Goal: Task Accomplishment & Management: Manage account settings

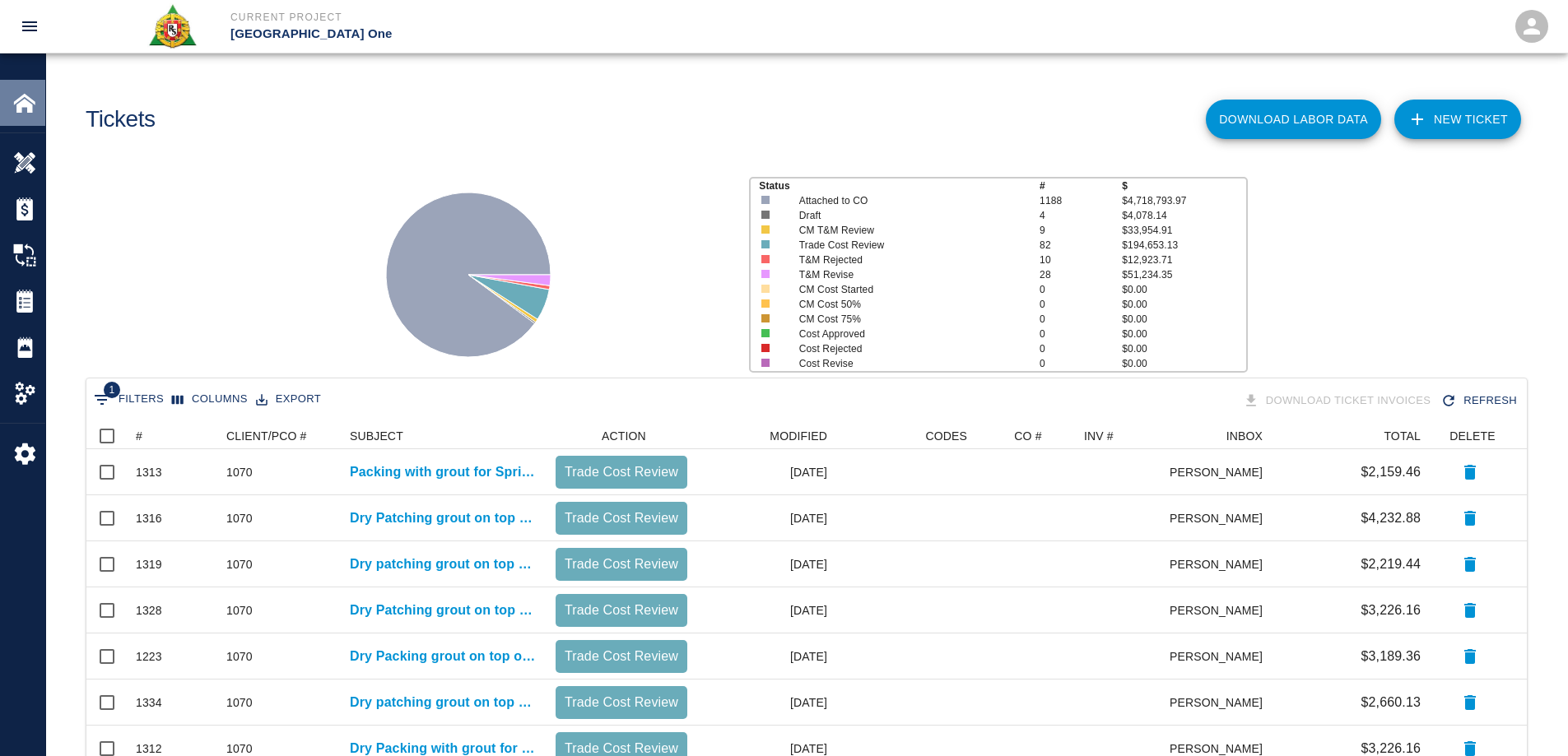
click at [20, 104] on img at bounding box center [24, 103] width 23 height 23
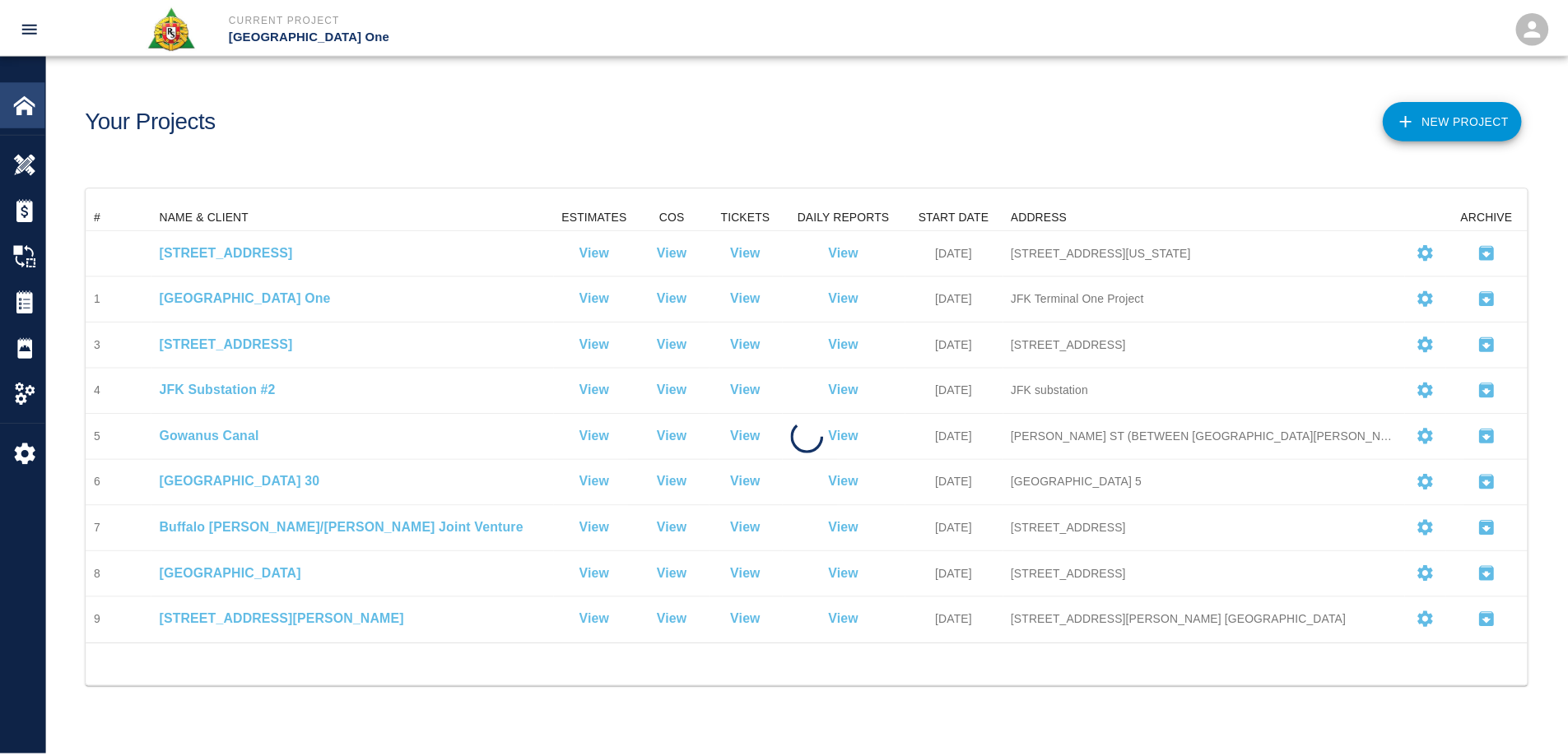
scroll to position [429, 1441]
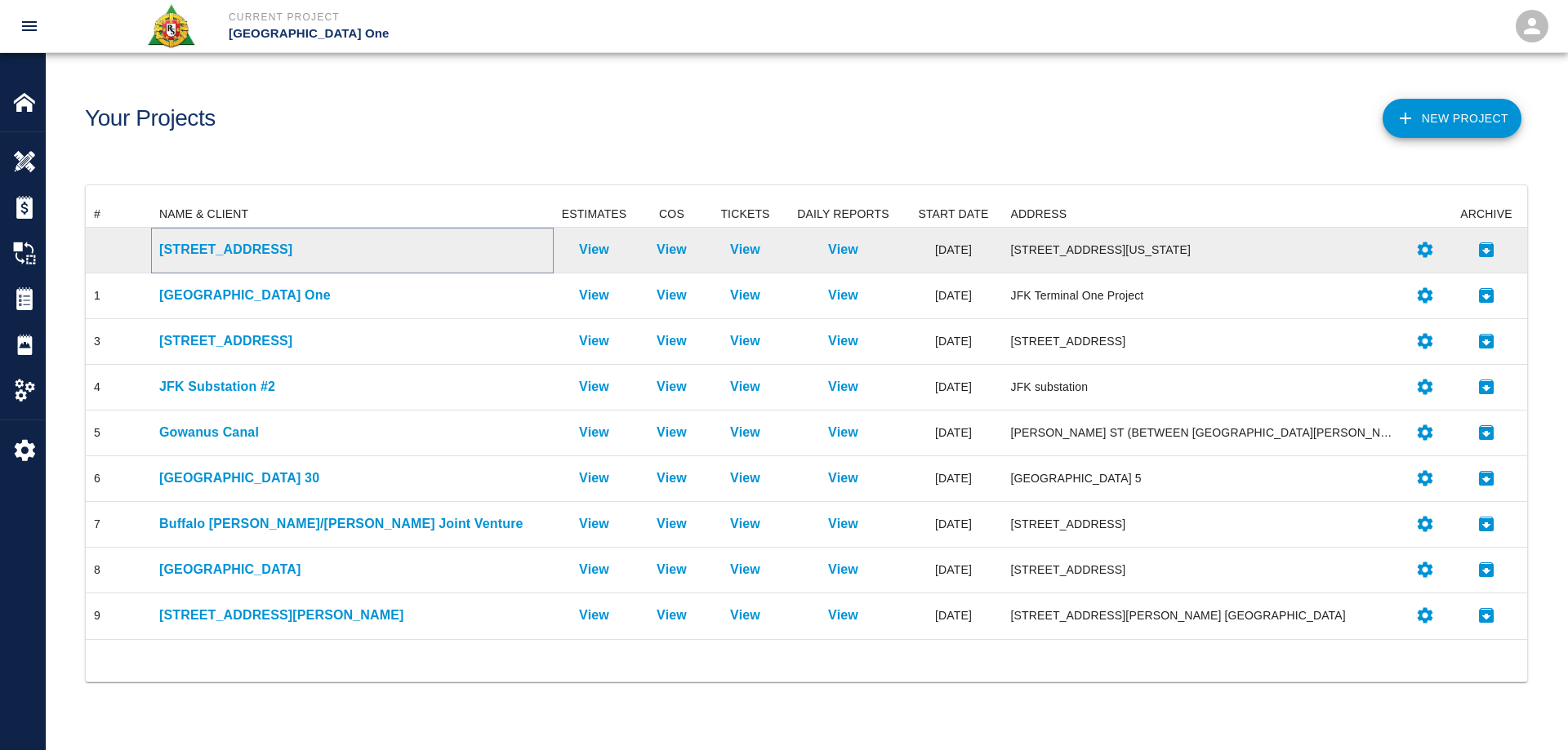
click at [241, 248] on p "[STREET_ADDRESS]" at bounding box center [352, 249] width 387 height 20
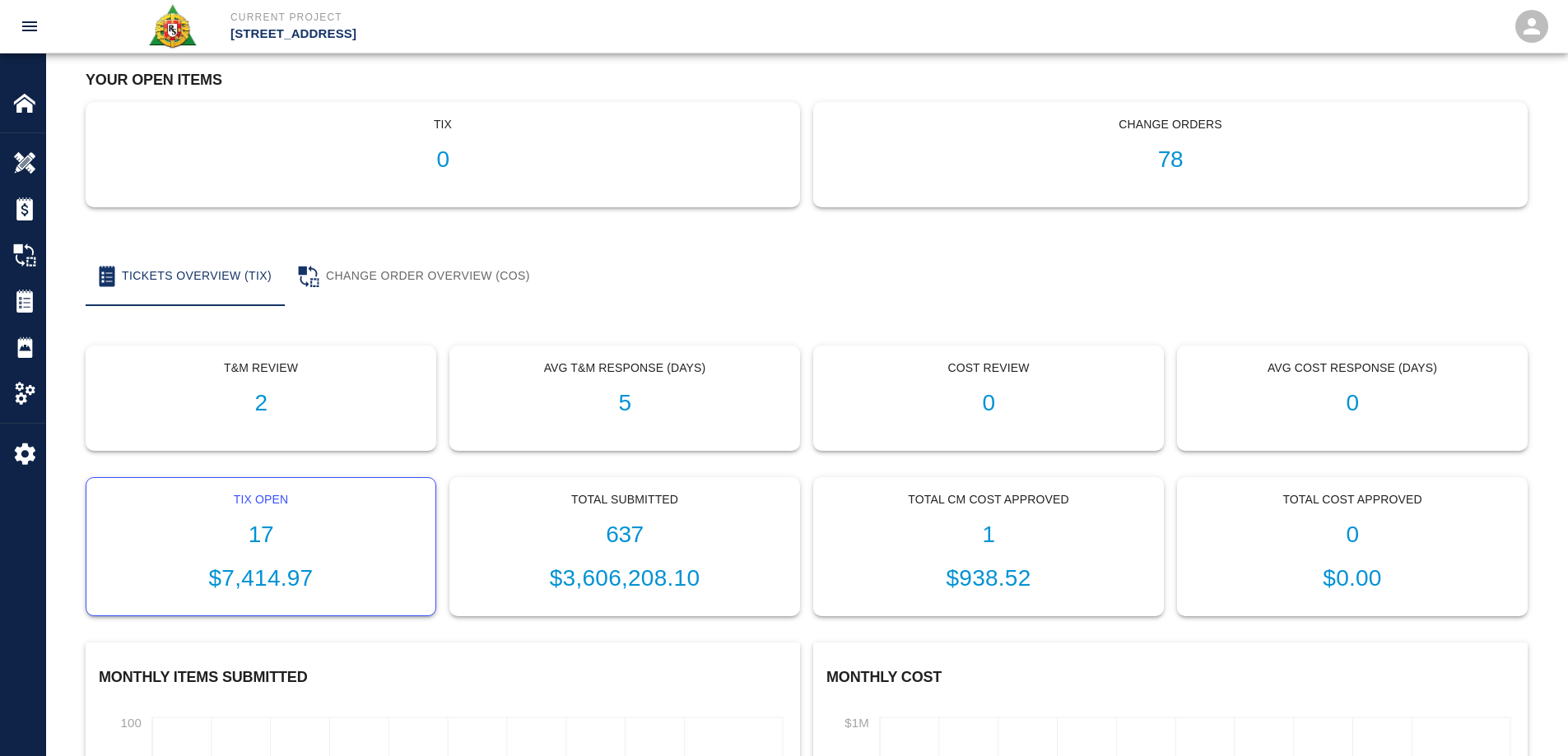
scroll to position [165, 0]
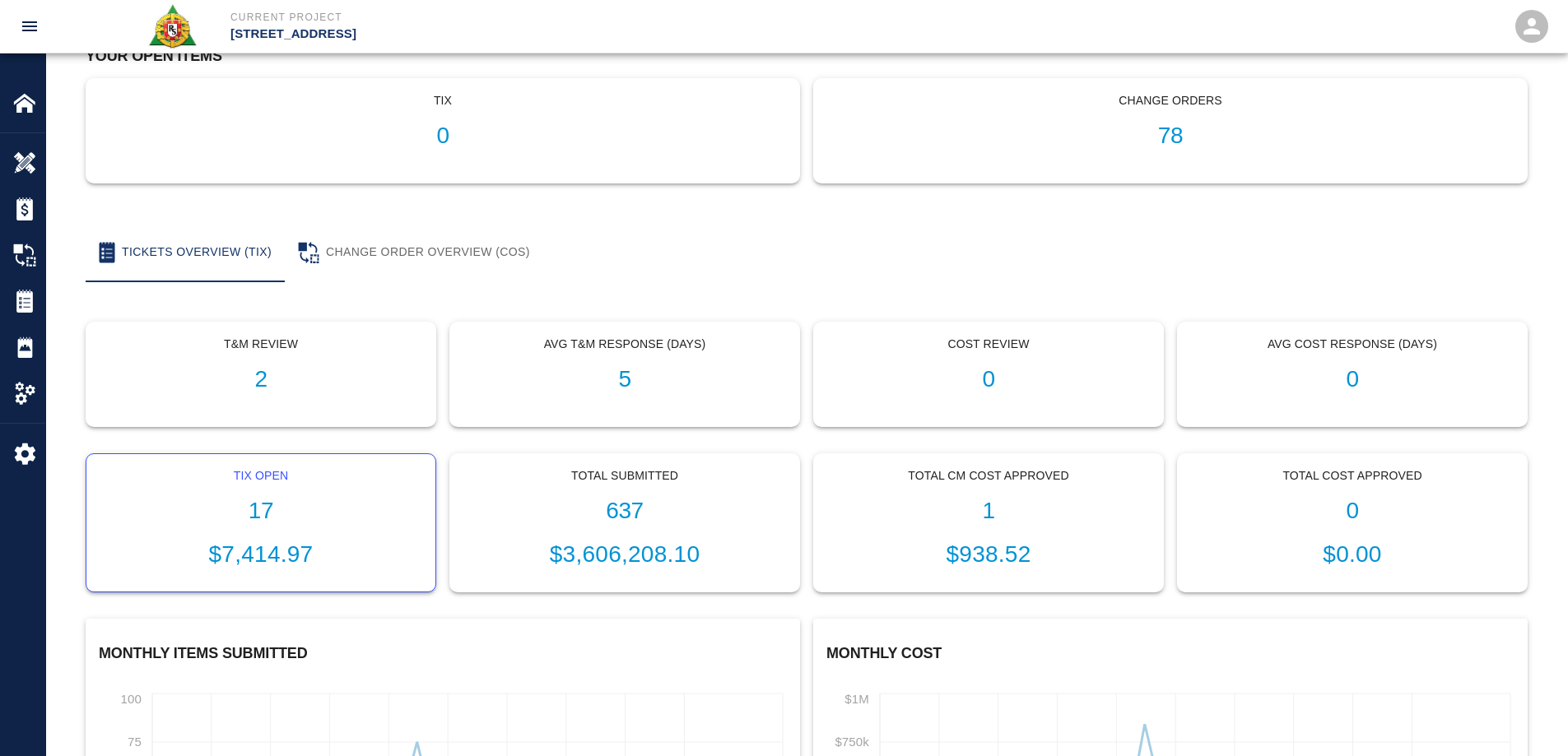
click at [256, 503] on h1 "17" at bounding box center [261, 511] width 322 height 27
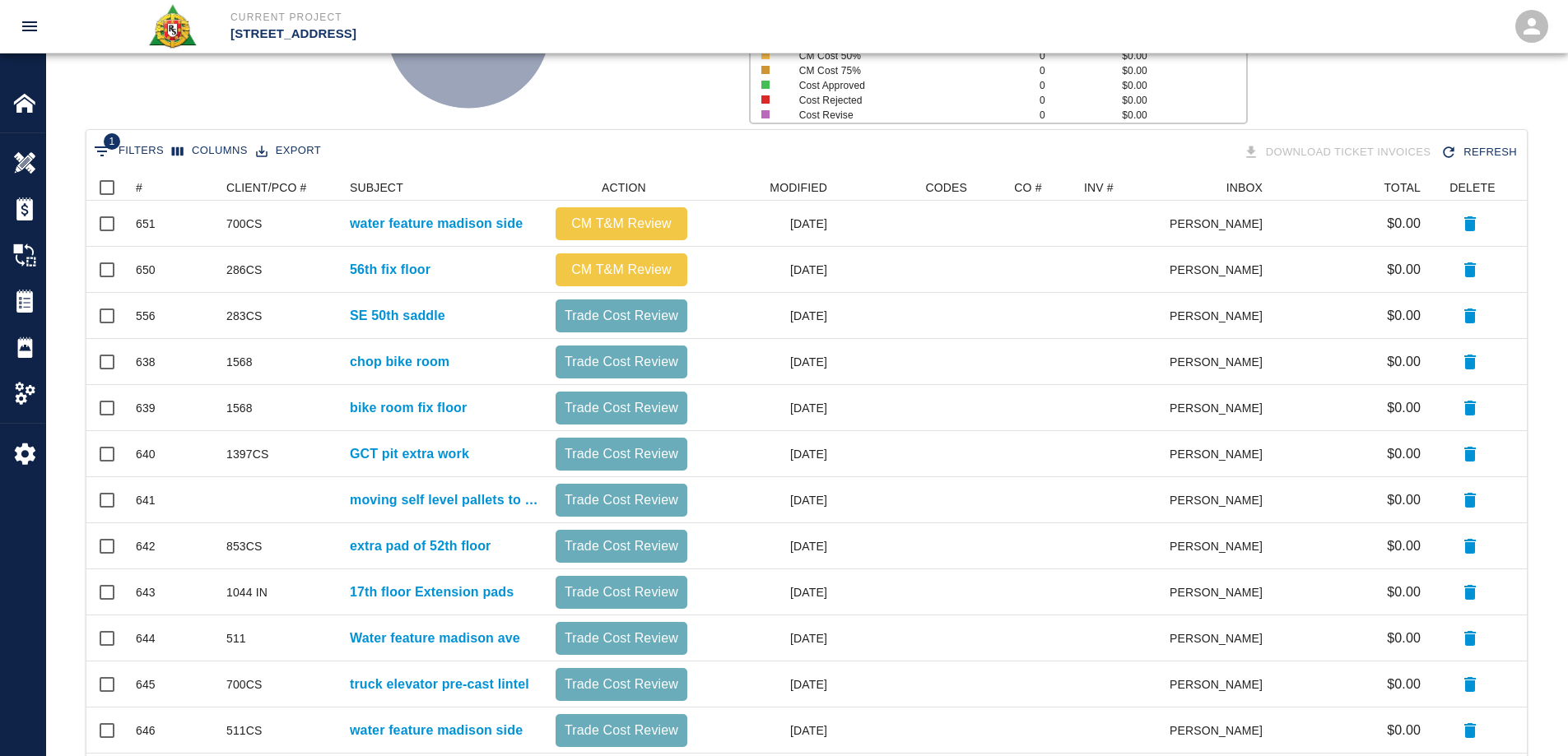
scroll to position [148, 0]
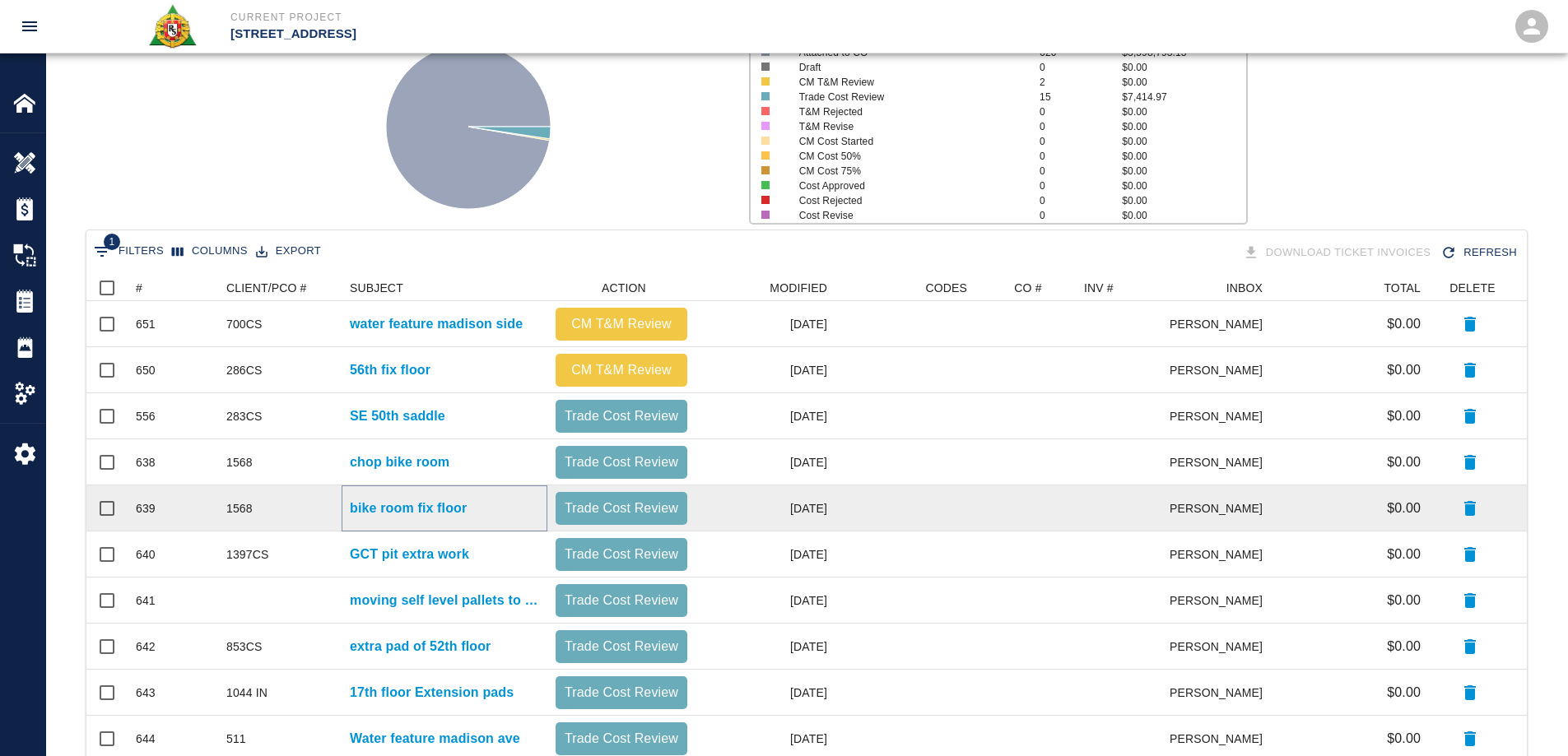
click at [437, 510] on p "bike room fix floor" at bounding box center [408, 508] width 117 height 20
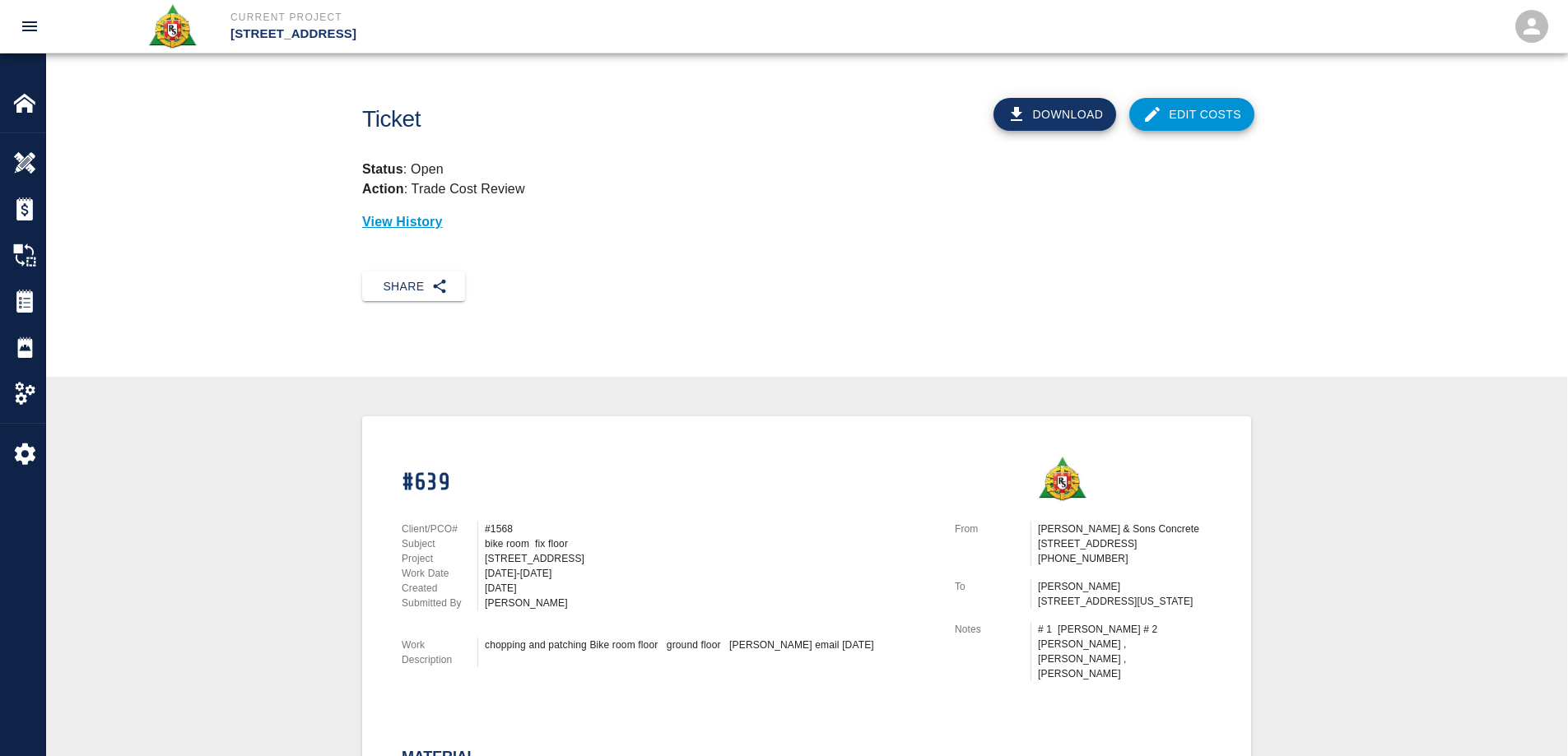
click at [1224, 126] on link "Edit Costs" at bounding box center [1192, 114] width 126 height 33
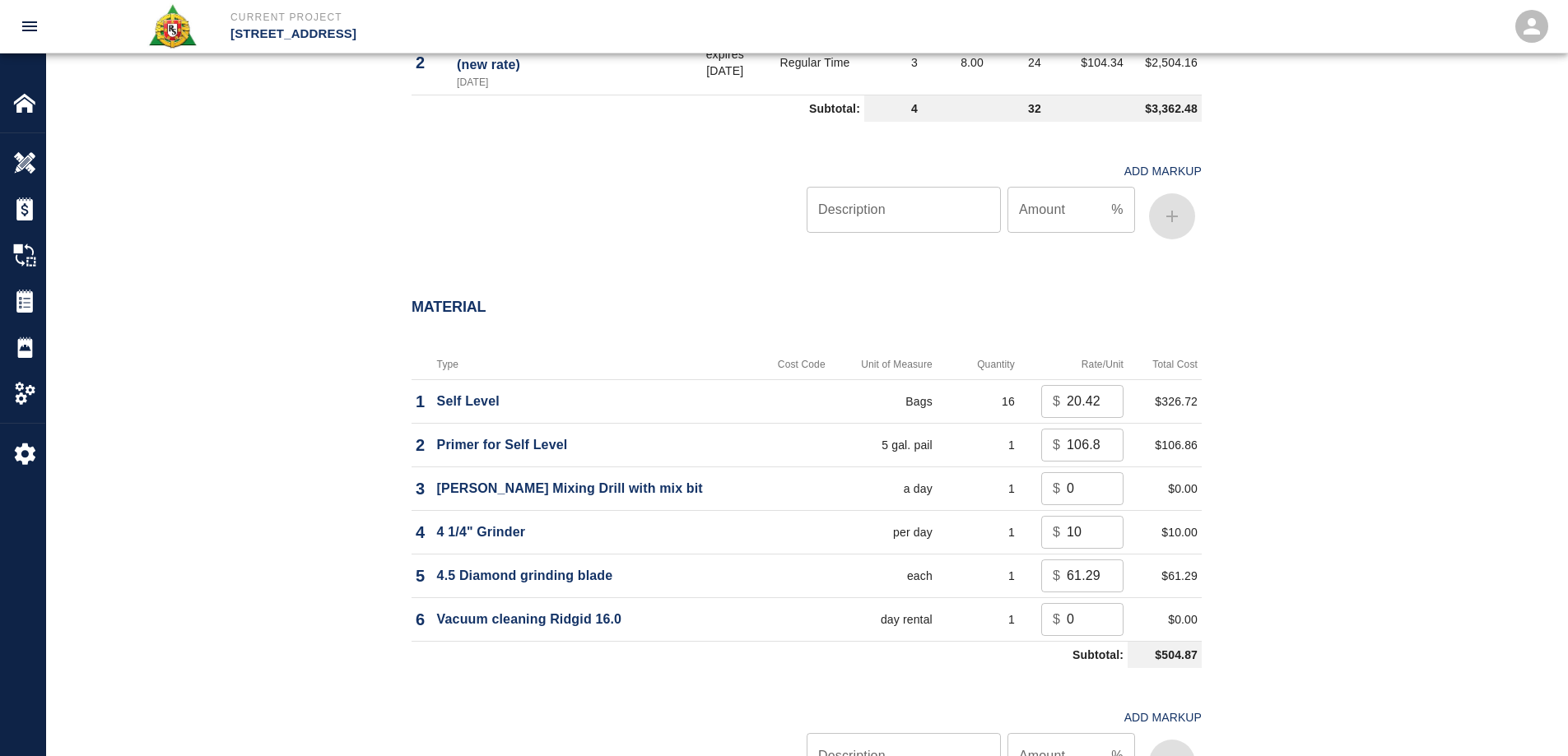
scroll to position [987, 0]
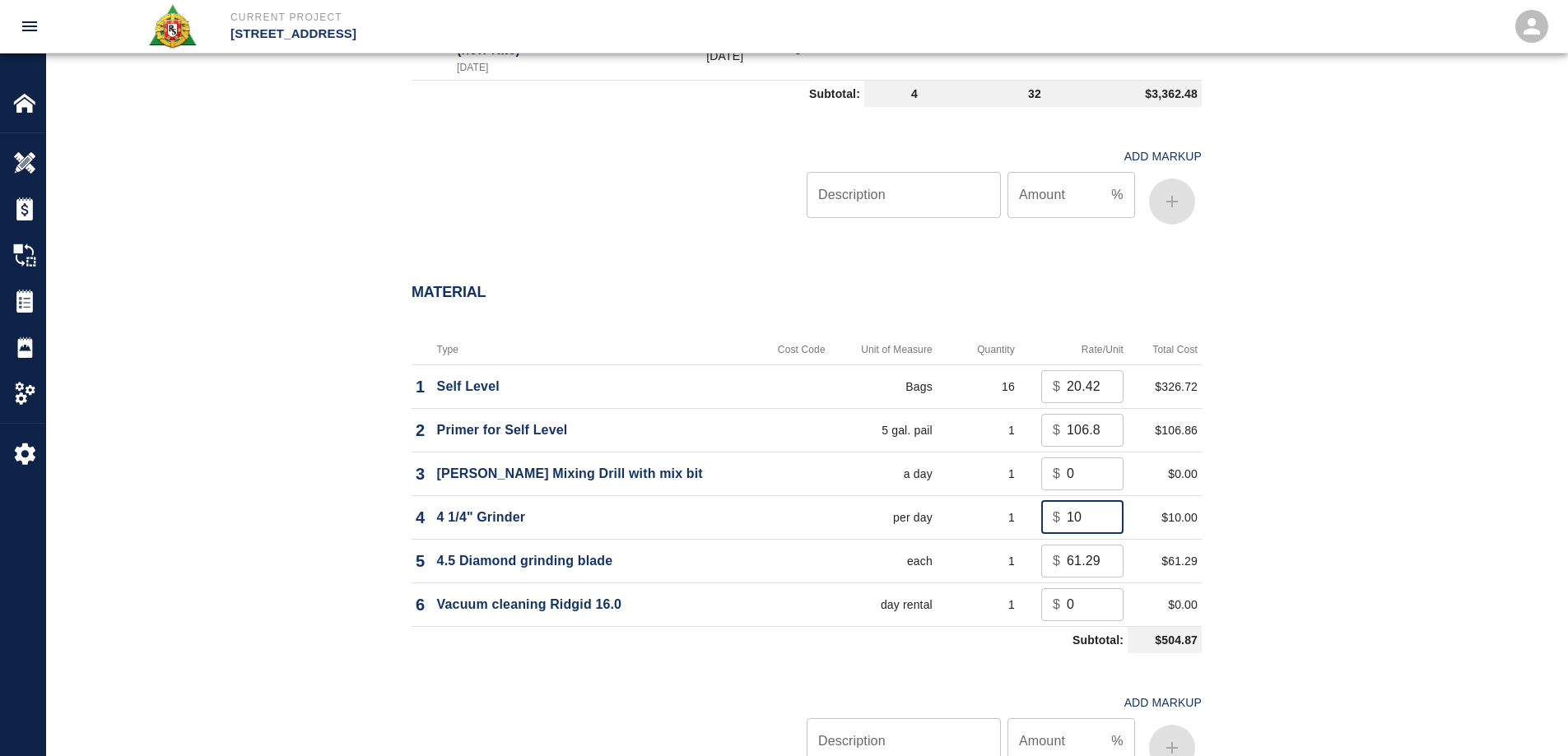
drag, startPoint x: 1091, startPoint y: 497, endPoint x: 1004, endPoint y: 508, distance: 87.7
click at [1020, 508] on td "$ 10 ​" at bounding box center [1074, 517] width 109 height 44
type input "0"
drag, startPoint x: 1385, startPoint y: 467, endPoint x: 1357, endPoint y: 484, distance: 32.8
click at [1373, 475] on div "Material Type Cost Code Unit of Measure Quantity Rate/Unit Total Cost 1 Self Le…" at bounding box center [806, 534] width 1521 height 566
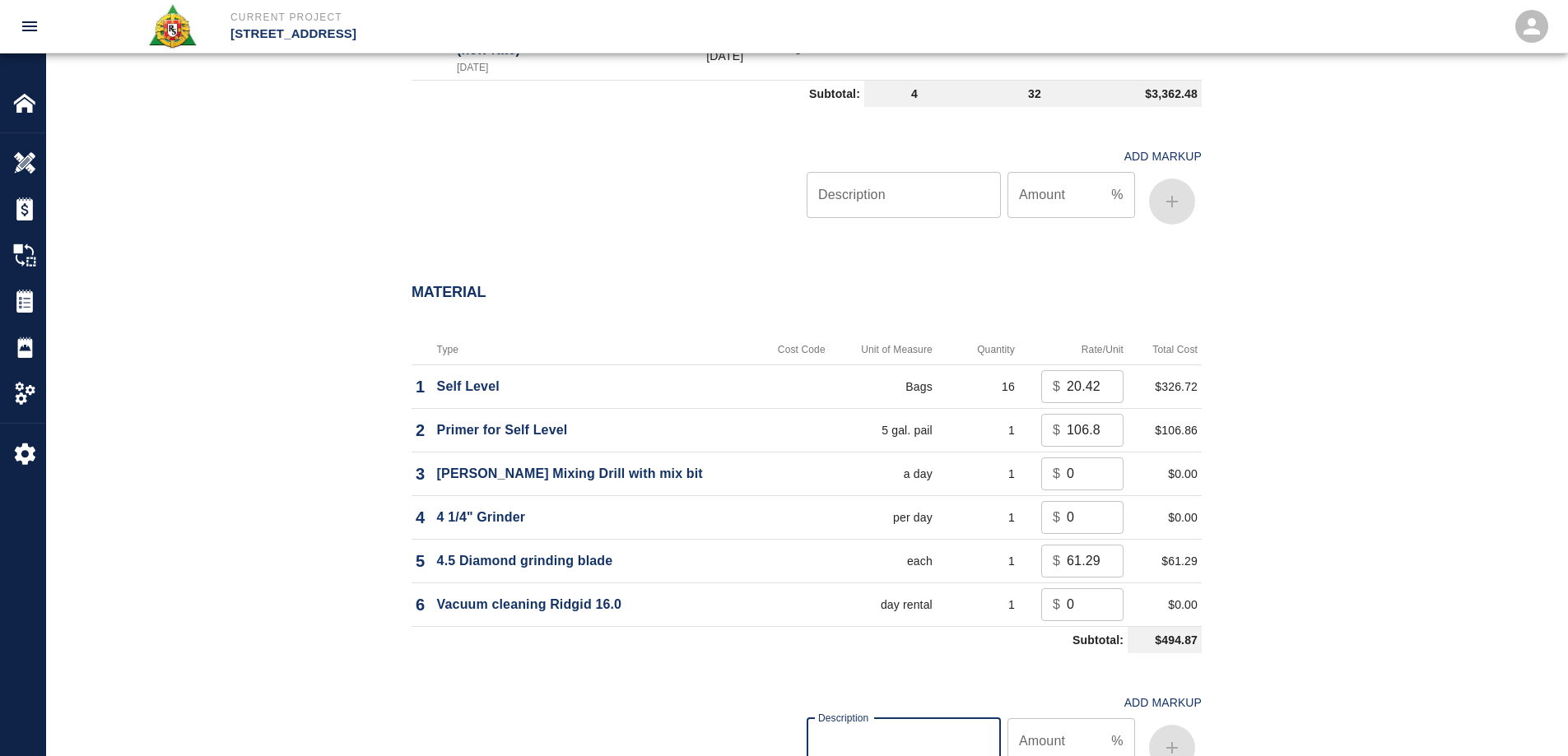
click at [864, 724] on input "Description" at bounding box center [903, 741] width 194 height 46
type input "oh/p"
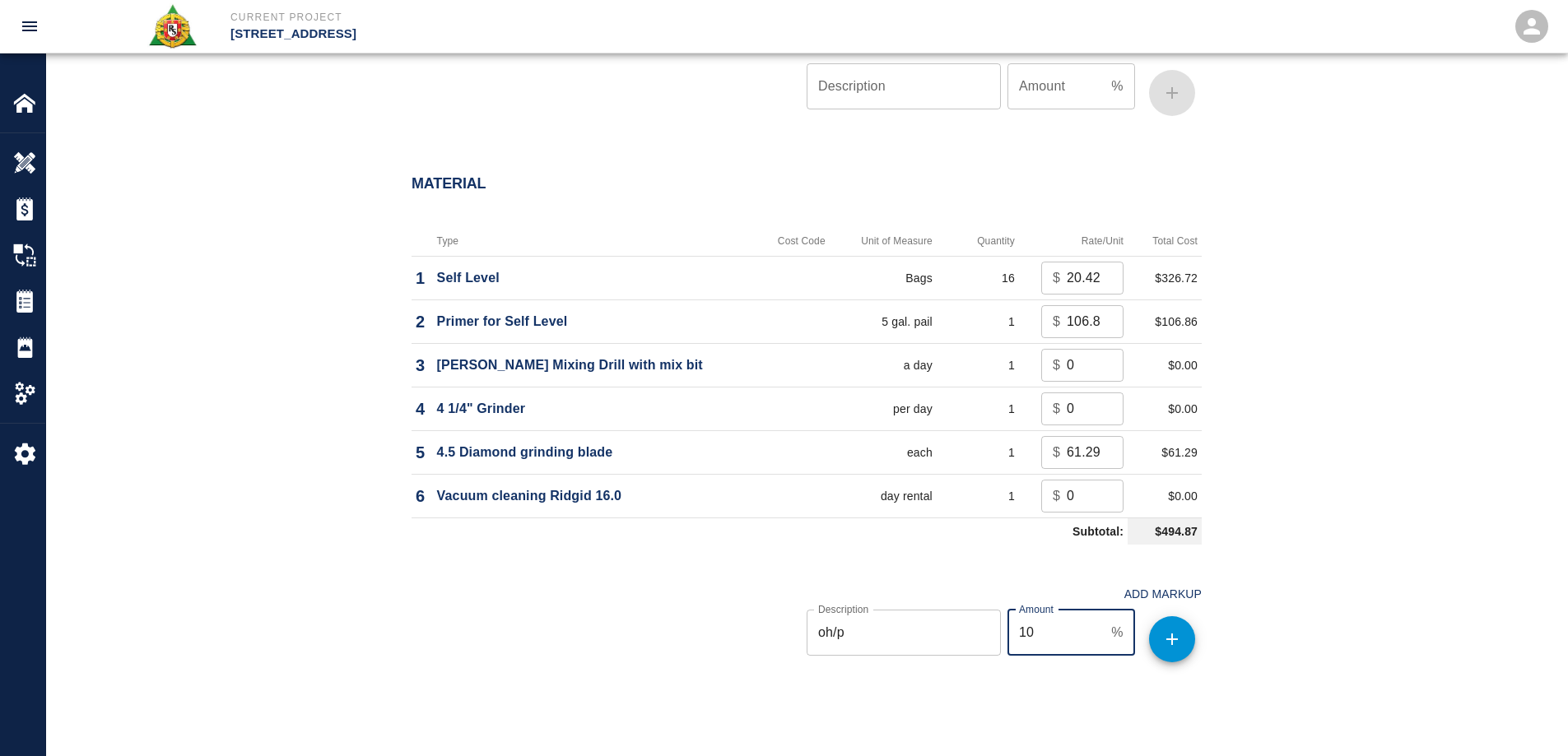
scroll to position [1152, 0]
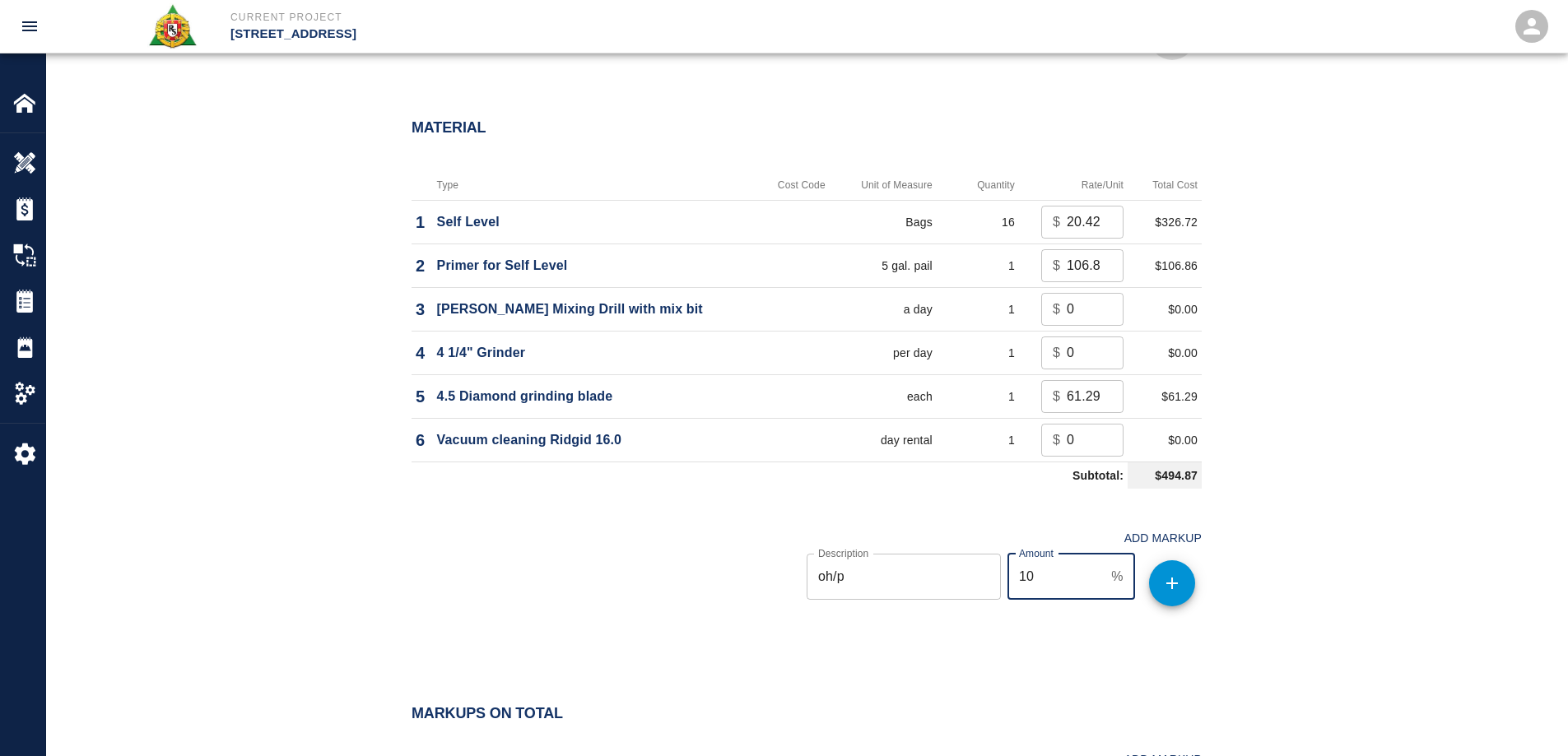
type input "10"
click at [1175, 573] on icon "button" at bounding box center [1172, 583] width 20 height 20
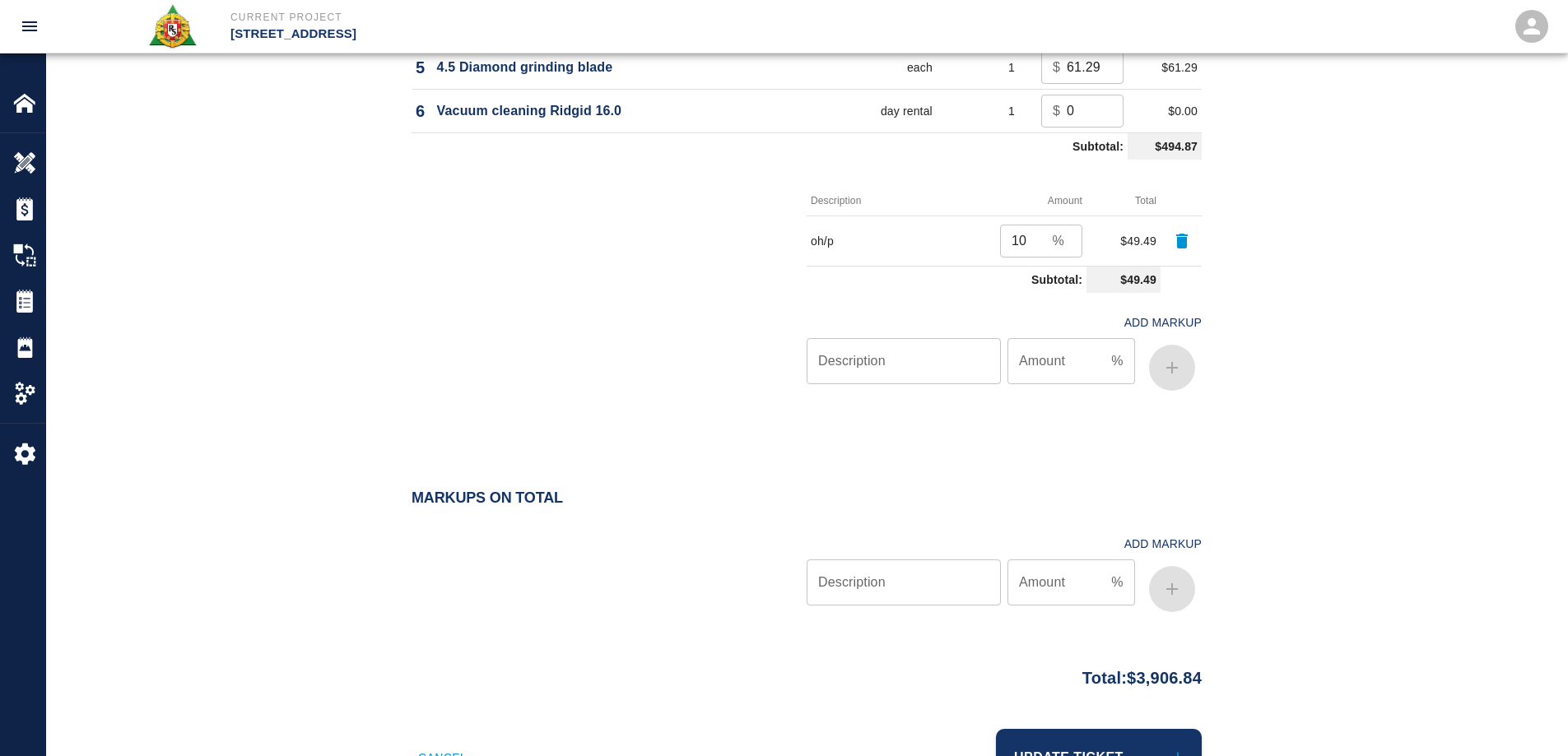
scroll to position [1532, 0]
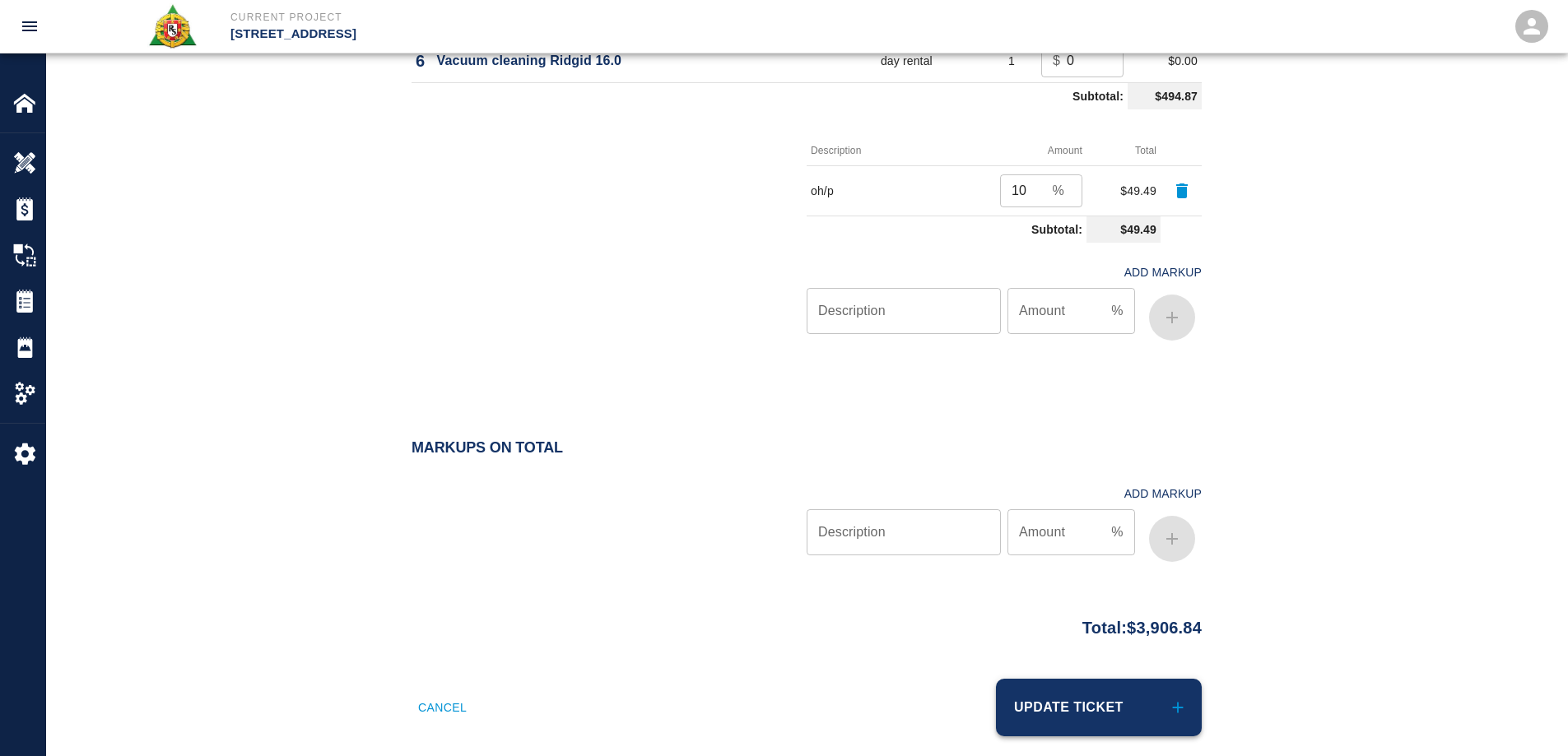
click at [1148, 706] on button "Update Ticket" at bounding box center [1099, 707] width 206 height 57
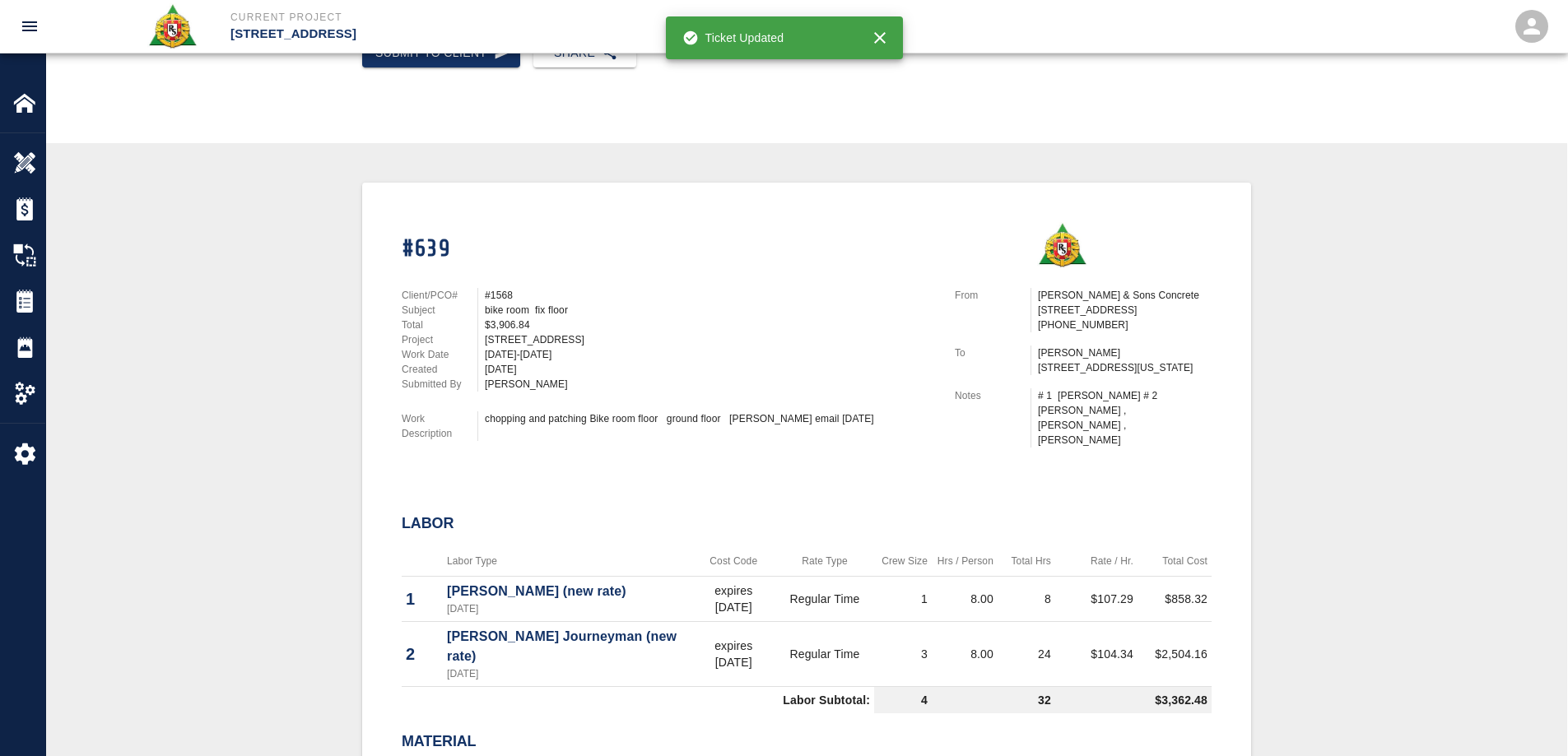
scroll to position [247, 0]
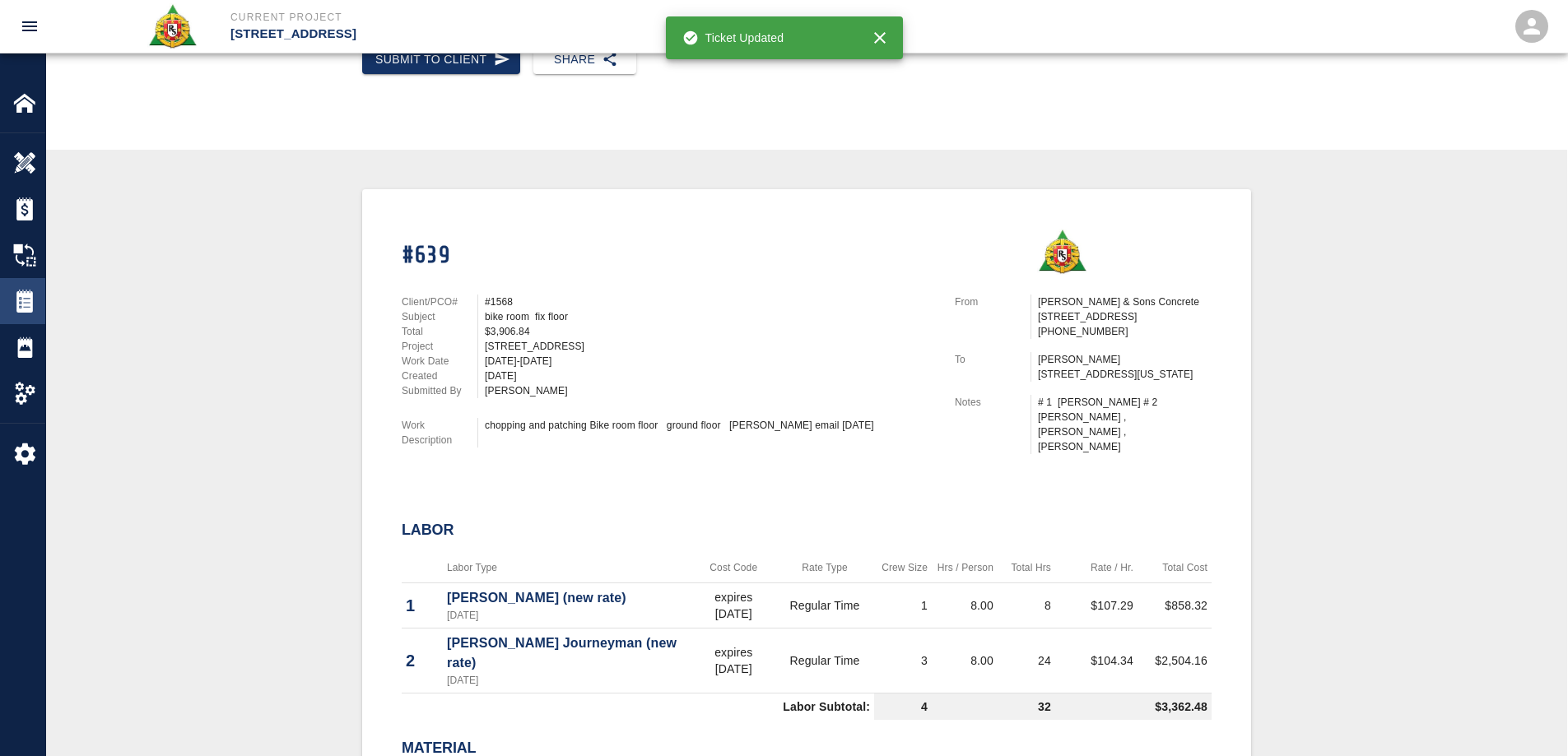
click at [31, 304] on img at bounding box center [24, 301] width 23 height 23
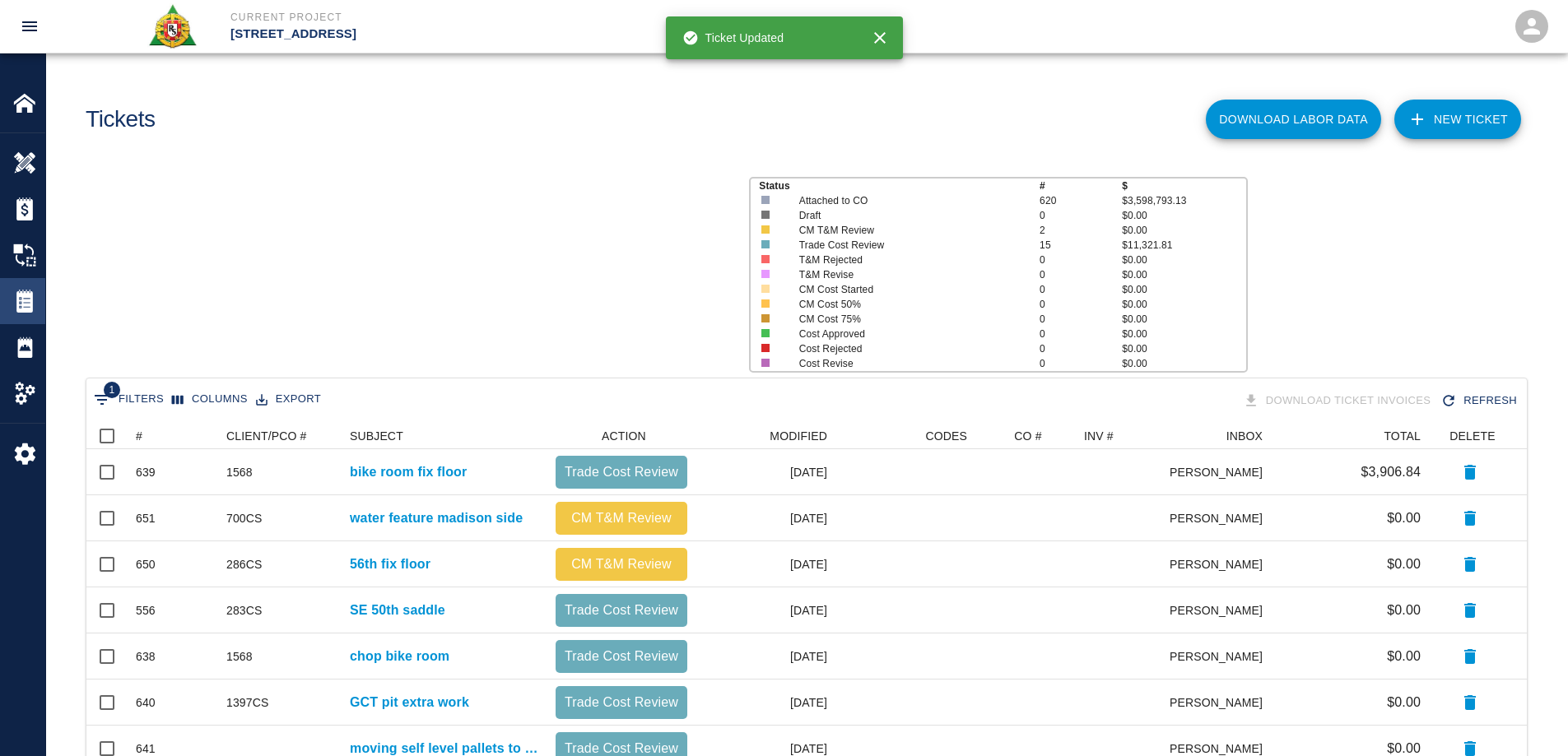
scroll to position [797, 1428]
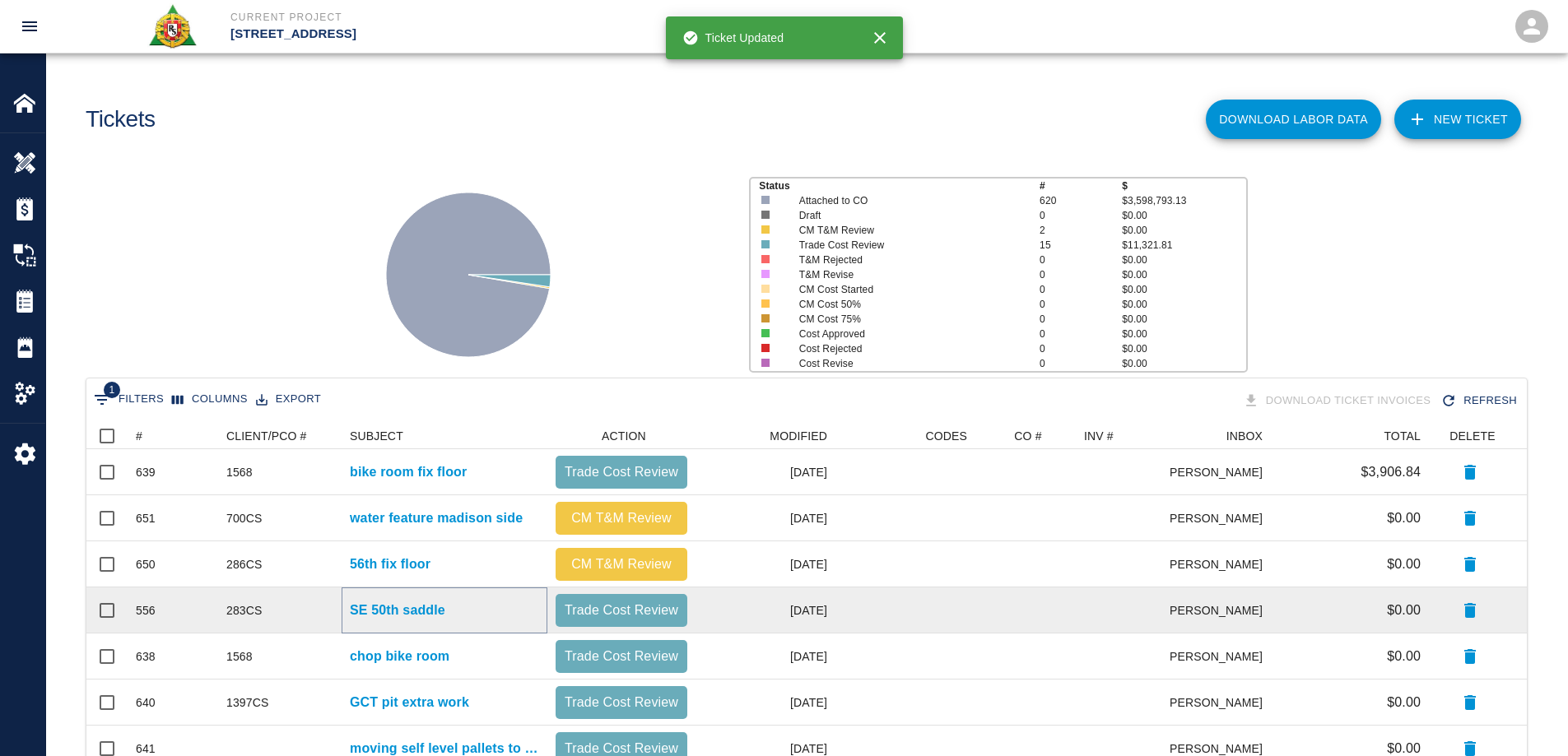
click at [445, 605] on p "SE 50th saddle" at bounding box center [397, 610] width 96 height 20
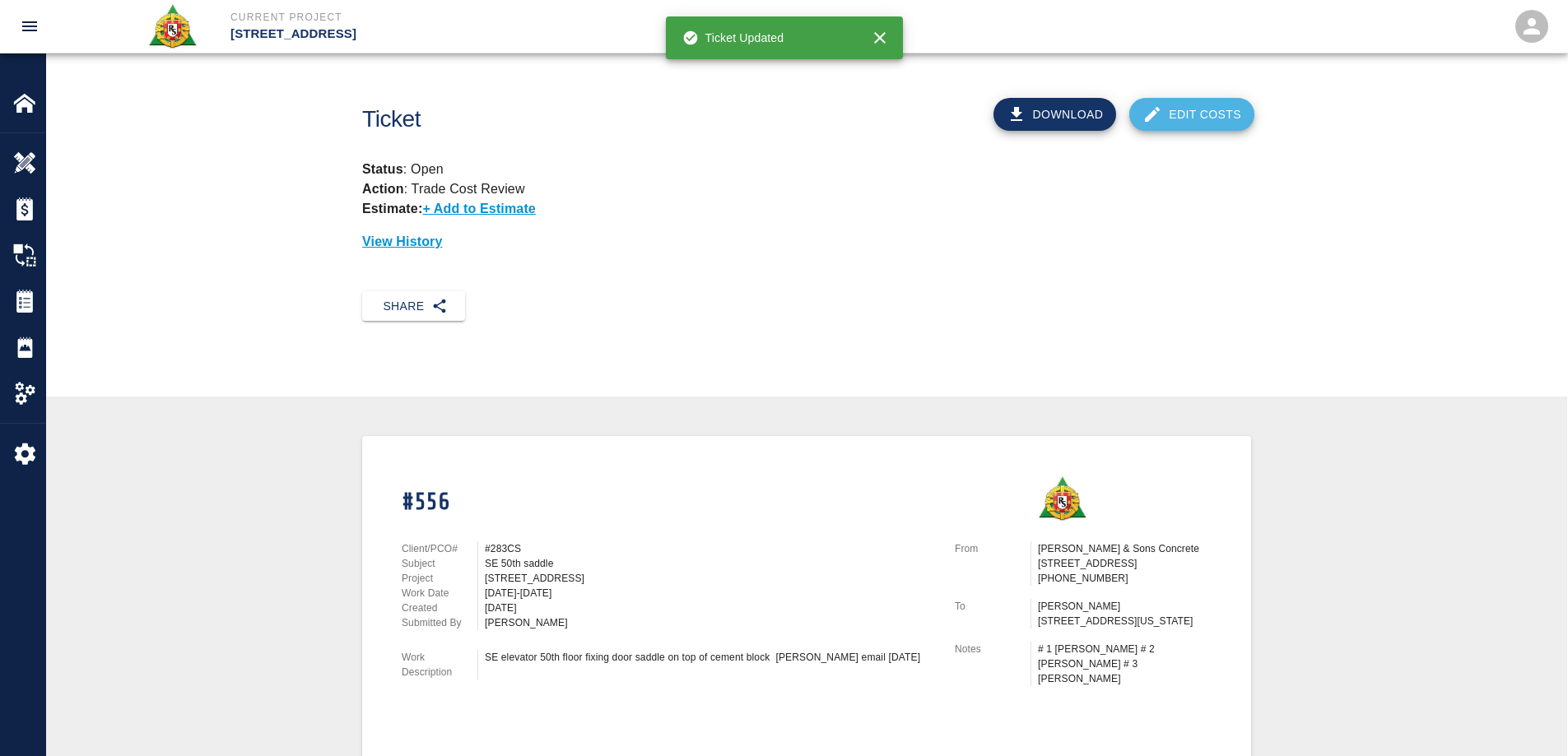
click at [1210, 116] on link "Edit Costs" at bounding box center [1192, 114] width 126 height 33
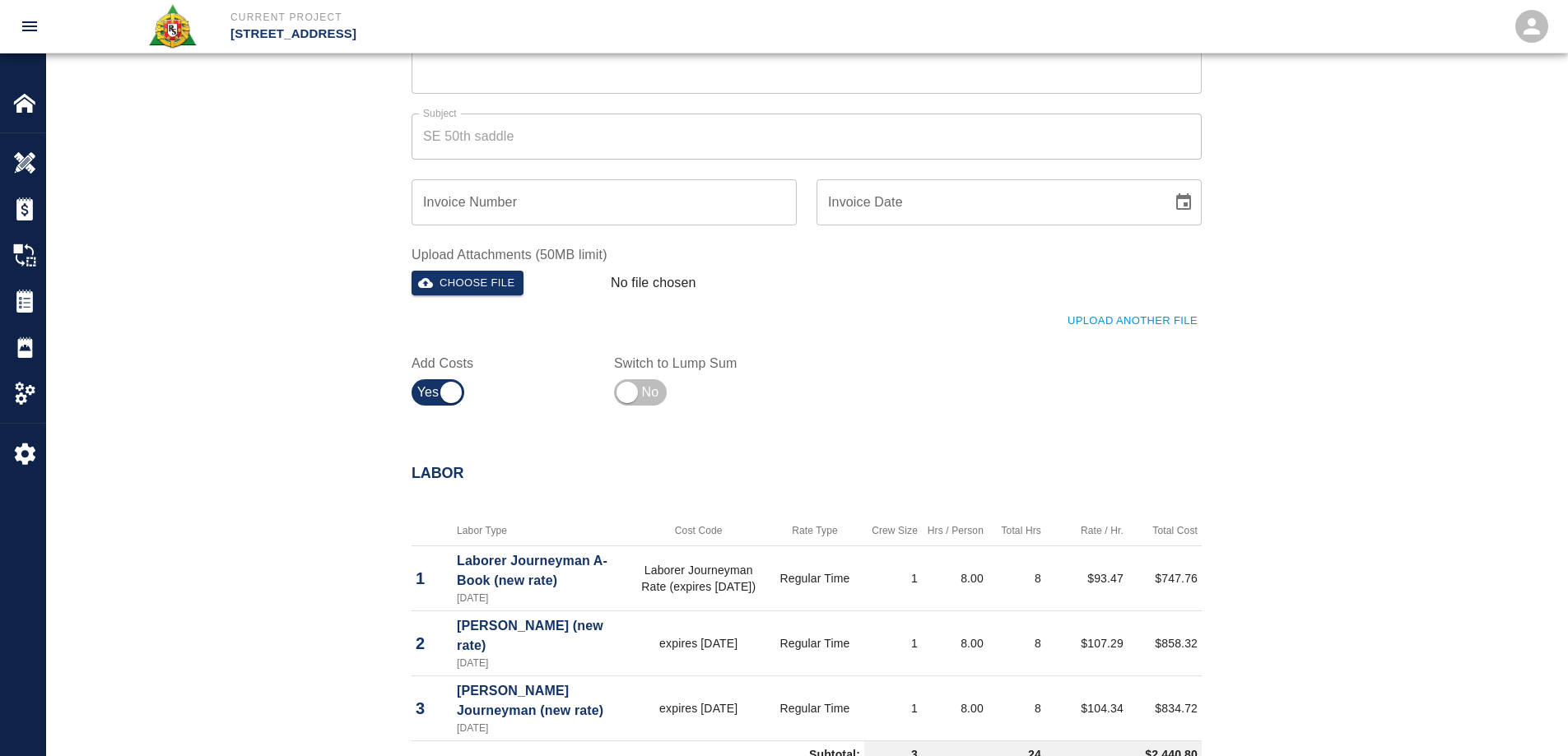
scroll to position [1070, 0]
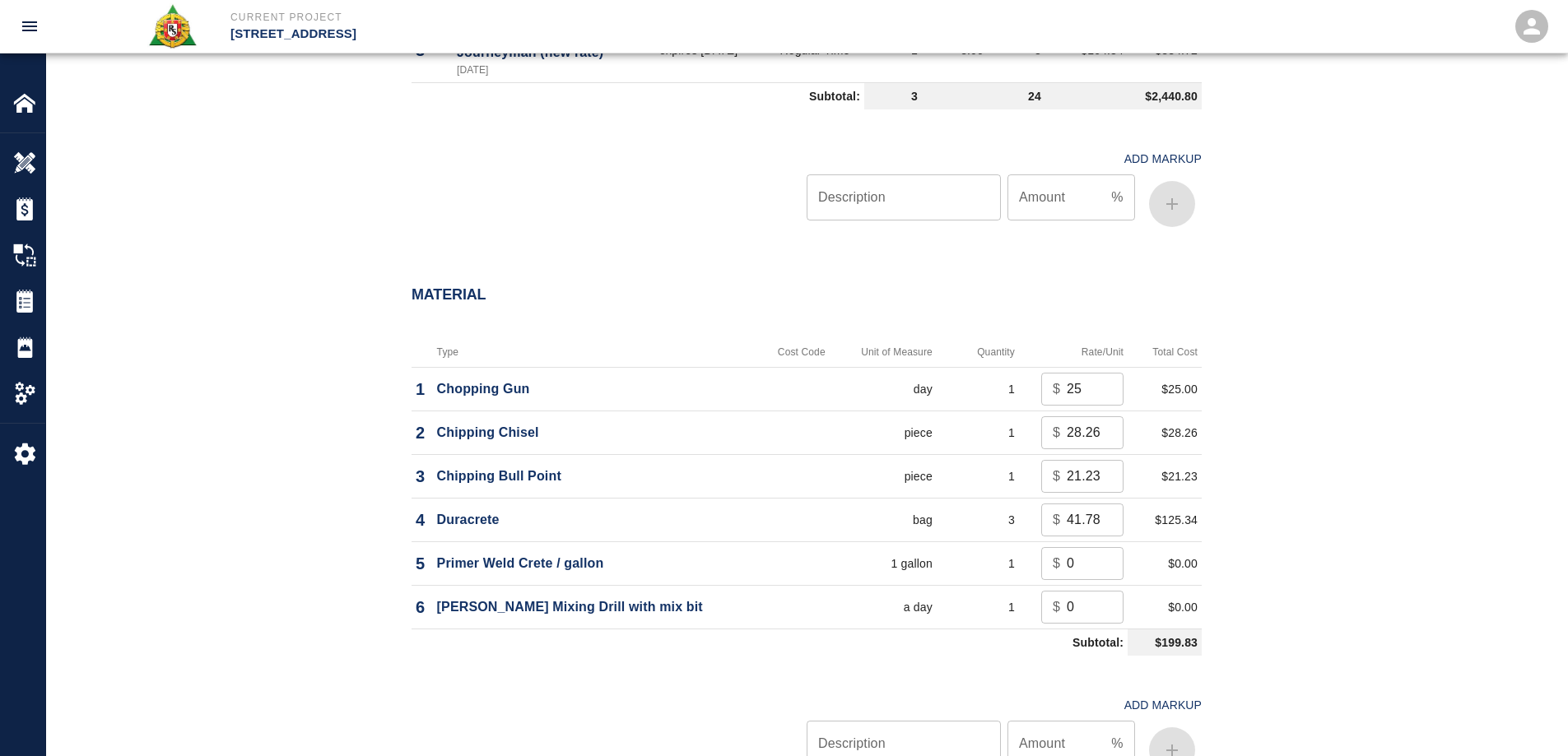
type textarea "SE elevator 50th floor fixing door saddle on top of cement block Jeremy email 1…"
drag, startPoint x: 1084, startPoint y: 380, endPoint x: 1038, endPoint y: 386, distance: 46.4
click at [1038, 386] on td "$ 25 ​" at bounding box center [1074, 389] width 109 height 44
type input "0"
click at [1413, 505] on div "Material Type Cost Code Unit of Measure Quantity Rate/Unit Total Cost 1 Choppin…" at bounding box center [806, 537] width 1521 height 566
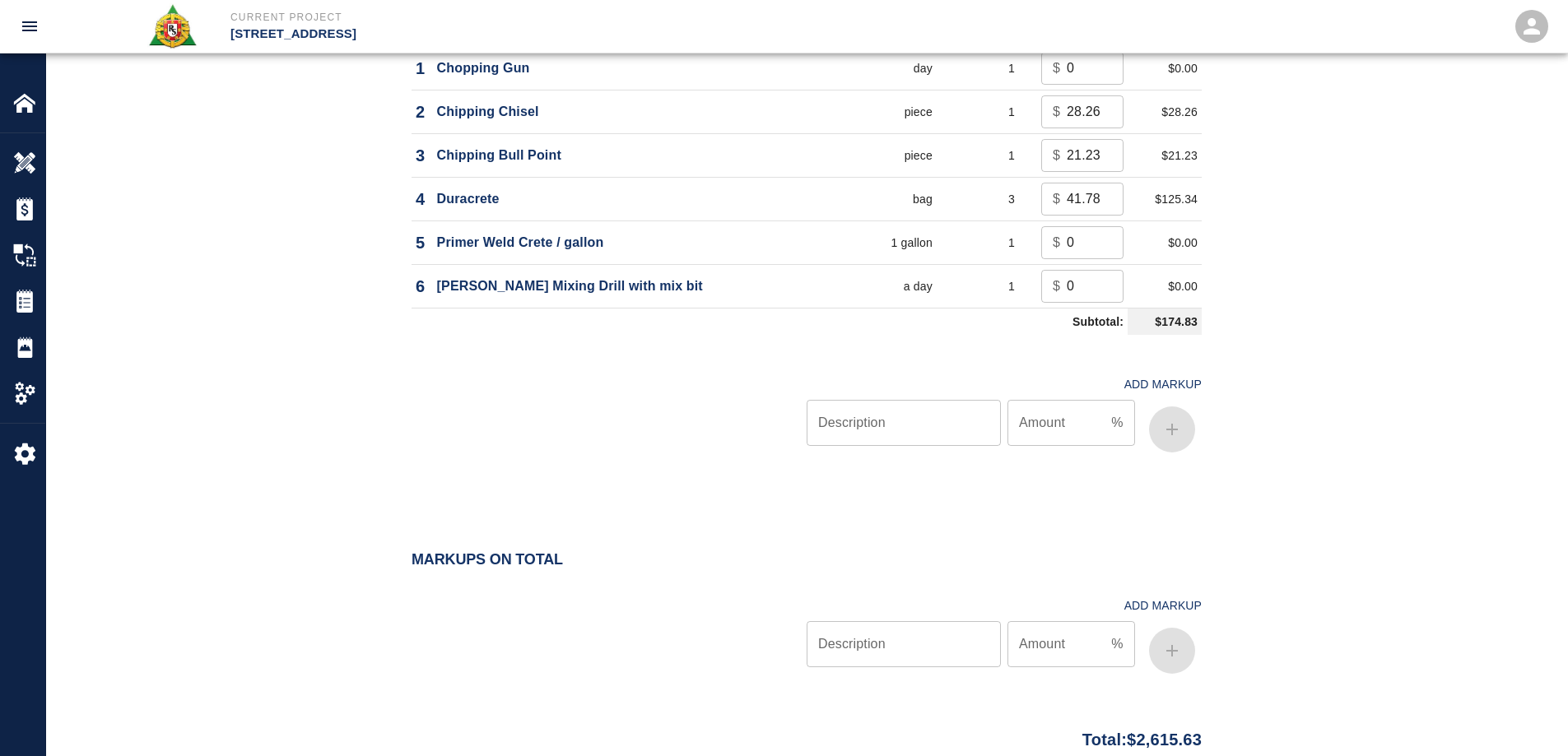
scroll to position [1399, 0]
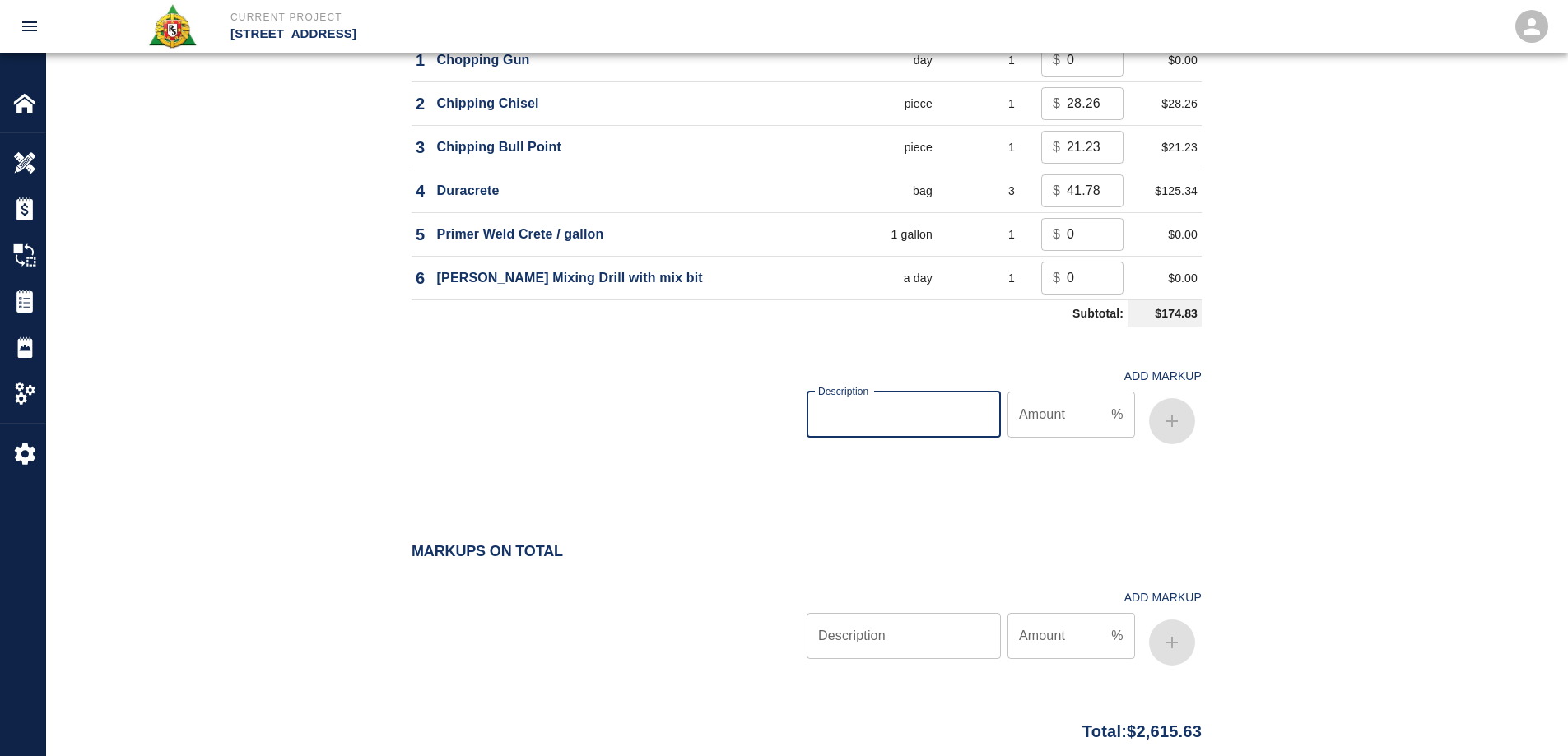
click at [885, 410] on input "Description" at bounding box center [903, 414] width 194 height 46
type input "oh/p"
type input "10"
click at [1179, 421] on icon "button" at bounding box center [1172, 421] width 20 height 20
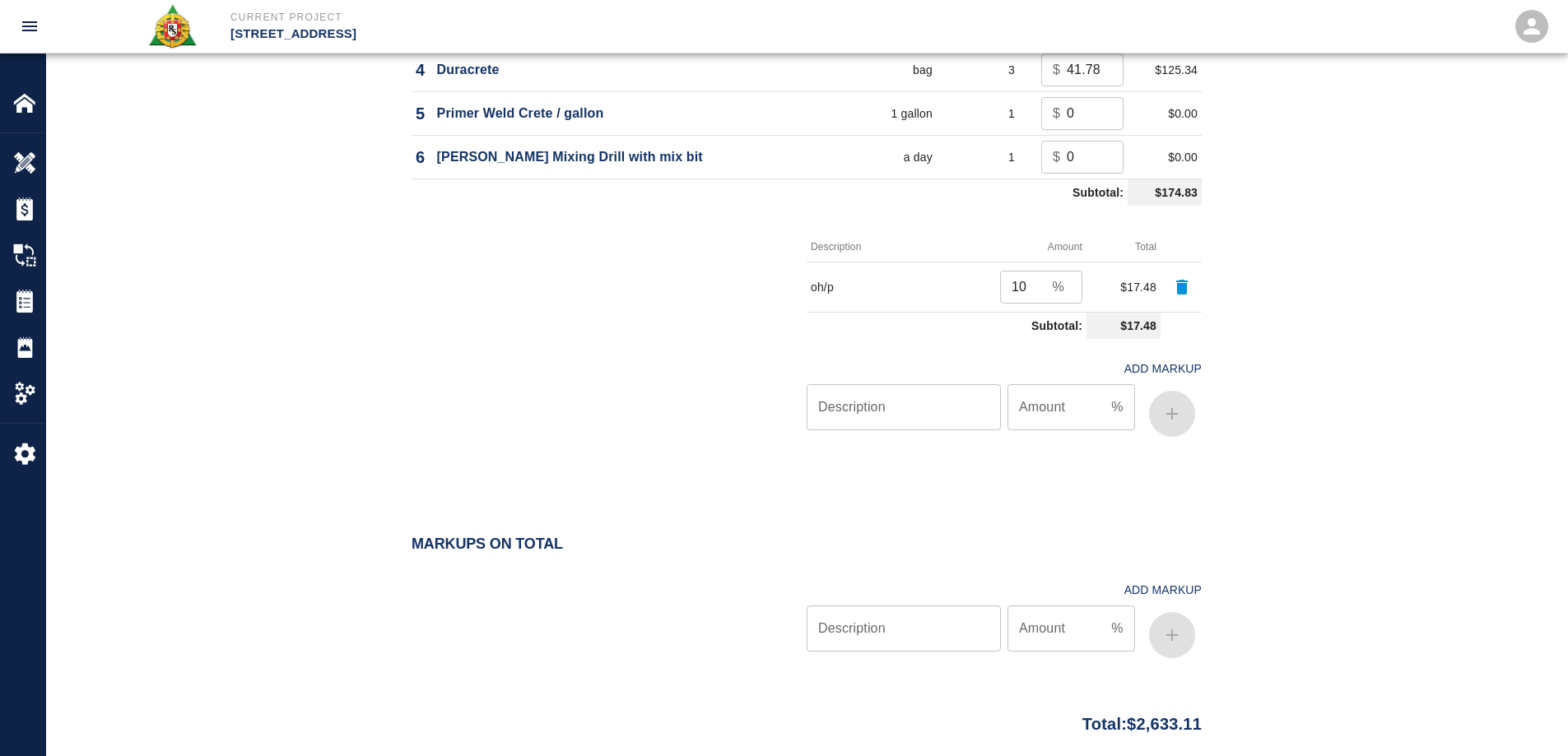
scroll to position [1636, 0]
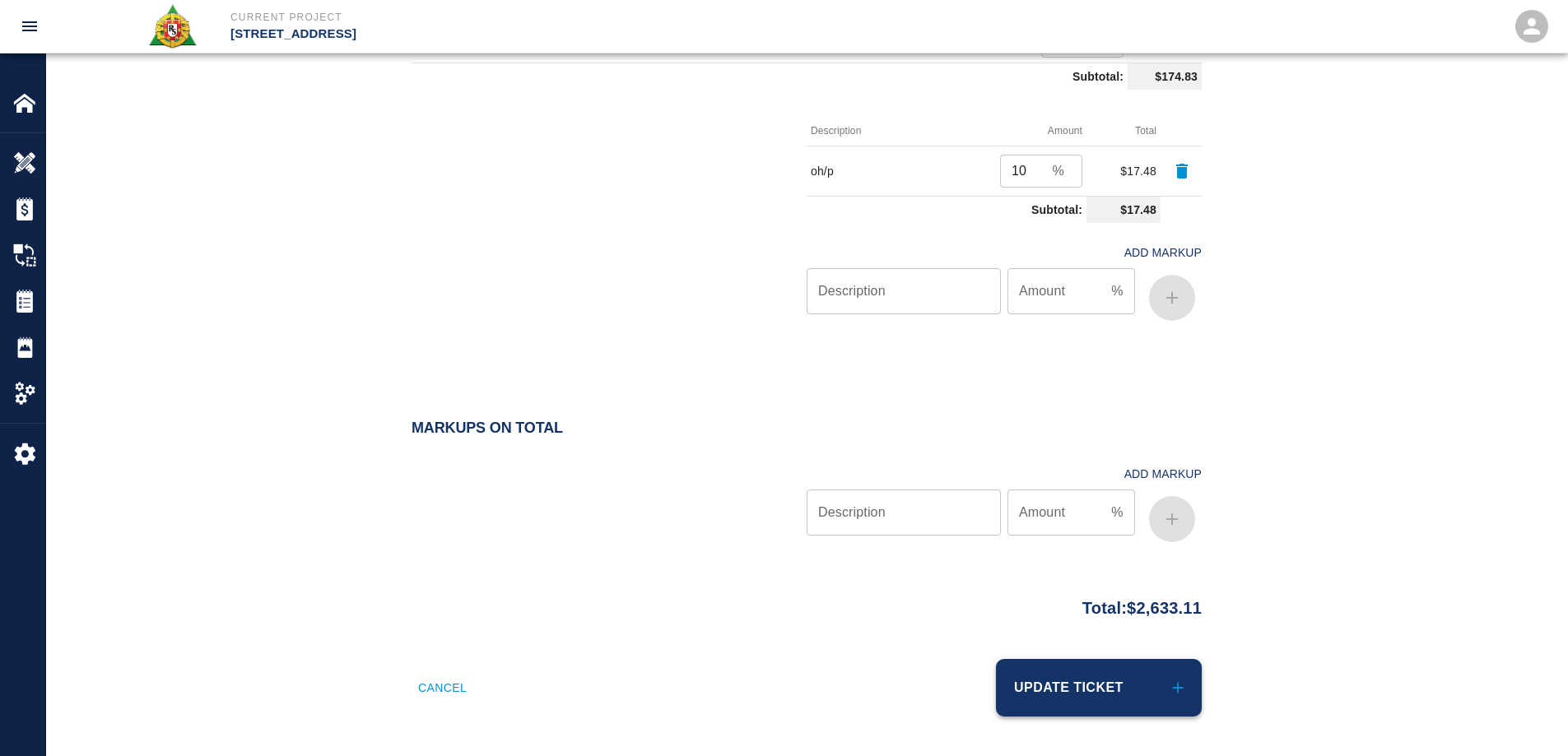
click at [1126, 669] on button "Update Ticket" at bounding box center [1099, 688] width 206 height 57
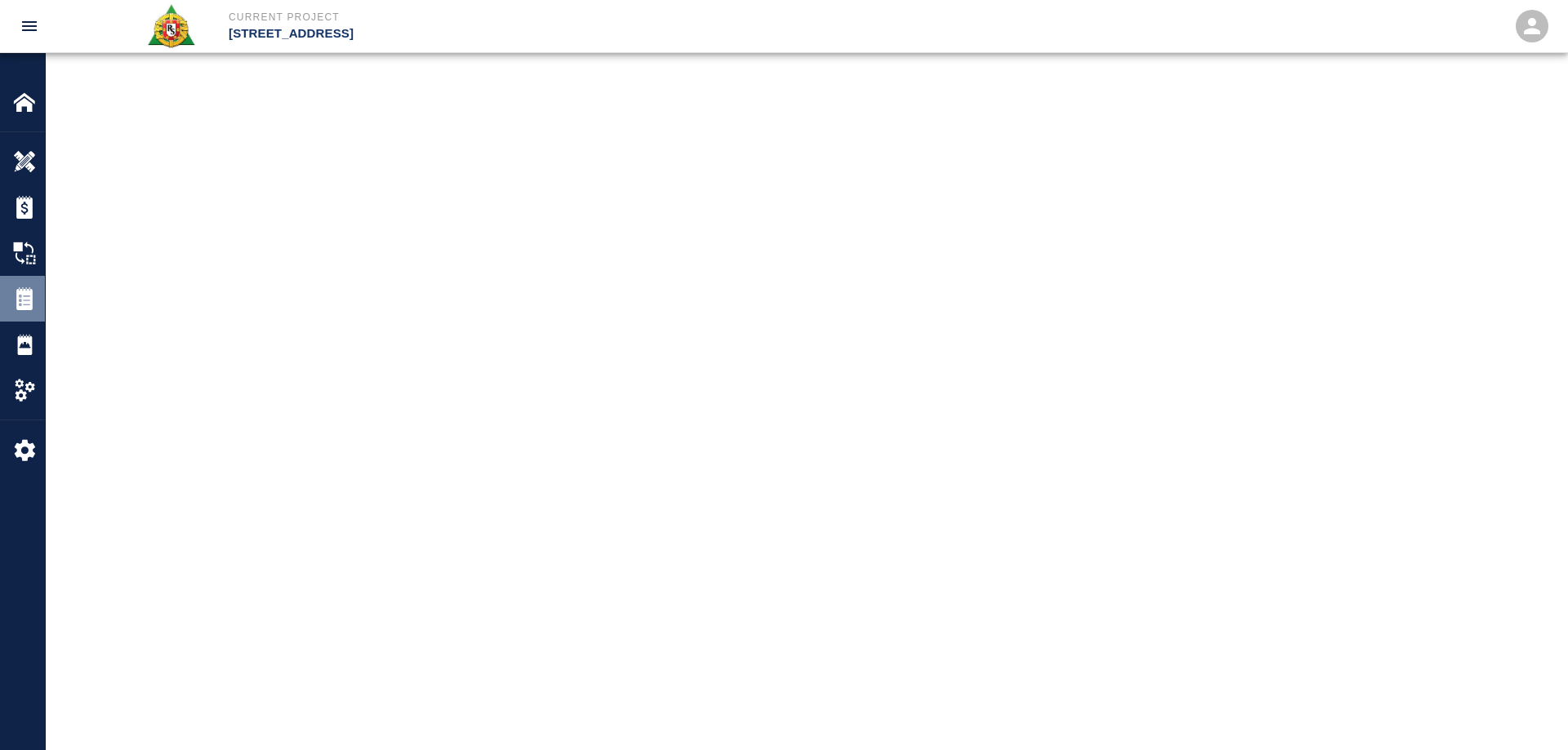
click at [17, 292] on img at bounding box center [24, 298] width 23 height 23
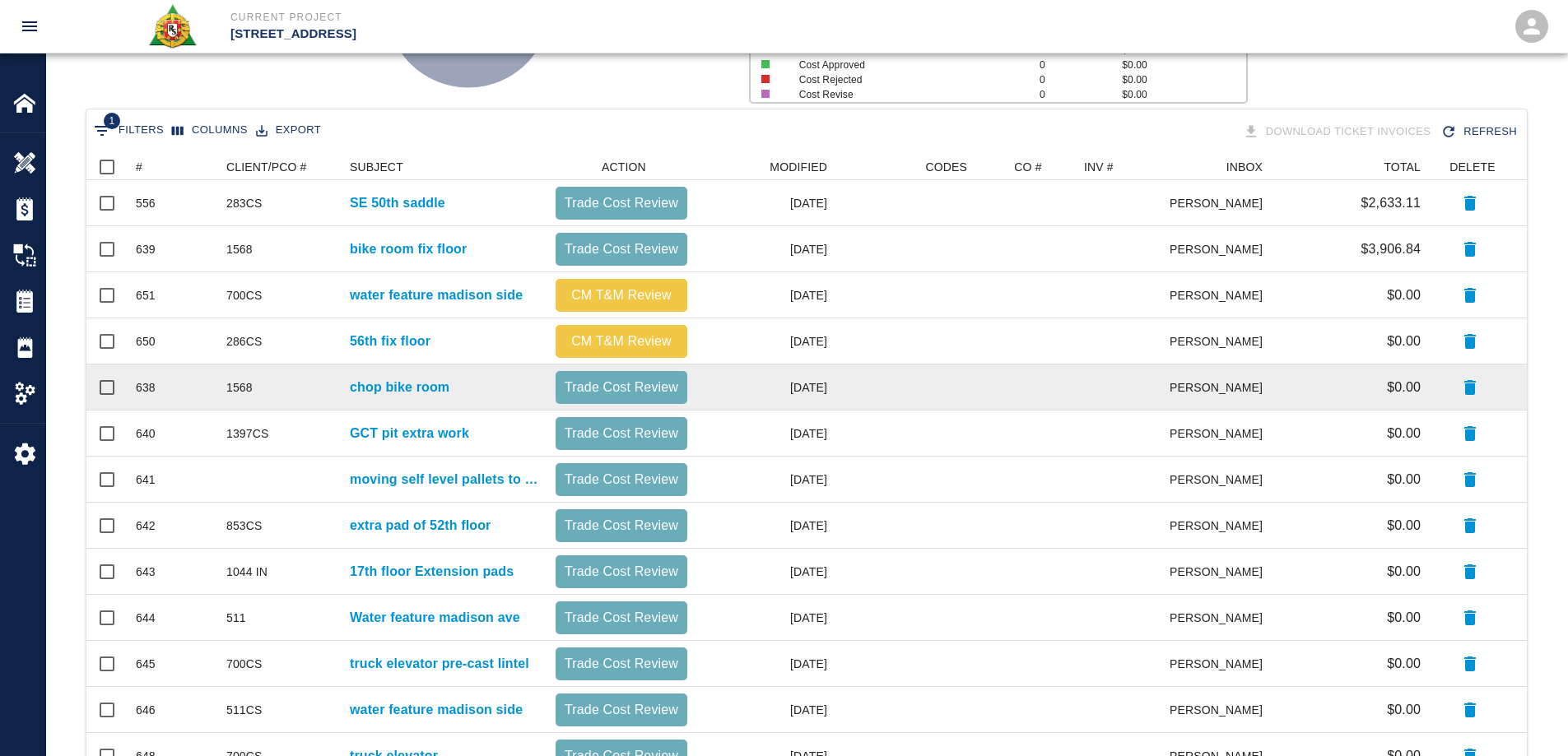
scroll to position [230, 0]
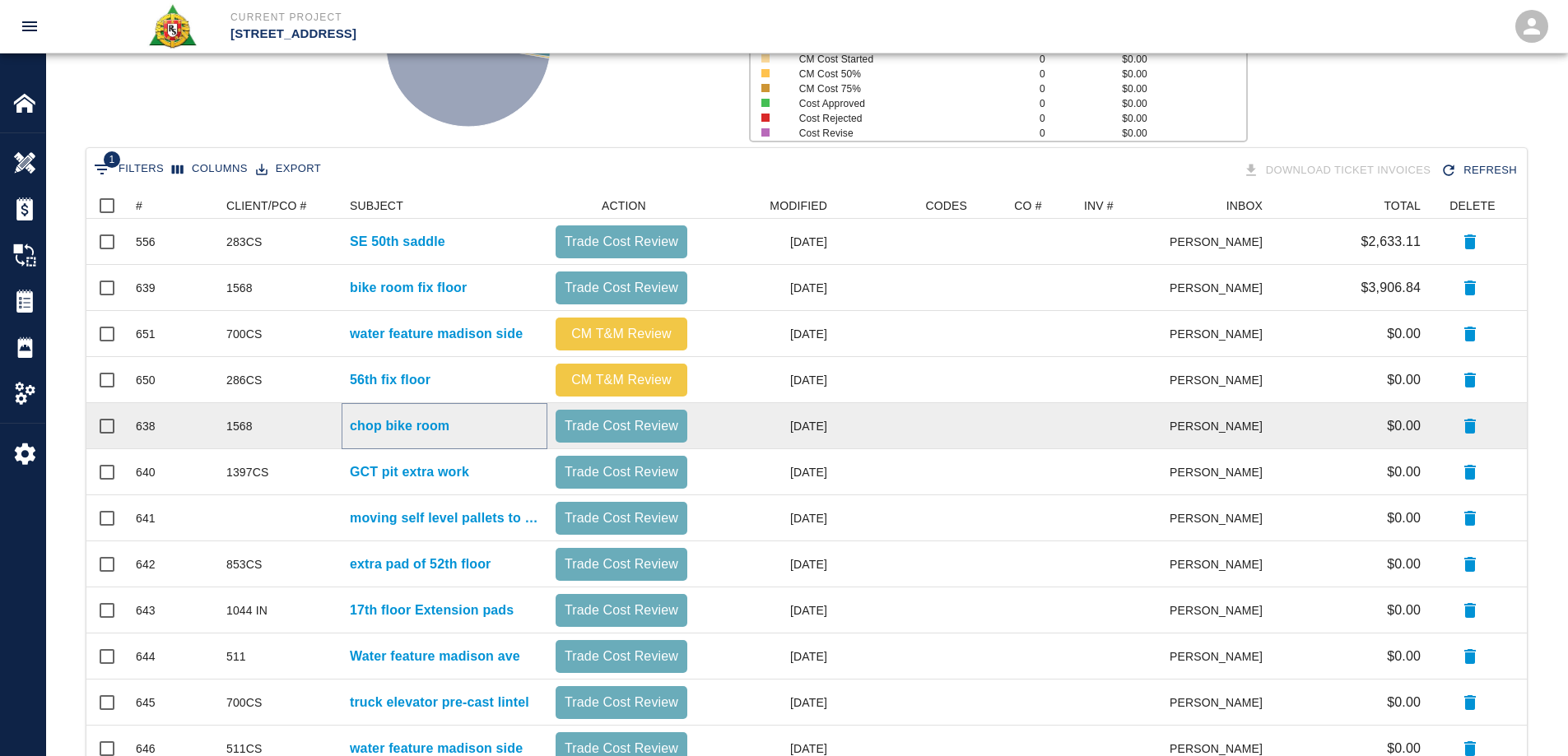
click at [435, 417] on p "chop bike room" at bounding box center [399, 425] width 99 height 20
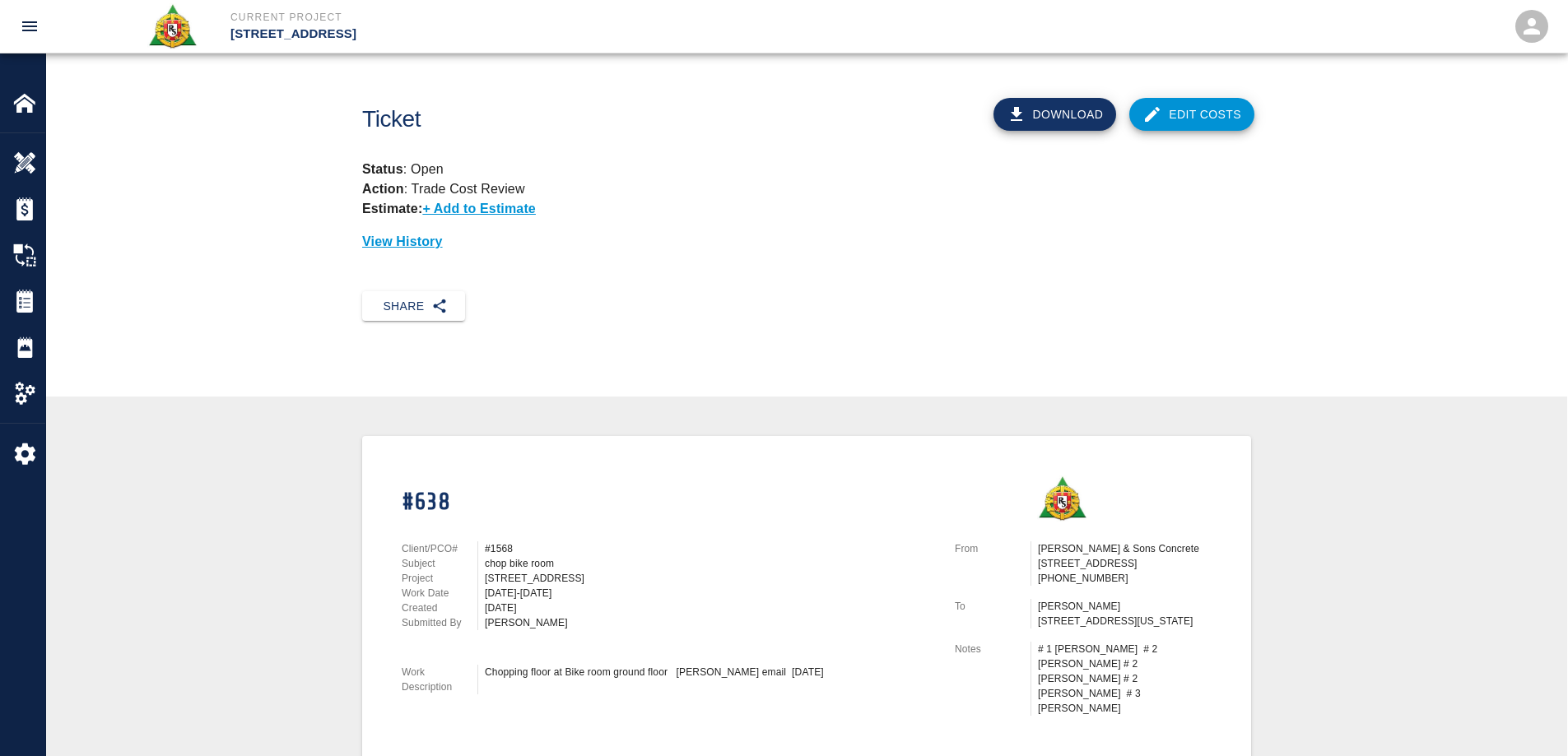
click at [1205, 98] on link "Edit Costs" at bounding box center [1192, 114] width 126 height 33
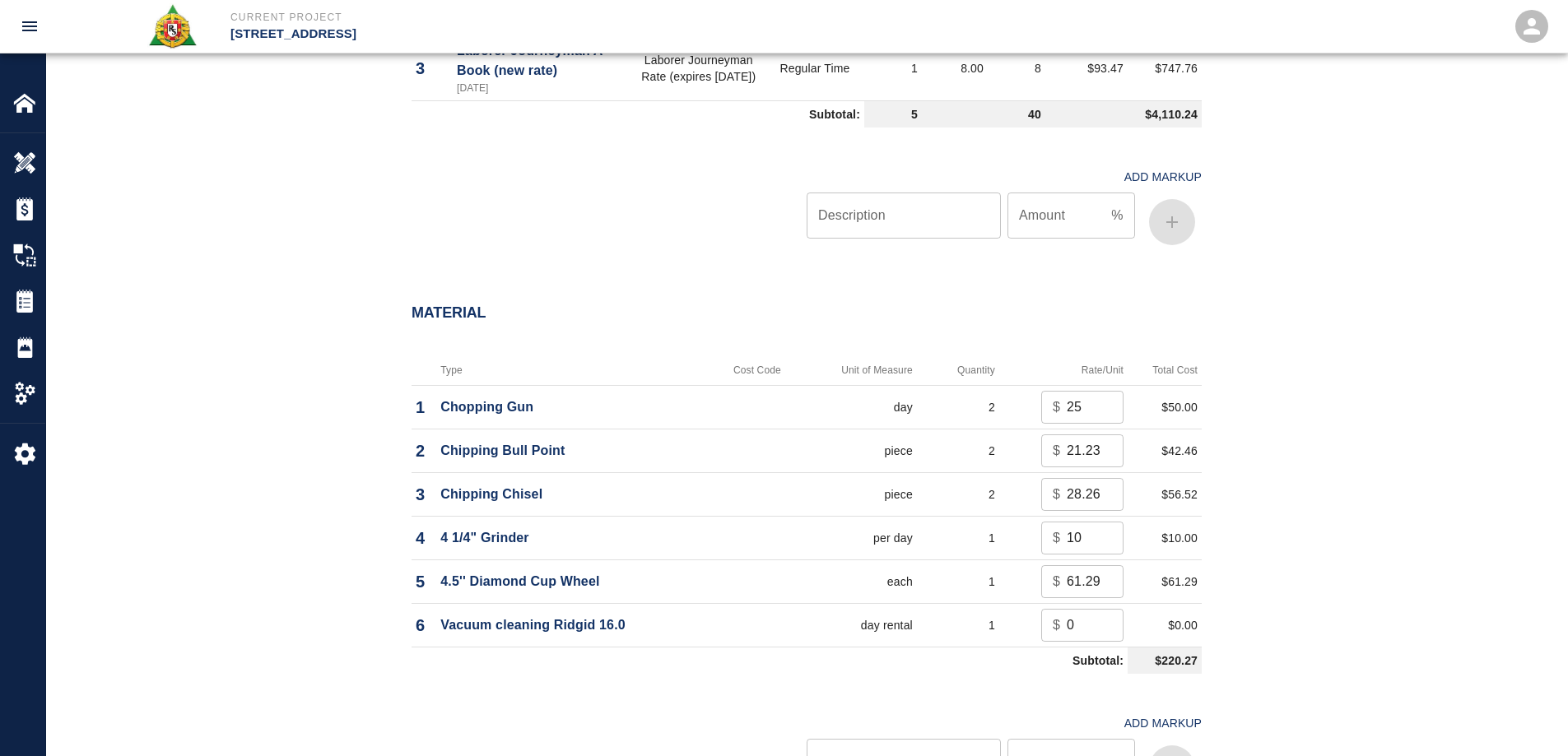
scroll to position [1070, 0]
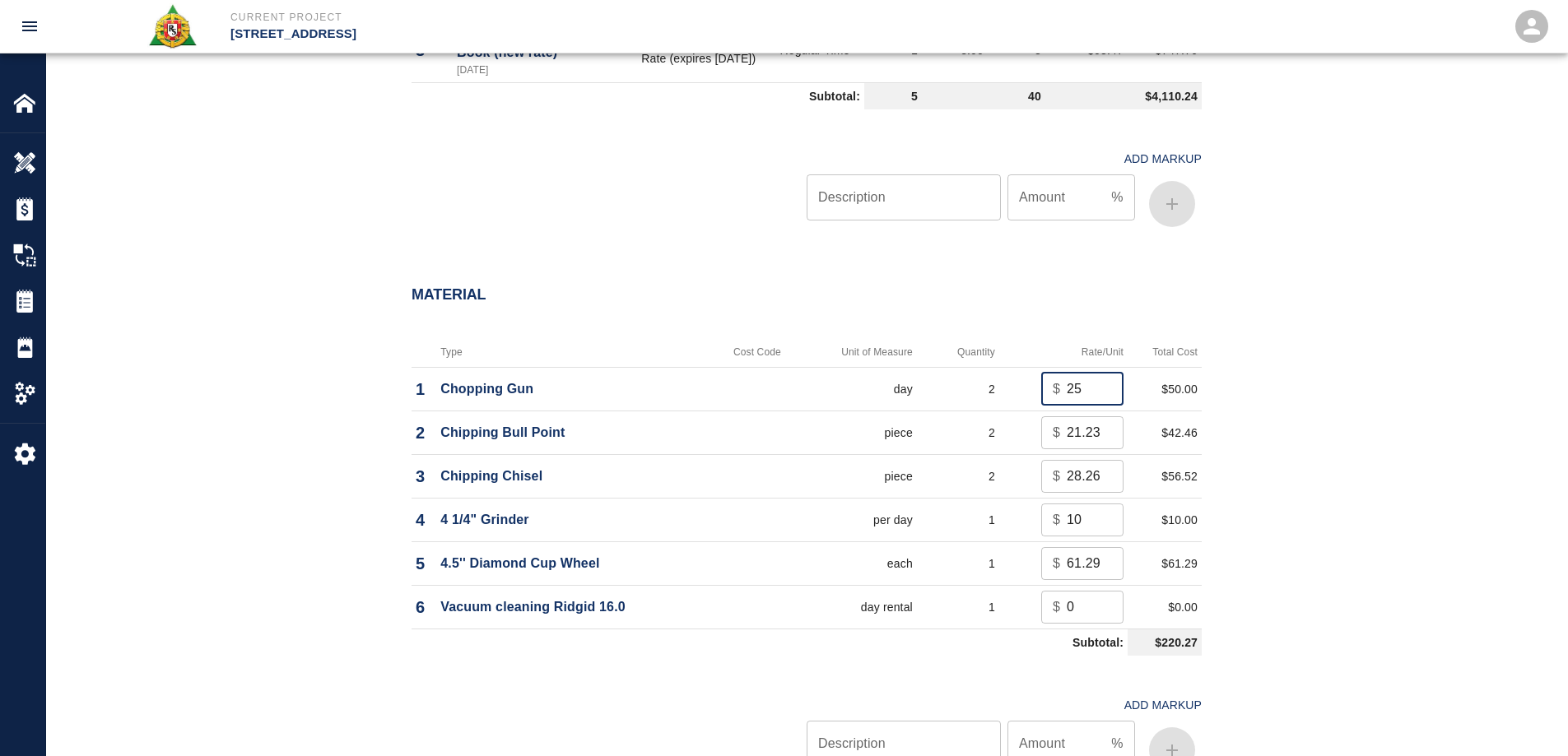
drag, startPoint x: 1067, startPoint y: 387, endPoint x: 1049, endPoint y: 387, distance: 18.0
click at [1049, 387] on div "$ 25 ​" at bounding box center [1083, 389] width 82 height 33
type input "0"
drag, startPoint x: 1087, startPoint y: 517, endPoint x: 1034, endPoint y: 526, distance: 53.8
click at [1034, 526] on td "$ 10 ​" at bounding box center [1063, 519] width 128 height 44
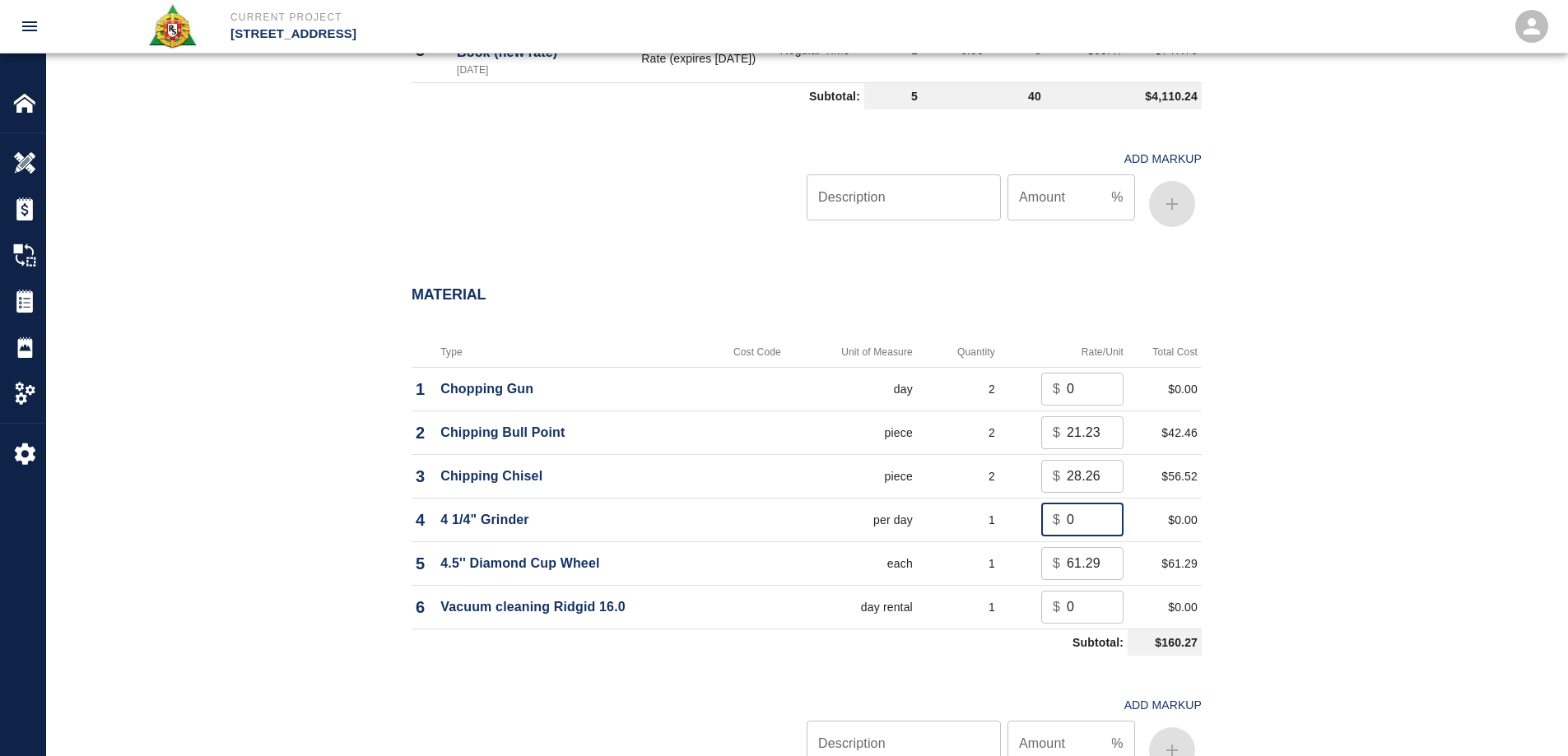
type input "0"
click at [1270, 549] on div "Material Type Cost Code Unit of Measure Quantity Rate/Unit Total Cost 1 Choppin…" at bounding box center [806, 537] width 1521 height 566
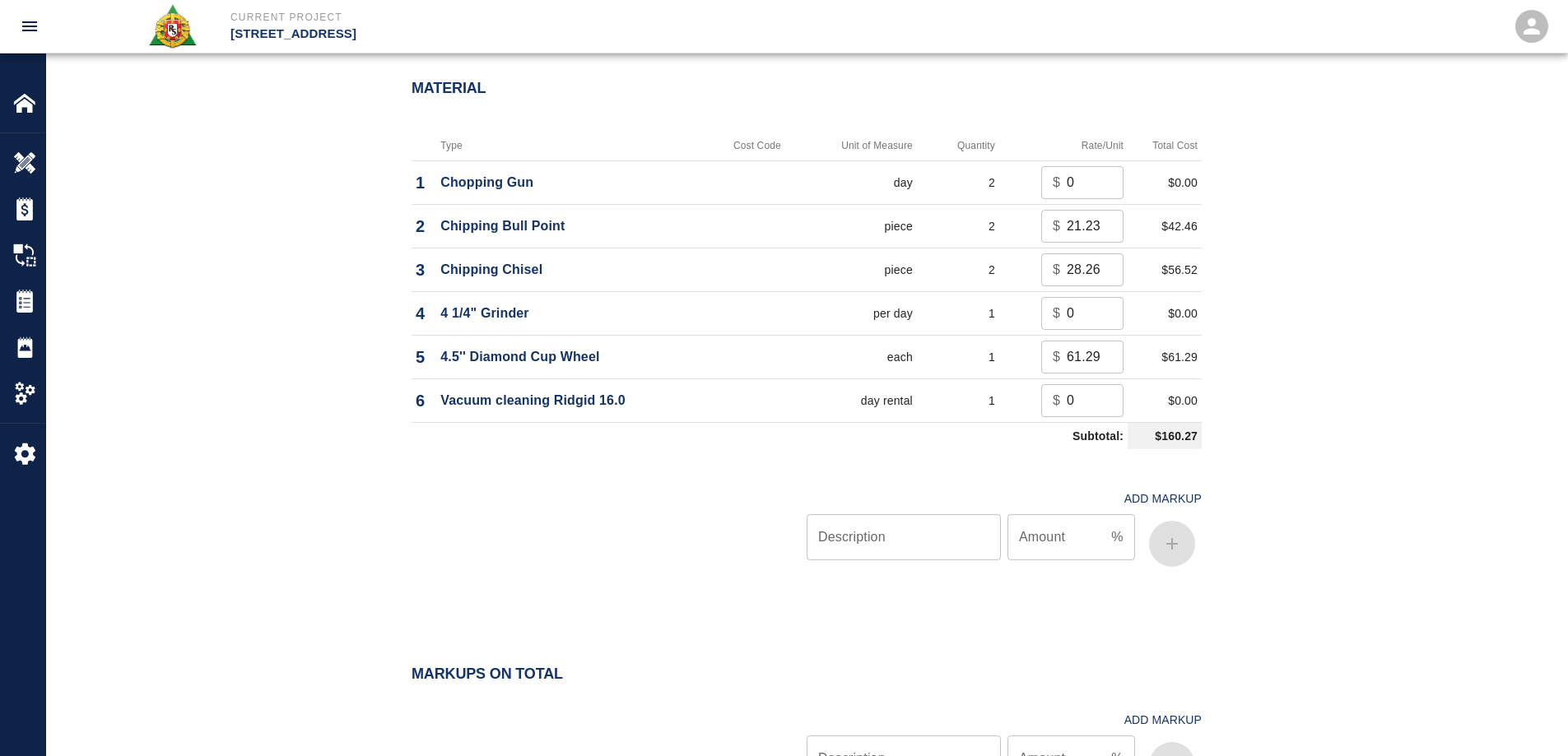
scroll to position [1399, 0]
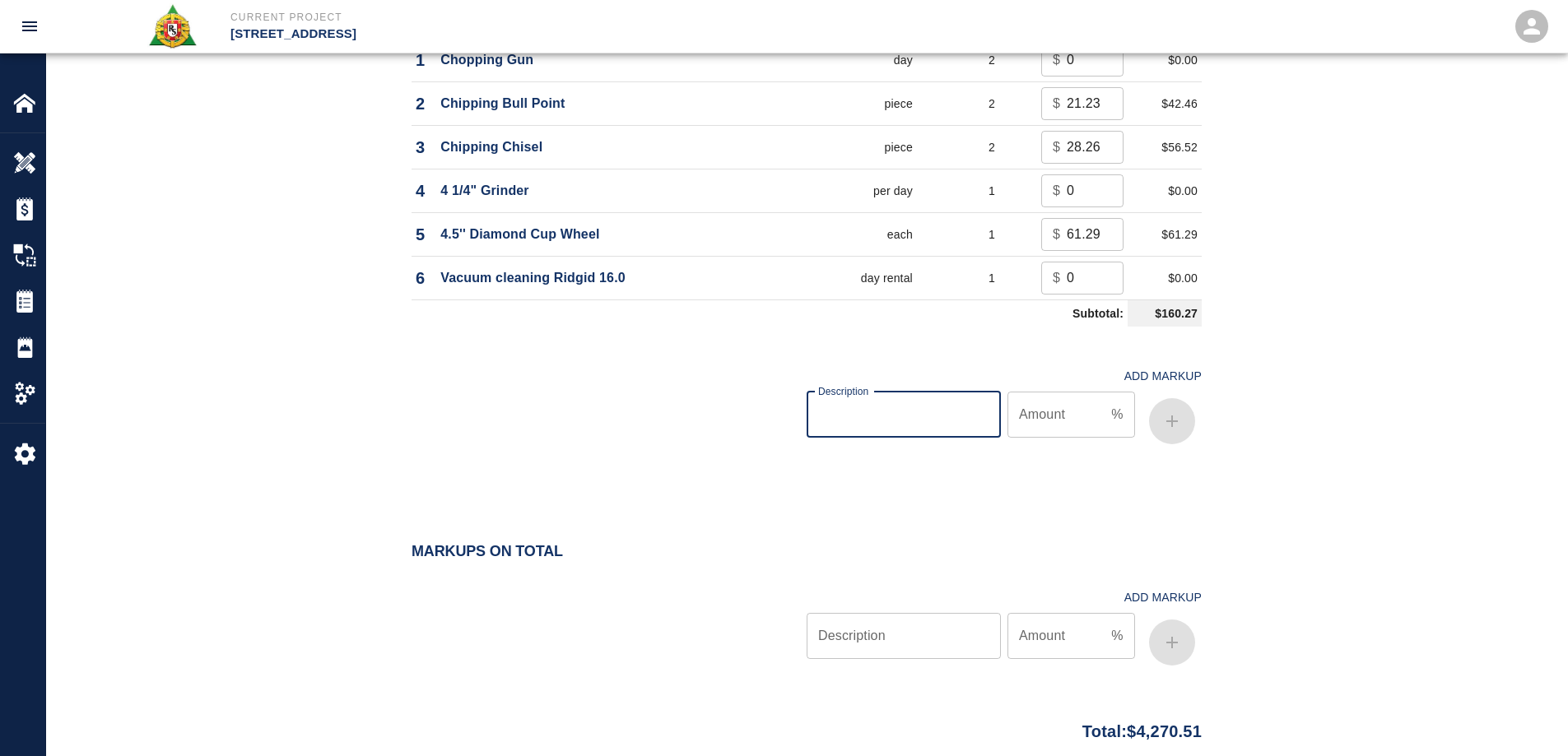
click at [911, 423] on input "Description" at bounding box center [903, 414] width 194 height 46
type input "oh/p"
type input "10"
click at [1171, 422] on icon "button" at bounding box center [1172, 421] width 20 height 20
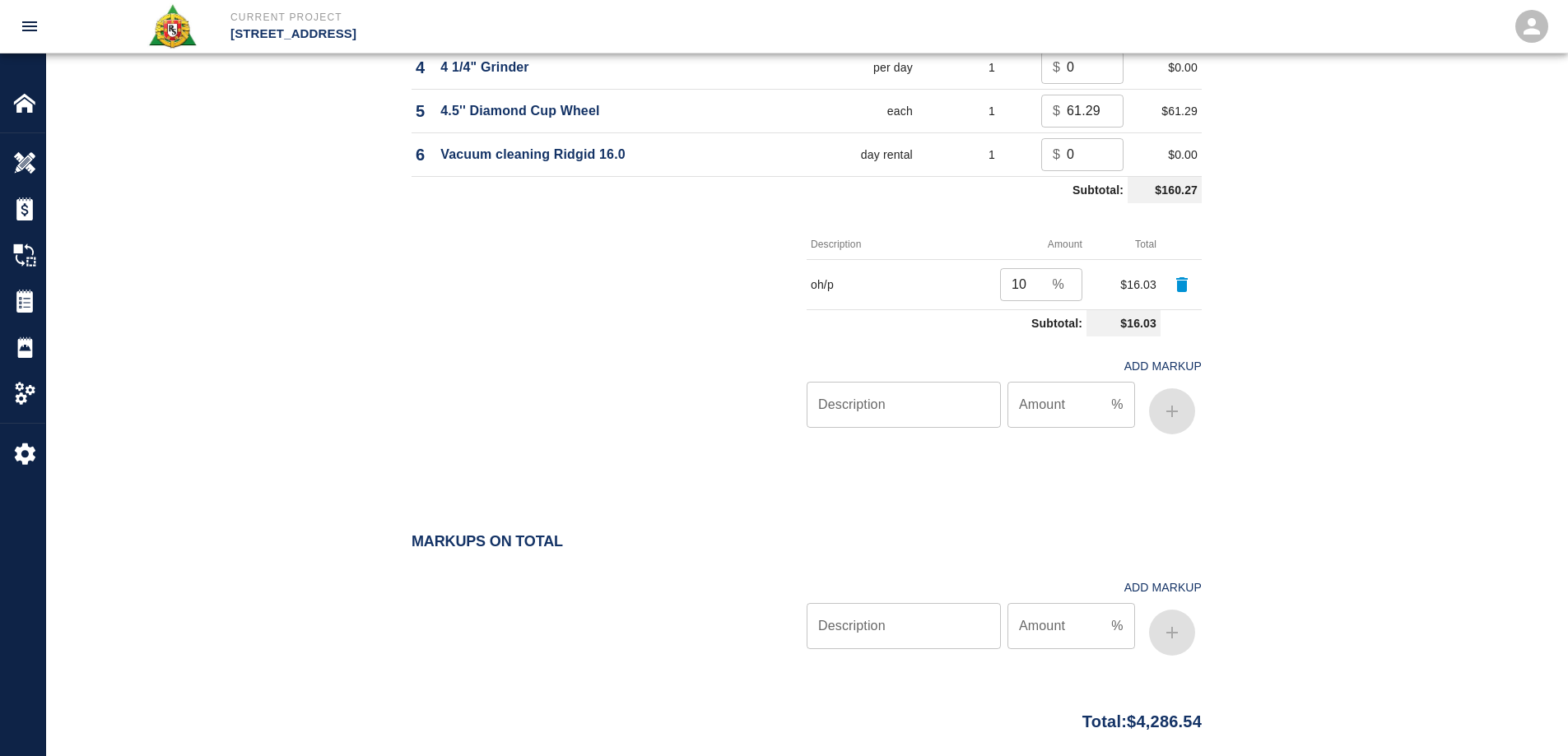
scroll to position [1636, 0]
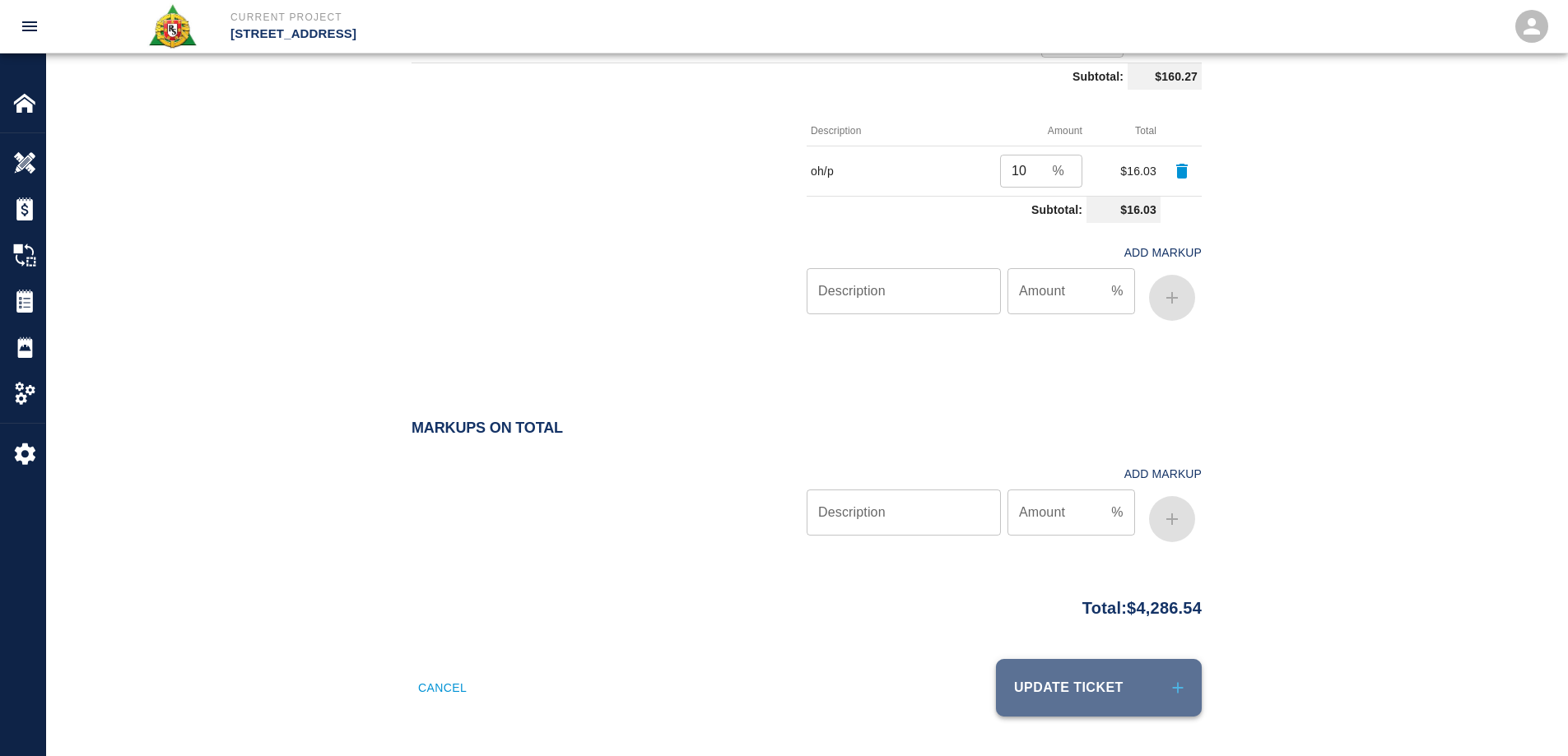
click at [1149, 714] on button "Update Ticket" at bounding box center [1099, 688] width 206 height 57
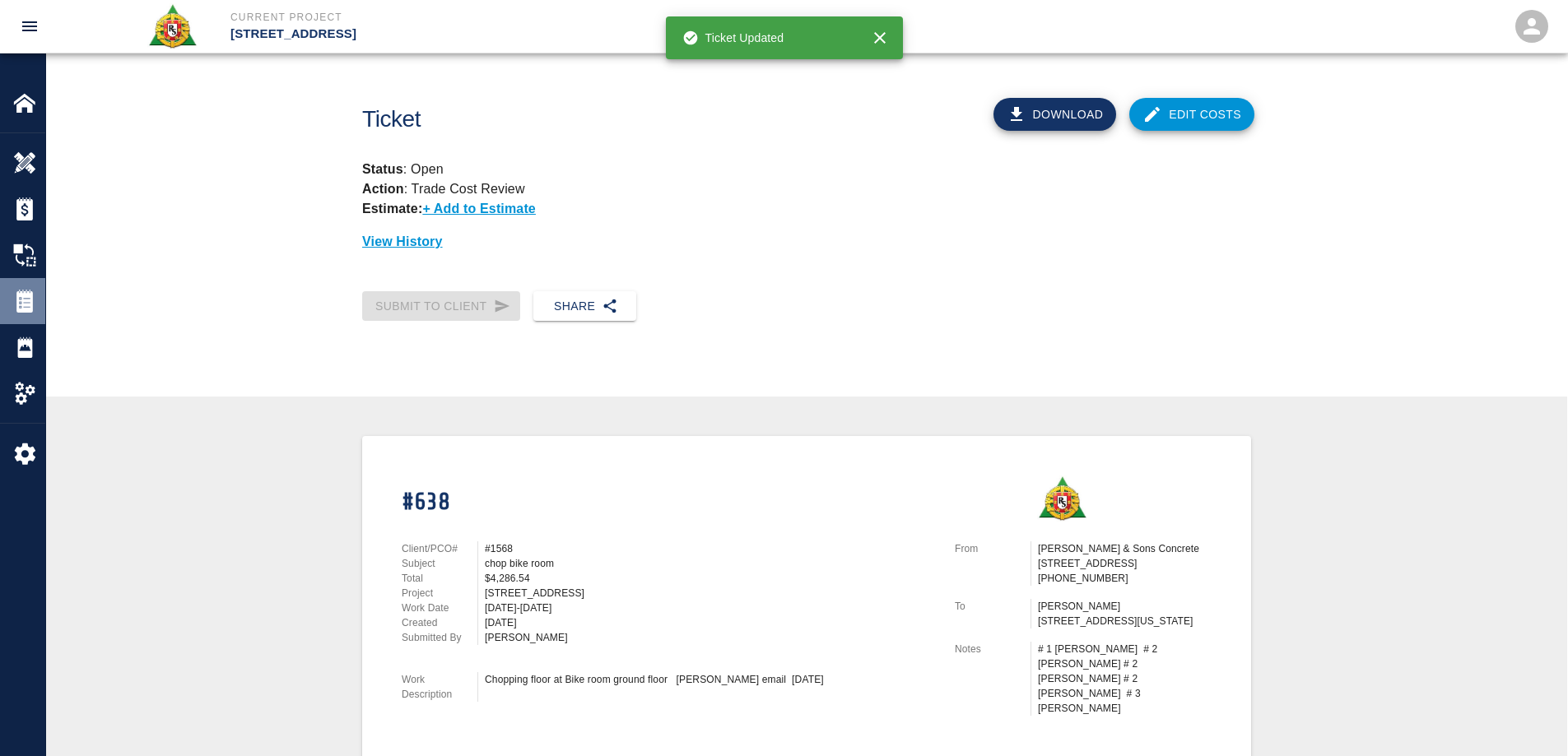
click at [34, 294] on img at bounding box center [24, 301] width 23 height 23
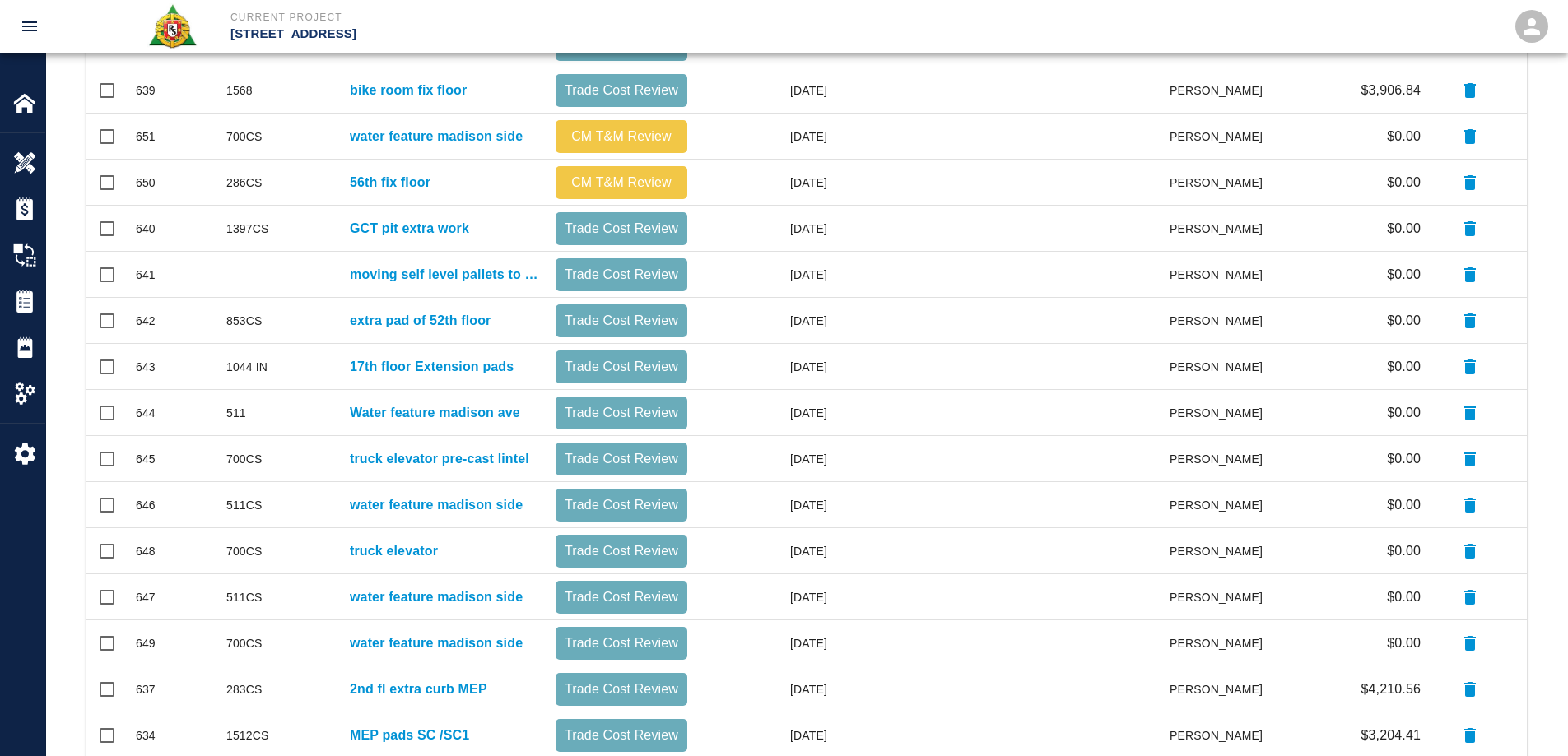
scroll to position [313, 0]
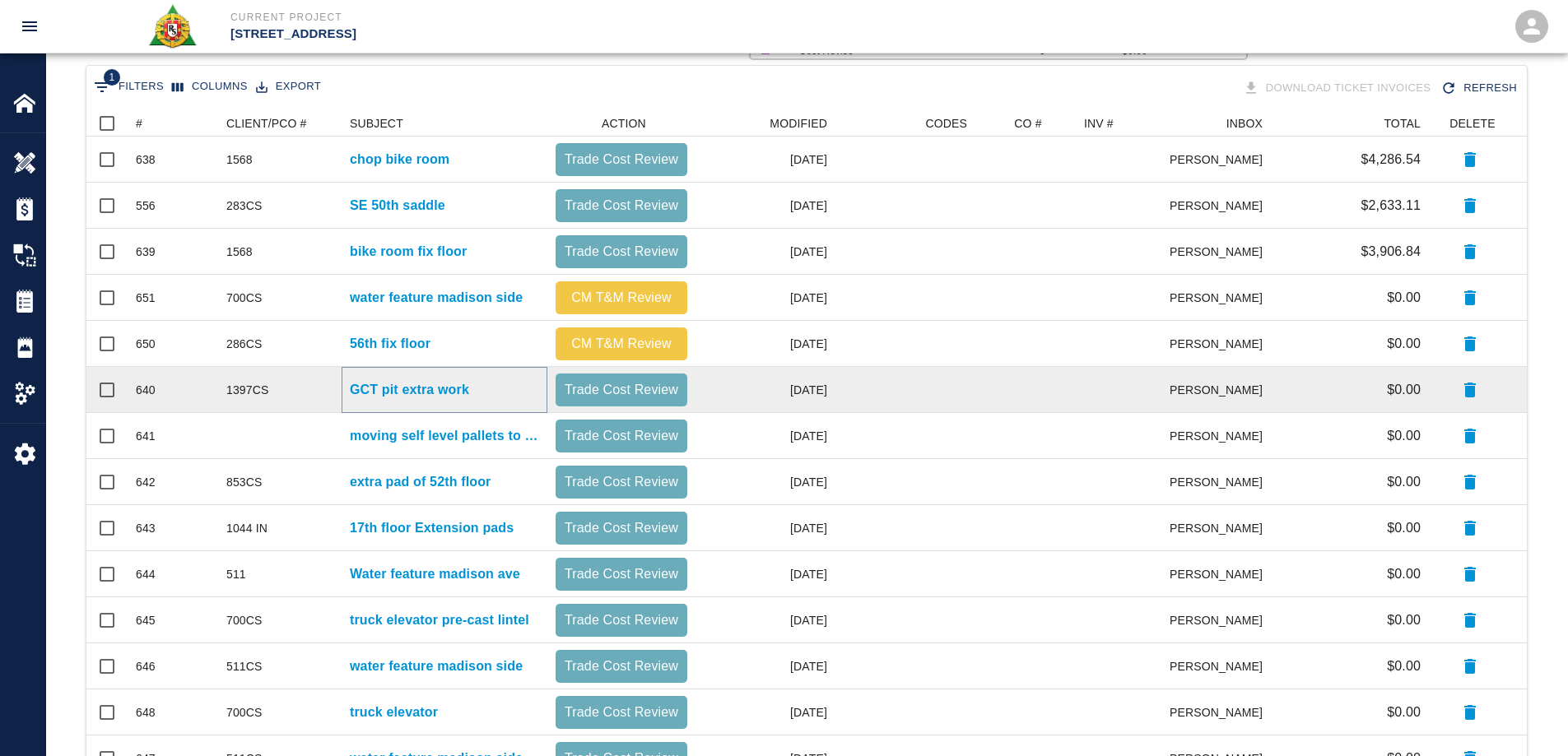
click at [382, 385] on p "GCT pit extra work" at bounding box center [409, 390] width 119 height 20
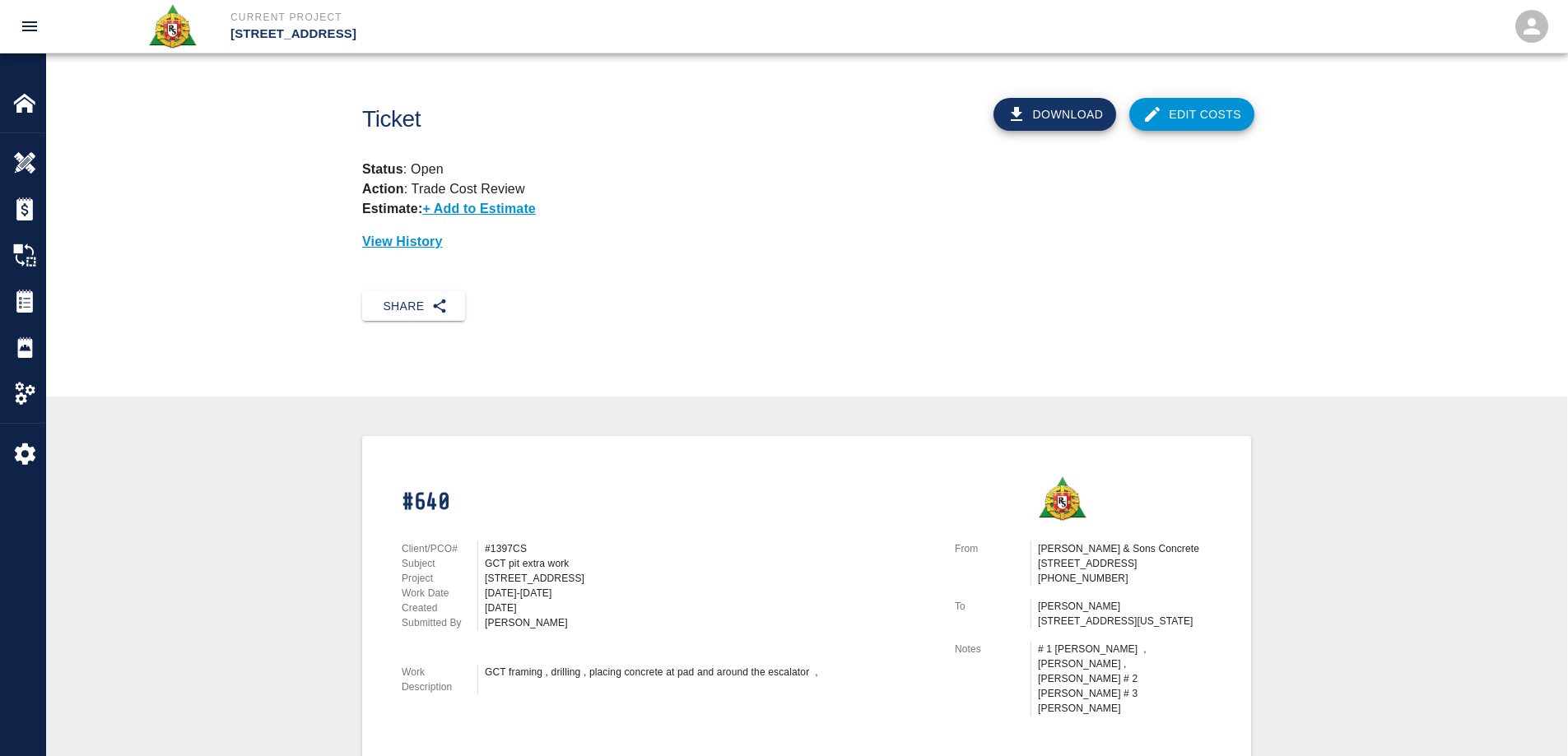
click at [1220, 115] on link "Edit Costs" at bounding box center [1192, 114] width 126 height 33
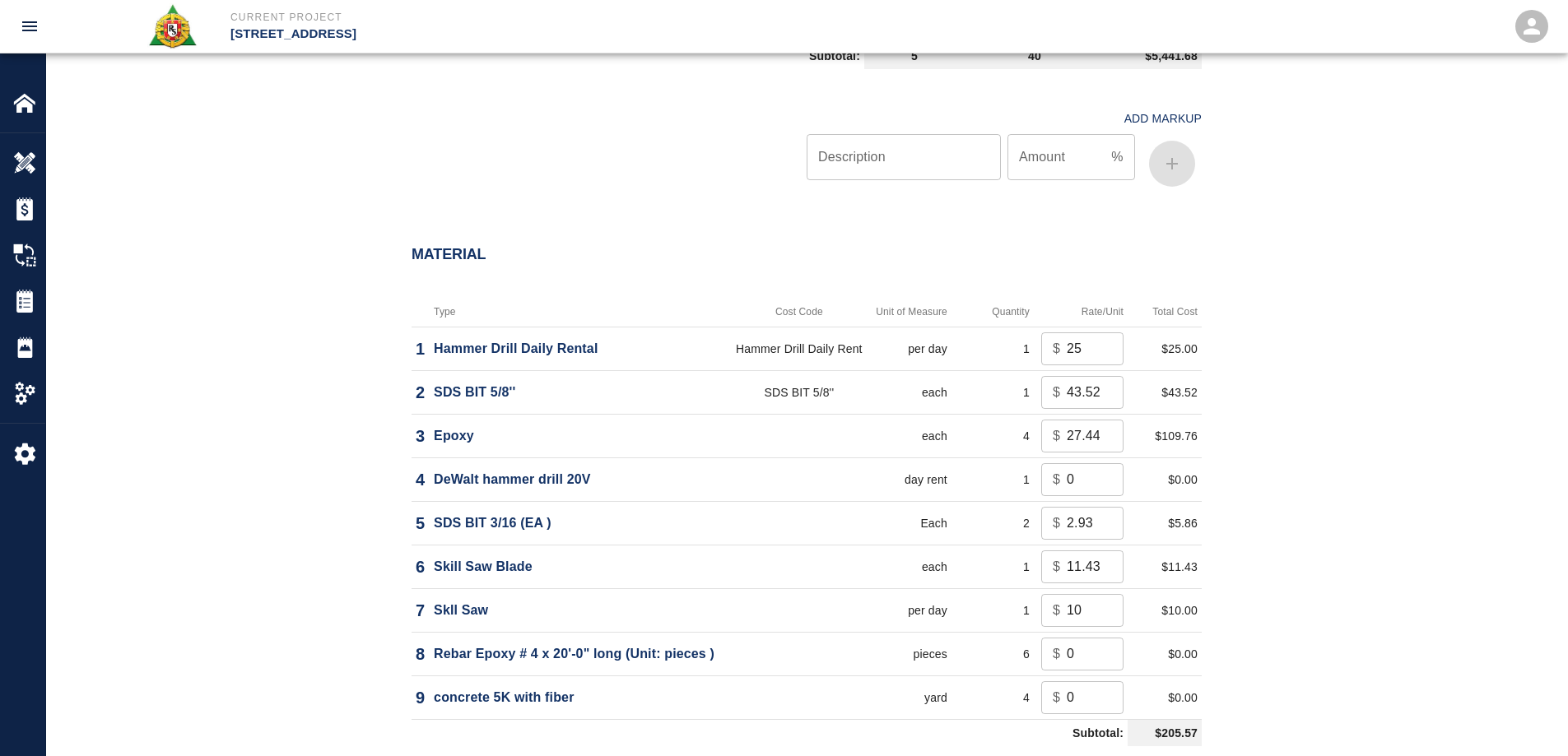
scroll to position [1317, 0]
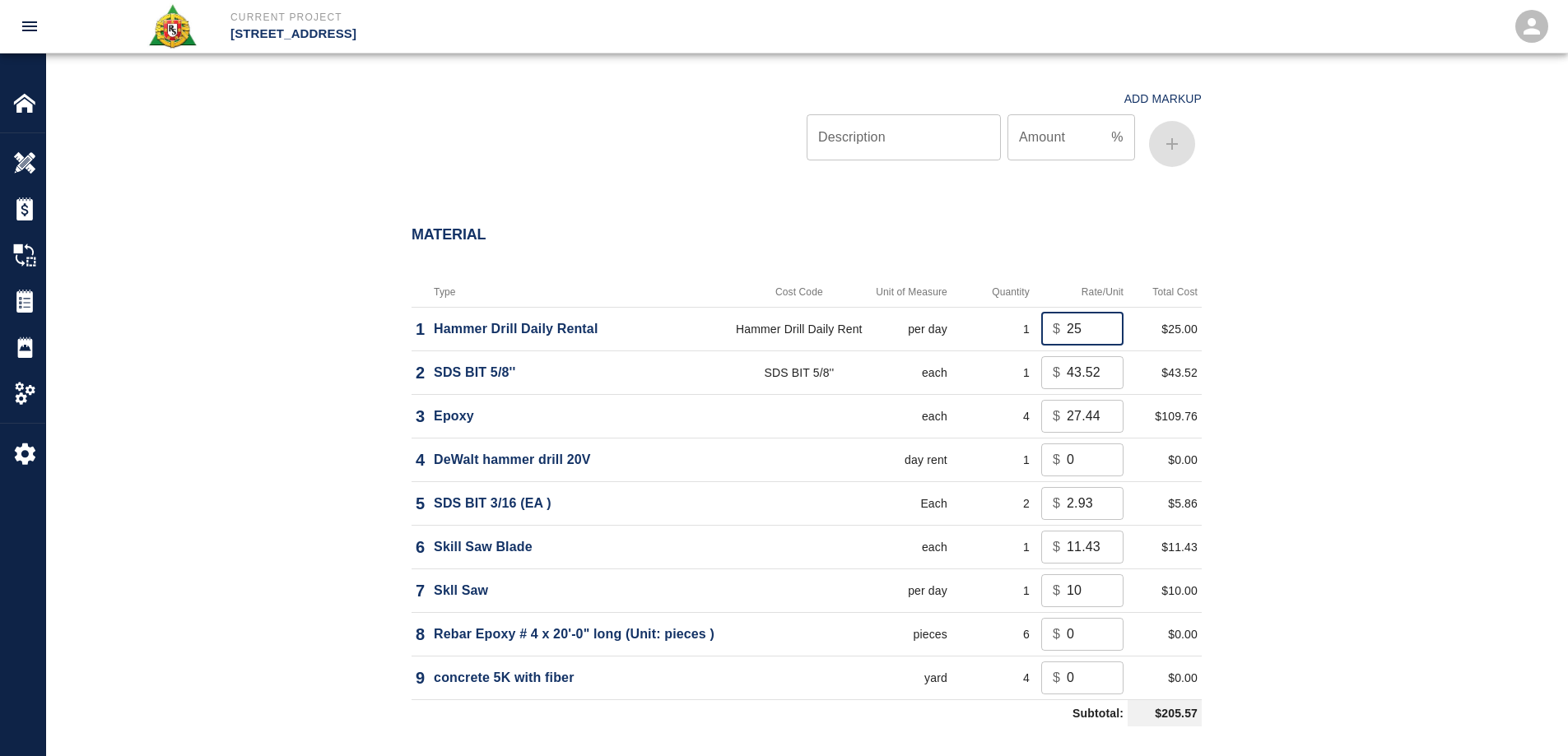
drag, startPoint x: 1084, startPoint y: 333, endPoint x: 1020, endPoint y: 333, distance: 64.0
click at [1020, 333] on tr "1 Hammer Drill Daily Rental Hammer Drill Daily Rent per day 1 $ 25 ​ $25.00" at bounding box center [806, 329] width 790 height 44
type input "0"
click at [1337, 376] on div "Material Type Cost Code Unit of Measure Quantity Rate/Unit Total Cost 1 Hammer …" at bounding box center [806, 541] width 1521 height 697
drag, startPoint x: 1082, startPoint y: 586, endPoint x: 1047, endPoint y: 590, distance: 35.2
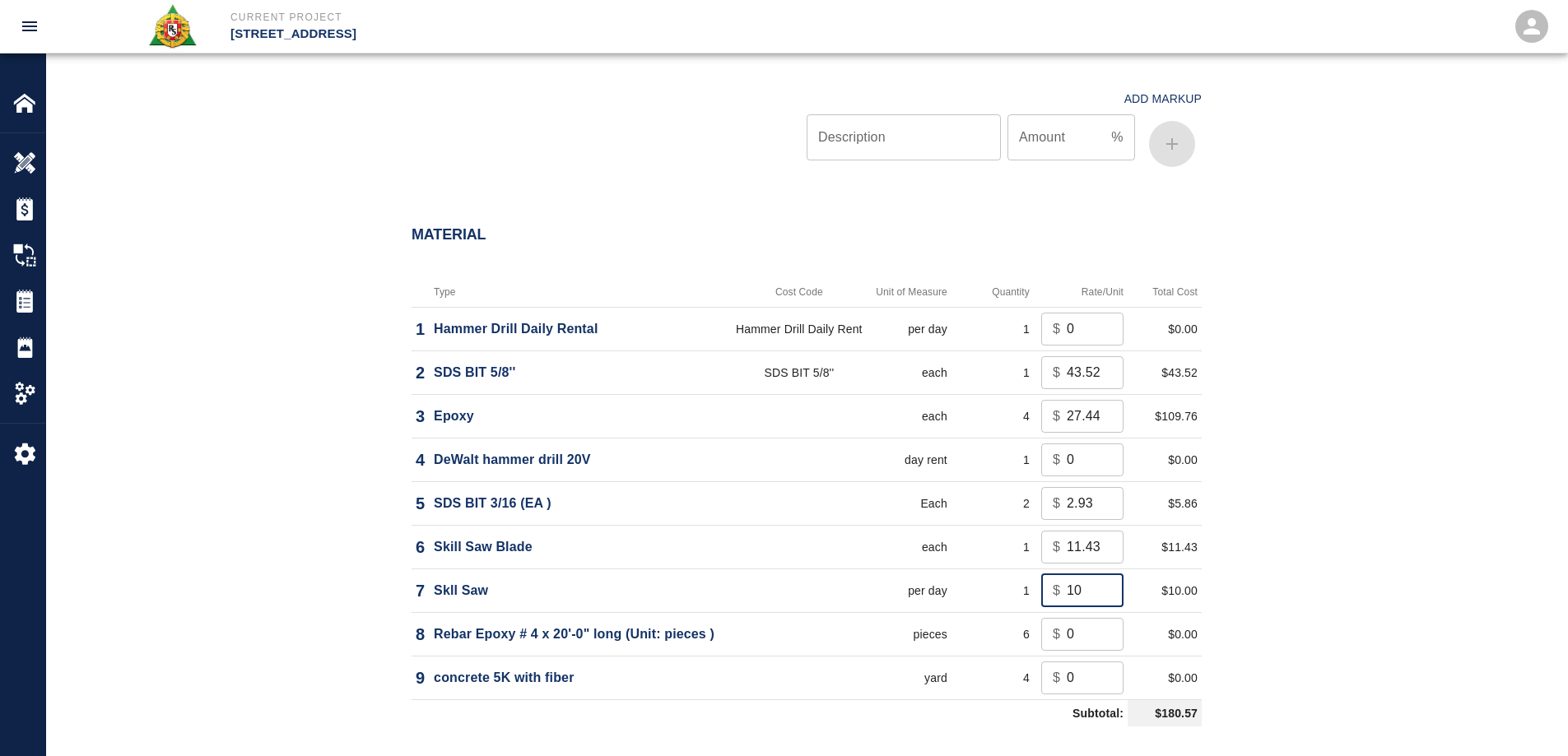
click at [1047, 590] on div "$ 10 ​" at bounding box center [1083, 590] width 82 height 33
type input "0"
click at [1224, 598] on div "Material Type Cost Code Unit of Measure Quantity Rate/Unit Total Cost 1 Hammer …" at bounding box center [807, 522] width 889 height 658
drag, startPoint x: 1077, startPoint y: 633, endPoint x: 1024, endPoint y: 641, distance: 53.6
click at [1024, 641] on tr "8 Rebar Epoxy # 4 x 20'-0" long (Unit: pieces ) pieces 6 $ 0 ​ $0.00" at bounding box center [806, 634] width 790 height 44
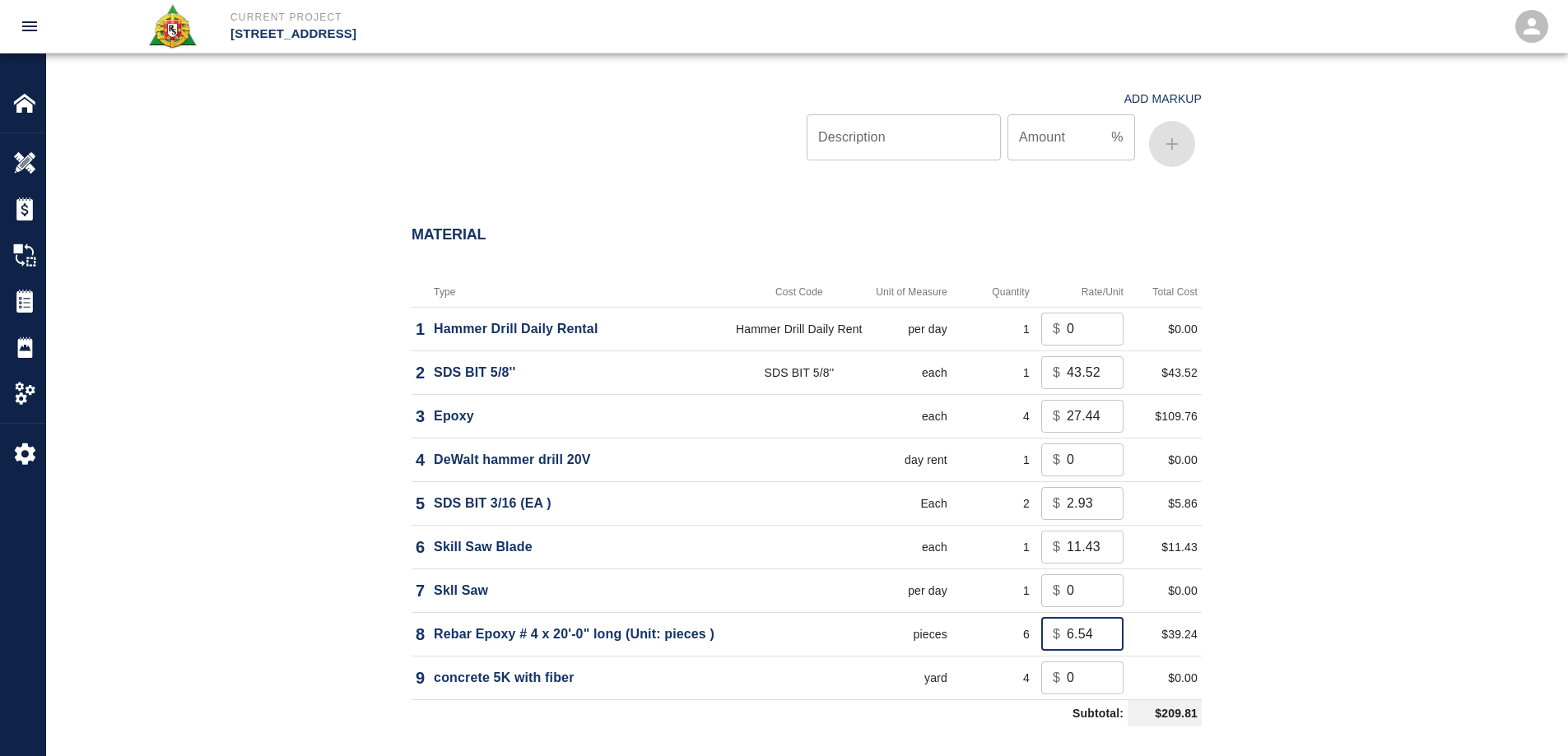
type input "6.54"
click at [1310, 571] on div "Material Type Cost Code Unit of Measure Quantity Rate/Unit Total Cost 1 Hammer …" at bounding box center [806, 541] width 1521 height 697
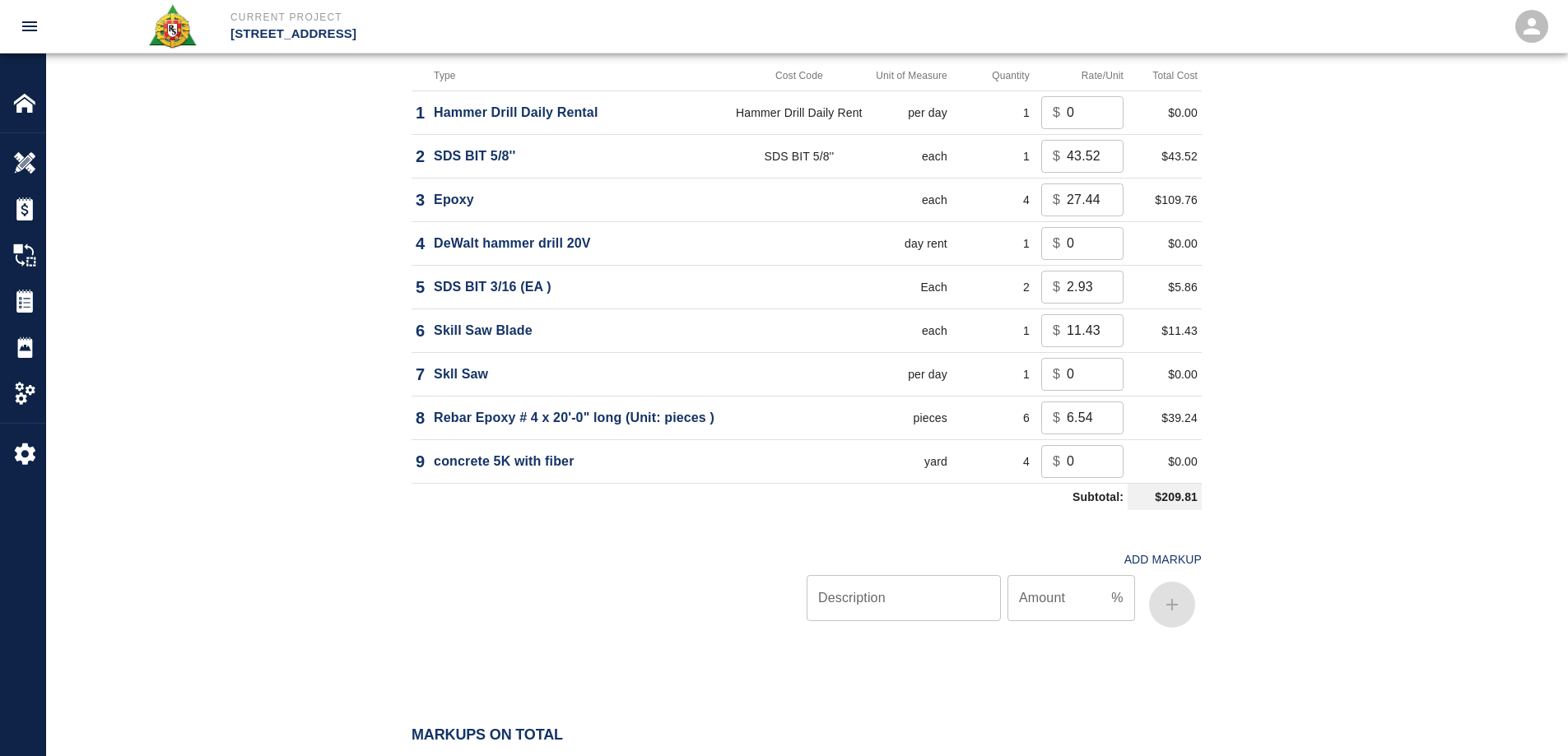
scroll to position [1564, 0]
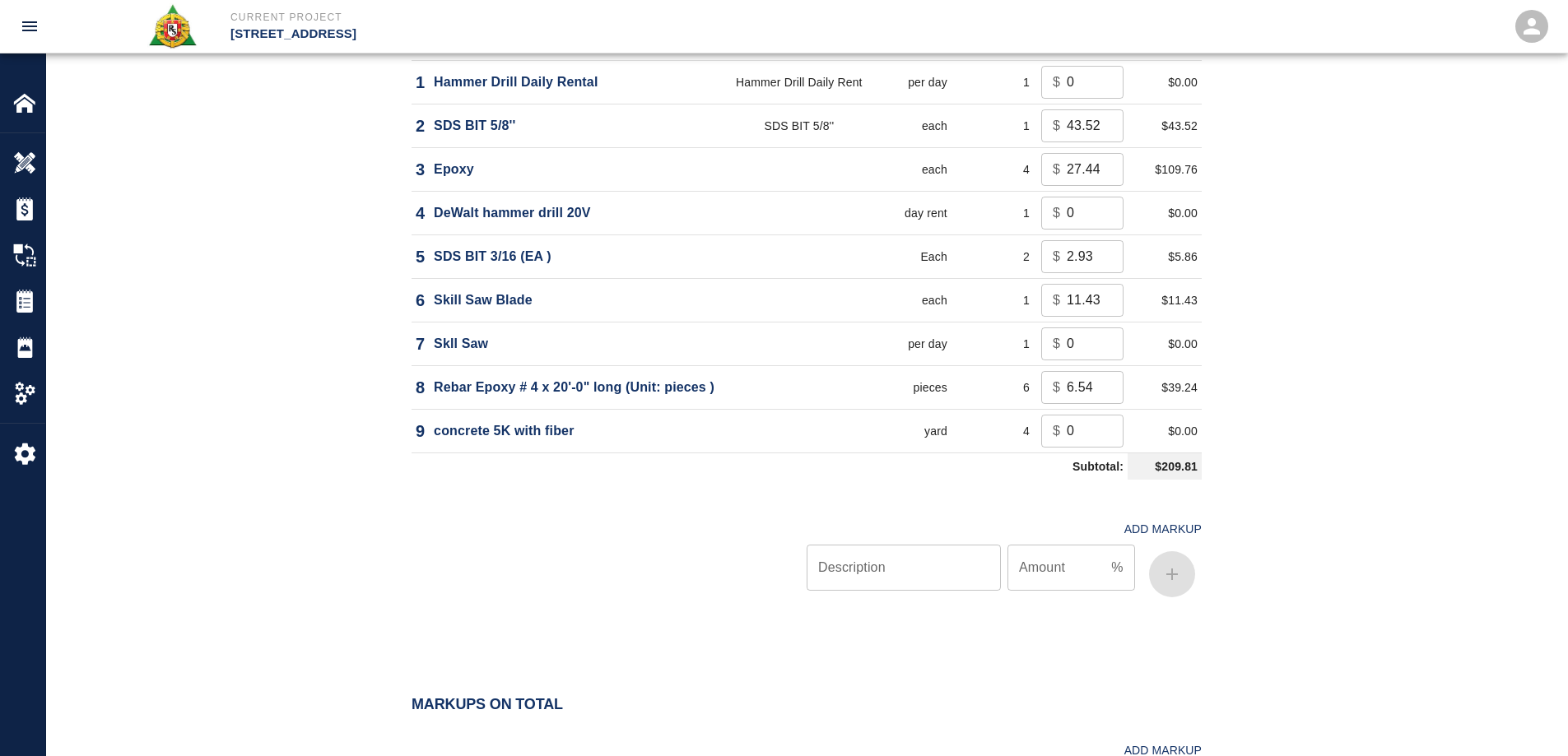
click at [1289, 470] on div "Material Type Cost Code Unit of Measure Quantity Rate/Unit Total Cost 1 Hammer …" at bounding box center [806, 295] width 1521 height 697
click at [529, 595] on div at bounding box center [609, 555] width 396 height 98
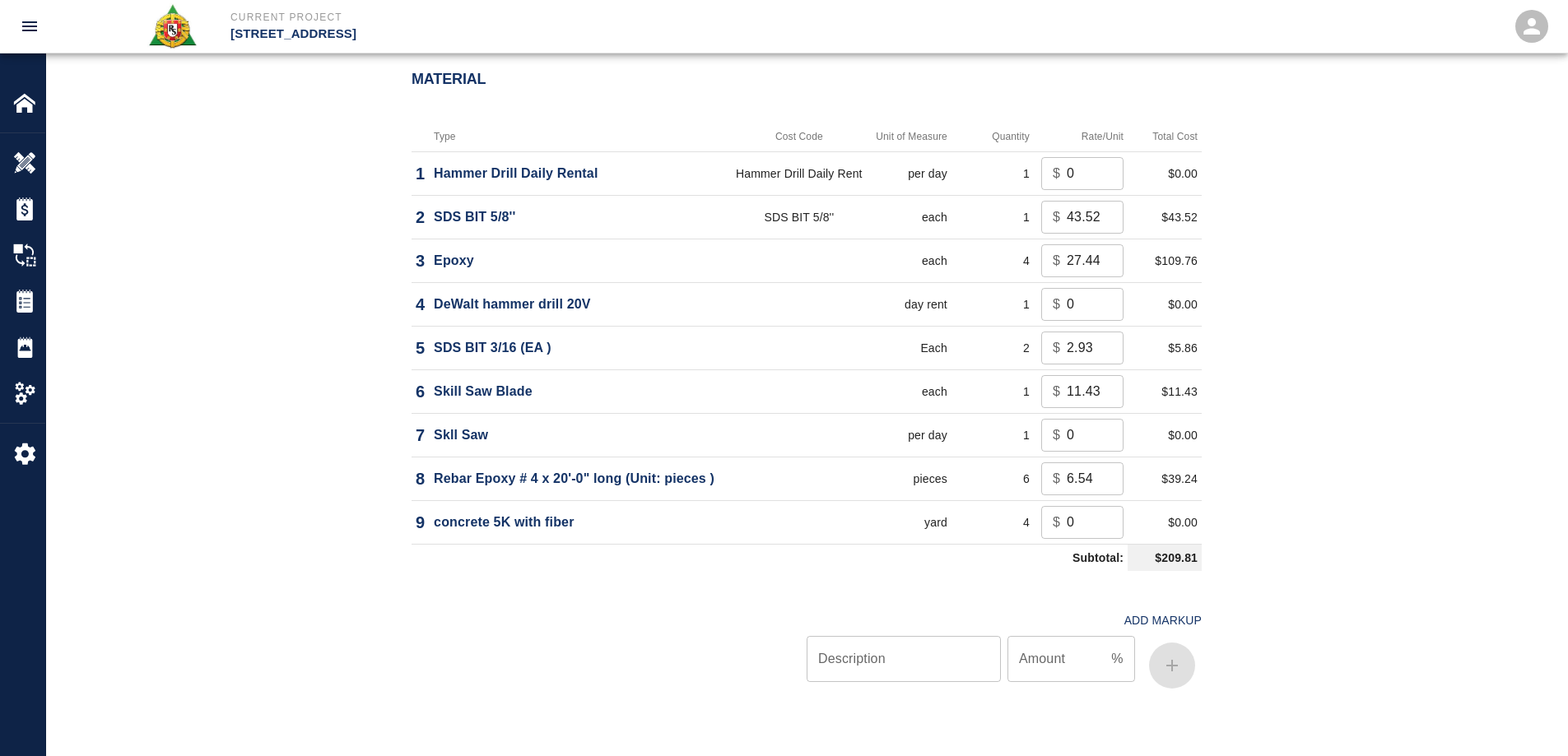
scroll to position [1481, 0]
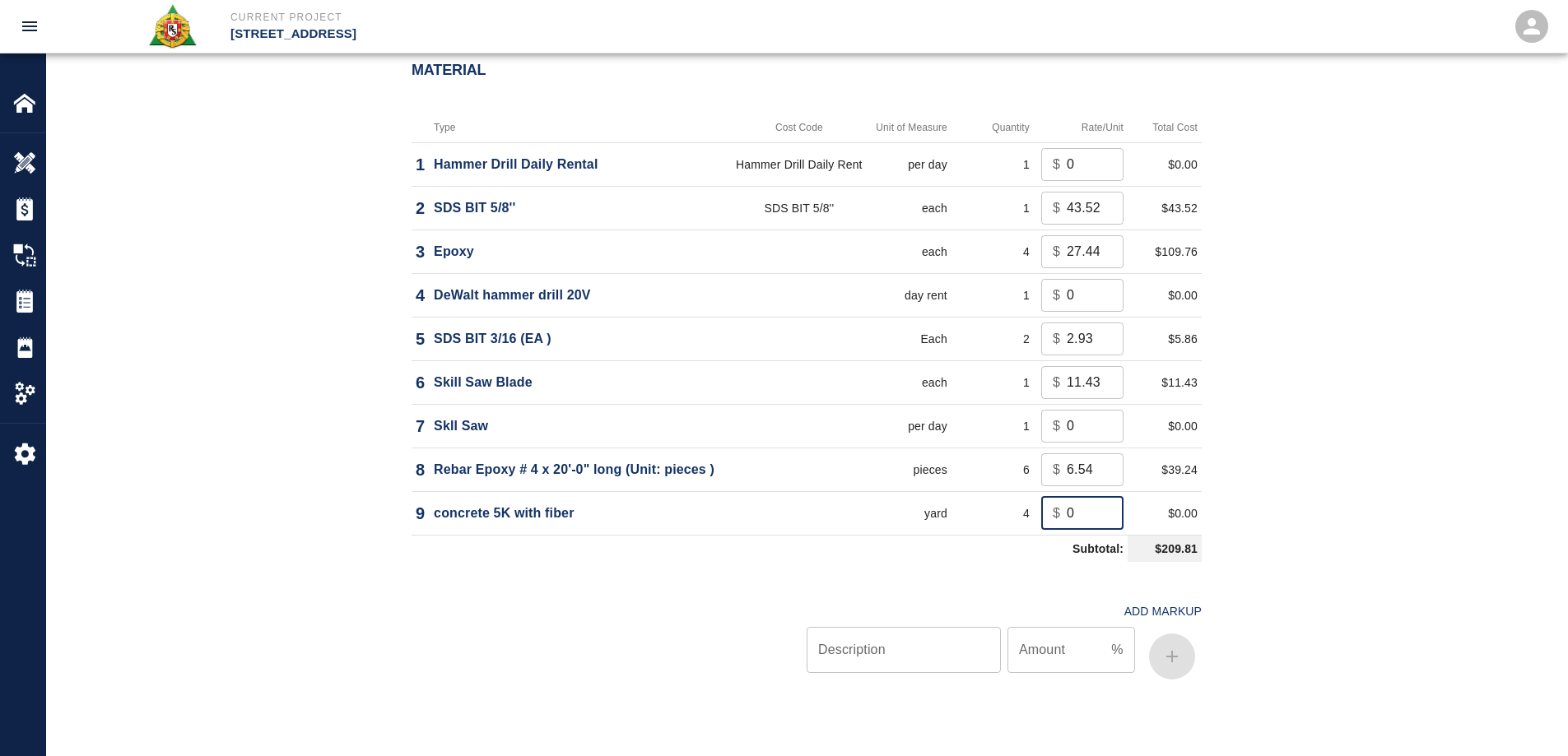
drag, startPoint x: 1079, startPoint y: 511, endPoint x: 1049, endPoint y: 513, distance: 30.1
click at [1049, 513] on div "$ 0 ​" at bounding box center [1083, 513] width 82 height 33
type input "298.32"
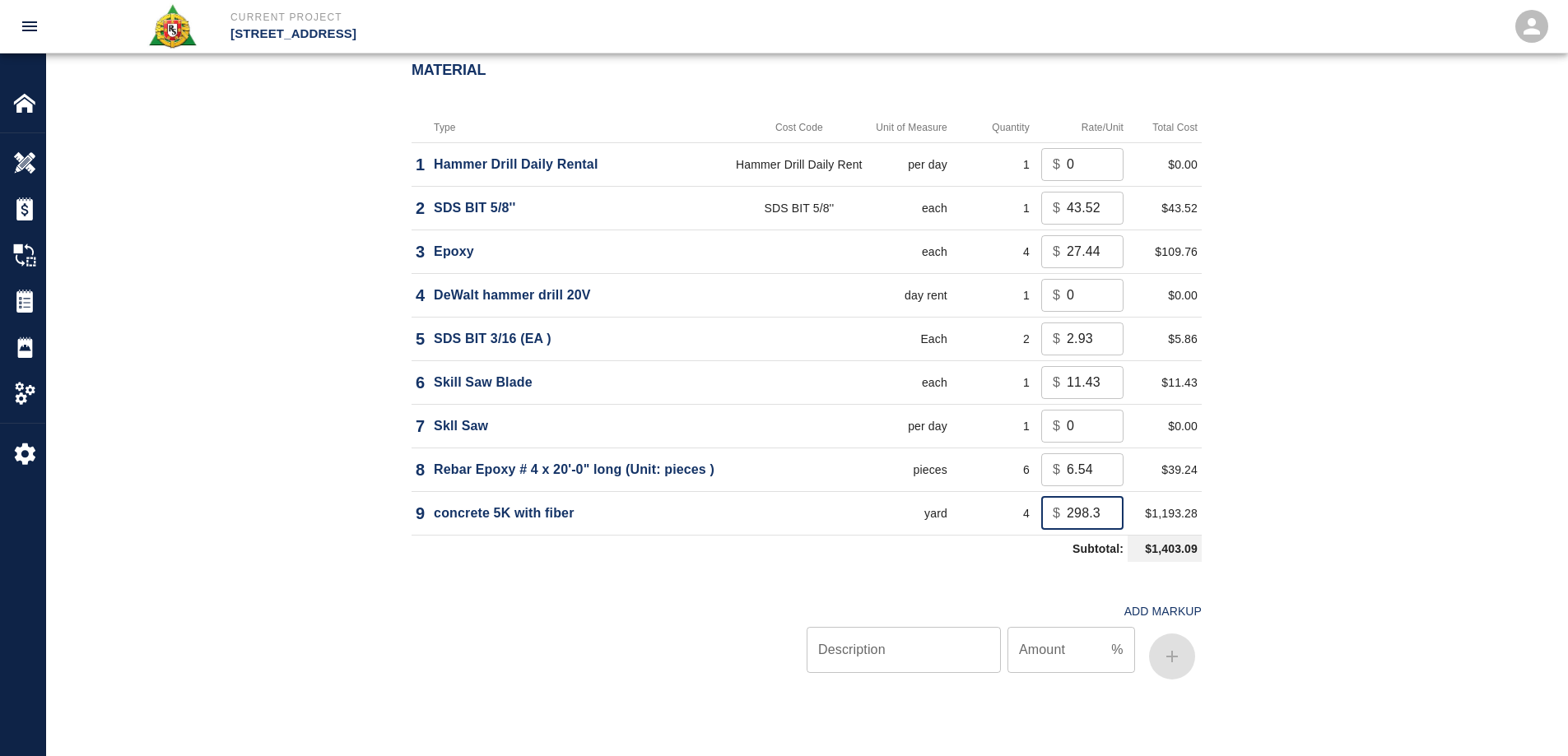
click at [1302, 482] on div "Material Type Cost Code Unit of Measure Quantity Rate/Unit Total Cost 1 Hammer …" at bounding box center [806, 378] width 1521 height 697
click at [951, 645] on input "Description" at bounding box center [903, 649] width 194 height 46
type input "oh/p"
type input "10"
click at [1171, 659] on icon "button" at bounding box center [1172, 656] width 20 height 20
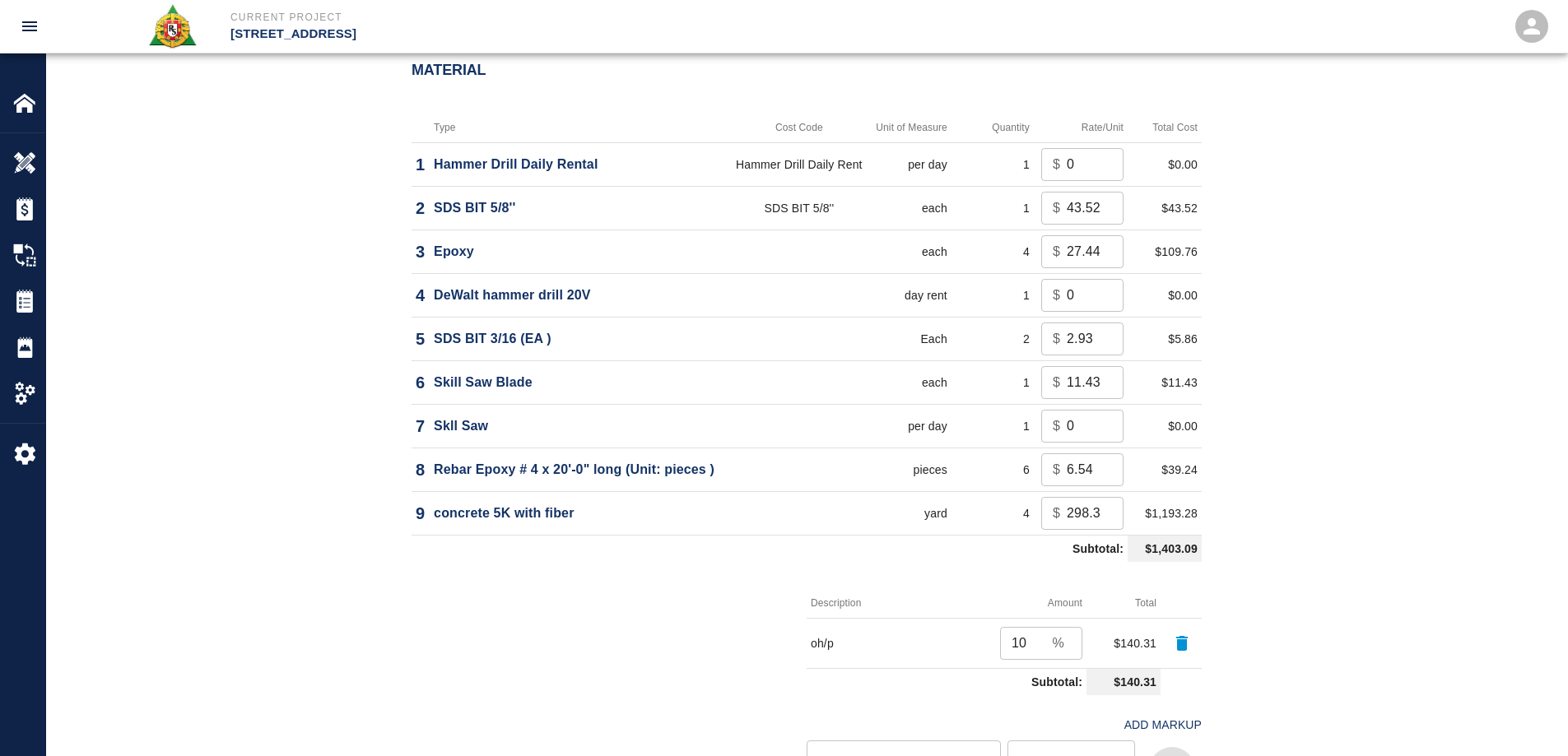
scroll to position [1953, 0]
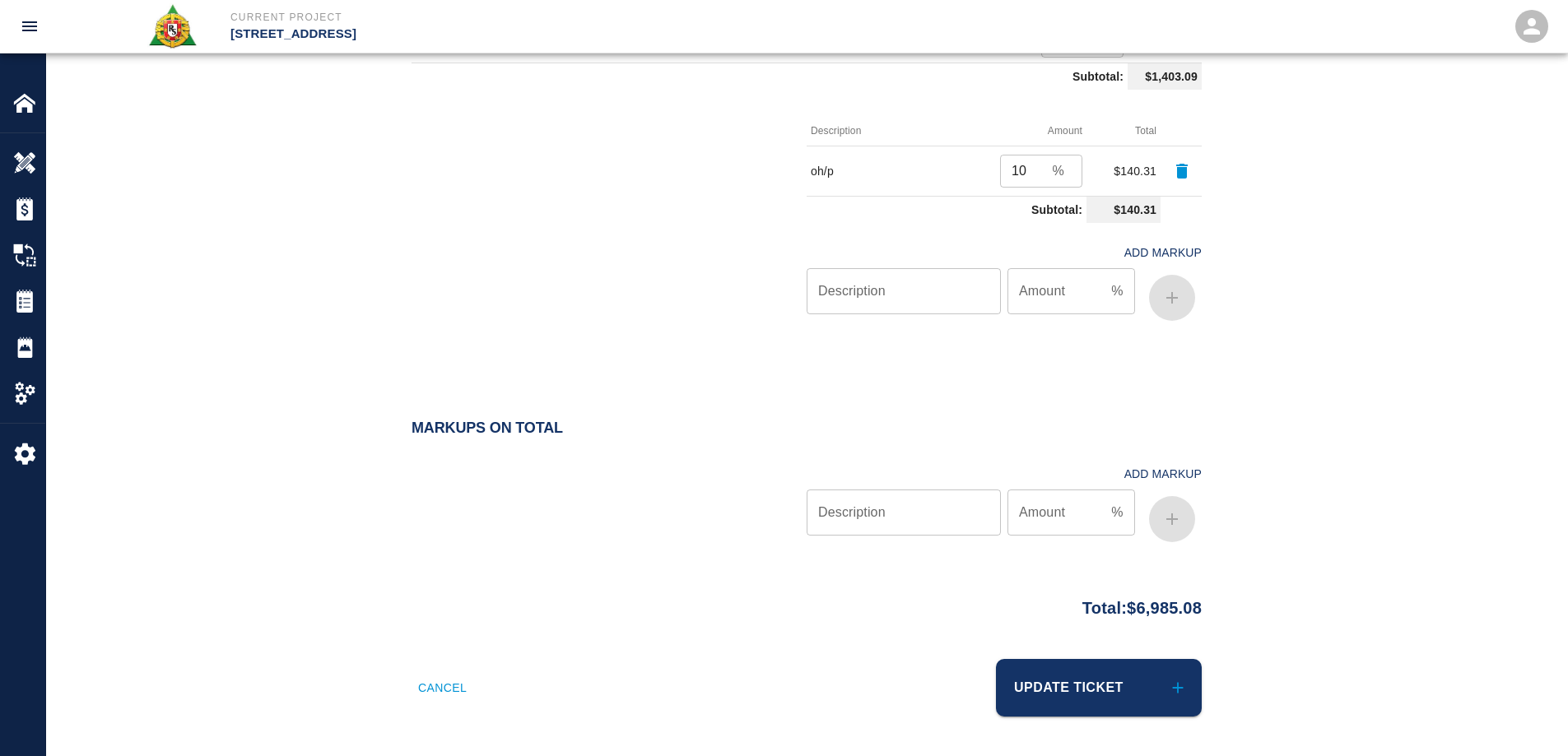
click at [1142, 682] on button "Update Ticket" at bounding box center [1099, 688] width 206 height 57
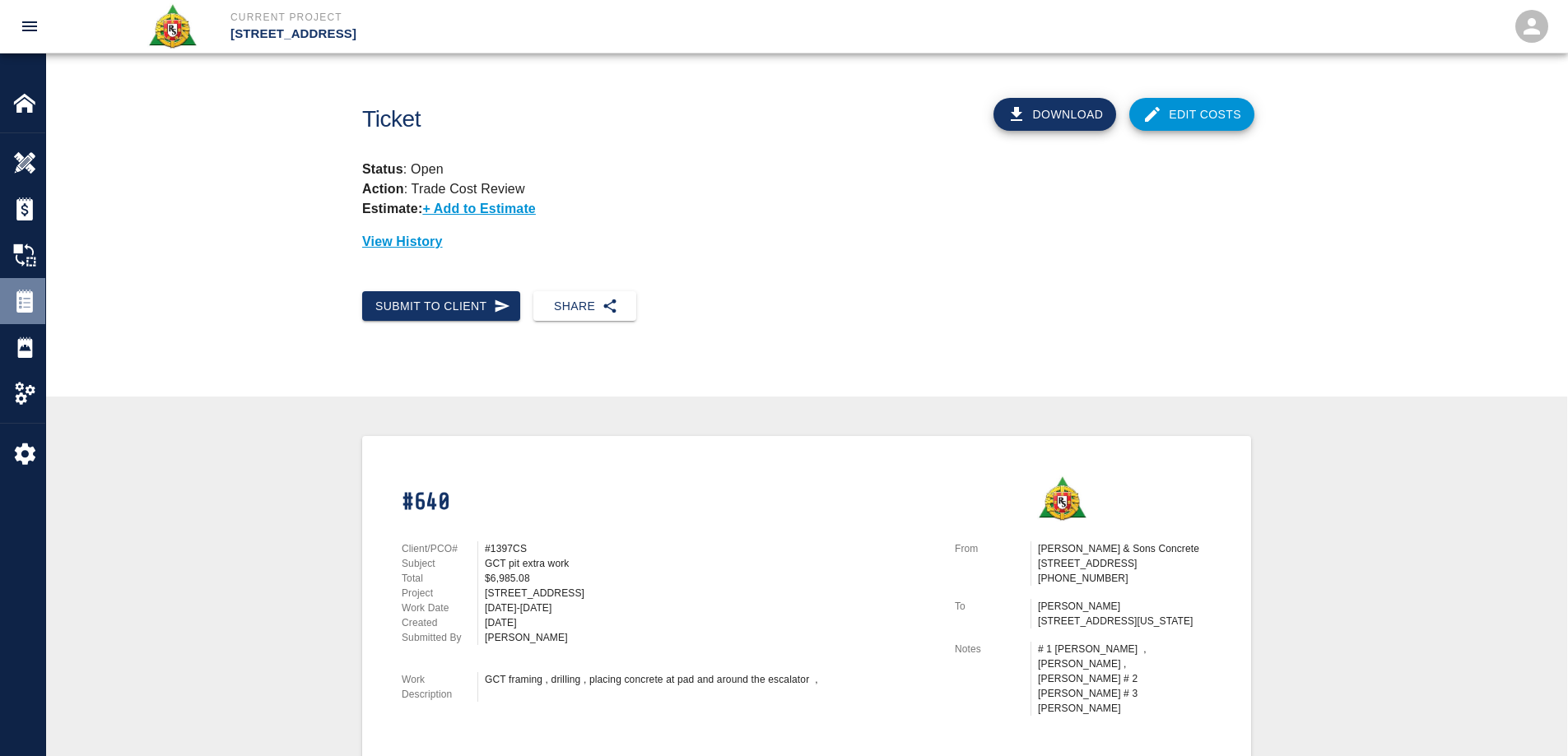
click at [24, 302] on img at bounding box center [24, 301] width 23 height 23
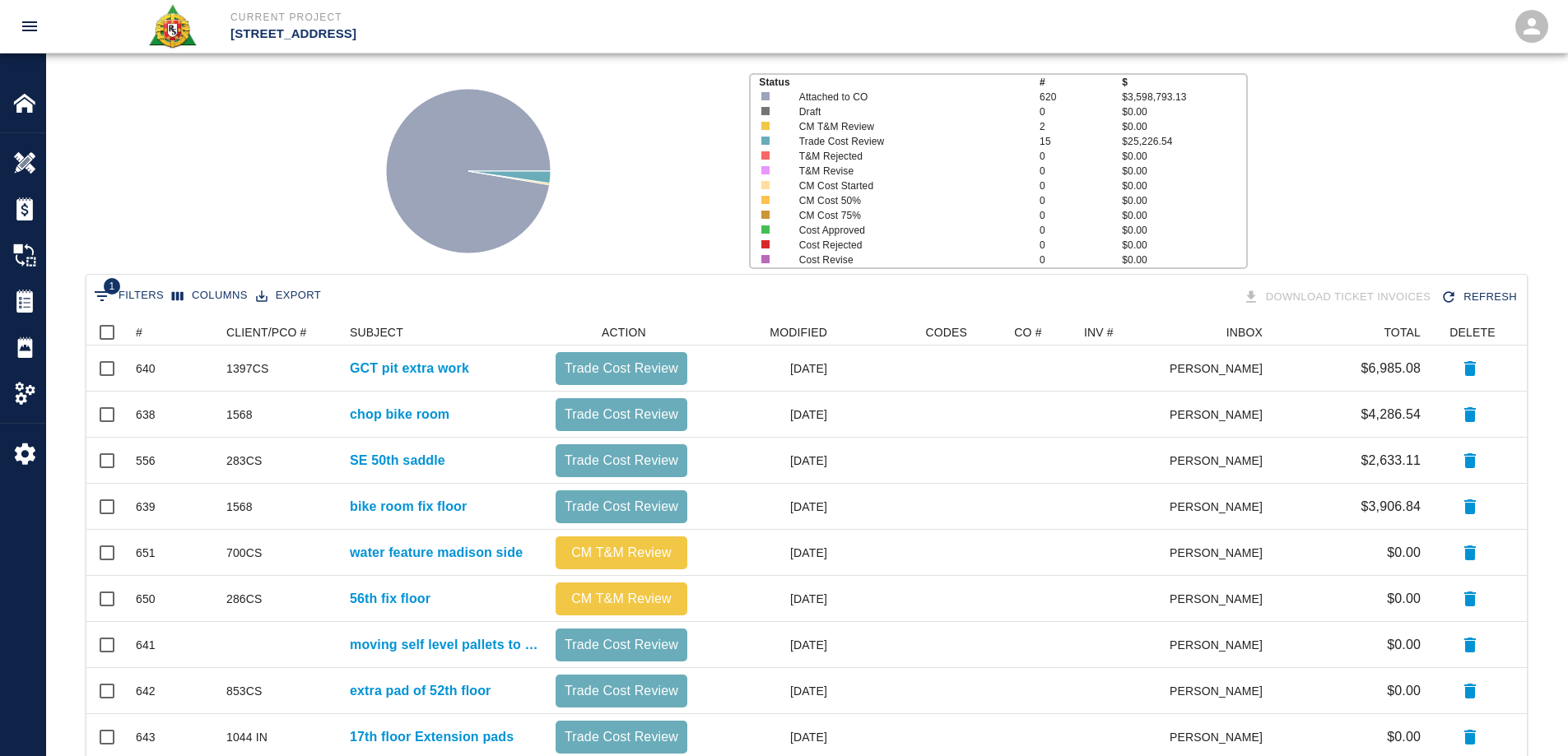
scroll to position [247, 0]
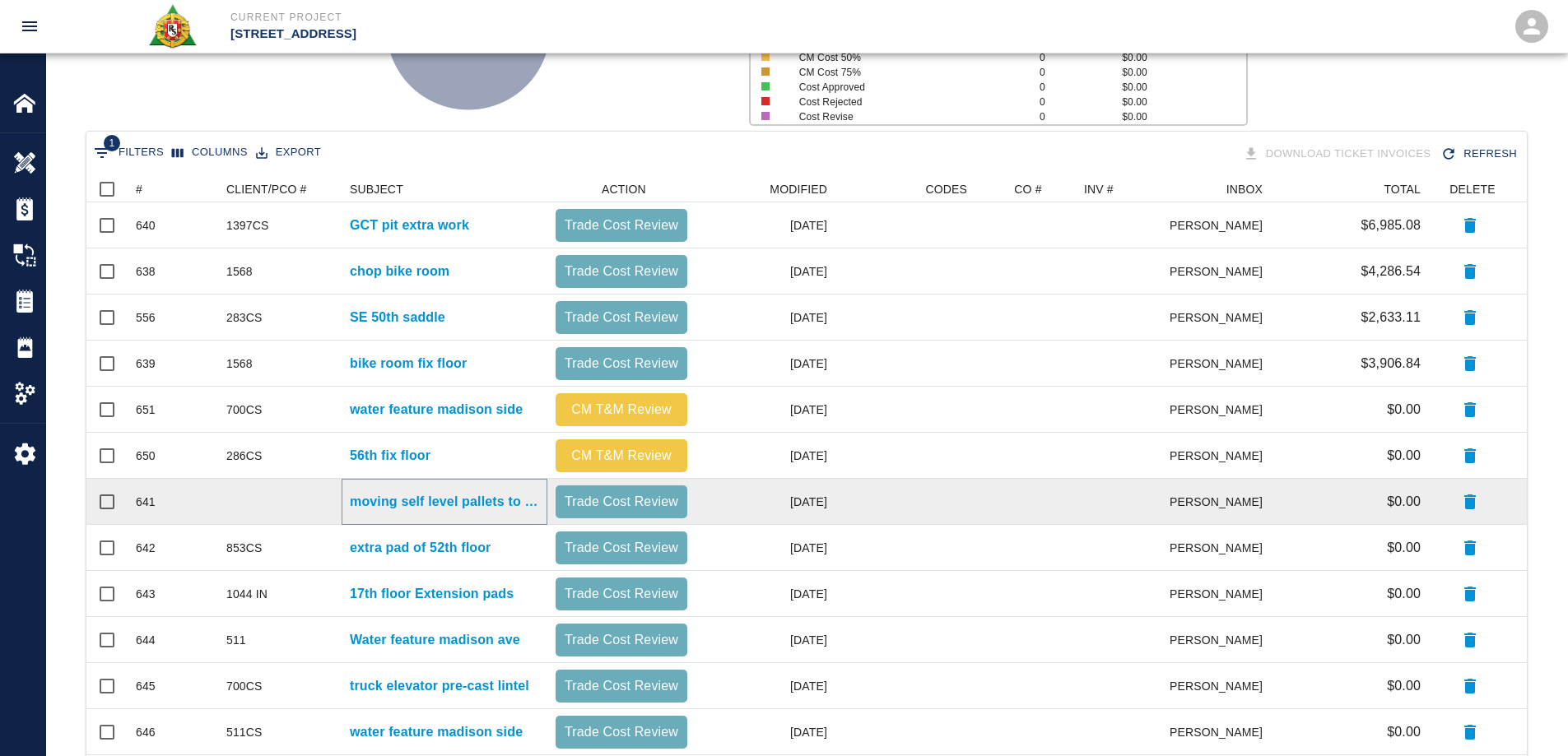
click at [414, 499] on p "moving self level pallets to 57th" at bounding box center [444, 501] width 189 height 20
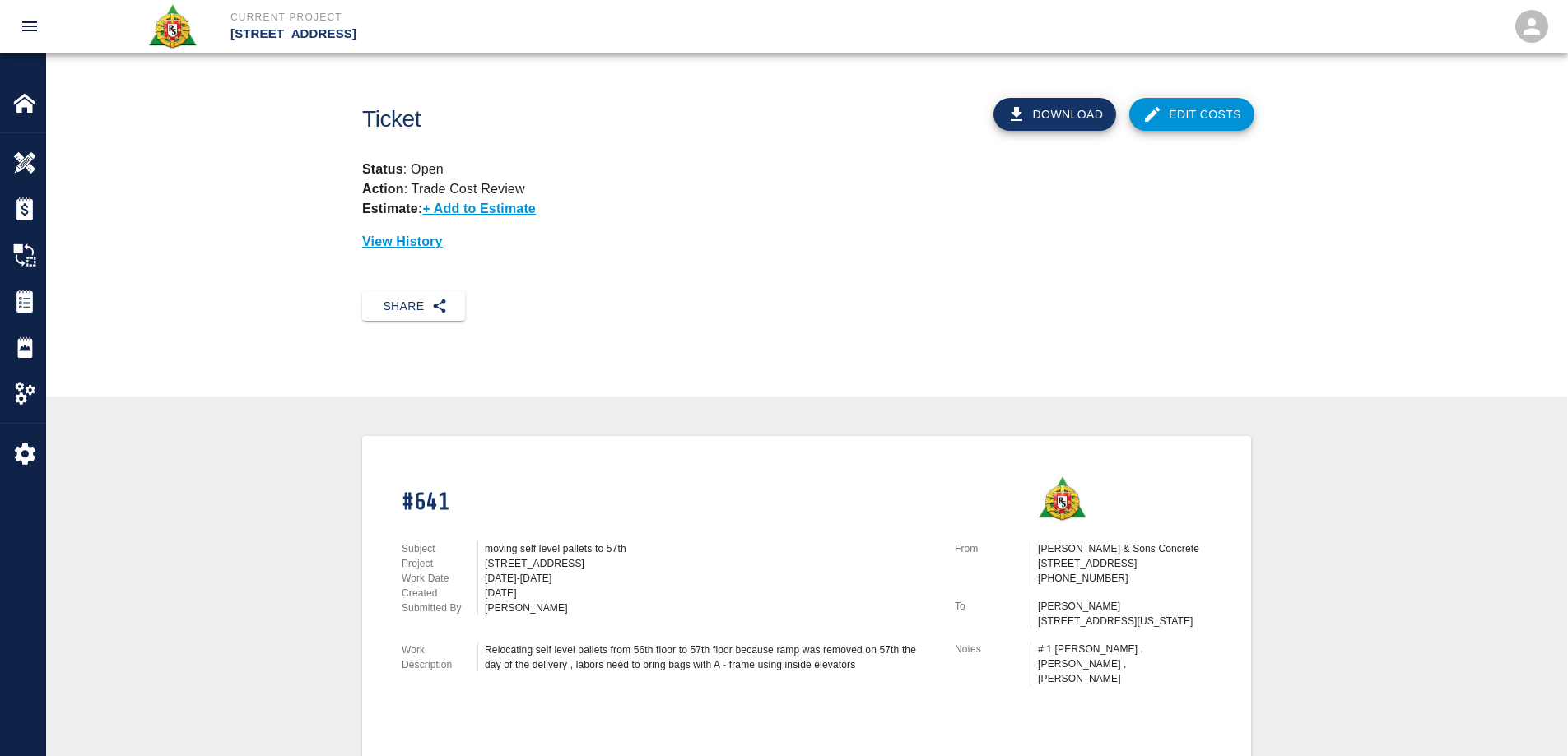
click at [1215, 120] on link "Edit Costs" at bounding box center [1192, 114] width 126 height 33
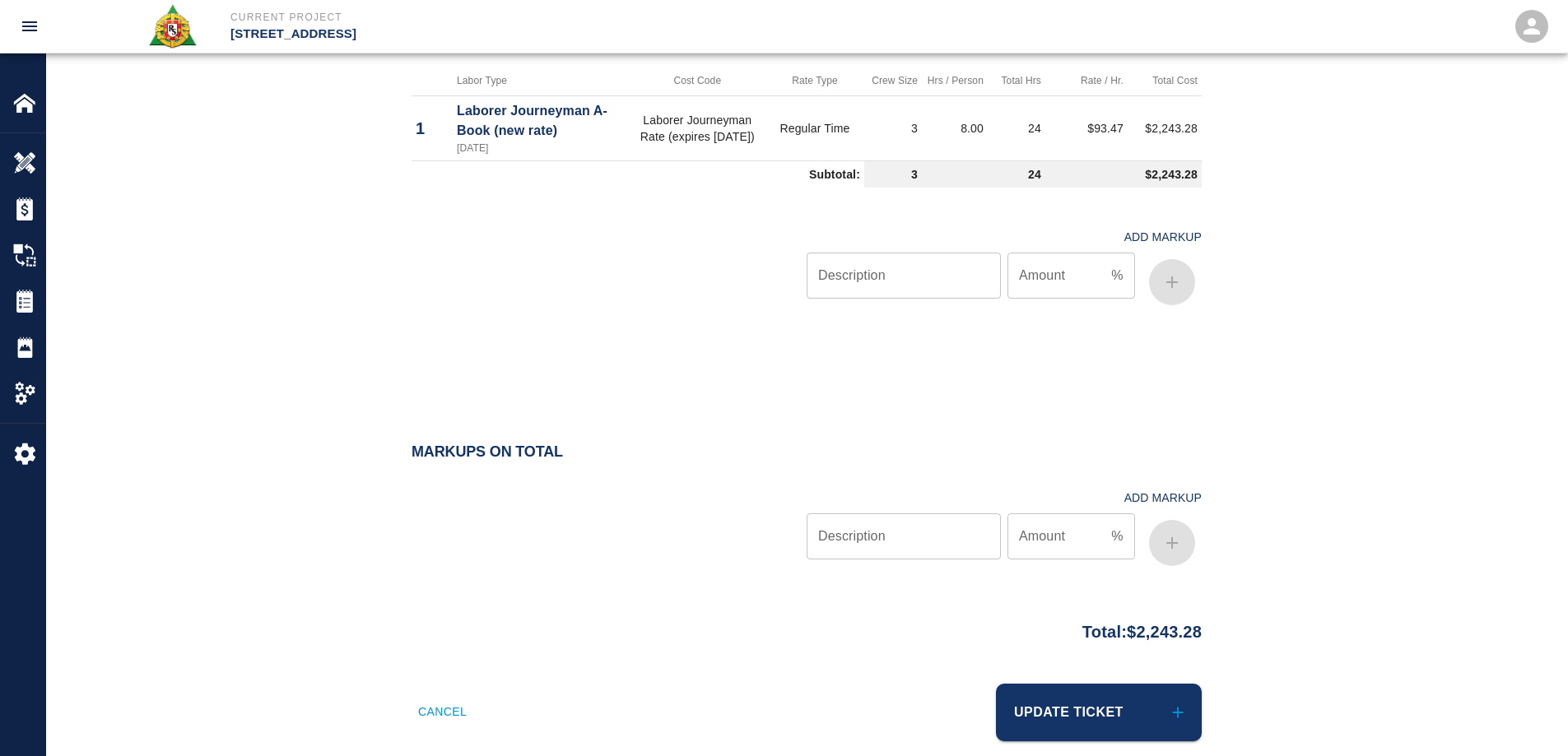
scroll to position [886, 0]
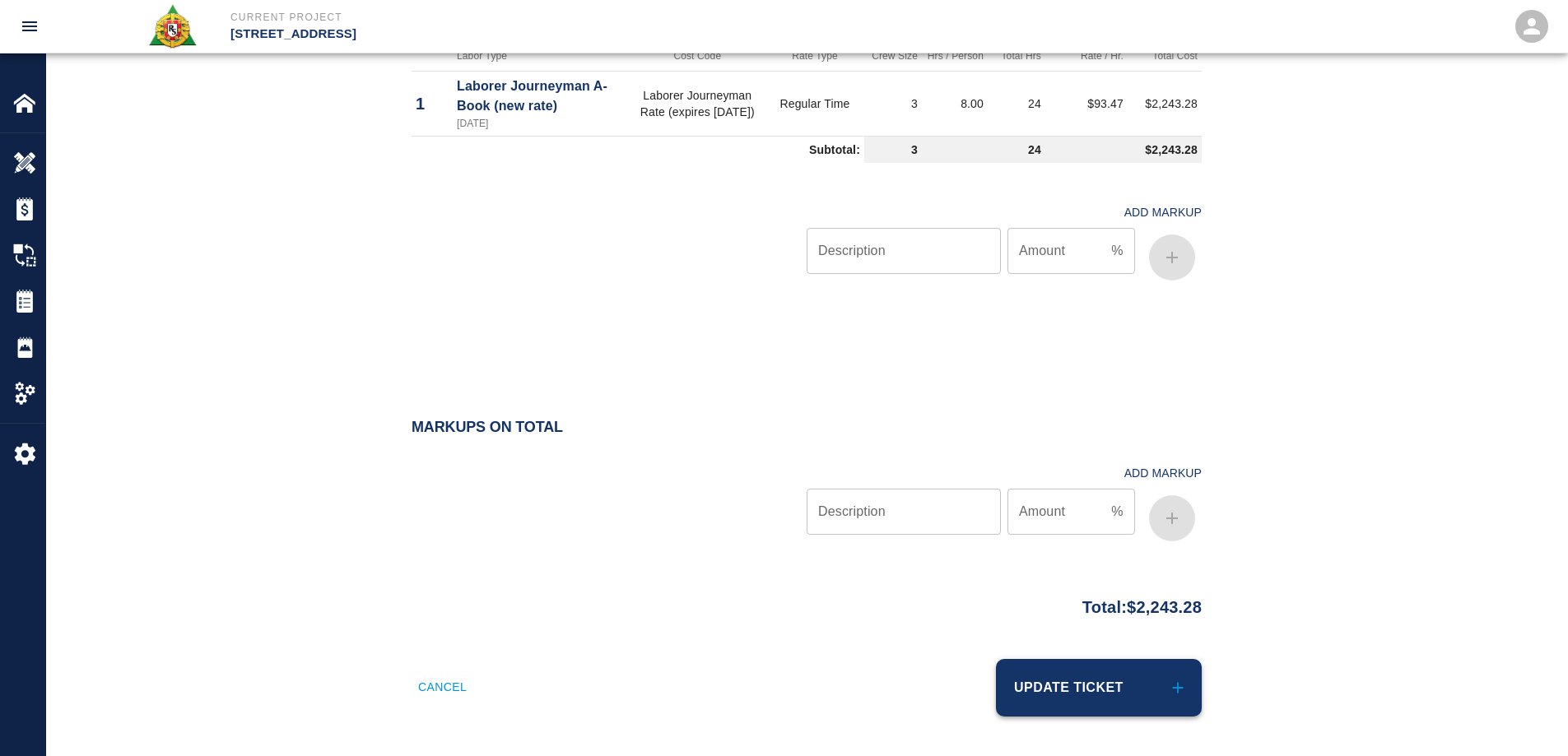
click at [1126, 690] on button "Update Ticket" at bounding box center [1099, 688] width 206 height 57
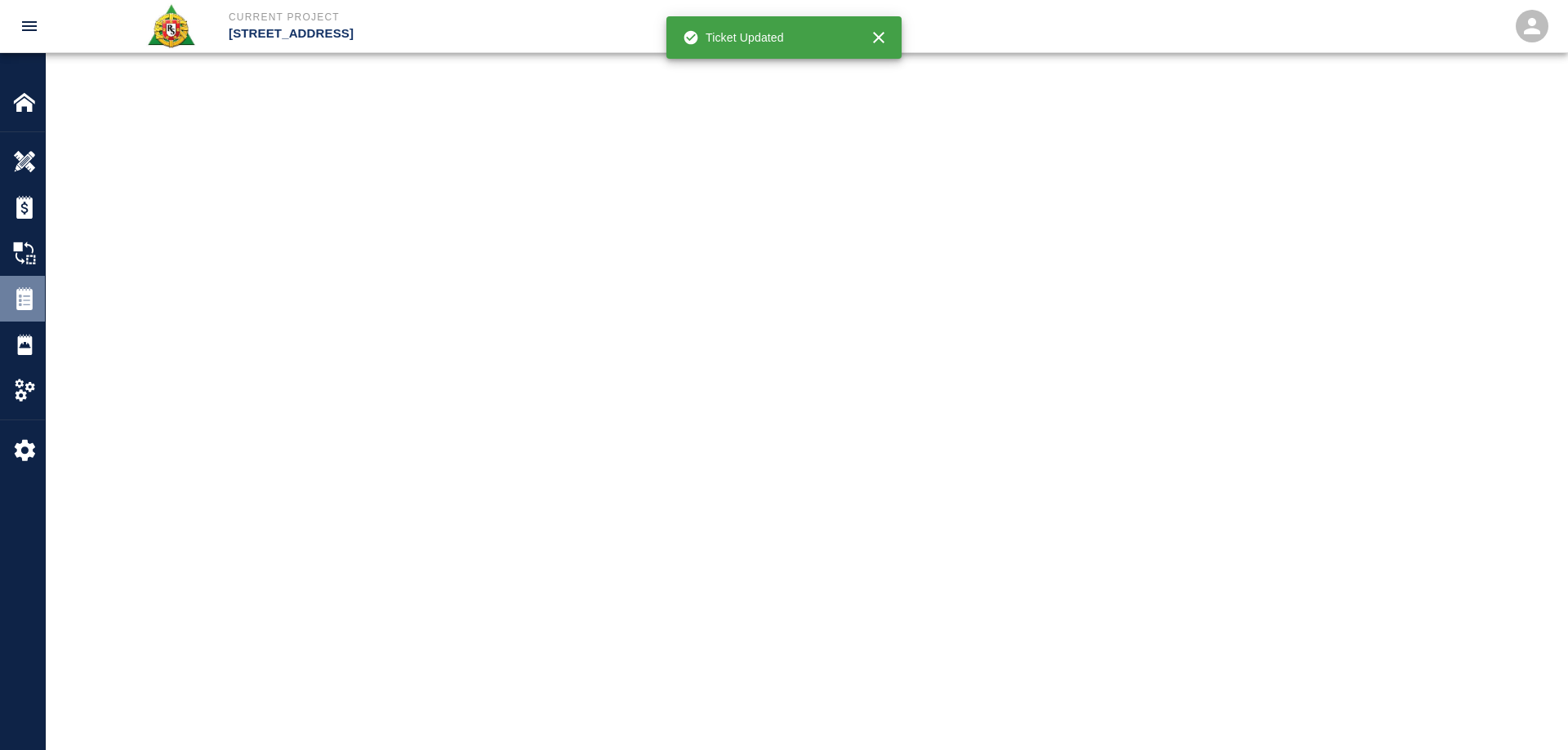
click at [31, 307] on img at bounding box center [24, 298] width 23 height 23
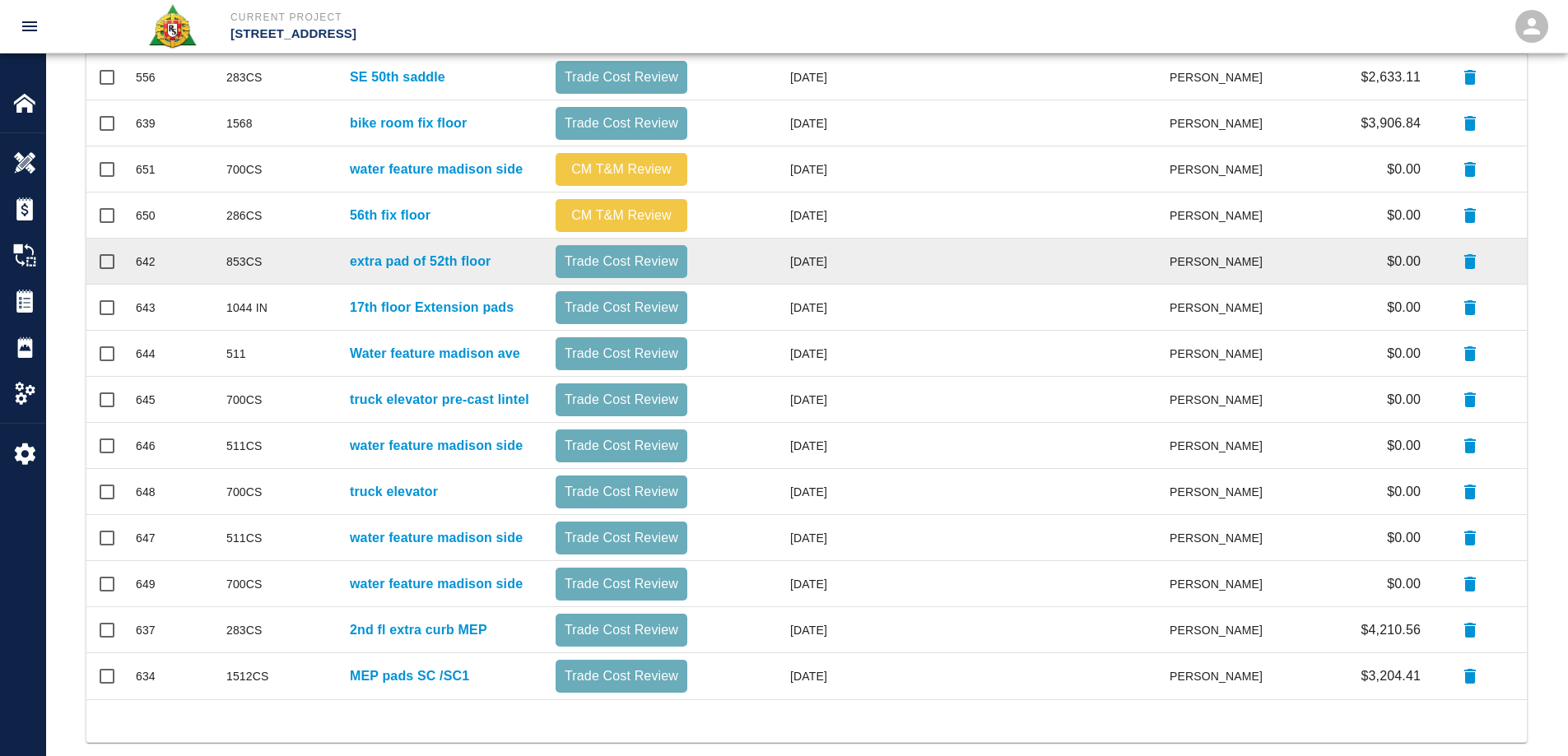
scroll to position [559, 0]
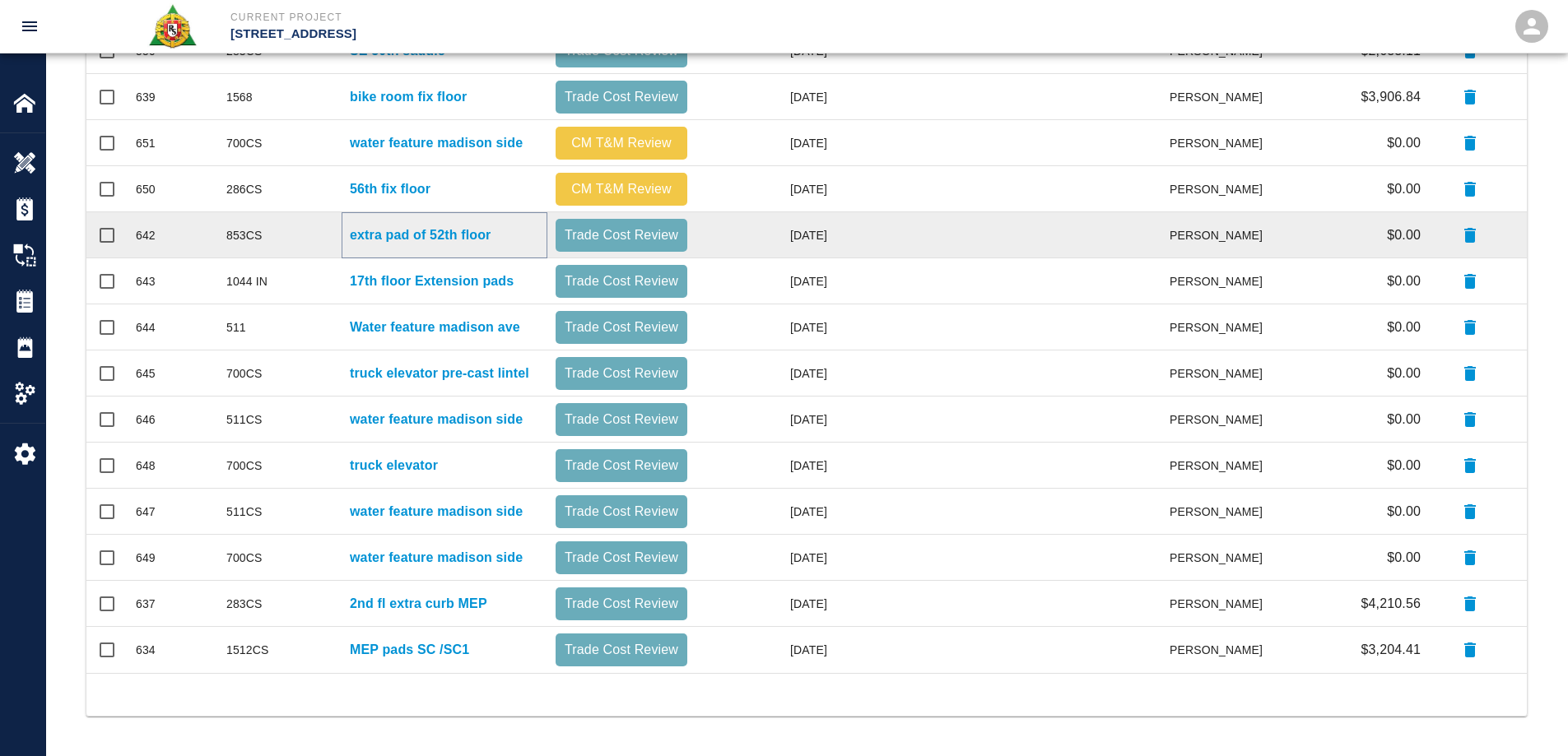
click at [431, 229] on p "extra pad of 52th floor" at bounding box center [420, 235] width 141 height 20
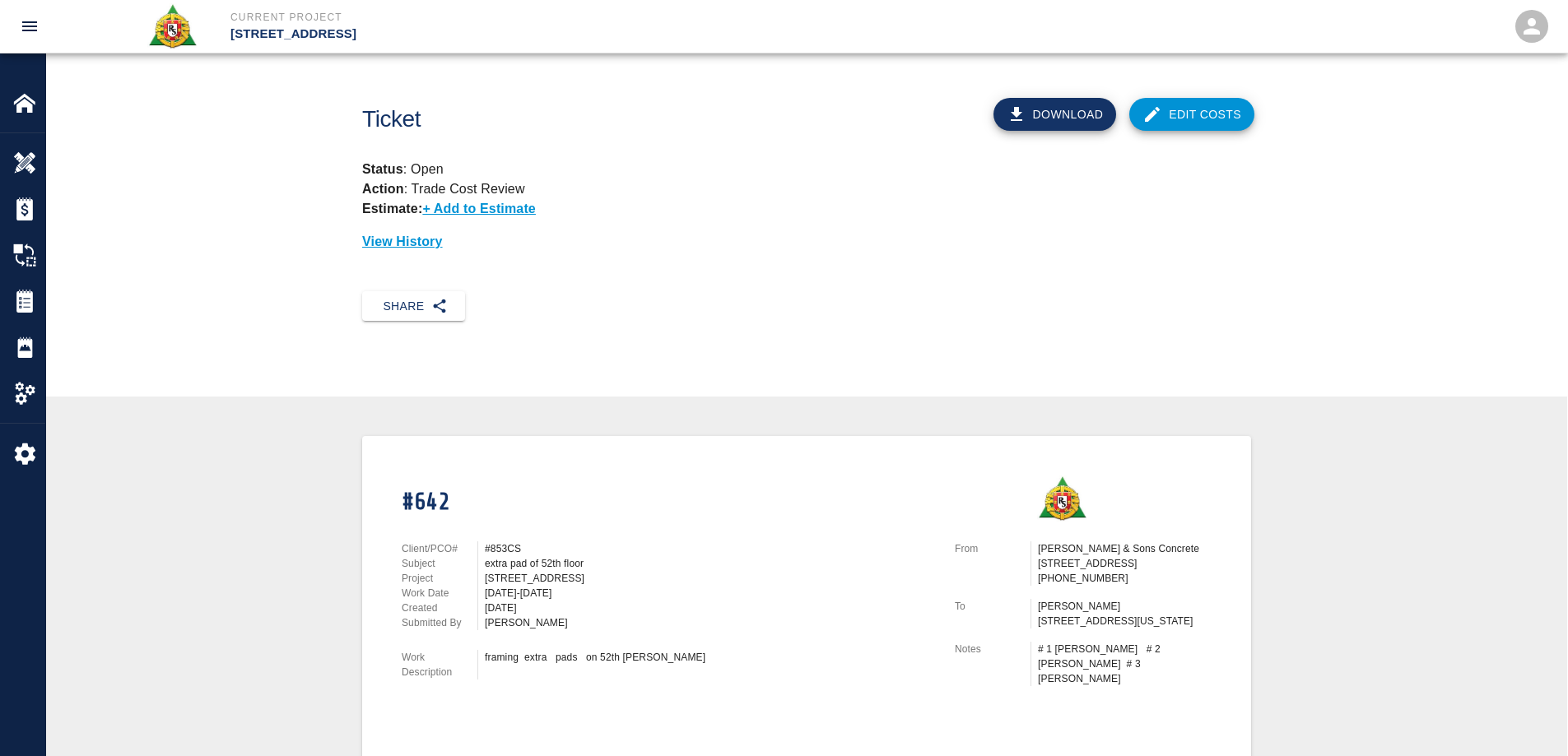
click at [1200, 124] on link "Edit Costs" at bounding box center [1192, 114] width 126 height 33
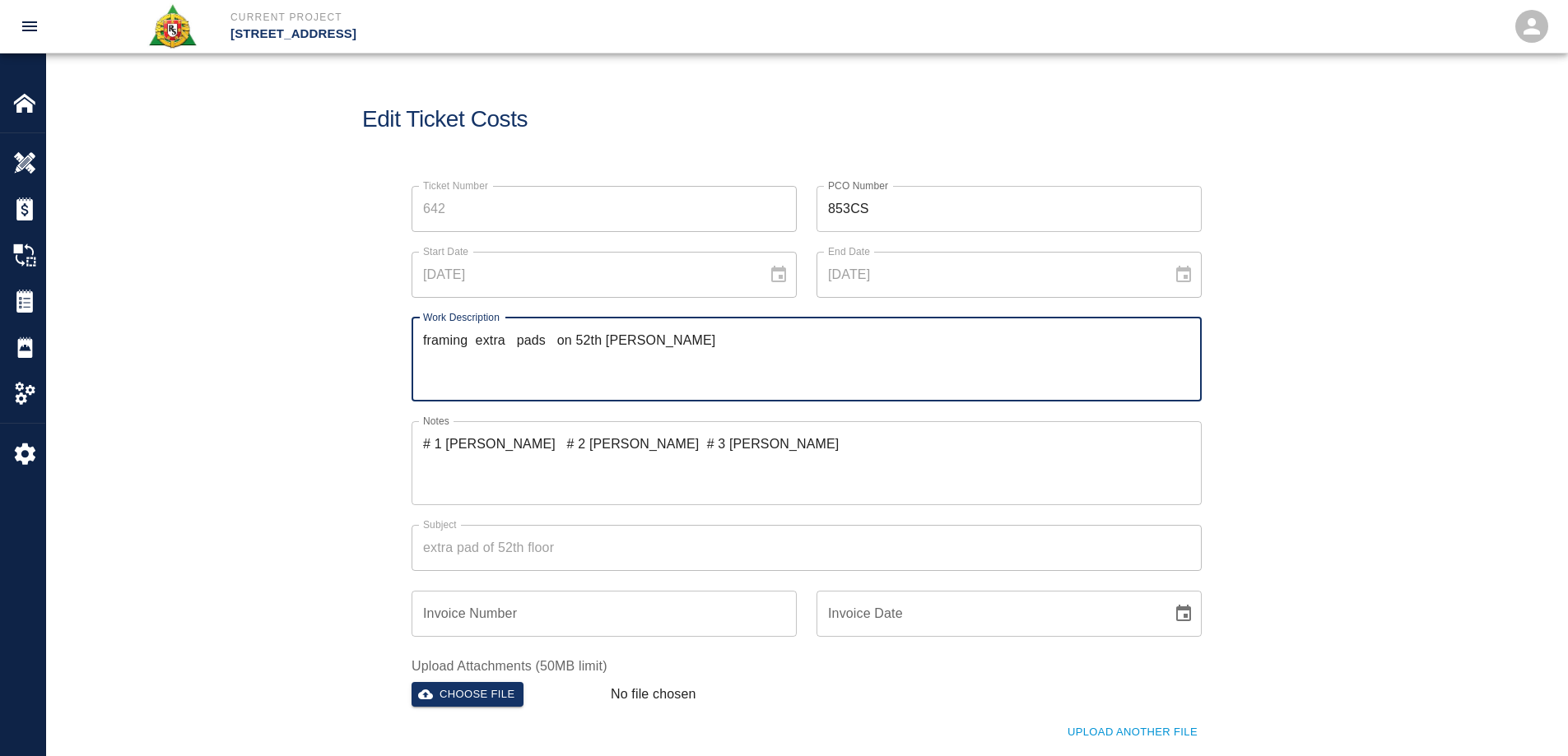
click at [605, 341] on textarea "framing extra pads on 52th loor" at bounding box center [807, 359] width 768 height 57
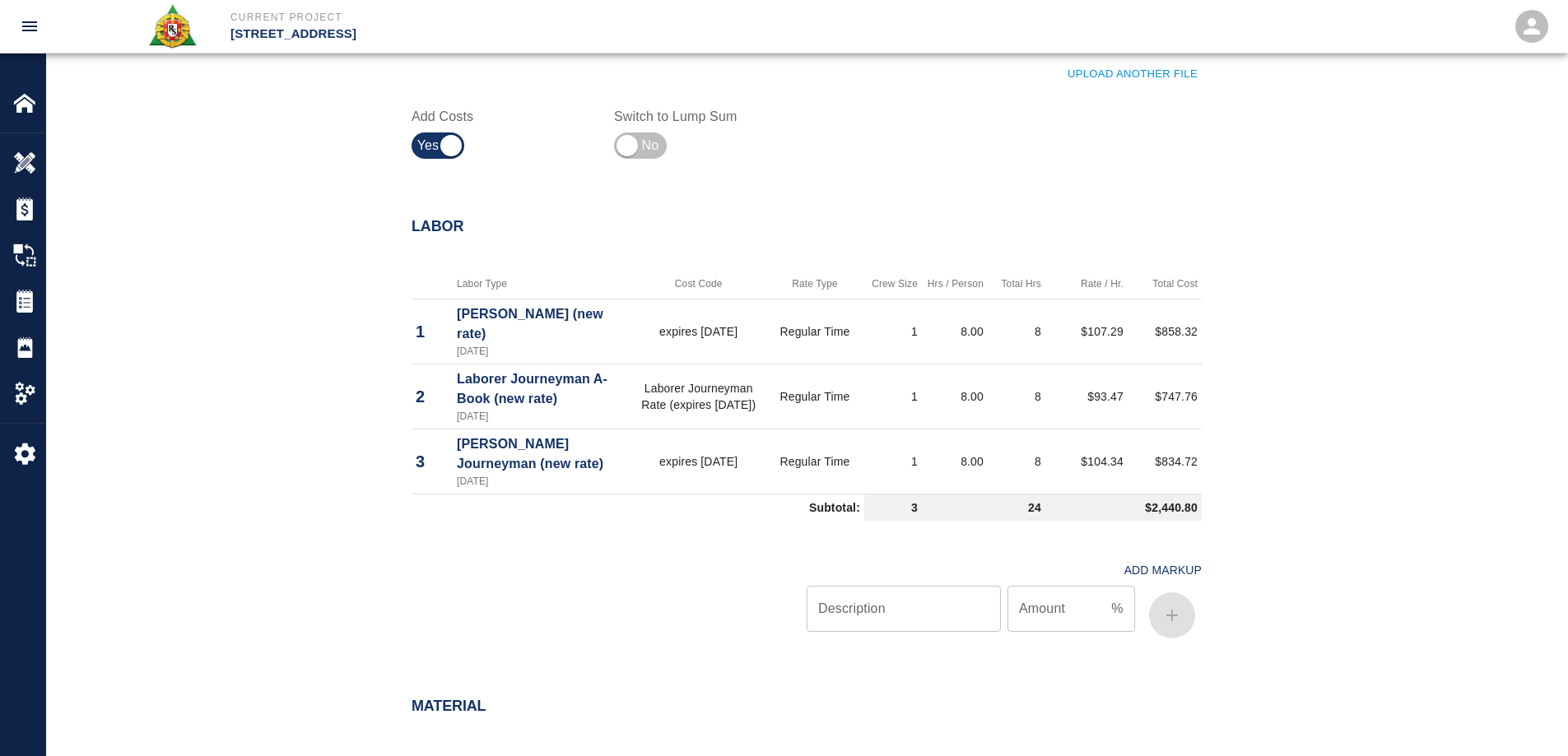
scroll to position [987, 0]
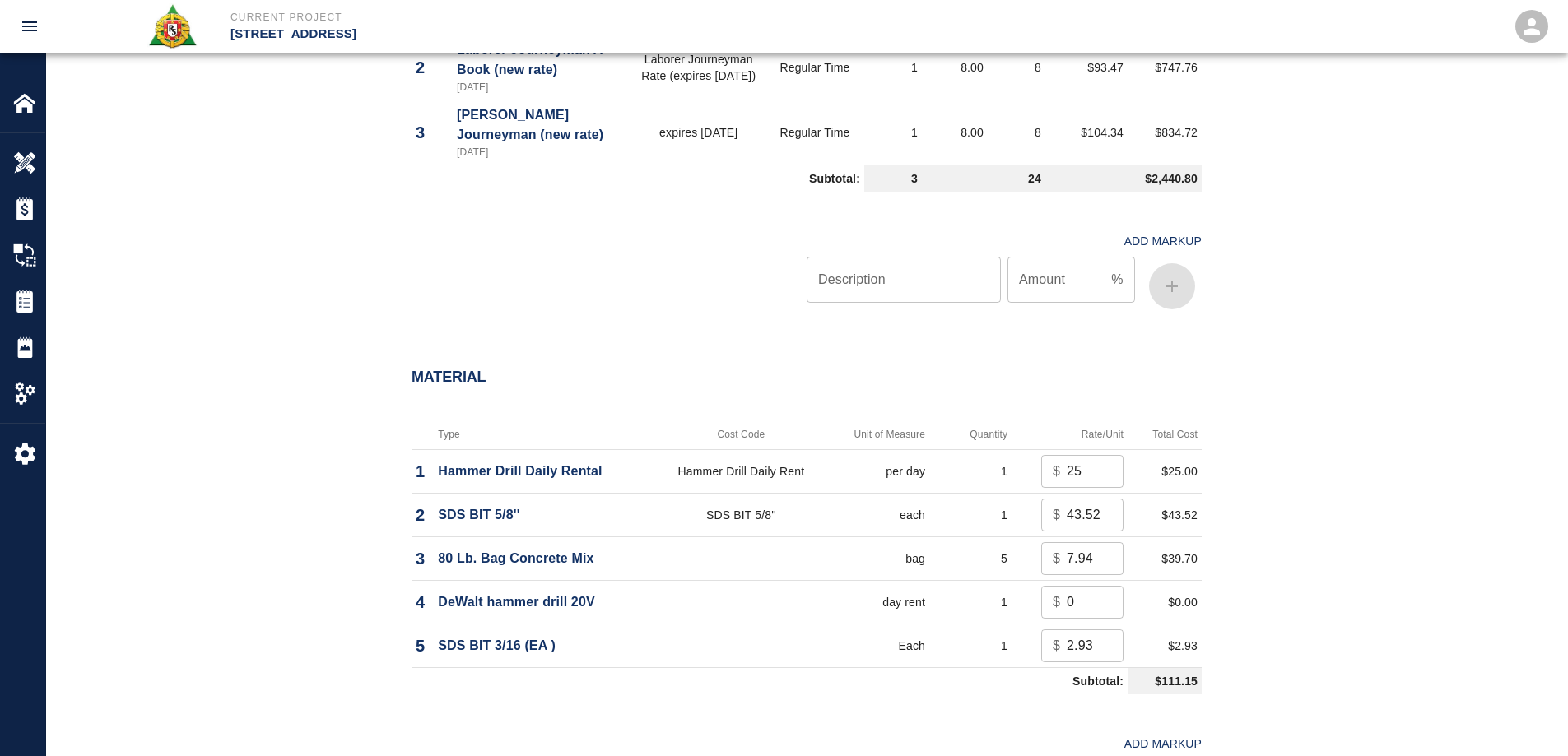
type textarea "framing extra pads on 52th floor"
drag, startPoint x: 1082, startPoint y: 474, endPoint x: 966, endPoint y: 507, distance: 120.6
click at [966, 507] on tbody "1 Hammer Drill Daily Rental Hammer Drill Daily Rent per day 1 $ 25 ​ $25.00 2 S…" at bounding box center [806, 572] width 790 height 245
type input "0"
click at [1408, 565] on div "Material Type Cost Code Unit of Measure Quantity Rate/Unit Total Cost 1 Hammer …" at bounding box center [806, 597] width 1521 height 523
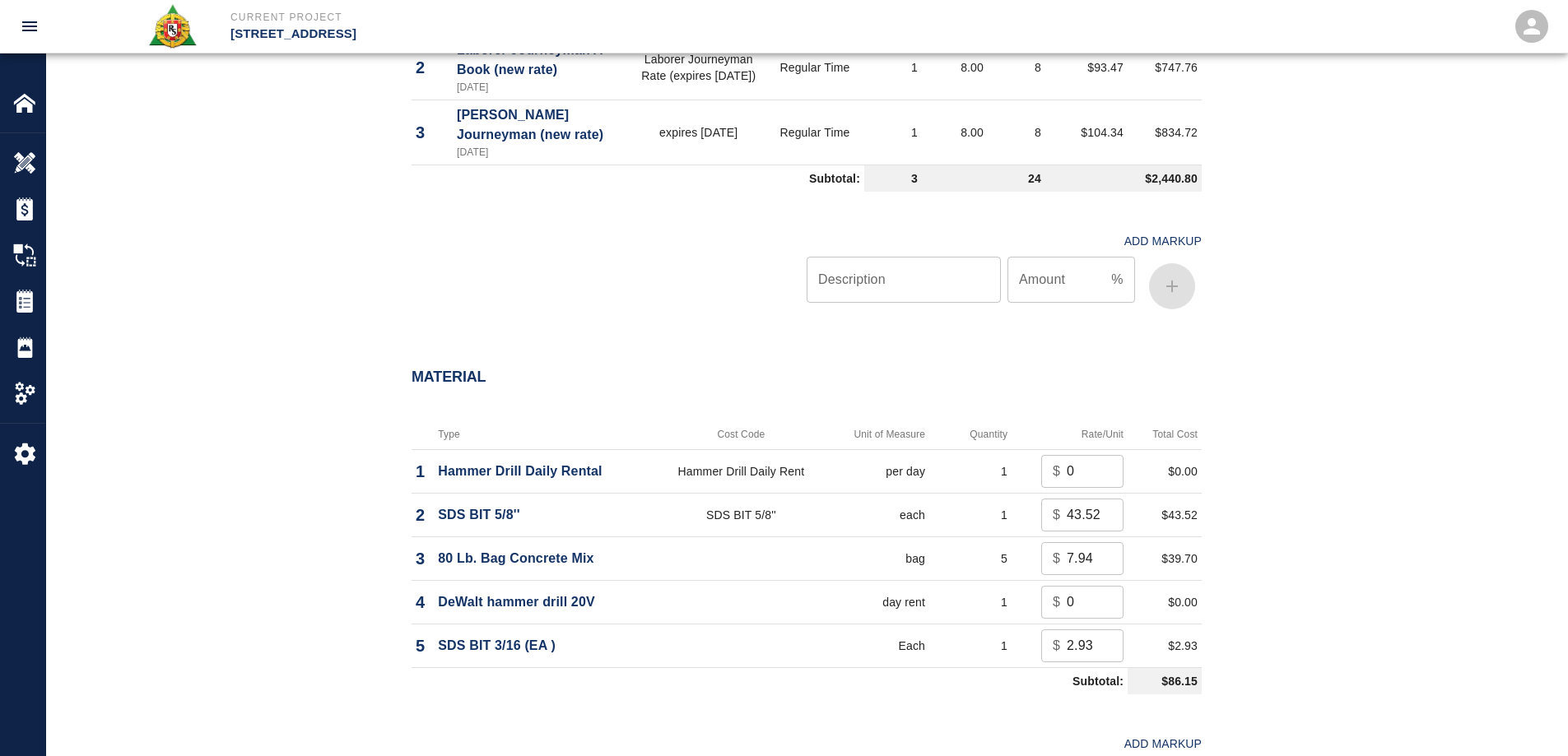
scroll to position [1317, 0]
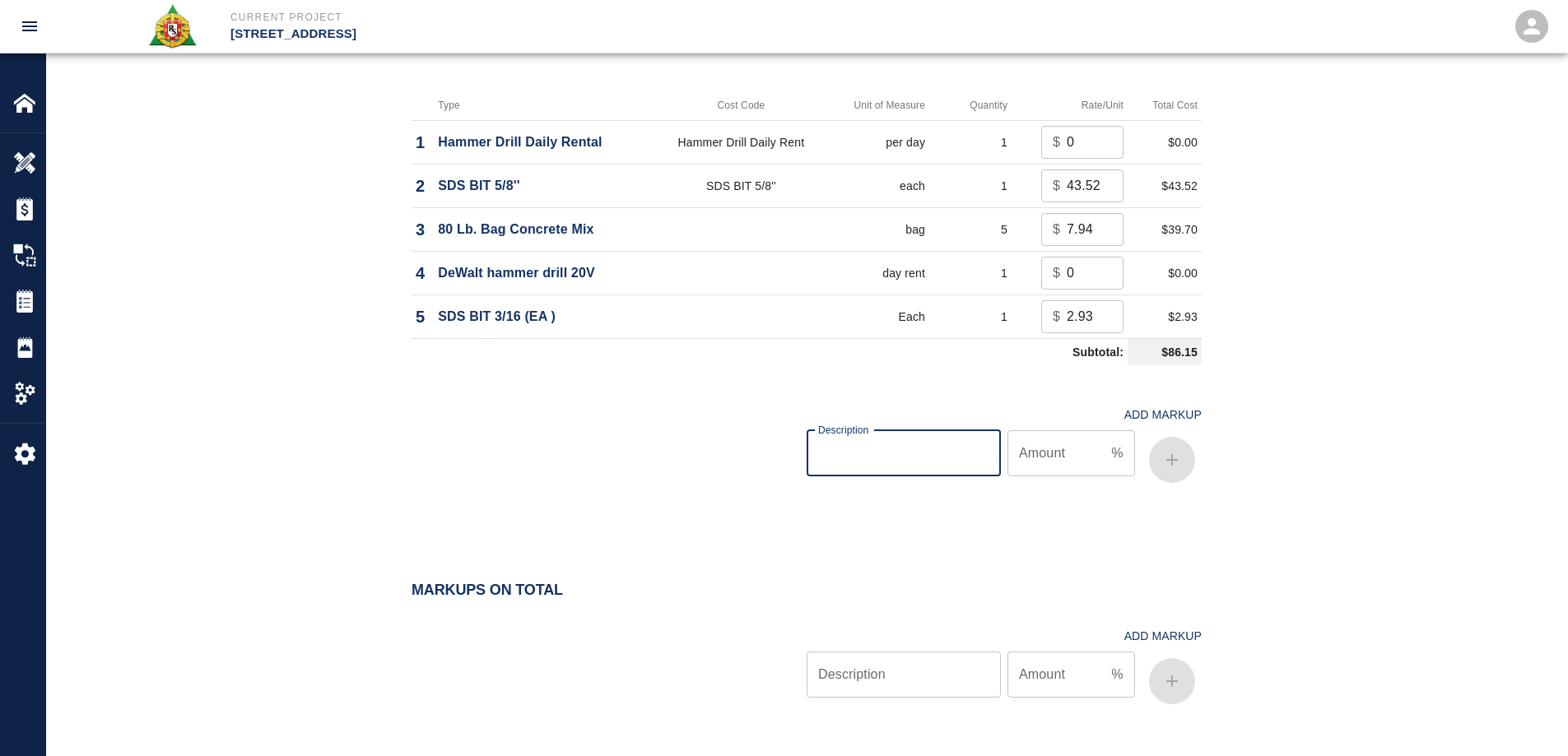
click at [935, 456] on input "Description" at bounding box center [903, 452] width 194 height 46
type input "oh/p"
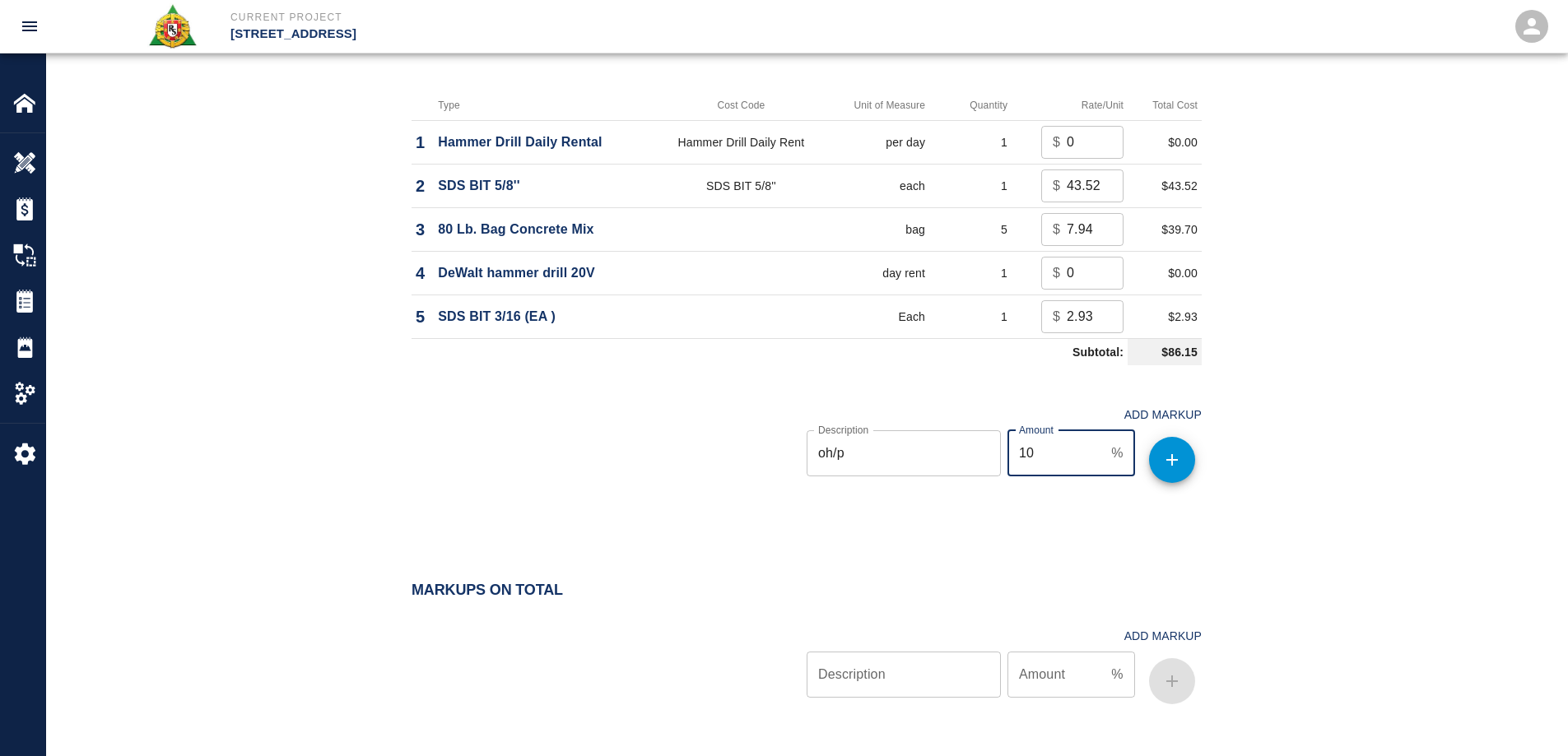
type input "10"
click at [1182, 456] on icon "button" at bounding box center [1172, 460] width 20 height 20
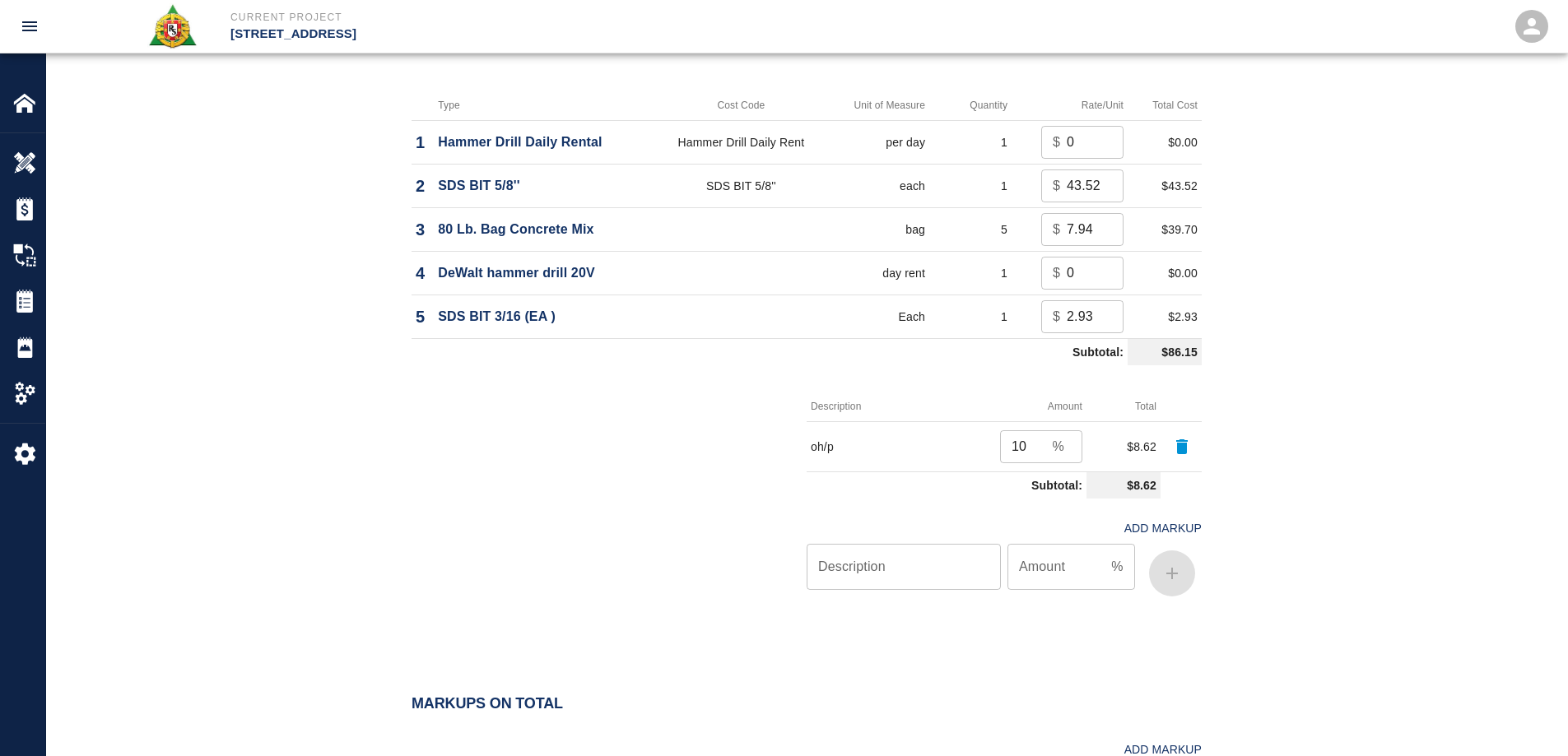
scroll to position [1593, 0]
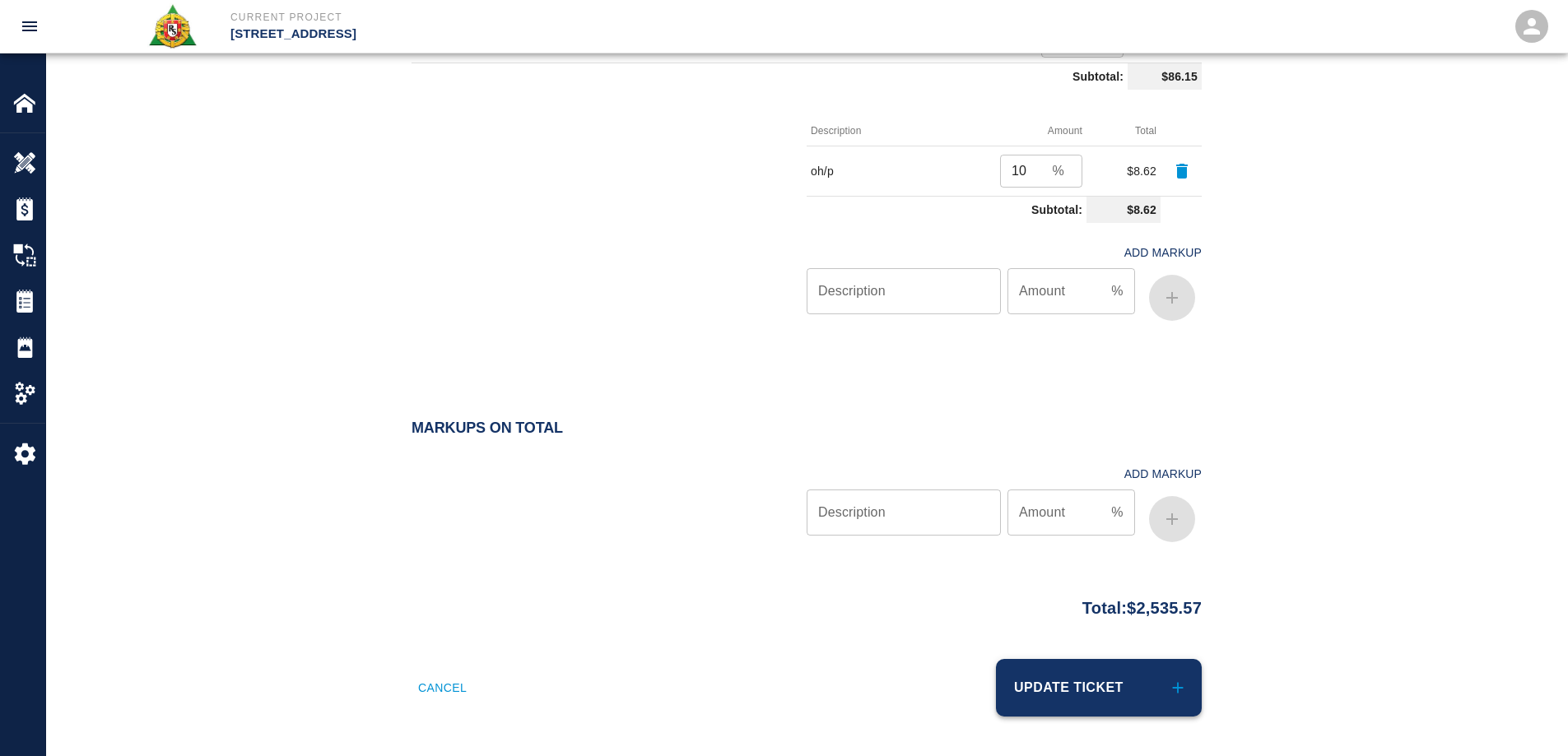
click at [1155, 688] on button "Update Ticket" at bounding box center [1099, 688] width 206 height 57
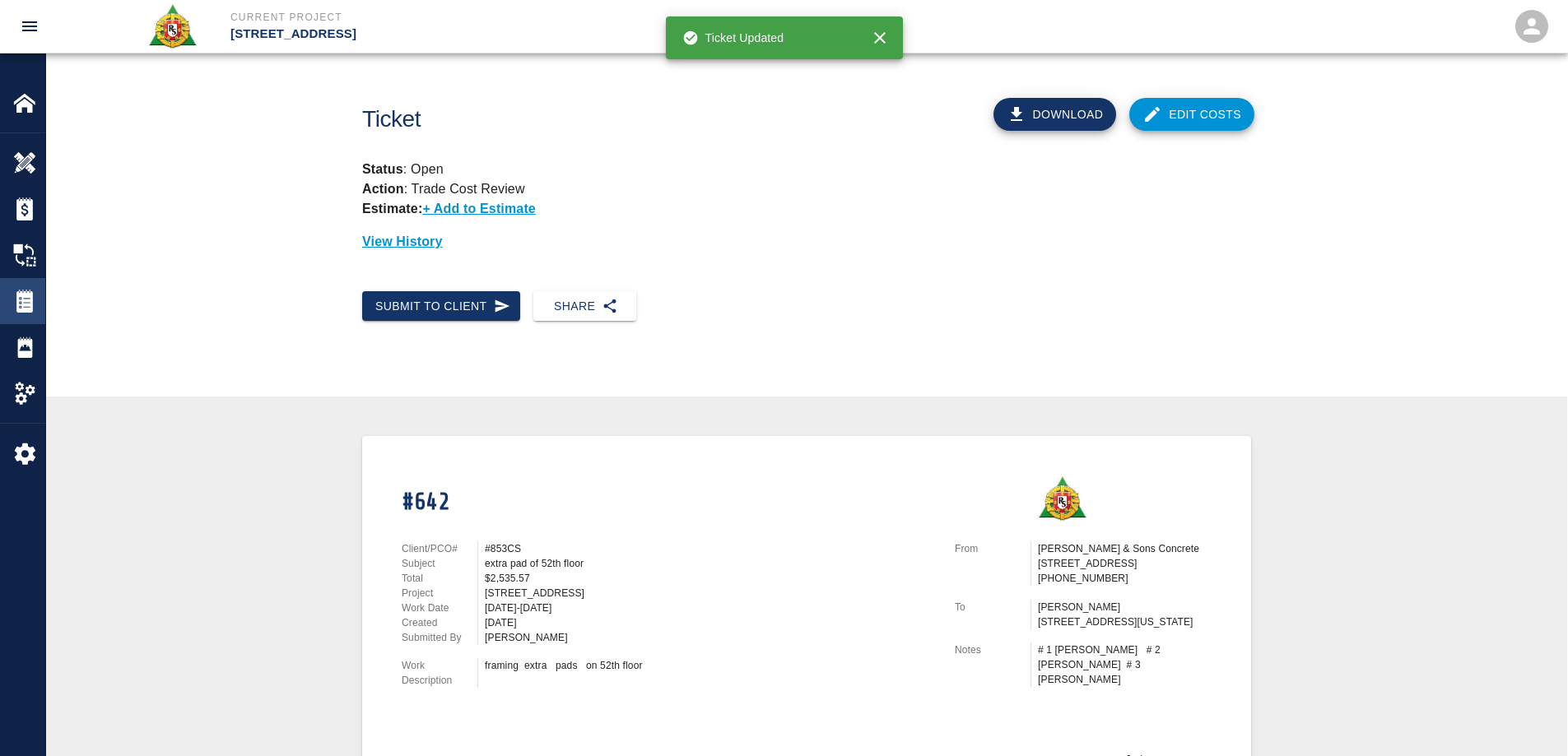
click at [22, 292] on img at bounding box center [24, 301] width 23 height 23
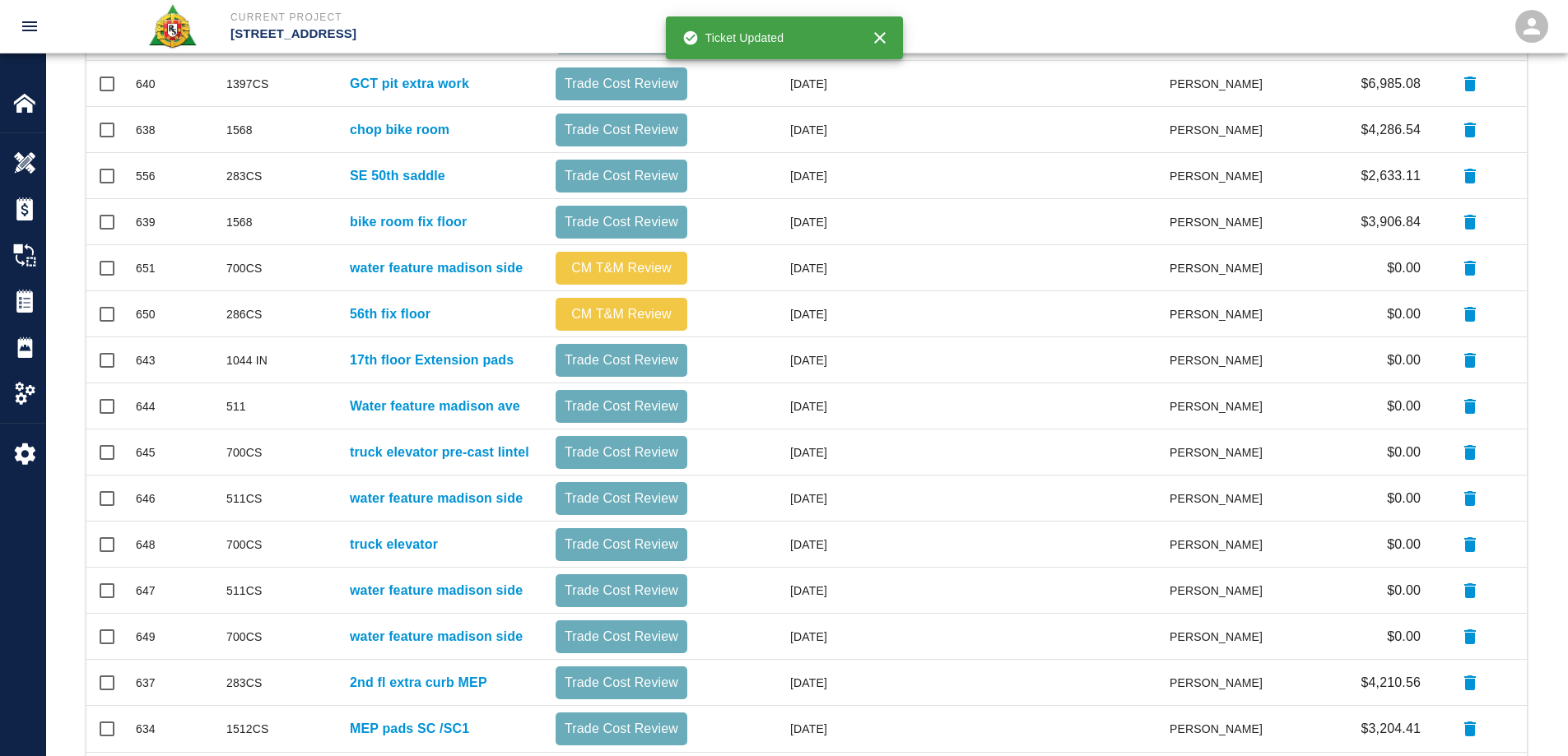
scroll to position [494, 0]
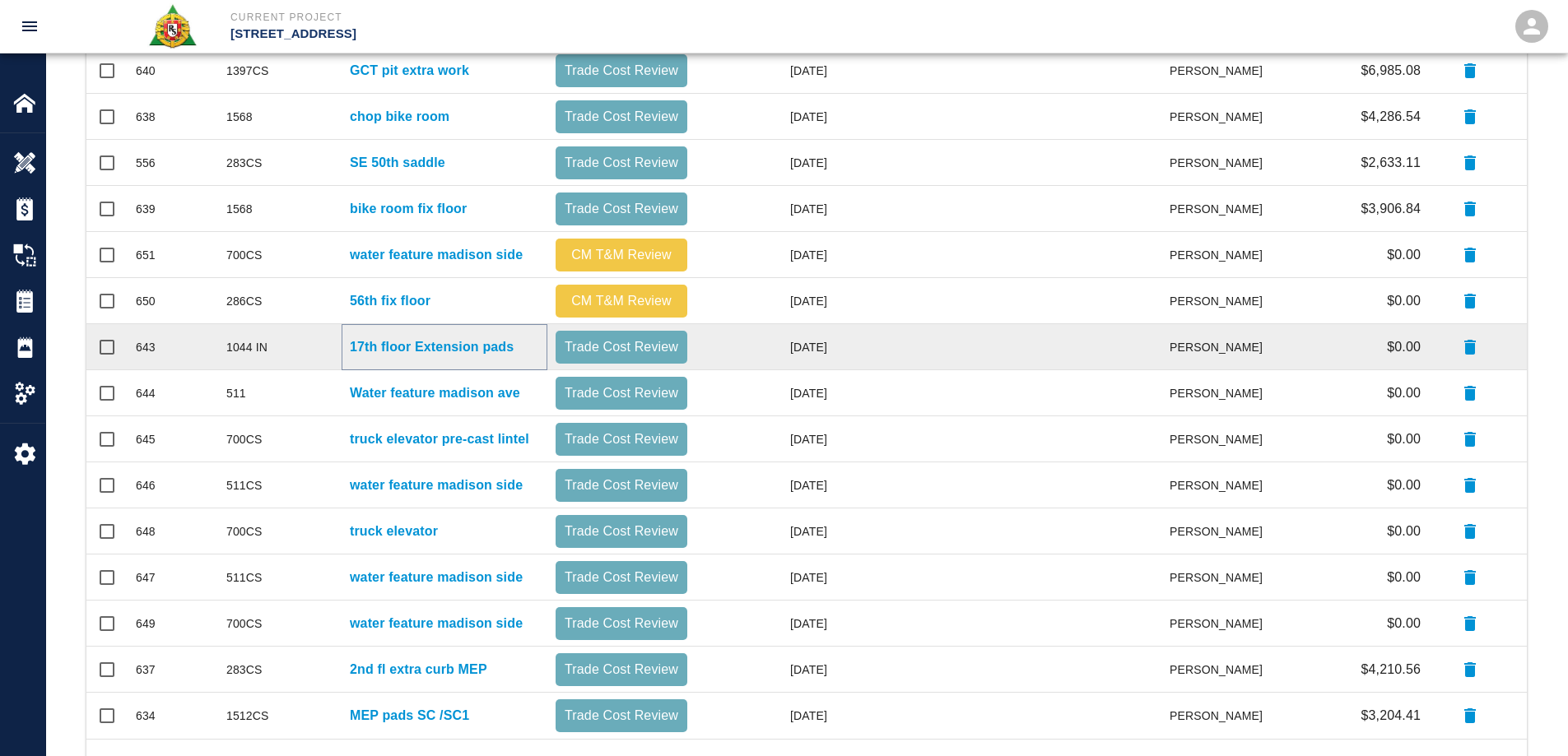
click at [464, 342] on p "17th floor Extension pads" at bounding box center [431, 347] width 164 height 20
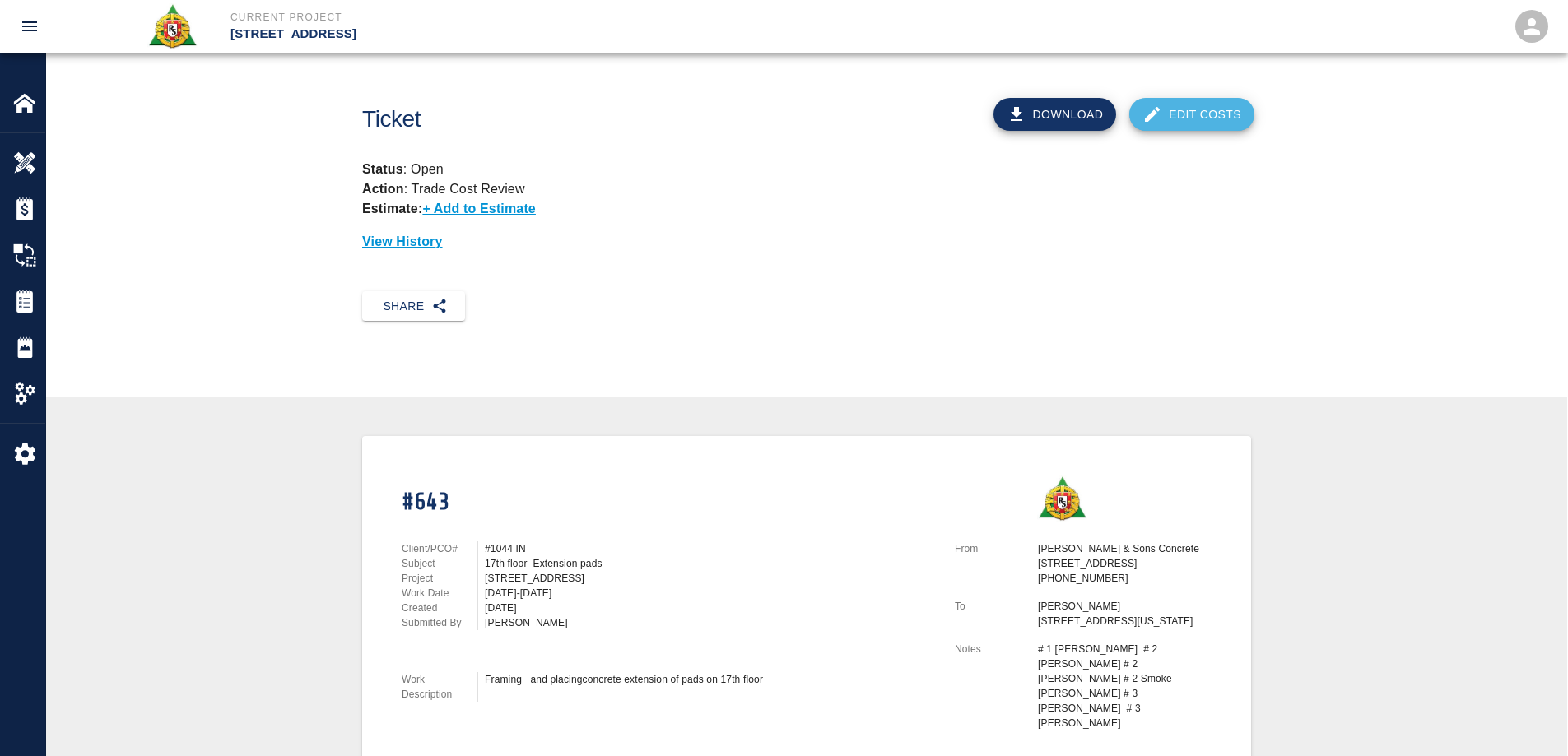
click at [1209, 120] on link "Edit Costs" at bounding box center [1192, 114] width 126 height 33
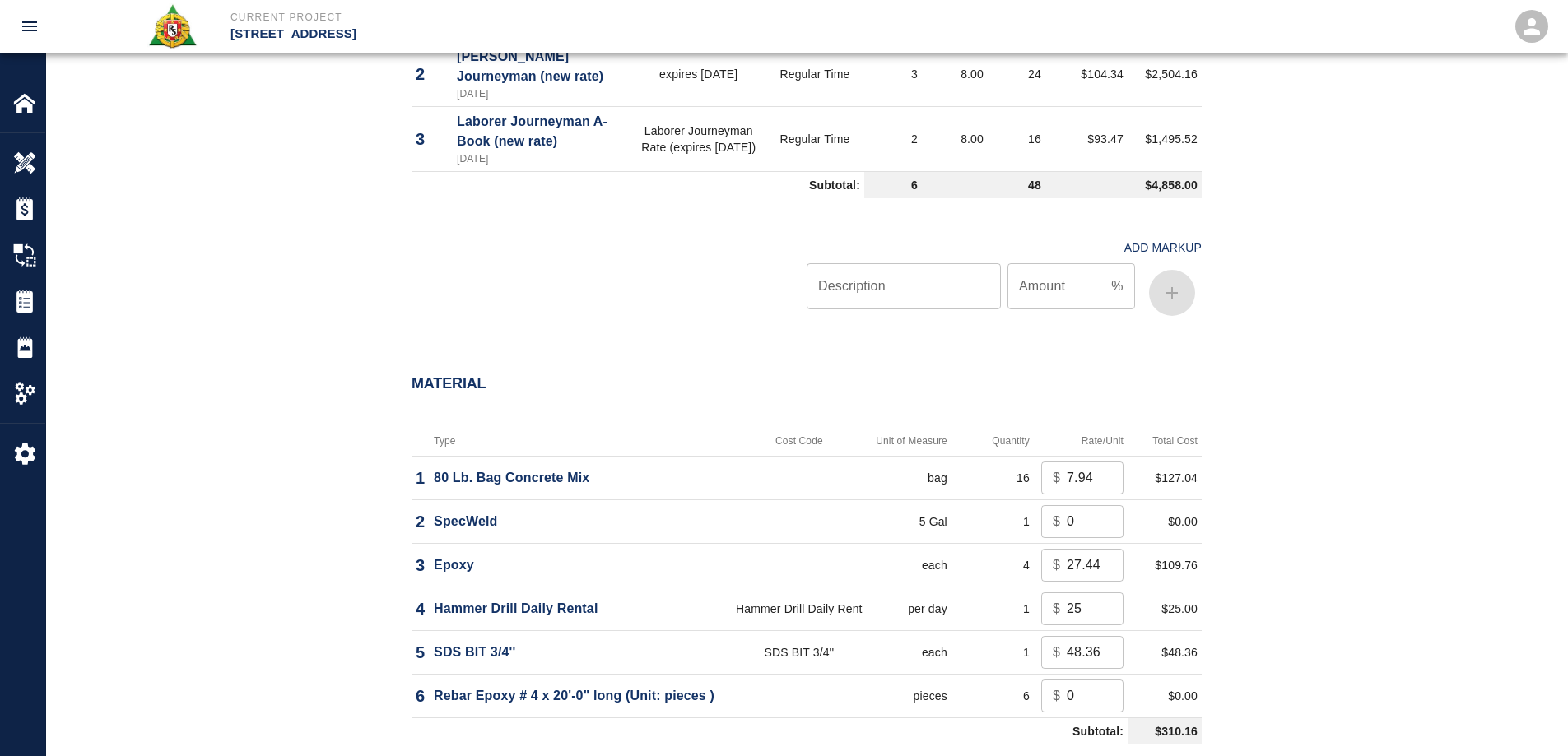
scroll to position [987, 0]
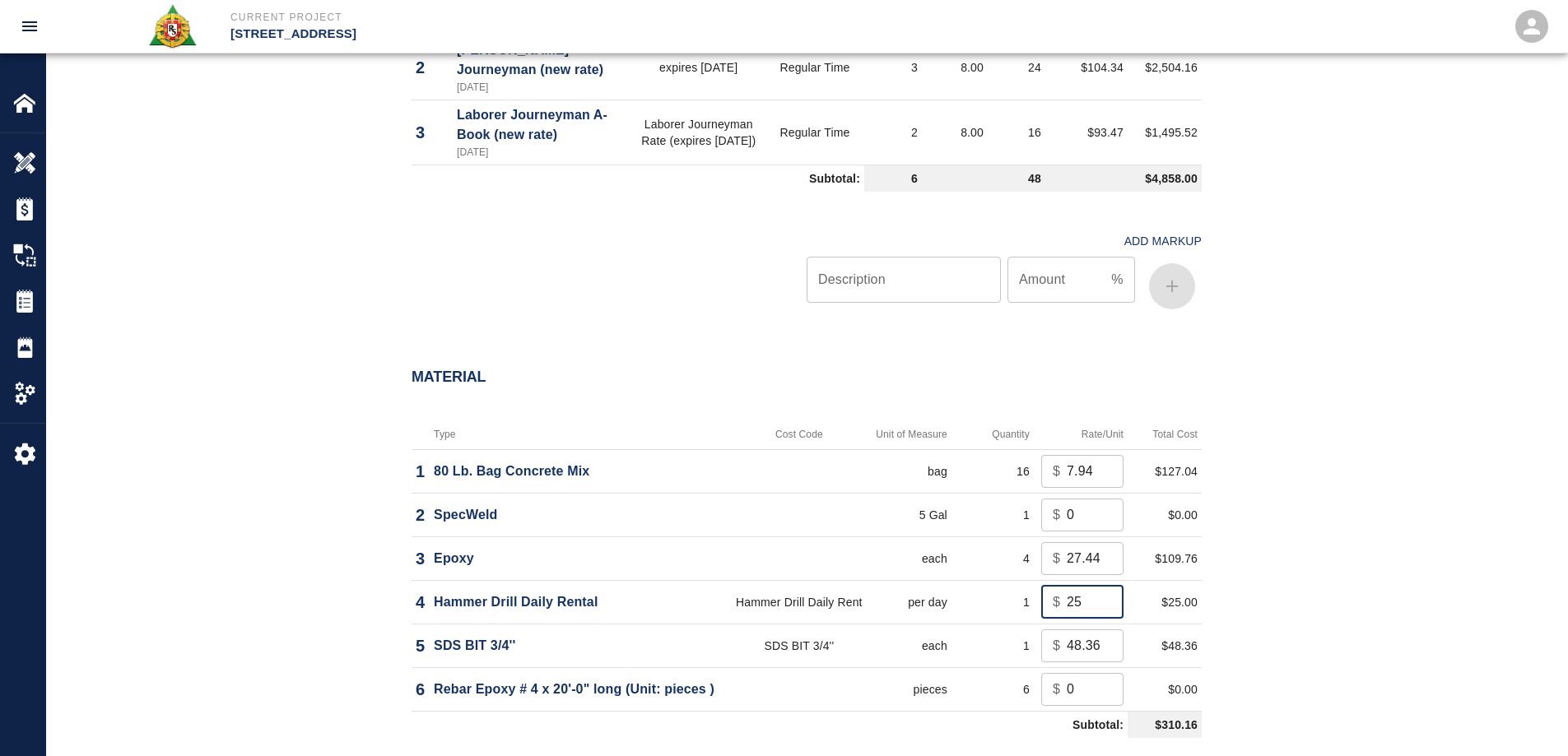
drag, startPoint x: 1083, startPoint y: 599, endPoint x: 1004, endPoint y: 607, distance: 79.4
click at [1004, 607] on tr "4 Hammer Drill Daily Rental Hammer Drill Daily Rent per day 1 $ 25 ​ $25.00" at bounding box center [806, 601] width 790 height 44
type input "0"
drag, startPoint x: 1310, startPoint y: 575, endPoint x: 1157, endPoint y: 672, distance: 181.2
click at [1246, 617] on div "Material Type Cost Code Unit of Measure Quantity Rate/Unit Total Cost 1 80 Lb. …" at bounding box center [806, 618] width 1521 height 566
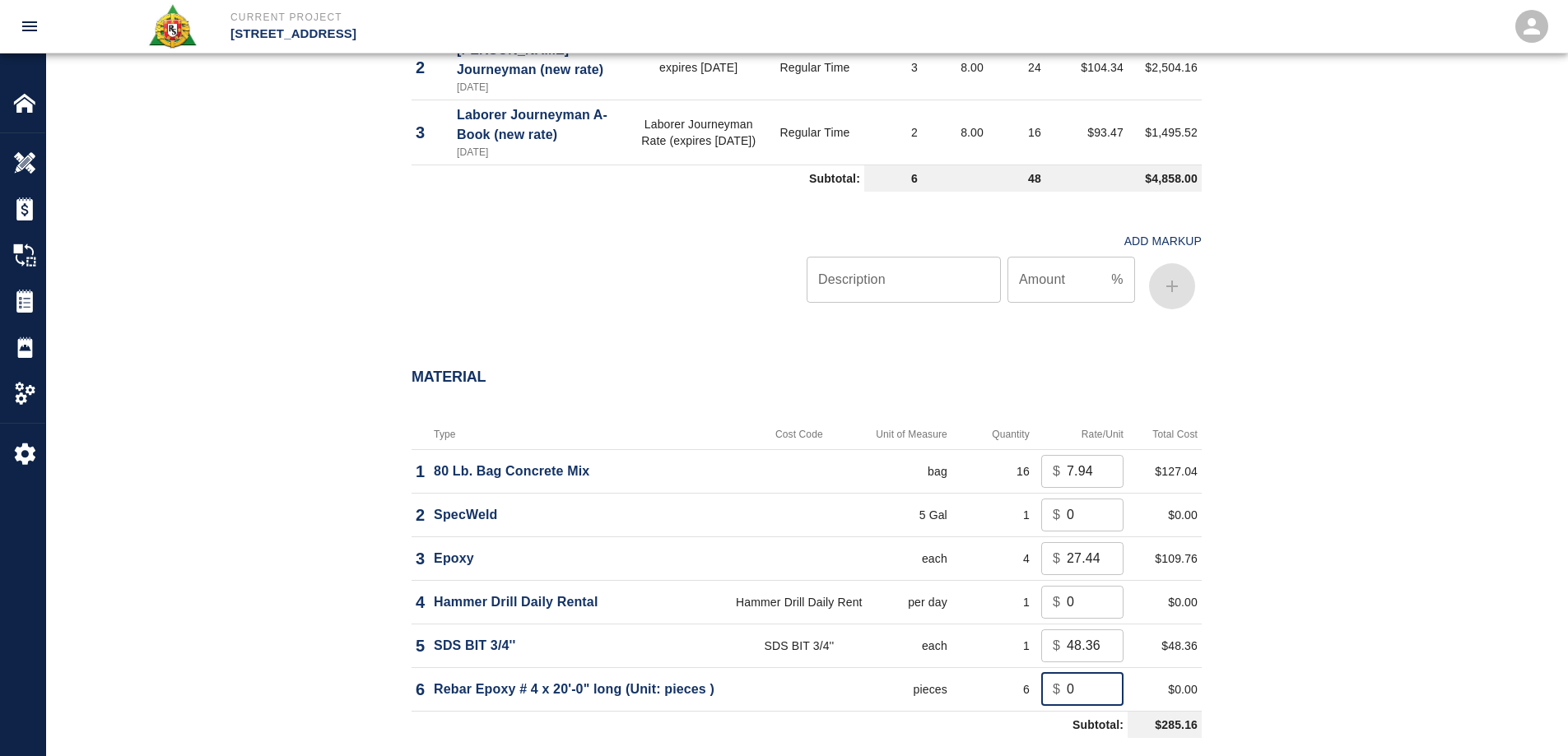
drag, startPoint x: 1057, startPoint y: 691, endPoint x: 1012, endPoint y: 700, distance: 45.9
click at [1012, 700] on tr "6 Rebar Epoxy # 4 x 20'-0" long (Unit: pieces ) pieces 6 $ 0 ​ $0.00" at bounding box center [806, 689] width 790 height 44
type input "6.54"
click at [1371, 555] on div "Material Type Cost Code Unit of Measure Quantity Rate/Unit Total Cost 1 80 Lb. …" at bounding box center [806, 618] width 1521 height 566
drag, startPoint x: 1092, startPoint y: 509, endPoint x: 1046, endPoint y: 515, distance: 46.4
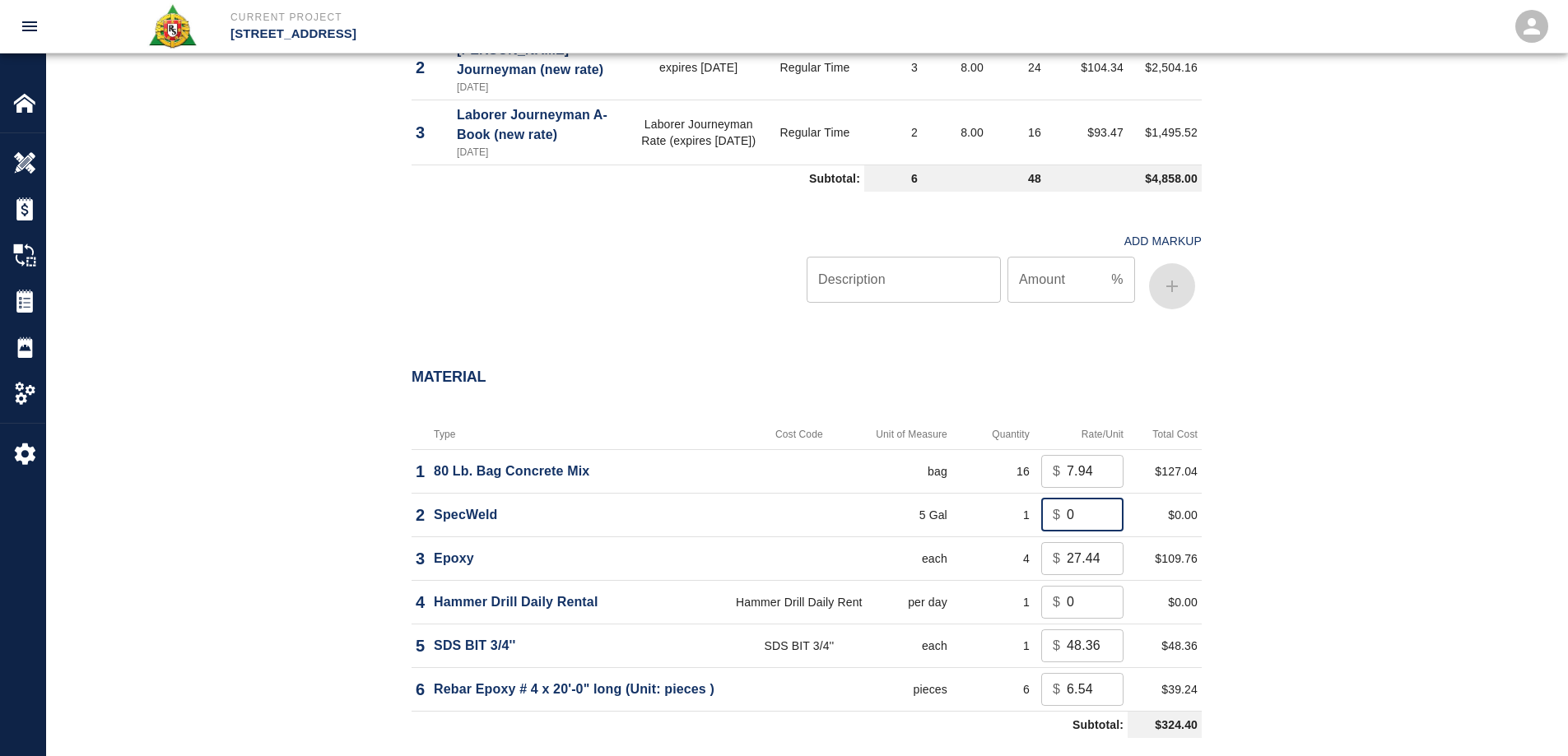
click at [1046, 515] on div "$ 0 ​" at bounding box center [1083, 514] width 82 height 33
type input "96.63"
click at [1367, 409] on div "Material Type Cost Code Unit of Measure Quantity Rate/Unit Total Cost 1 80 Lb. …" at bounding box center [806, 618] width 1521 height 566
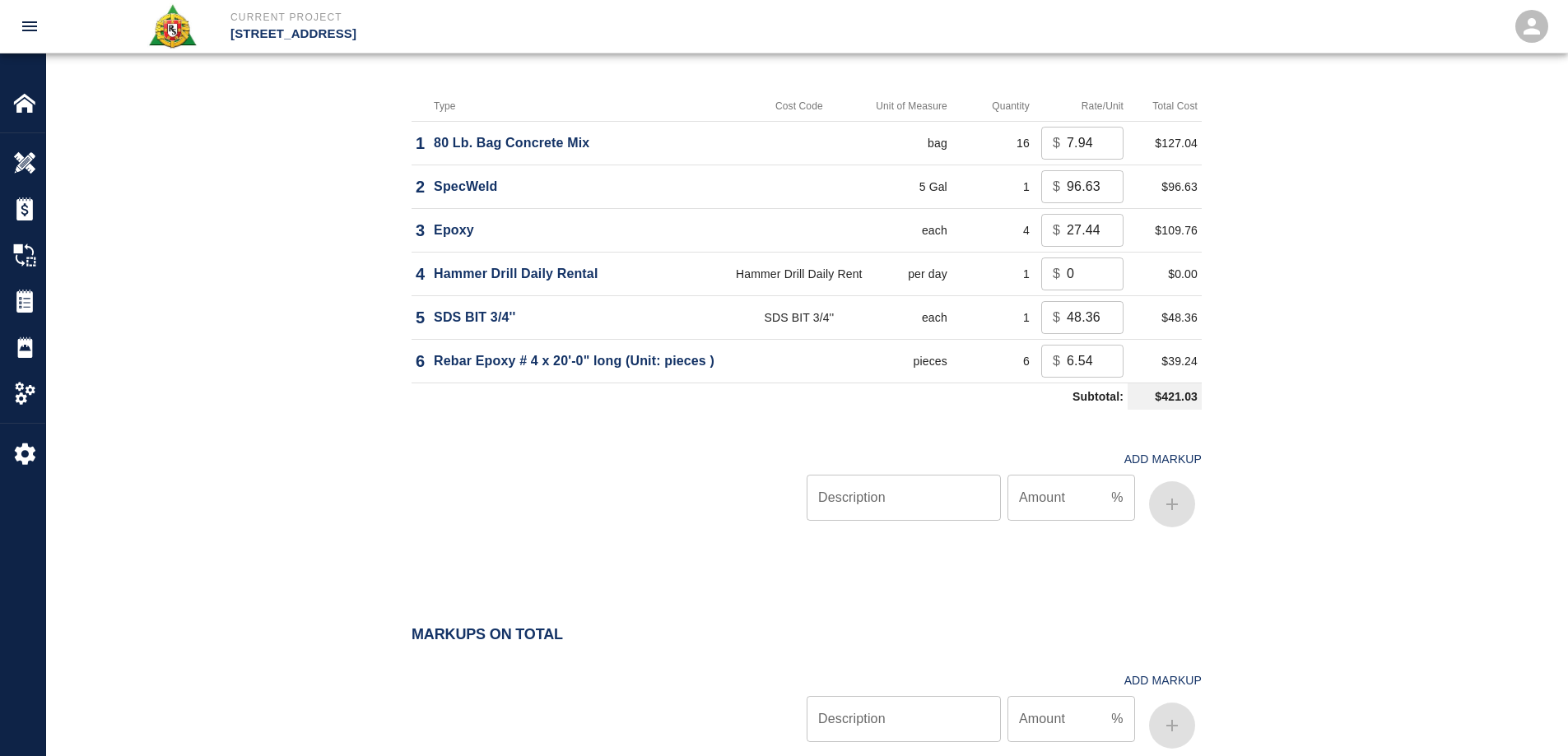
scroll to position [1317, 0]
click at [888, 502] on input "Description" at bounding box center [903, 497] width 194 height 46
type input "oh/p"
type input "10"
click at [1187, 501] on button "button" at bounding box center [1172, 503] width 46 height 46
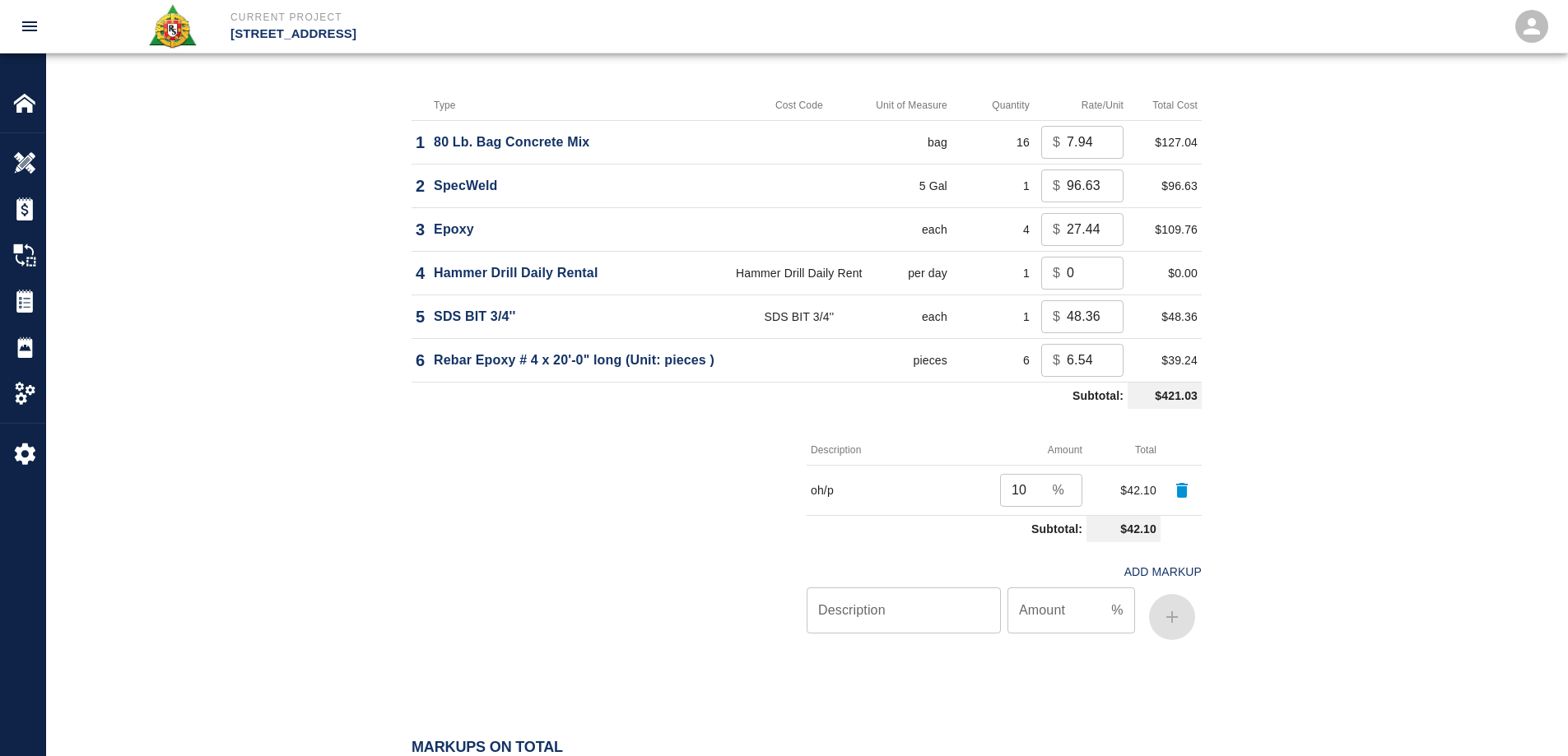
scroll to position [1636, 0]
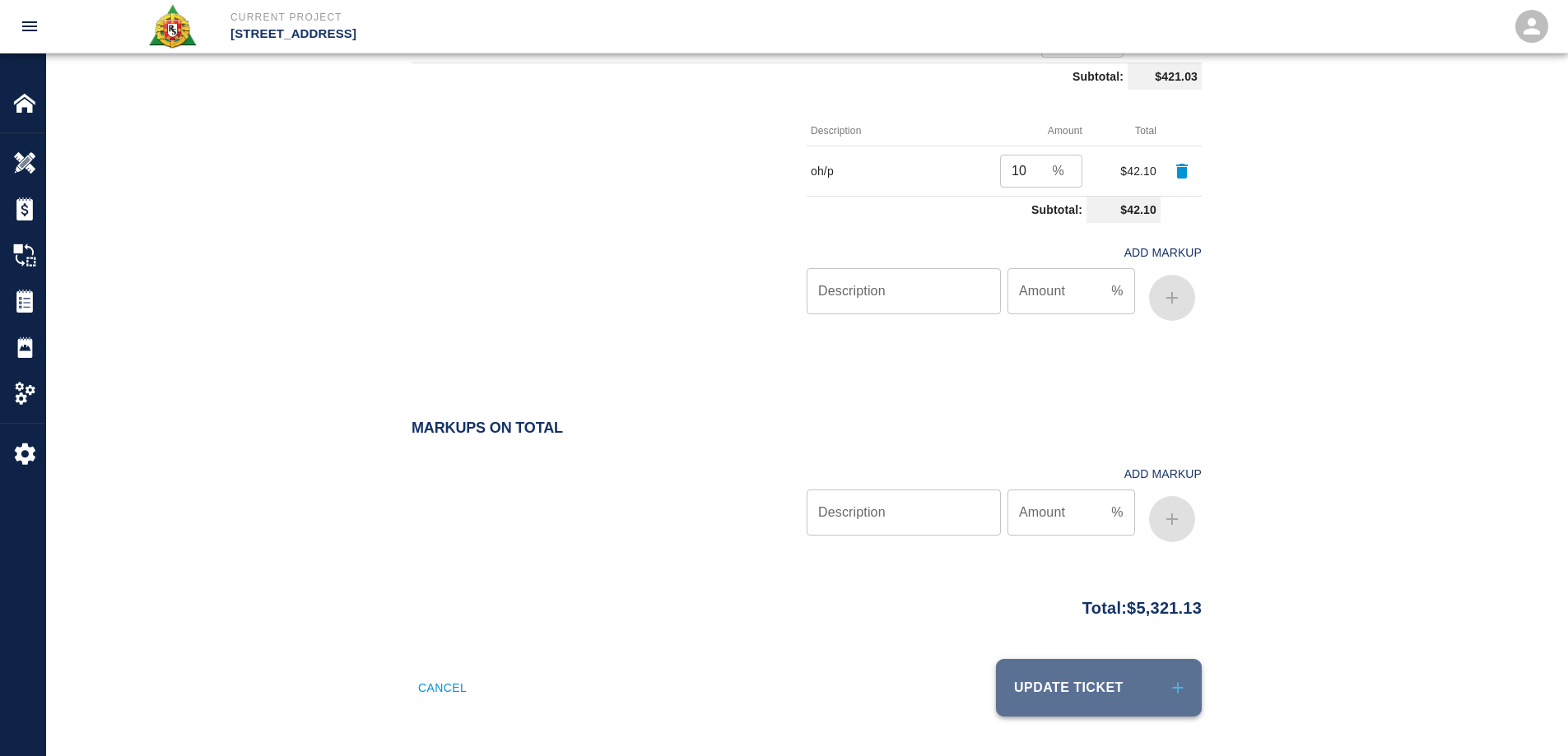
click at [1145, 680] on button "Update Ticket" at bounding box center [1099, 688] width 206 height 57
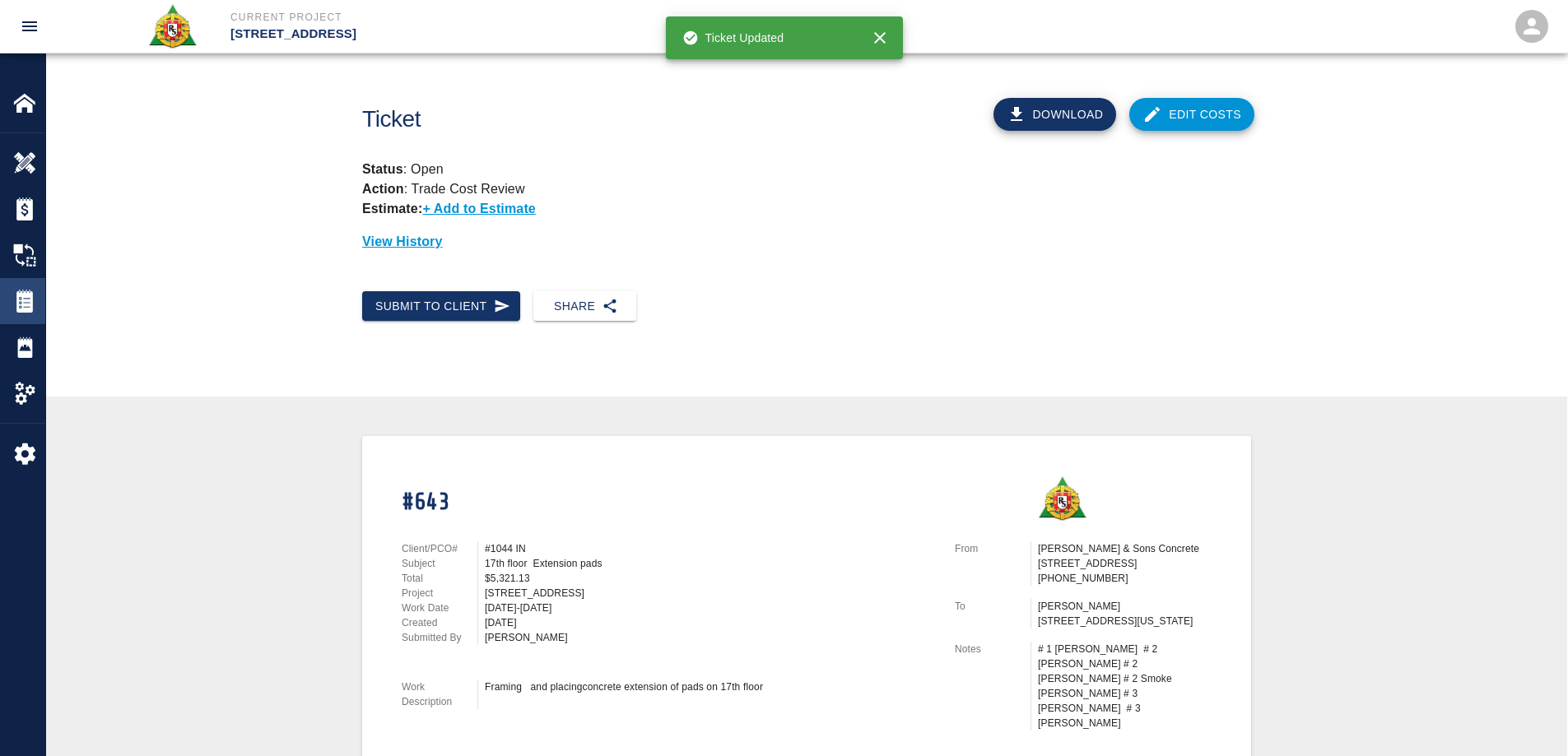
click at [37, 302] on div at bounding box center [36, 301] width 46 height 23
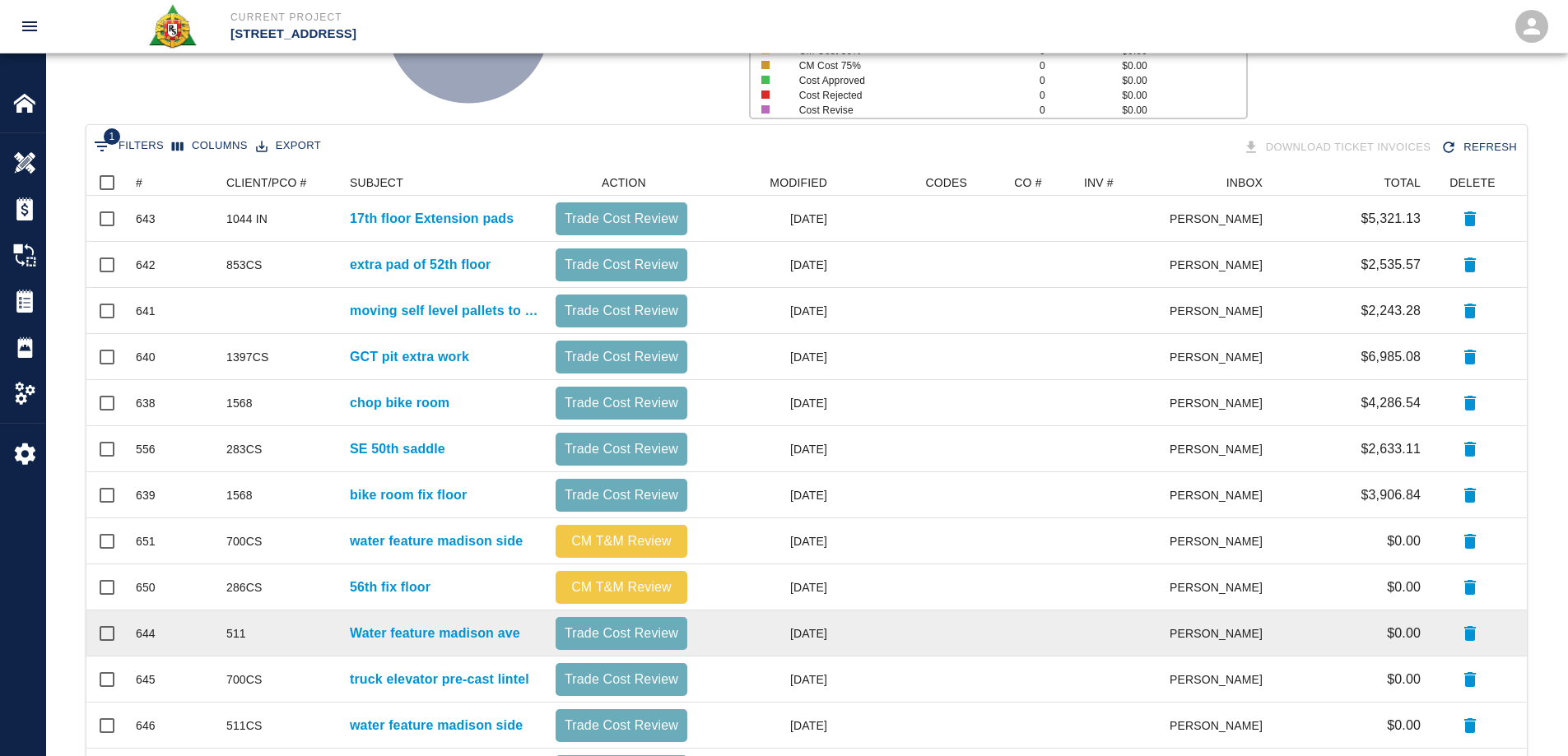
scroll to position [247, 0]
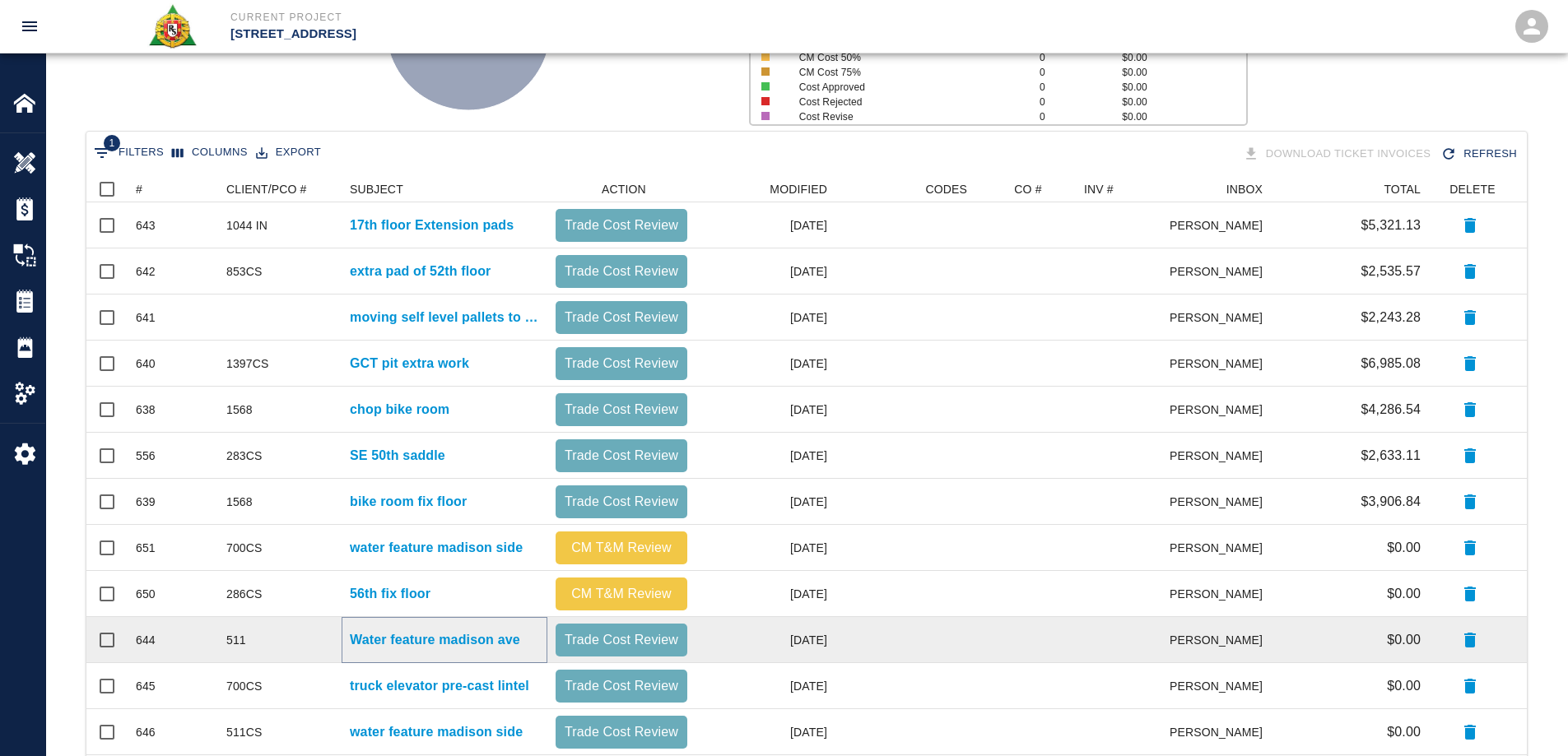
click at [472, 634] on p "Water feature madison ave" at bounding box center [435, 640] width 171 height 20
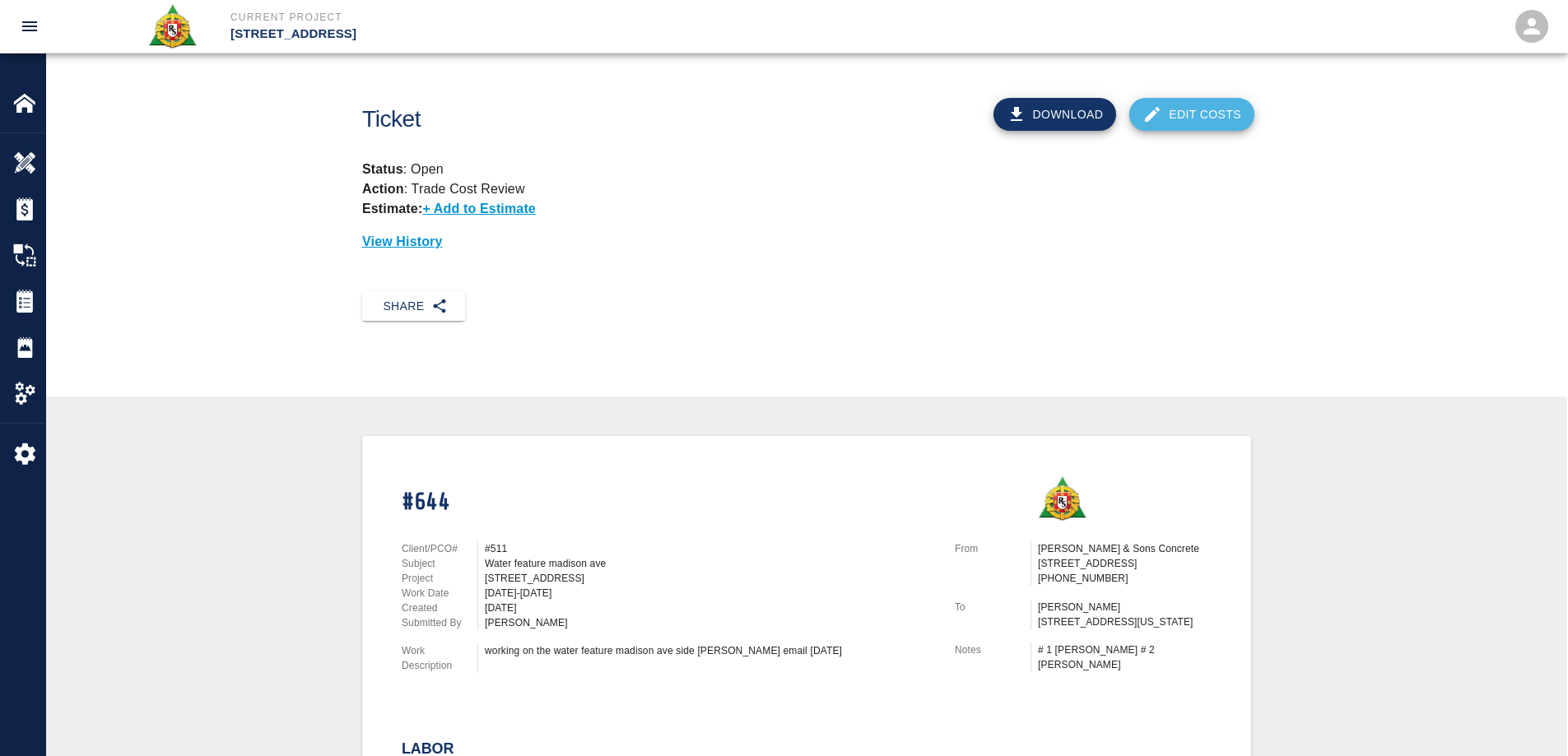
click at [1190, 110] on link "Edit Costs" at bounding box center [1192, 114] width 126 height 33
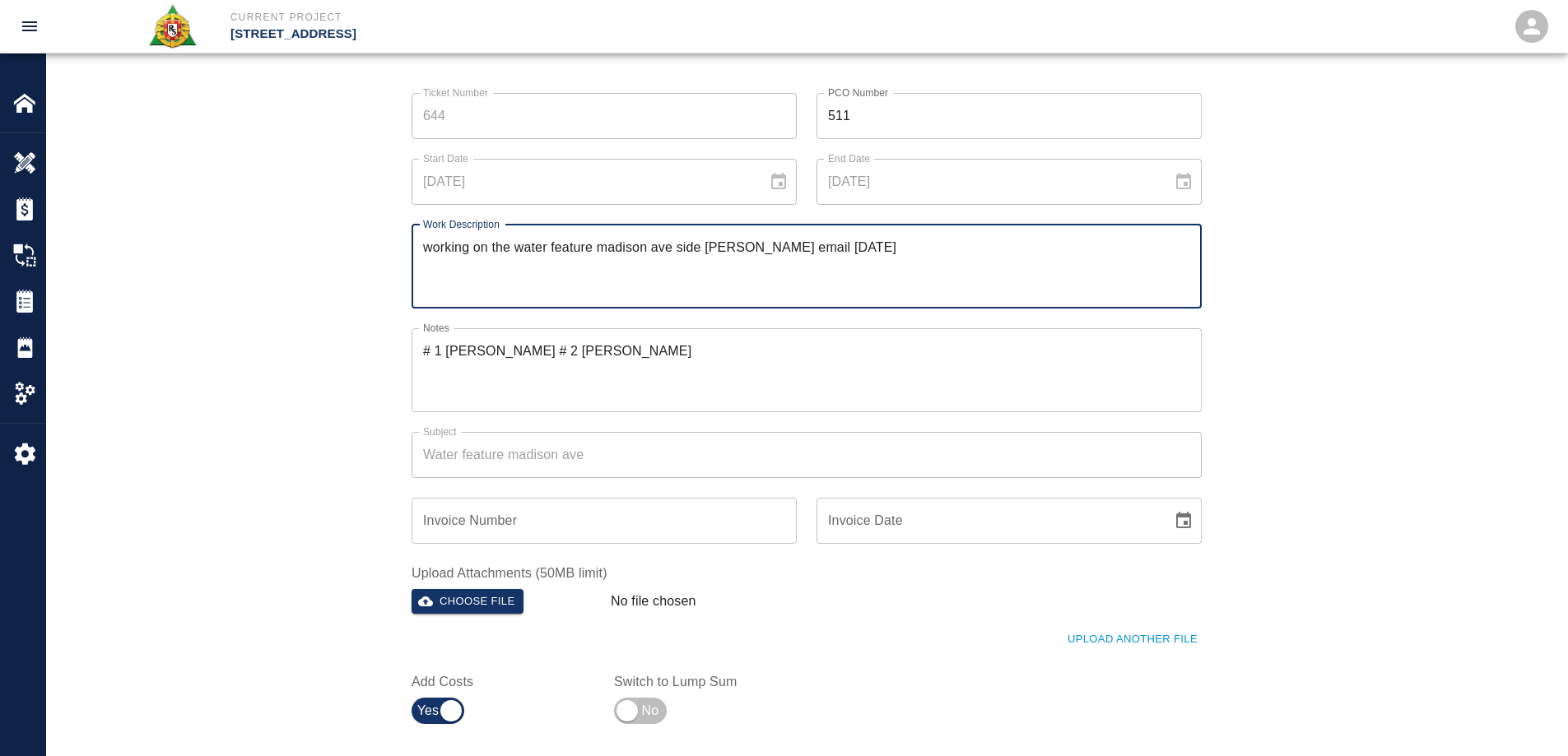
scroll to position [82, 0]
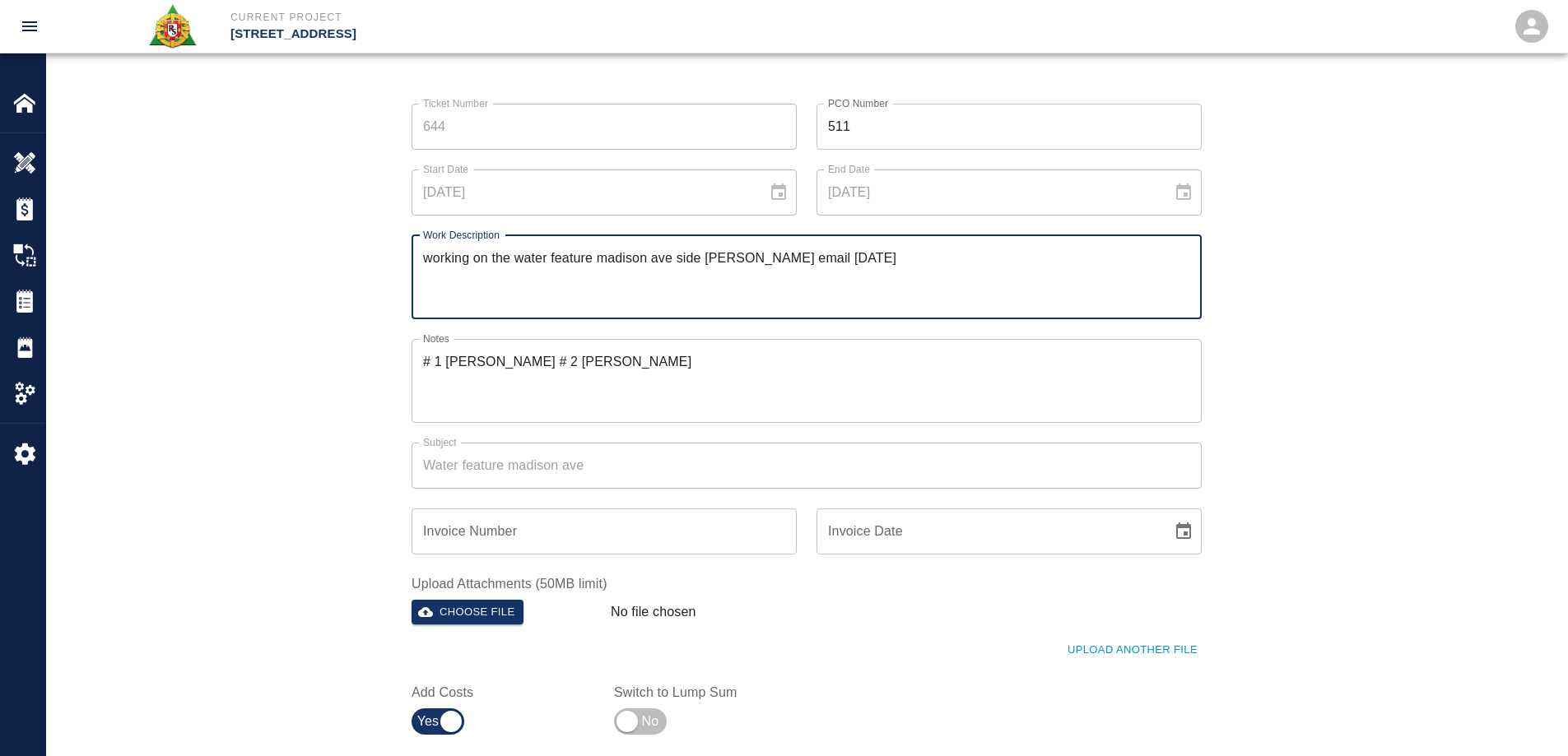
click at [703, 257] on textarea "working on the water feature madison ave side jeremy email 8/22/25" at bounding box center [807, 276] width 768 height 57
click at [630, 258] on textarea "working on the water feature madison ave side jeremy email 8/22/25" at bounding box center [807, 276] width 768 height 57
click at [670, 260] on textarea "working on the water feature Madison ave side jeremy email 8/22/25" at bounding box center [807, 276] width 768 height 57
click at [424, 275] on textarea "working on the water feature Madison ave. side jeremy email 8/22/25" at bounding box center [807, 276] width 768 height 57
drag, startPoint x: 728, startPoint y: 294, endPoint x: 755, endPoint y: 315, distance: 34.2
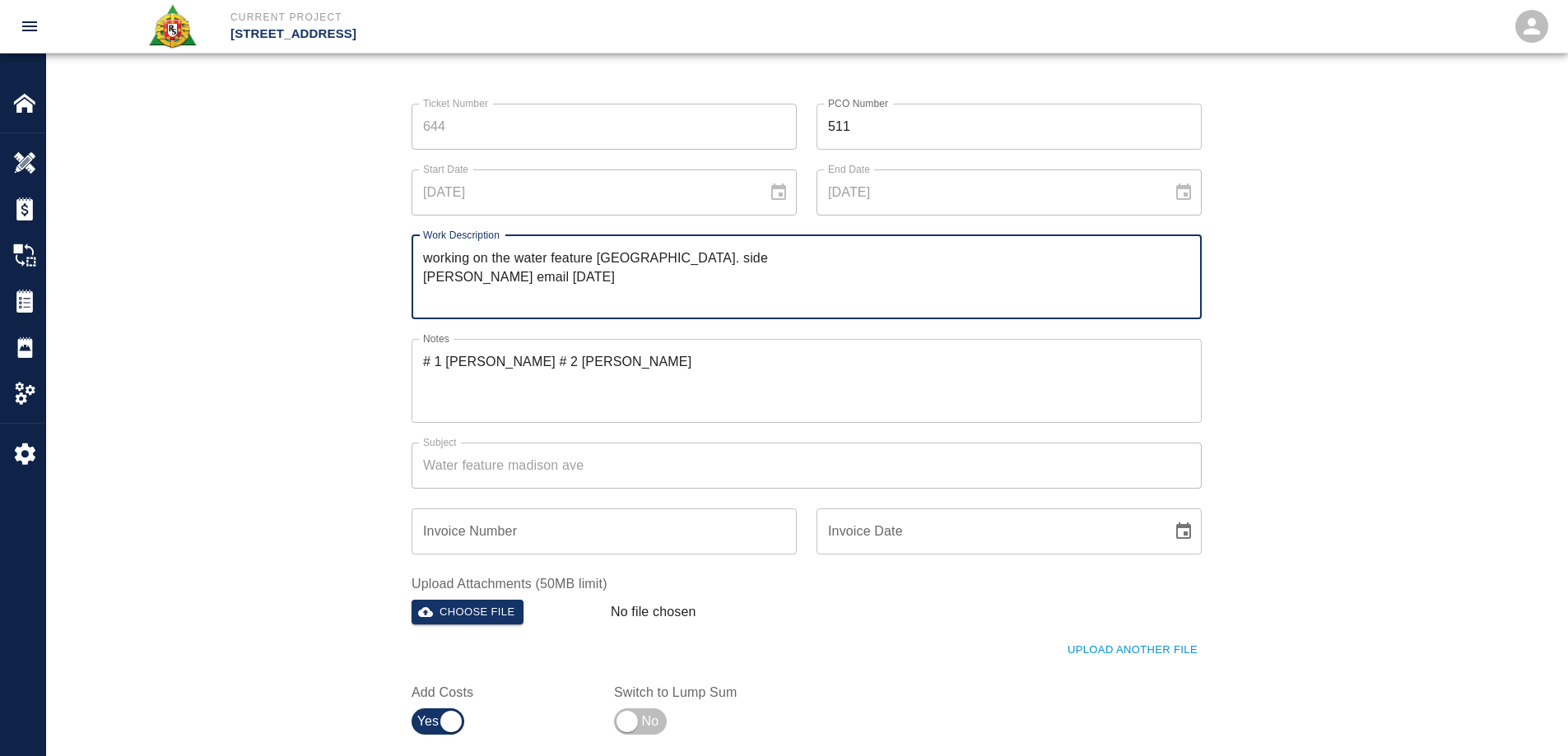
click at [739, 305] on textarea "working on the water feature Madison ave. side Jeremy email 8/22/25" at bounding box center [807, 276] width 768 height 57
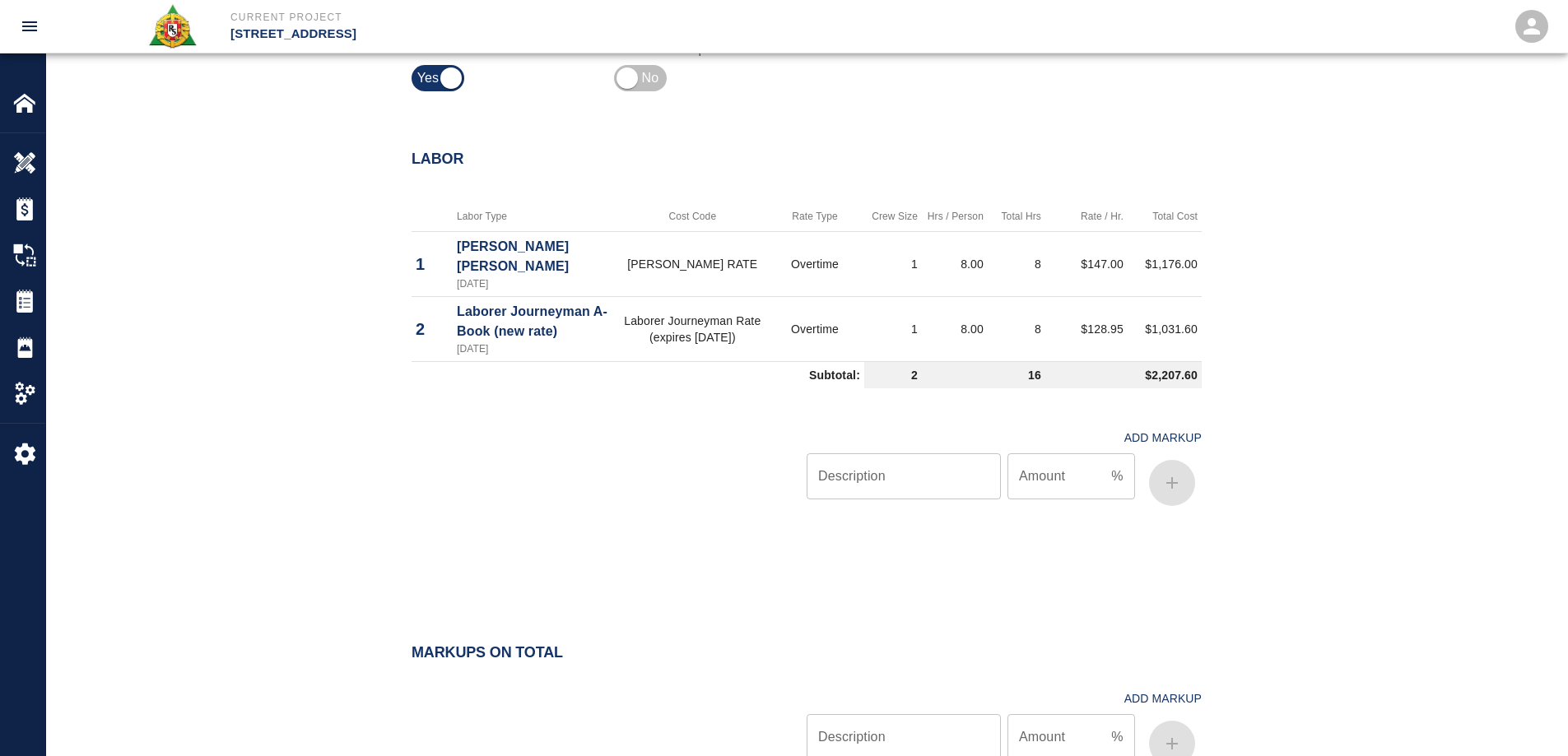
scroll to position [931, 0]
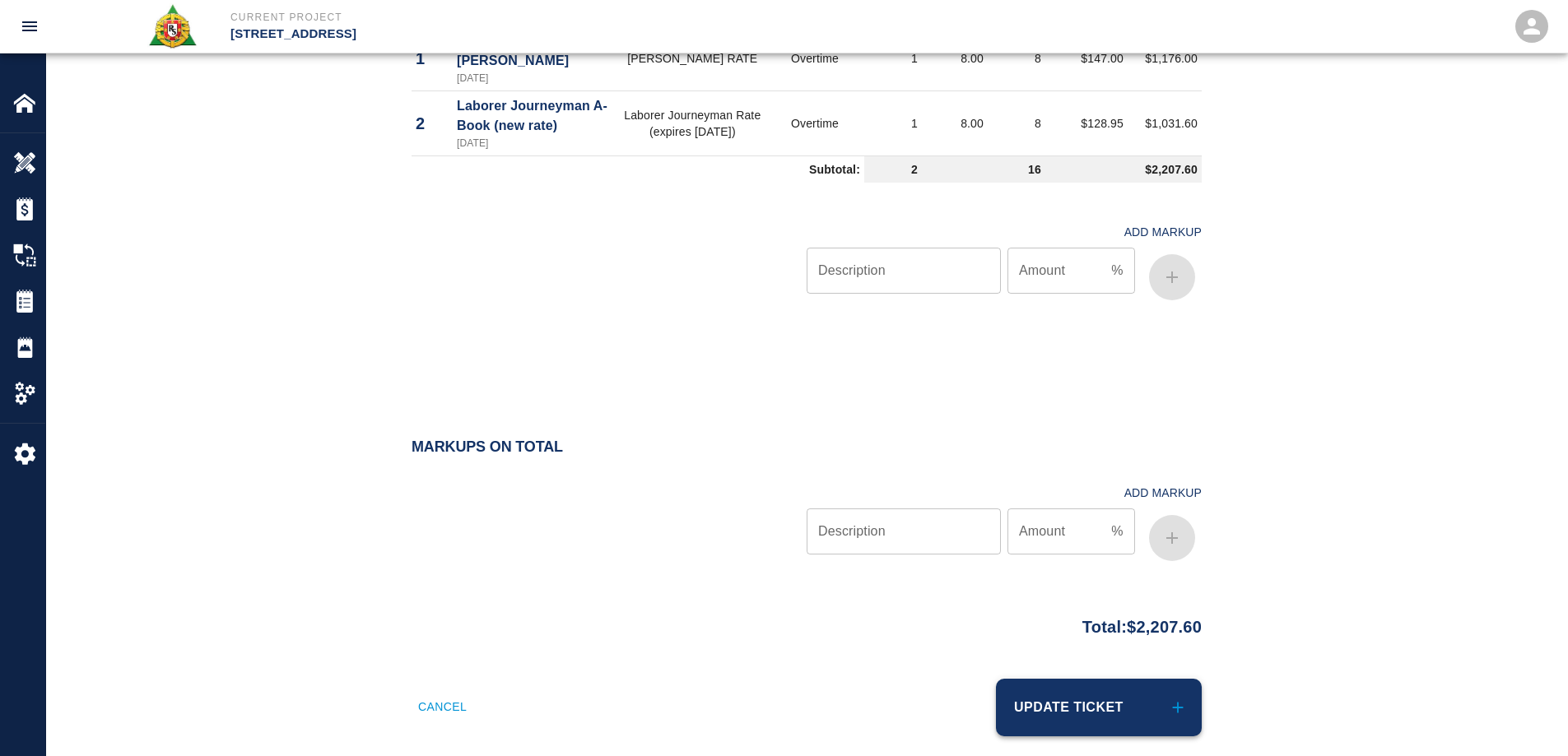
type textarea "working on the water feature Madison ave. side Jeremy email 8/22/25"
click at [1118, 697] on button "Update Ticket" at bounding box center [1099, 707] width 206 height 57
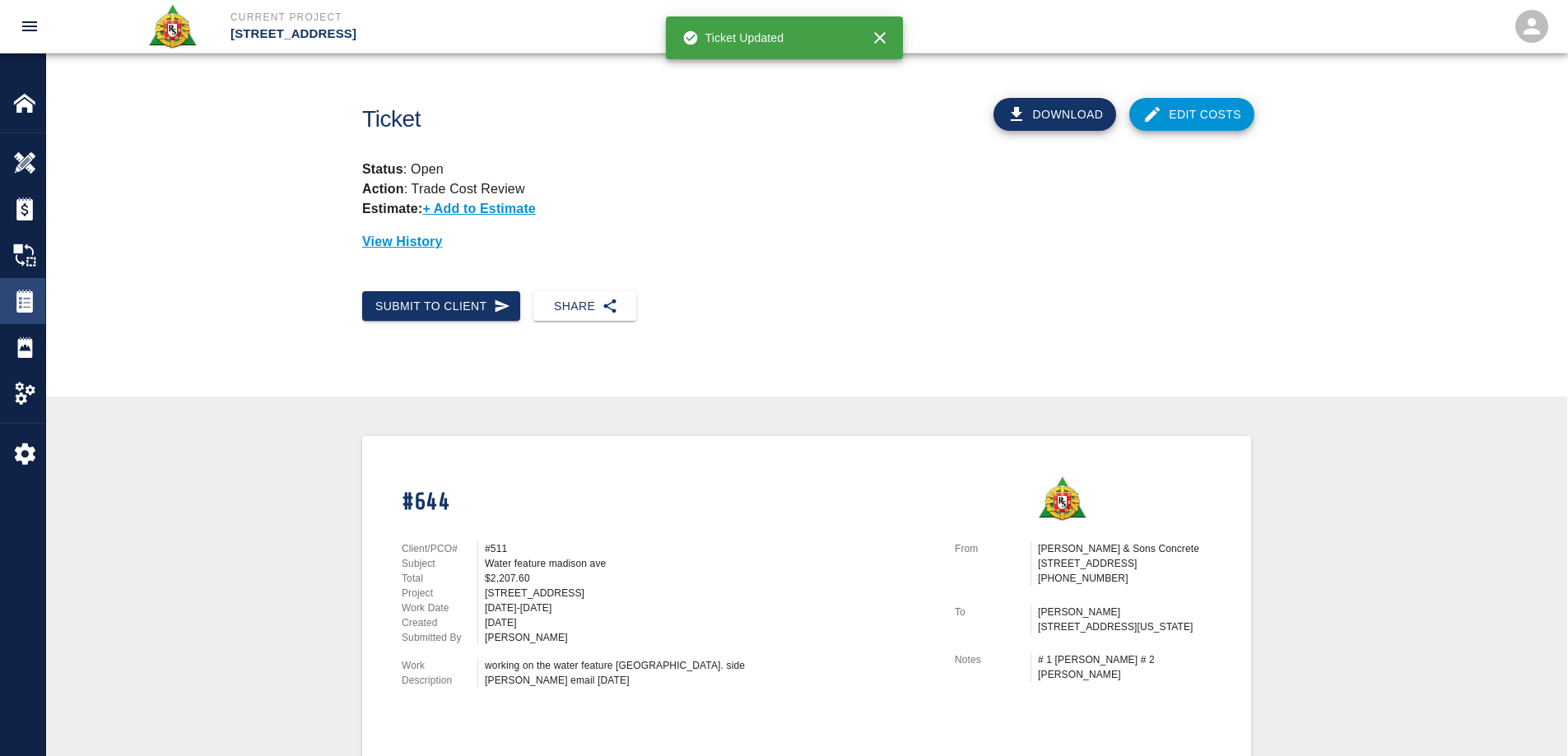
click at [32, 302] on img at bounding box center [24, 301] width 23 height 23
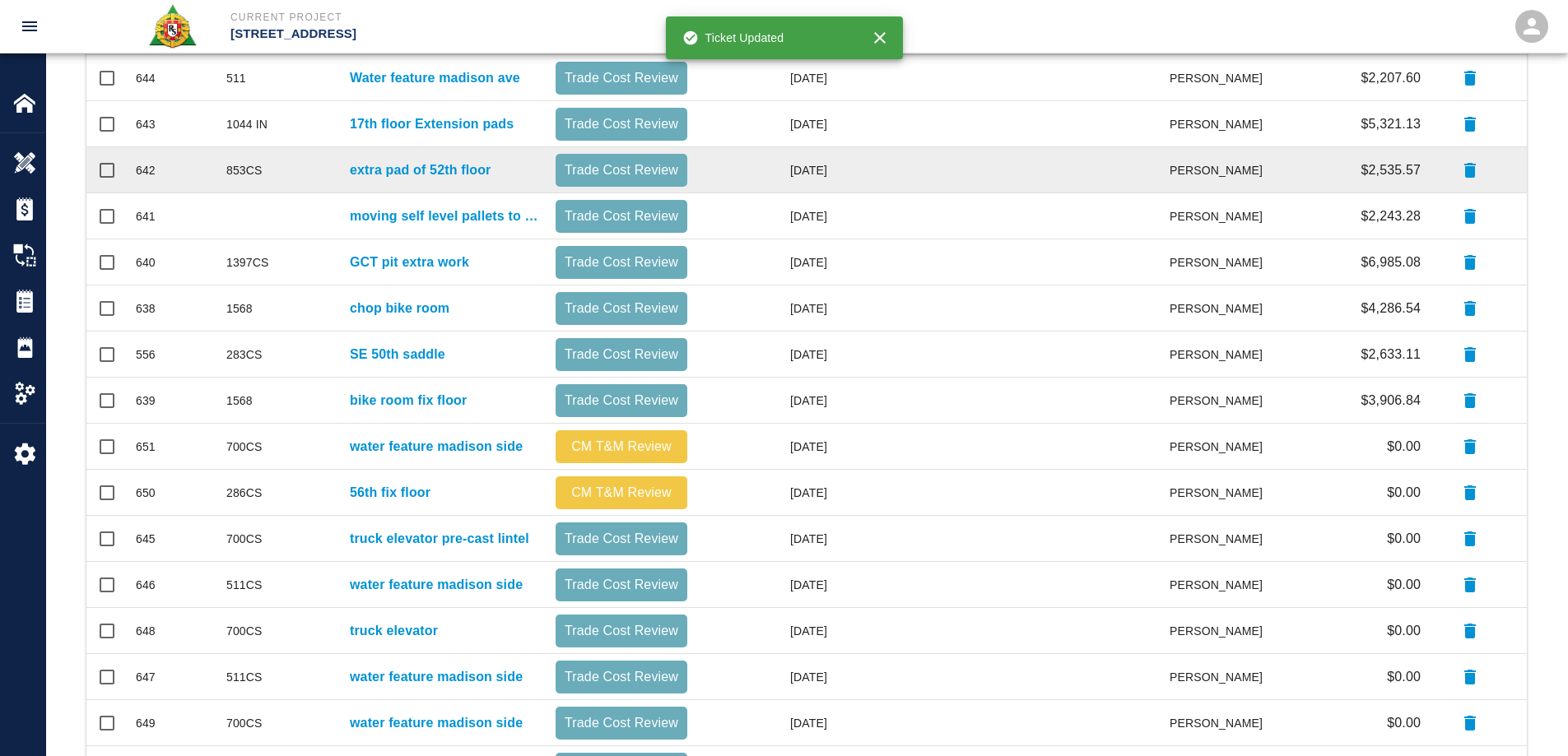
scroll to position [411, 0]
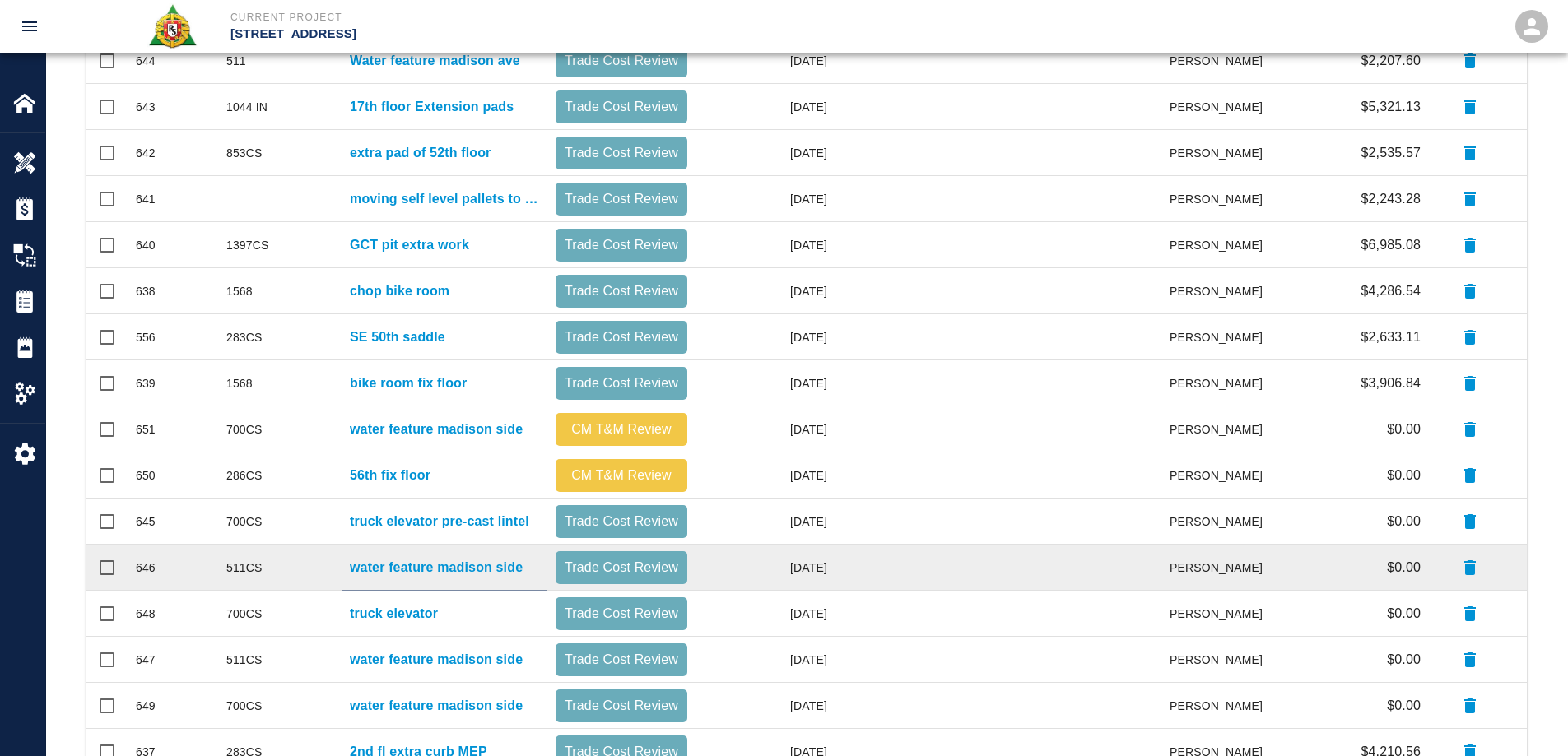
click at [441, 568] on p "water feature madison side" at bounding box center [436, 568] width 172 height 20
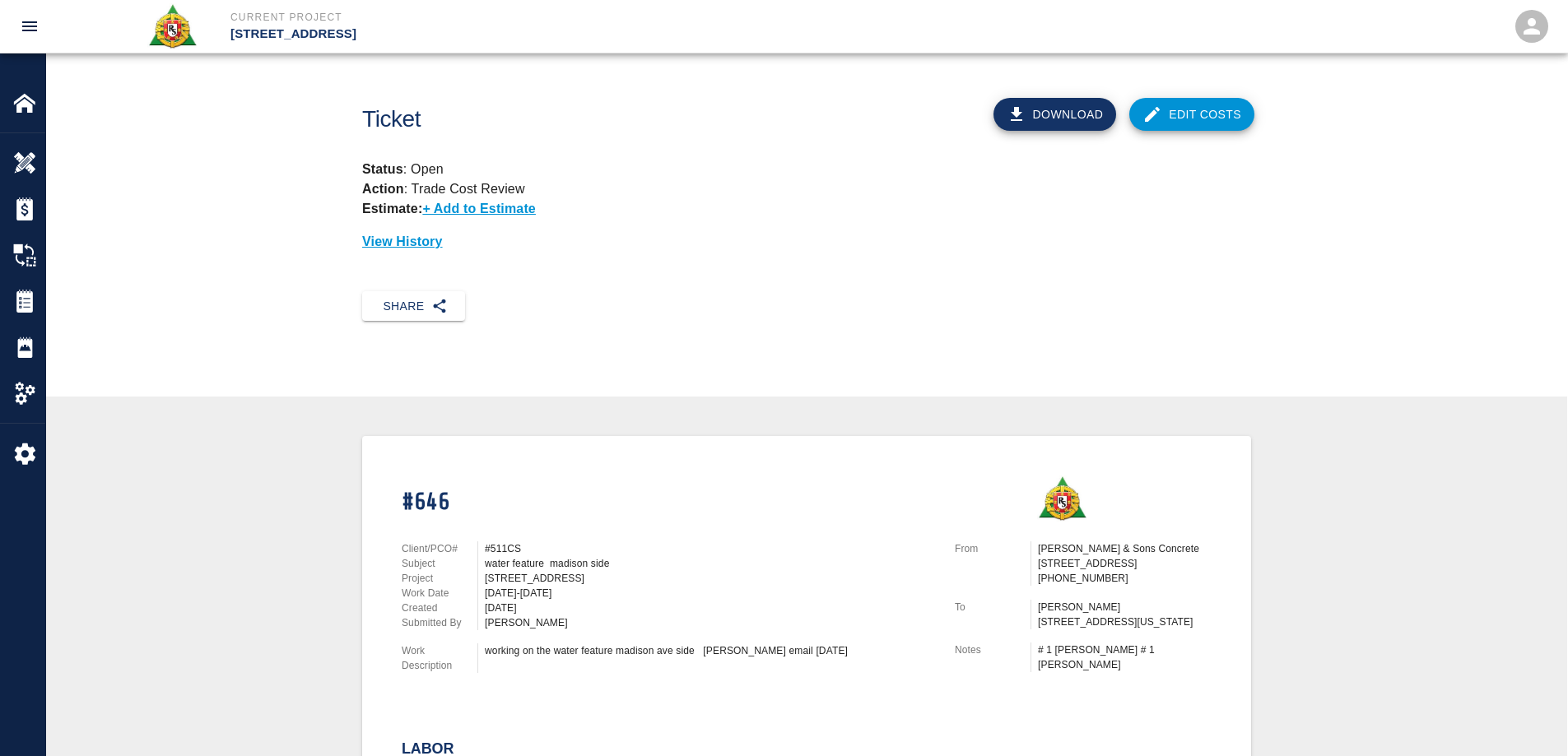
click at [1195, 114] on link "Edit Costs" at bounding box center [1192, 114] width 126 height 33
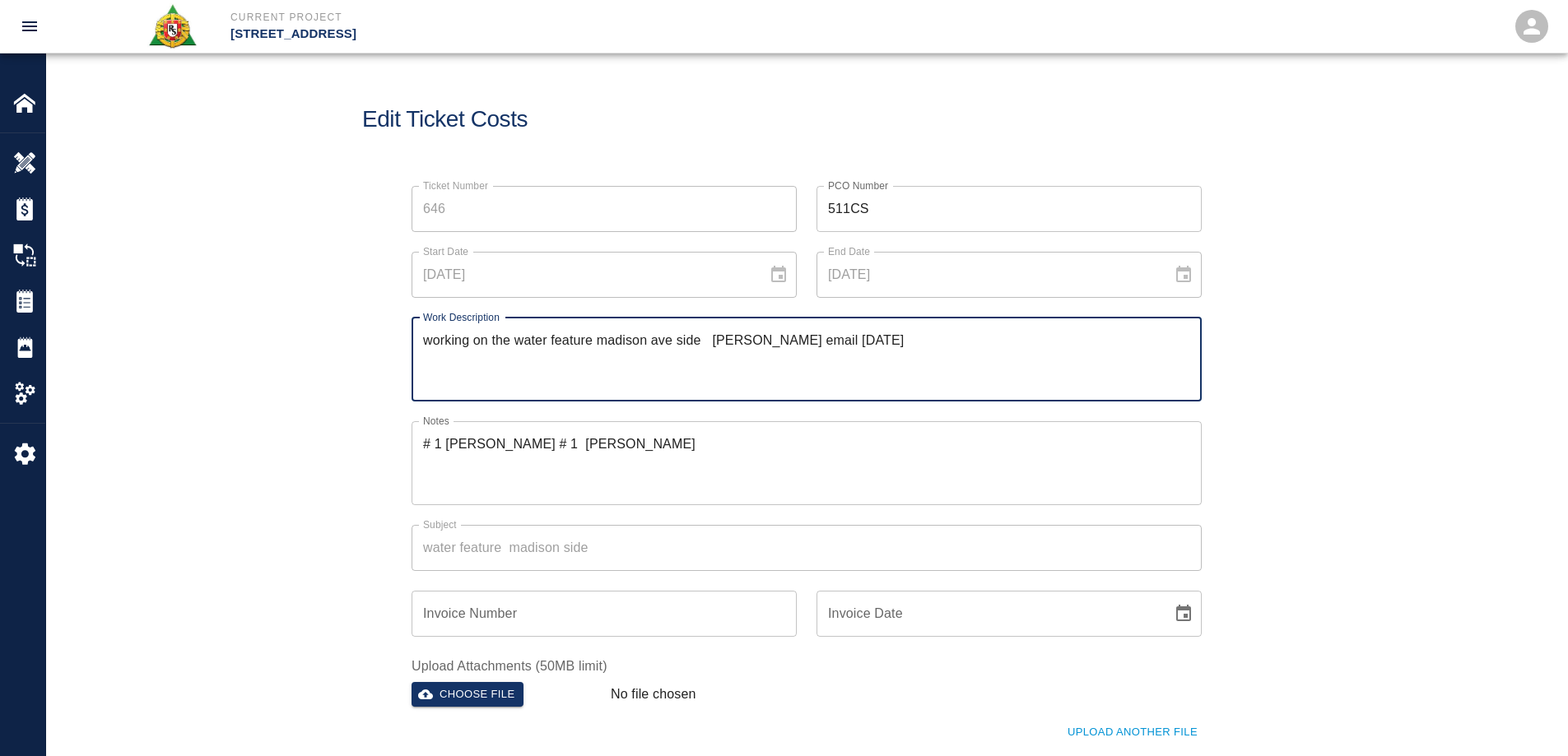
click at [671, 341] on textarea "working on the water feature madison ave side jeremy email 8/22/25" at bounding box center [807, 359] width 768 height 57
click at [719, 342] on textarea "working on the water feature Madison ave. side jeremy email 8/22/25" at bounding box center [807, 359] width 768 height 57
click at [719, 342] on textarea "working on the water feature Madison ave. side Jeremy email 8/22/25" at bounding box center [807, 359] width 768 height 57
click at [657, 335] on textarea "working on the water feature Madison ave. side Jeremy email 8/22/25" at bounding box center [807, 359] width 768 height 57
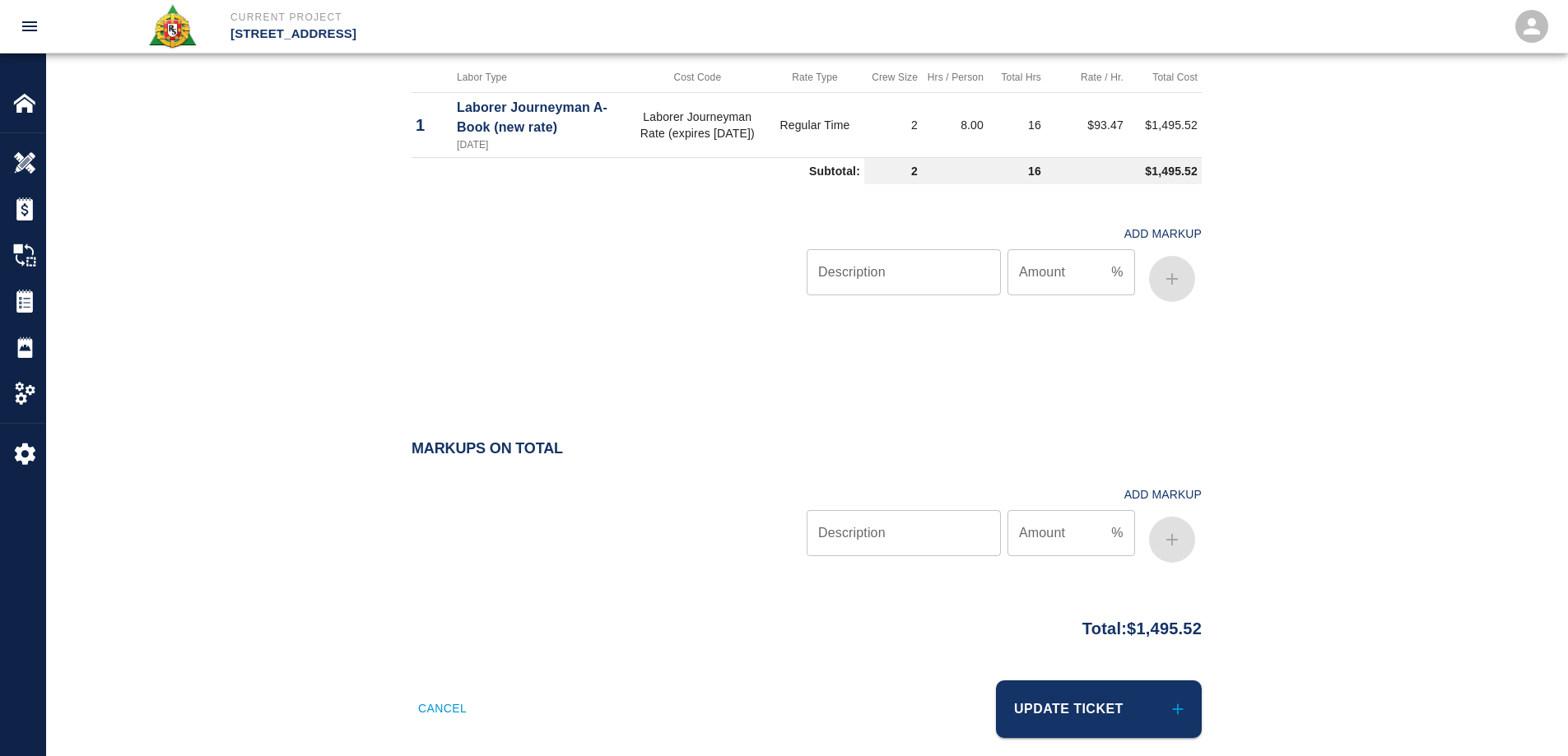
scroll to position [886, 0]
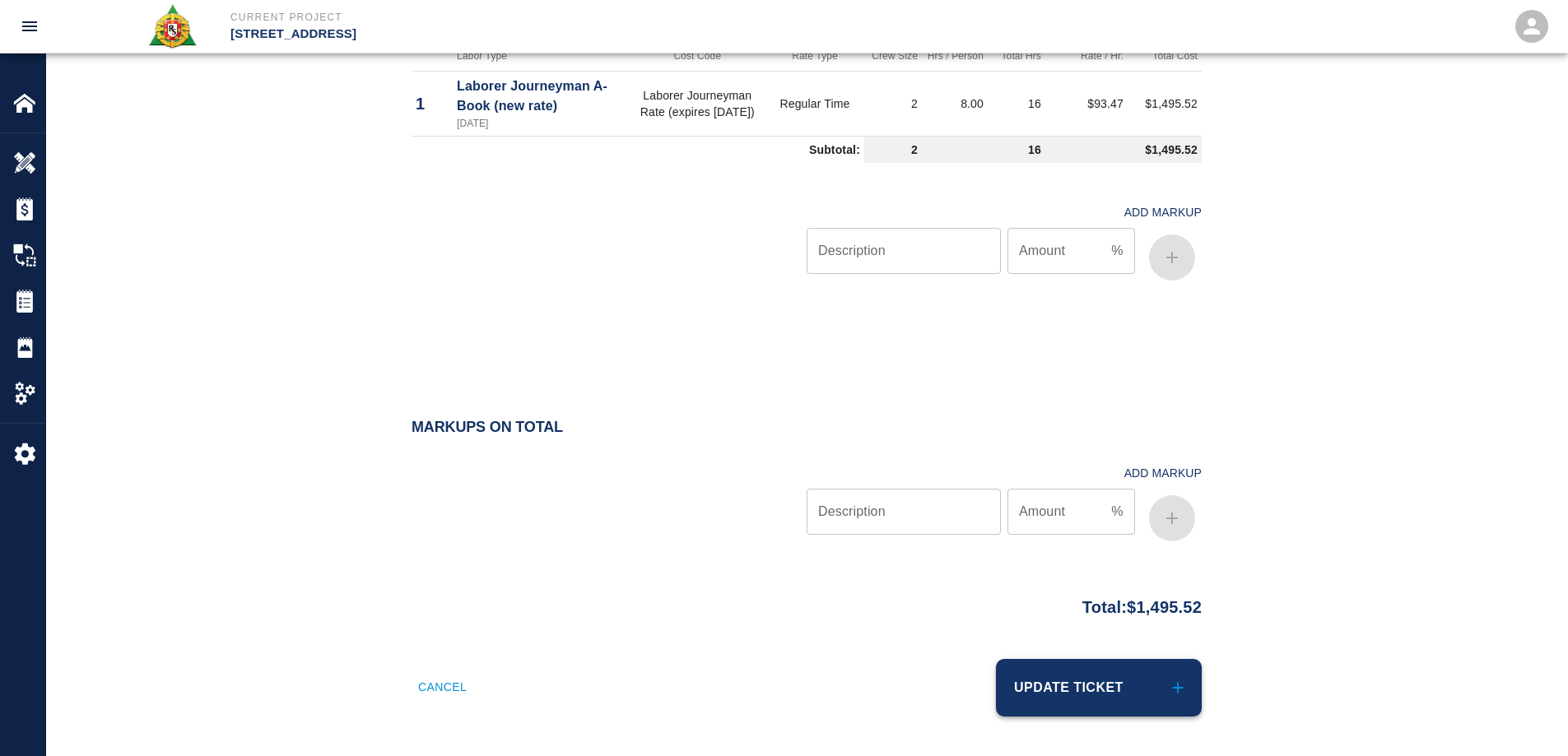
type textarea "working on the water feature Madison Ave. side Jeremy email 8/22/25"
click at [1147, 694] on button "Update Ticket" at bounding box center [1099, 688] width 206 height 57
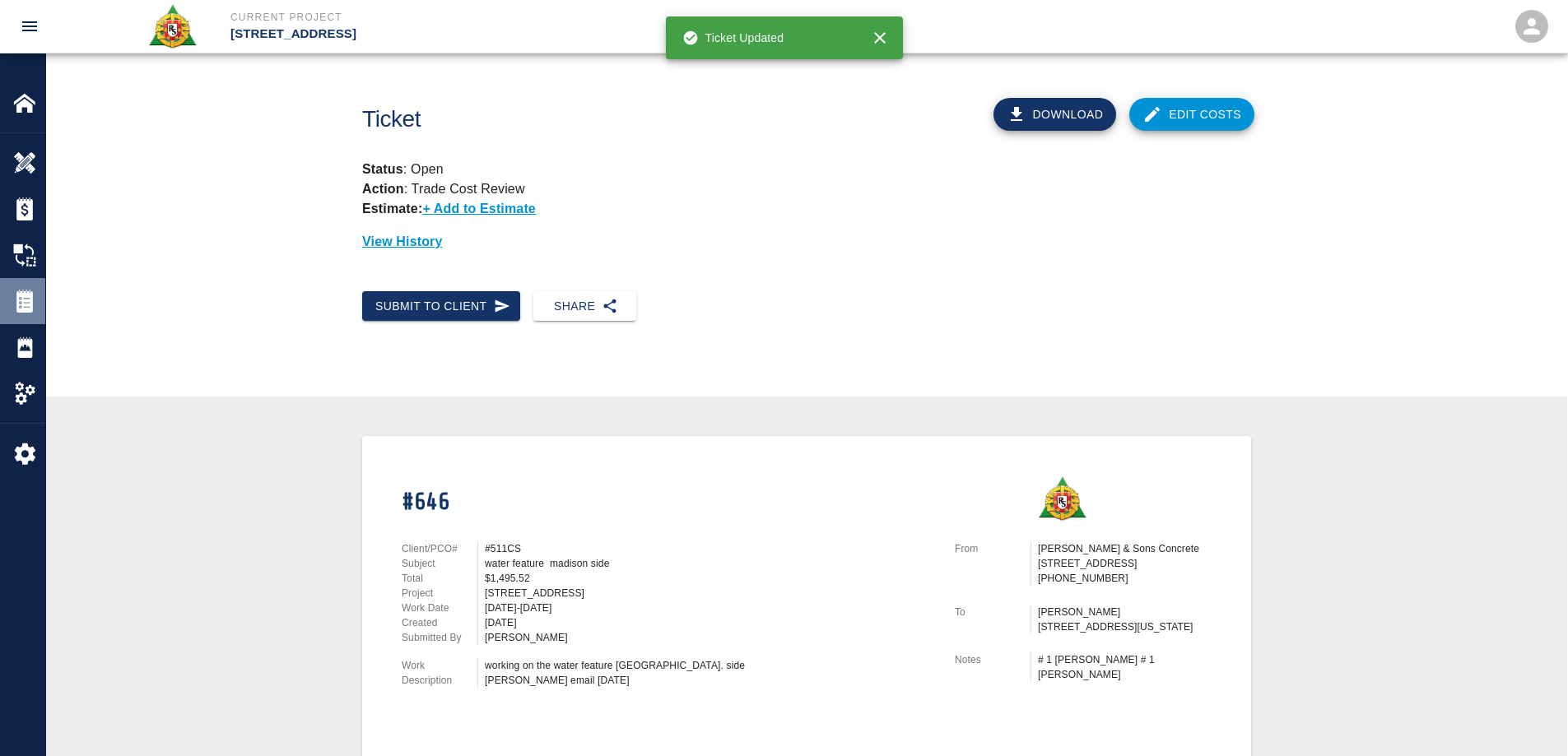
click at [36, 294] on img at bounding box center [24, 301] width 23 height 23
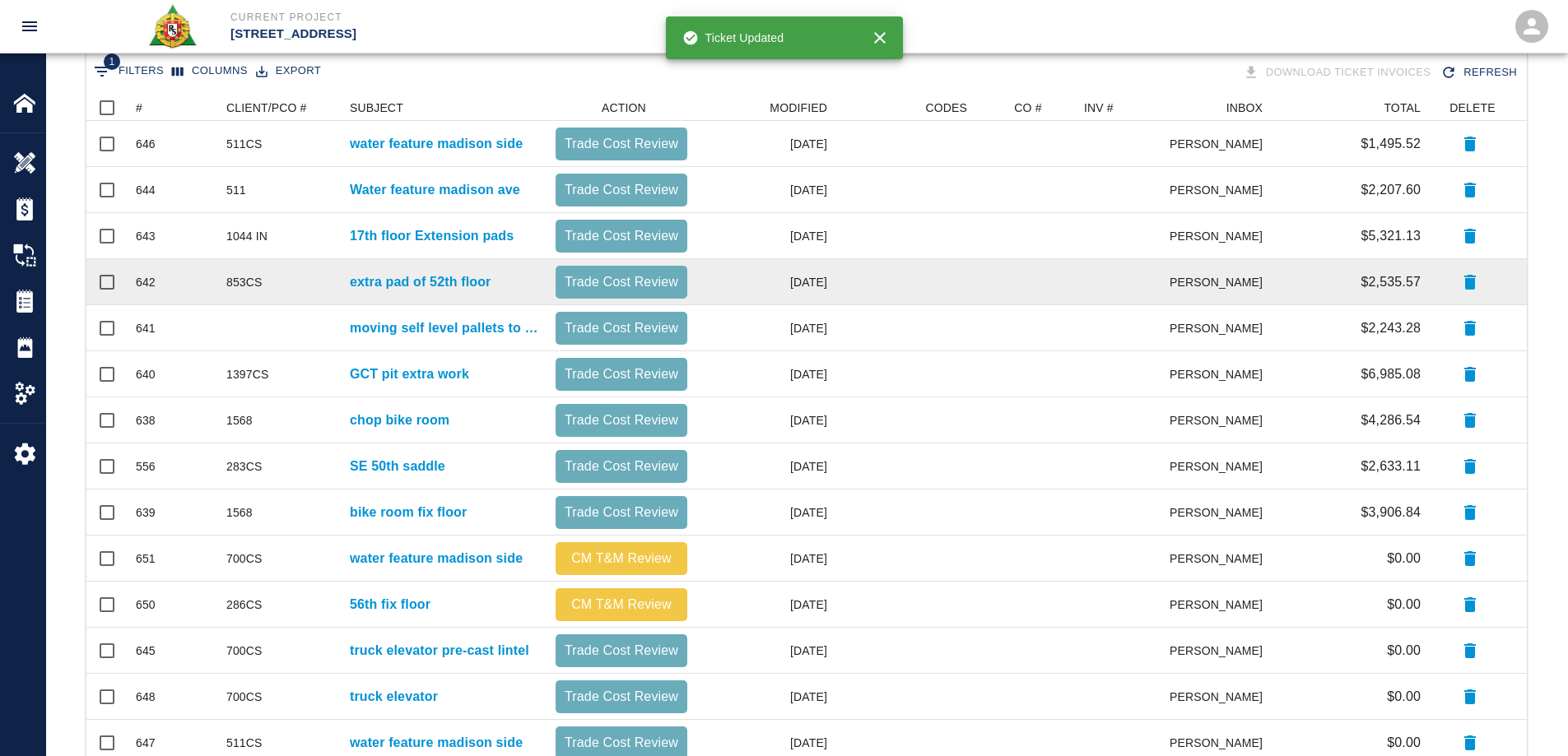
scroll to position [329, 0]
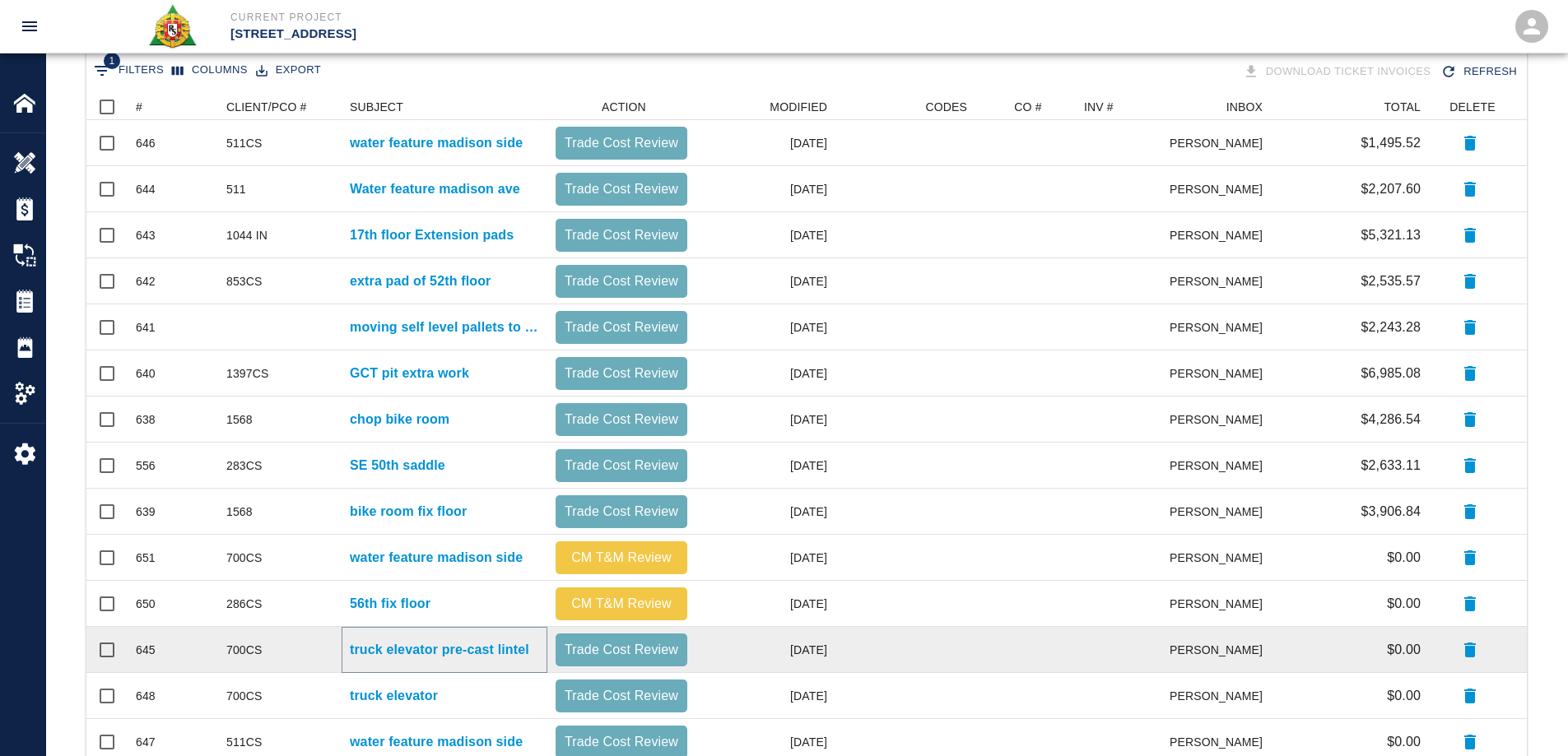
click at [448, 653] on p "truck elevator pre-cast lintel" at bounding box center [439, 649] width 179 height 20
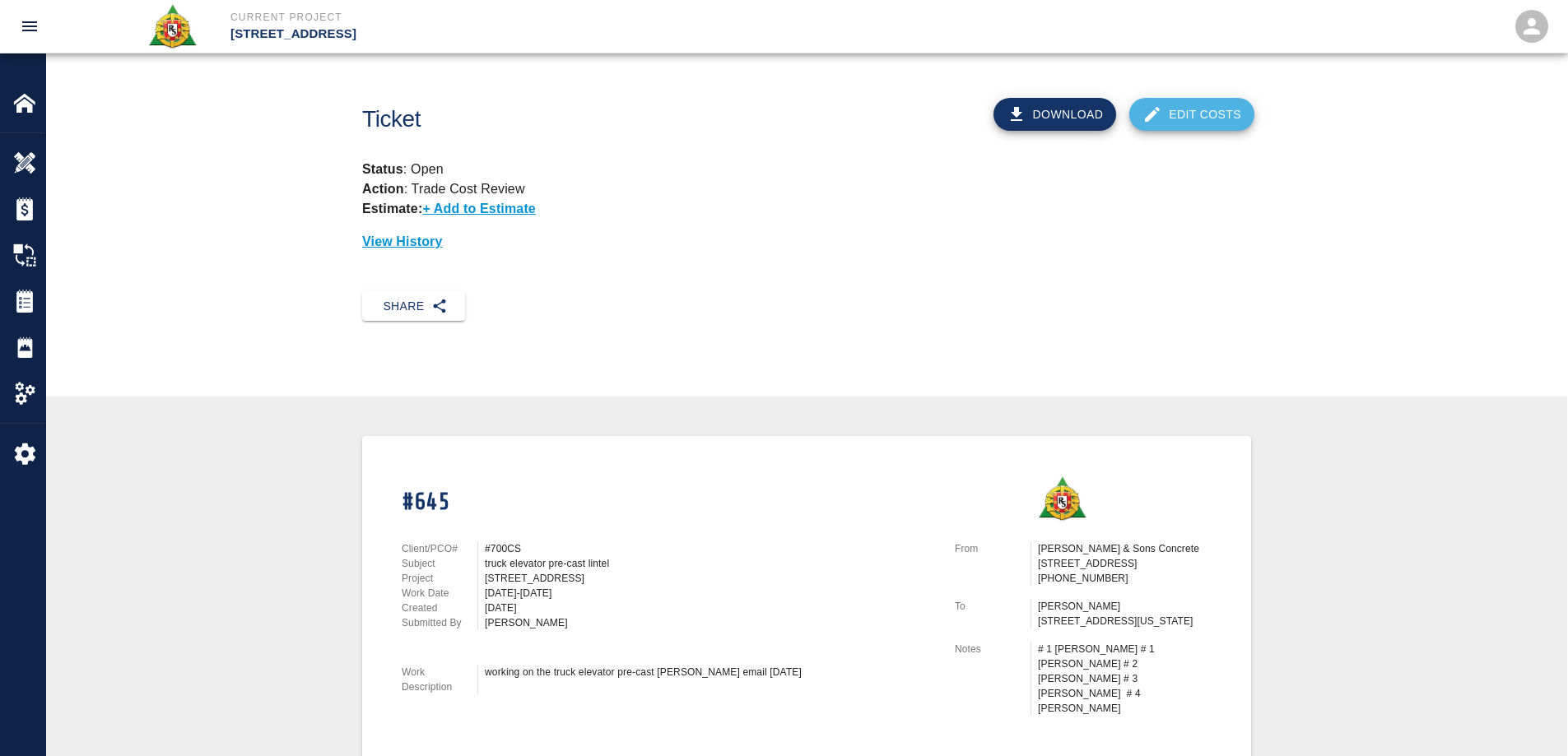
click at [1233, 112] on link "Edit Costs" at bounding box center [1192, 114] width 126 height 33
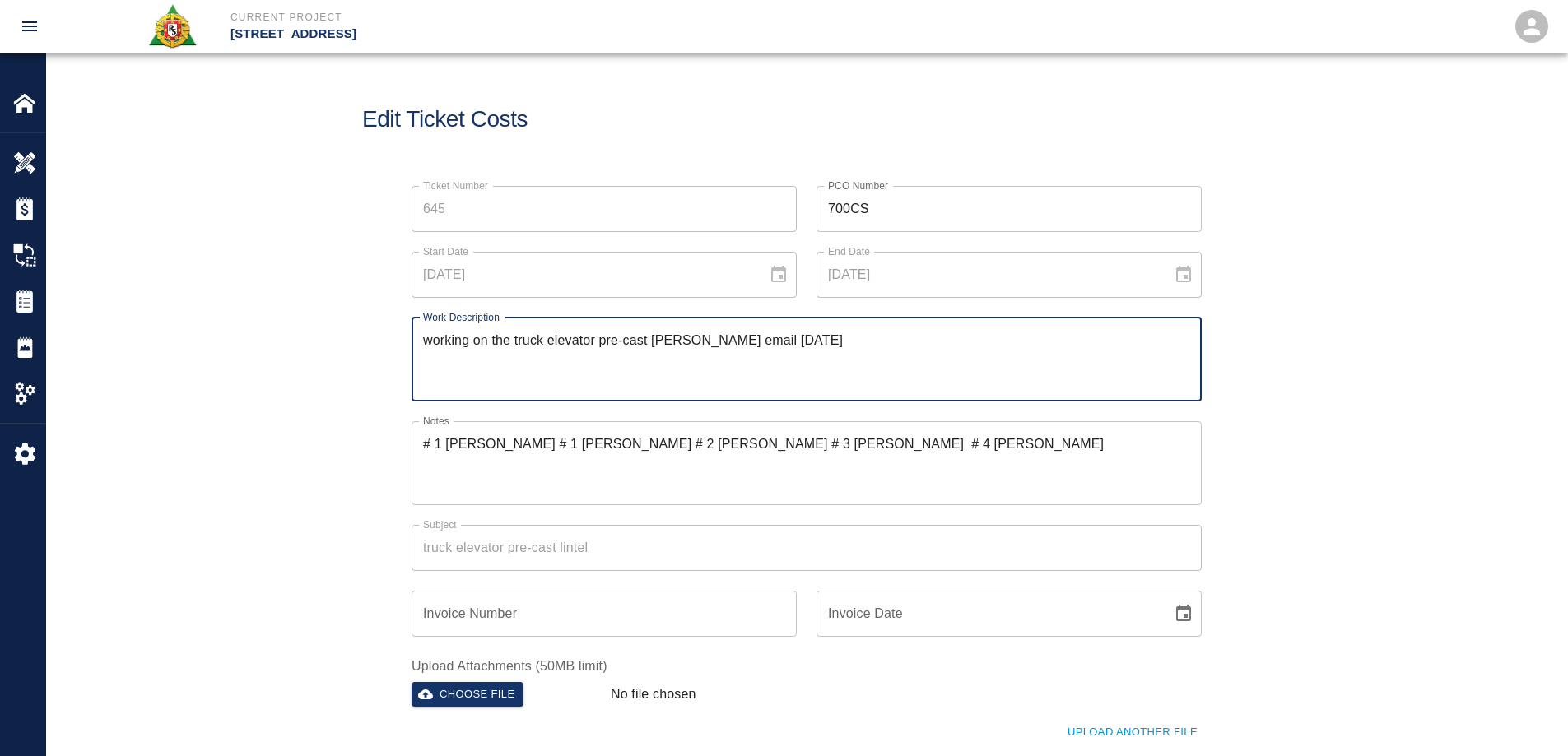
click at [687, 342] on textarea "working on the truck elevator pre-cast lintel jeremy email 8/14/25" at bounding box center [807, 359] width 768 height 57
click at [424, 350] on textarea "working on the truck elevator pre-cast lintel jeremy email 8/14/25" at bounding box center [807, 359] width 768 height 57
click at [426, 368] on textarea "working on the truck elevator pre-cast lintel jeremy email 8/14/25" at bounding box center [807, 359] width 768 height 57
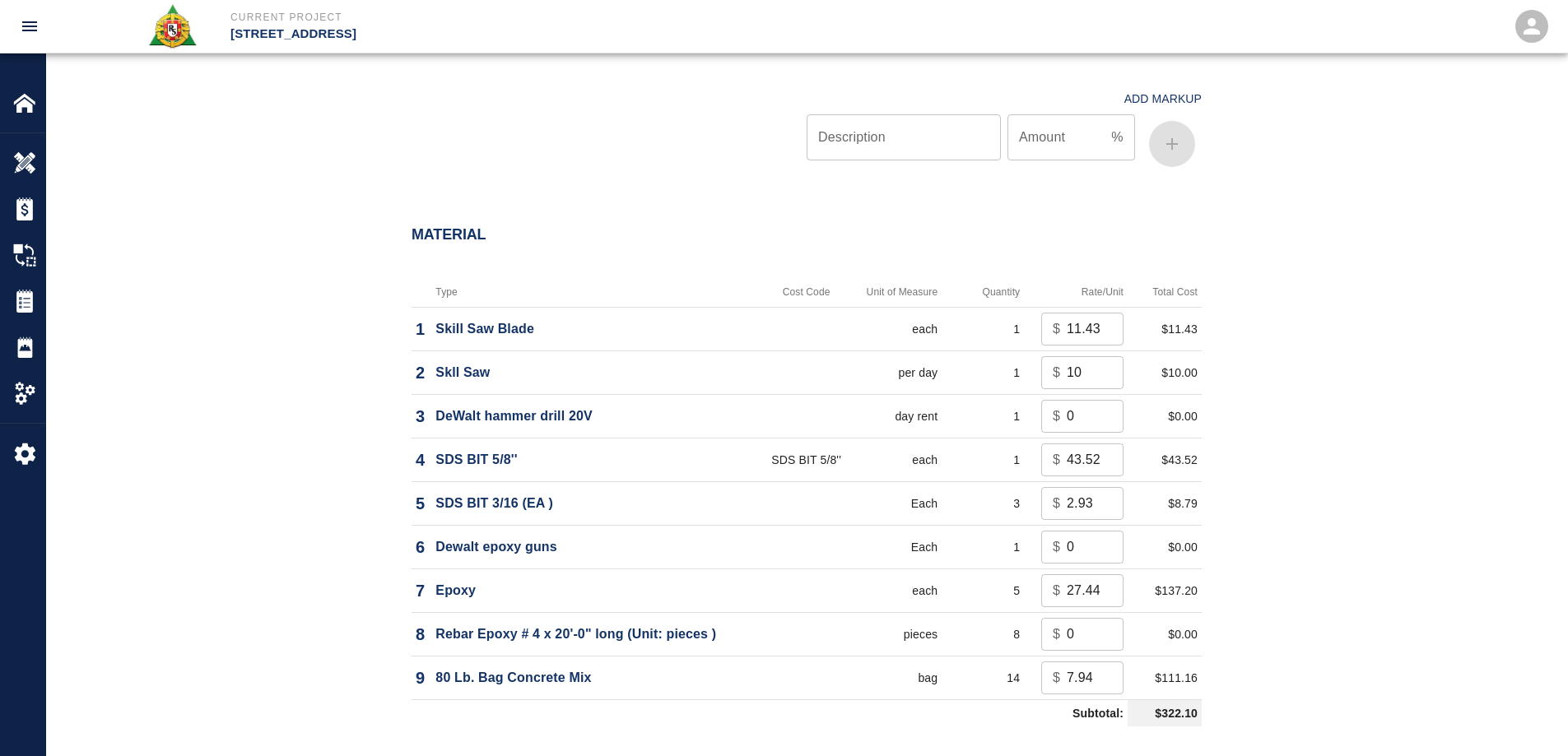
scroll to position [1235, 0]
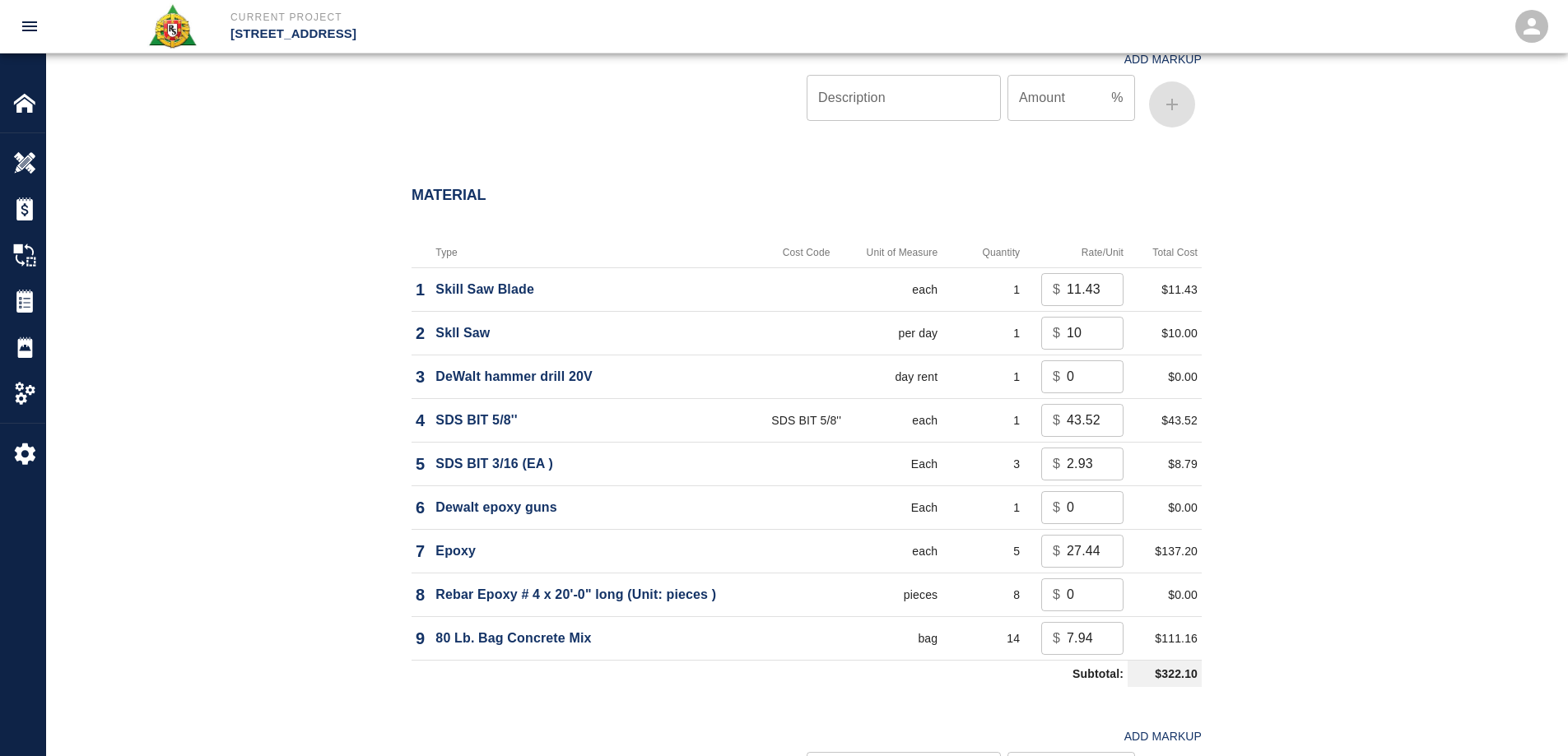
type textarea "working on the truck elevator pre-cast lintel Jeremy email 8/14/25"
drag, startPoint x: 1092, startPoint y: 313, endPoint x: 1018, endPoint y: 318, distance: 74.2
click at [1018, 318] on tr "2 Skll Saw per day 1 $ 10 ​ $10.00" at bounding box center [806, 333] width 790 height 44
type input "0"
click at [1377, 388] on div "Material Type Cost Code Unit of Measure Quantity Rate/Unit Total Cost 1 Skill S…" at bounding box center [806, 502] width 1521 height 697
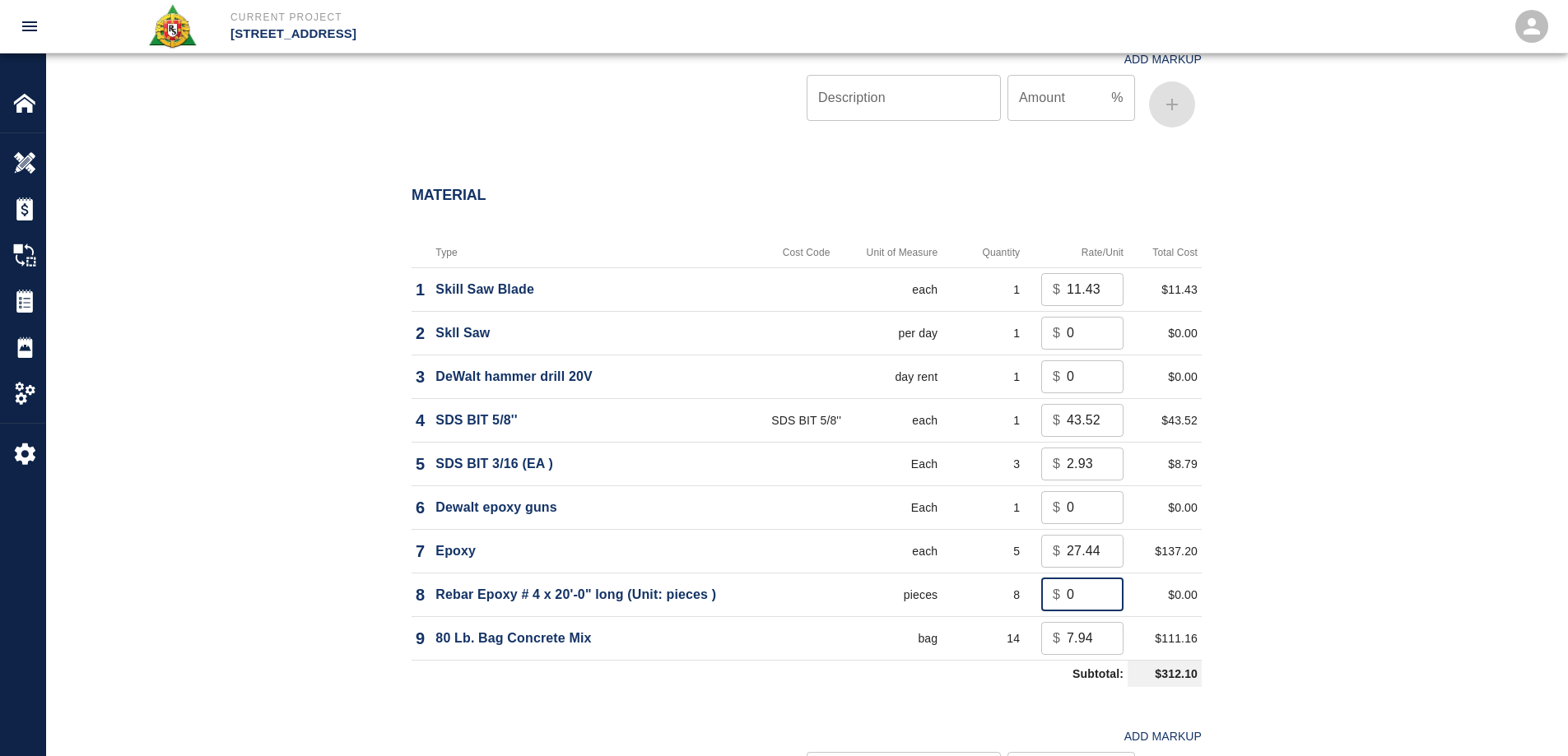
drag, startPoint x: 1081, startPoint y: 575, endPoint x: 994, endPoint y: 577, distance: 87.0
click at [994, 577] on tr "8 Rebar Epoxy # 4 x 20'-0" long (Unit: pieces ) pieces 8 $ 0 ​ $0.00" at bounding box center [806, 594] width 790 height 44
type input "6.54"
click at [1293, 497] on div "Material Type Cost Code Unit of Measure Quantity Rate/Unit Total Cost 1 Skill S…" at bounding box center [806, 502] width 1521 height 697
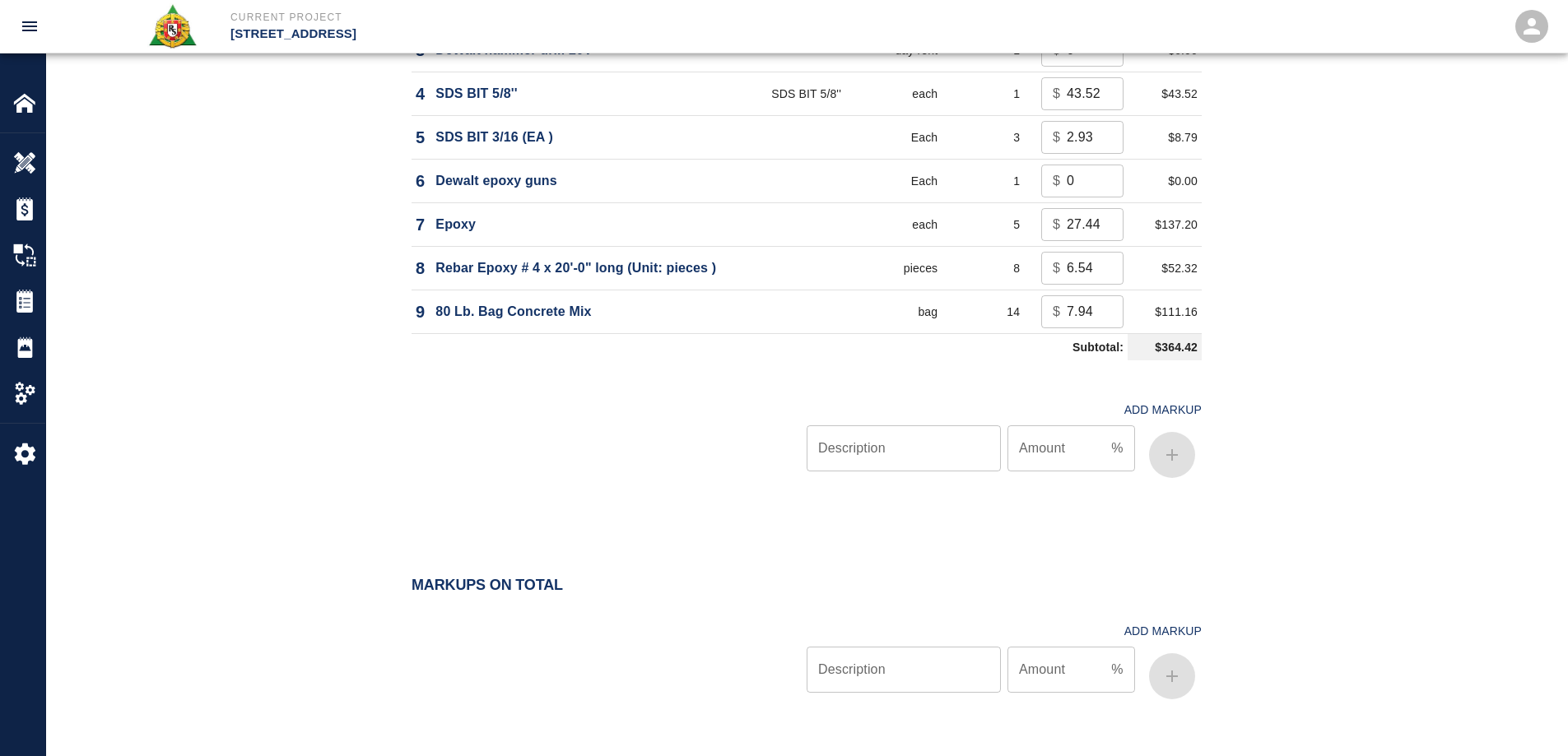
scroll to position [1564, 0]
click at [917, 437] on input "Description" at bounding box center [903, 446] width 194 height 46
type input "oh/p"
type input "10"
click at [1169, 443] on button "button" at bounding box center [1172, 452] width 46 height 46
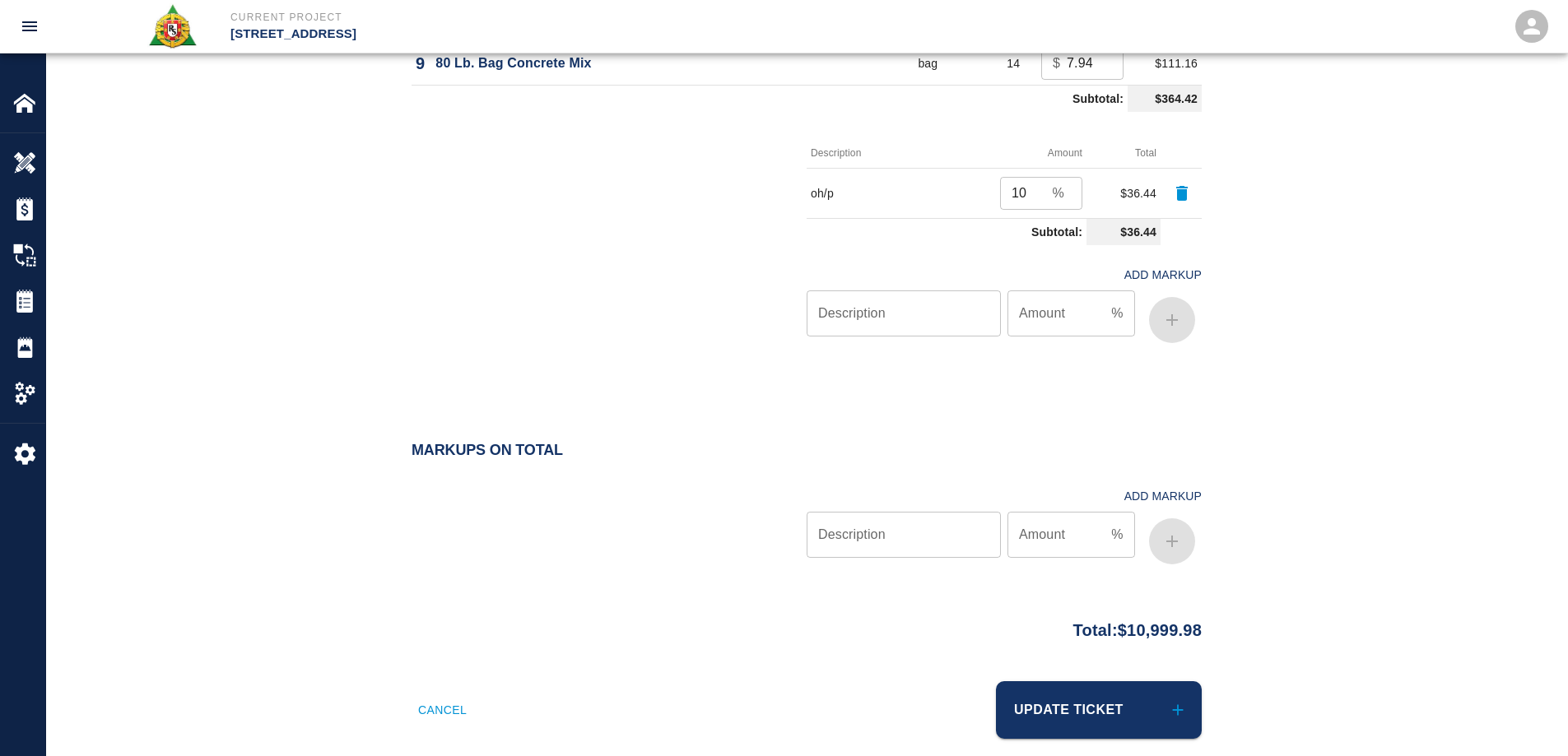
scroll to position [1812, 0]
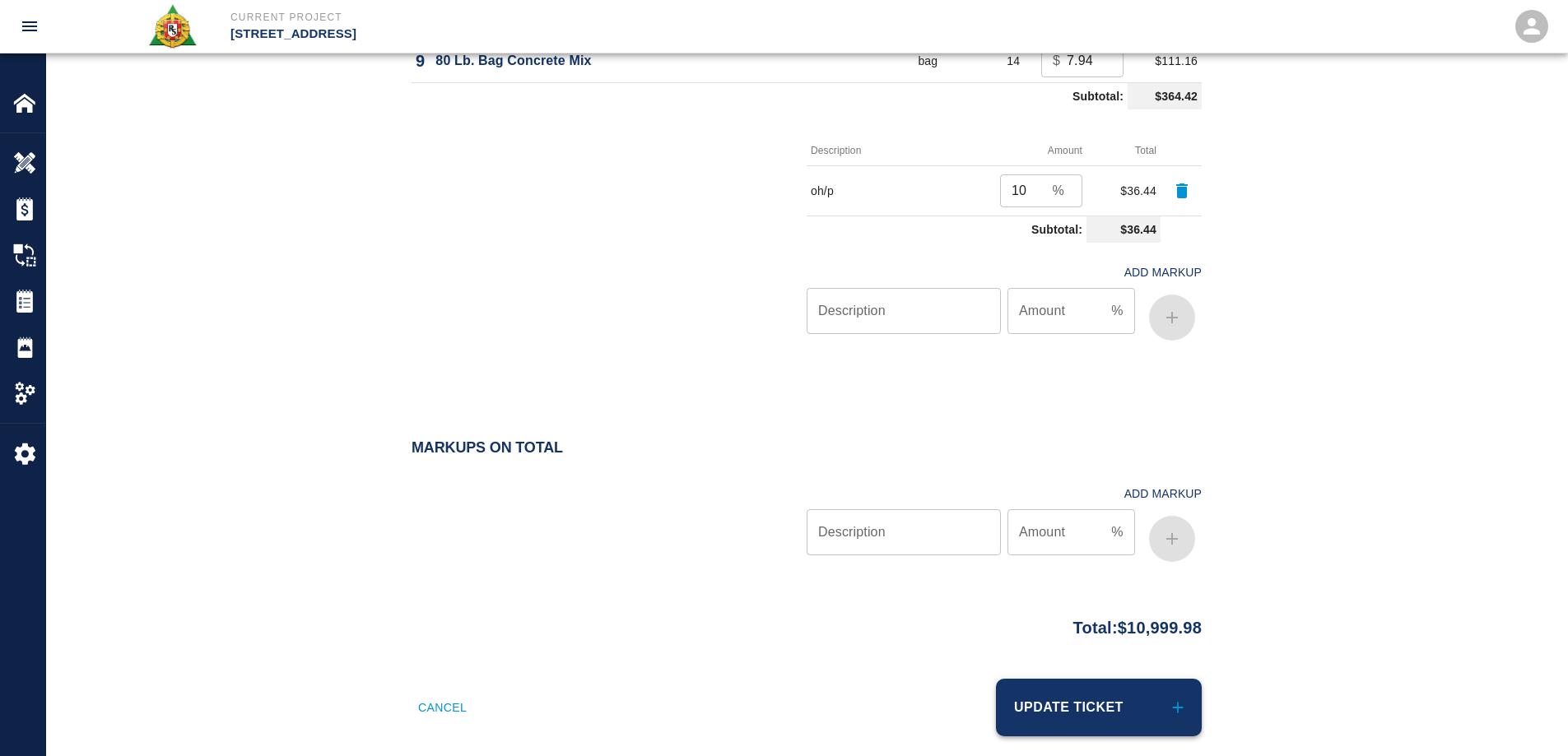
click at [1108, 697] on button "Update Ticket" at bounding box center [1099, 707] width 206 height 57
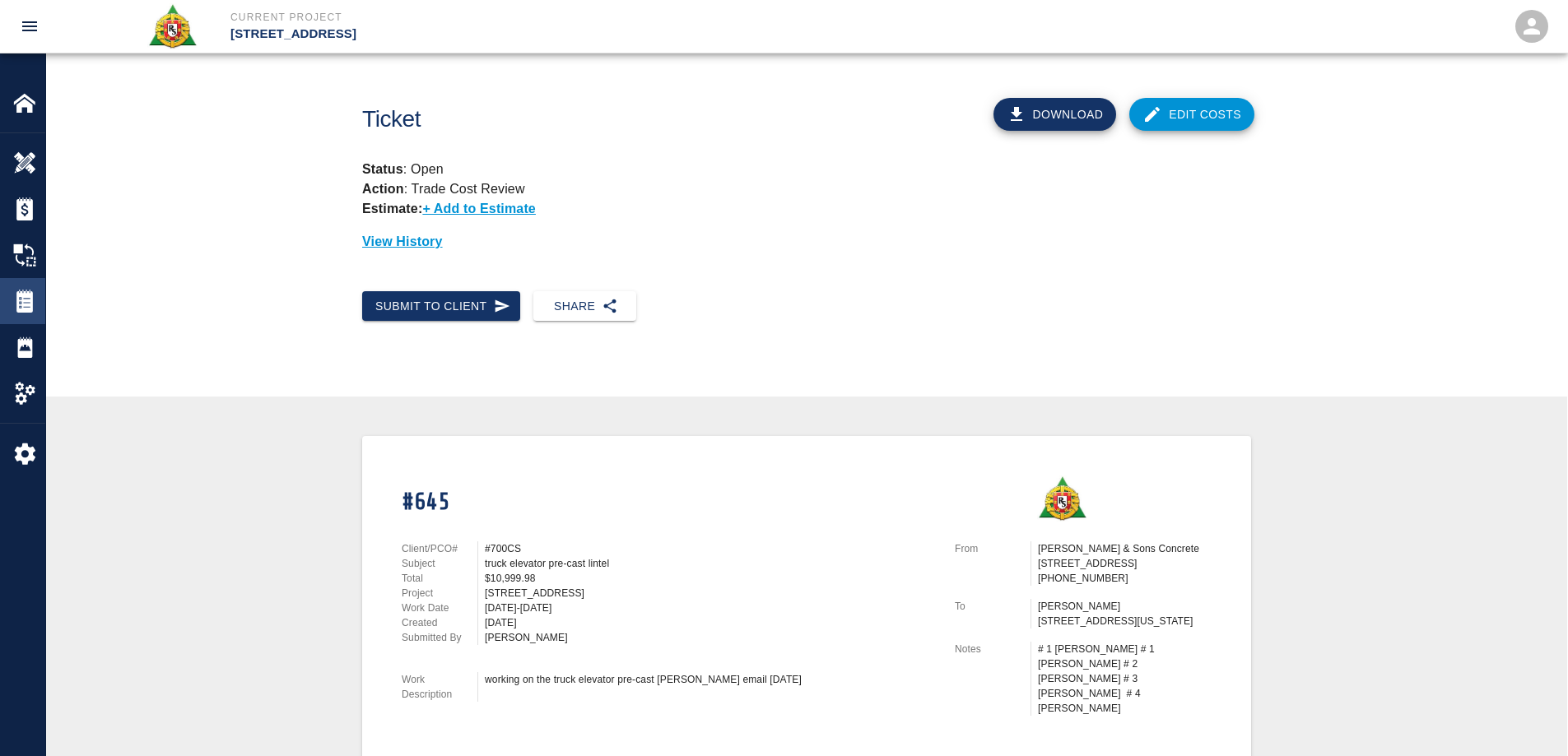
click at [22, 302] on img at bounding box center [24, 301] width 23 height 23
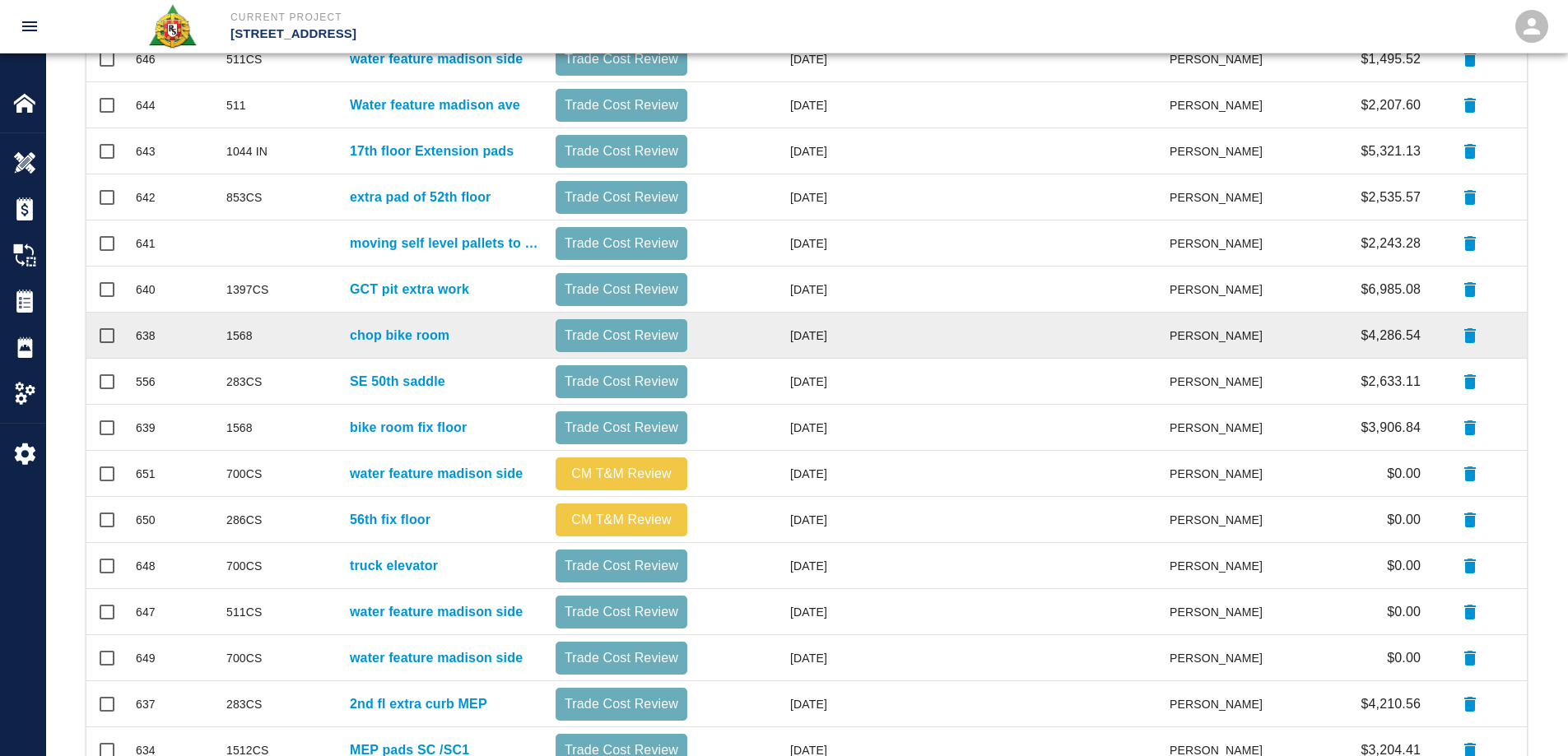
scroll to position [559, 0]
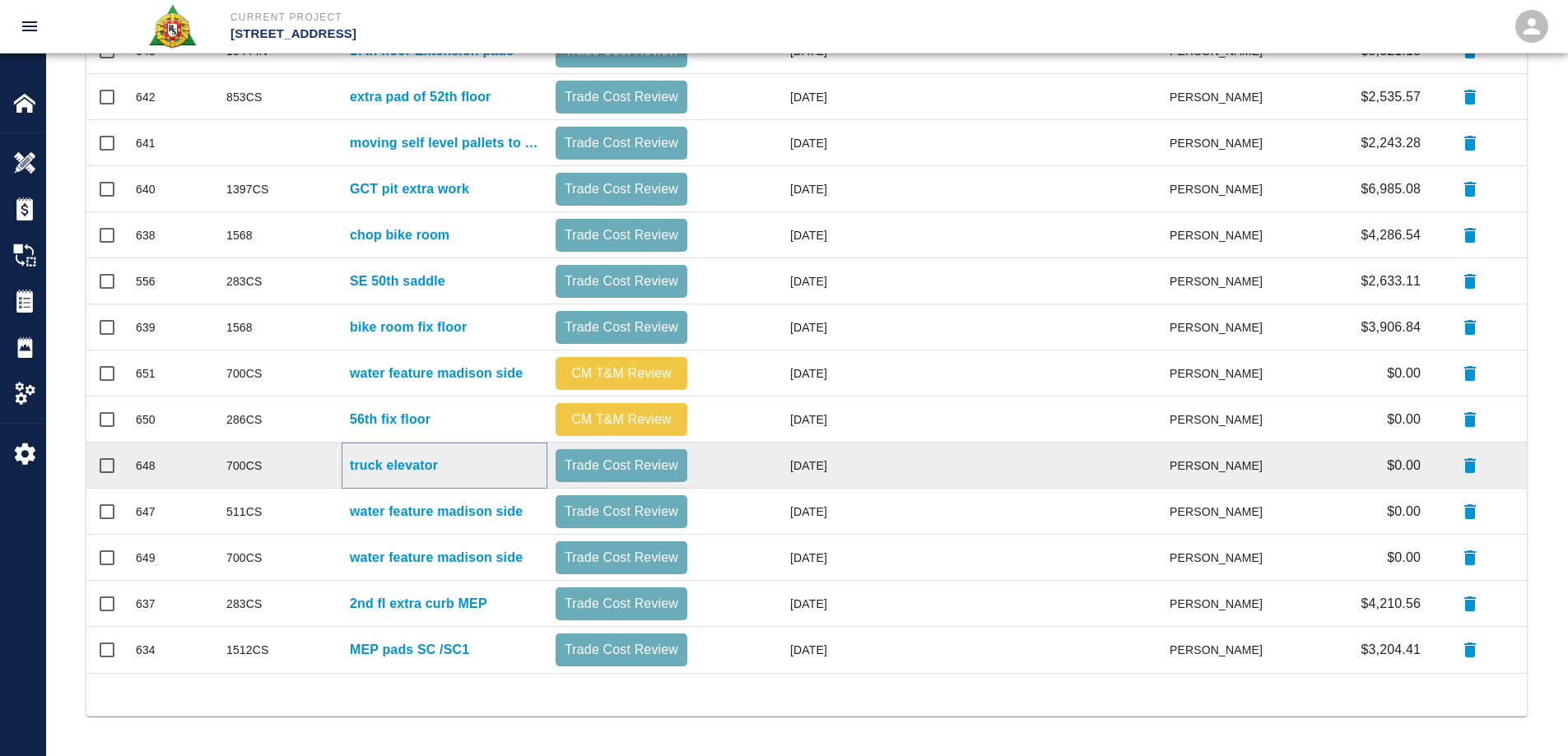
click at [425, 464] on p "truck elevator" at bounding box center [394, 466] width 88 height 20
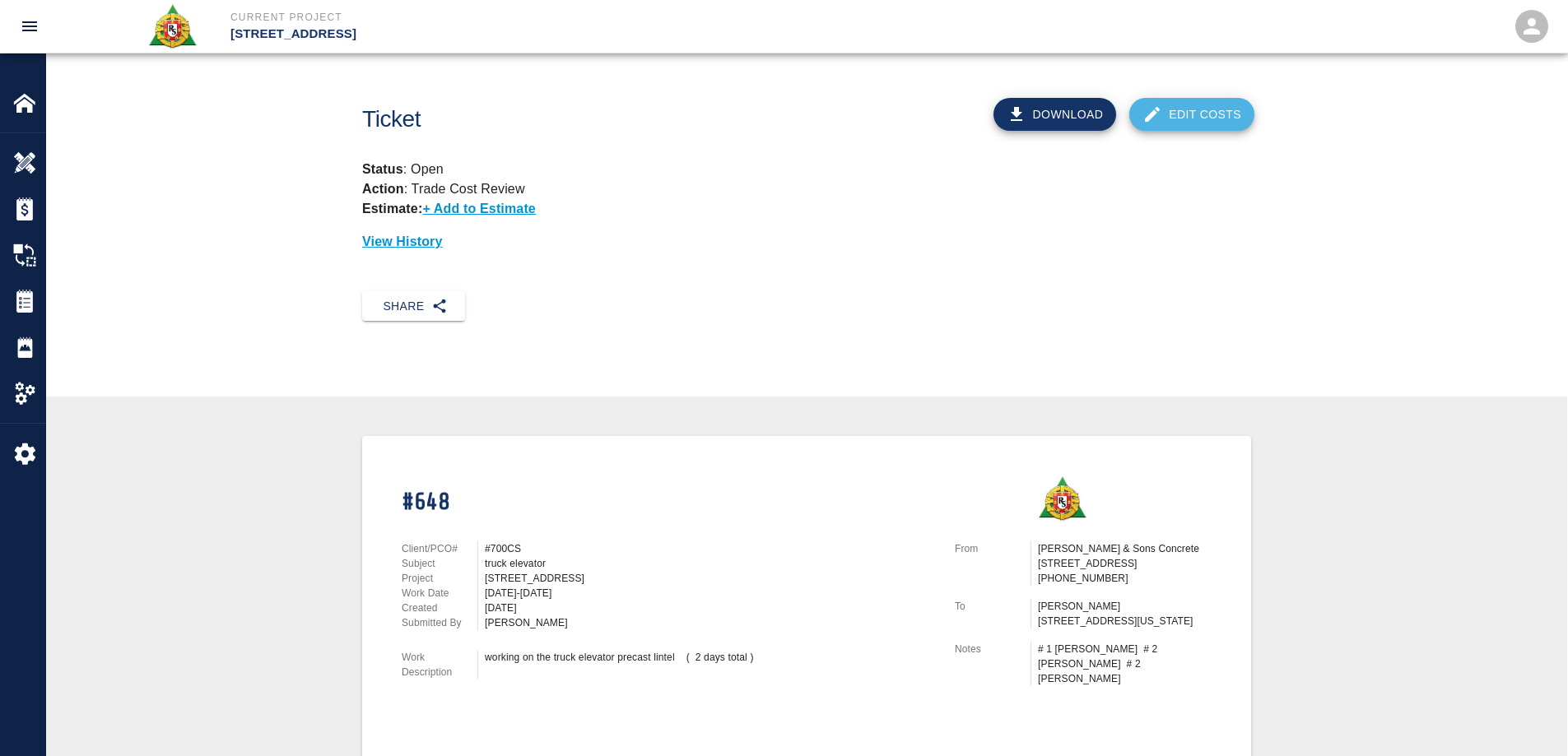
click at [1184, 121] on link "Edit Costs" at bounding box center [1192, 114] width 126 height 33
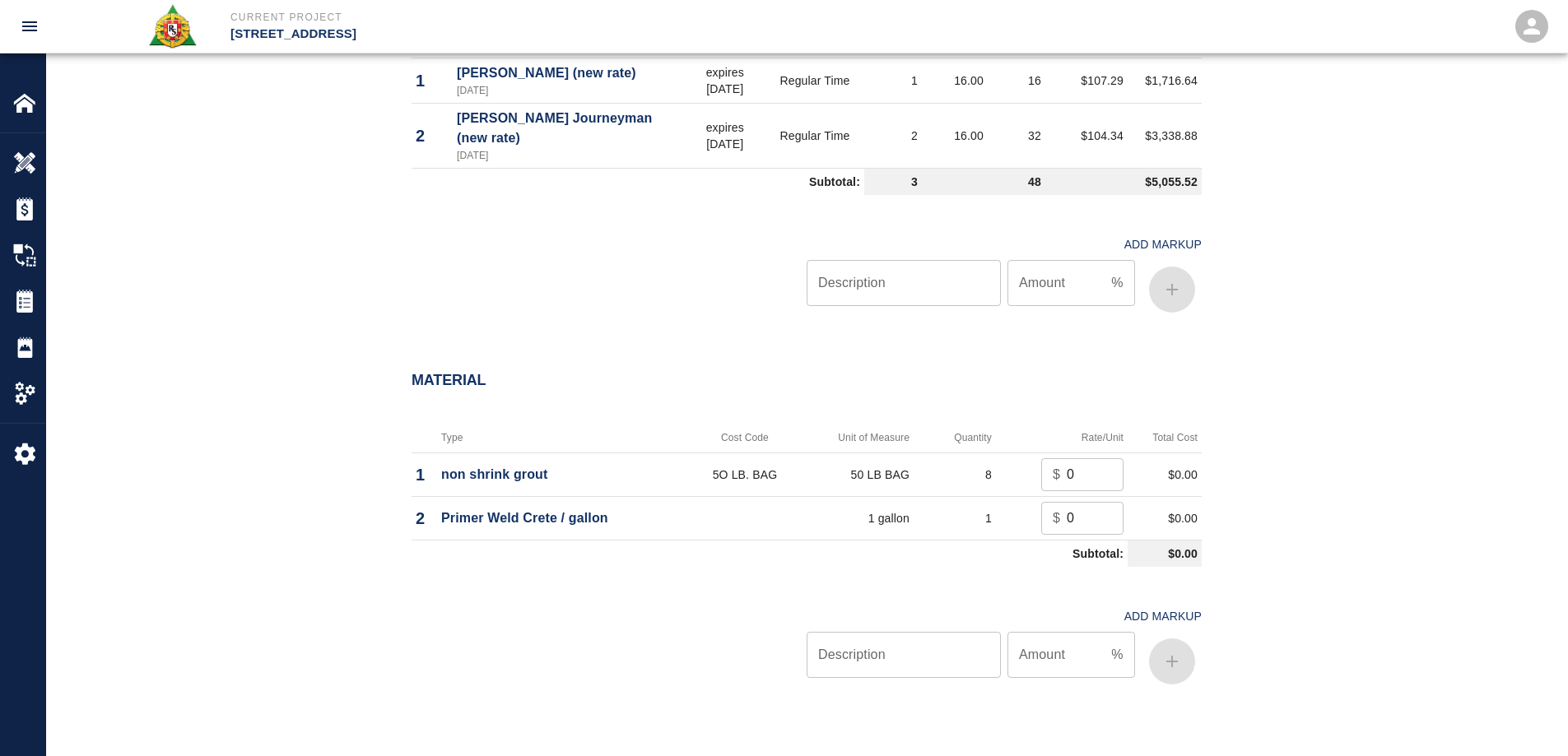
scroll to position [905, 0]
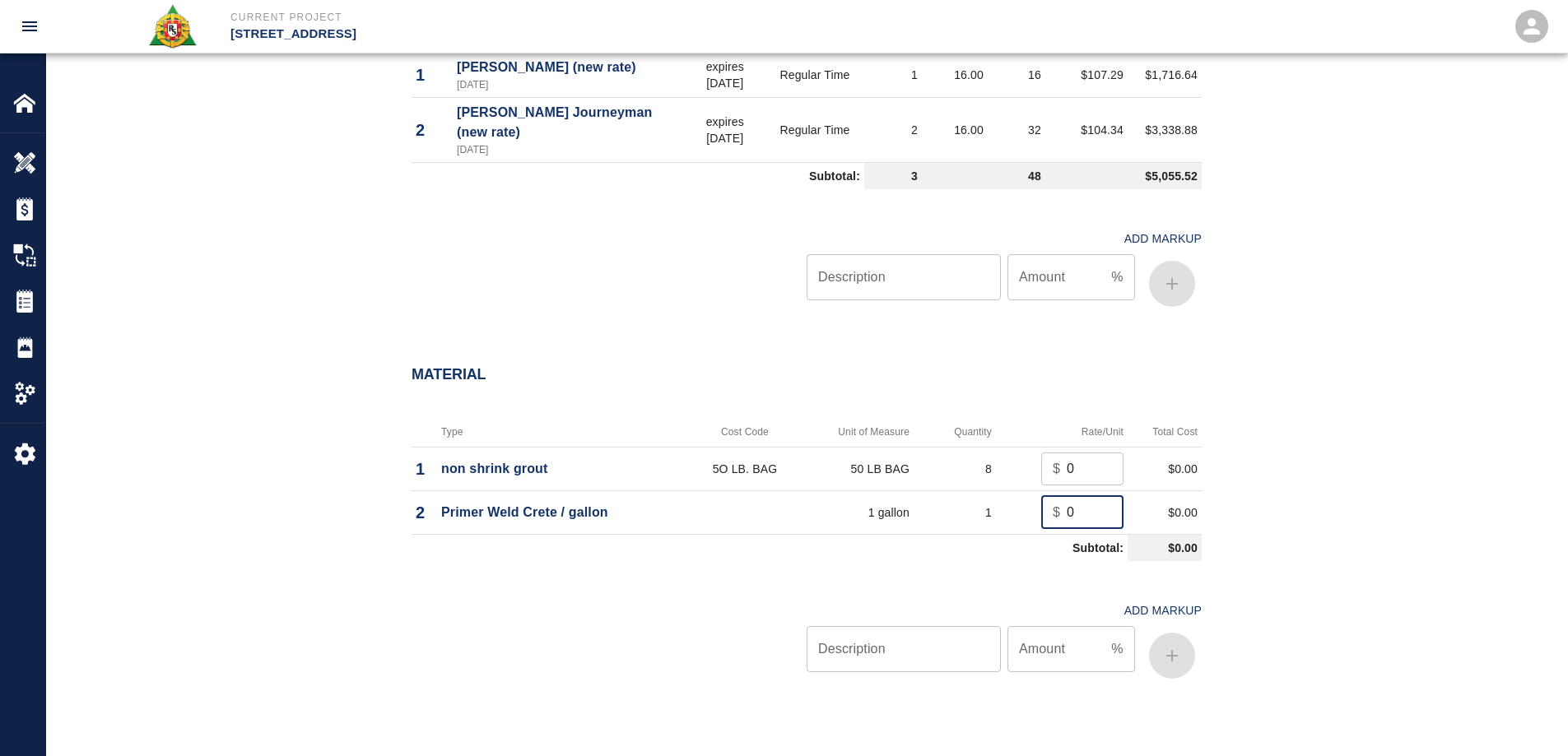
drag, startPoint x: 1088, startPoint y: 491, endPoint x: 1017, endPoint y: 497, distance: 71.3
click at [1017, 497] on td "$ 0 ​" at bounding box center [1062, 512] width 132 height 44
click at [1081, 497] on input "0" at bounding box center [1095, 512] width 57 height 33
drag, startPoint x: 1081, startPoint y: 487, endPoint x: 1019, endPoint y: 513, distance: 67.2
click at [1019, 513] on td "$ 0 ​" at bounding box center [1062, 512] width 132 height 44
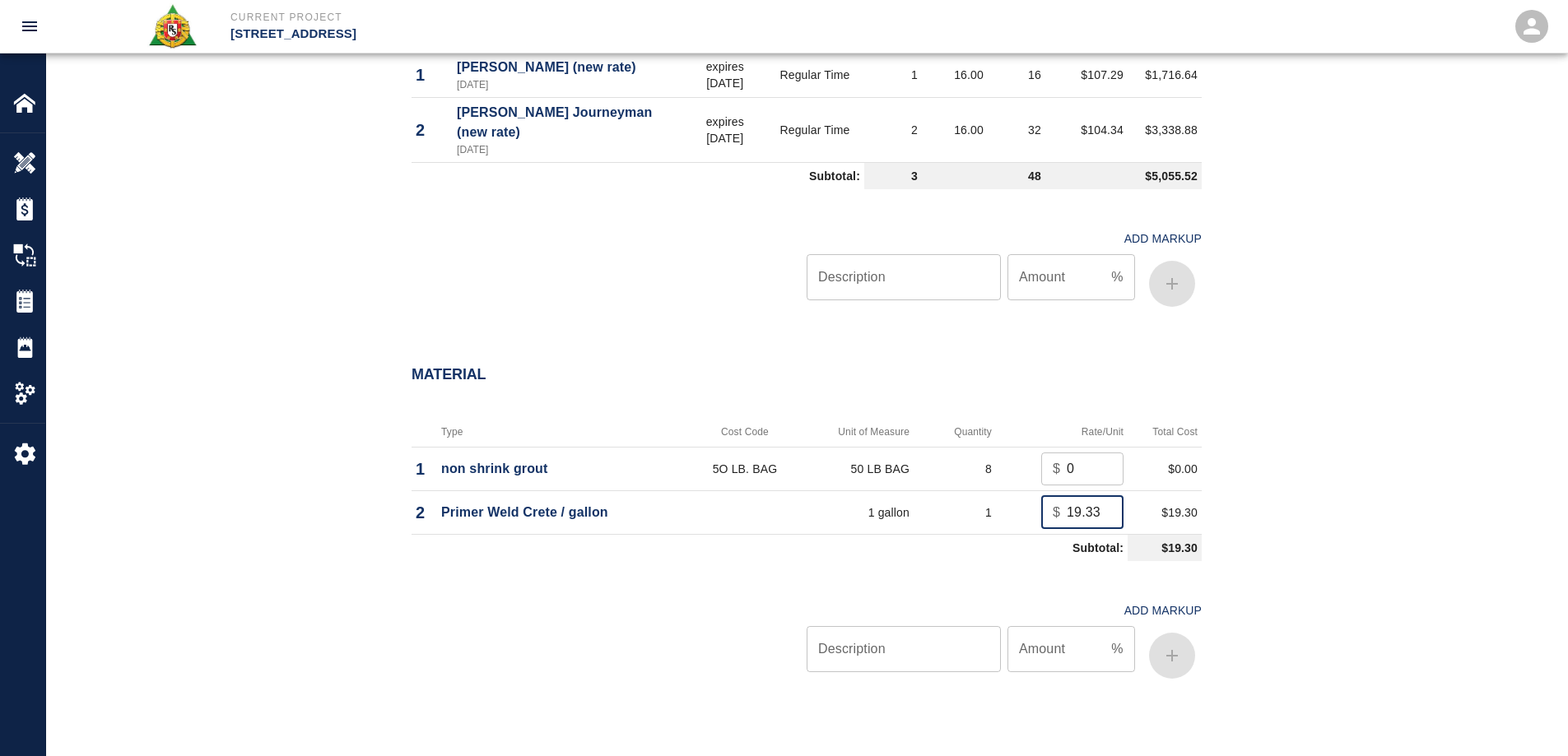
scroll to position [0, 1]
type input "19.33"
drag, startPoint x: 1344, startPoint y: 454, endPoint x: 488, endPoint y: 422, distance: 856.6
click at [1329, 454] on div "Material Type Cost Code Unit of Measure Quantity Rate/Unit Total Cost 1 non shr…" at bounding box center [806, 529] width 1521 height 392
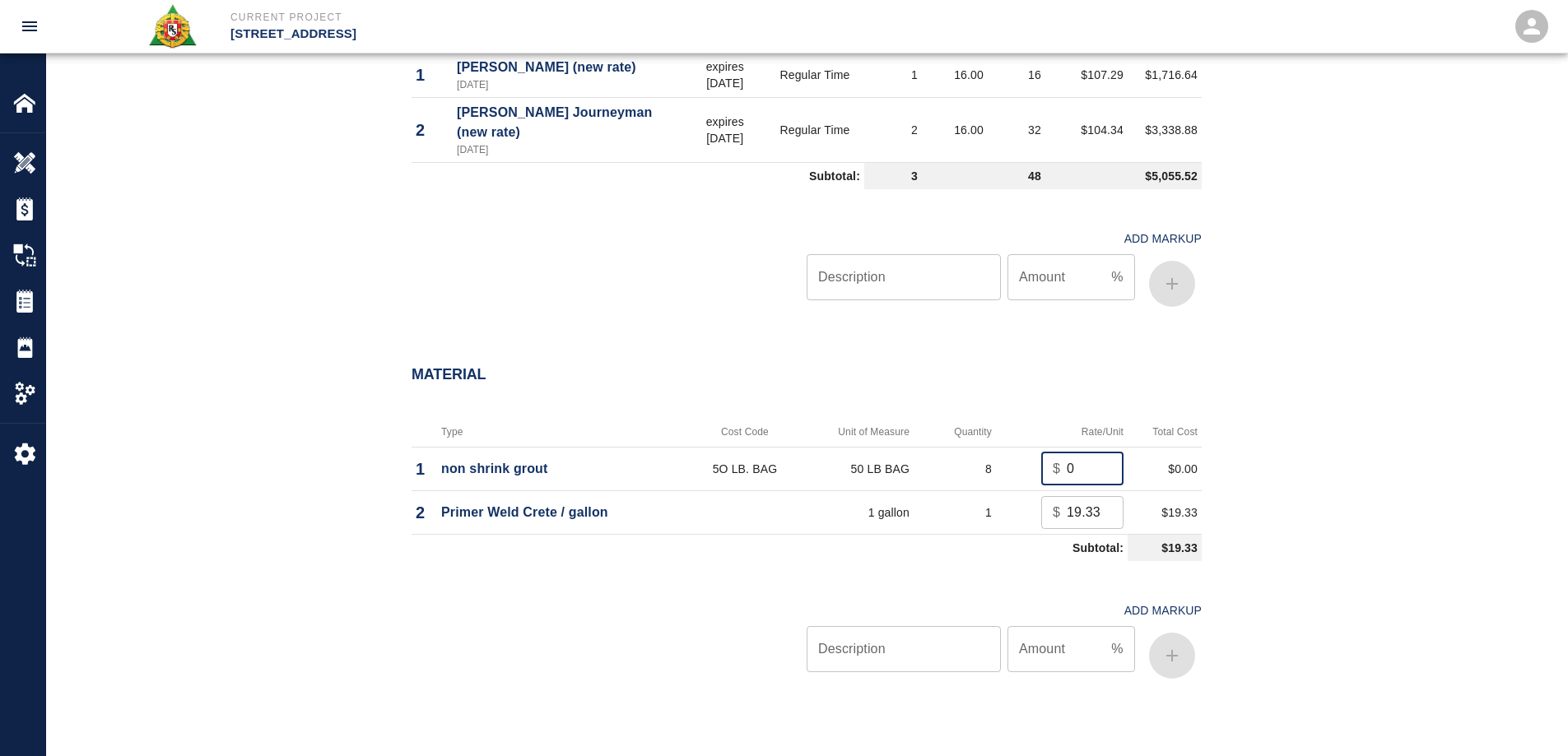
drag, startPoint x: 1041, startPoint y: 444, endPoint x: 1010, endPoint y: 444, distance: 31.0
click at [1010, 447] on td "$ 0 ​" at bounding box center [1062, 468] width 132 height 44
type input "21.00"
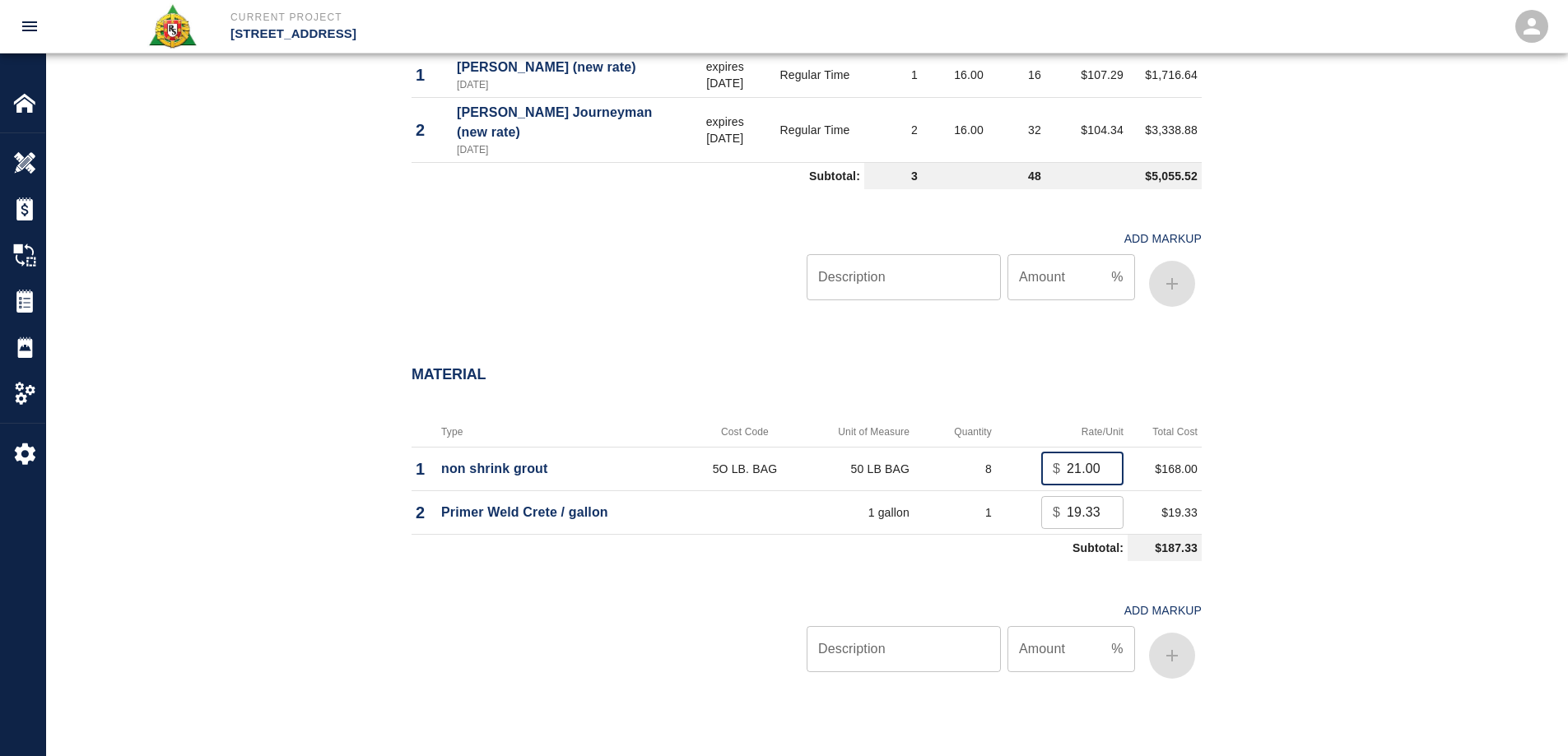
click at [1360, 445] on div "Material Type Cost Code Unit of Measure Quantity Rate/Unit Total Cost 1 non shr…" at bounding box center [806, 529] width 1521 height 392
click at [976, 633] on input "Description" at bounding box center [903, 648] width 194 height 46
type input "oh/p"
type input "10"
click at [1184, 636] on button "button" at bounding box center [1172, 656] width 46 height 46
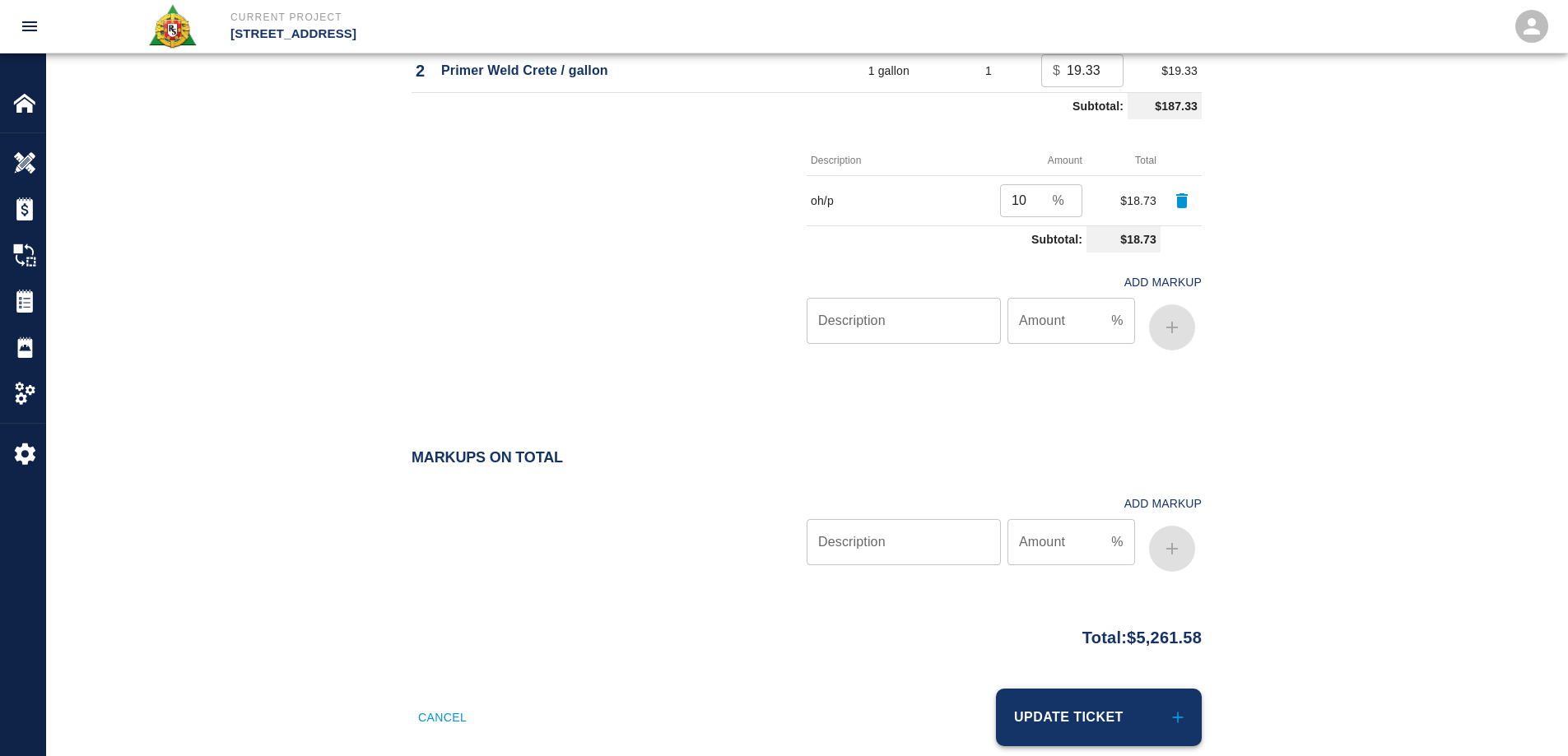
scroll to position [1357, 0]
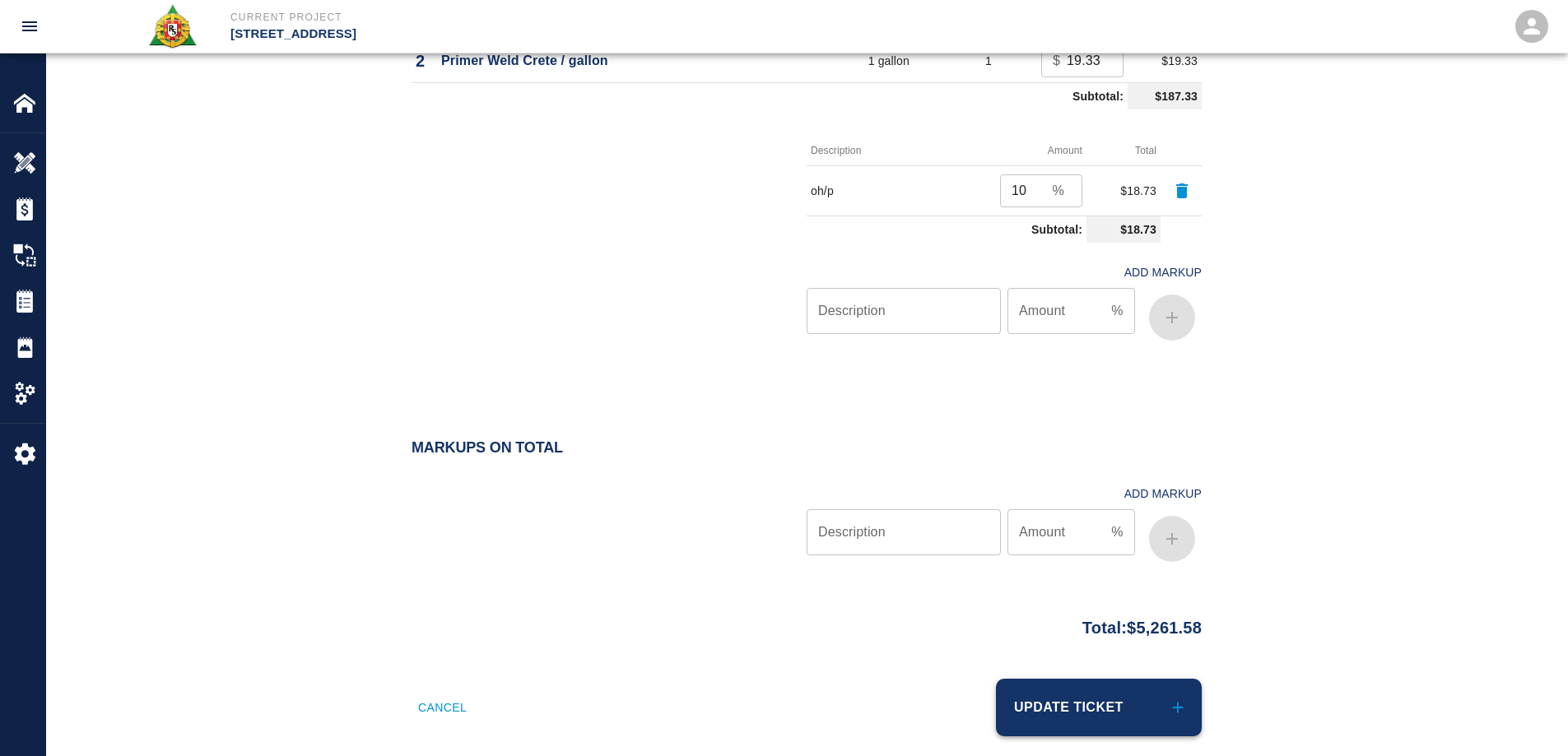
click at [1152, 681] on button "Update Ticket" at bounding box center [1099, 707] width 206 height 57
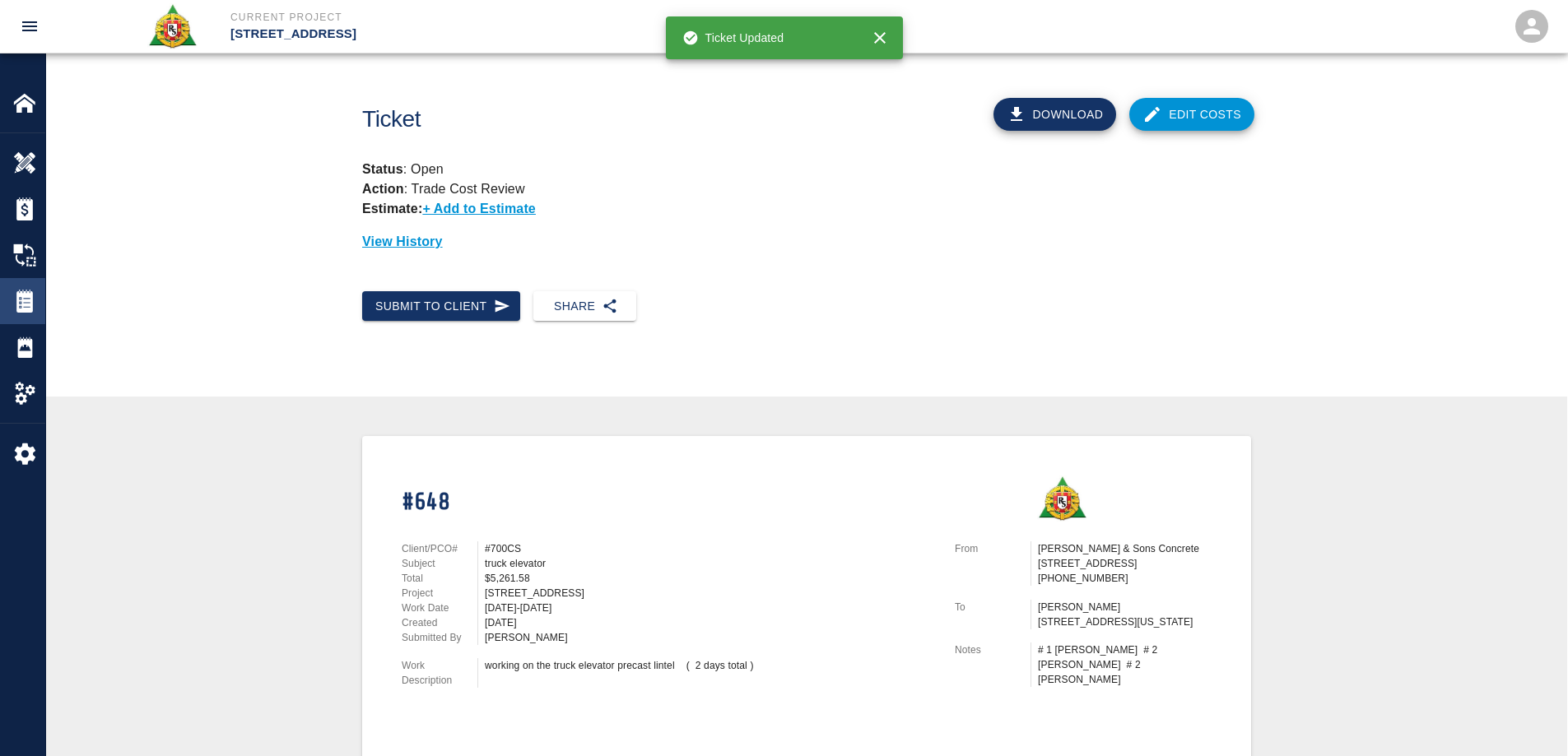
click at [22, 301] on img at bounding box center [24, 301] width 23 height 23
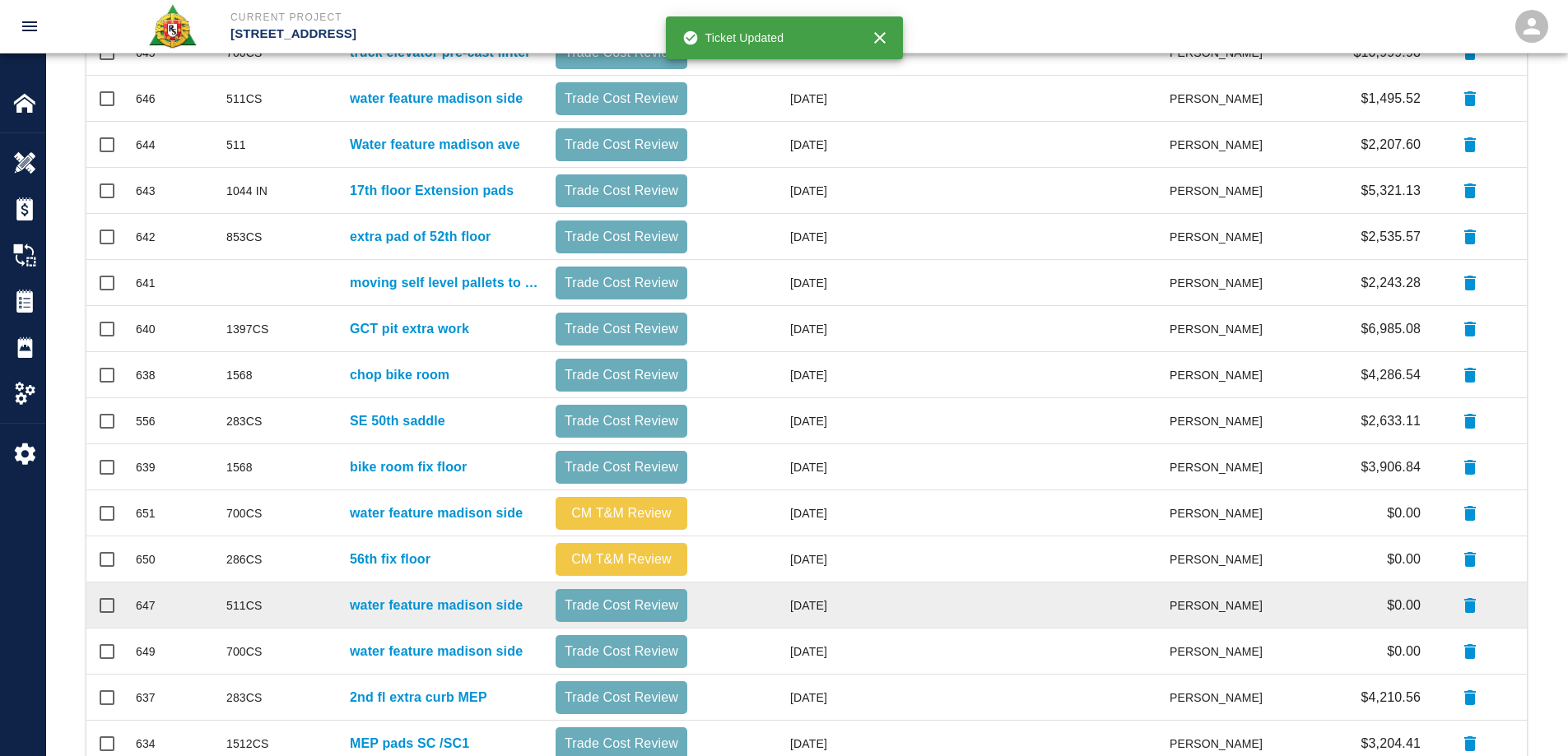
scroll to position [559, 0]
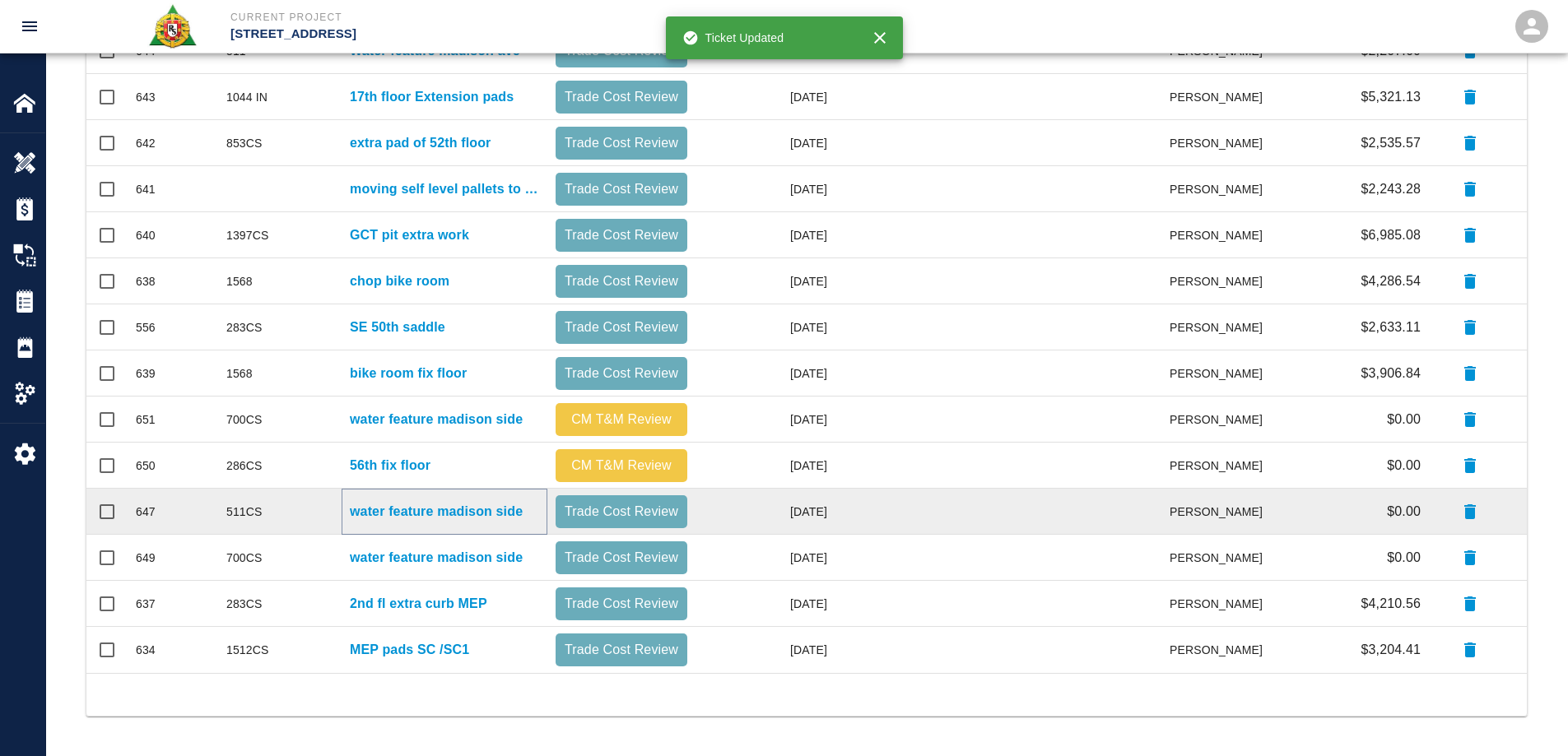
click at [486, 507] on p "water feature madison side" at bounding box center [436, 511] width 172 height 20
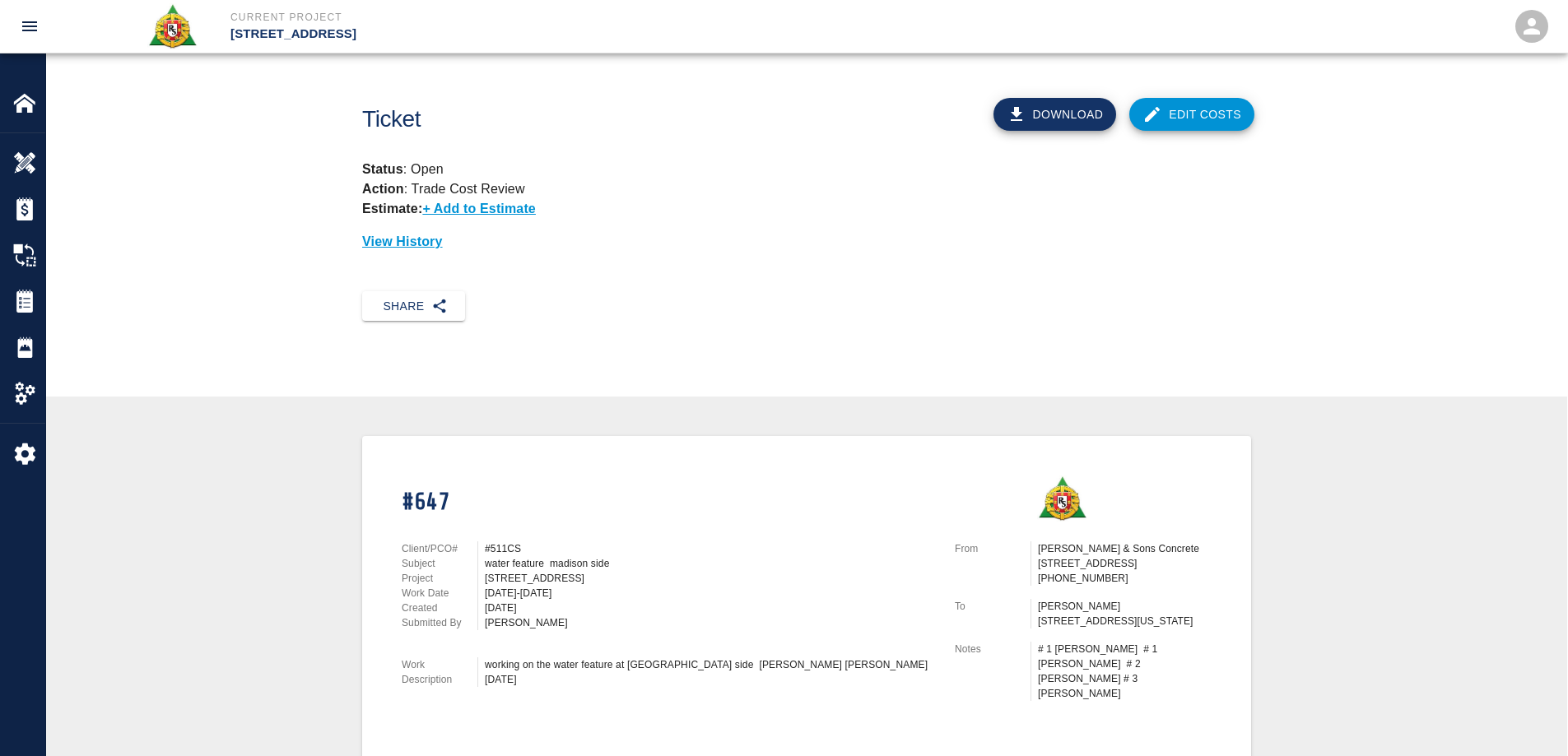
click at [1218, 109] on link "Edit Costs" at bounding box center [1192, 114] width 126 height 33
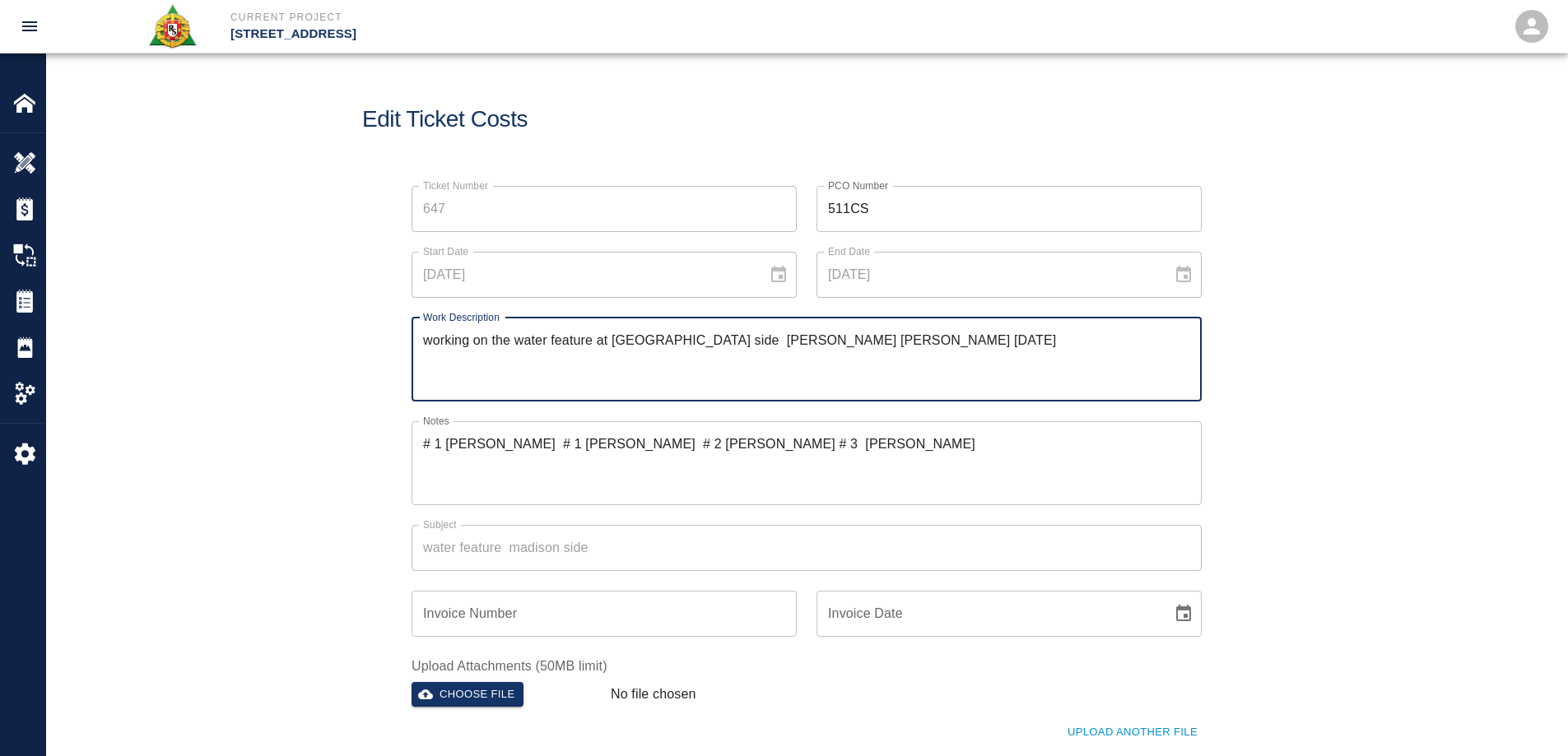
click at [674, 337] on textarea "working on the water feature at Madison ave side jeremy emil 8/22/25" at bounding box center [807, 359] width 768 height 57
click at [687, 341] on textarea "working on the water feature at Madison Ave side jeremy emil 8/22/25" at bounding box center [807, 359] width 768 height 57
click at [726, 342] on textarea "working on the water feature at Madison Ave. side jeremy emil 8/22/25" at bounding box center [807, 359] width 768 height 57
click at [429, 358] on textarea "working on the water feature at Madison Ave. side jeremy email 8/22/25" at bounding box center [807, 359] width 768 height 57
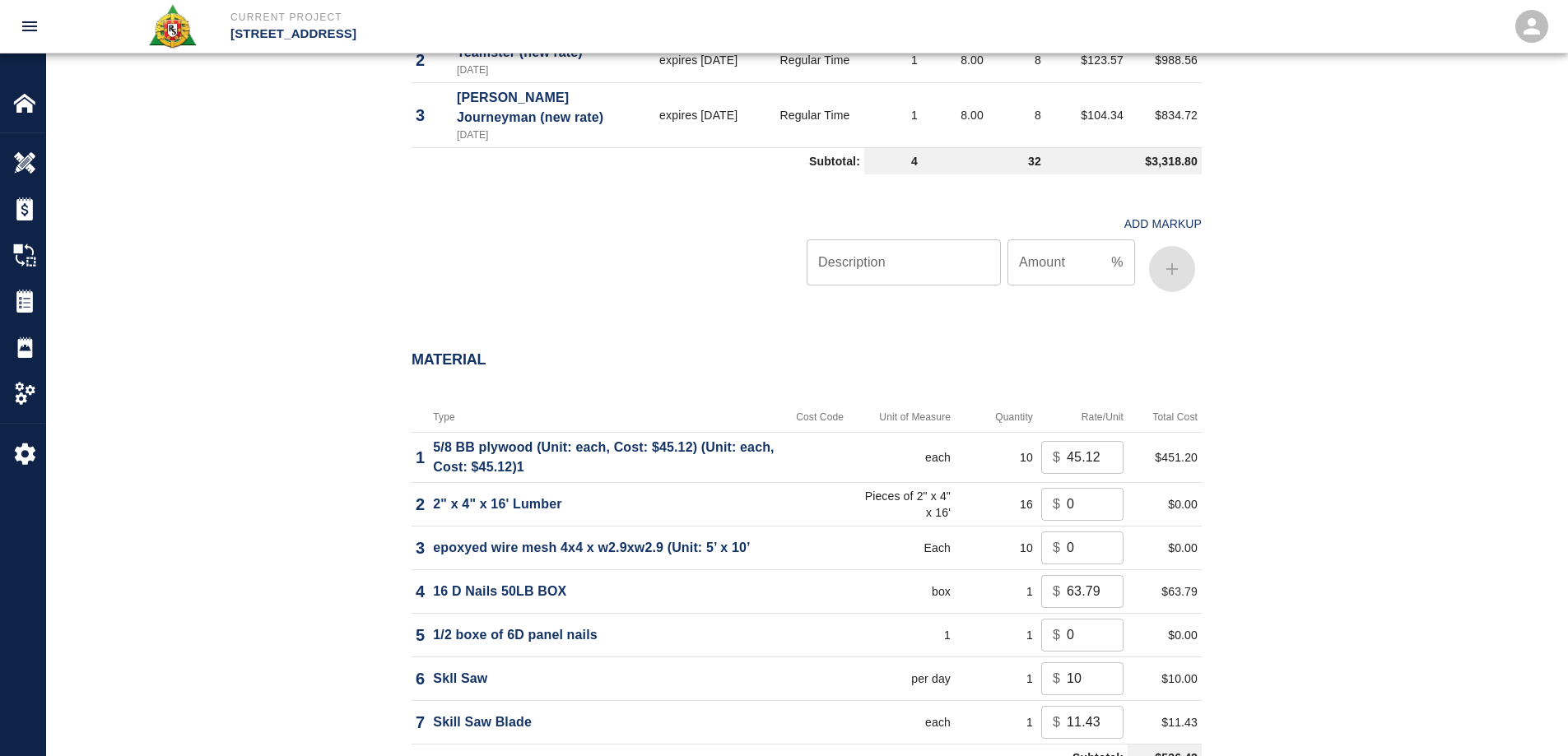
scroll to position [987, 0]
type textarea "working on the water feature at Madison Ave. side Jeremy email 8/22/25"
drag, startPoint x: 1066, startPoint y: 452, endPoint x: 1153, endPoint y: 452, distance: 87.0
click at [1153, 452] on tr "1 5/8 BB plywood (Unit: each, Cost: $45.12) (Unit: each, Cost: $45.12)1 each 10…" at bounding box center [806, 455] width 790 height 51
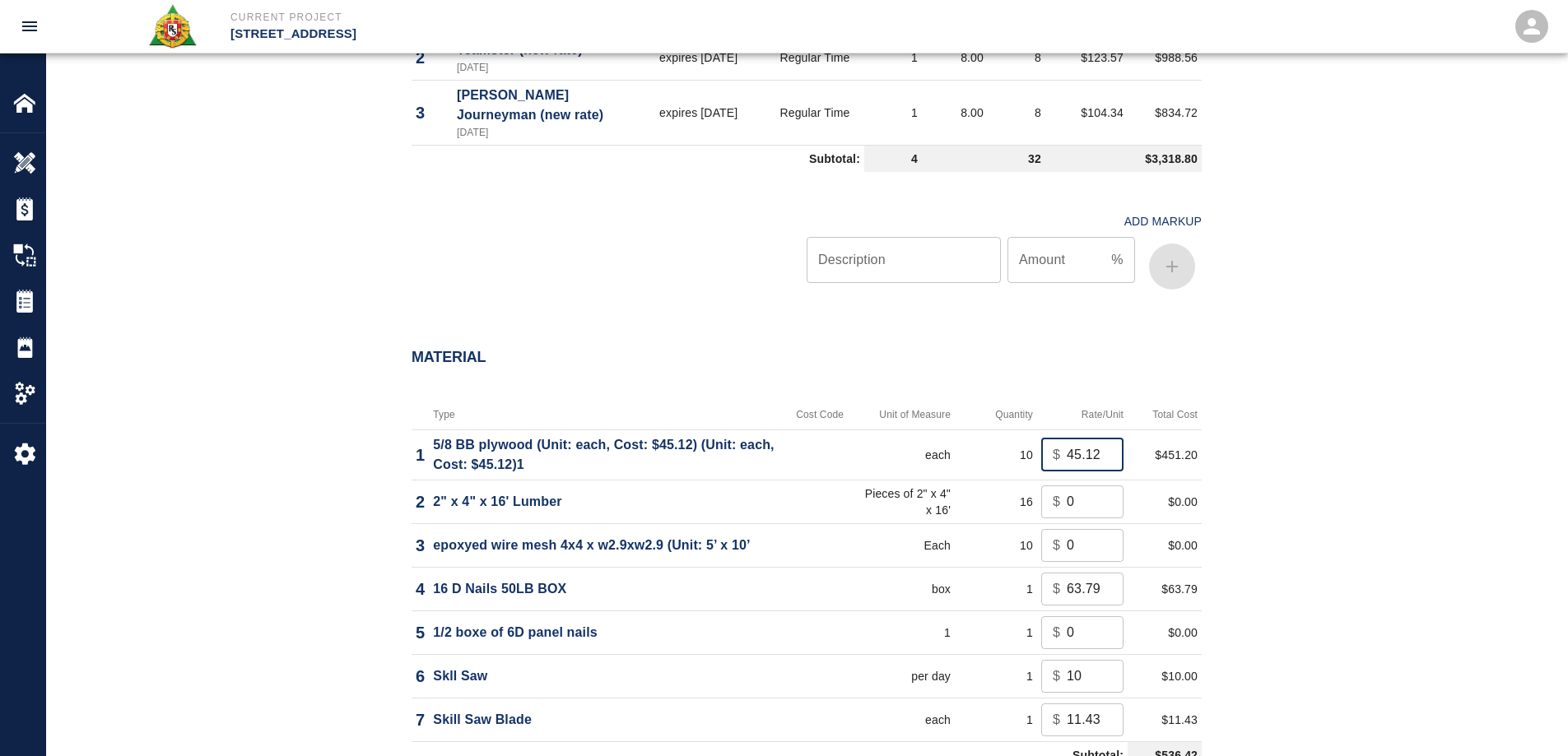
drag, startPoint x: 1097, startPoint y: 458, endPoint x: 1049, endPoint y: 458, distance: 48.0
click at [1049, 458] on div "$ 45.12 ​" at bounding box center [1083, 454] width 82 height 33
drag, startPoint x: 1072, startPoint y: 456, endPoint x: 1053, endPoint y: 456, distance: 19.0
click at [1053, 456] on div "$ 2 ​" at bounding box center [1083, 454] width 82 height 33
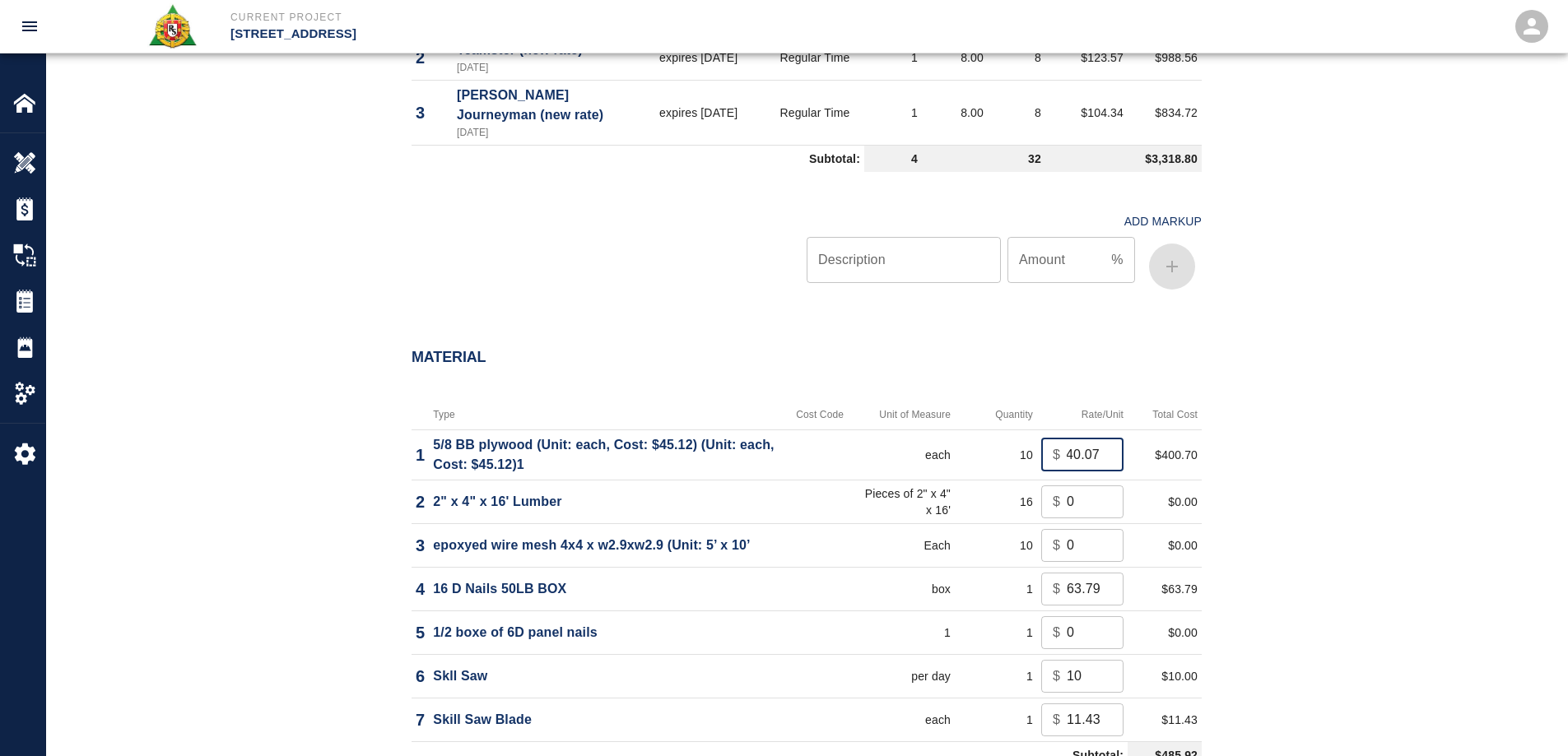
type input "40.07"
click at [684, 315] on div "Labor Labor Type Cost Code Rate Type Crew Size Hrs / Person Total Hrs Rate / Hr…" at bounding box center [806, 96] width 1521 height 480
drag, startPoint x: 1097, startPoint y: 500, endPoint x: 1008, endPoint y: 499, distance: 89.0
click at [1008, 499] on tr "2 2" x 4" x 16' Lumber Pieces of 2" x 4" x 16' 16 $ 0 ​ $0.00" at bounding box center [806, 501] width 790 height 44
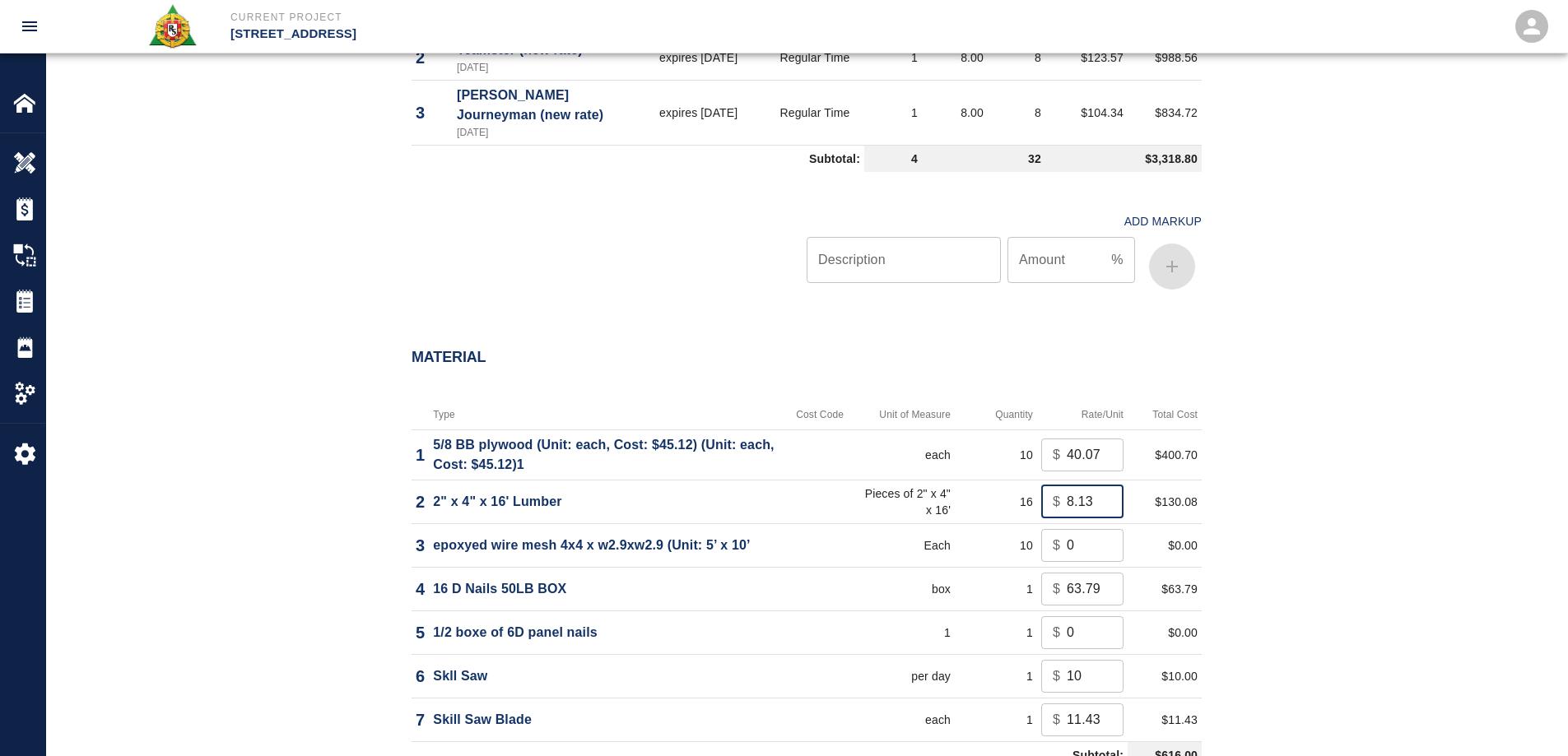
type input "8.13"
click at [1443, 465] on div "Material Type Cost Code Unit of Measure Quantity Rate/Unit Total Cost 1 5/8 BB …" at bounding box center [806, 624] width 1521 height 616
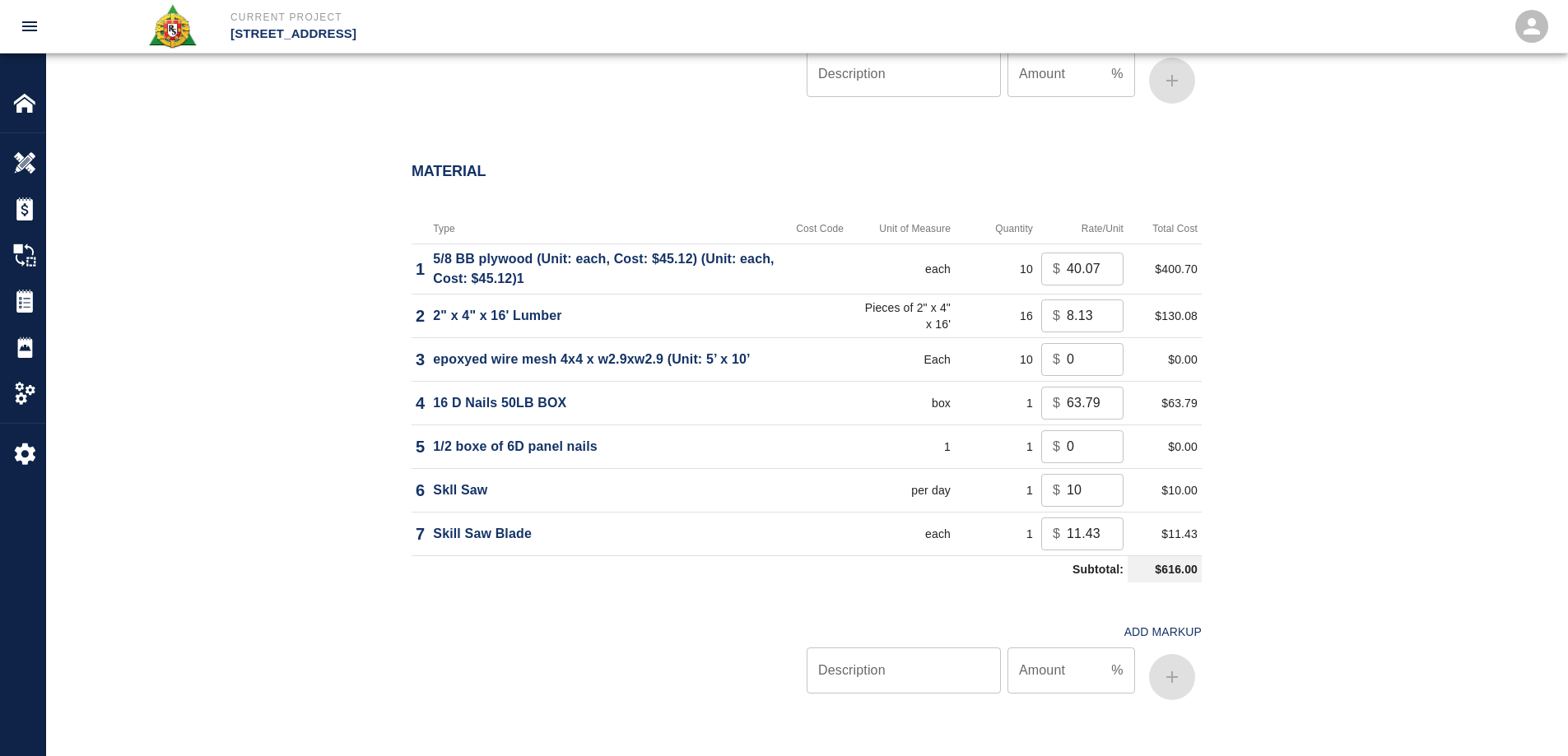
scroll to position [1235, 0]
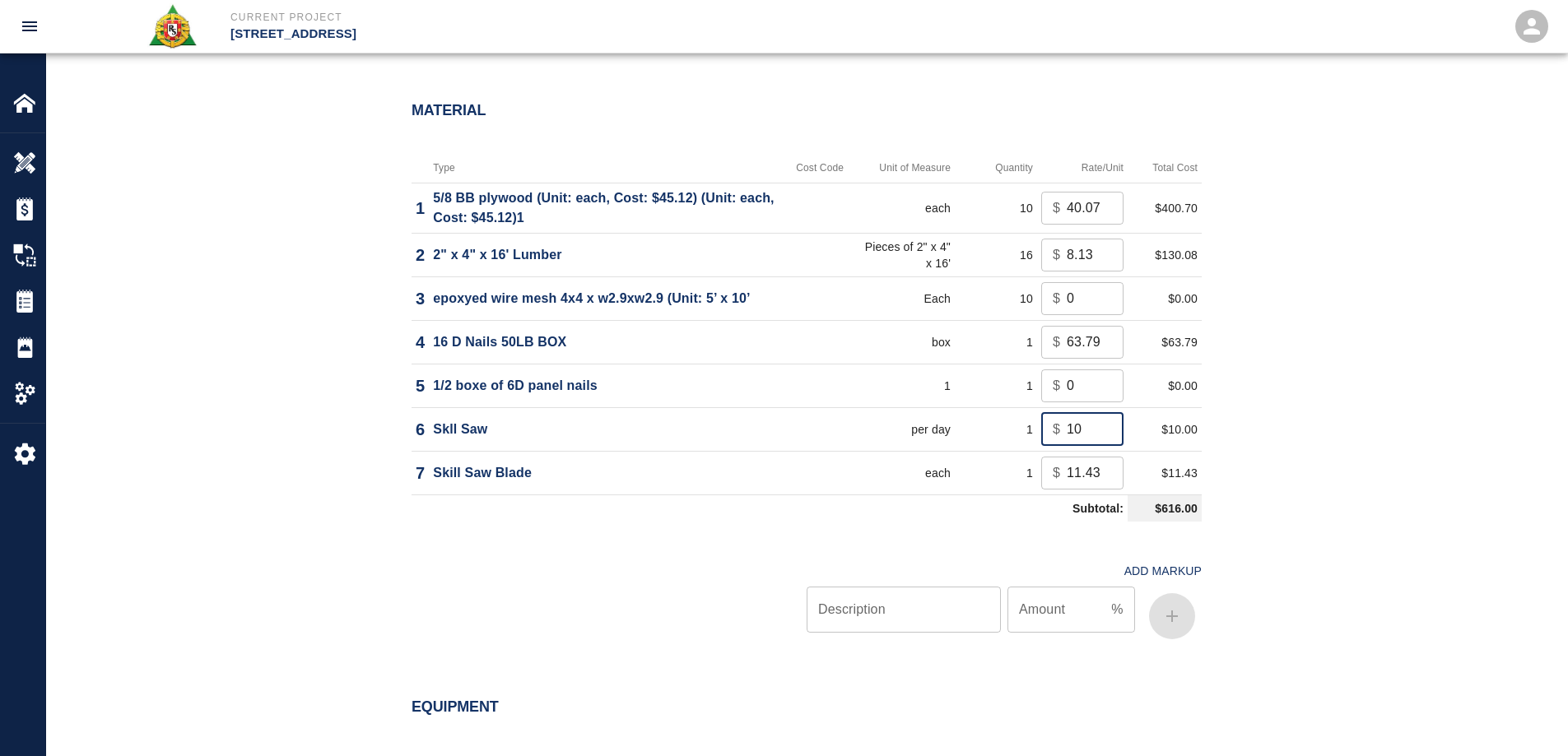
drag, startPoint x: 1081, startPoint y: 428, endPoint x: 1039, endPoint y: 424, distance: 42.2
click at [1039, 424] on td "$ 10 ​" at bounding box center [1083, 429] width 91 height 44
type input "0"
click at [1344, 438] on div "Material Type Cost Code Unit of Measure Quantity Rate/Unit Total Cost 1 5/8 BB …" at bounding box center [806, 378] width 1521 height 616
drag, startPoint x: 1083, startPoint y: 302, endPoint x: 1023, endPoint y: 306, distance: 60.1
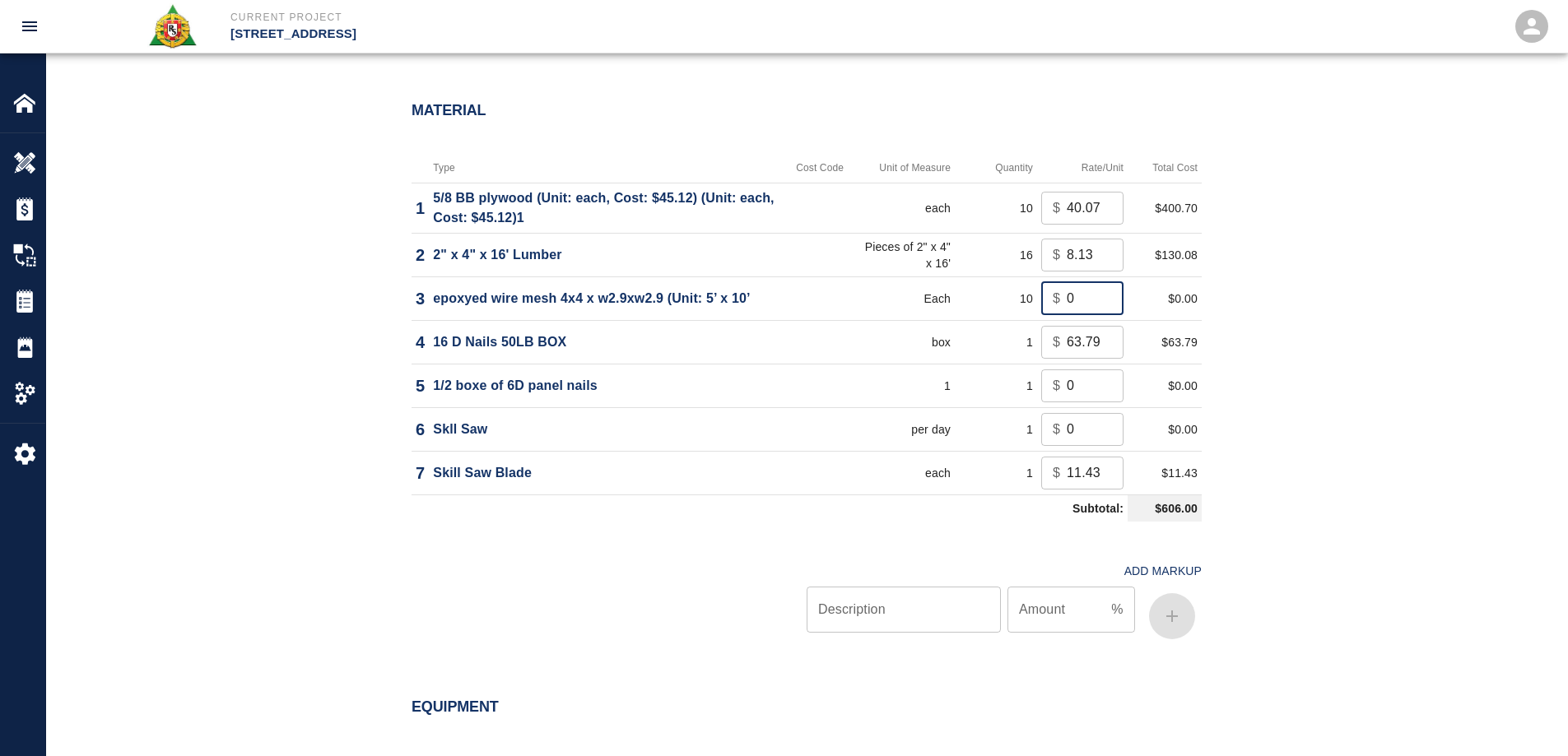
click at [1023, 306] on tr "3 epoxyed wire mesh 4x4 x w2.9xw2.9 (Unit: 5’ x 10’ Each 10 $ 0 ​ $0.00" at bounding box center [806, 298] width 790 height 44
type input "13.61"
click at [1364, 295] on div "Material Type Cost Code Unit of Measure Quantity Rate/Unit Total Cost 1 5/8 BB …" at bounding box center [806, 378] width 1521 height 616
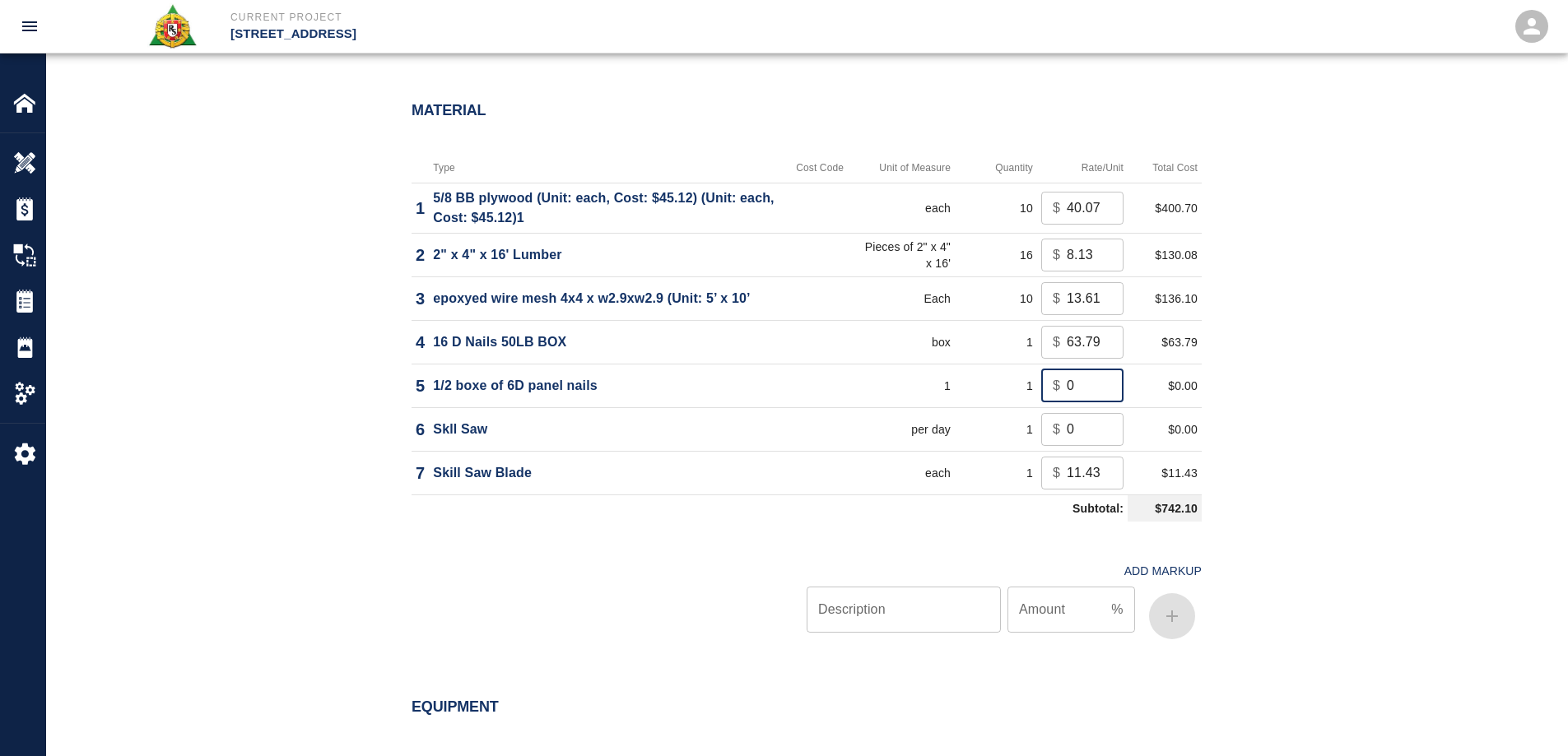
drag, startPoint x: 1083, startPoint y: 383, endPoint x: 1010, endPoint y: 400, distance: 75.0
click at [1022, 392] on tr "5 1/2 boxe of 6D panel nails 1 1 $ 0 ​ $0.00" at bounding box center [806, 385] width 790 height 44
type input "29.40"
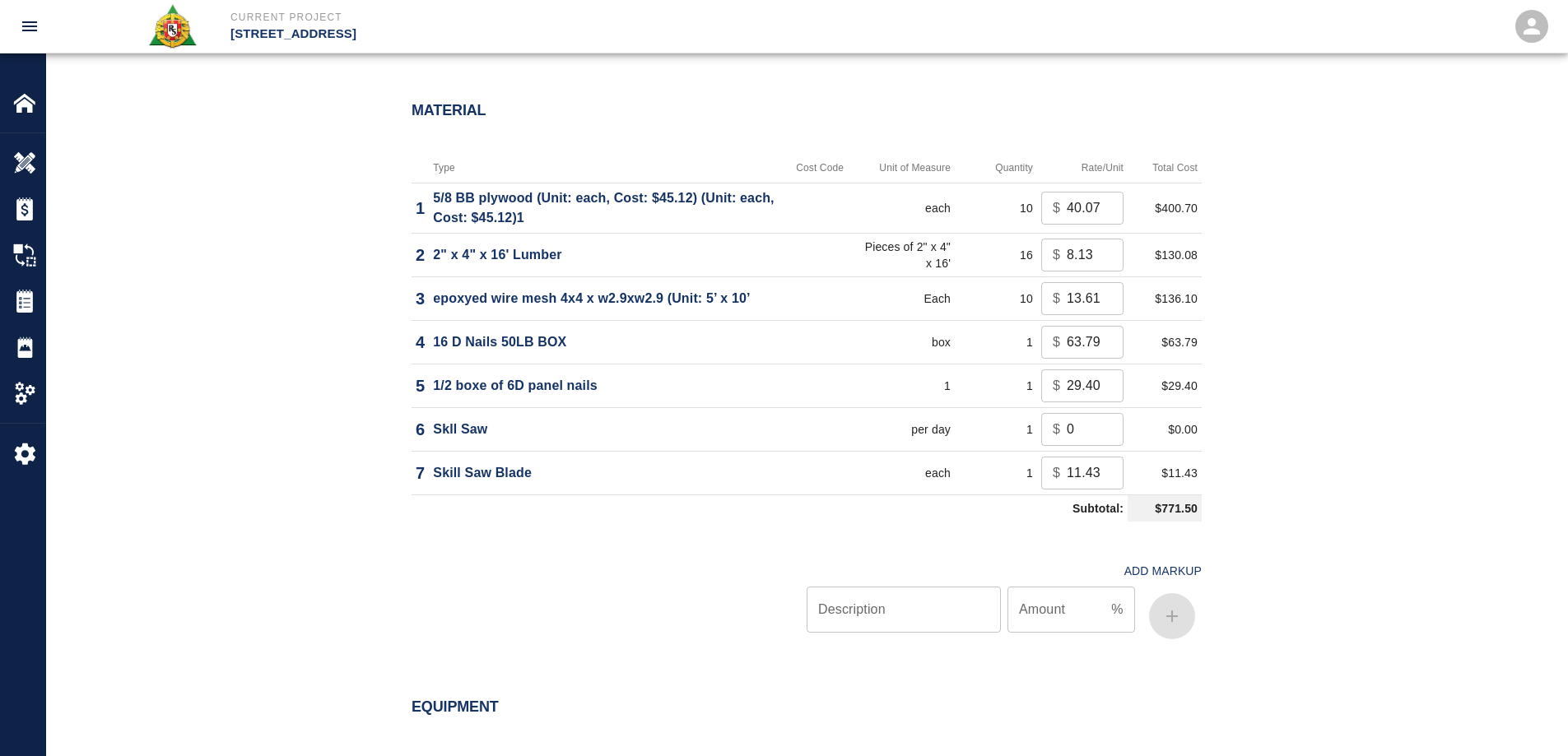
click at [1440, 436] on div "Material Type Cost Code Unit of Measure Quantity Rate/Unit Total Cost 1 5/8 BB …" at bounding box center [806, 378] width 1521 height 616
drag, startPoint x: 1058, startPoint y: 335, endPoint x: 1146, endPoint y: 337, distance: 88.0
click at [1146, 337] on tr "4 16 D Nails 50LB BOX box 1 $ 63.79 ​ $63.79" at bounding box center [806, 342] width 790 height 44
click at [1282, 332] on div "Material Type Cost Code Unit of Measure Quantity Rate/Unit Total Cost 1 5/8 BB …" at bounding box center [806, 378] width 1521 height 616
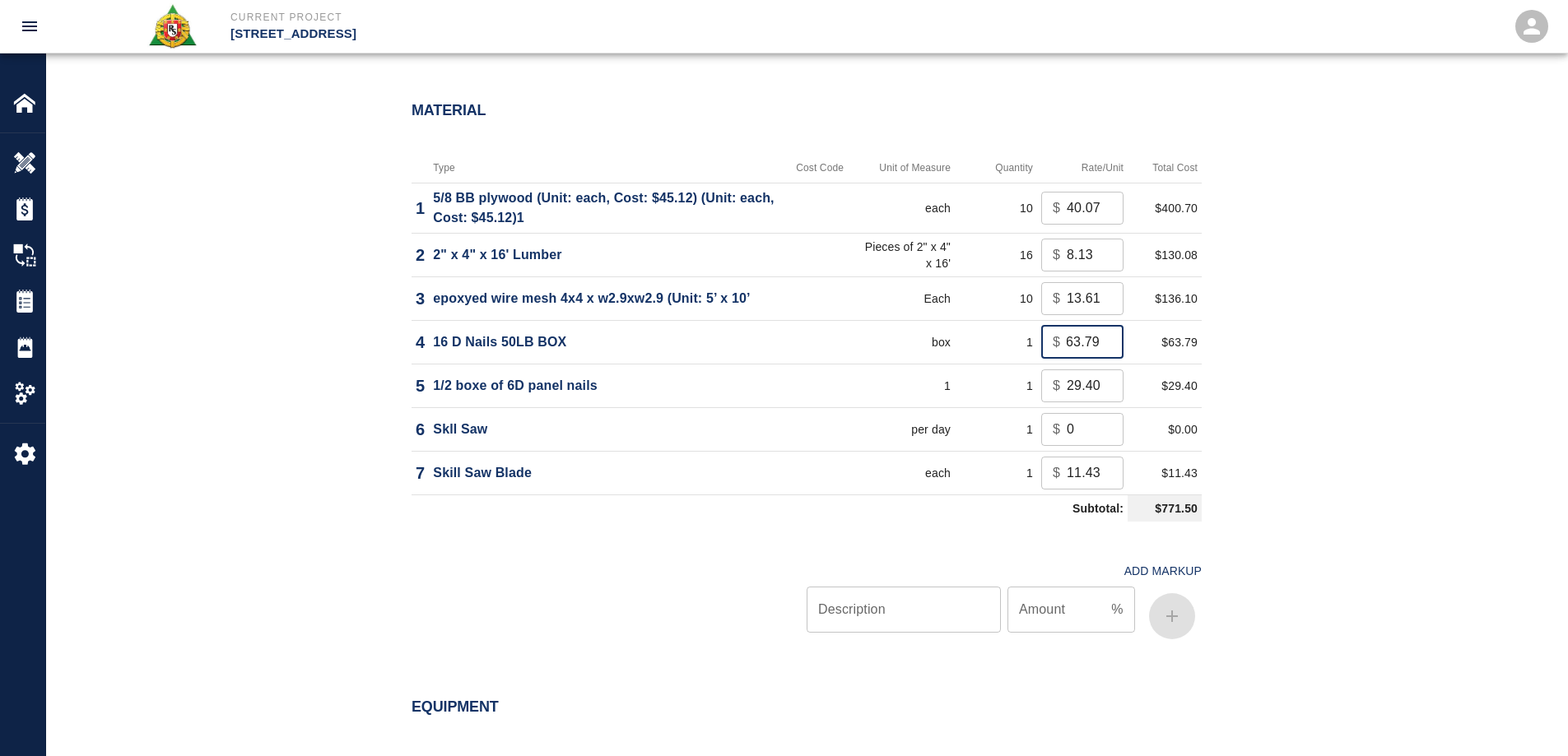
click at [1082, 340] on input "63.79" at bounding box center [1095, 342] width 57 height 33
type input "58.79"
click at [1324, 343] on div "Material Type Cost Code Unit of Measure Quantity Rate/Unit Total Cost 1 5/8 BB …" at bounding box center [806, 378] width 1521 height 616
click at [947, 602] on input "Description" at bounding box center [903, 609] width 194 height 46
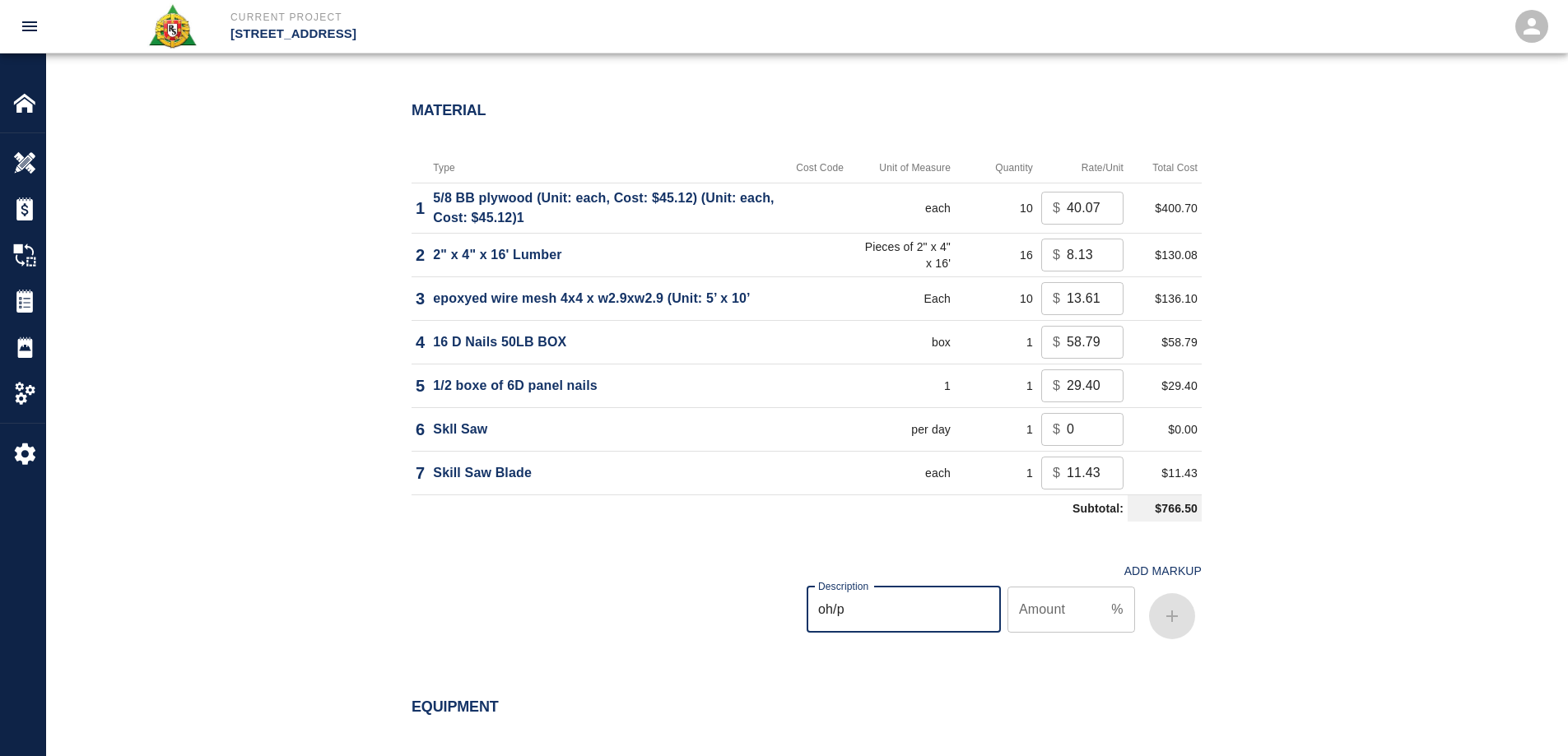
type input "oh/p"
type input "10"
click at [1182, 615] on button "button" at bounding box center [1172, 615] width 46 height 46
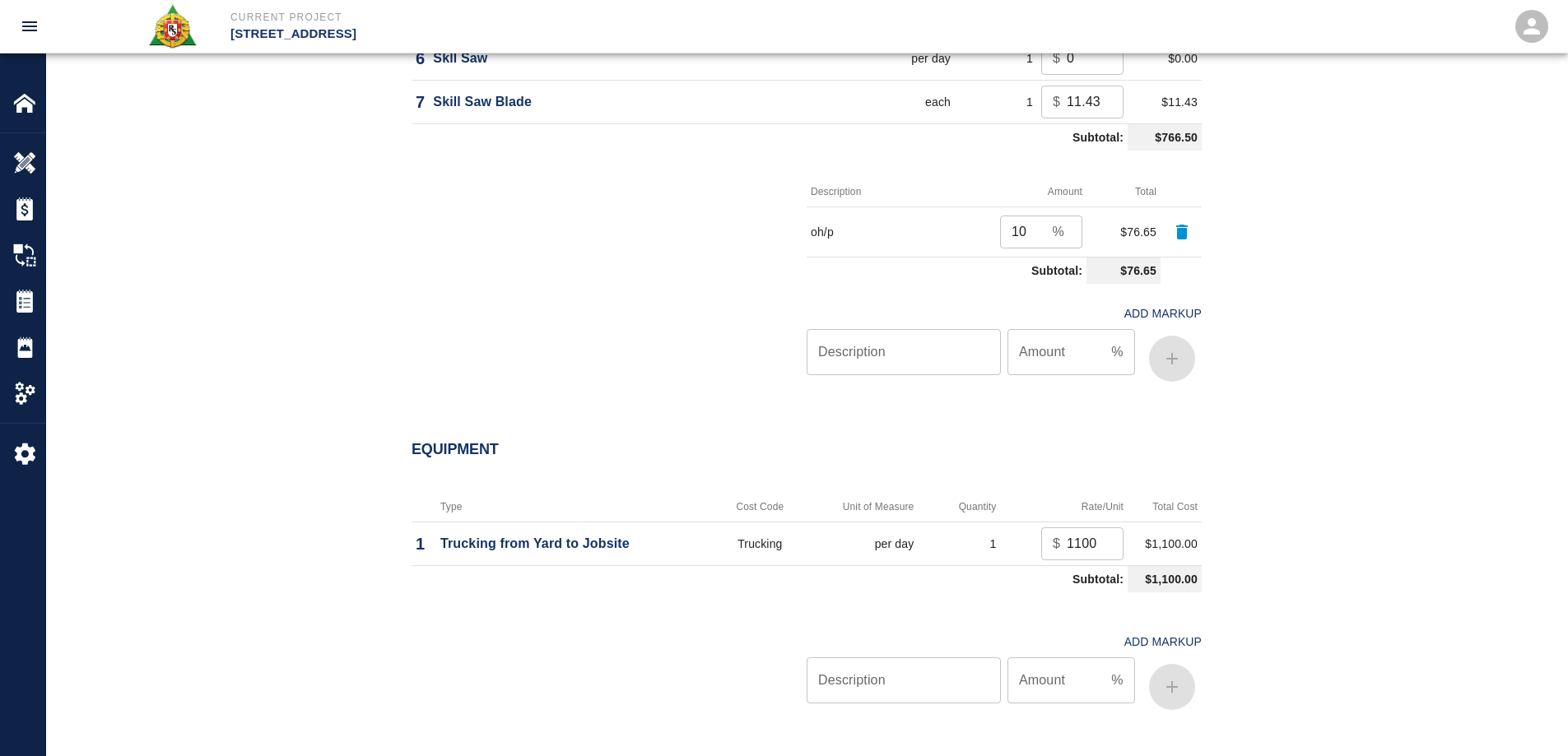
scroll to position [1646, 0]
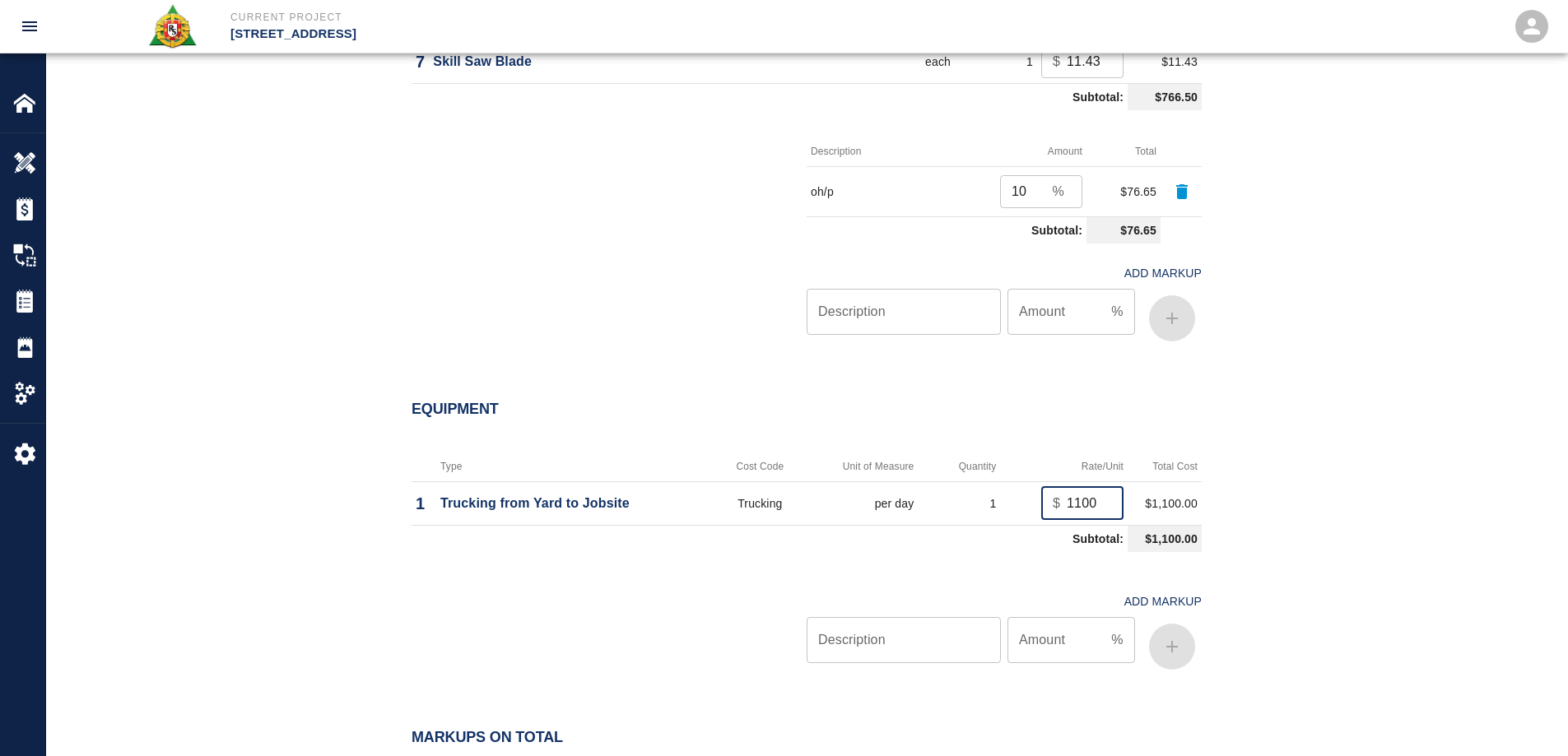
drag, startPoint x: 1094, startPoint y: 502, endPoint x: 1027, endPoint y: 509, distance: 67.4
click at [1027, 509] on td "$ 1100 ​" at bounding box center [1064, 503] width 127 height 44
type input "500"
click at [1320, 488] on div "Equipment Type Cost Code Unit of Measure Quantity Rate/Unit Total Cost 1 Trucki…" at bounding box center [806, 542] width 1521 height 348
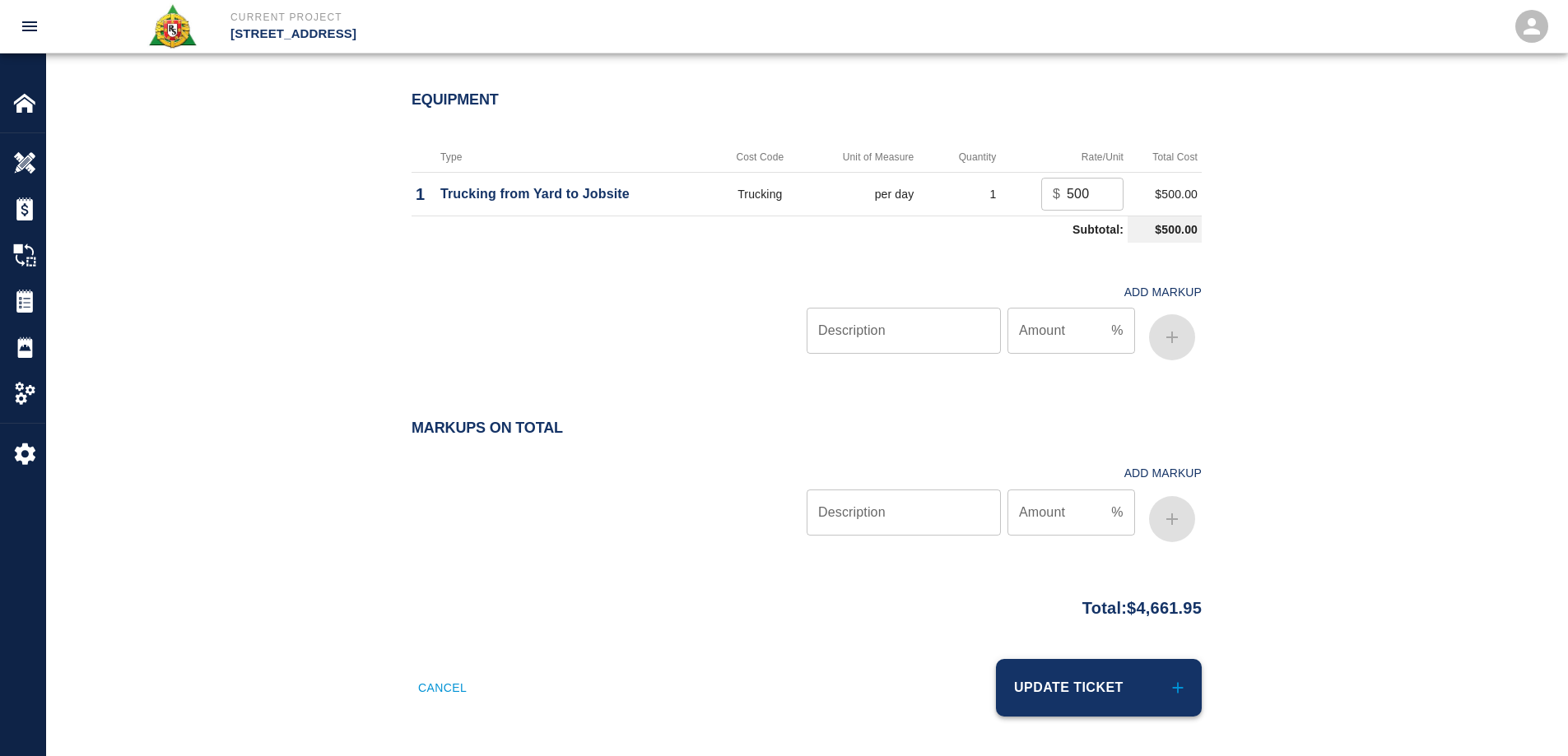
click at [1142, 697] on button "Update Ticket" at bounding box center [1099, 688] width 206 height 57
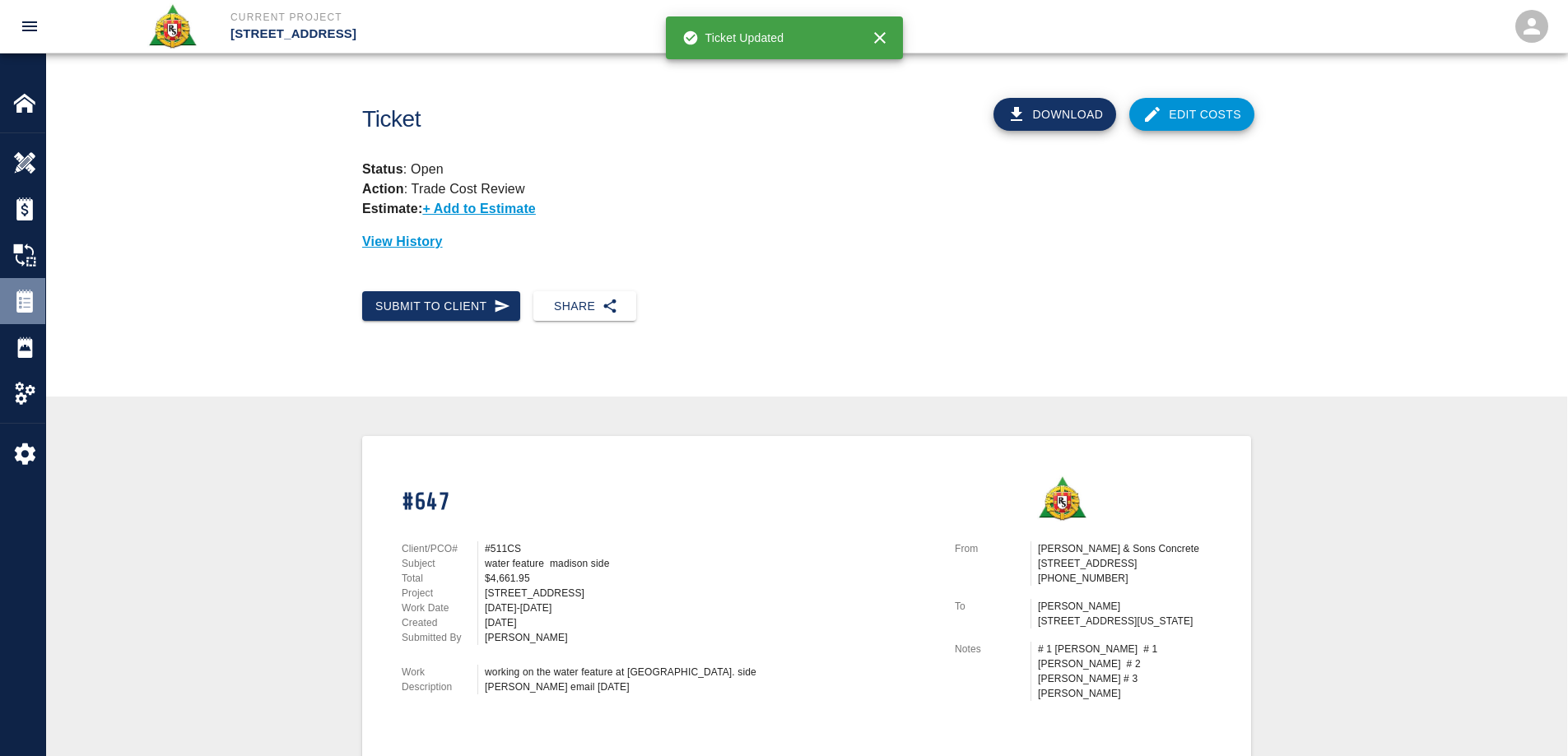
click at [34, 298] on img at bounding box center [24, 301] width 23 height 23
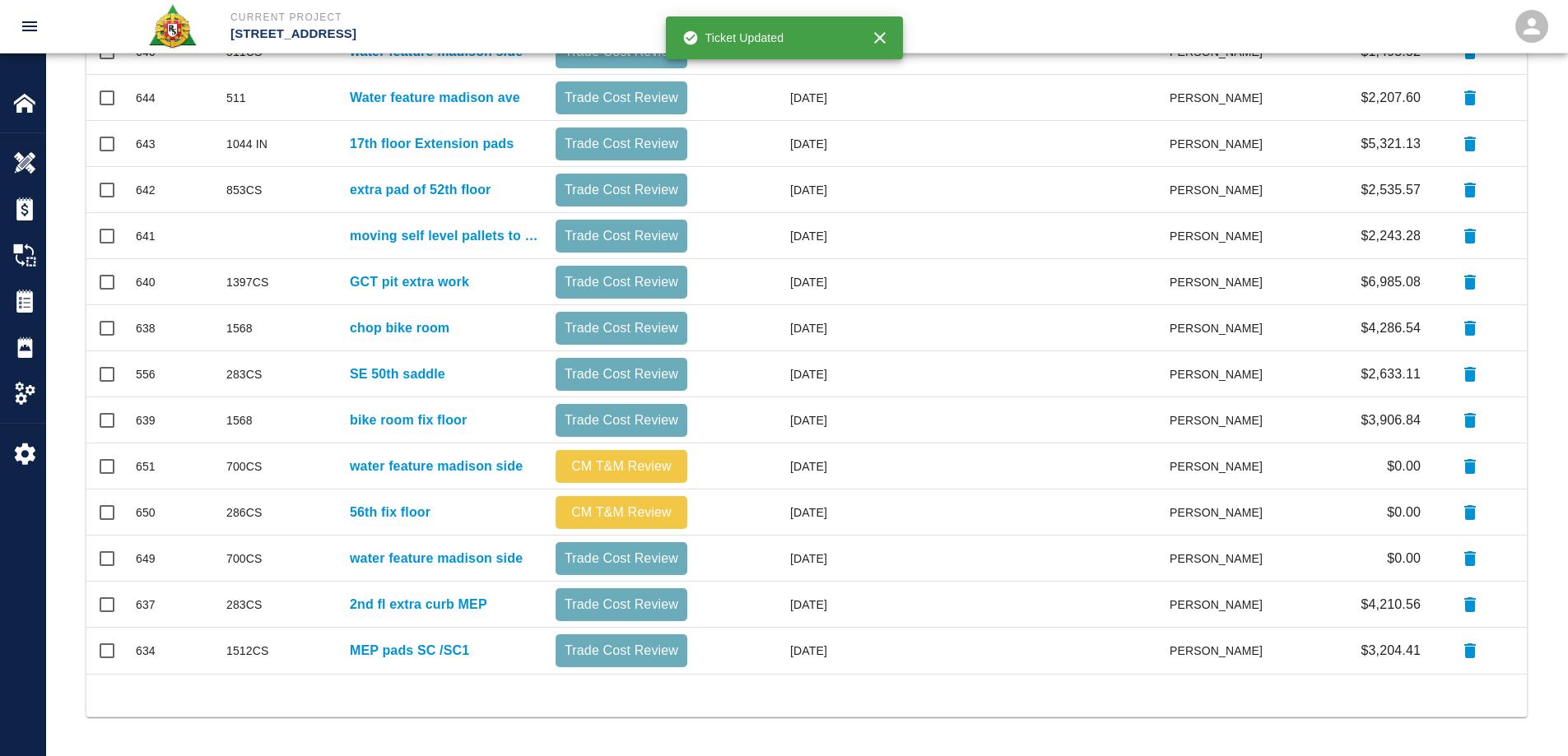
scroll to position [559, 0]
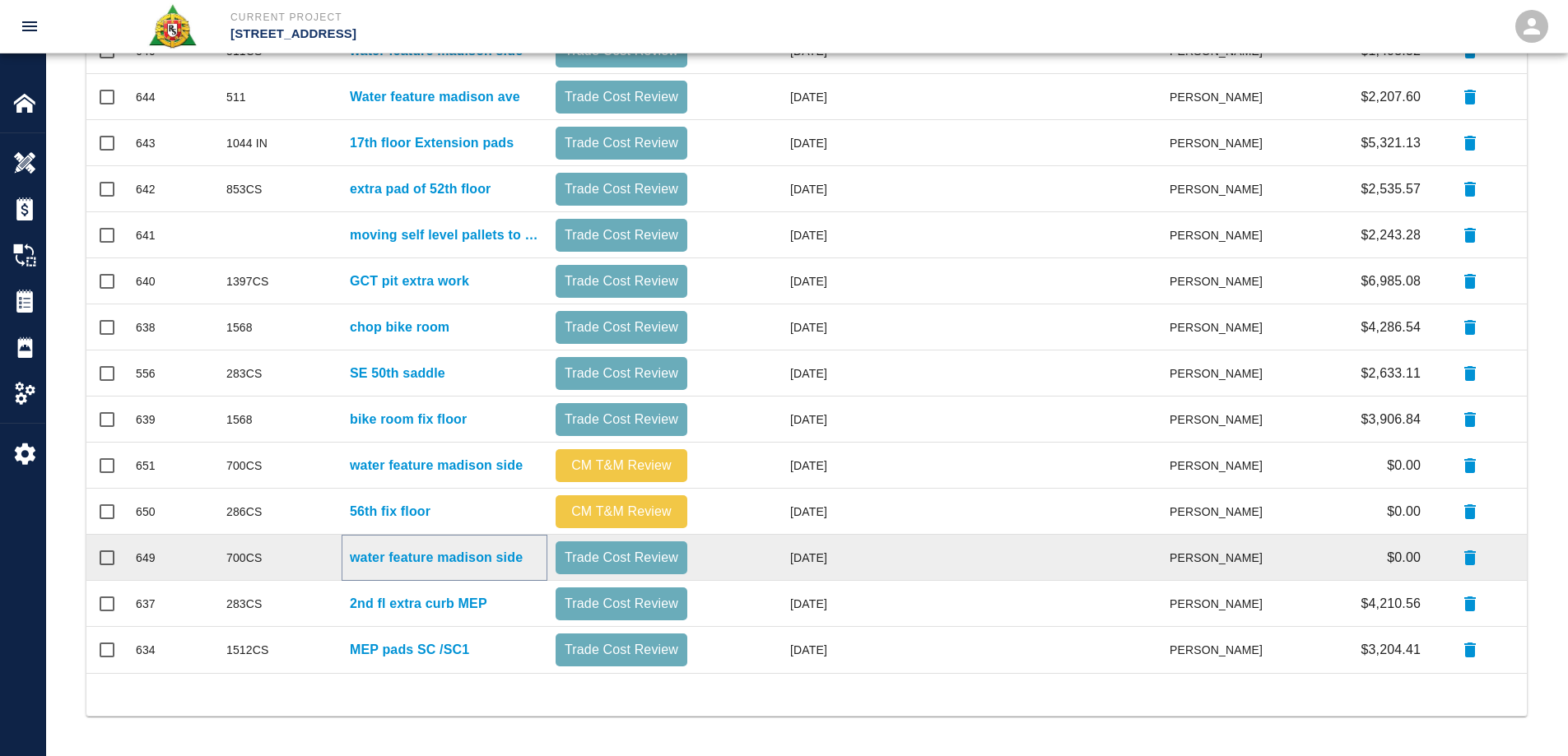
click at [498, 559] on p "water feature madison side" at bounding box center [436, 557] width 172 height 20
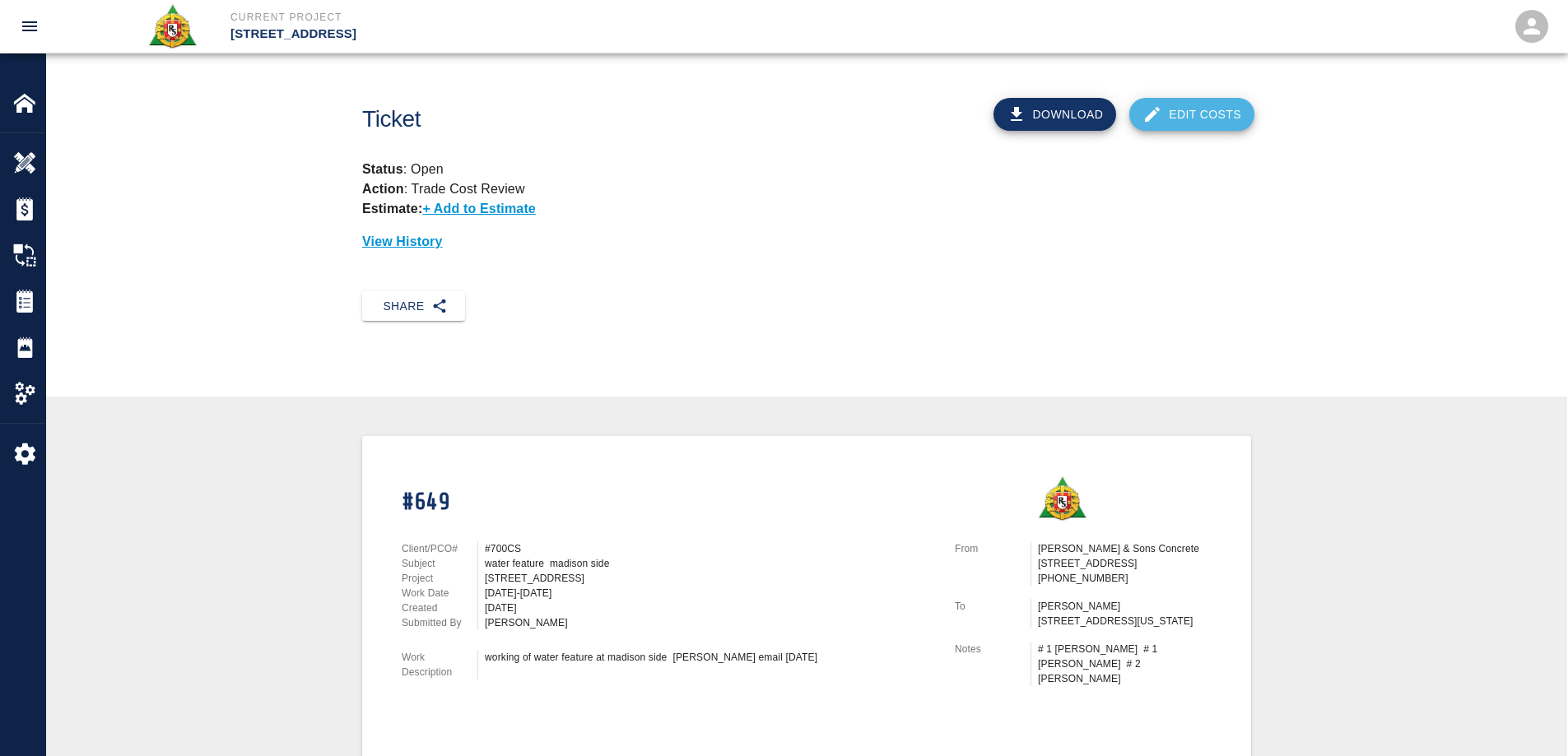
click at [1182, 125] on link "Edit Costs" at bounding box center [1192, 114] width 126 height 33
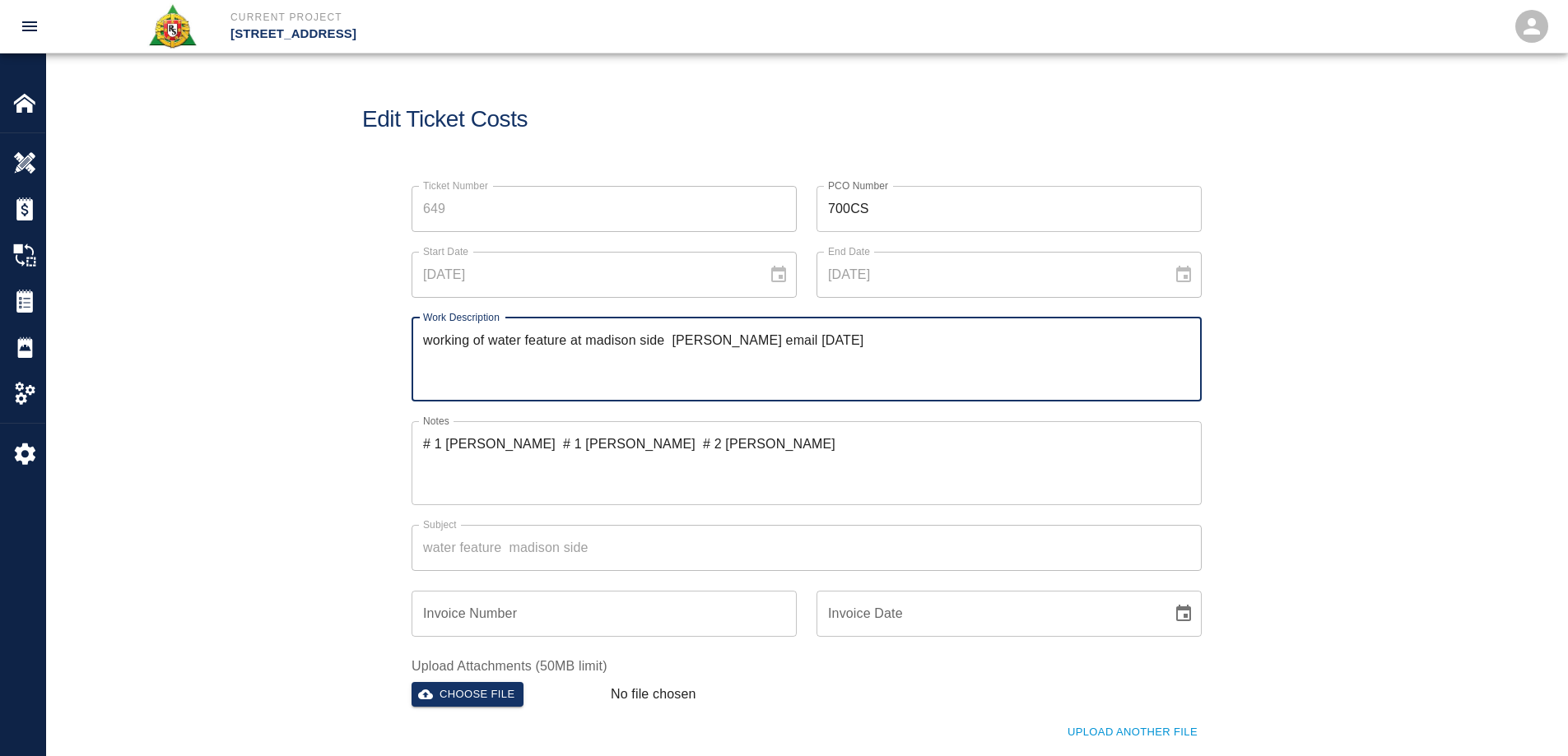
click at [591, 338] on textarea "working of water feature at madison side jeremy email 8/14/25" at bounding box center [807, 359] width 768 height 57
click at [674, 334] on textarea "working of water feature at Madison side jeremy email 8/14/25" at bounding box center [807, 359] width 768 height 57
click at [431, 360] on textarea "working of water feature at Madison side jeremy email 8/14/25" at bounding box center [807, 359] width 768 height 57
click at [427, 360] on textarea "working of water feature at Madison side jeremy email 8/14/25" at bounding box center [807, 359] width 768 height 57
click at [766, 377] on textarea "working of water feature at Madison side Jeremy email 8/14/25" at bounding box center [807, 359] width 768 height 57
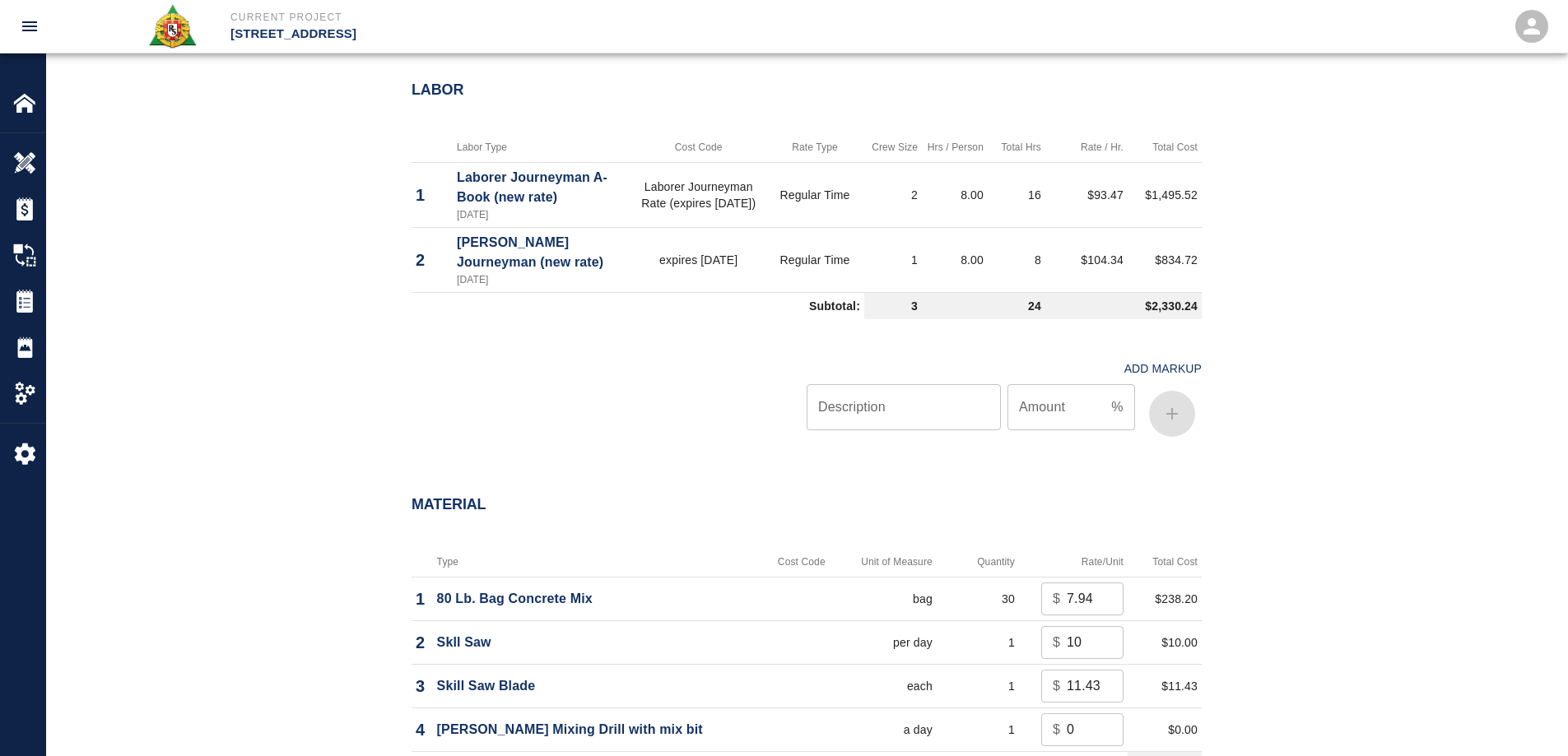
scroll to position [1070, 0]
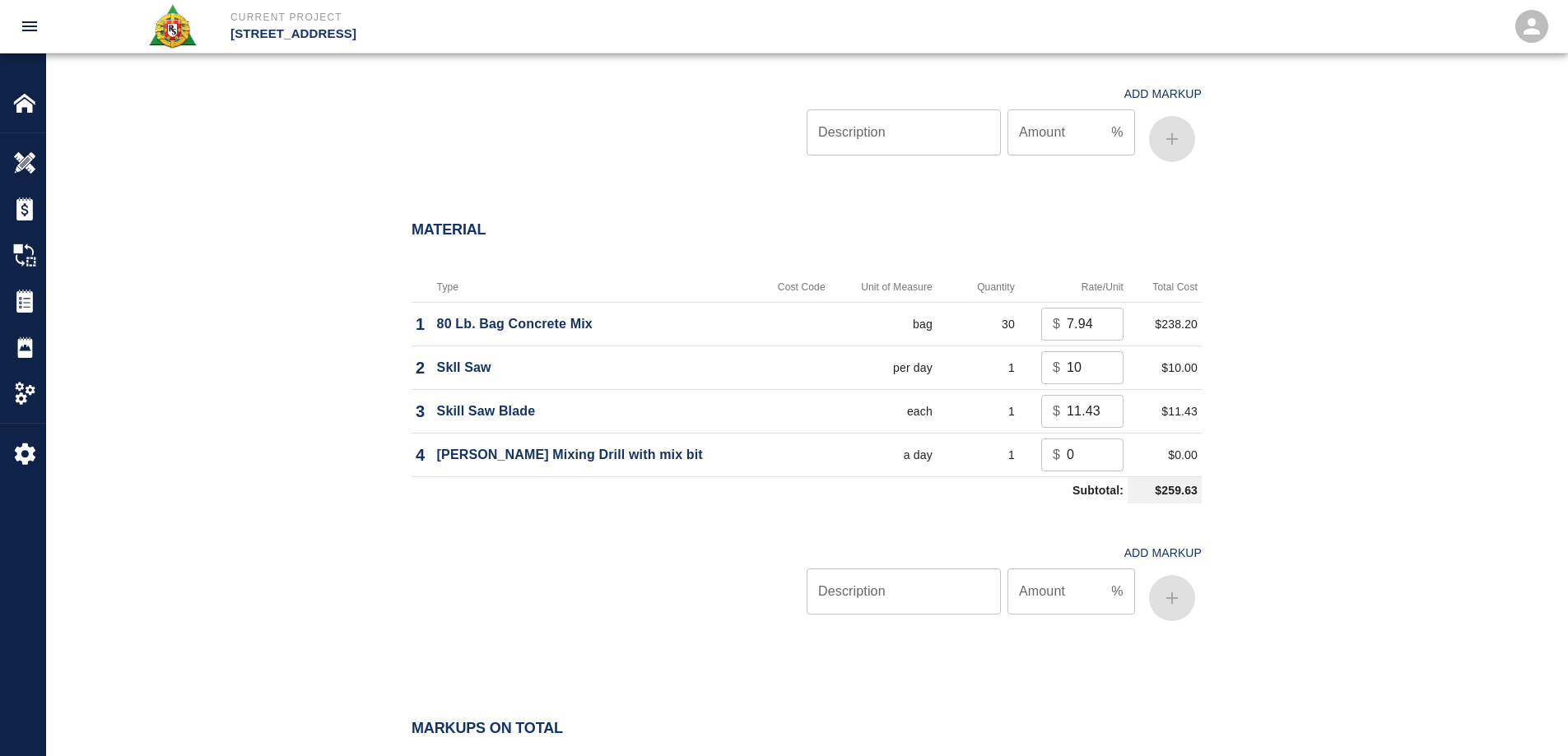
type textarea "working of water feature at Madison side Jeremy email 8/14/25"
drag, startPoint x: 1081, startPoint y: 363, endPoint x: 1026, endPoint y: 373, distance: 55.9
click at [1026, 373] on td "$ 10 ​" at bounding box center [1074, 367] width 109 height 44
type input "0"
drag, startPoint x: 1420, startPoint y: 375, endPoint x: 1396, endPoint y: 390, distance: 28.3
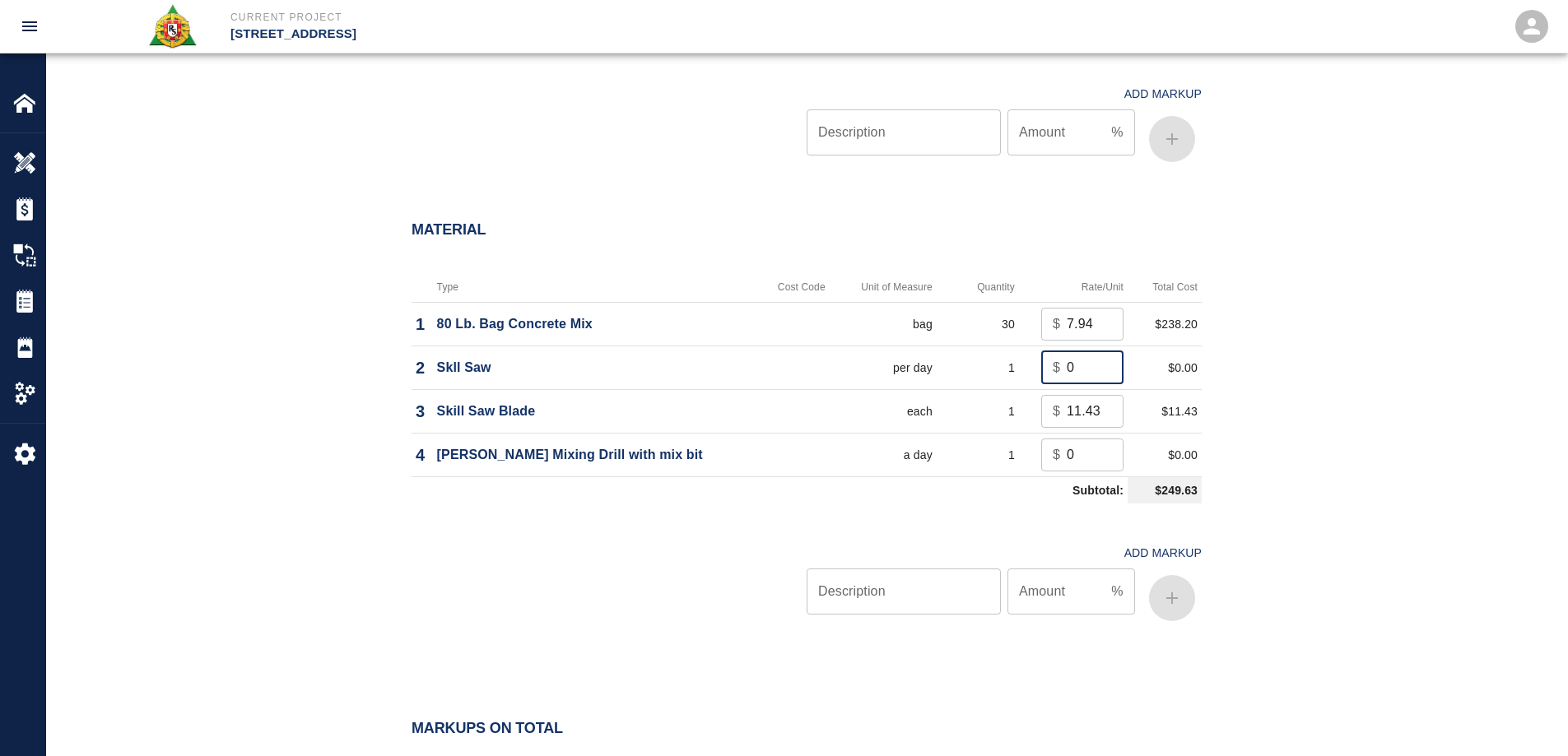
click at [1405, 387] on div "Material Type Cost Code Unit of Measure Quantity Rate/Unit Total Cost 1 80 Lb. …" at bounding box center [806, 427] width 1521 height 479
click at [902, 586] on input "Description" at bounding box center [903, 591] width 194 height 46
type input "oh/p"
type input "10"
click at [1174, 585] on button "button" at bounding box center [1172, 598] width 46 height 46
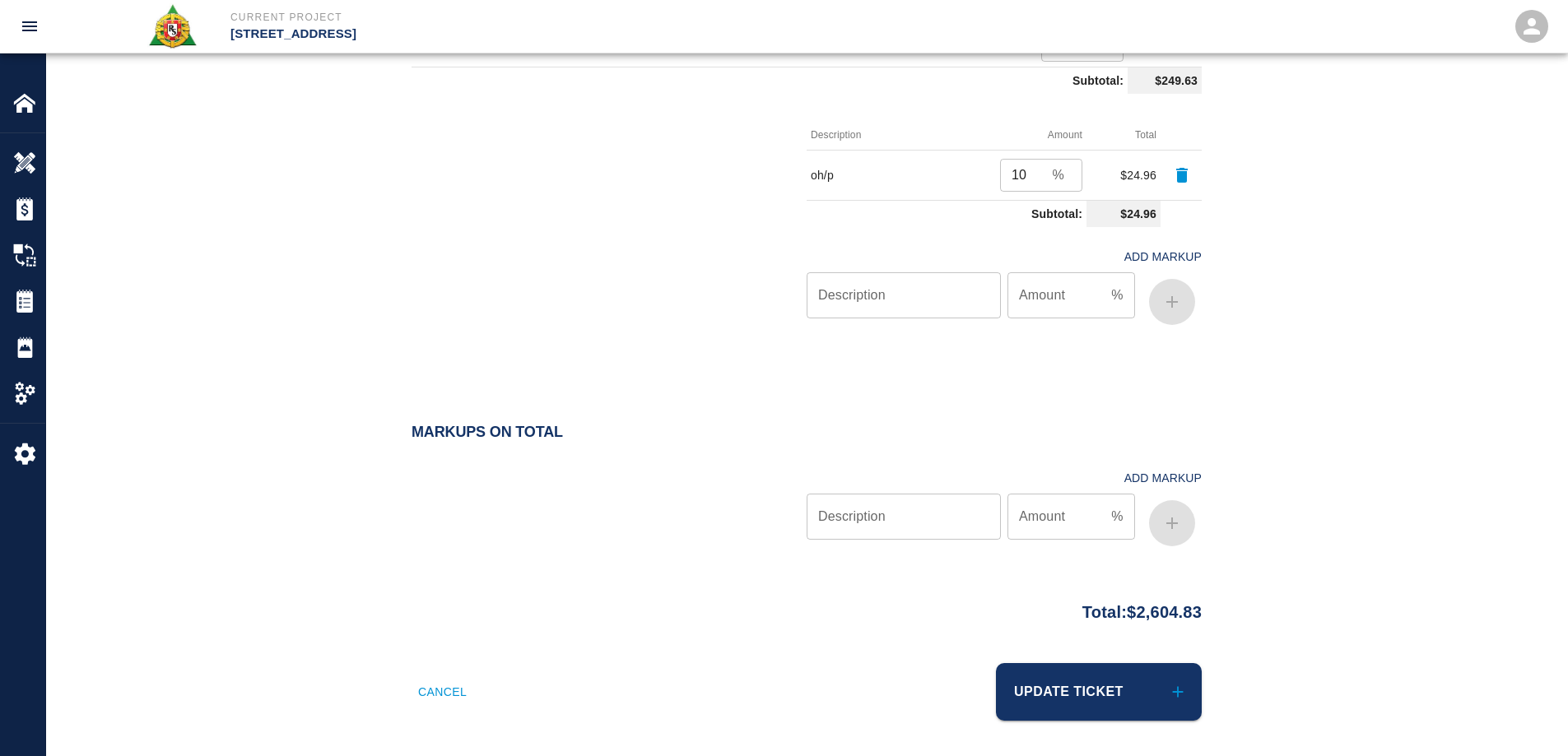
scroll to position [1481, 0]
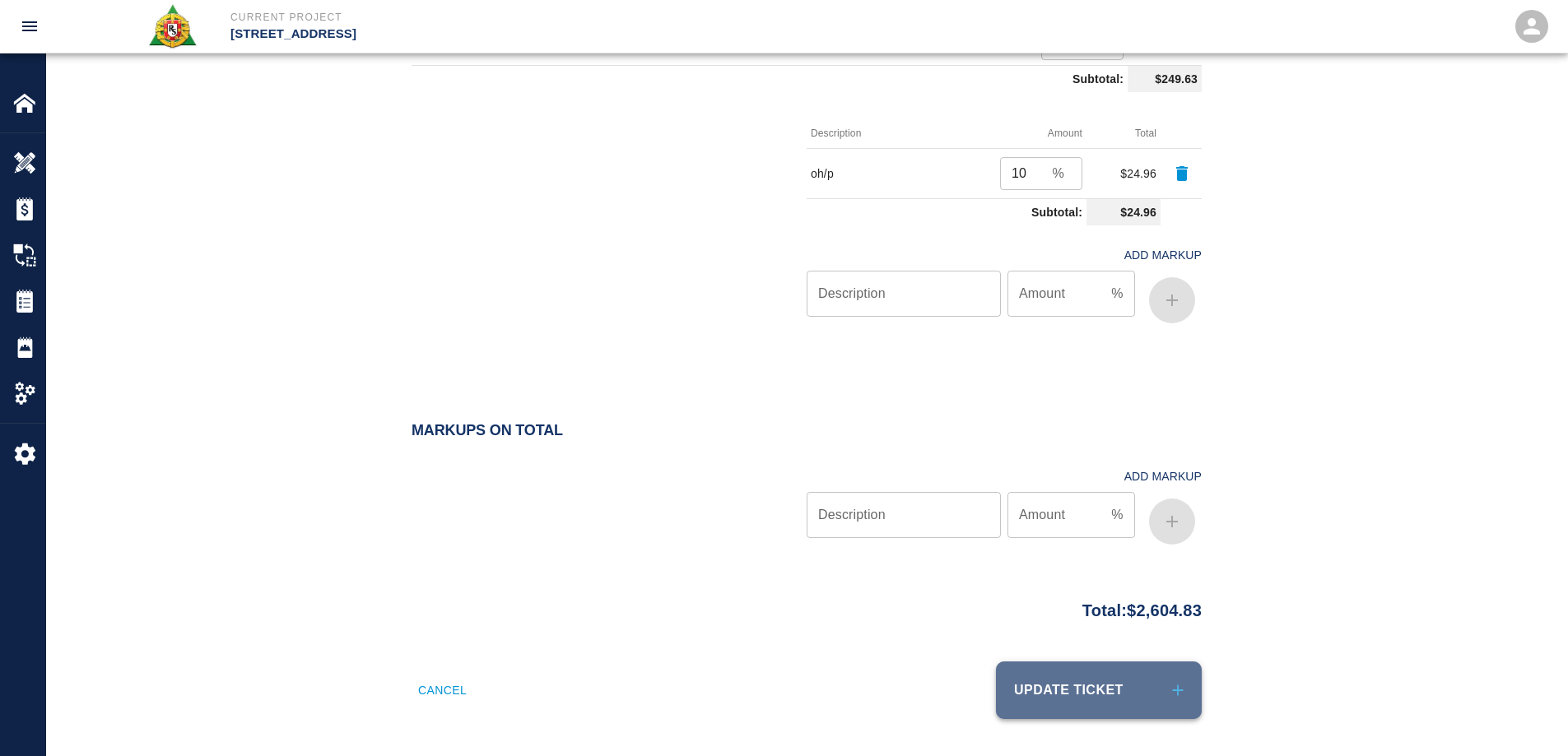
click at [1137, 705] on button "Update Ticket" at bounding box center [1099, 689] width 206 height 57
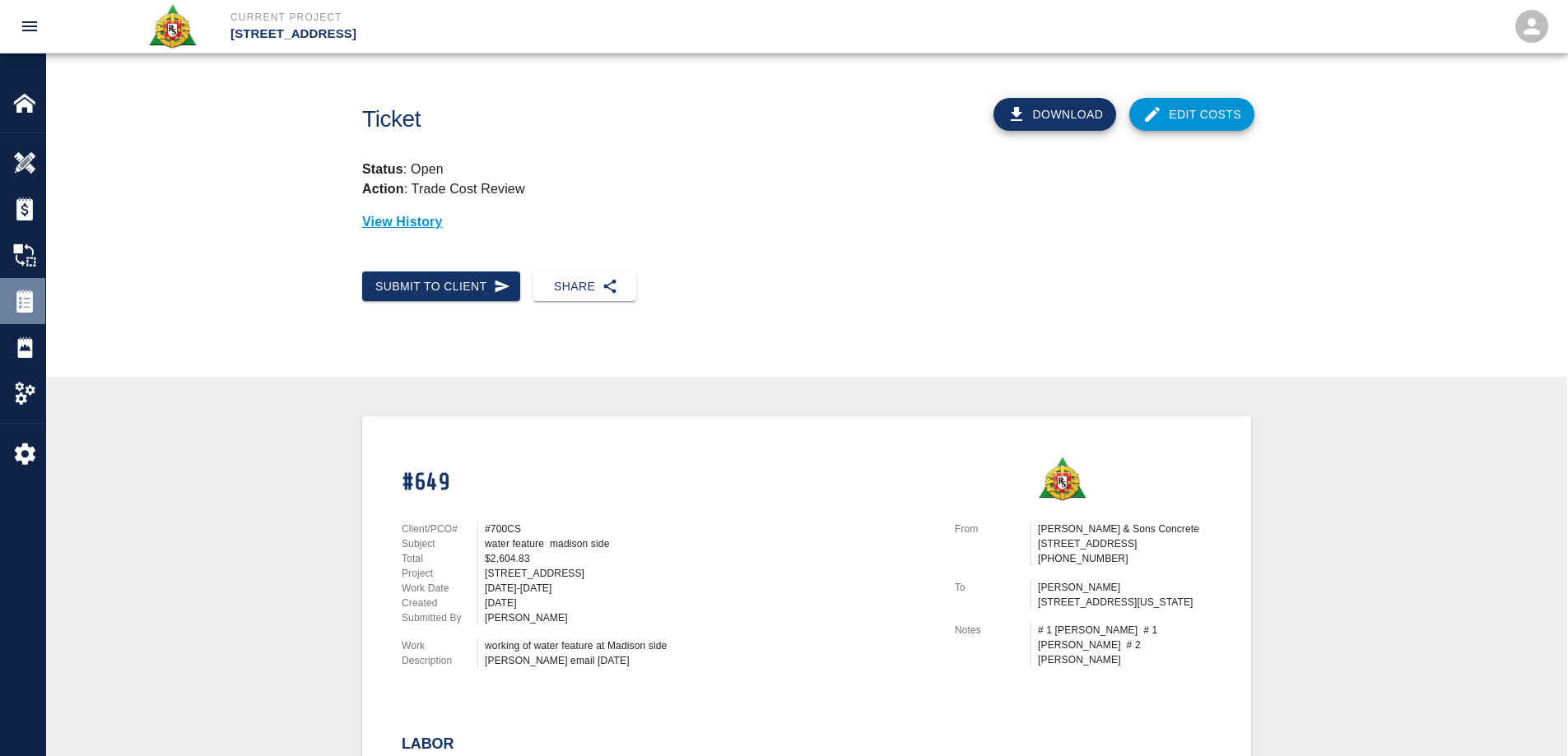
click at [24, 304] on img at bounding box center [24, 301] width 23 height 23
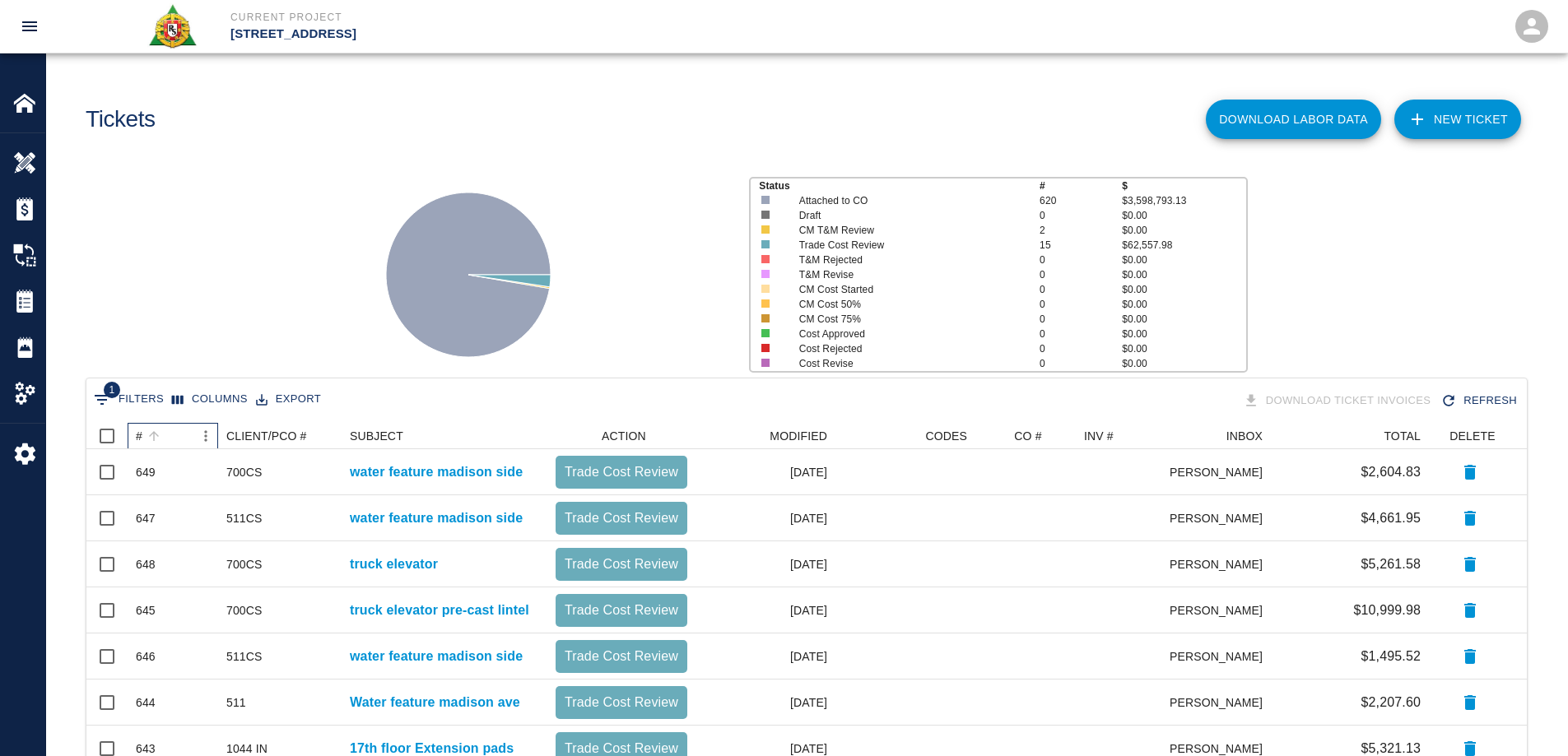
click at [140, 437] on div "#" at bounding box center [139, 437] width 7 height 26
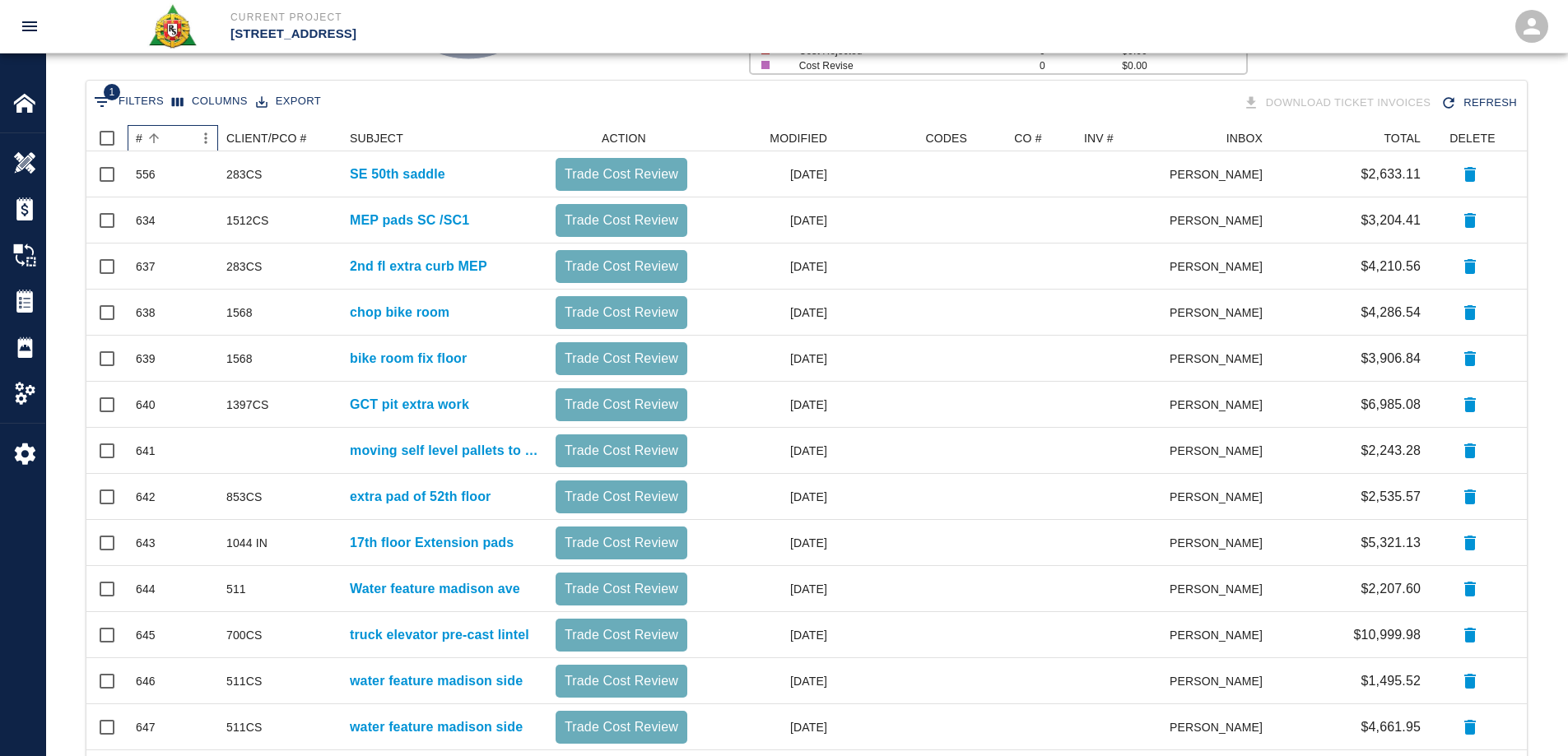
scroll to position [230, 0]
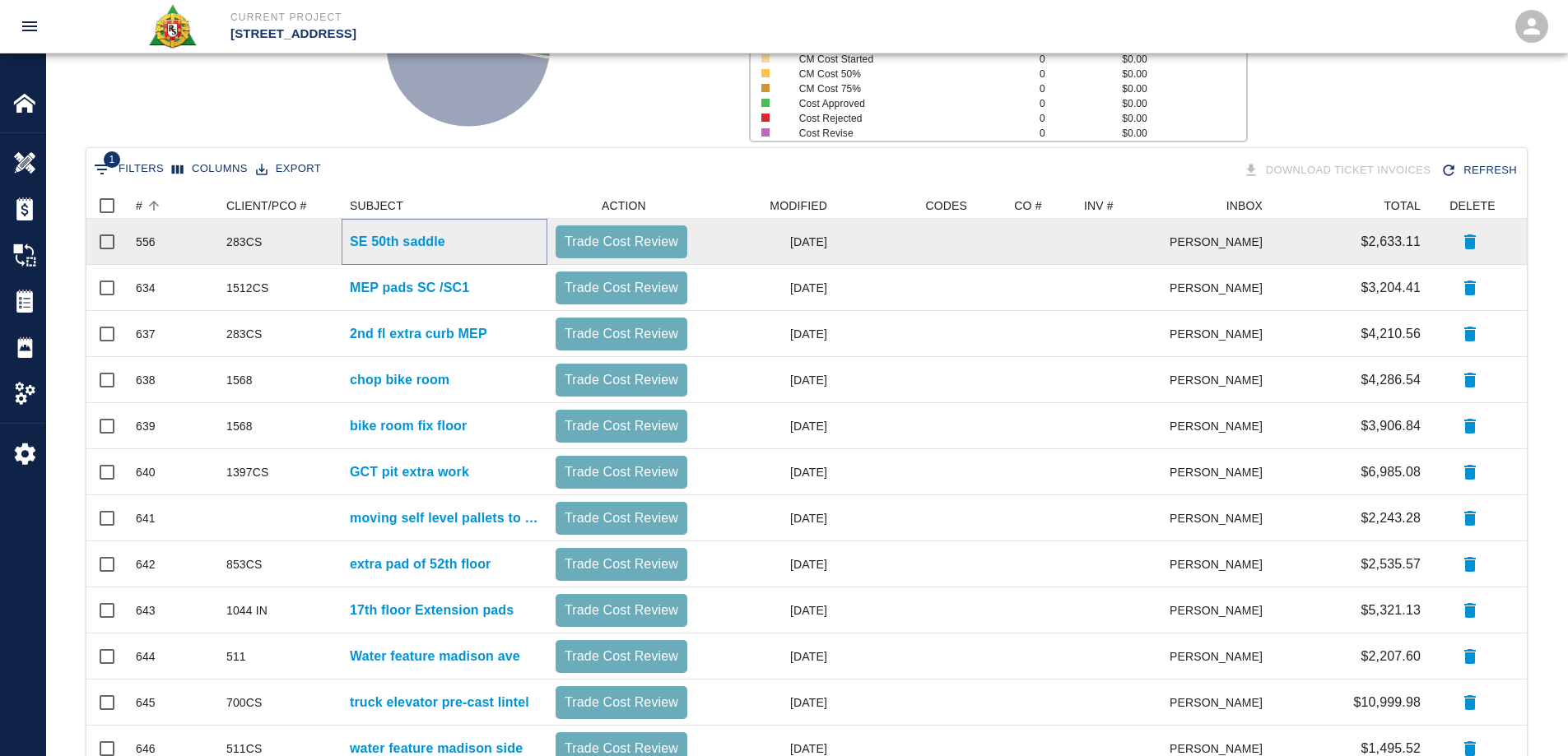
click at [406, 245] on p "SE 50th saddle" at bounding box center [397, 242] width 96 height 20
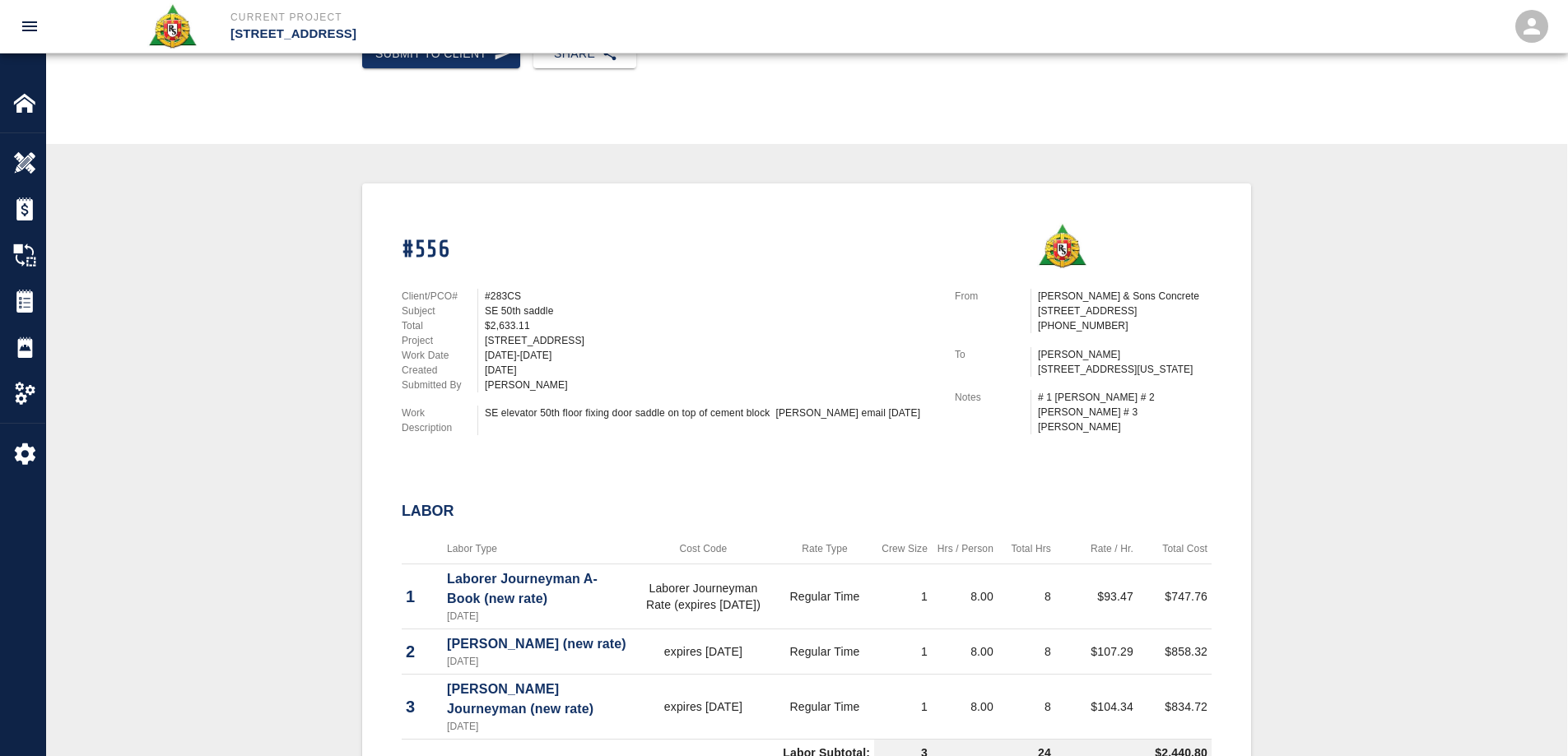
scroll to position [247, 0]
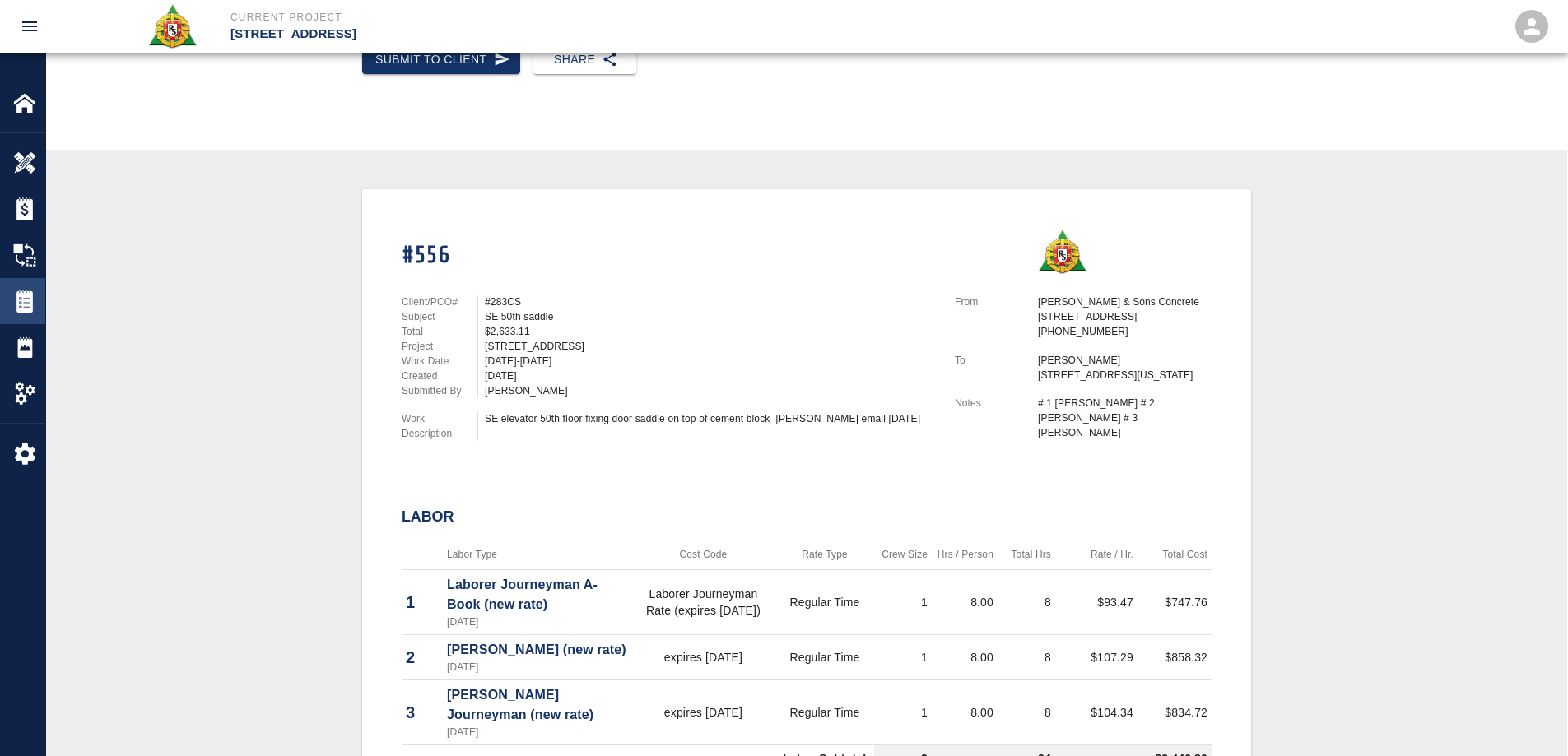
click at [42, 289] on div at bounding box center [36, 301] width 46 height 23
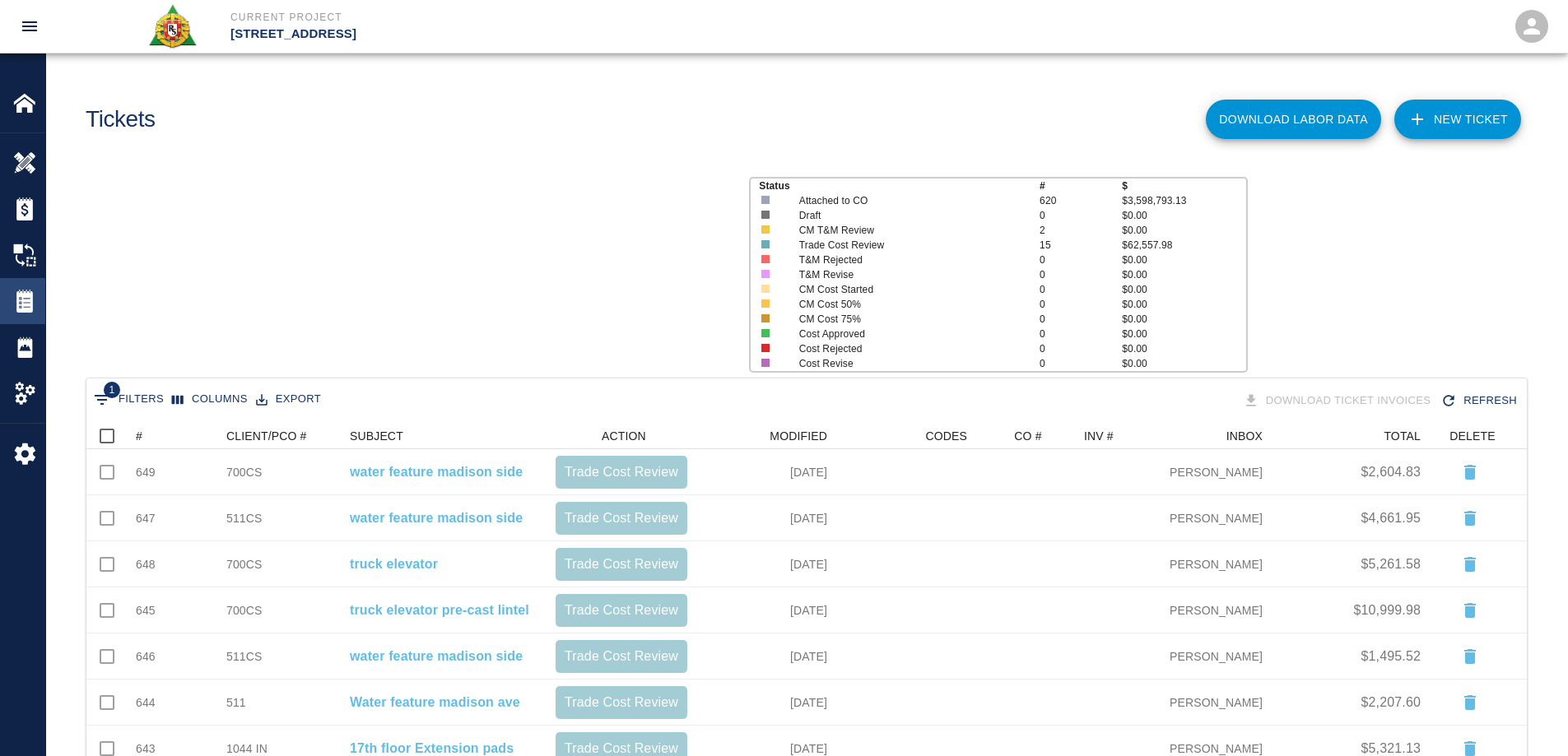
scroll to position [797, 1428]
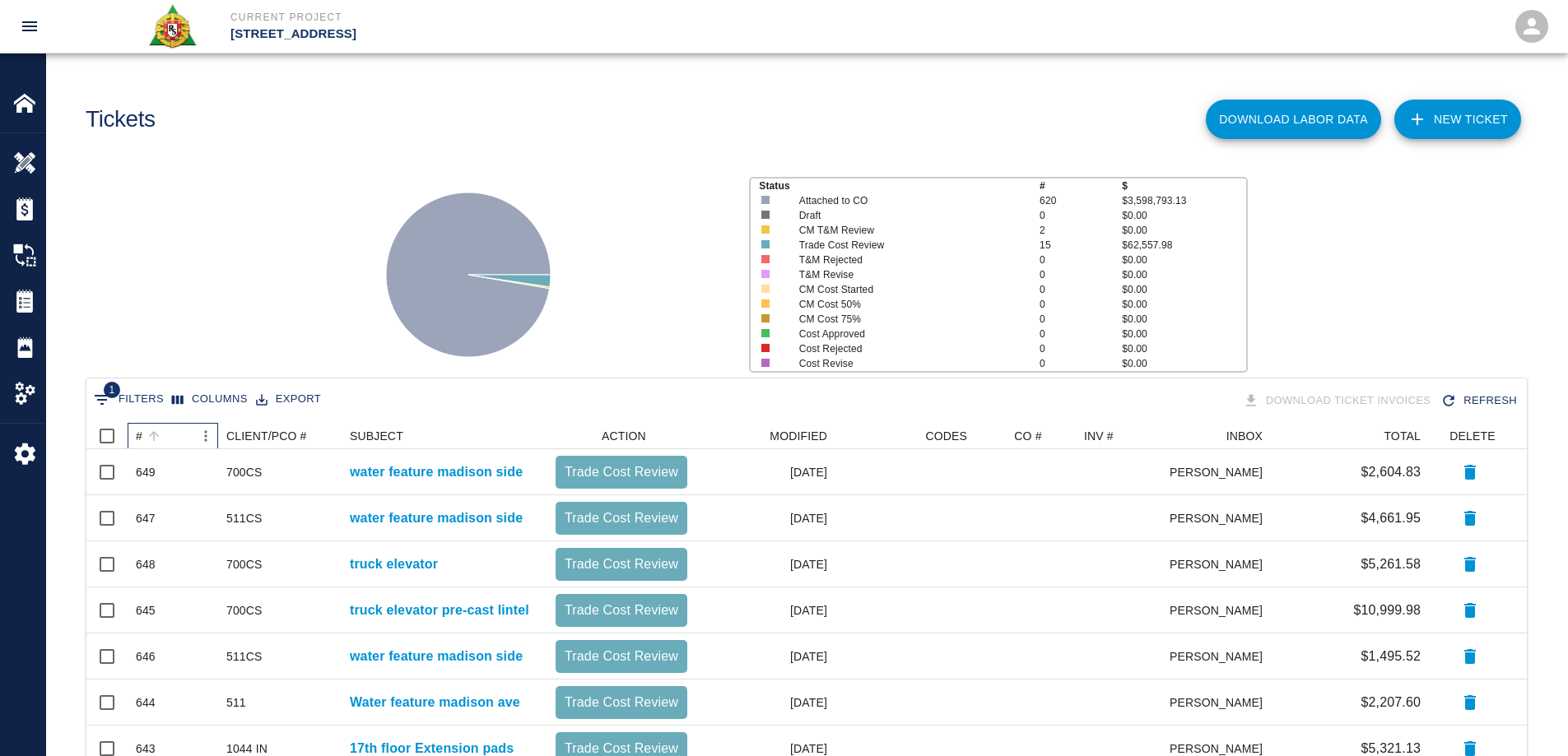
click at [141, 437] on div "#" at bounding box center [139, 437] width 7 height 26
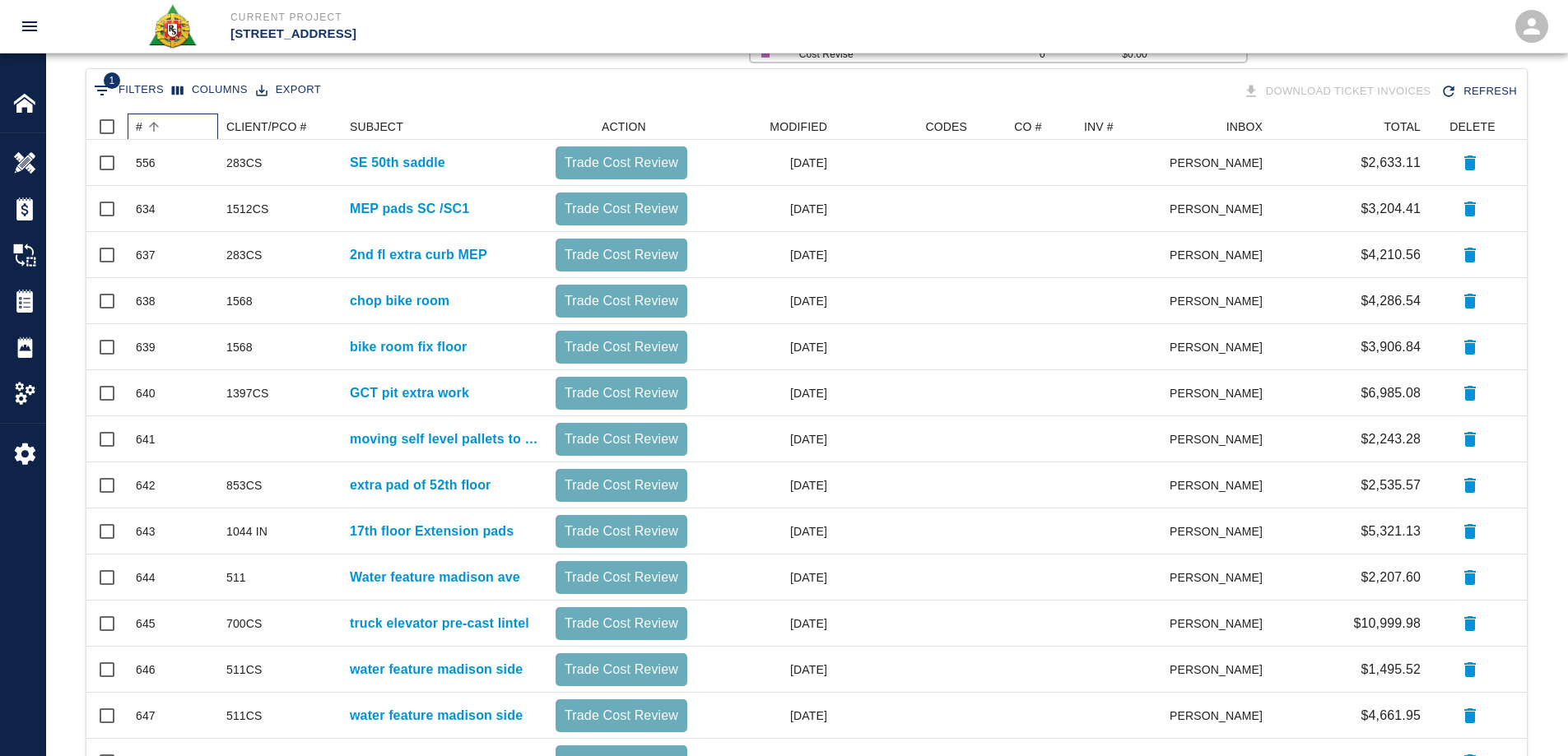
scroll to position [0, 0]
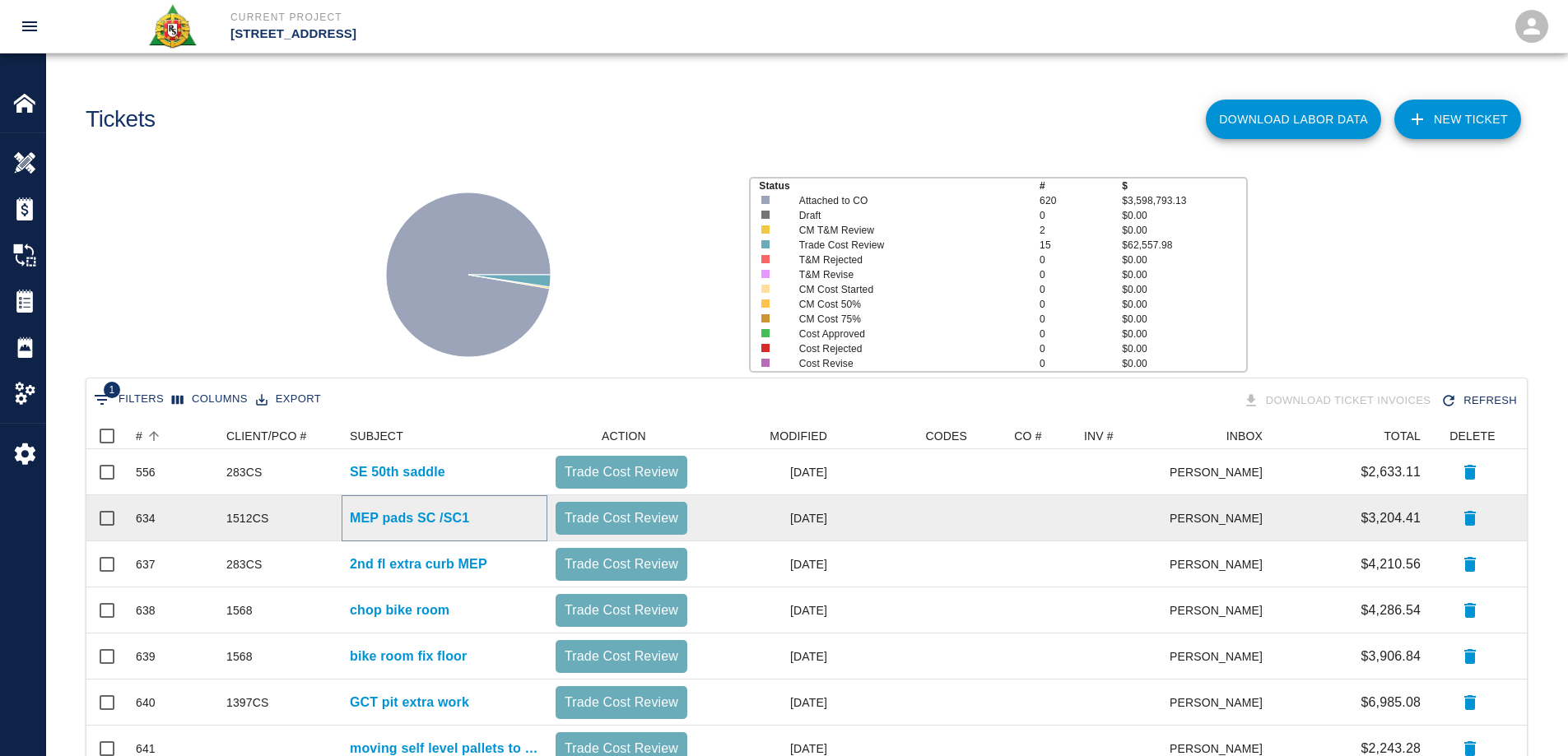
click at [444, 513] on p "MEP pads SC /SC1" at bounding box center [409, 518] width 119 height 20
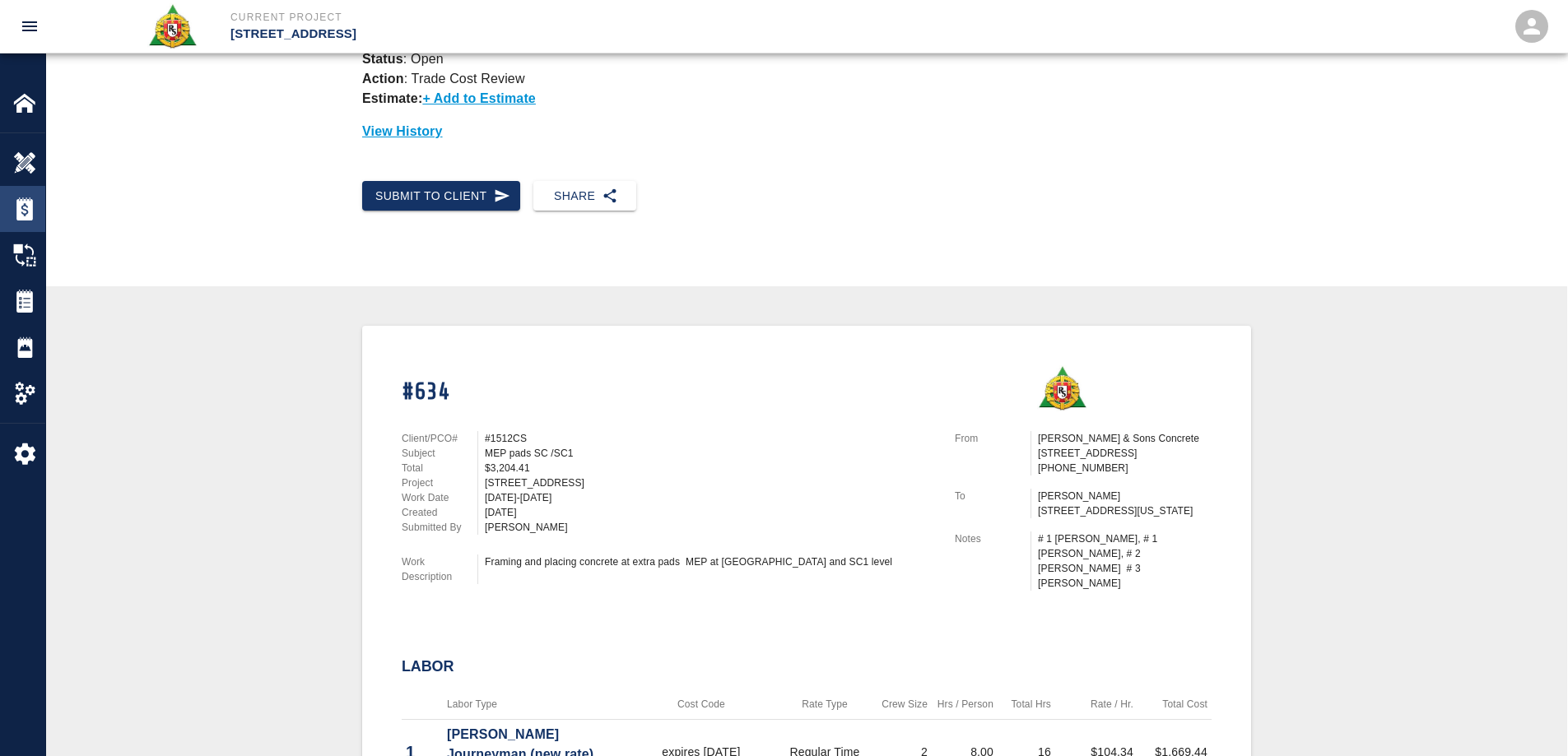
scroll to position [82, 0]
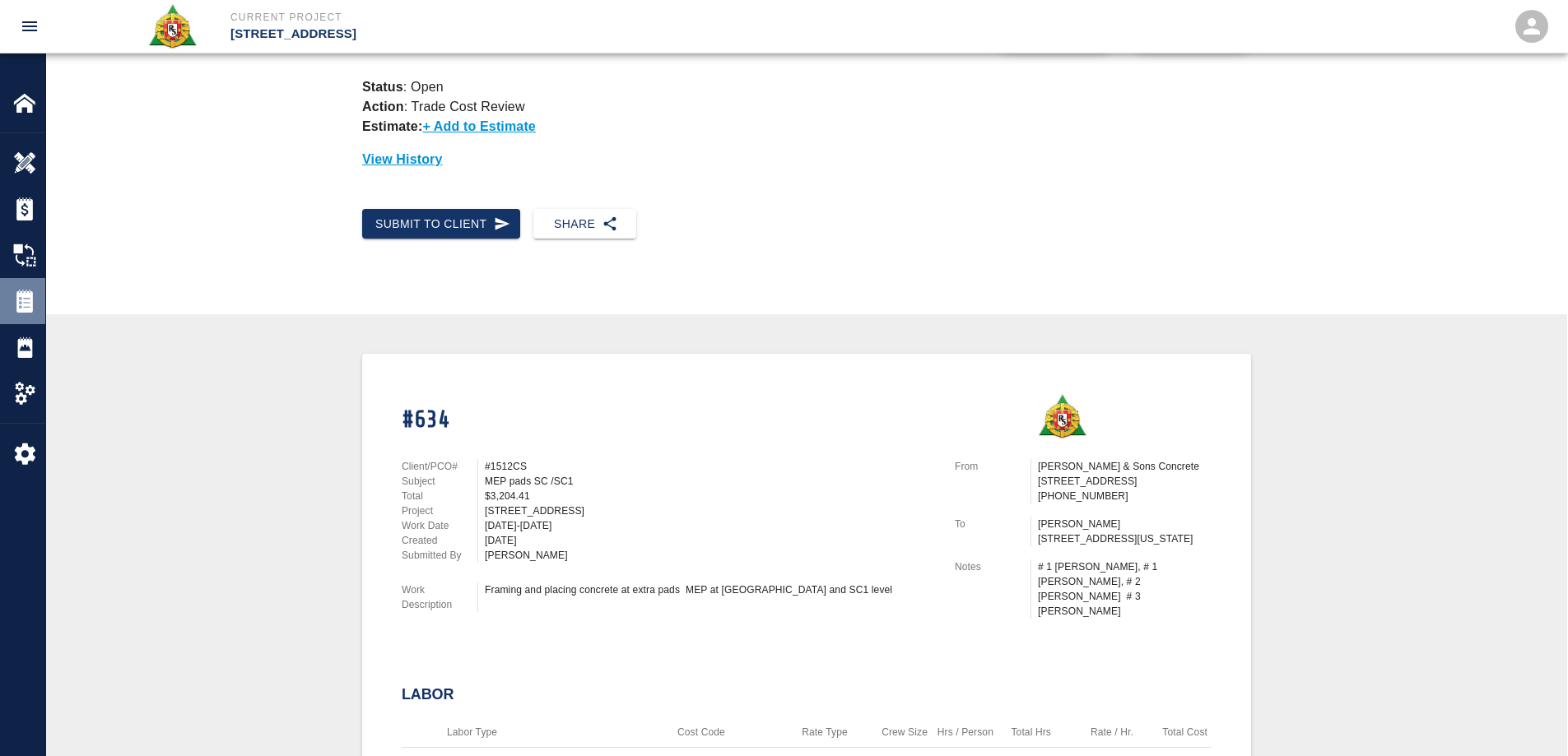
click at [35, 316] on div "Tickets" at bounding box center [22, 301] width 45 height 46
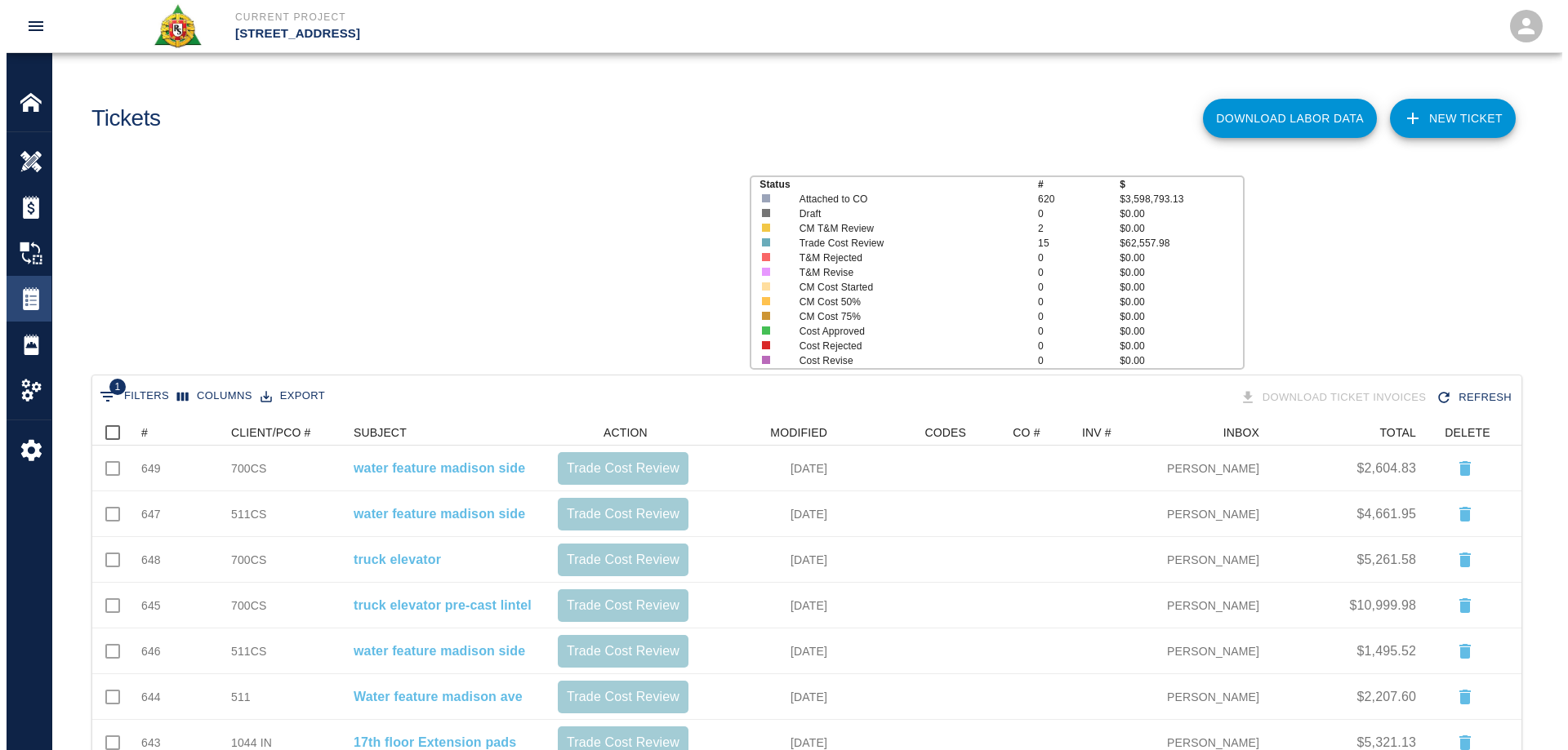
scroll to position [791, 1416]
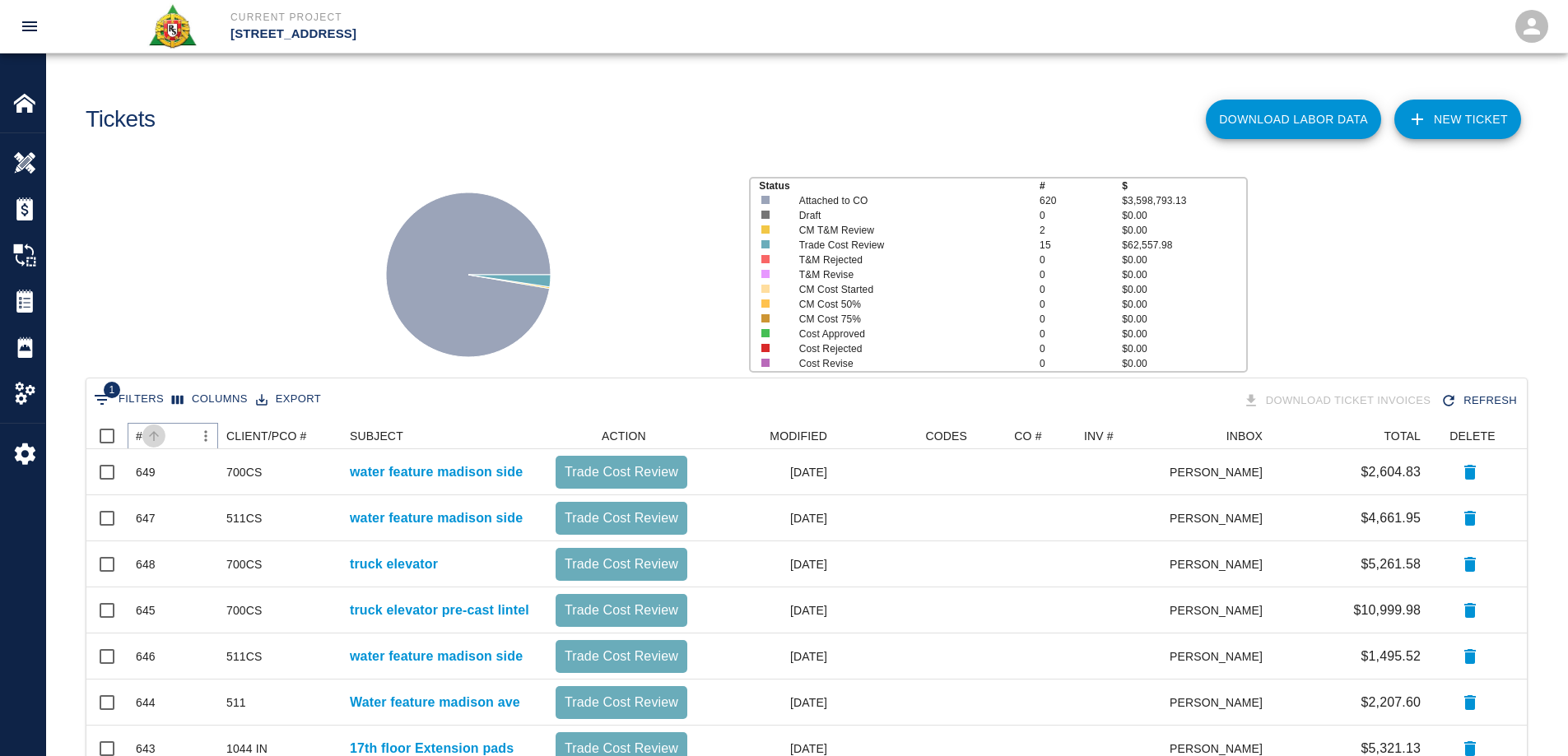
click at [143, 434] on button "Sort" at bounding box center [154, 436] width 23 height 23
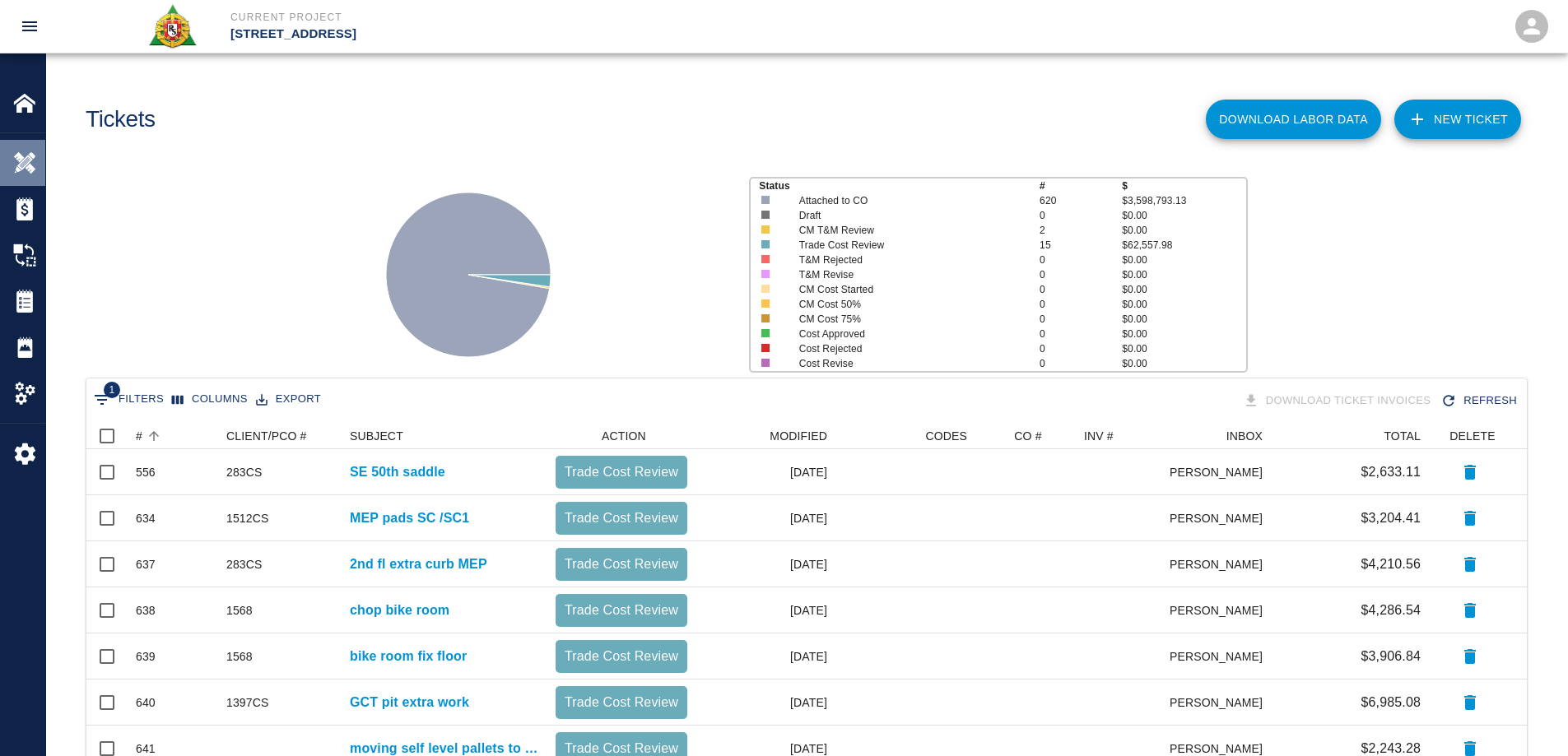
click at [31, 159] on img at bounding box center [24, 163] width 23 height 23
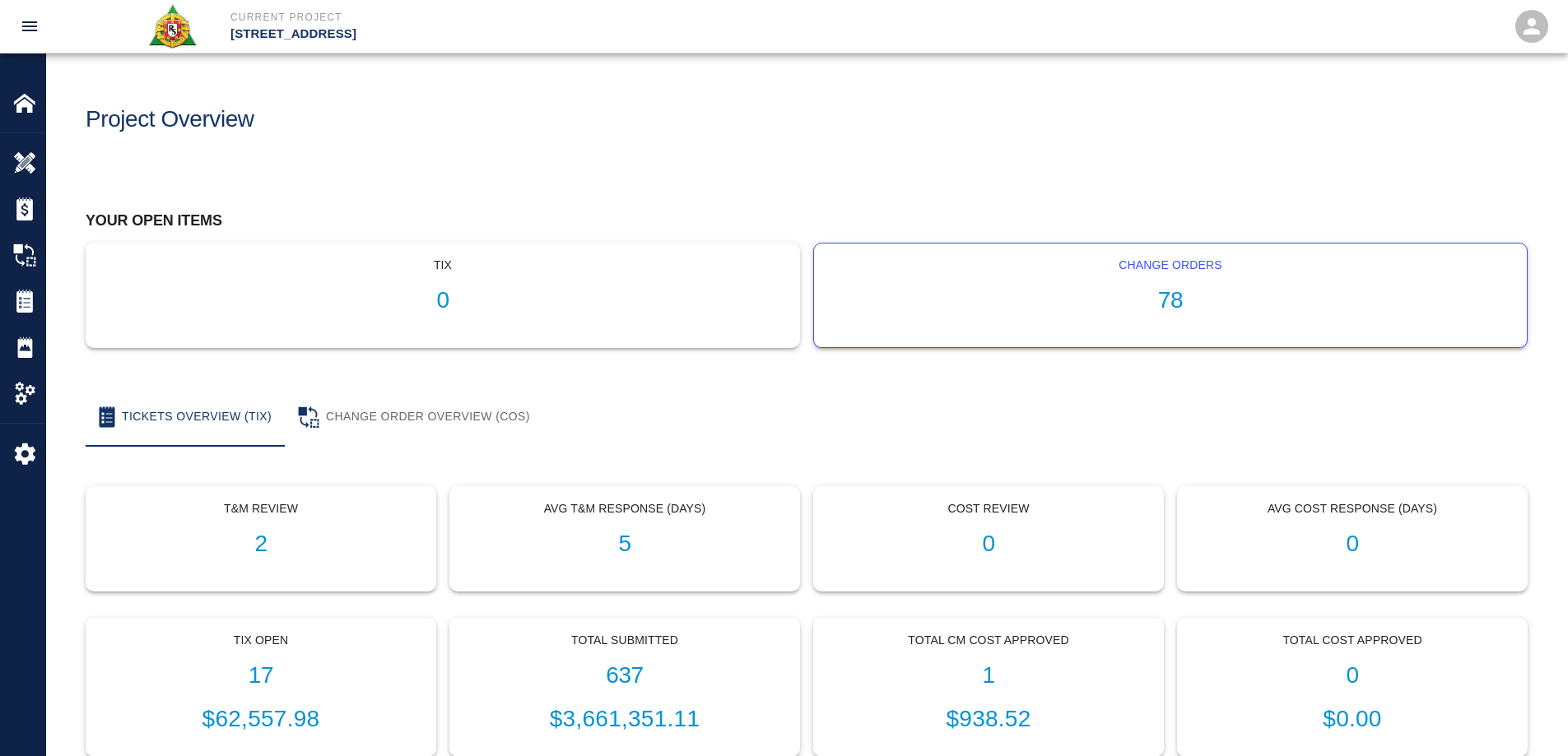
click at [1182, 292] on h1 "78" at bounding box center [1171, 301] width 687 height 27
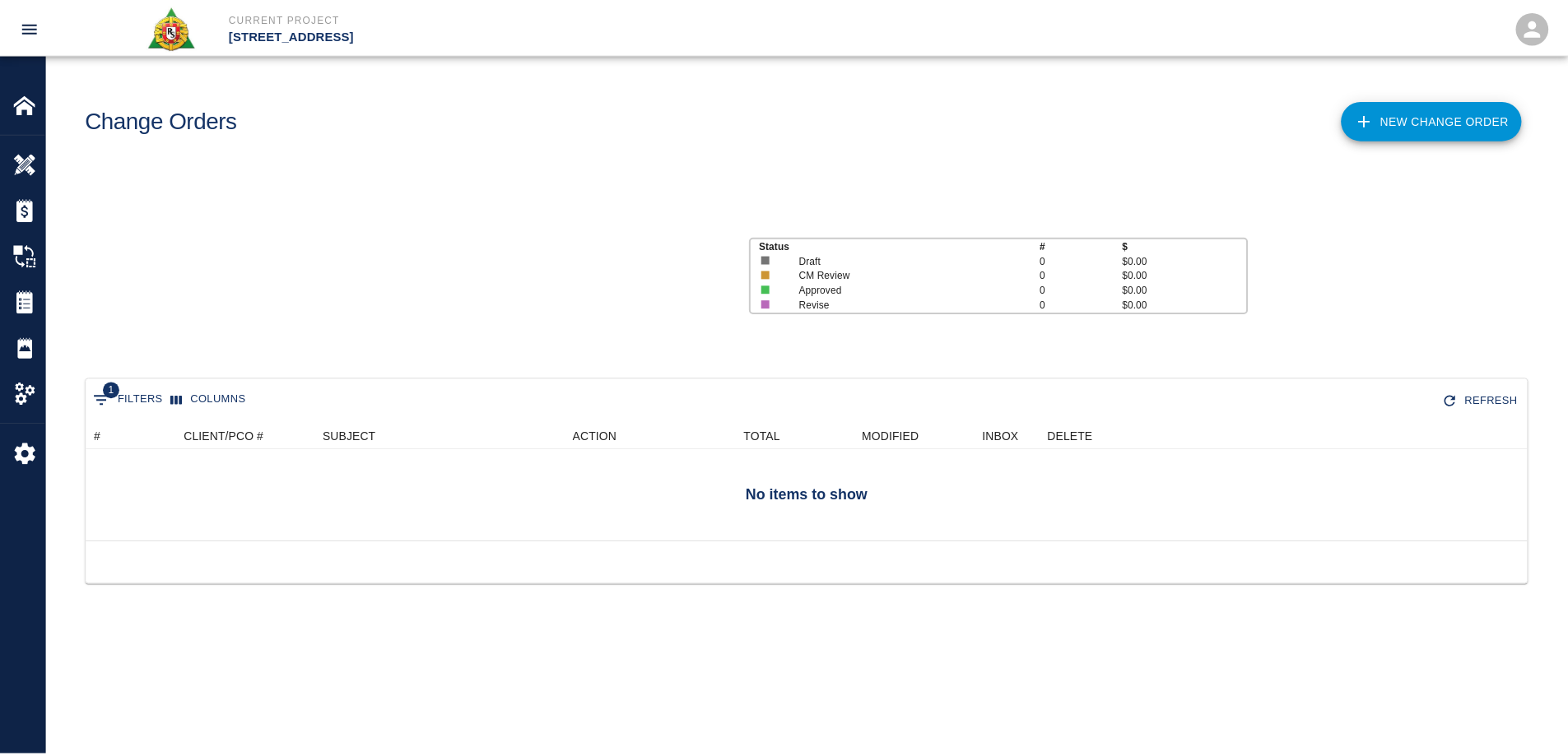
scroll to position [936, 1428]
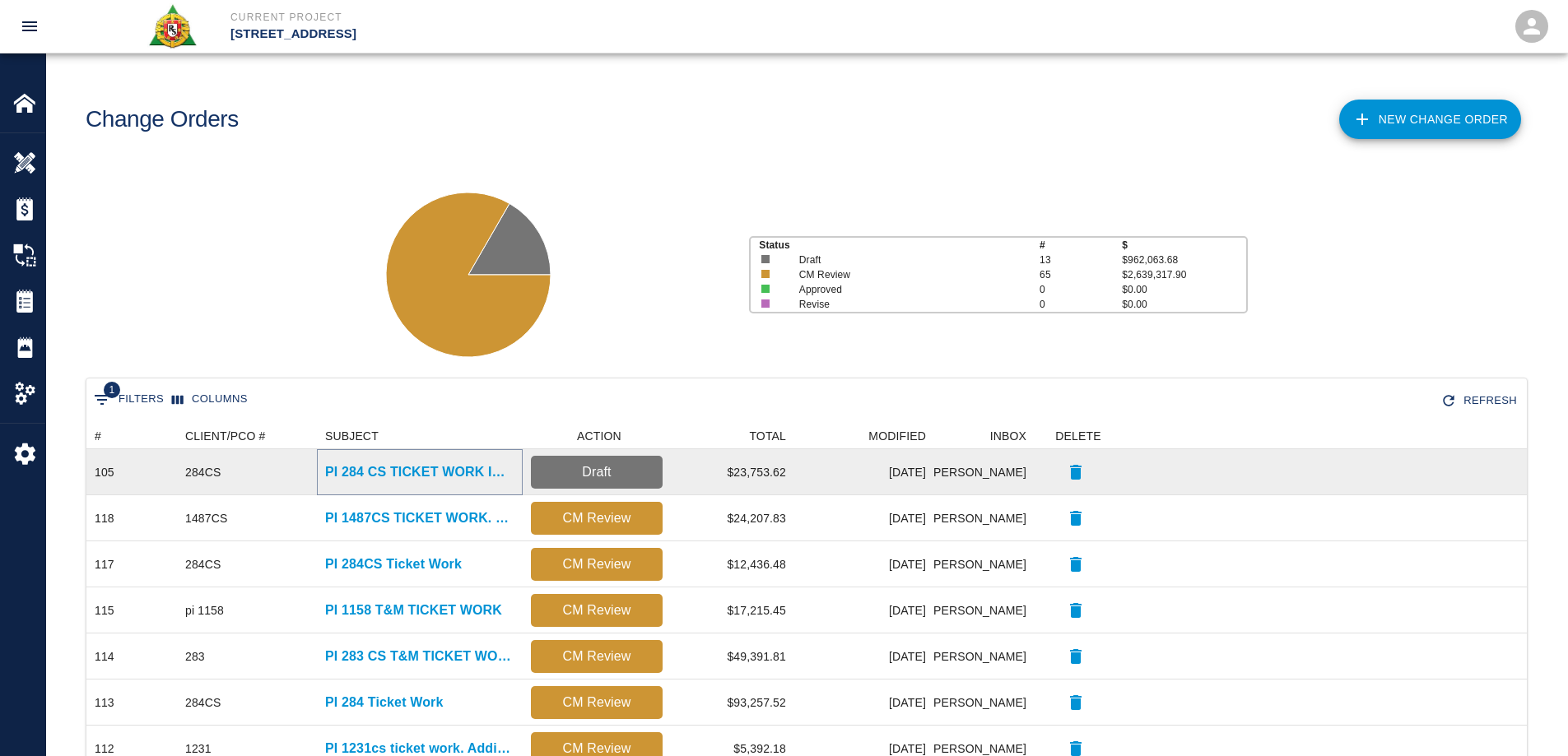
click at [480, 473] on p "PI 284 CS TICKET WORK INCLUDING PREMIUM TIME WORK" at bounding box center [420, 472] width 189 height 20
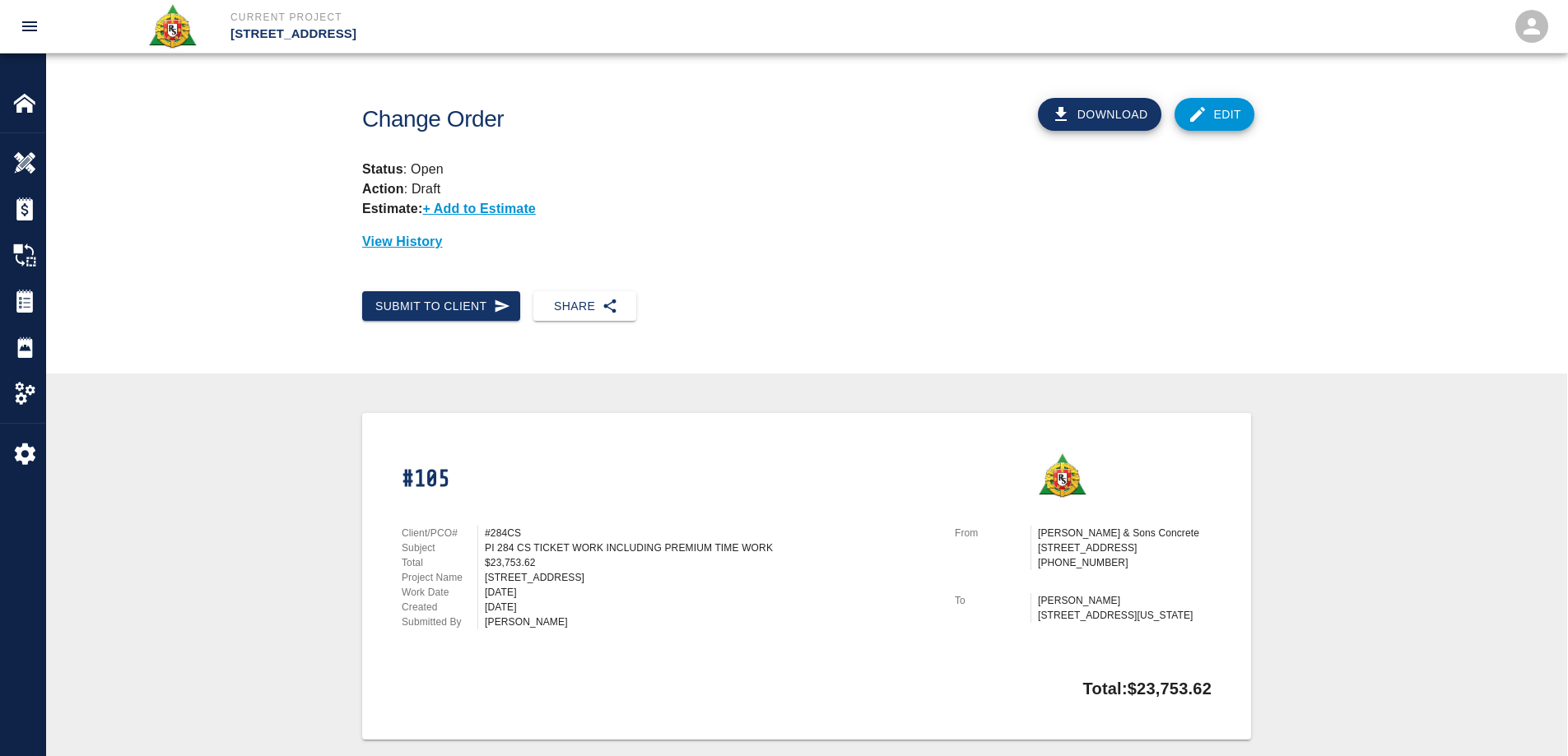
click at [1230, 116] on link "Edit" at bounding box center [1216, 114] width 81 height 33
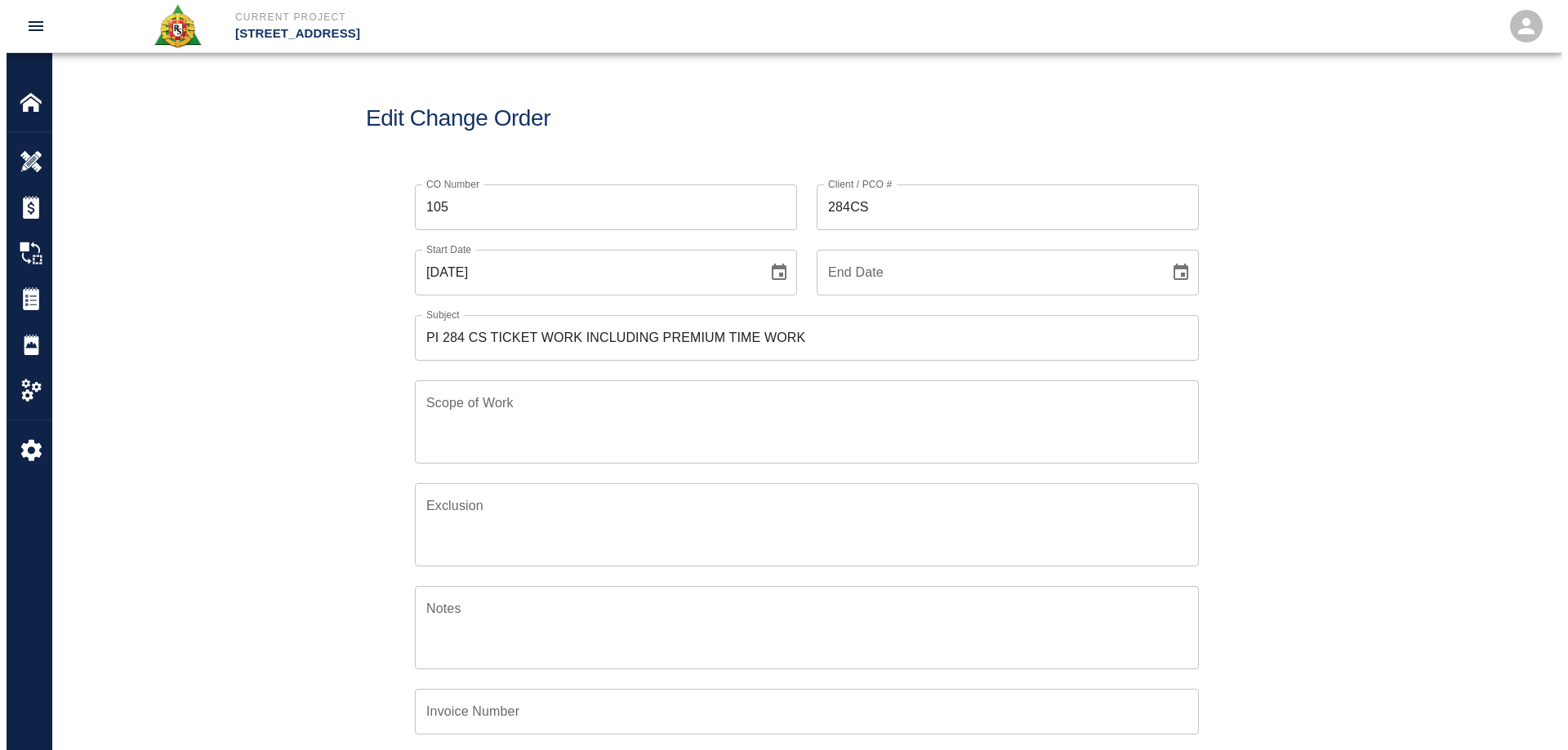
scroll to position [379, 789]
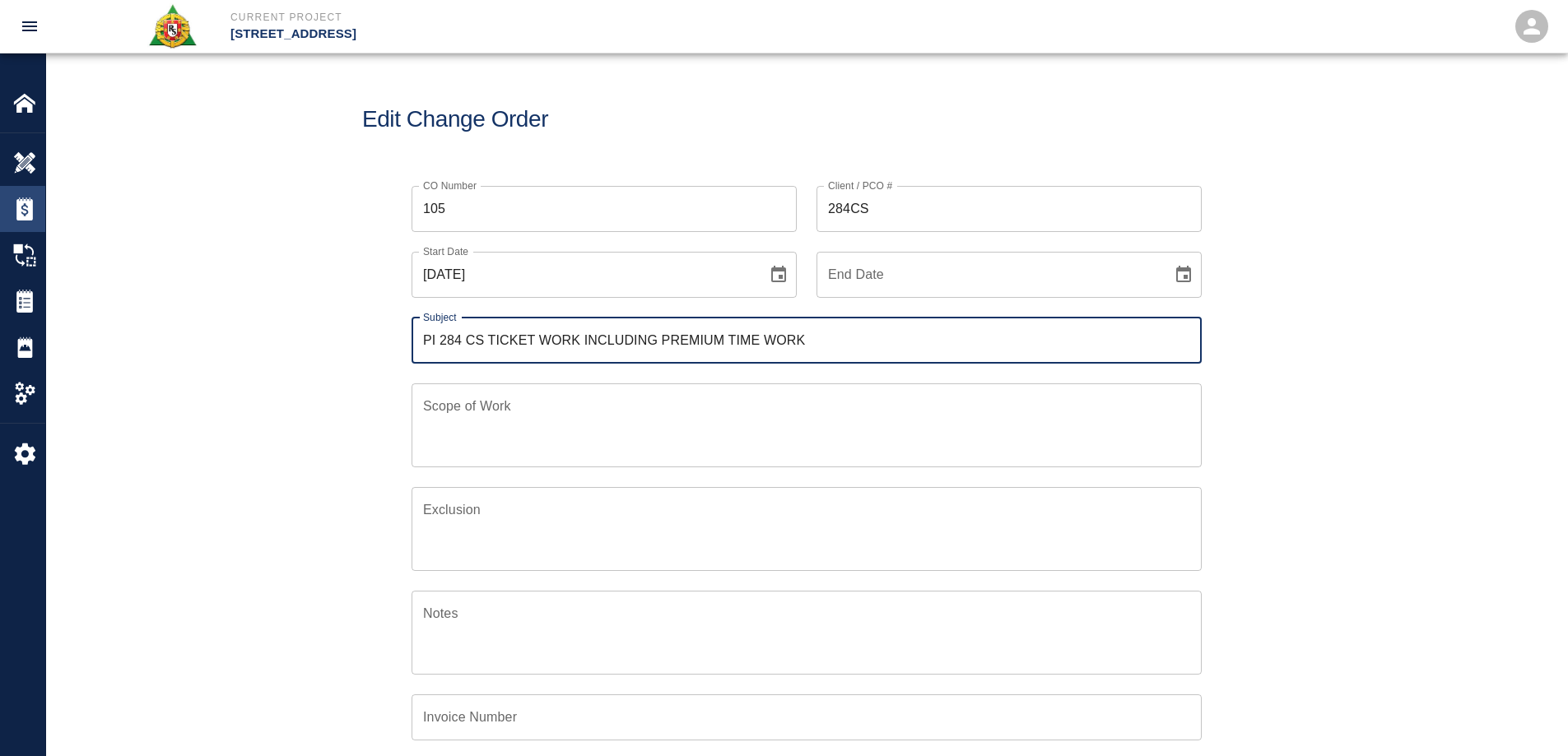
click at [29, 200] on img at bounding box center [24, 209] width 23 height 23
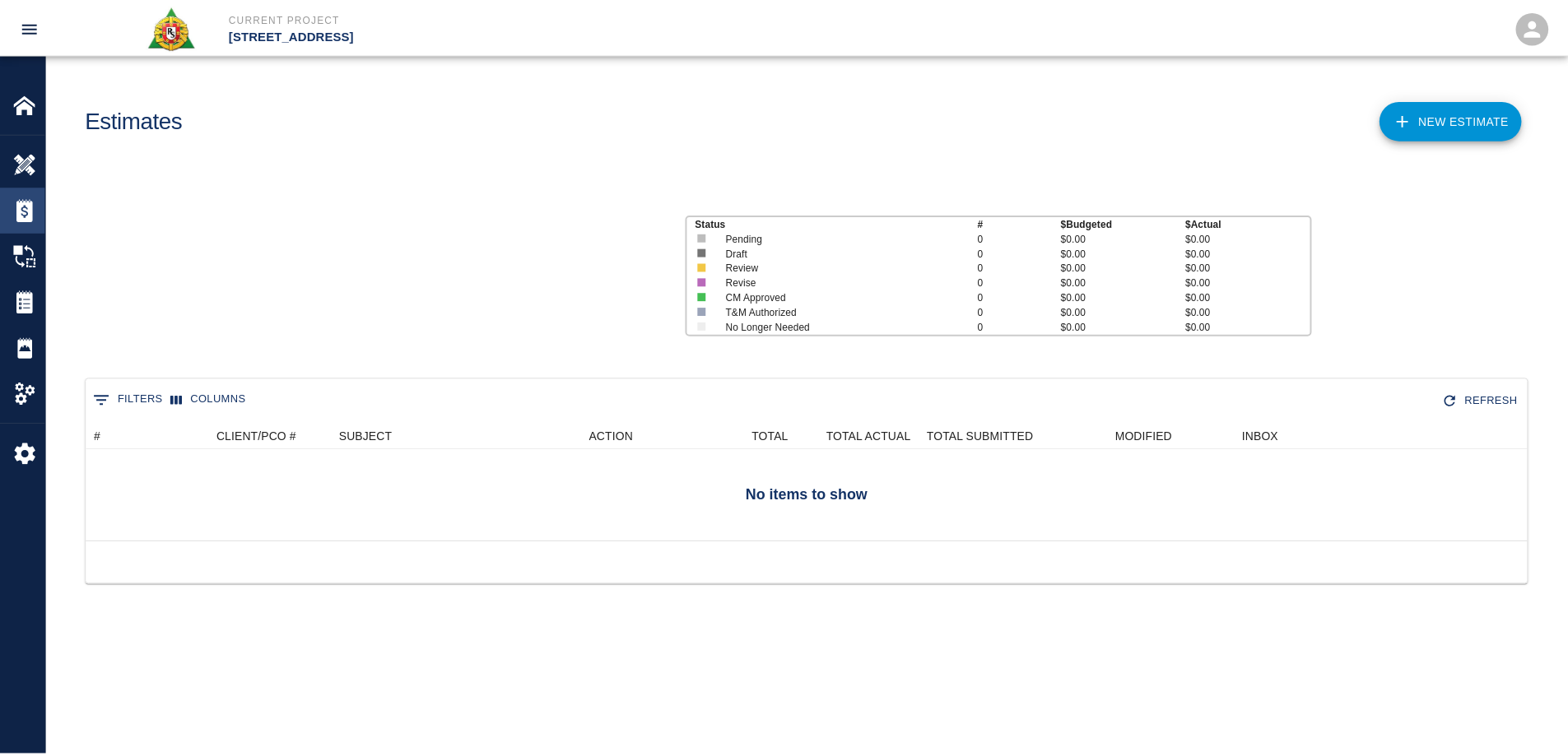
scroll to position [106, 1441]
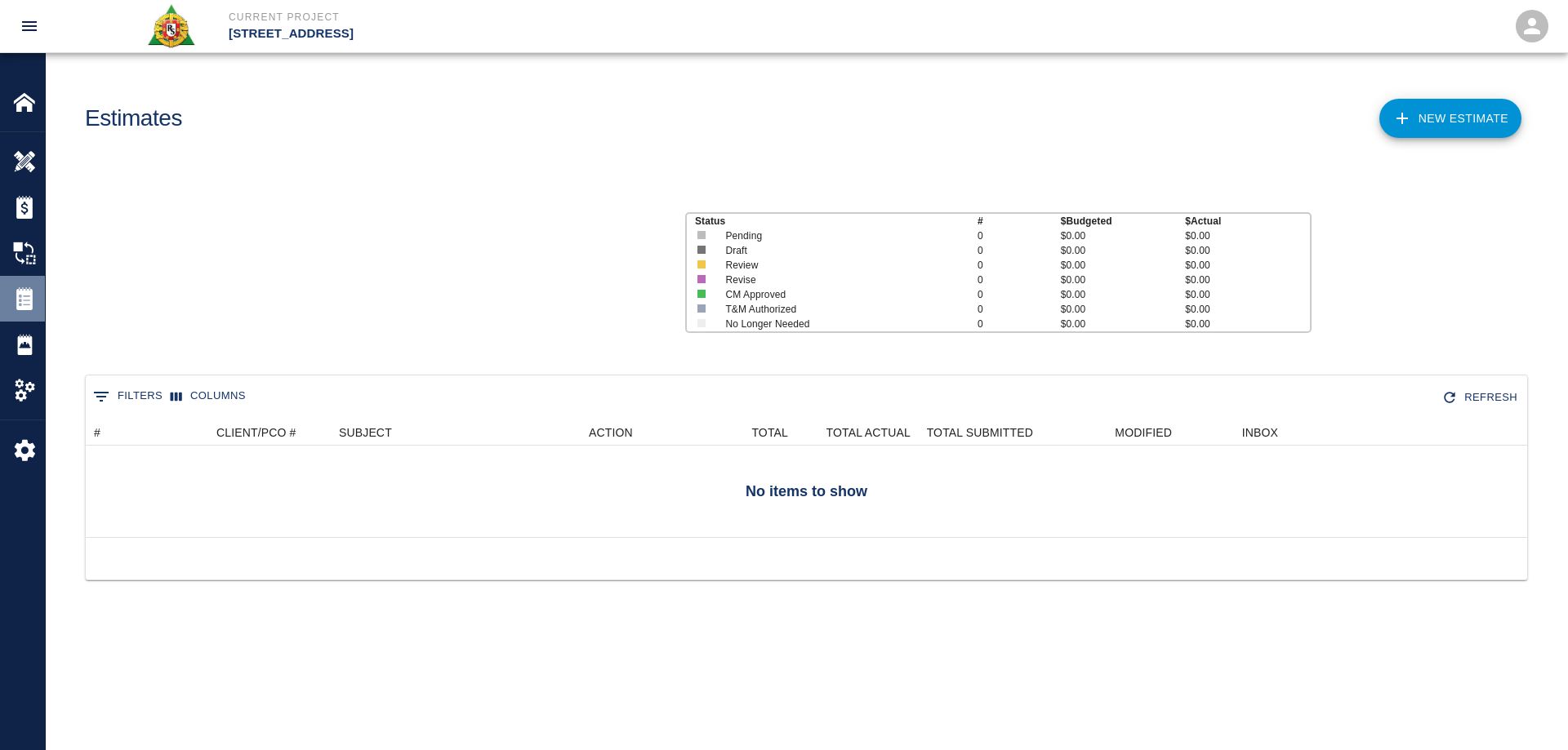
click at [19, 292] on img at bounding box center [24, 298] width 23 height 23
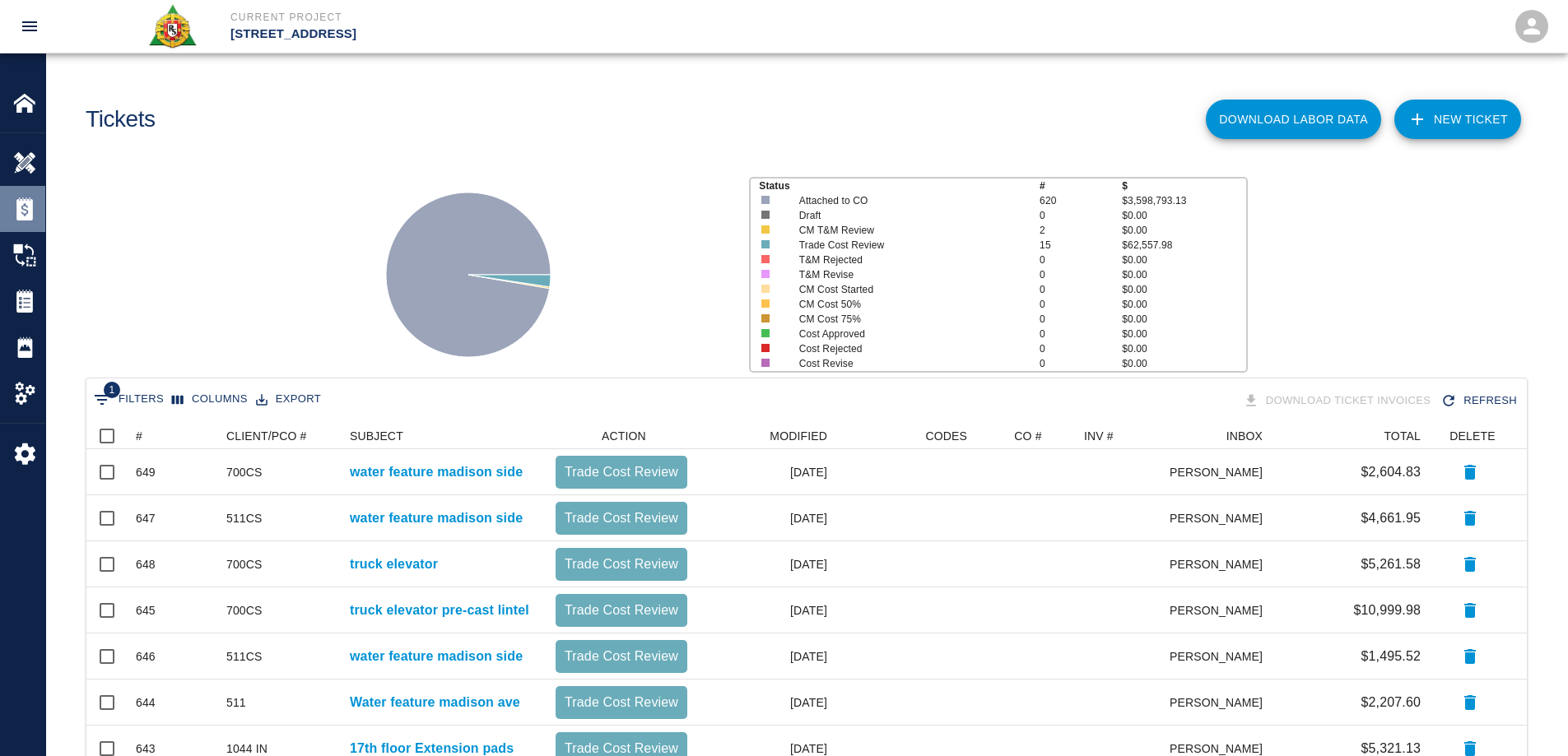
click at [23, 205] on img at bounding box center [24, 209] width 23 height 23
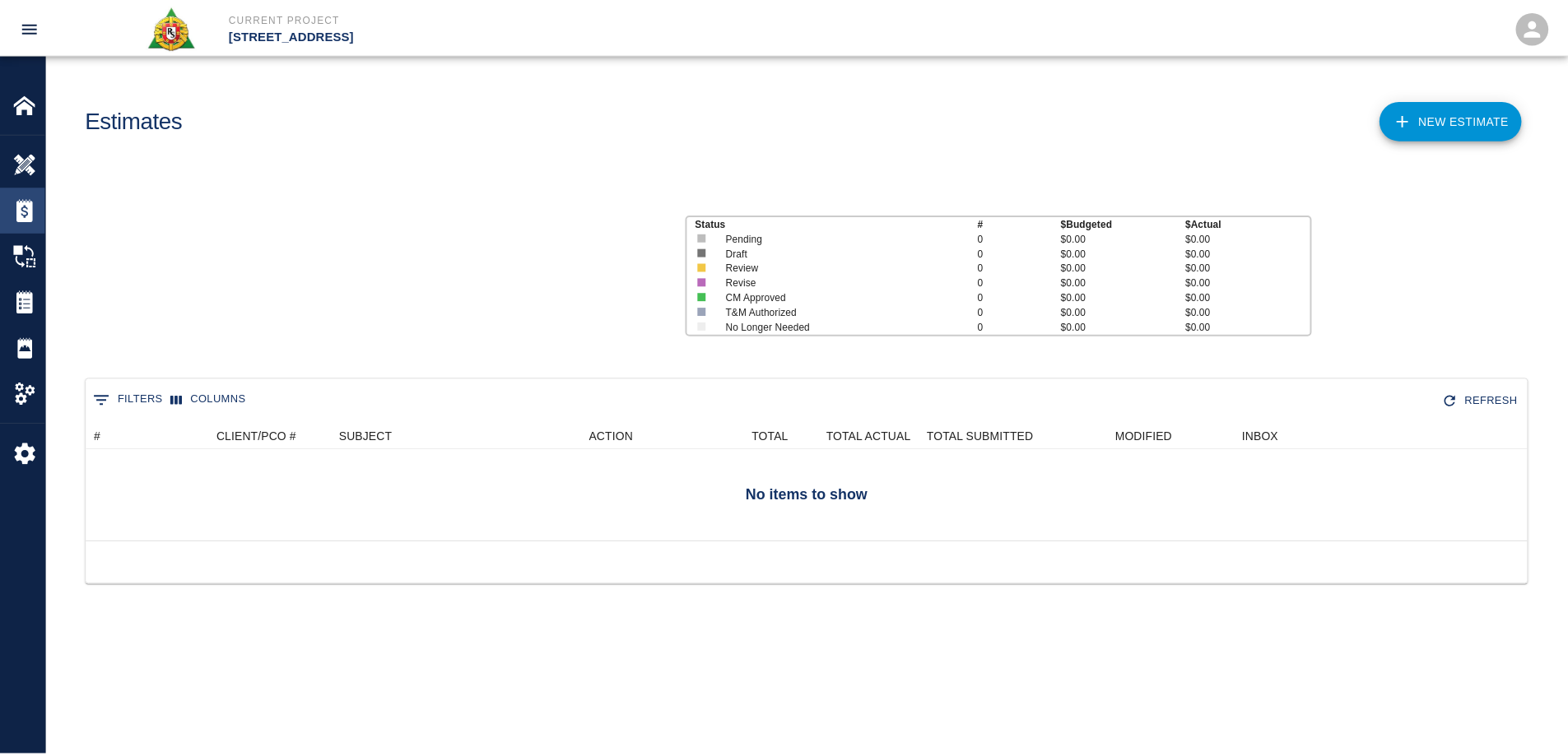
scroll to position [106, 1441]
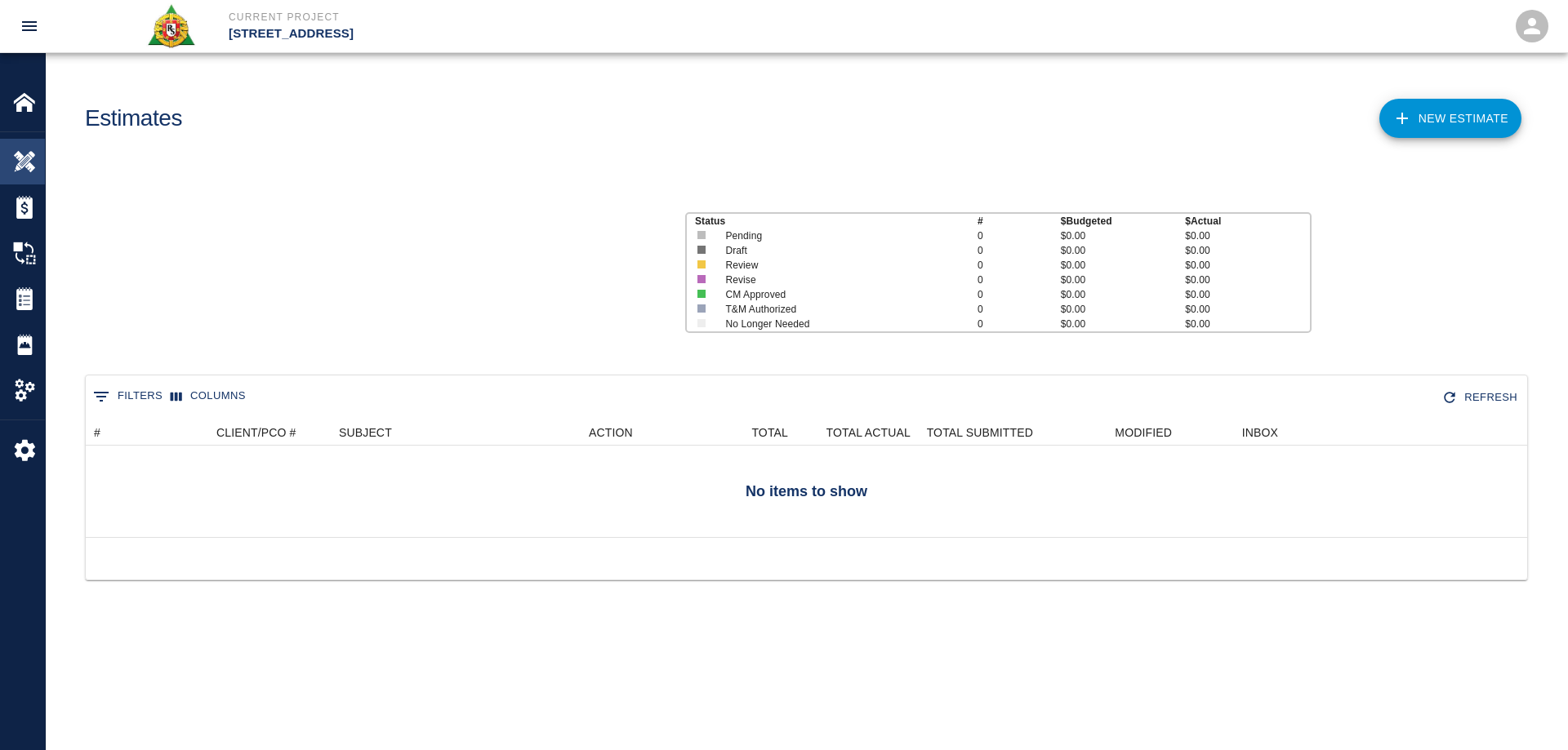
click at [22, 170] on img at bounding box center [24, 162] width 23 height 23
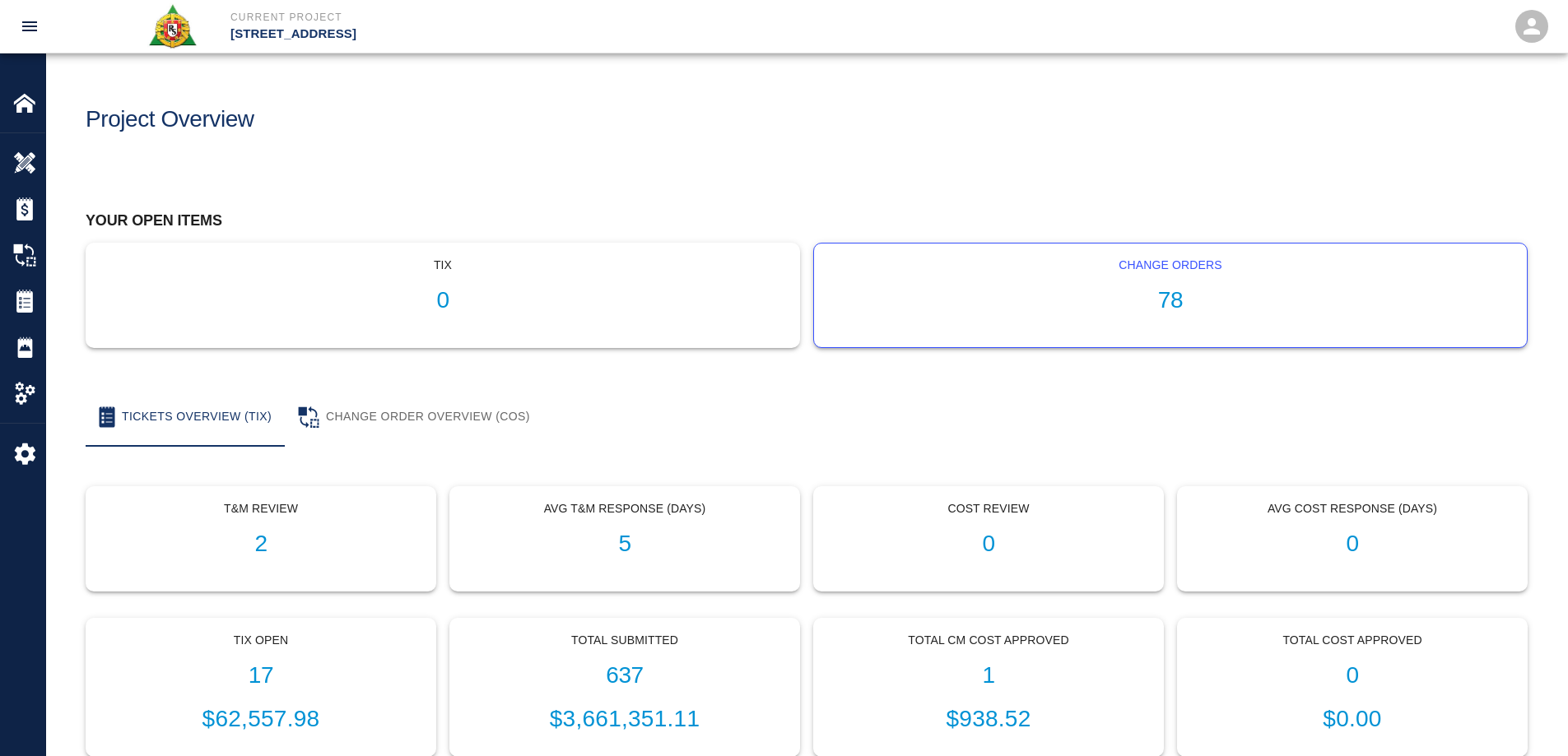
click at [1188, 313] on h1 "78" at bounding box center [1171, 301] width 687 height 27
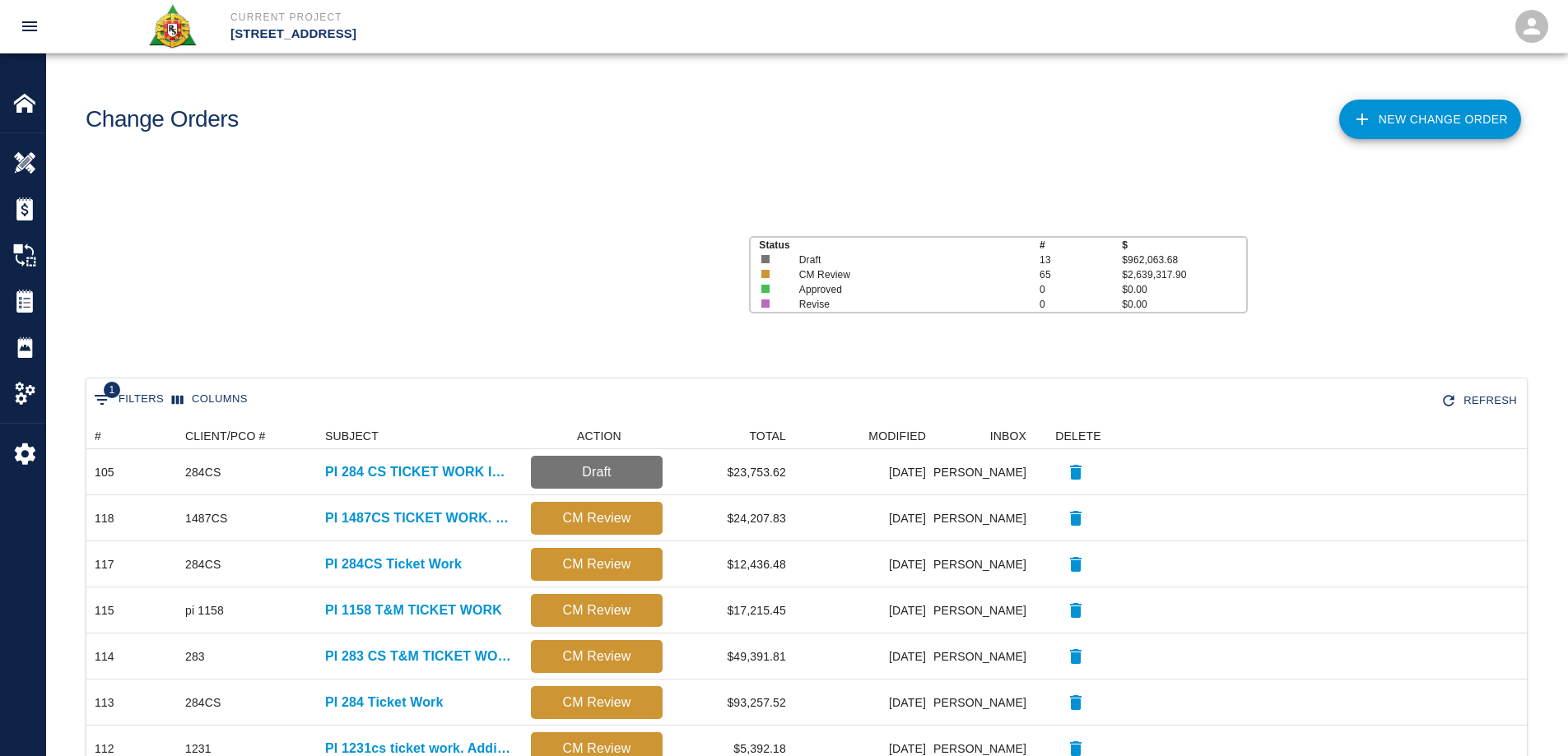
scroll to position [936, 1428]
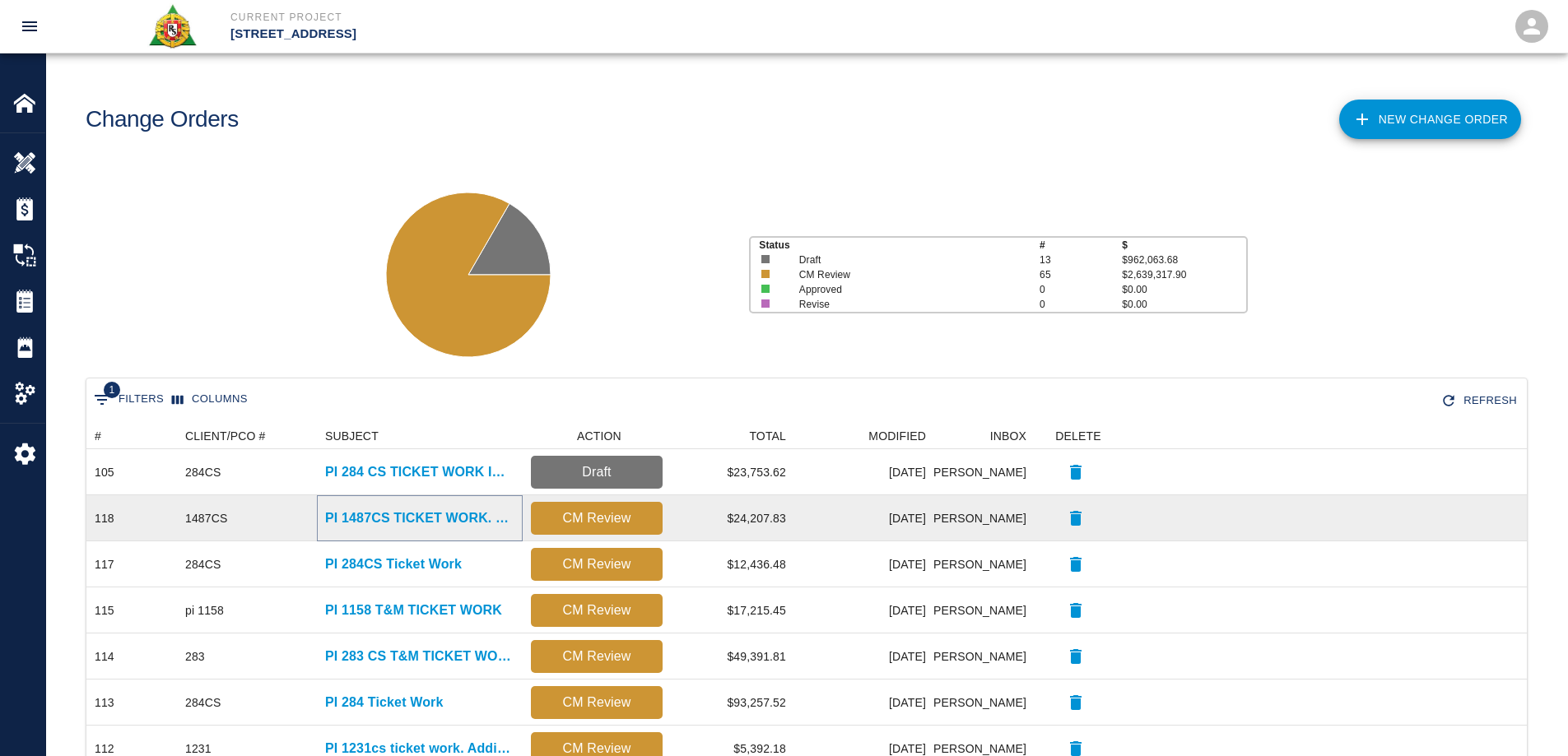
click at [443, 514] on p "PI 1487CS TICKET WORK. STAIR LANDING FIX." at bounding box center [420, 518] width 189 height 20
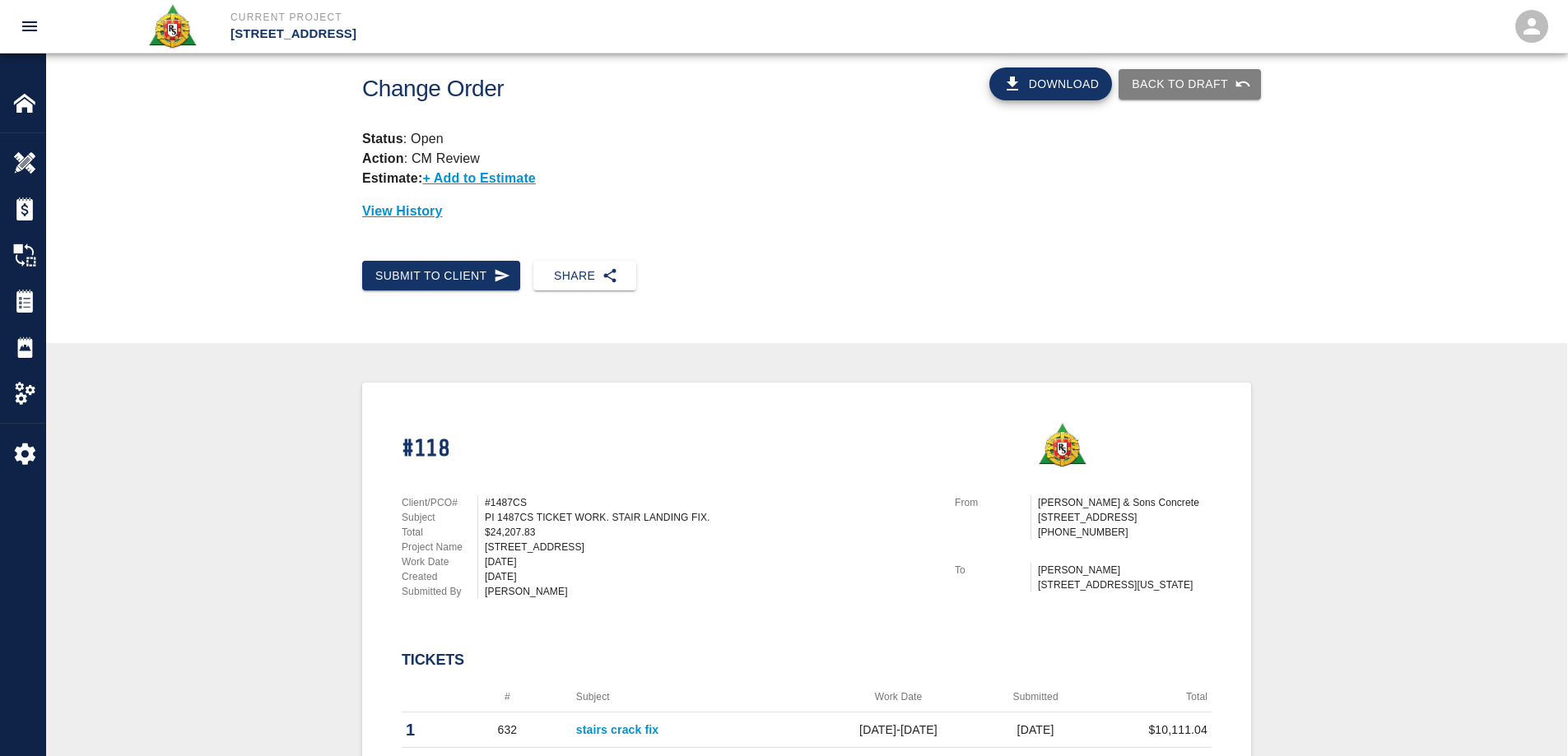
scroll to position [576, 0]
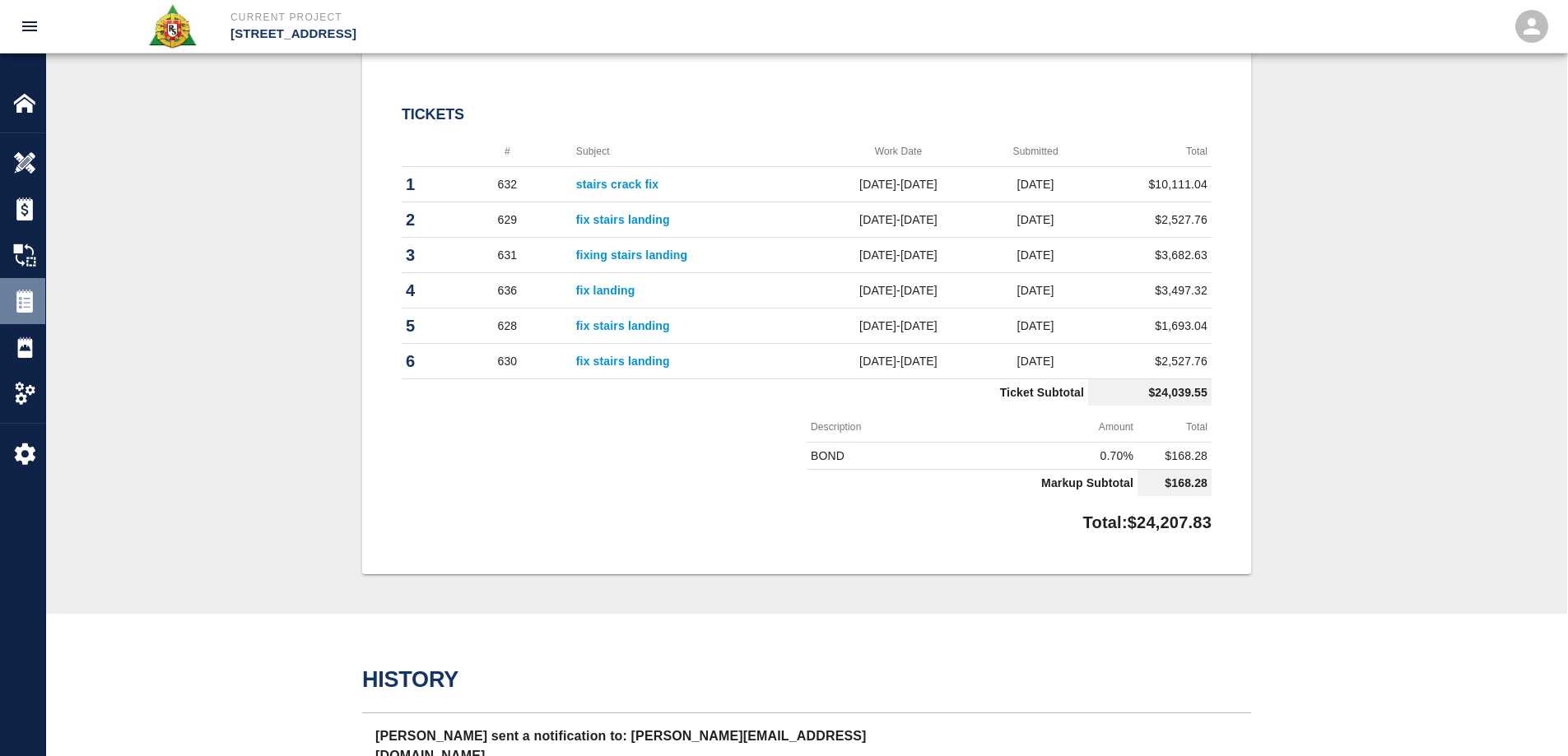
click at [37, 289] on div "Tickets" at bounding box center [22, 301] width 45 height 46
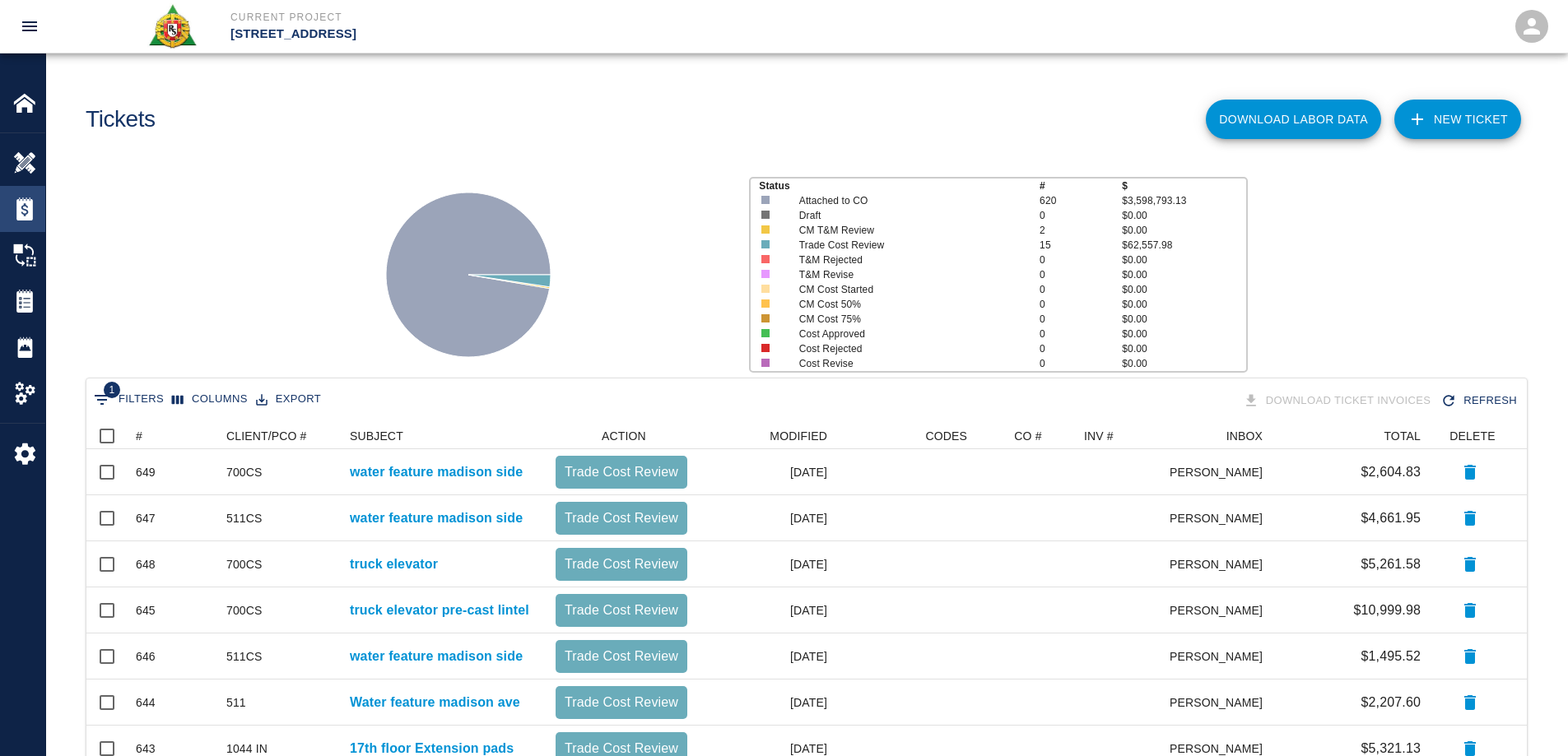
click at [31, 215] on img at bounding box center [24, 209] width 23 height 23
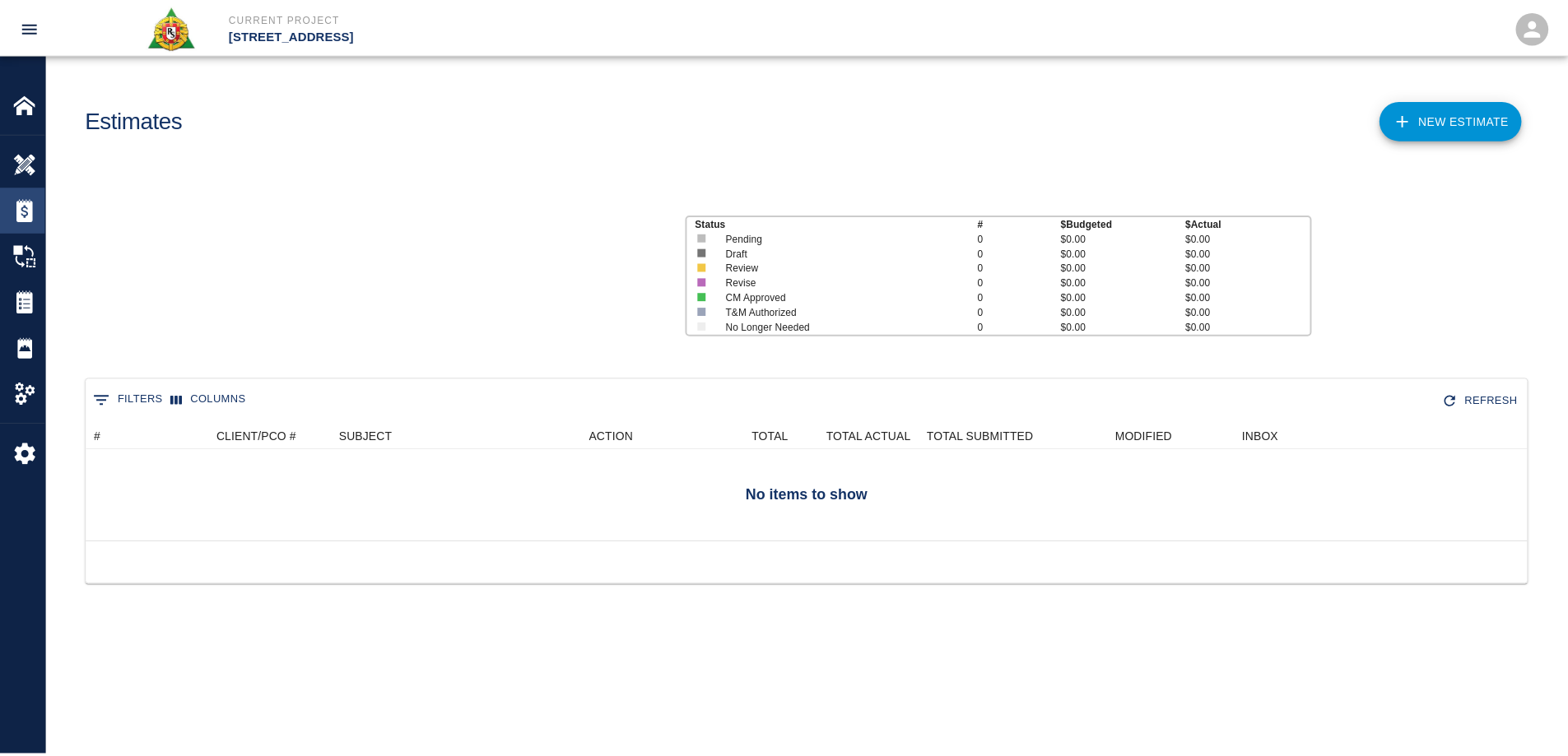
scroll to position [106, 1441]
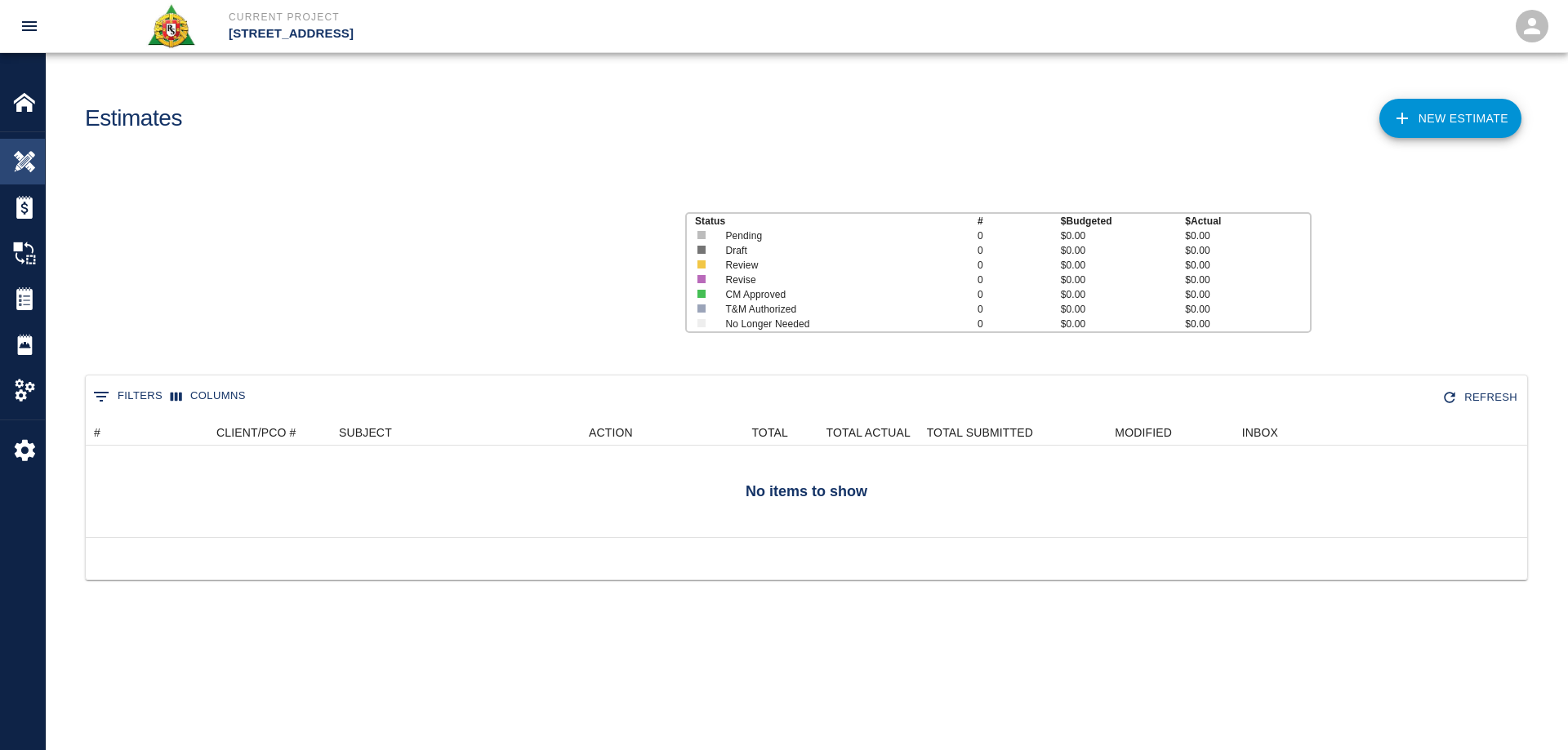
click at [25, 171] on img at bounding box center [24, 162] width 23 height 23
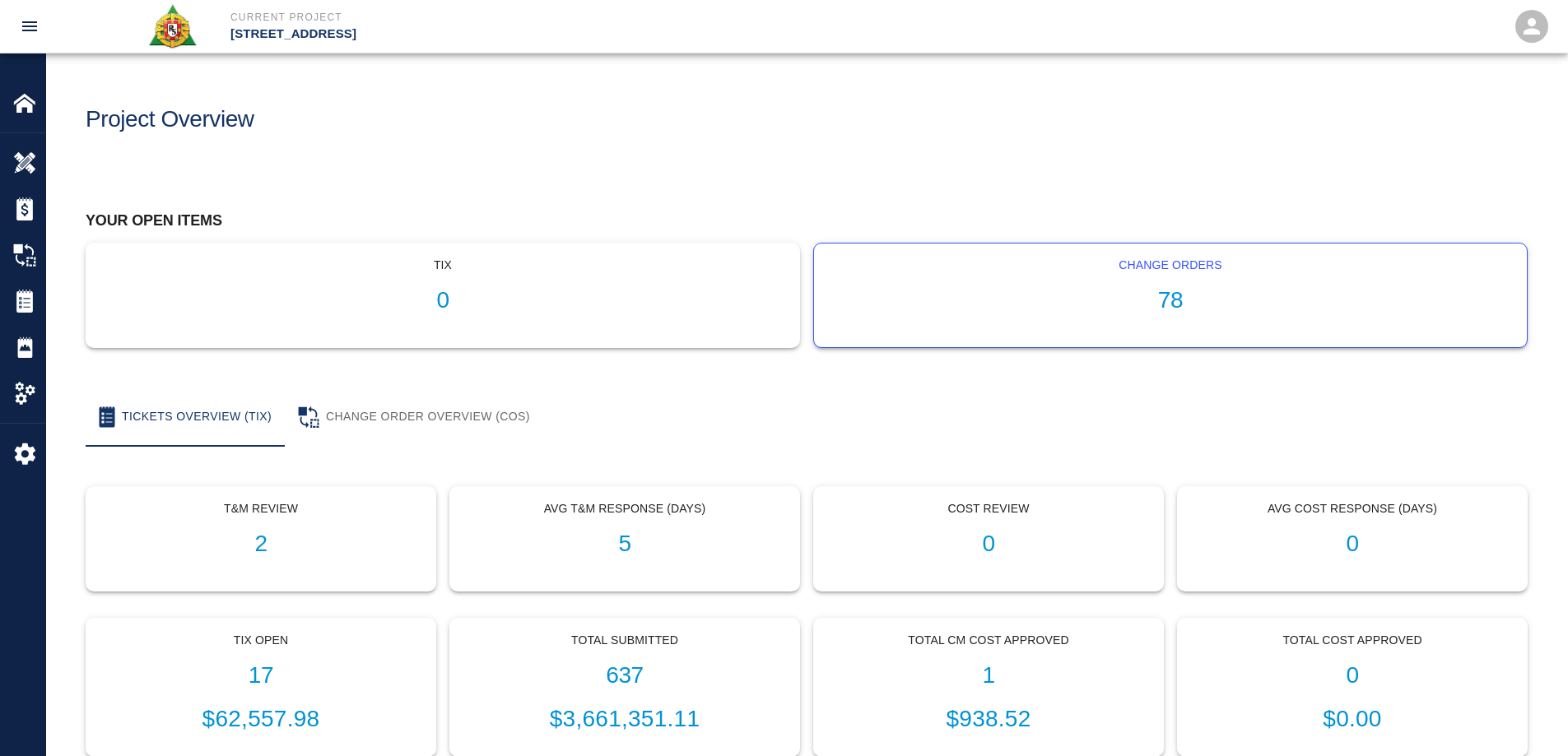
click at [1167, 289] on h1 "78" at bounding box center [1171, 301] width 687 height 27
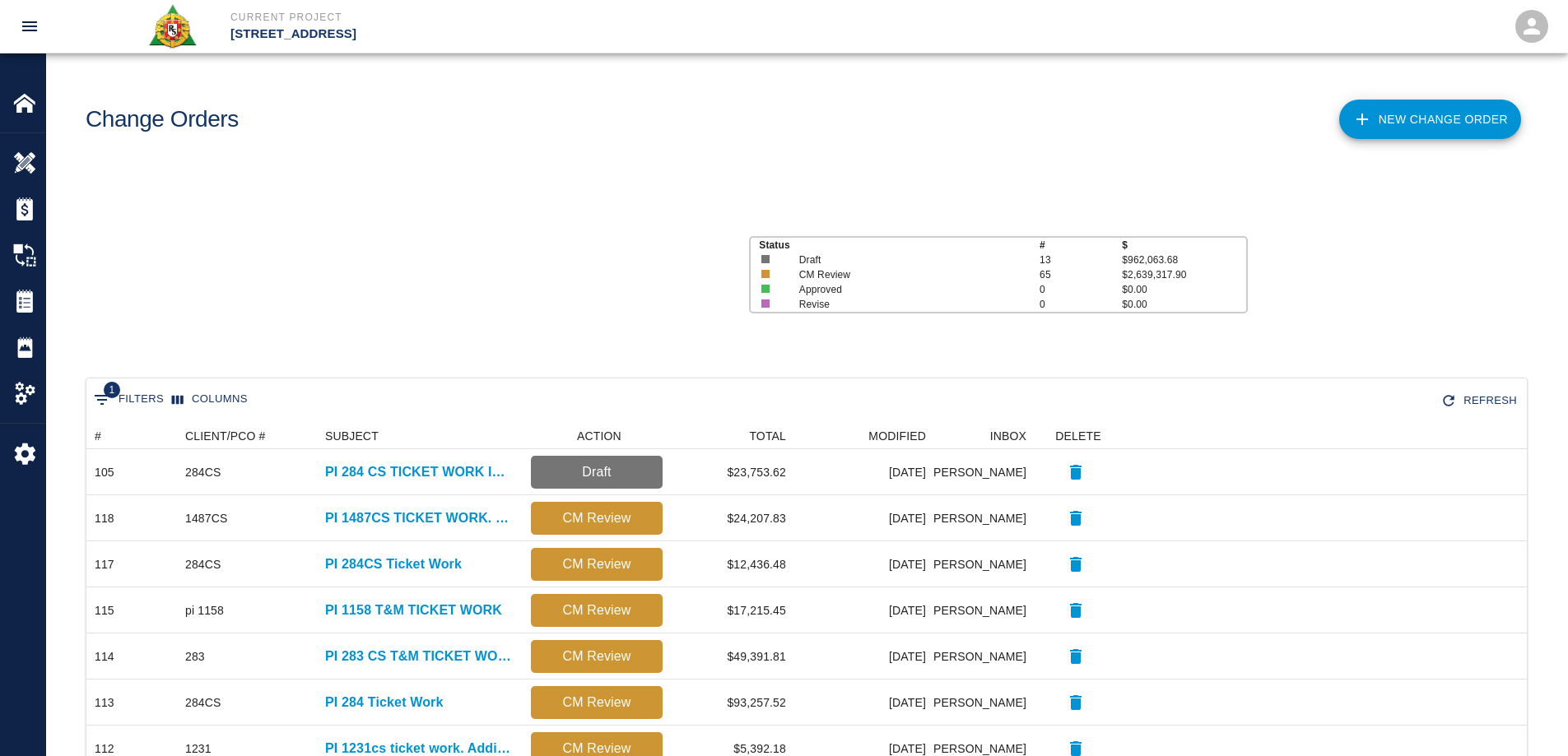
scroll to position [936, 1428]
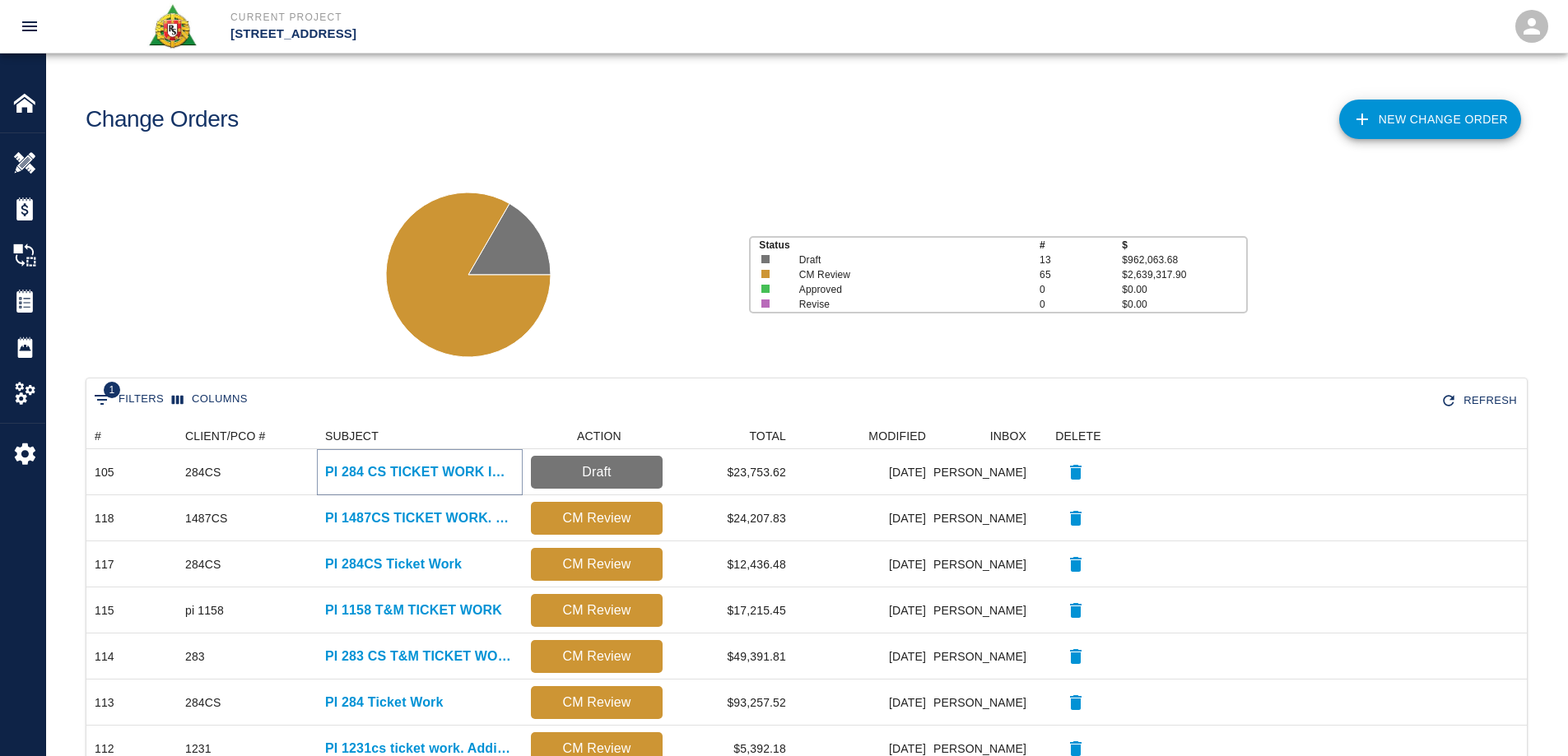
click at [421, 468] on p "PI 284 CS TICKET WORK INCLUDING PREMIUM TIME WORK" at bounding box center [420, 472] width 189 height 20
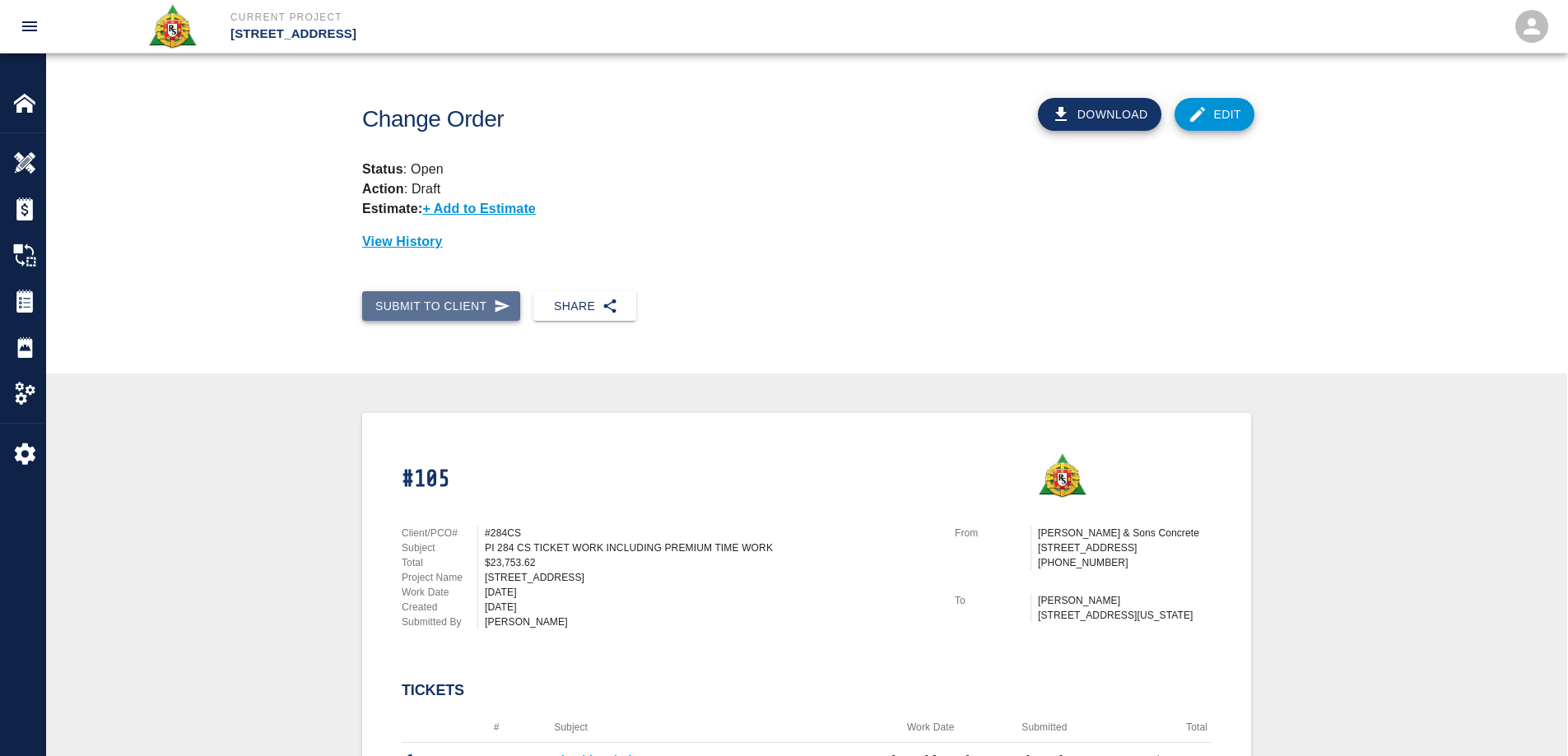
click at [464, 307] on button "Submit to Client" at bounding box center [441, 306] width 158 height 31
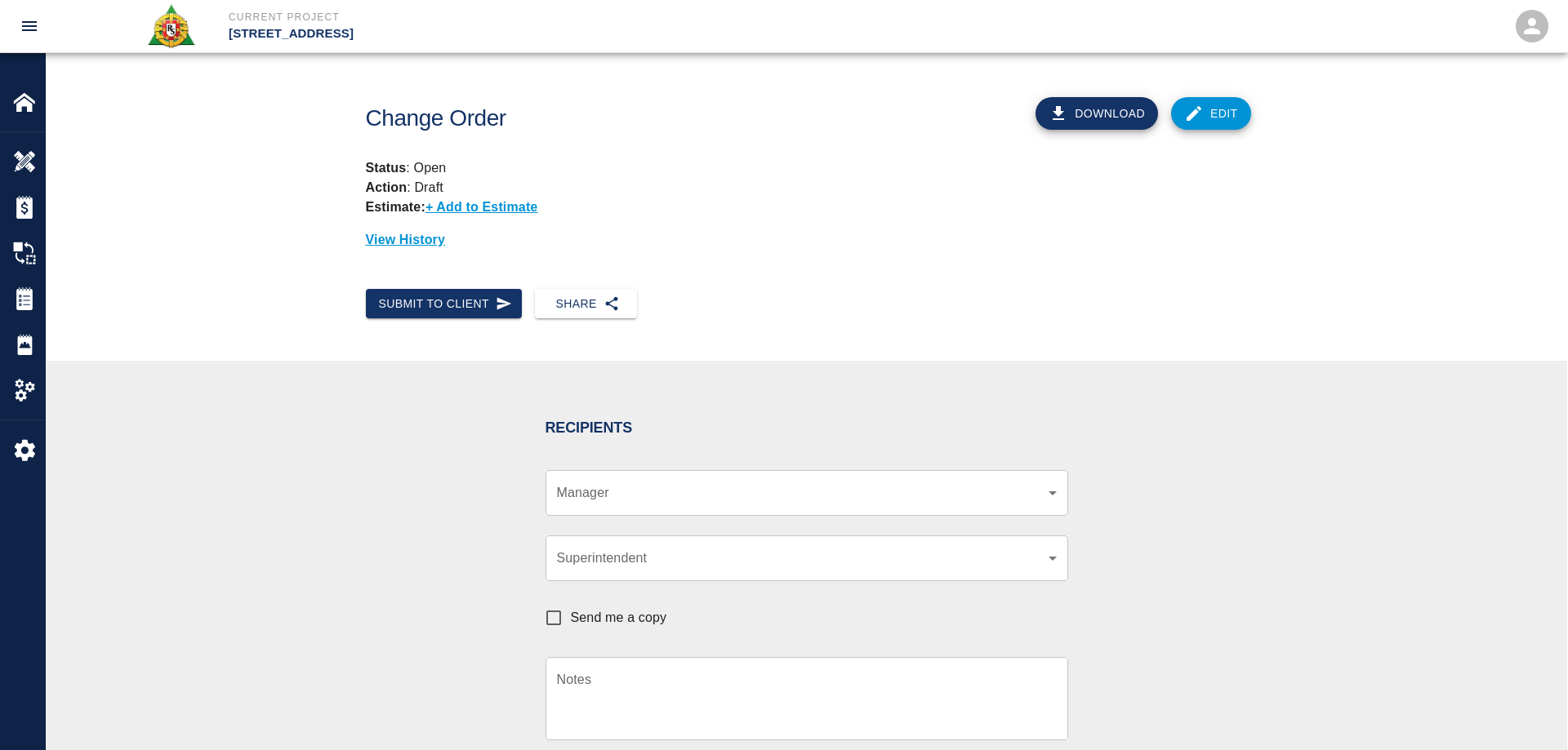
click at [654, 495] on body "Current Project 270 Park Ave Home 270 Park Ave Overview Estimates Change Orders…" at bounding box center [784, 375] width 1568 height 750
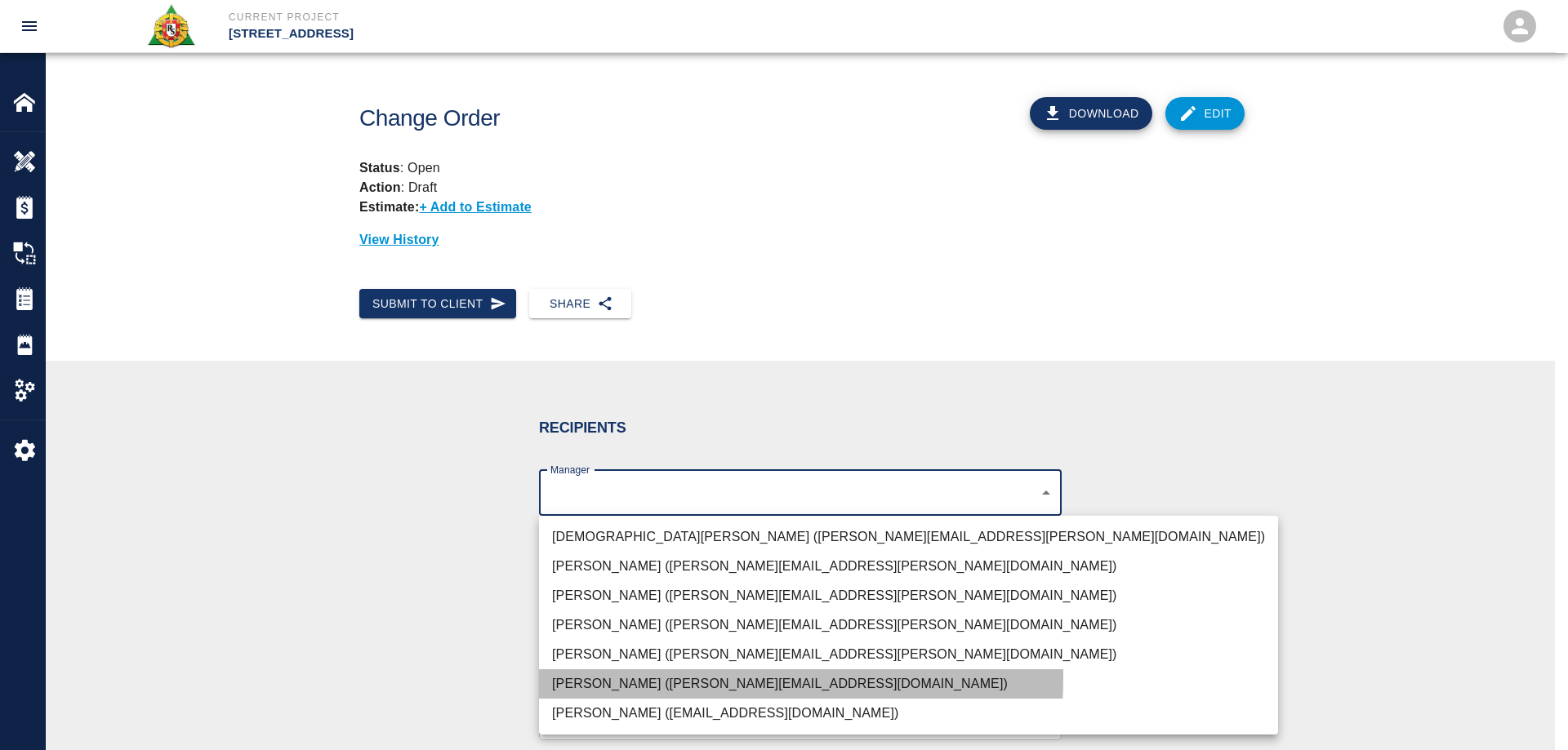
drag, startPoint x: 611, startPoint y: 677, endPoint x: 571, endPoint y: 677, distance: 40.0
click at [611, 678] on li "Brian Daly (brian.daly1@aecom.com)" at bounding box center [908, 684] width 739 height 30
type input "85da188b-cc1c-4675-87f9-ec2c37837295"
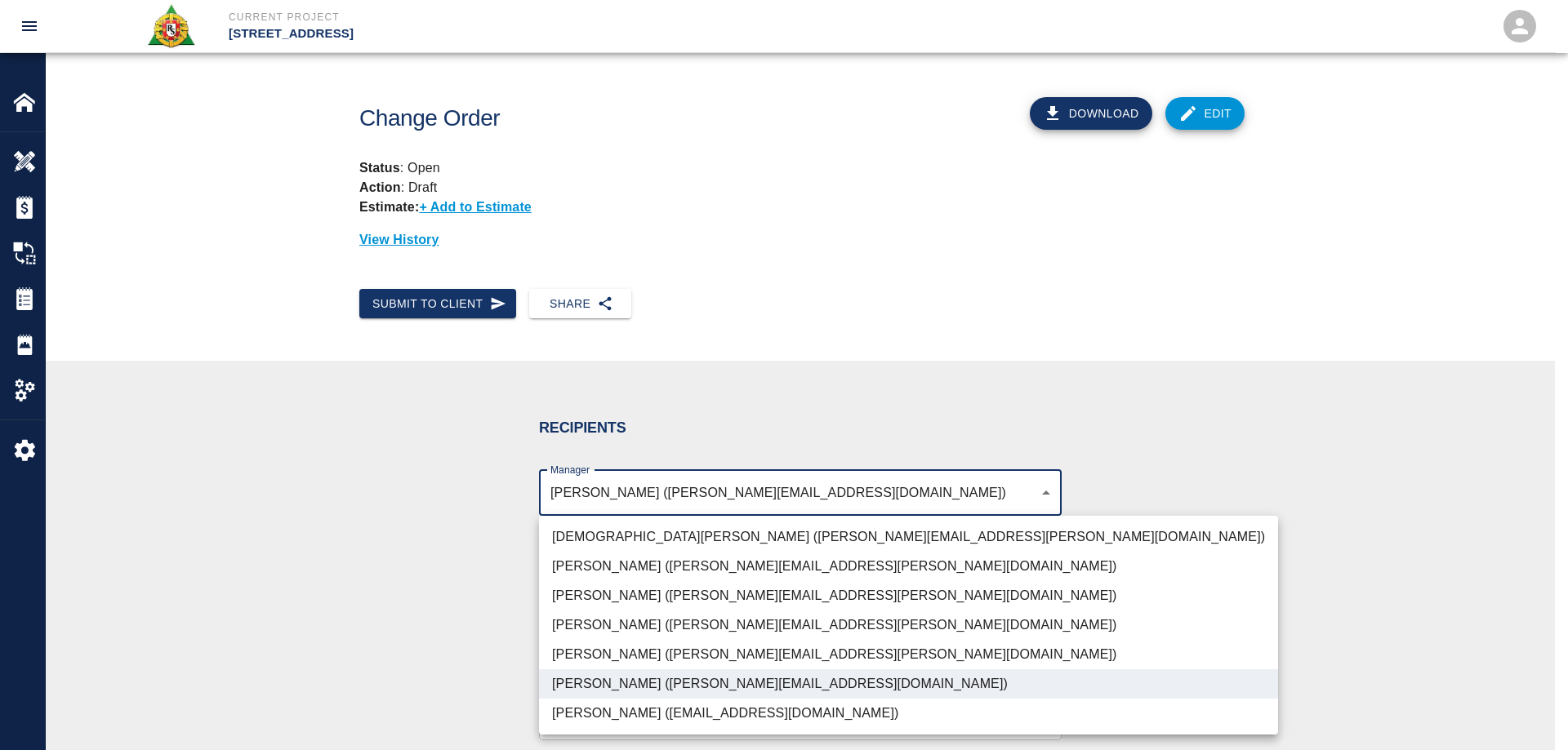
click at [400, 670] on div at bounding box center [784, 375] width 1568 height 750
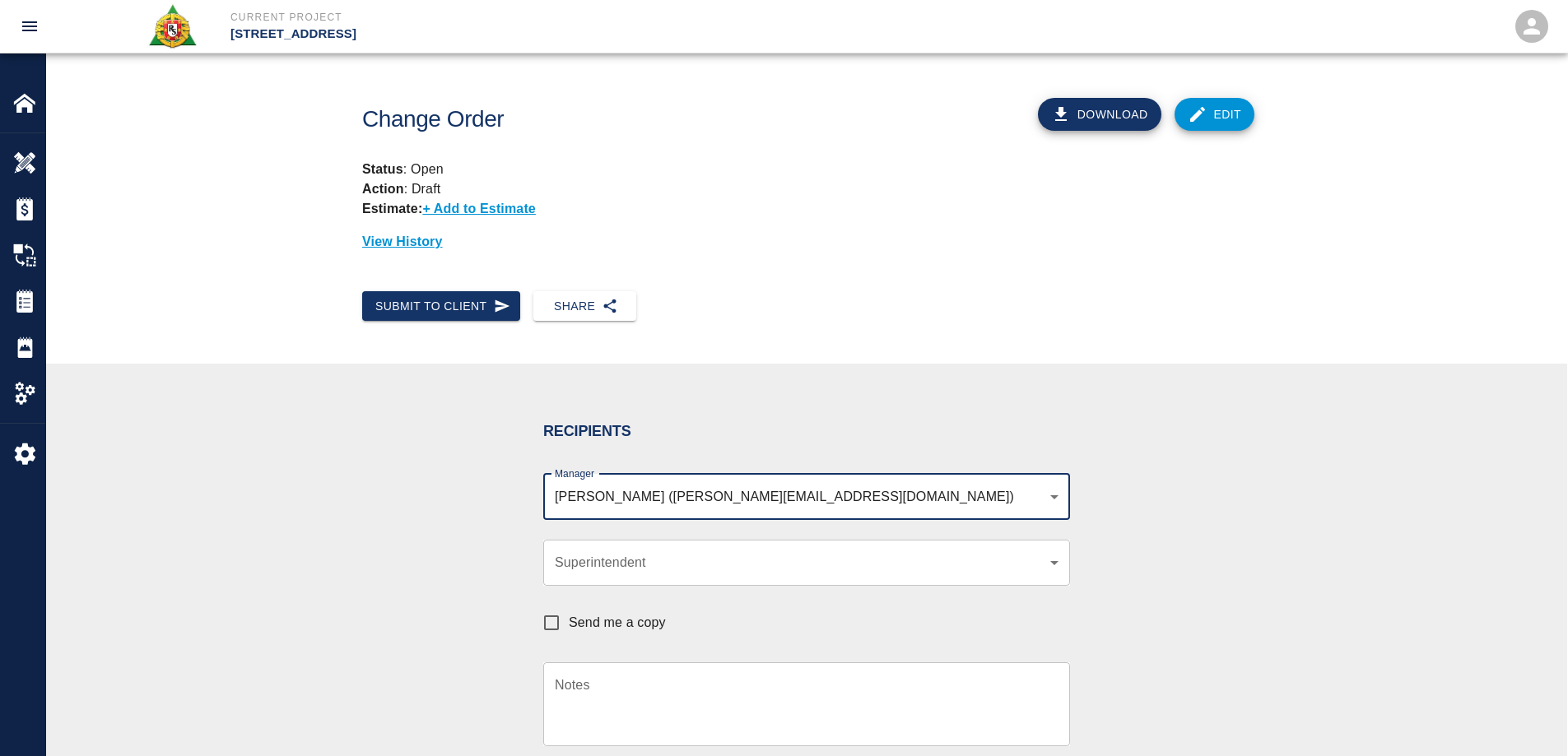
click at [600, 702] on textarea "Notes" at bounding box center [807, 704] width 504 height 57
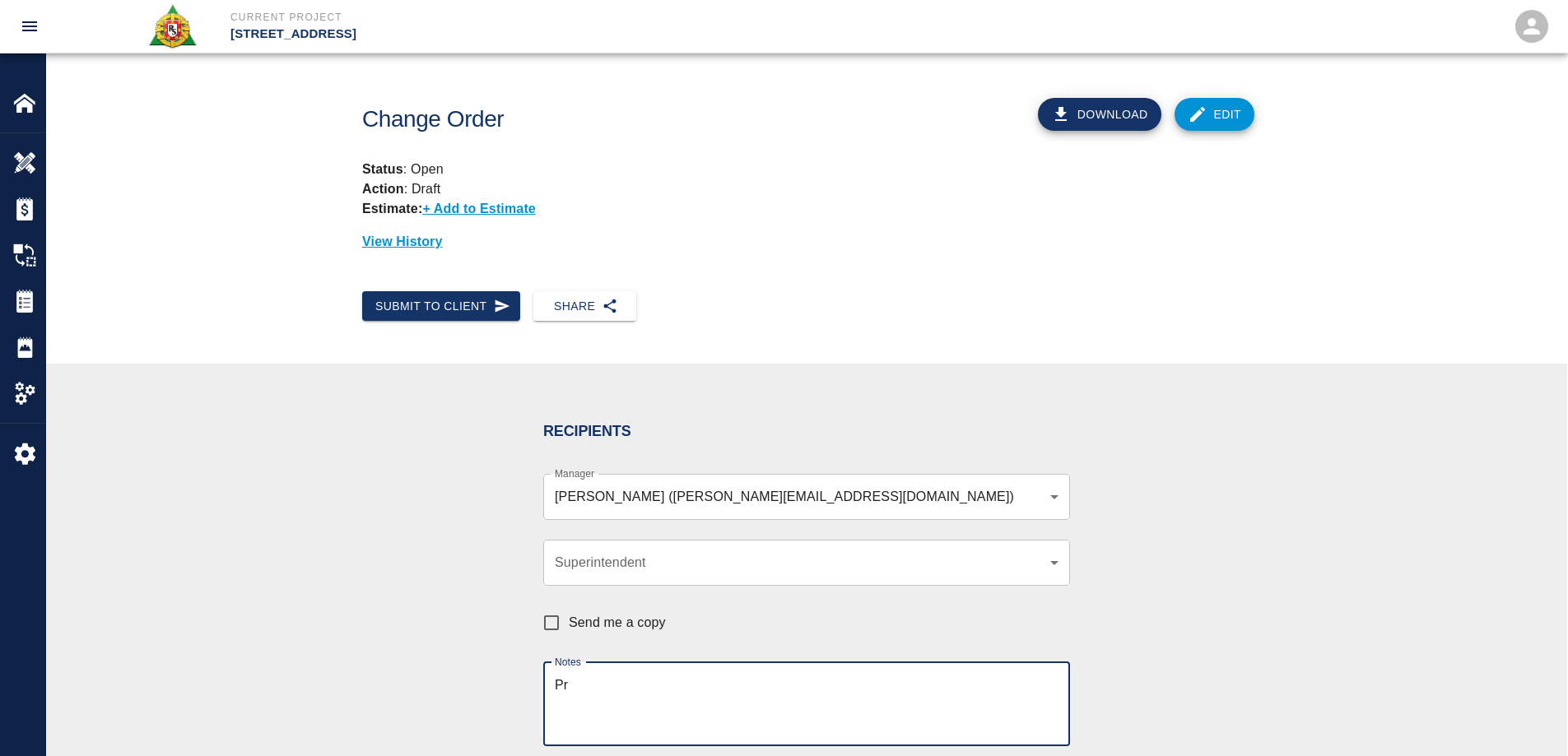
type textarea "P"
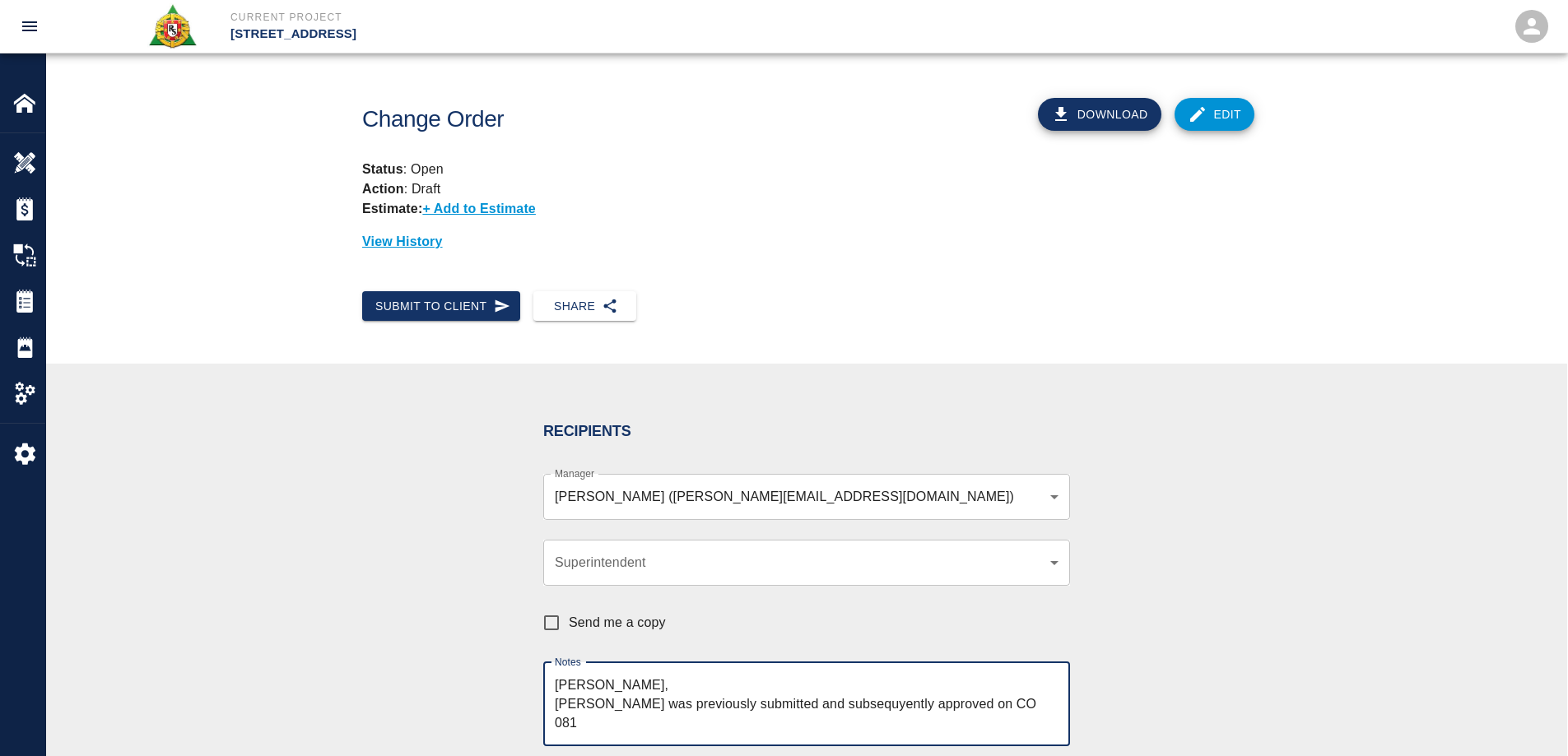
click at [838, 705] on textarea "Brian, Thsi COR was previously submitted and subsequyently approved on CO 081" at bounding box center [807, 704] width 504 height 57
click at [617, 680] on textarea "Brian, This COR was previously submitted and subsequently approved on CO 081" at bounding box center [807, 704] width 504 height 57
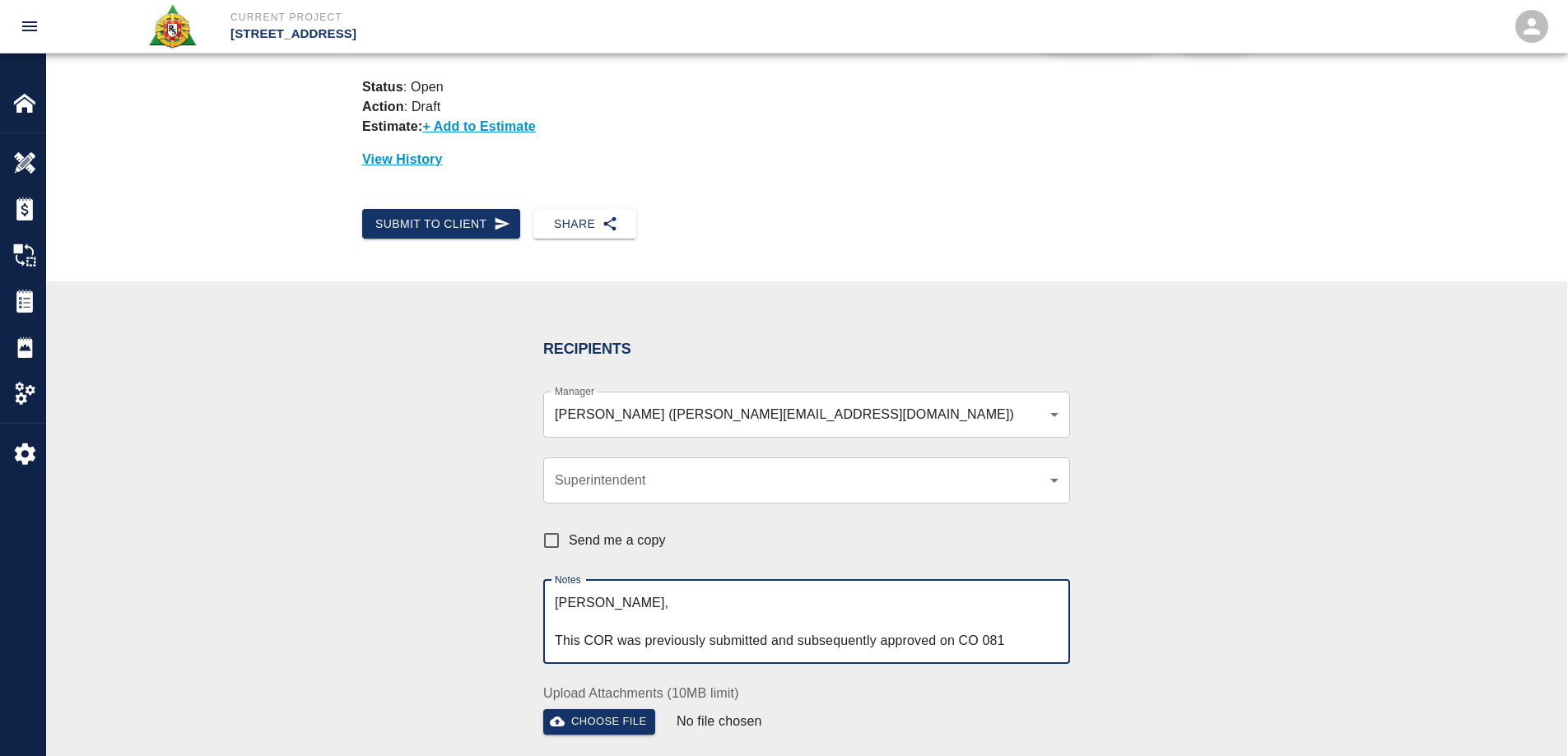
click at [553, 643] on div "Brian, This COR was previously submitted and subsequently approved on CO 081 x …" at bounding box center [807, 622] width 527 height 84
click at [557, 636] on textarea "Brian, This COR was previously submitted and subsequently approved on CO 081" at bounding box center [807, 621] width 504 height 57
click at [1014, 624] on textarea "Brian, This COR was previously submitted and subsequently approved on CO 081" at bounding box center [807, 621] width 504 height 57
click at [984, 621] on textarea "Brian, This COR was previously submitted and subsequently approved on CO 081" at bounding box center [807, 621] width 504 height 57
click at [1016, 622] on textarea "Brian, This COR was previously submitted and subsequently approved on CO #081" at bounding box center [807, 621] width 504 height 57
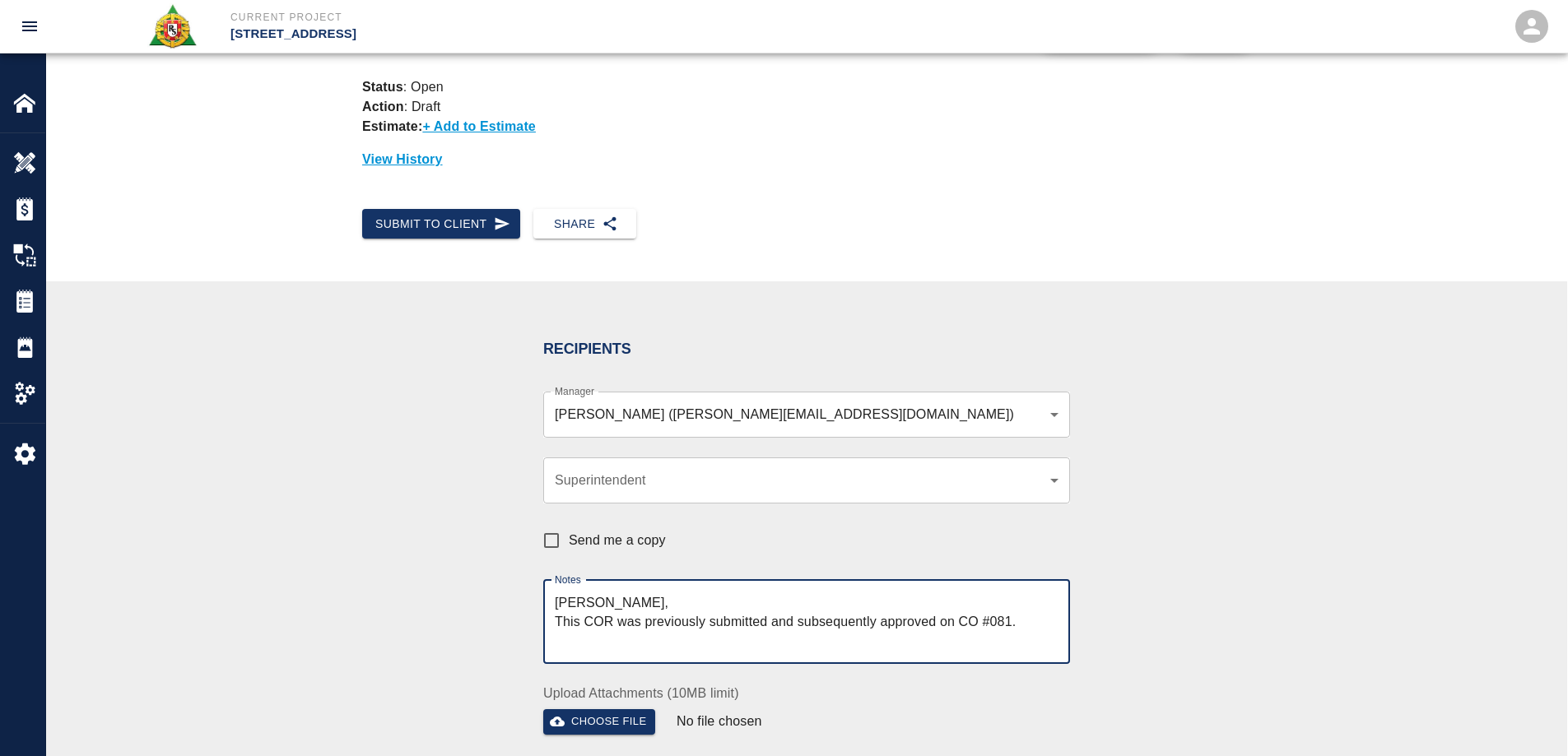
click at [613, 601] on textarea "Brian, This COR was previously submitted and subsequently approved on CO #081." at bounding box center [807, 621] width 504 height 57
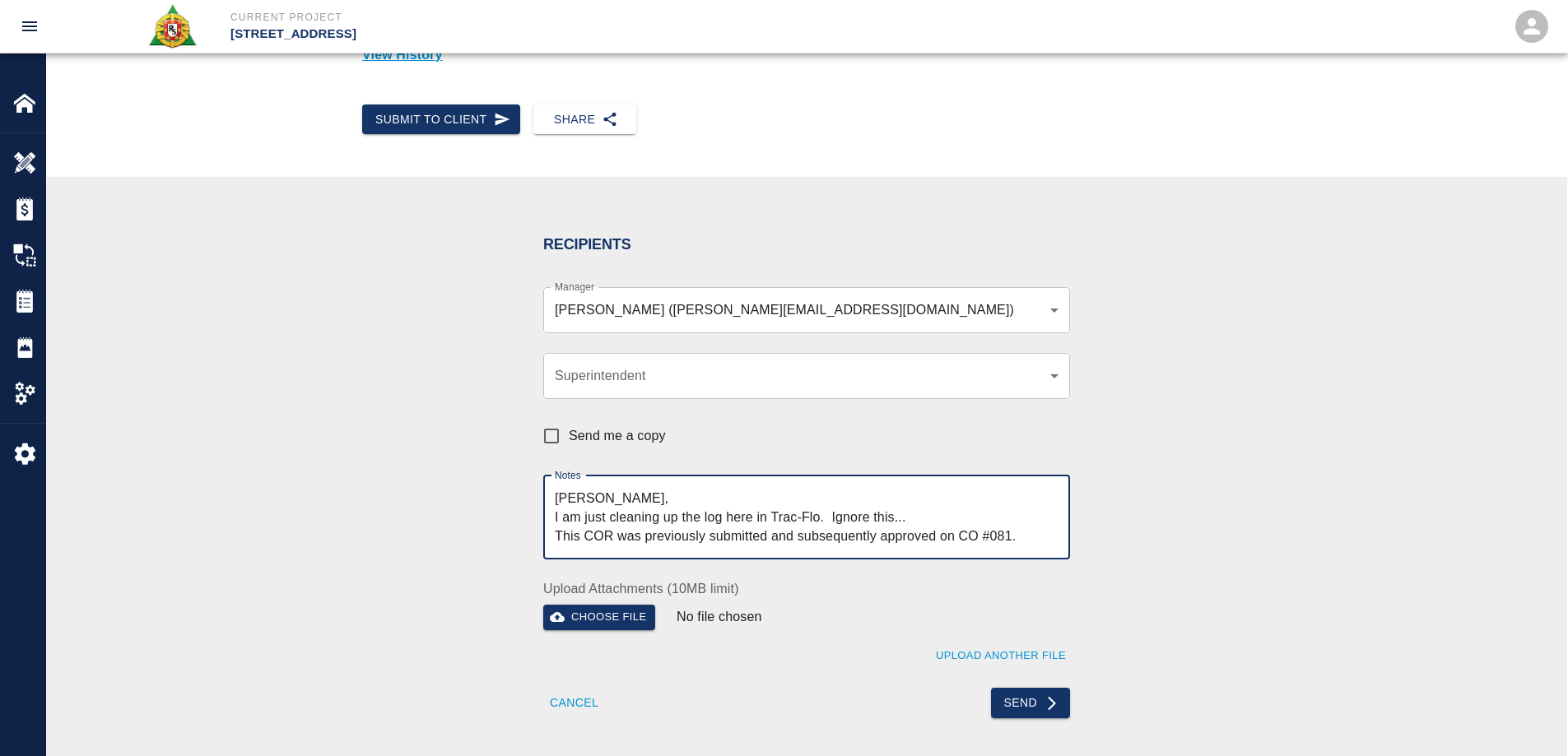
scroll to position [411, 0]
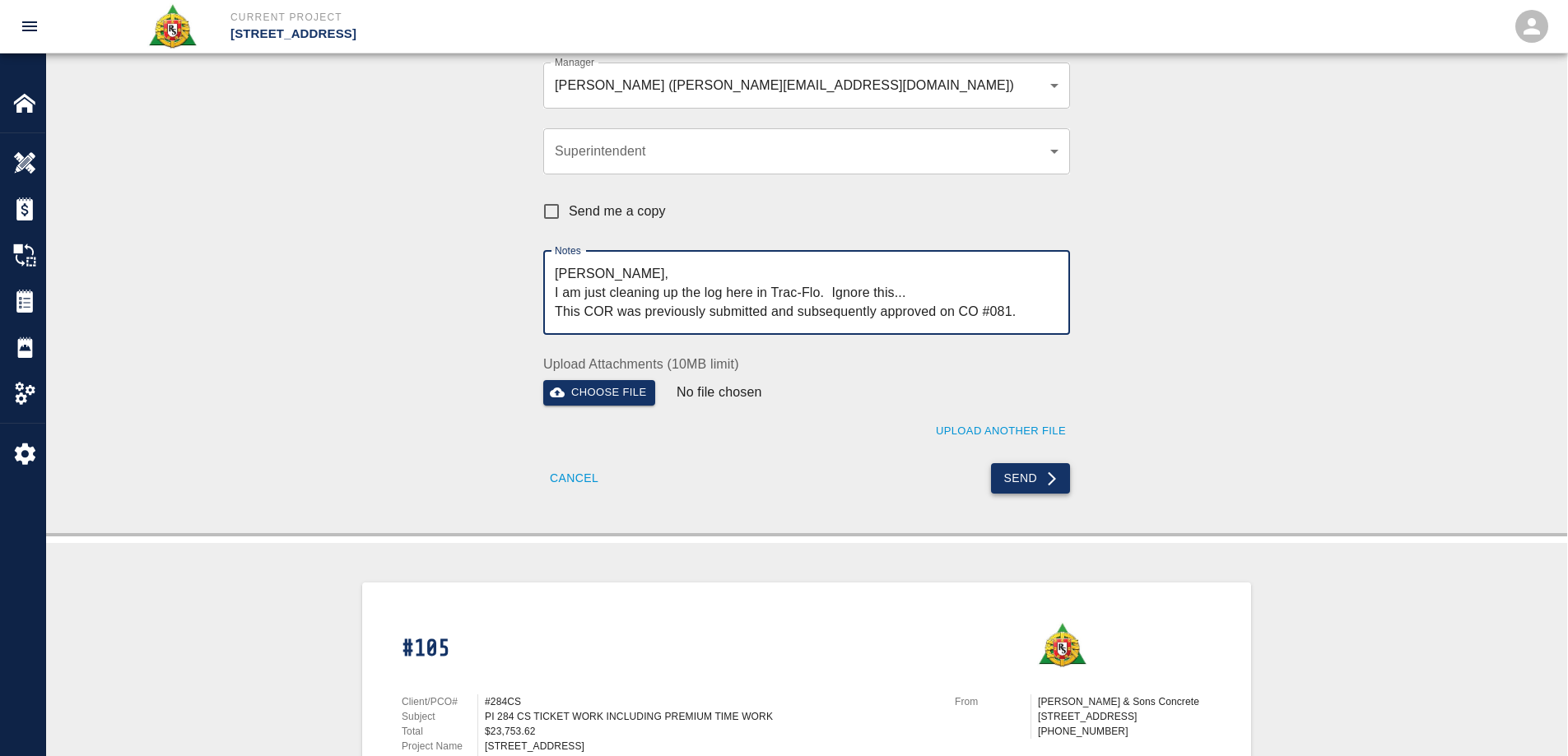
type textarea "Brian, I am just cleaning up the log here in Trac-Flo. Ignore this... This COR …"
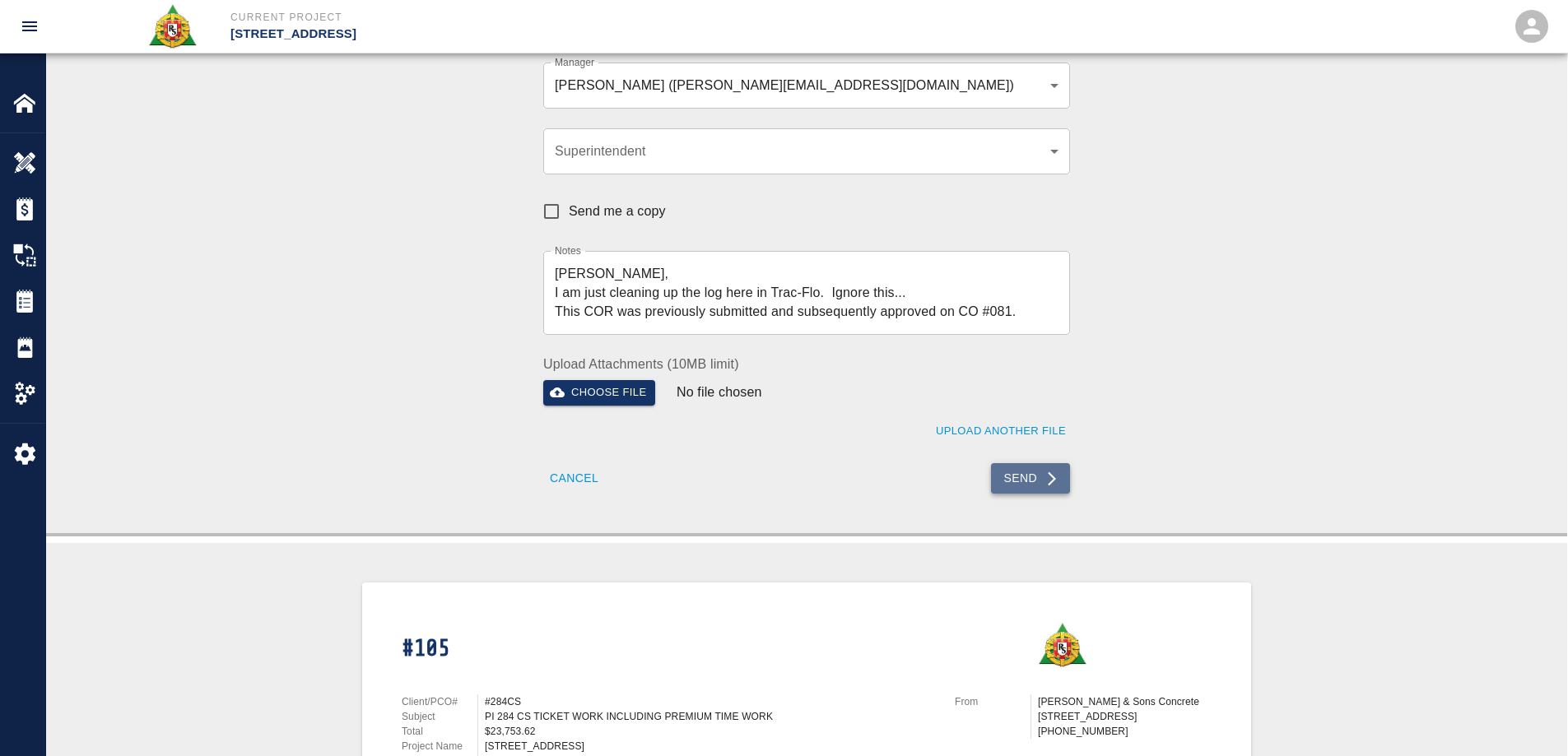
click at [1033, 472] on button "Send" at bounding box center [1031, 479] width 80 height 31
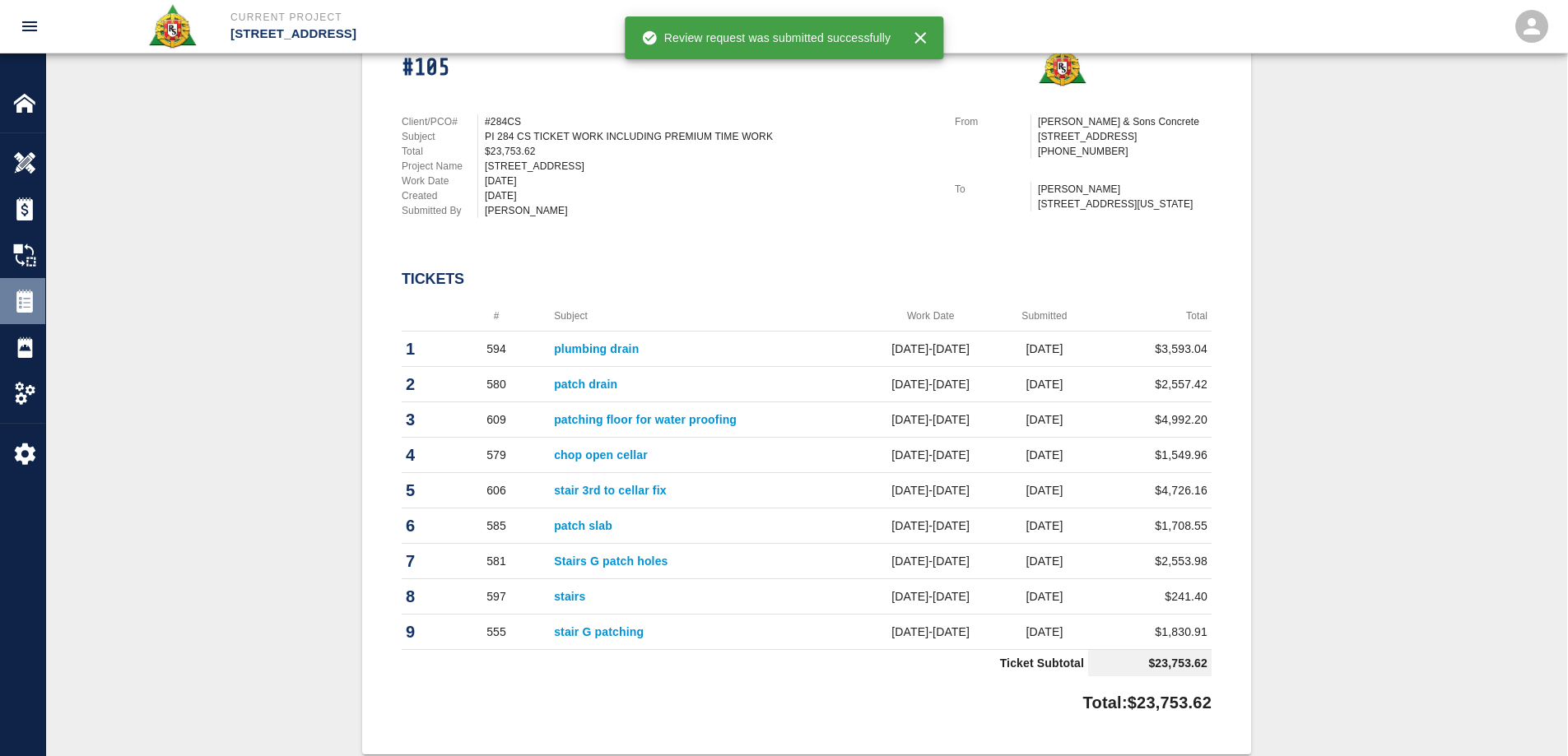
click at [30, 292] on img at bounding box center [24, 301] width 23 height 23
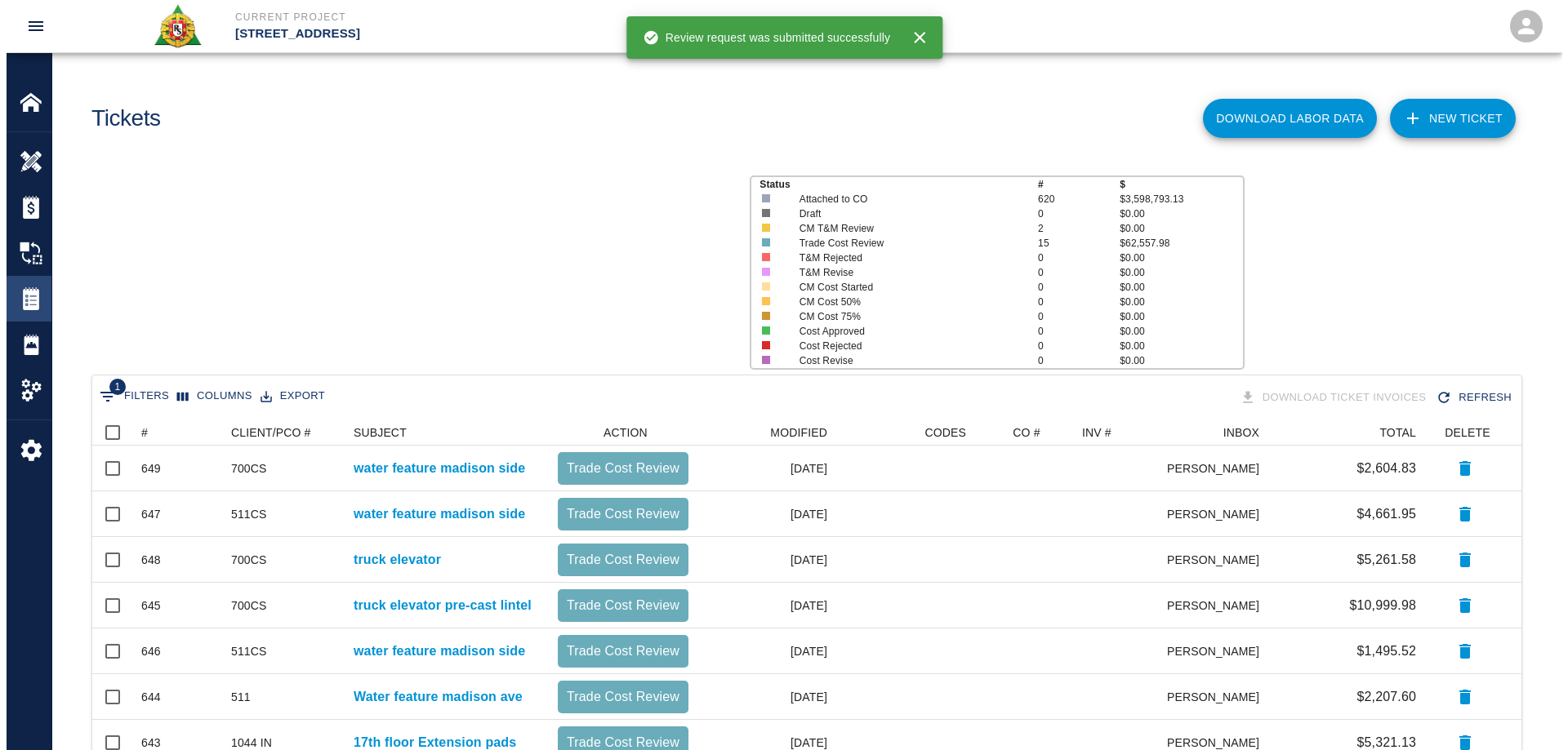
scroll to position [791, 1416]
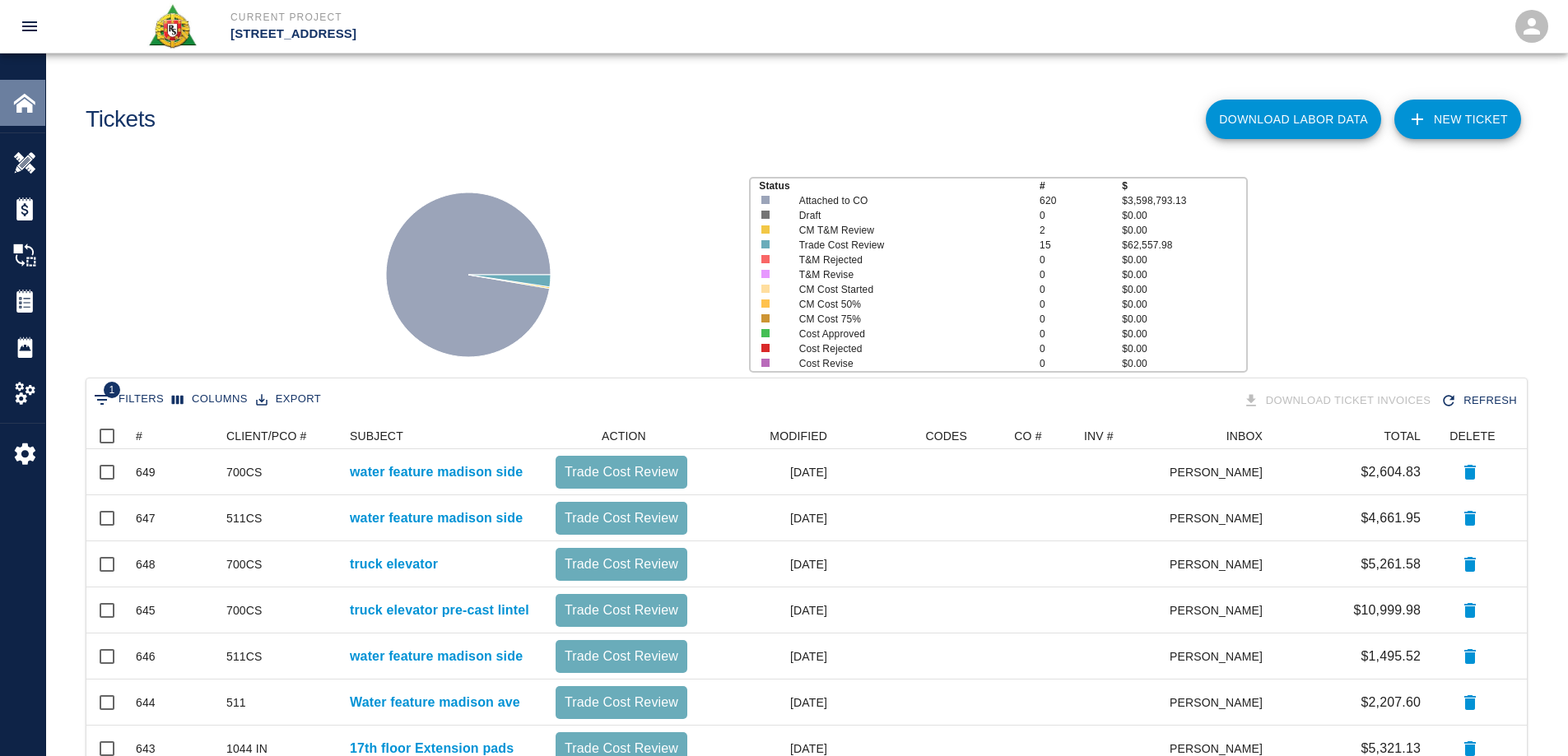
click at [29, 98] on img at bounding box center [24, 103] width 23 height 23
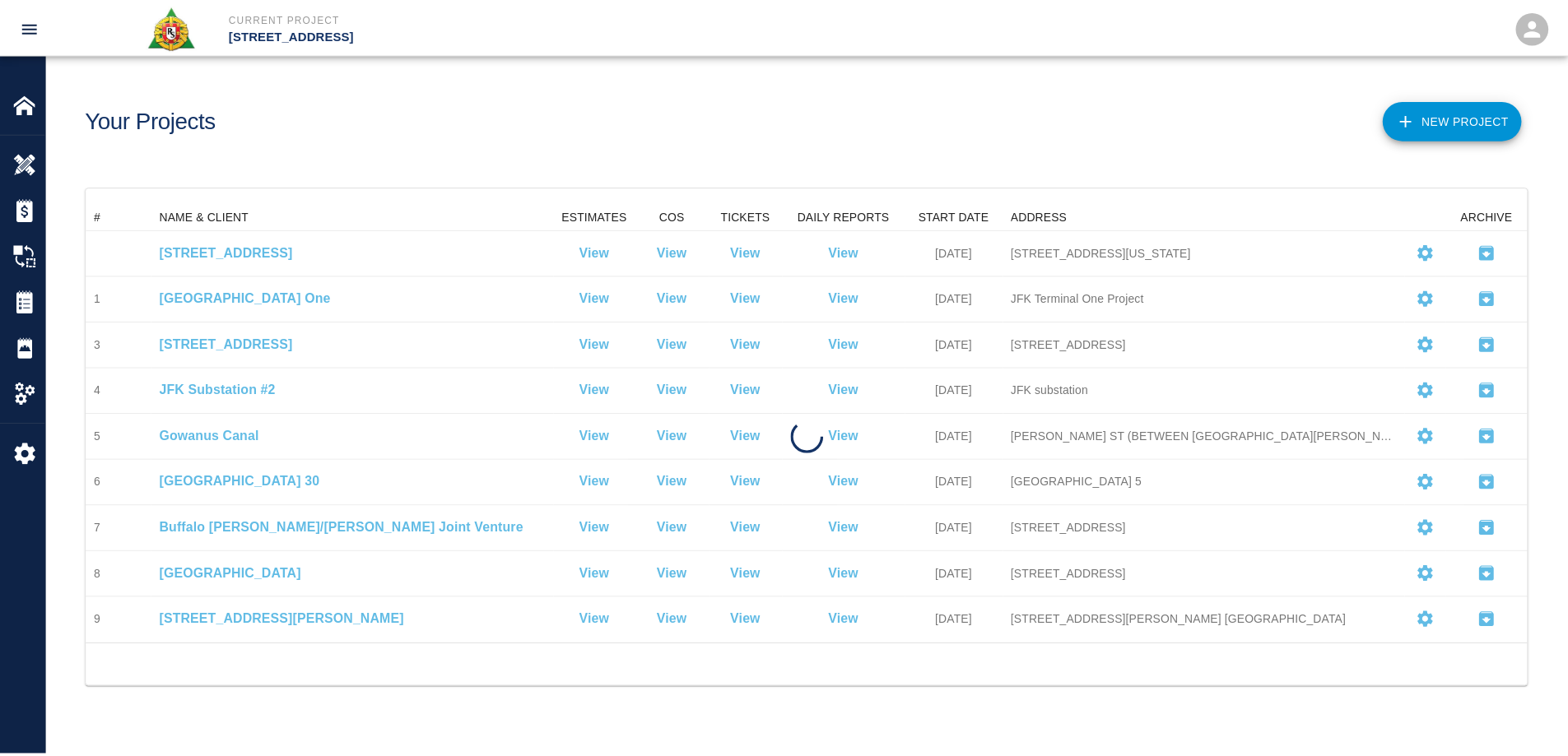
scroll to position [429, 1441]
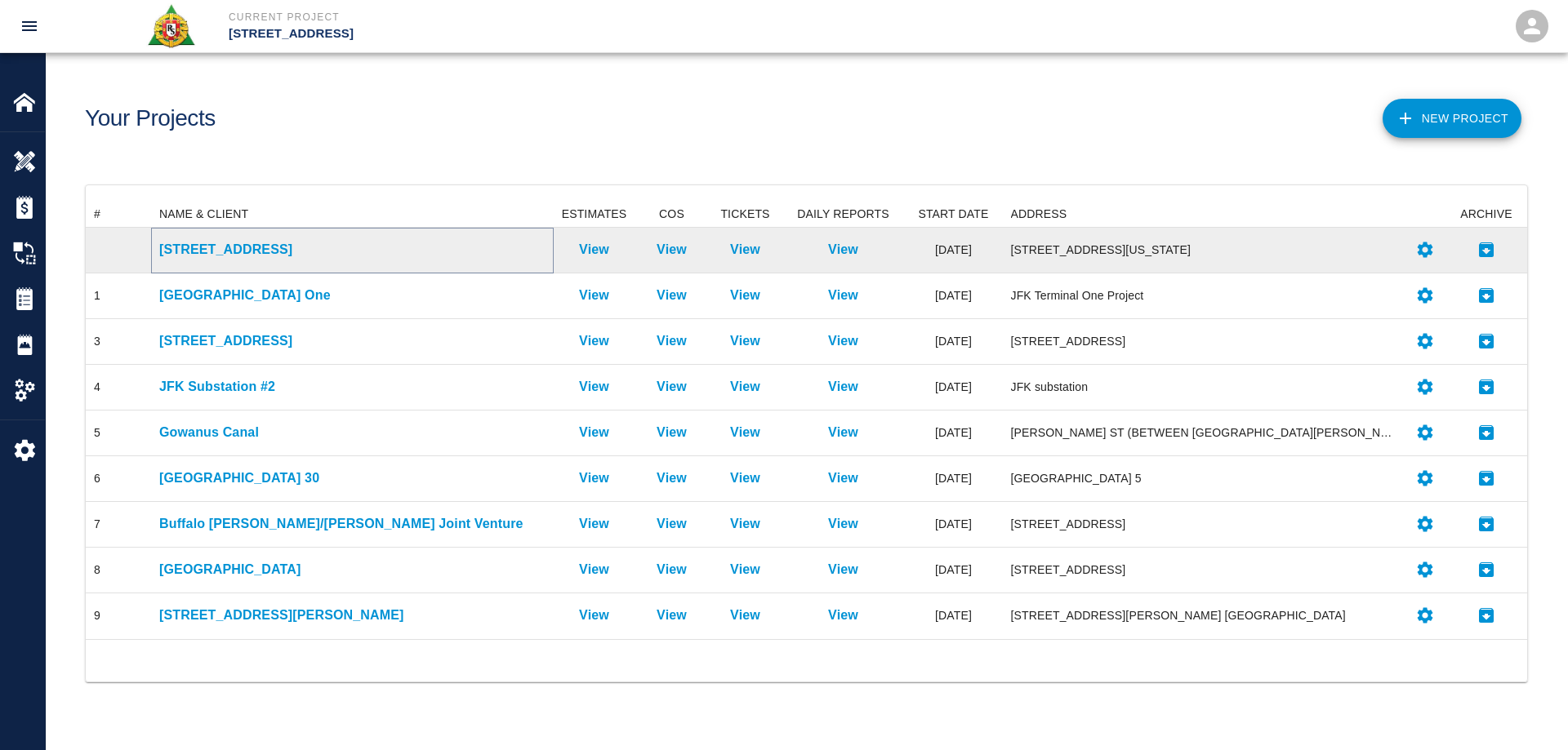
click at [194, 249] on p "[STREET_ADDRESS]" at bounding box center [352, 249] width 387 height 20
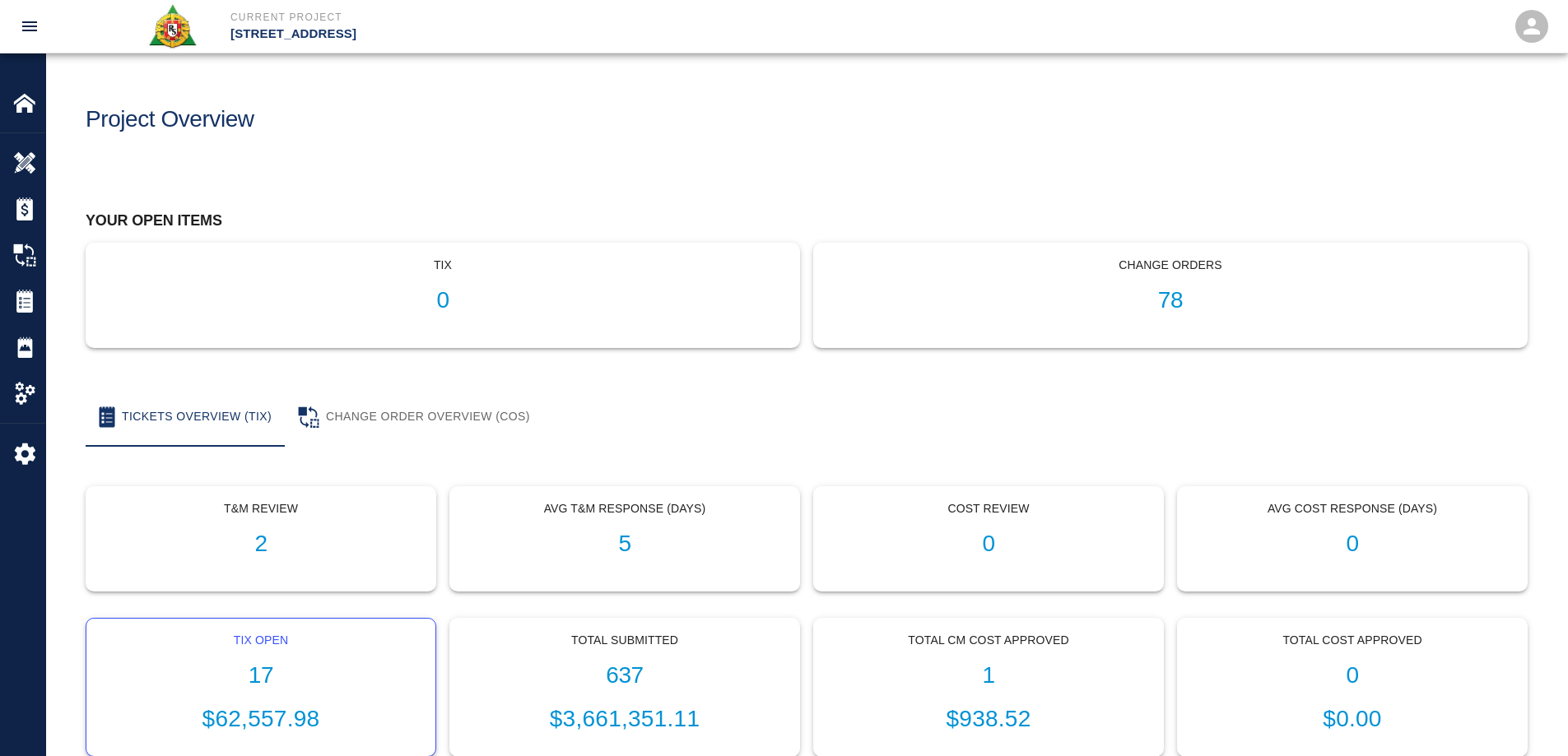
click at [254, 698] on div "Tix Open 17 $62,557.98" at bounding box center [261, 689] width 349 height 139
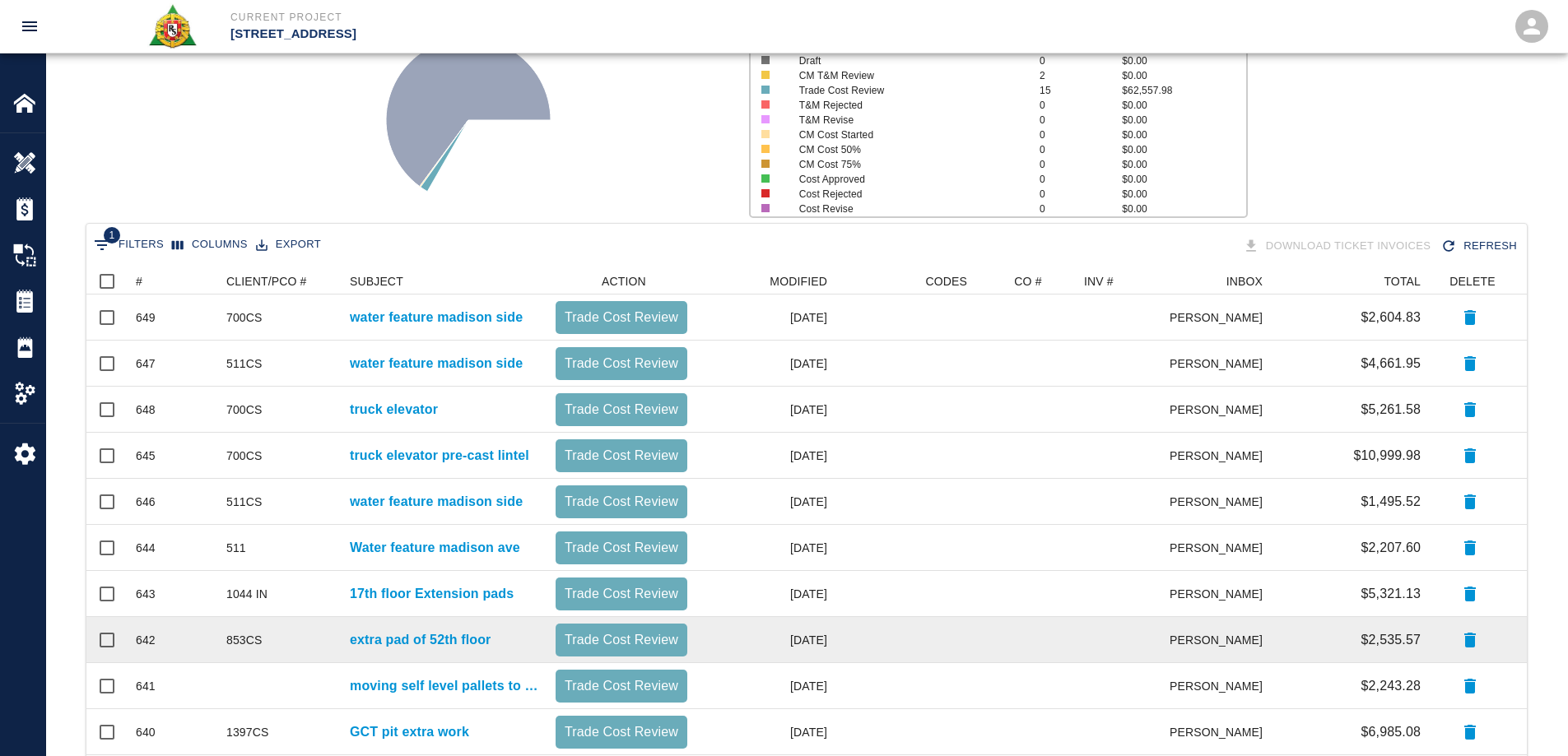
scroll to position [165, 0]
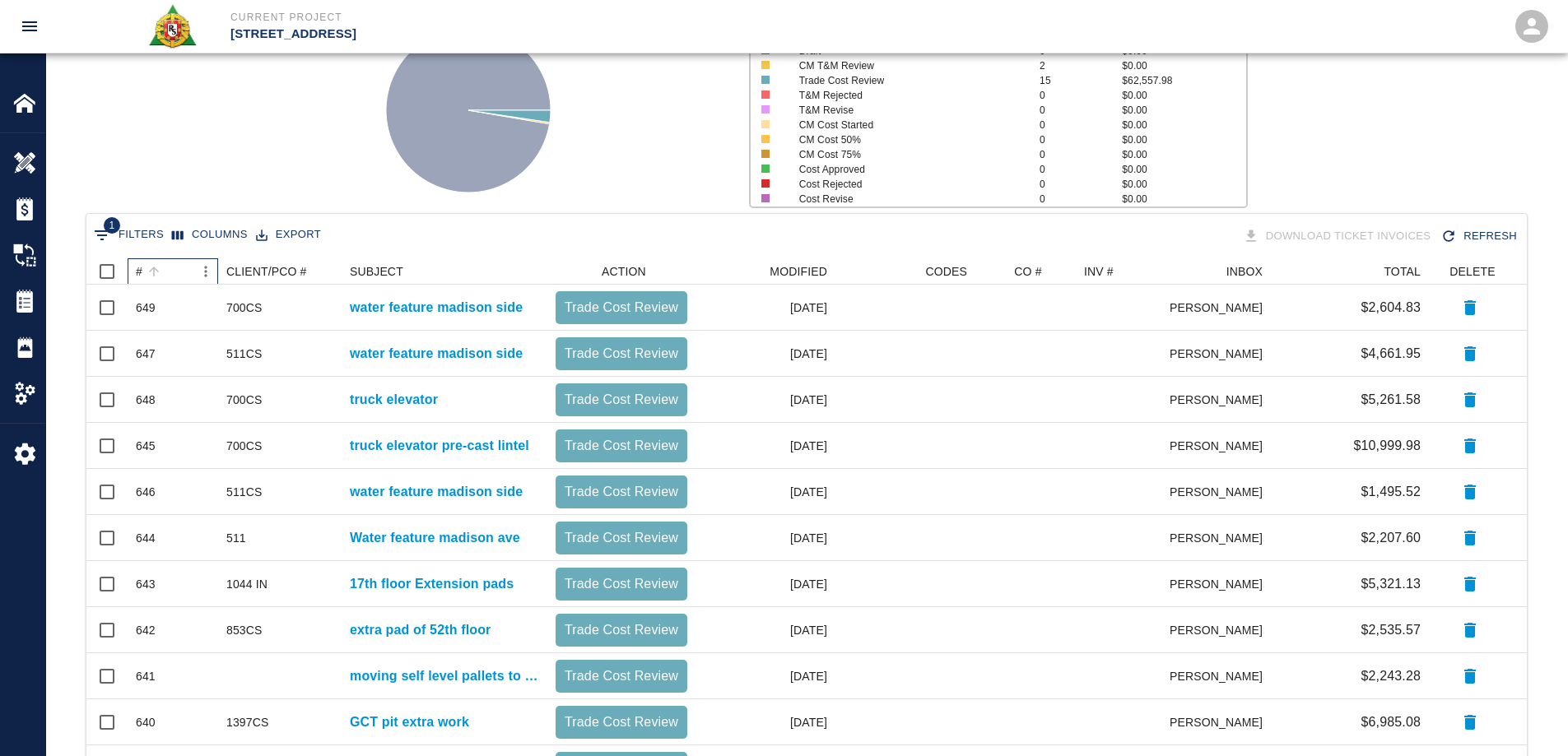
click at [139, 269] on div "#" at bounding box center [139, 272] width 7 height 26
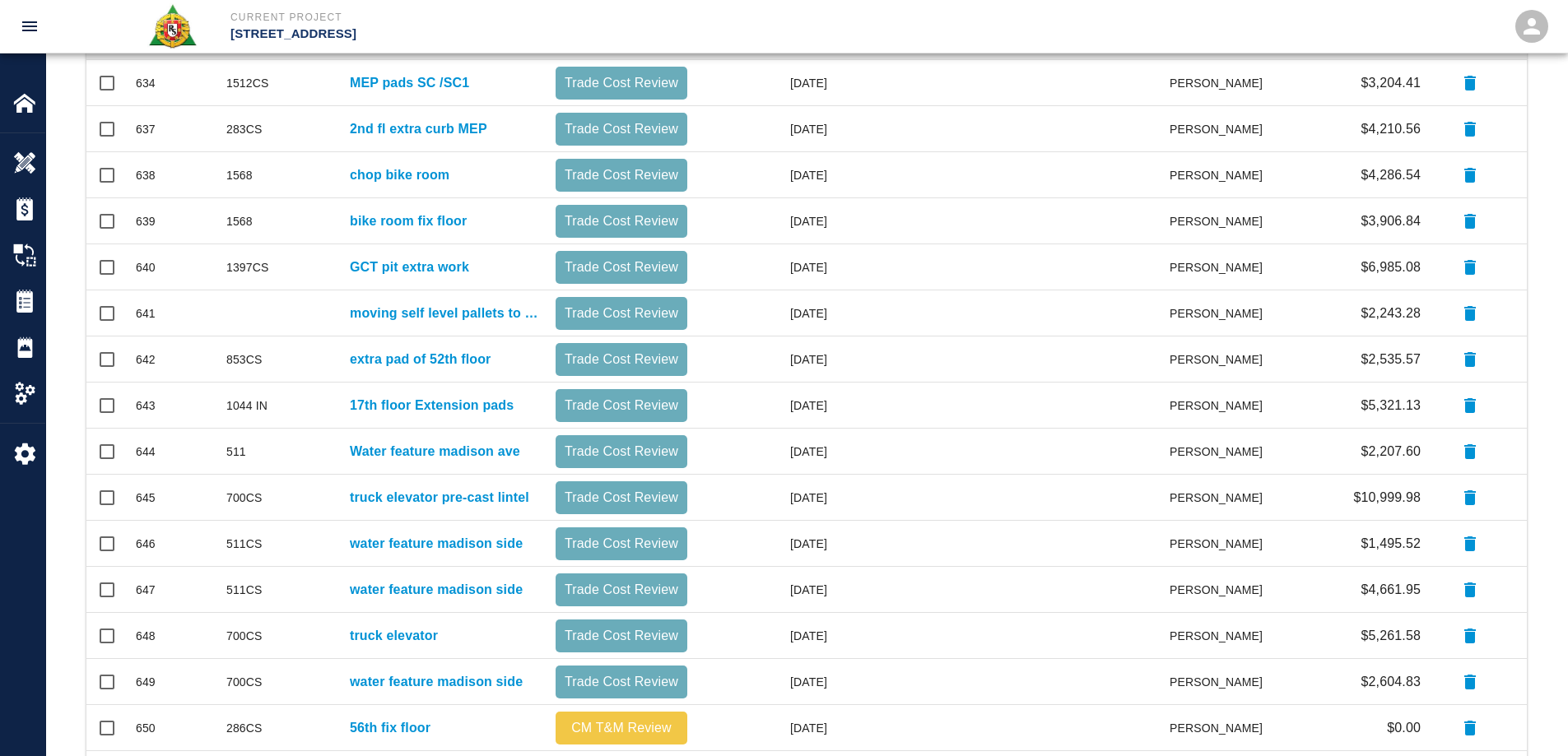
scroll to position [148, 0]
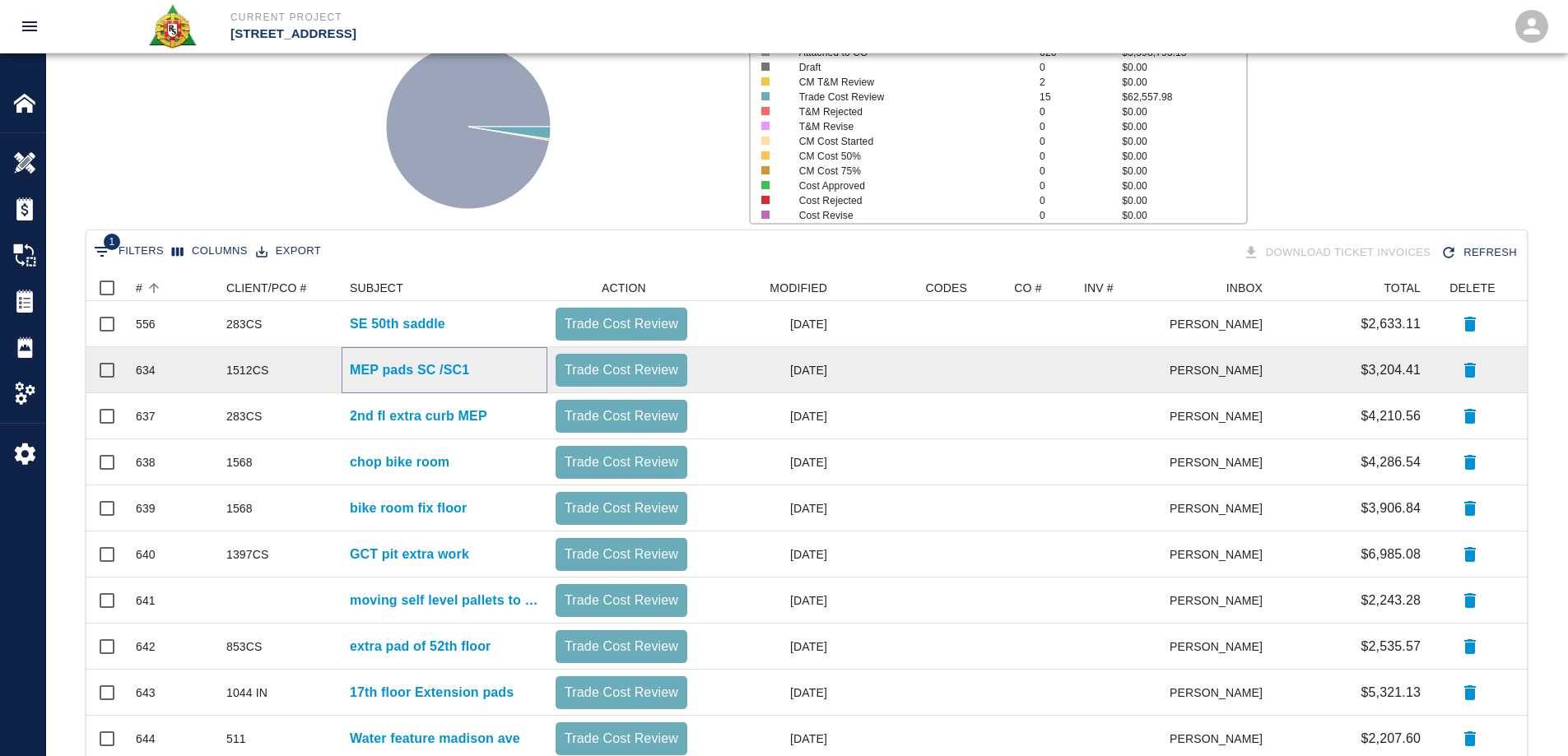
click at [401, 367] on p "MEP pads SC /SC1" at bounding box center [409, 370] width 119 height 20
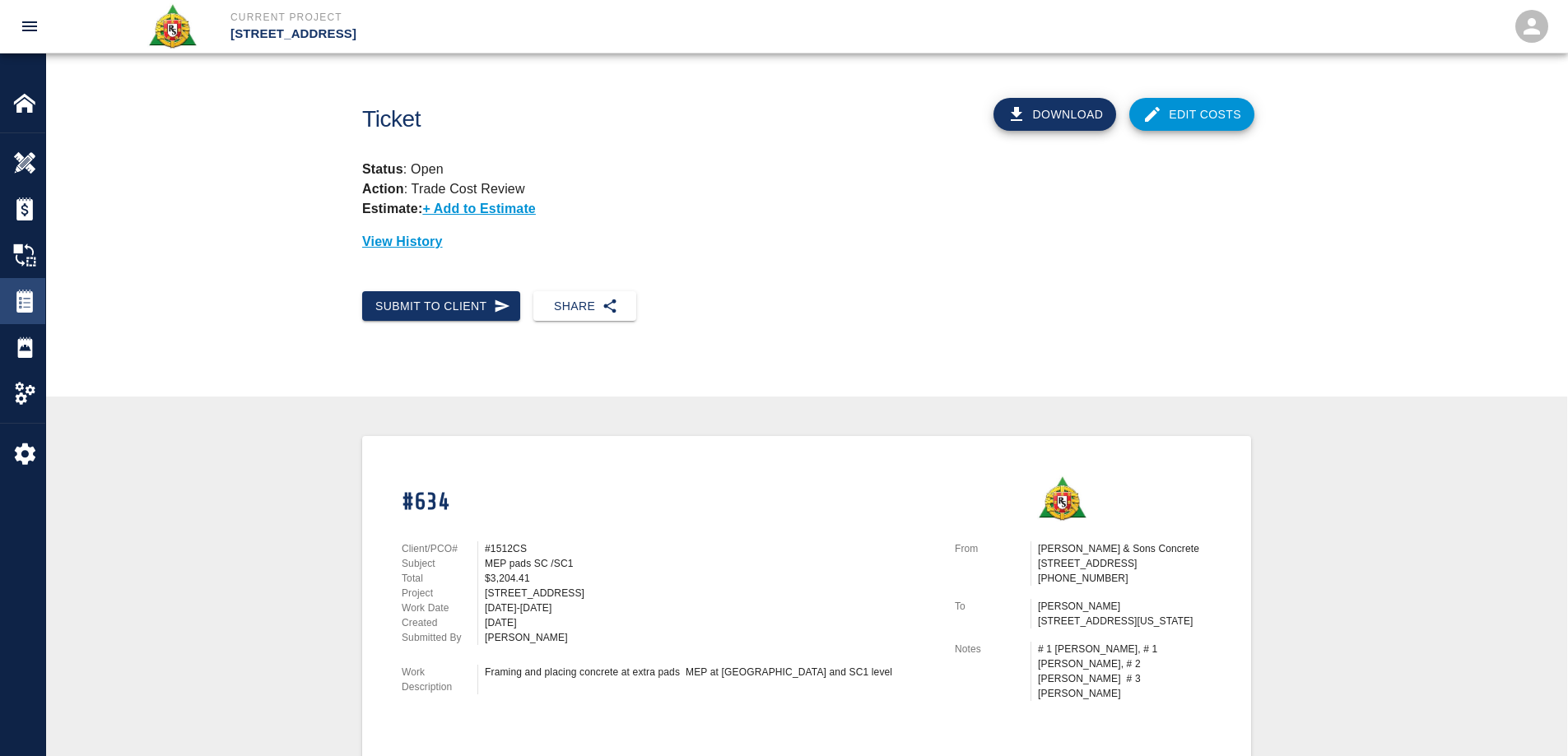
click at [37, 294] on div at bounding box center [36, 301] width 46 height 23
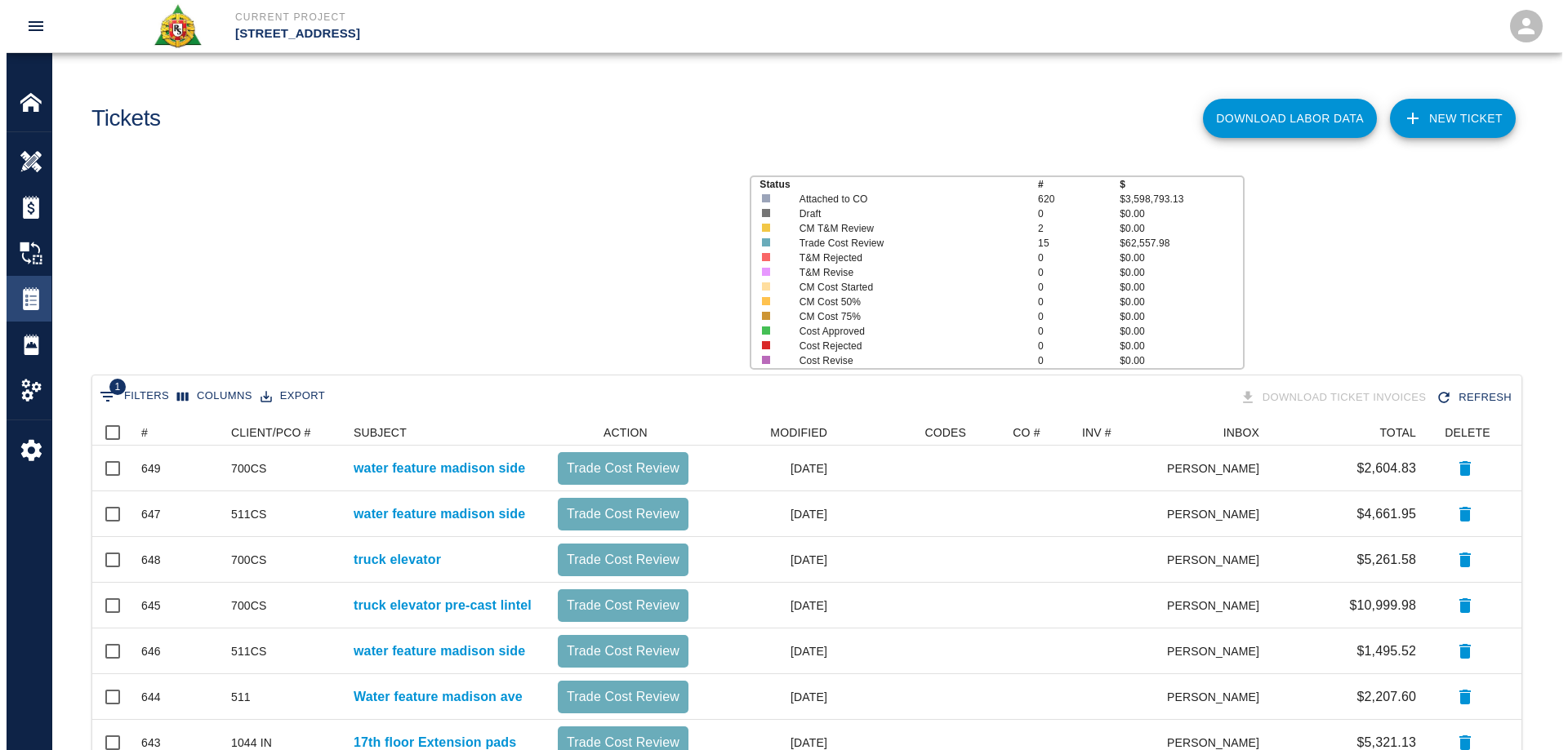
scroll to position [791, 1416]
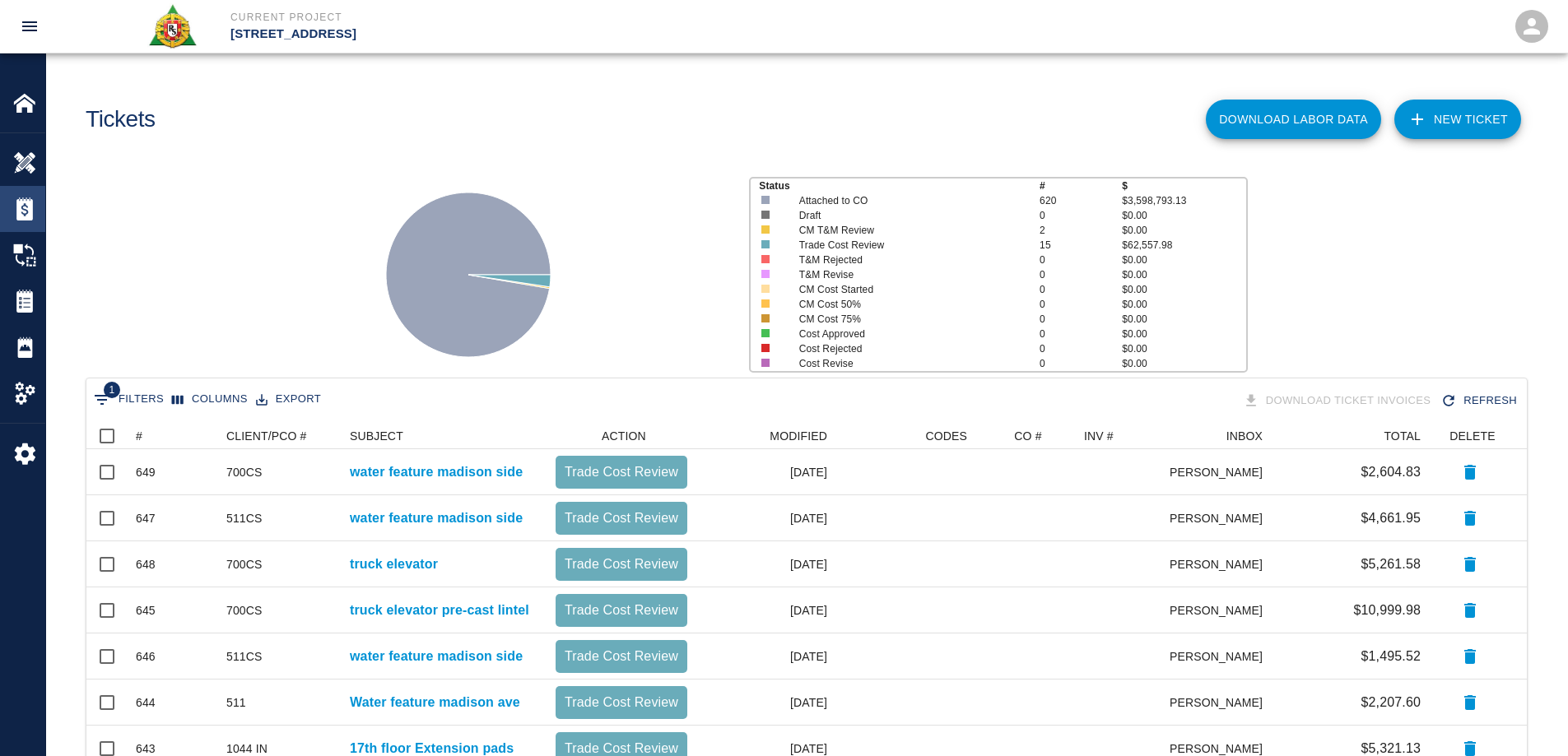
click at [14, 207] on img at bounding box center [24, 209] width 23 height 23
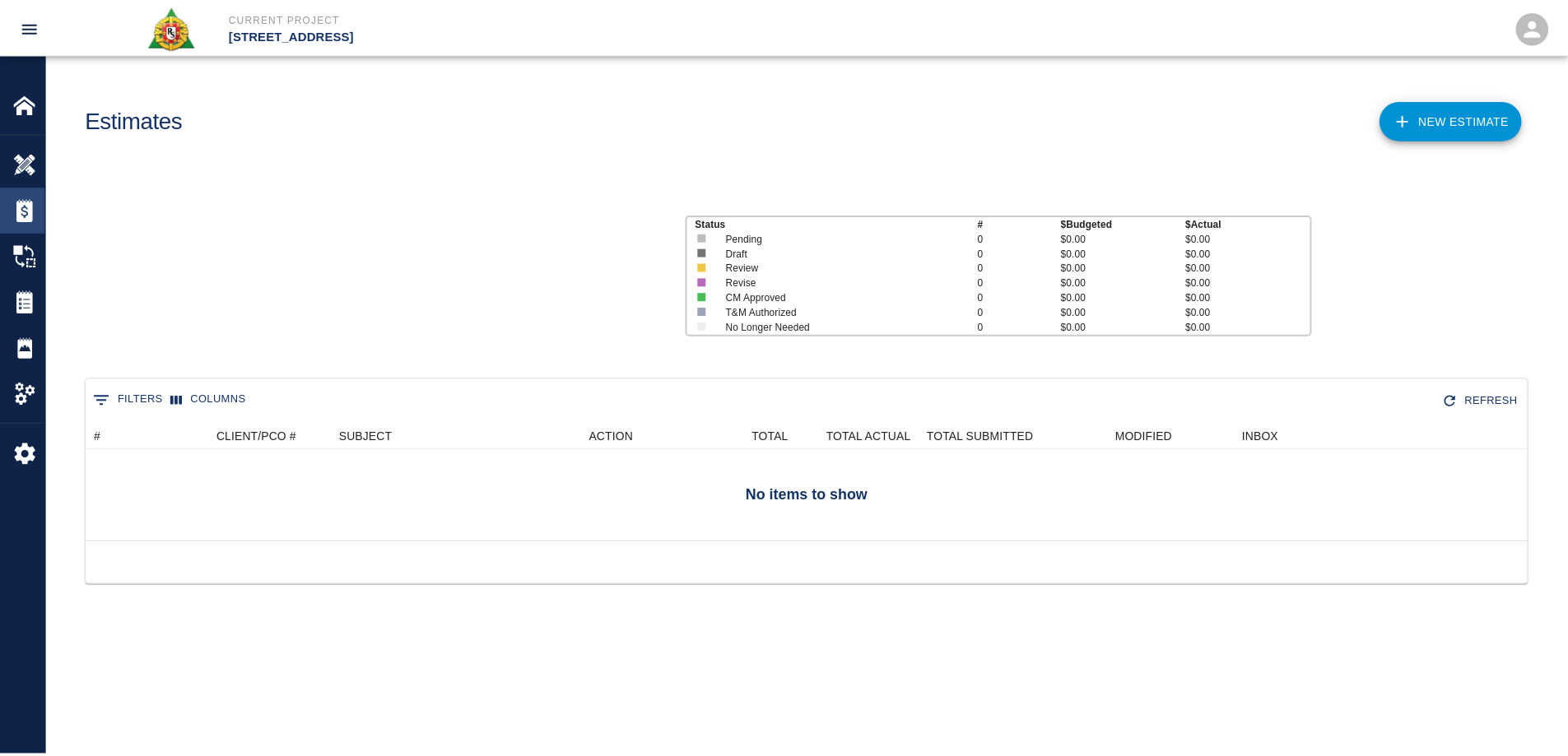
scroll to position [106, 1441]
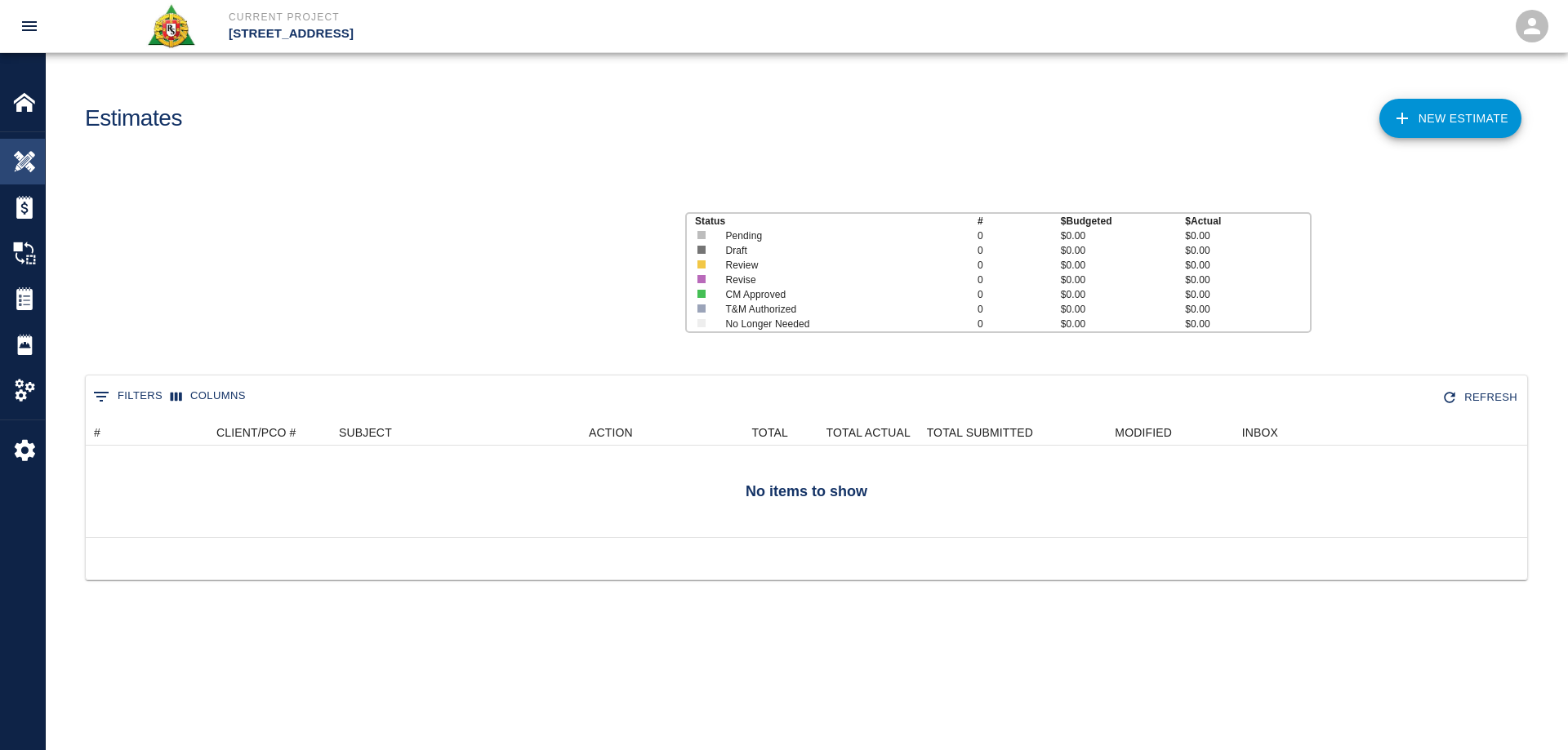
click at [25, 158] on img at bounding box center [24, 162] width 23 height 23
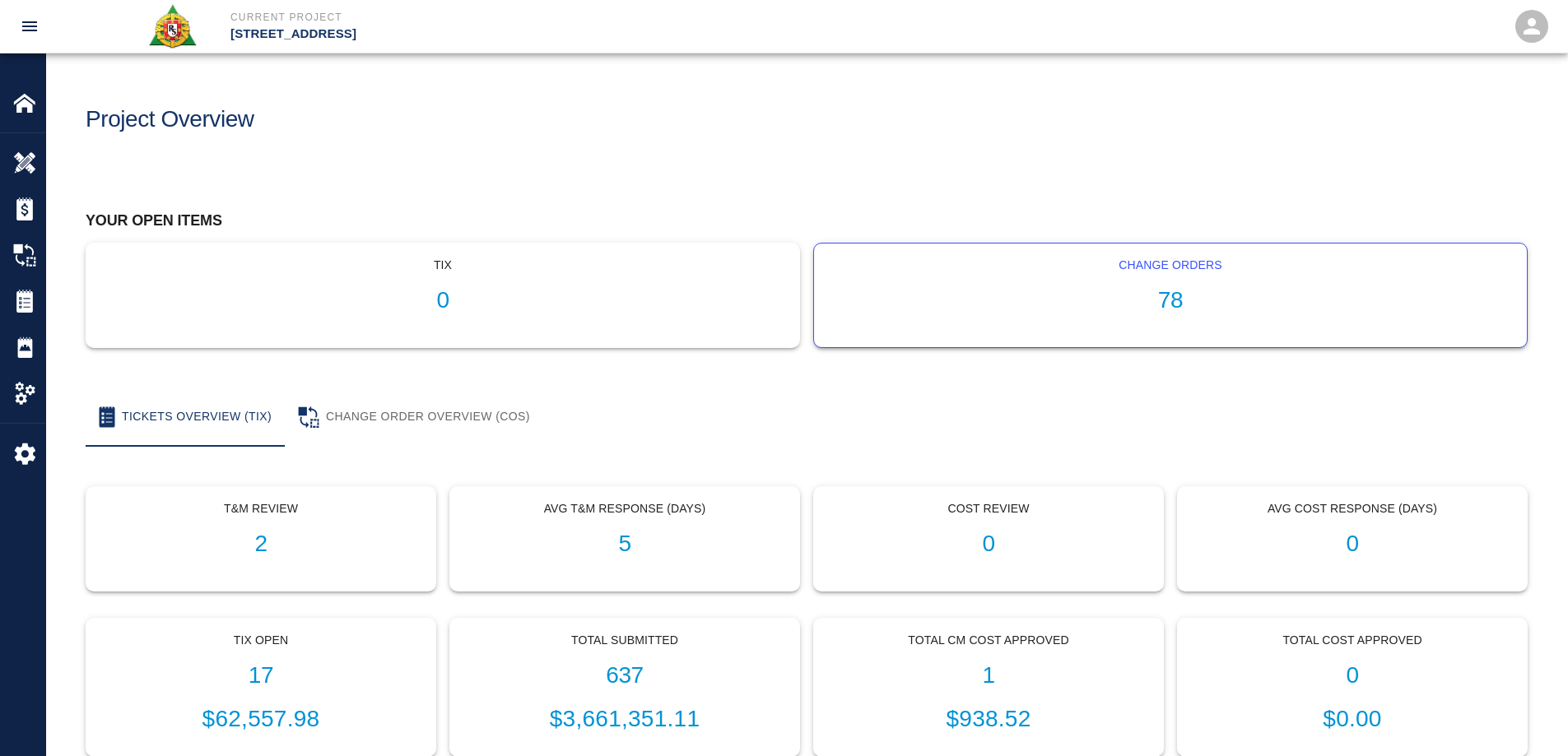
click at [1175, 293] on h1 "78" at bounding box center [1171, 301] width 687 height 27
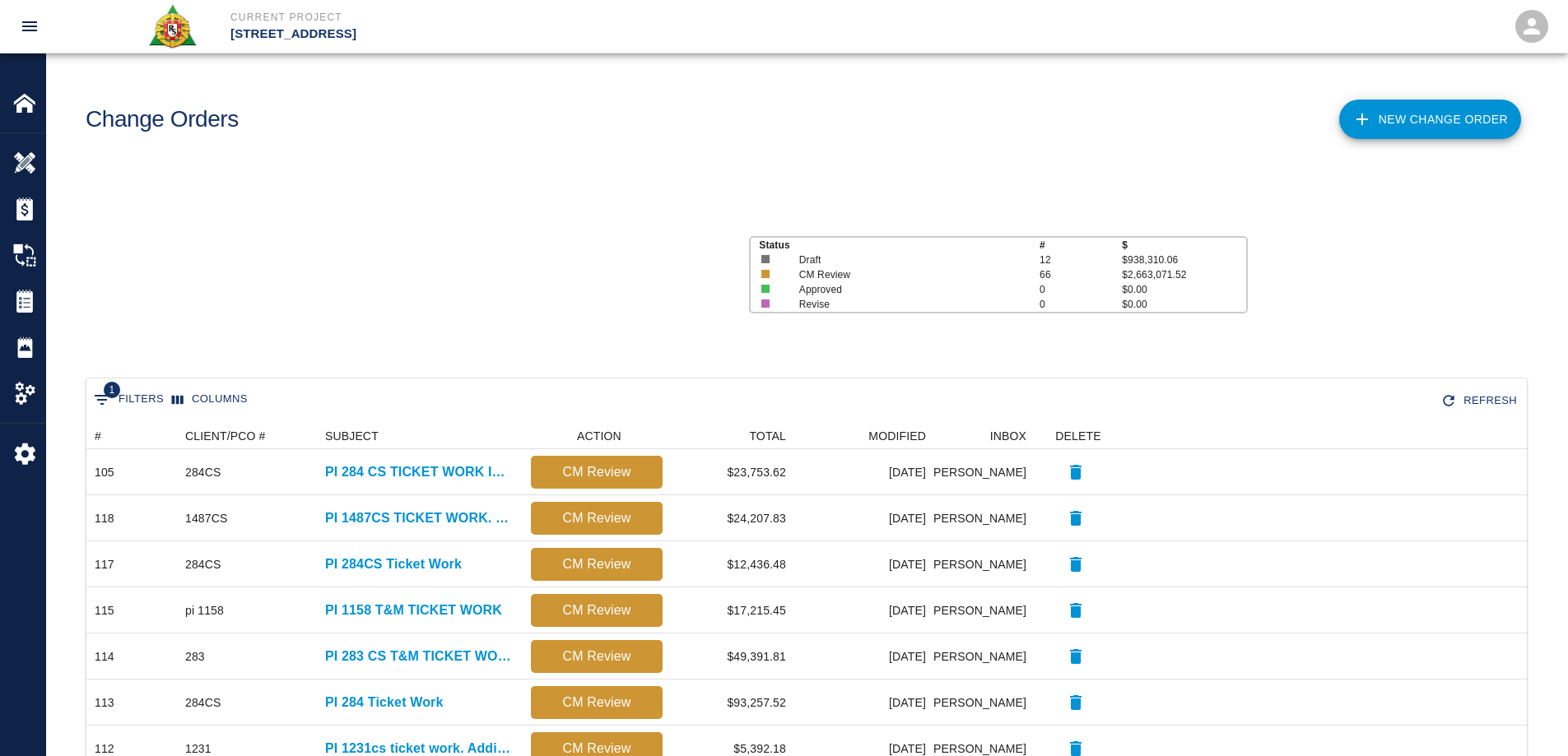
scroll to position [936, 1428]
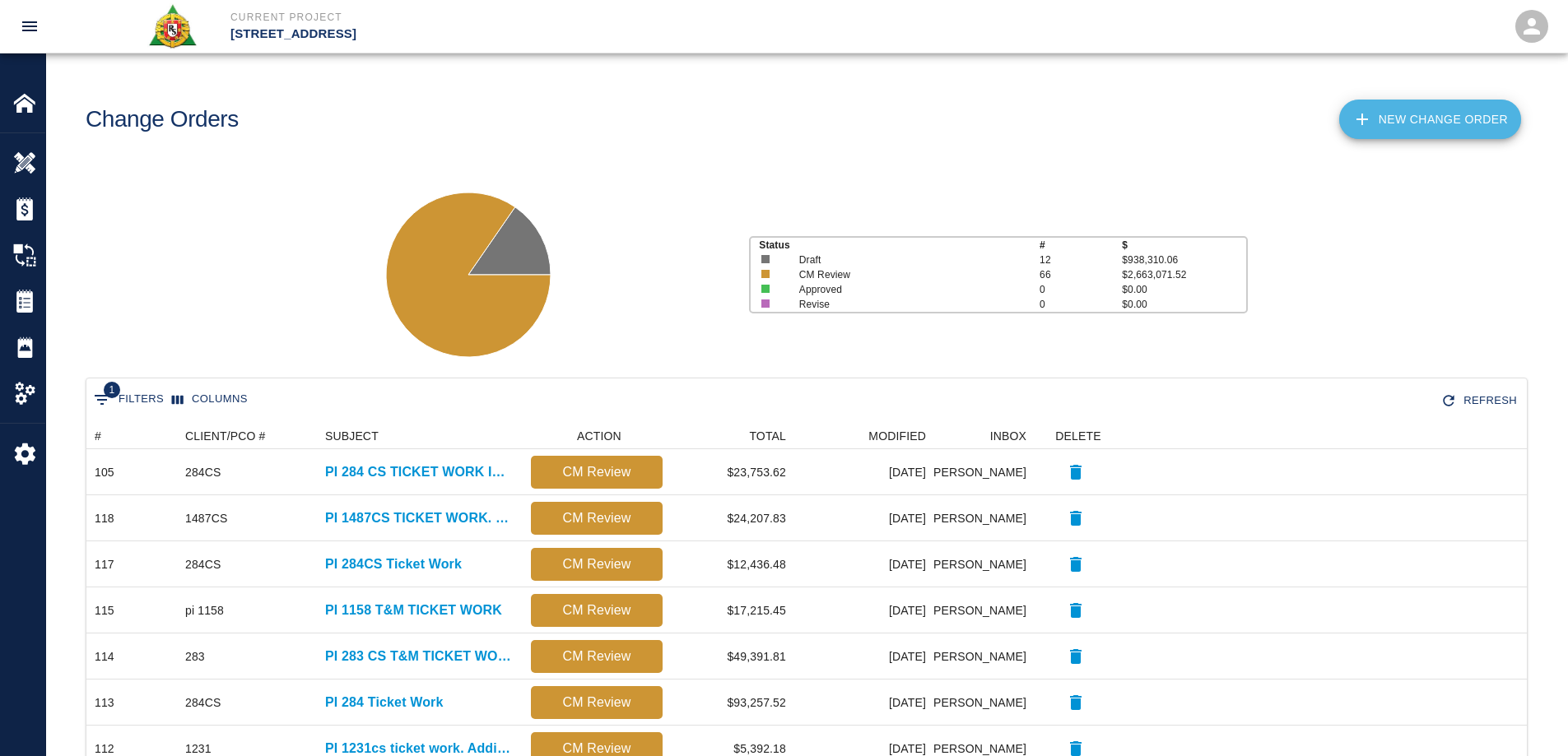
click at [1430, 120] on link "New Change Order" at bounding box center [1430, 119] width 182 height 39
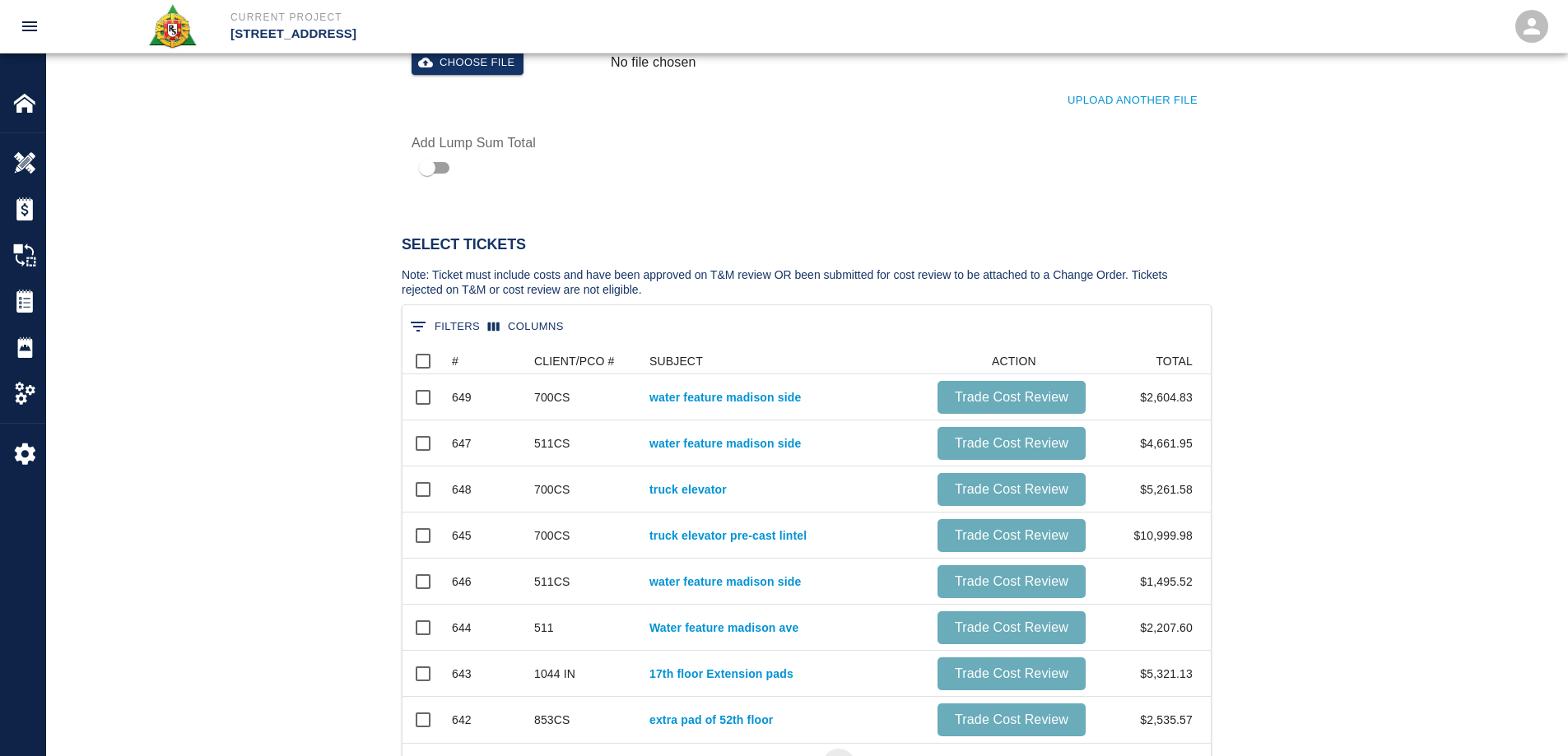
scroll to position [741, 0]
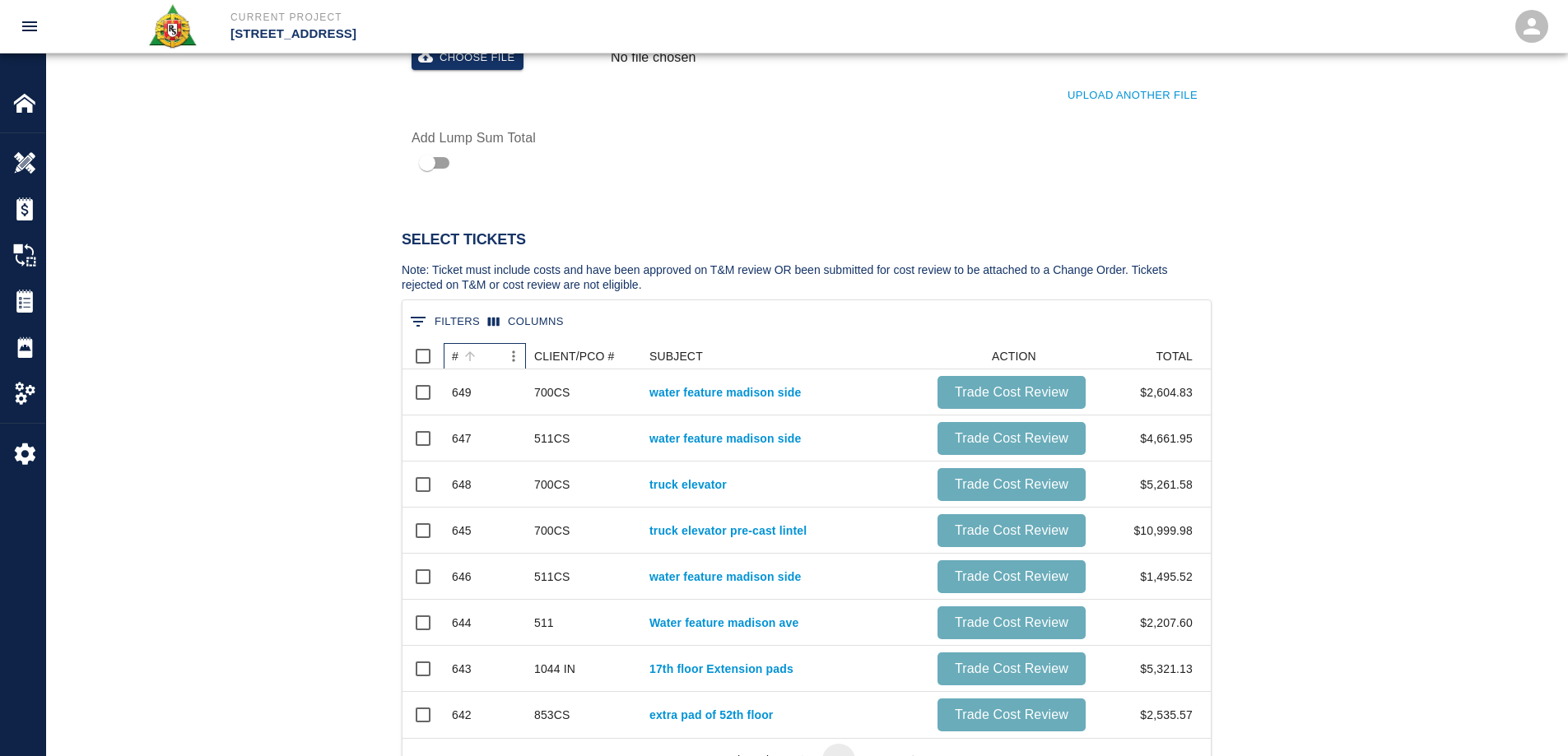
click at [456, 355] on div "#" at bounding box center [455, 356] width 7 height 26
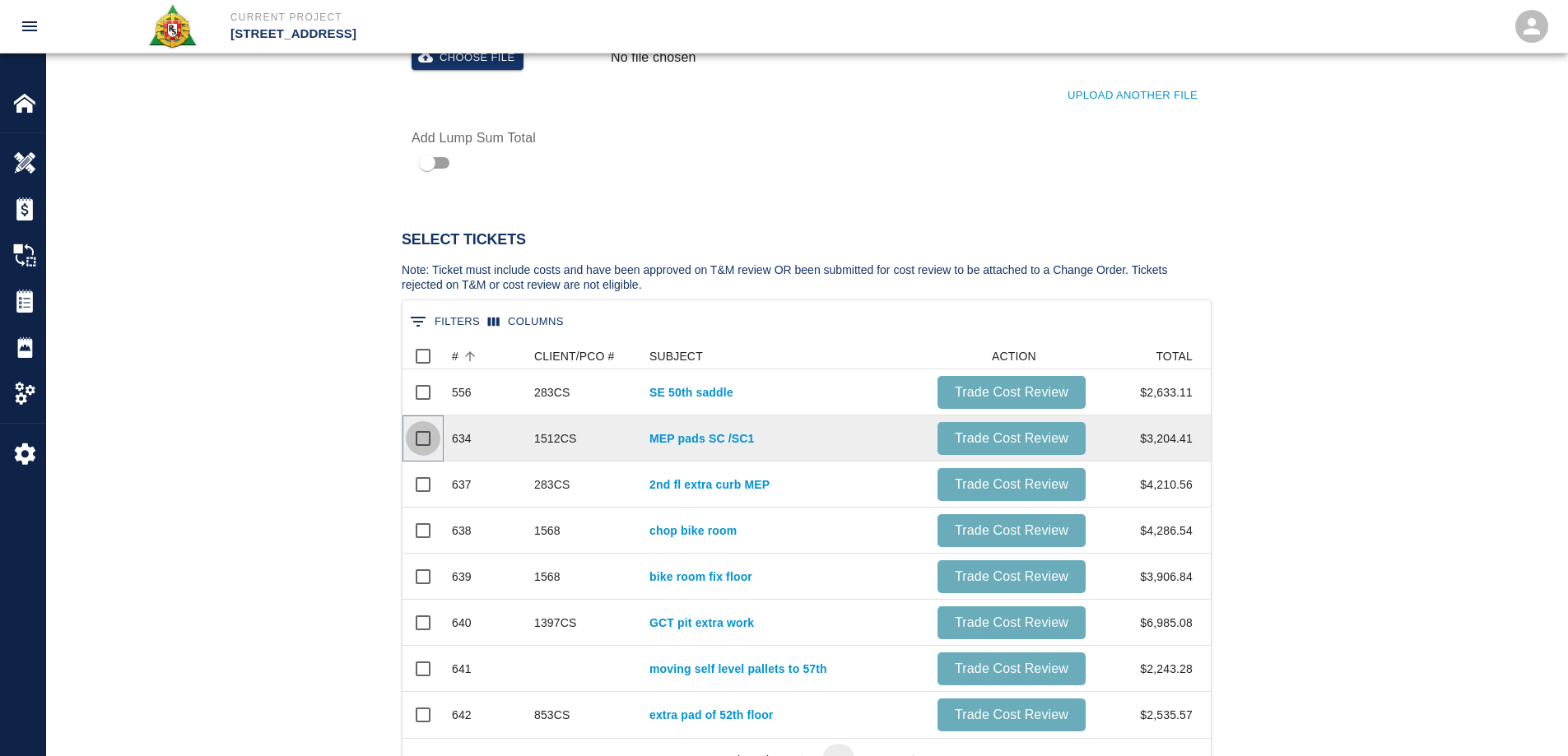
click at [415, 437] on input "Select row" at bounding box center [423, 438] width 35 height 35
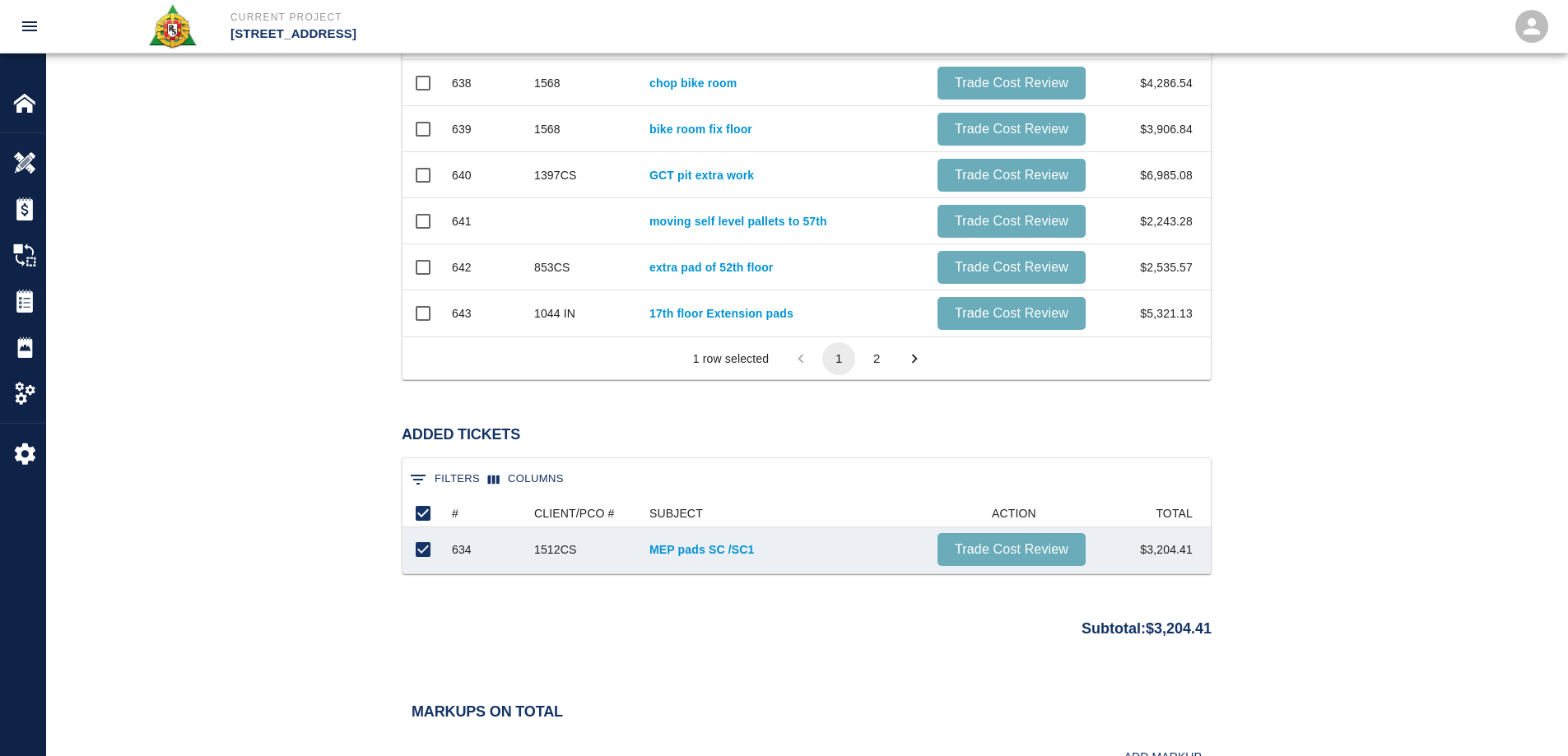
scroll to position [1152, 0]
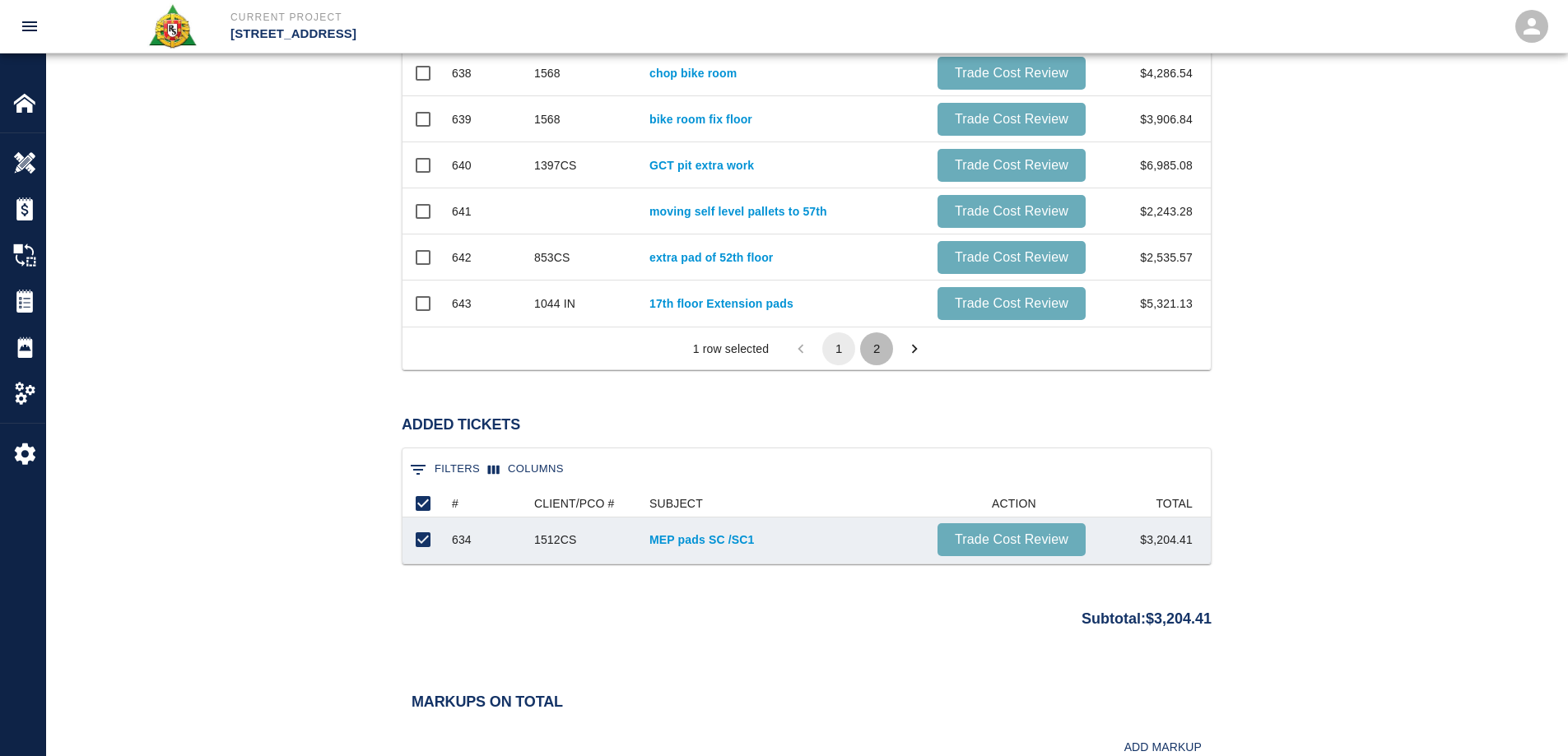
click at [875, 348] on button "2" at bounding box center [876, 348] width 33 height 33
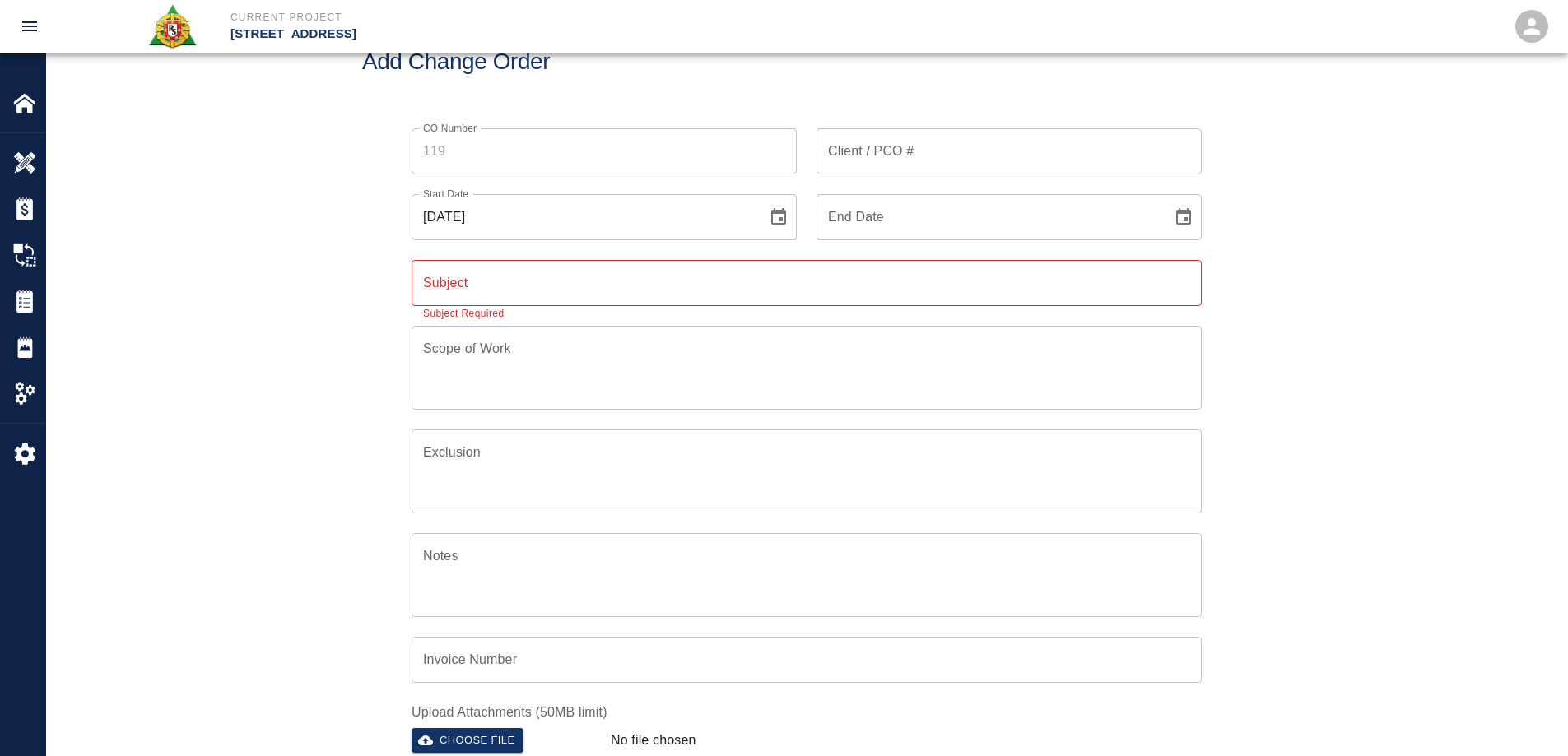
scroll to position [0, 0]
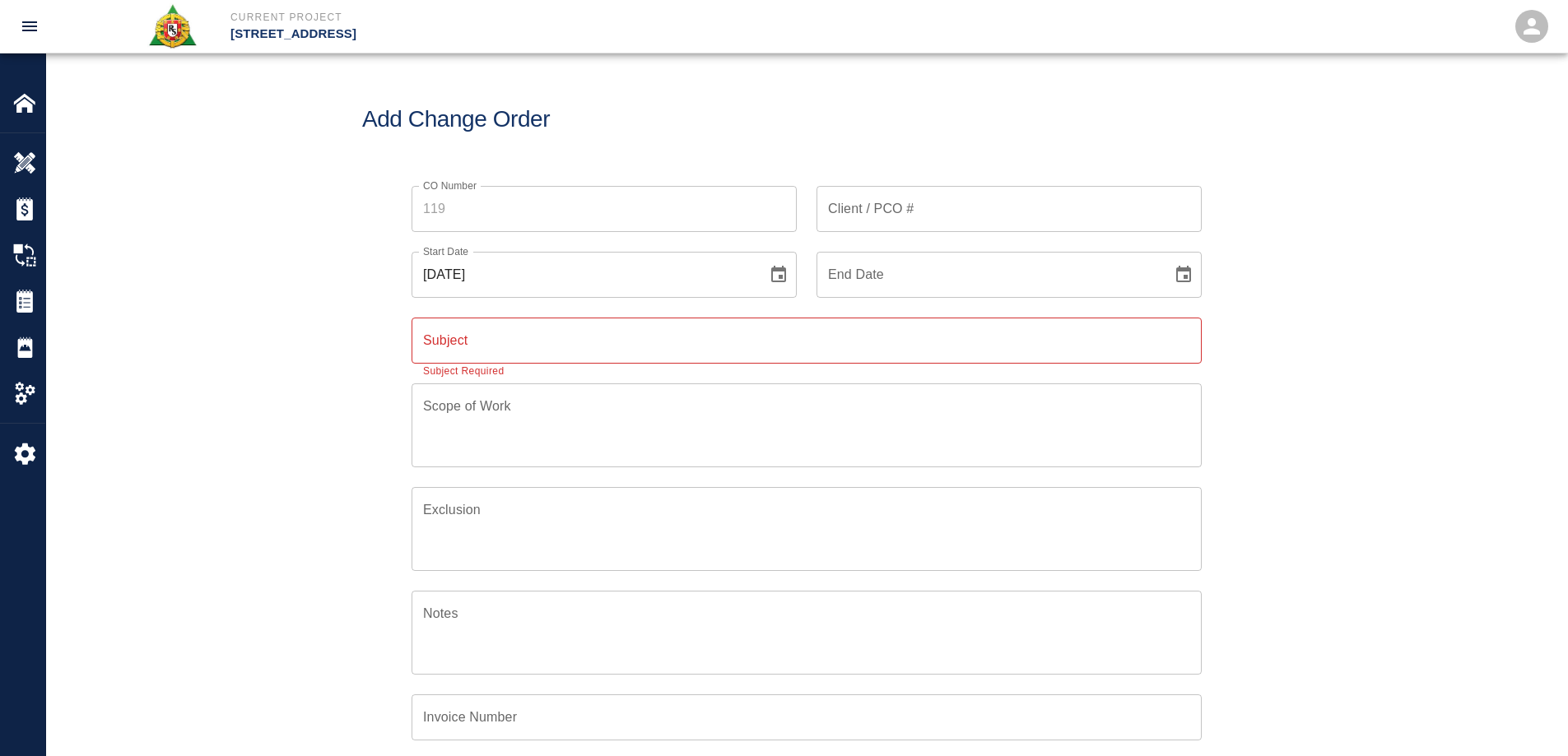
click at [900, 215] on input "Client / PCO #" at bounding box center [1008, 209] width 385 height 46
type input "1512CS"
drag, startPoint x: 1568, startPoint y: 374, endPoint x: 1279, endPoint y: 344, distance: 290.6
click at [1551, 373] on div "CO Number CO Number Client / PCO # 1512CS Client / PCO # Start Date 09/02/2025 …" at bounding box center [806, 542] width 1521 height 754
click at [546, 343] on input "Subject" at bounding box center [806, 340] width 790 height 46
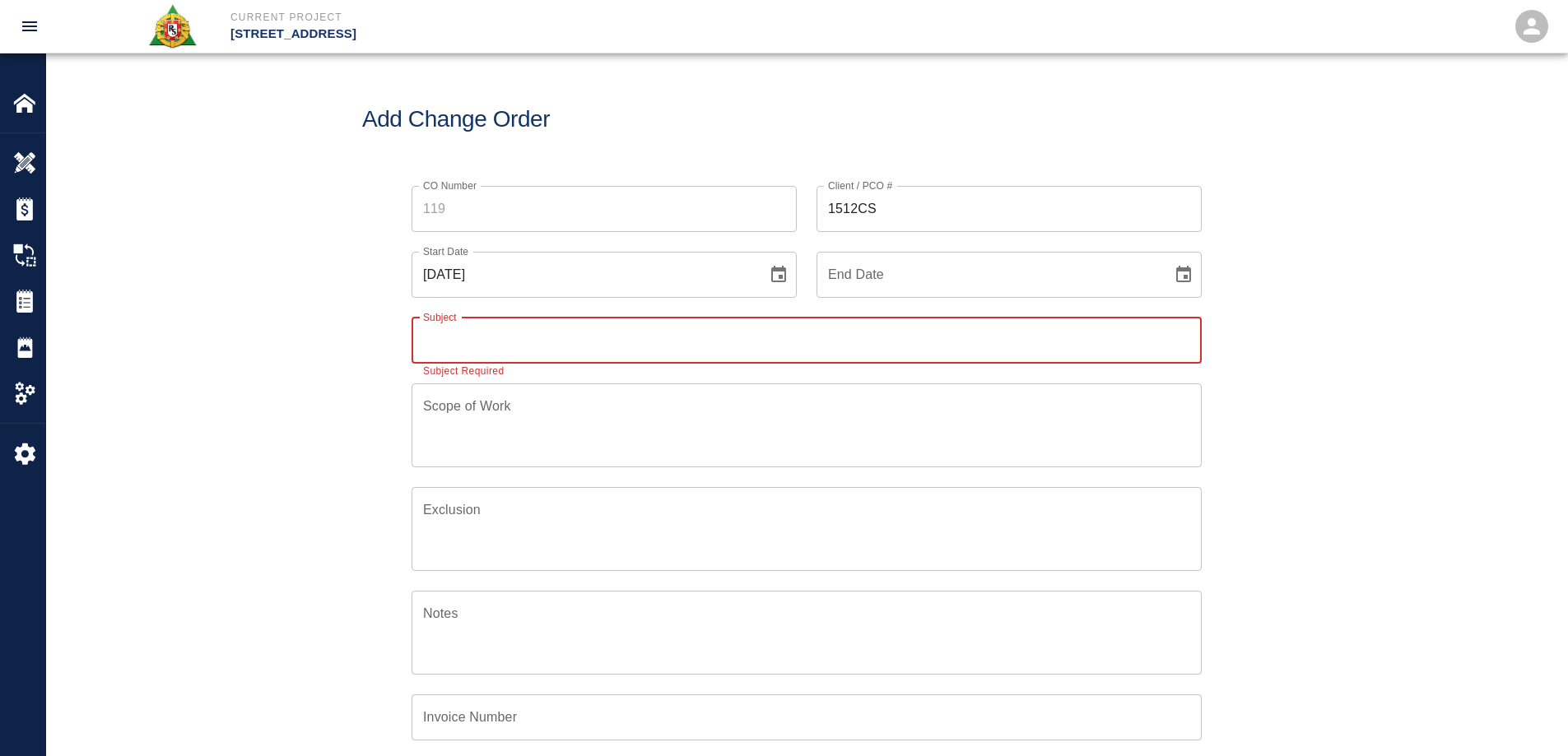
click at [546, 343] on input "Subject" at bounding box center [806, 340] width 790 height 46
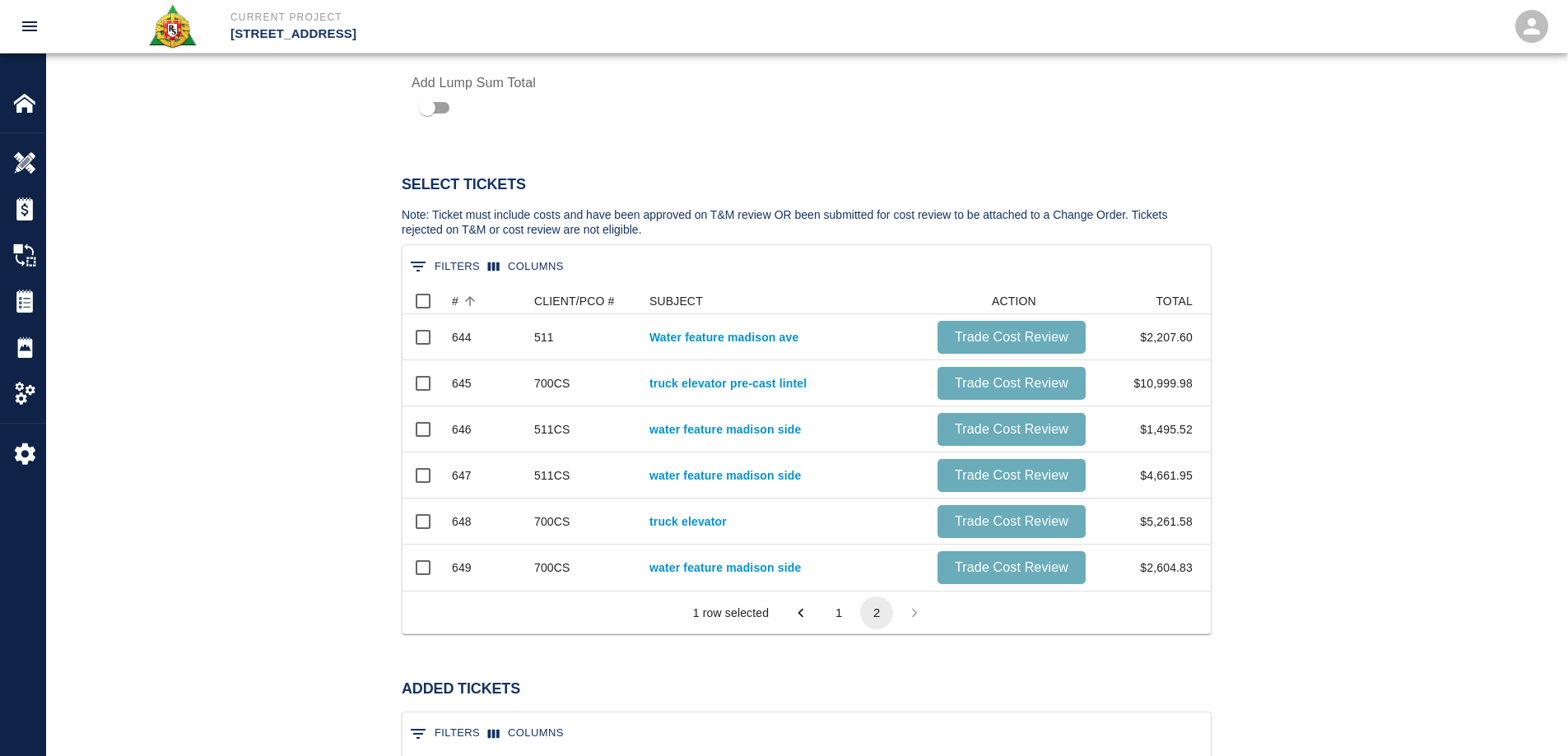
scroll to position [1070, 0]
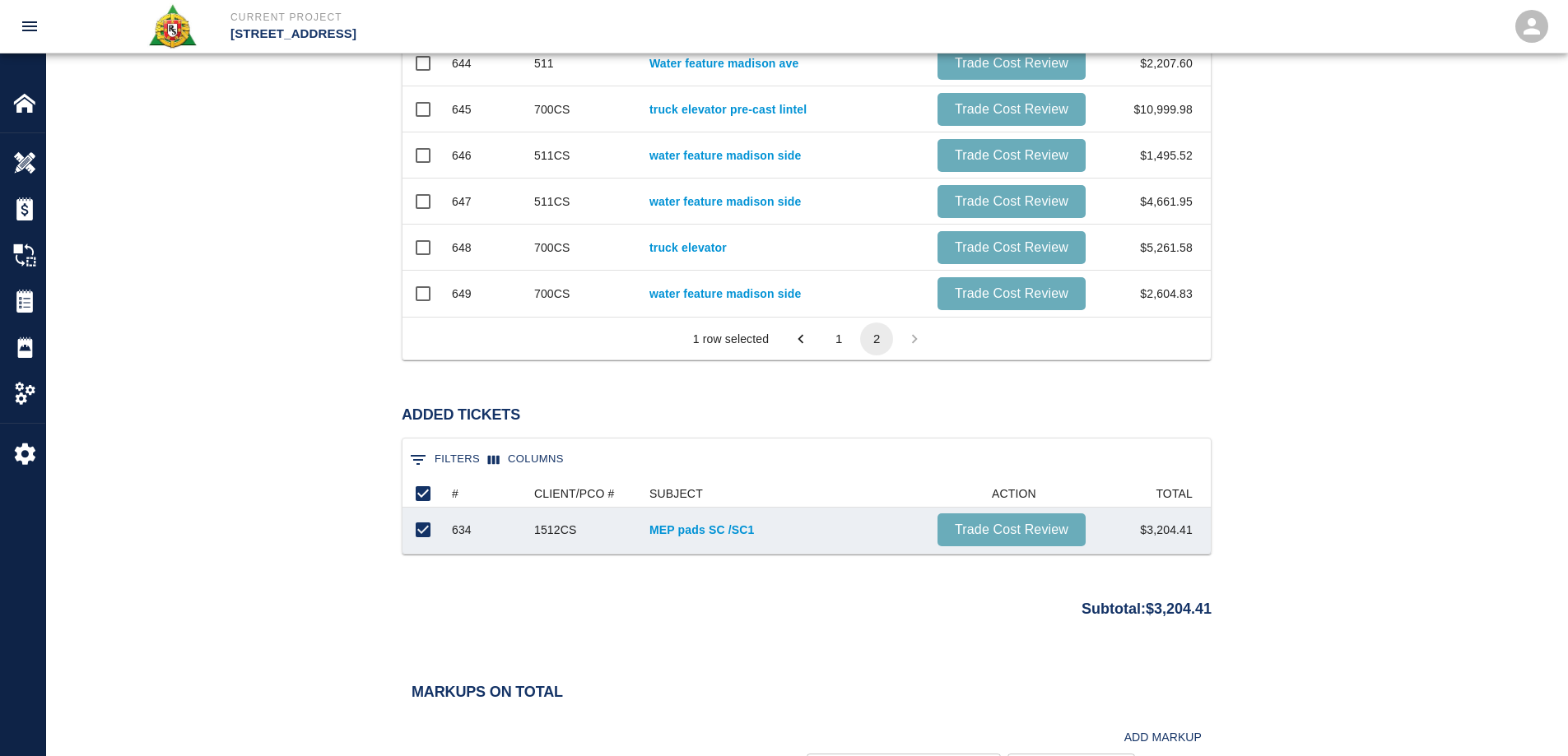
type input "T&M FOR PI 1512CS"
click at [647, 535] on div "MEP pads SC /SC1" at bounding box center [784, 530] width 288 height 46
click at [659, 535] on link "MEP pads SC /SC1" at bounding box center [785, 530] width 272 height 17
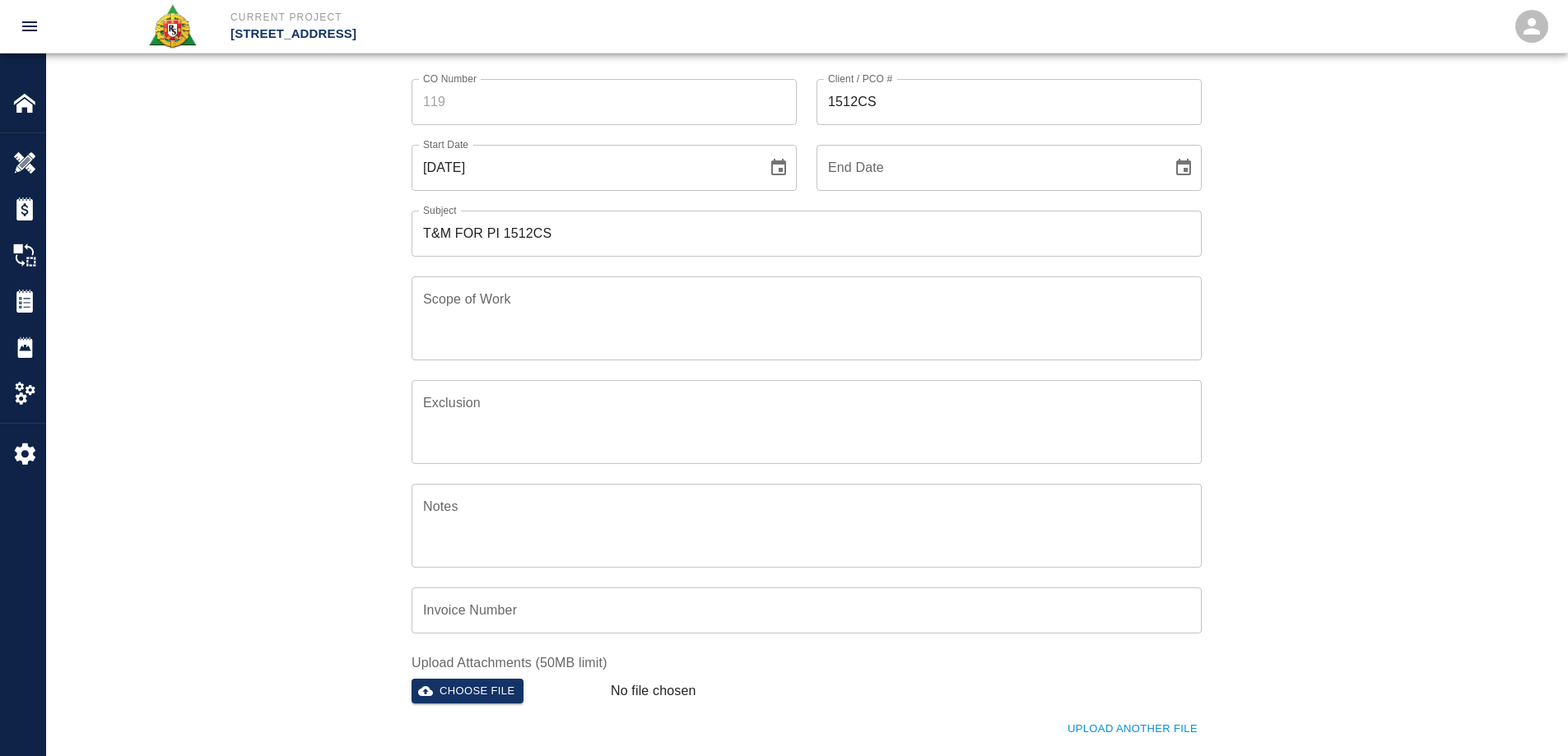
scroll to position [0, 0]
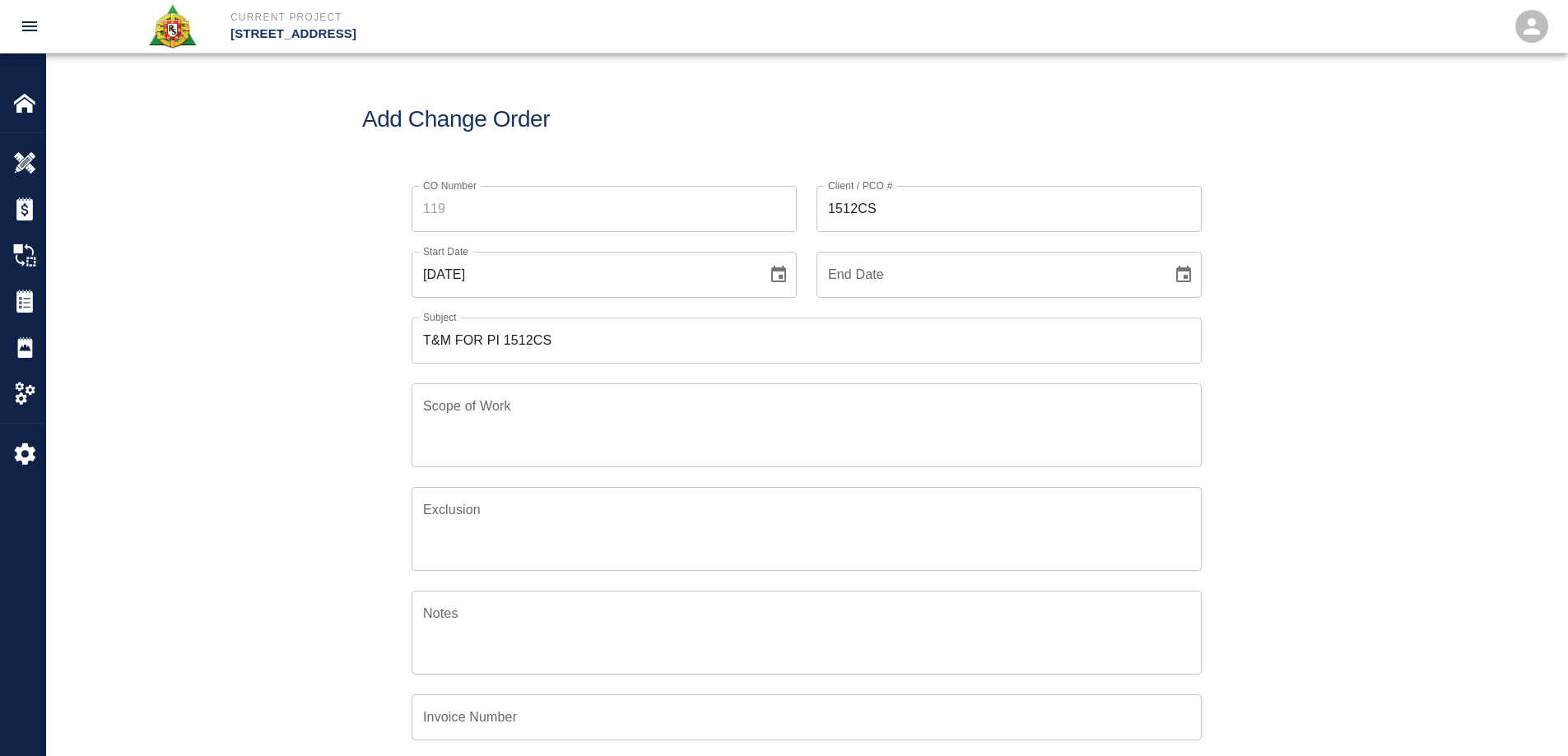
click at [773, 269] on icon "Choose date, selected date is Sep 2, 2025" at bounding box center [779, 274] width 15 height 17
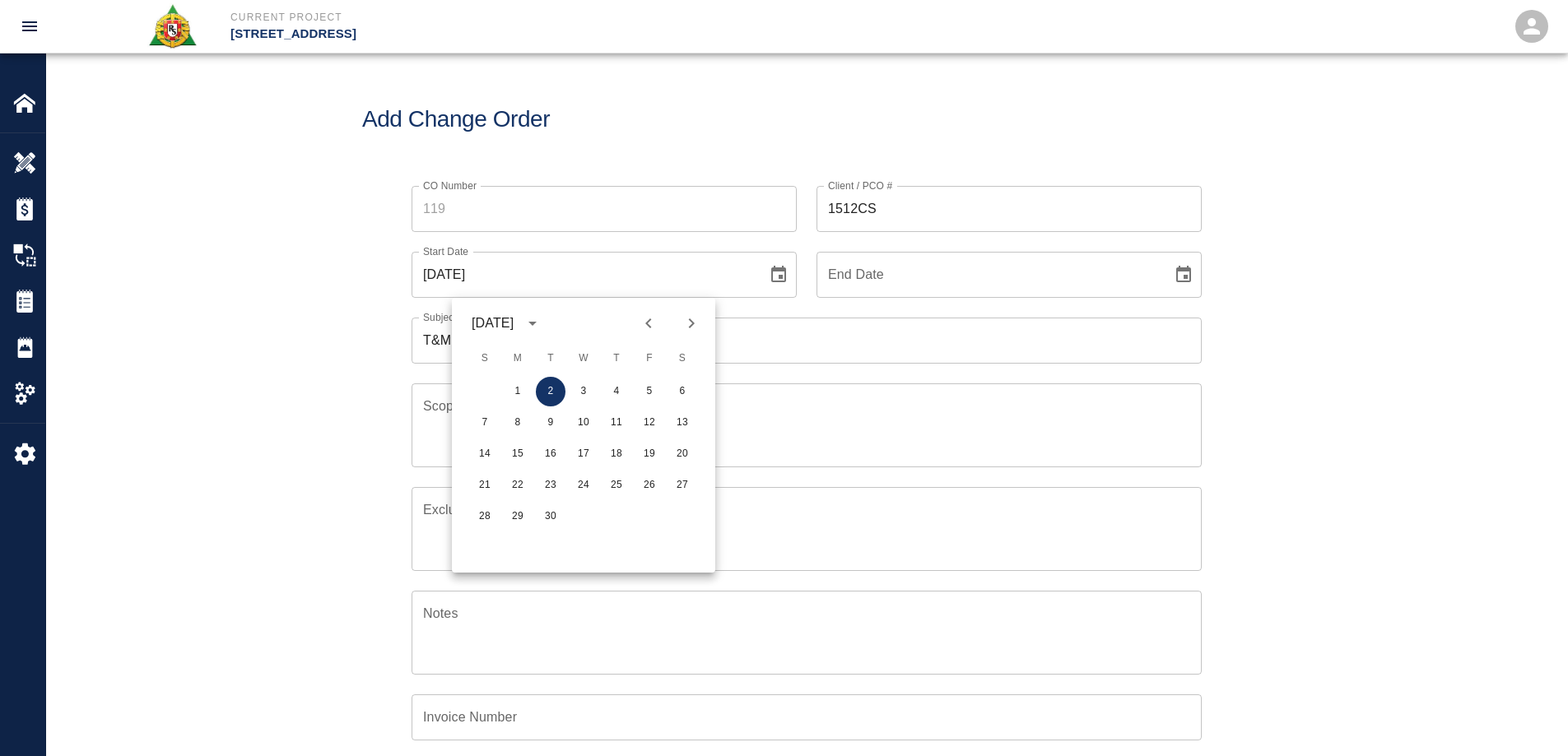
click at [639, 325] on icon "Previous month" at bounding box center [649, 323] width 20 height 20
click at [640, 325] on icon "Previous month" at bounding box center [649, 323] width 20 height 20
click at [619, 387] on button "3" at bounding box center [617, 392] width 30 height 30
type input "[DATE]"
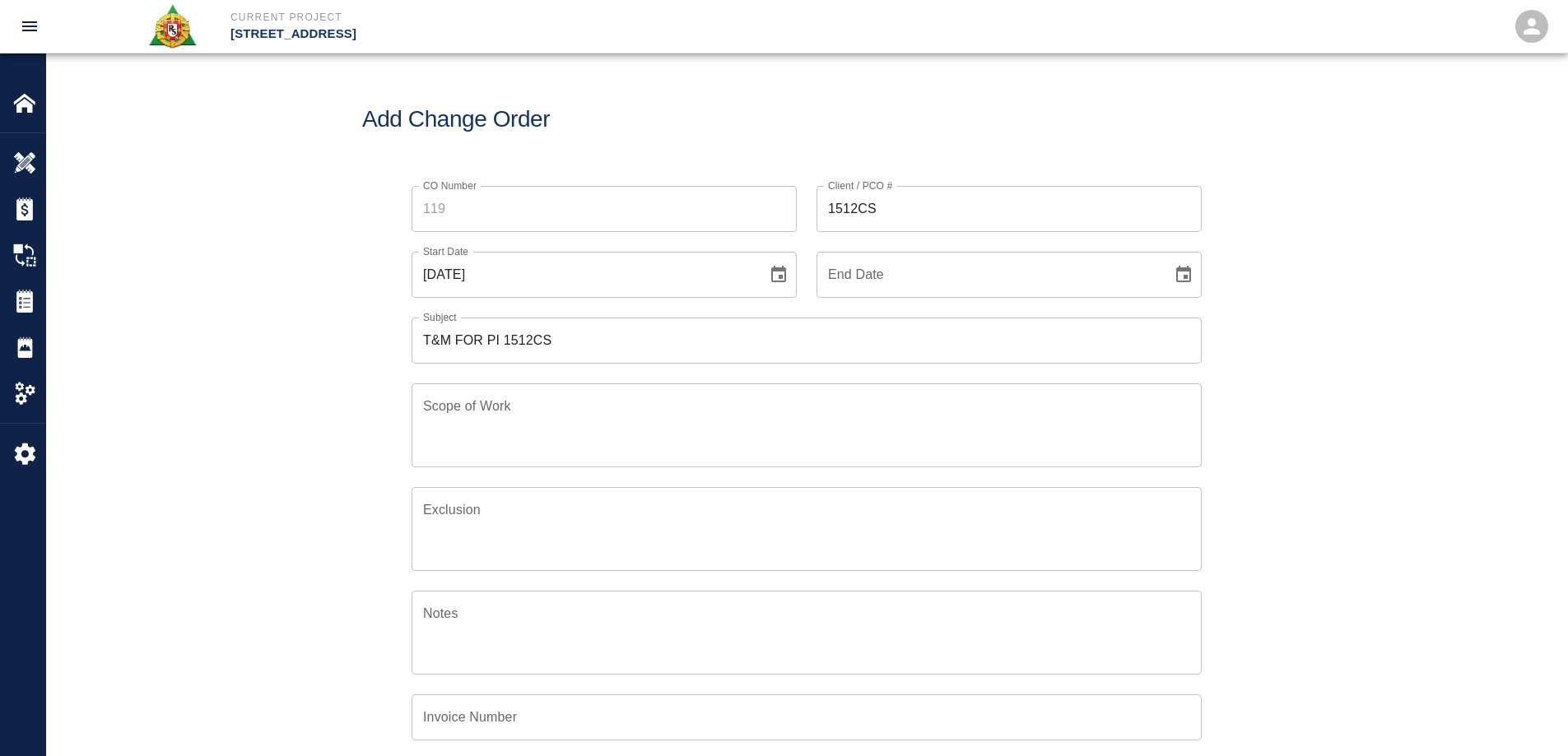
click at [1198, 268] on button "Choose date" at bounding box center [1184, 274] width 33 height 33
click at [1053, 324] on icon "Previous month" at bounding box center [1053, 323] width 20 height 20
click at [1025, 397] on button "3" at bounding box center [1022, 392] width 30 height 30
type input "[DATE]"
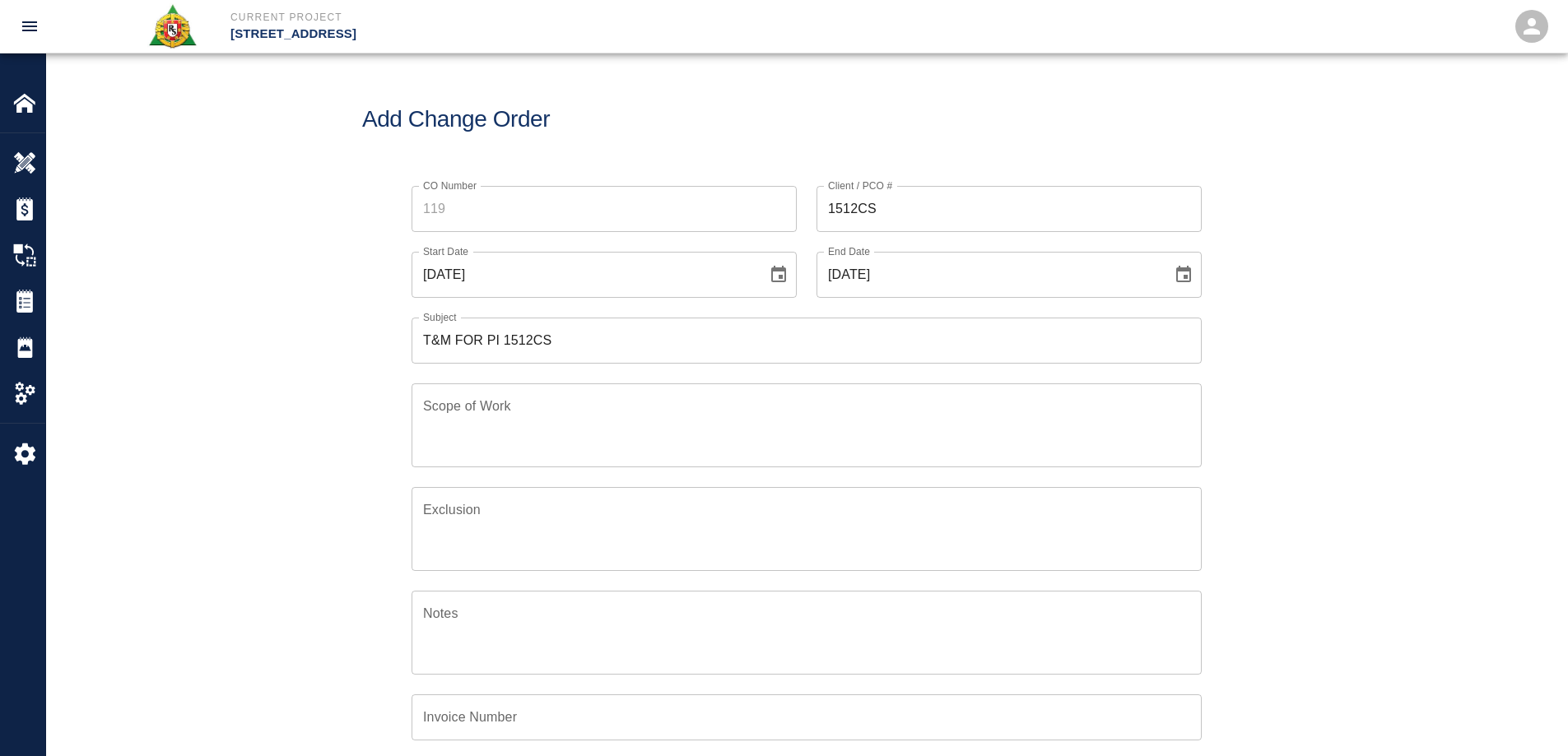
click at [1307, 476] on div "CO Number CO Number Client / PCO # 1512CS Client / PCO # Start Date 07/03/2025 …" at bounding box center [806, 542] width 1521 height 754
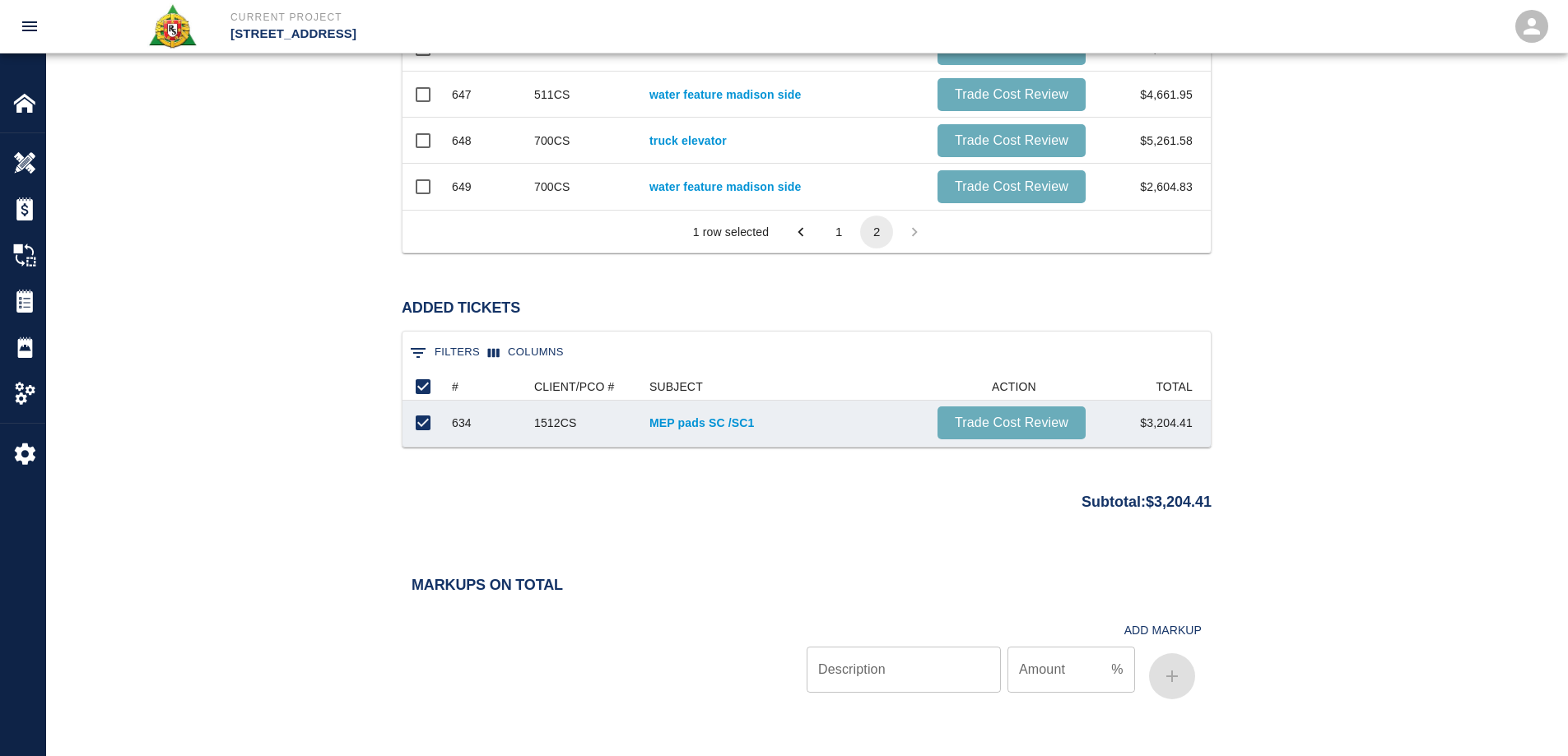
scroll to position [1373, 0]
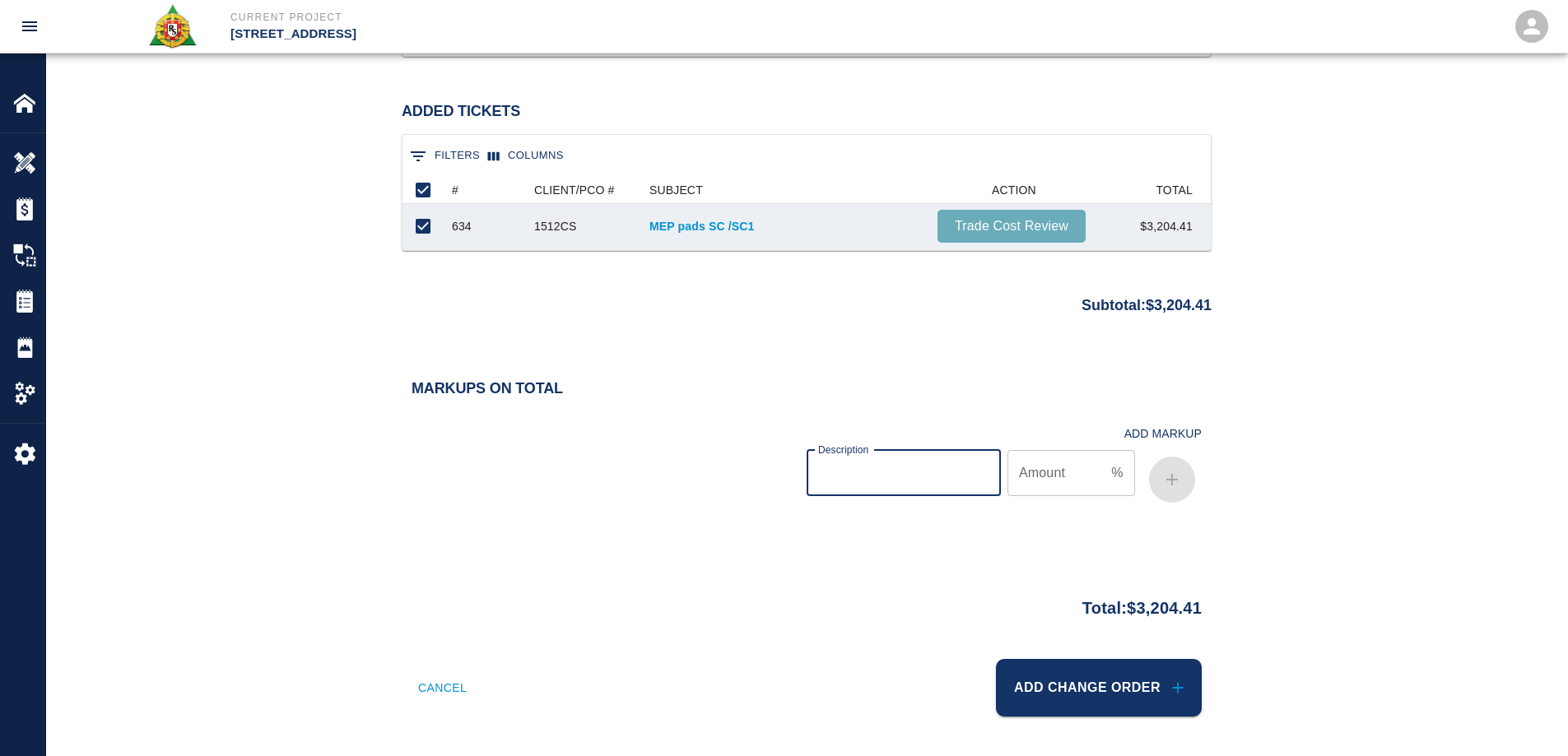
click at [915, 488] on input "Description" at bounding box center [903, 473] width 194 height 46
type input "BOND"
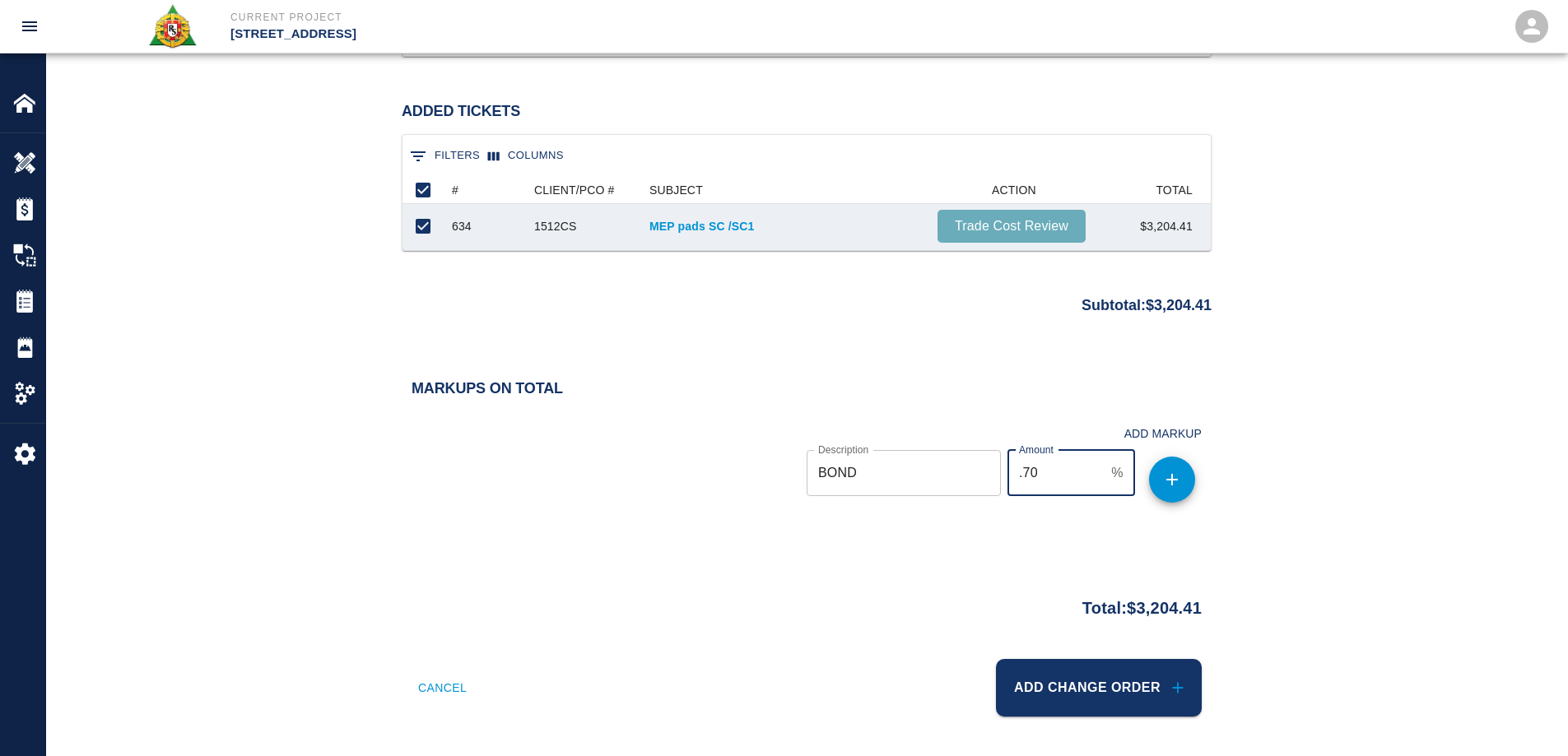
type input ".70"
click at [1179, 487] on icon "button" at bounding box center [1172, 480] width 20 height 20
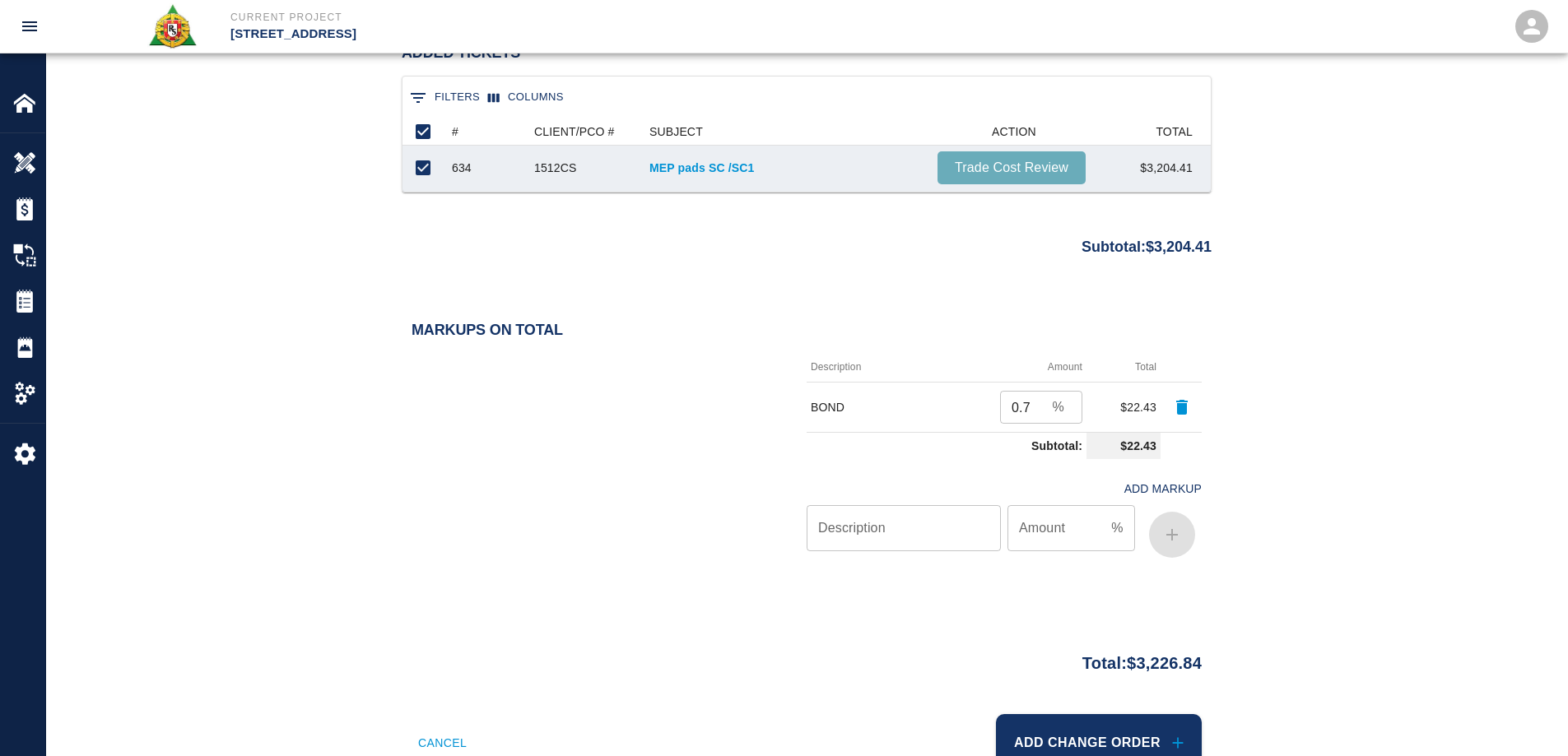
scroll to position [1487, 0]
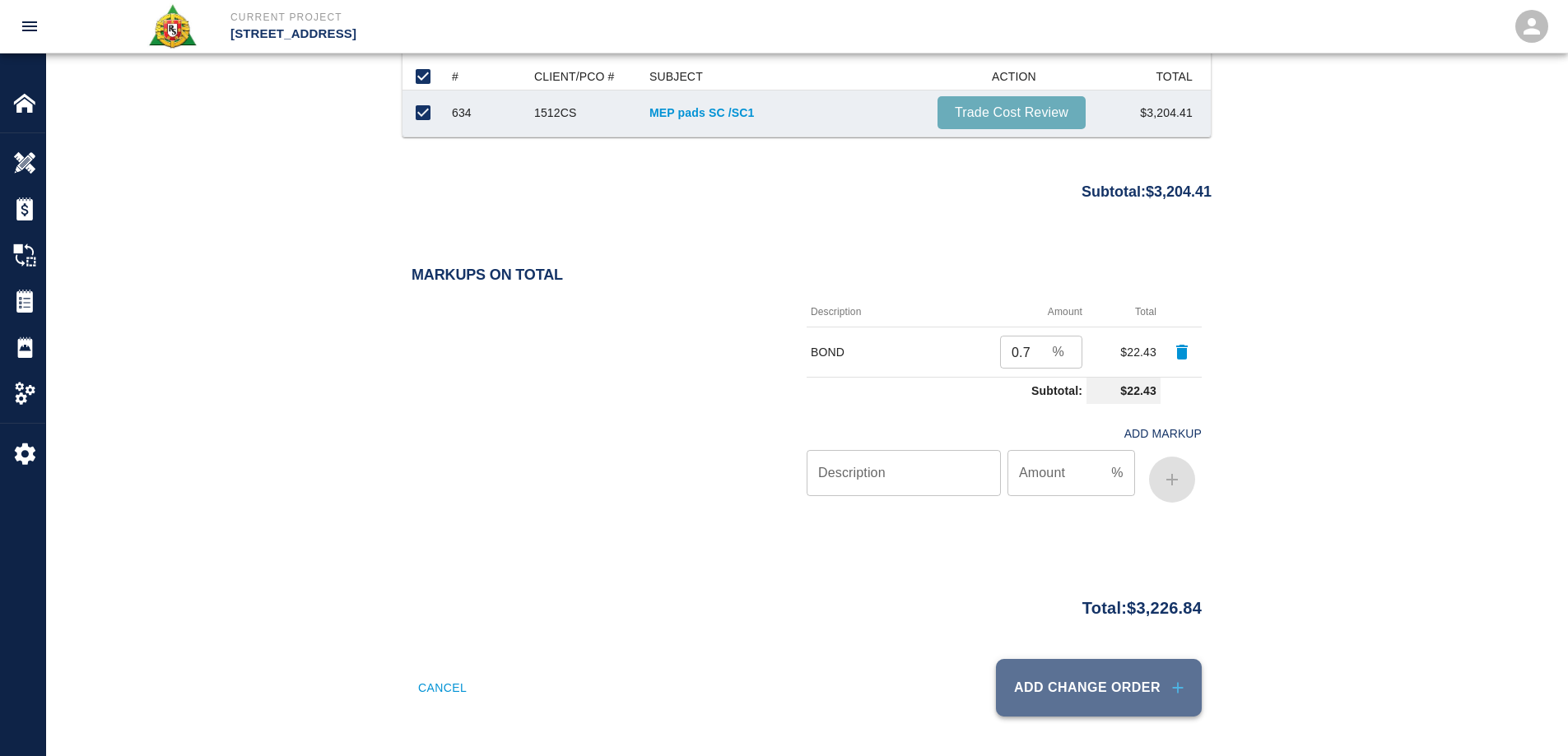
click at [1155, 702] on button "Add Change Order" at bounding box center [1099, 688] width 206 height 57
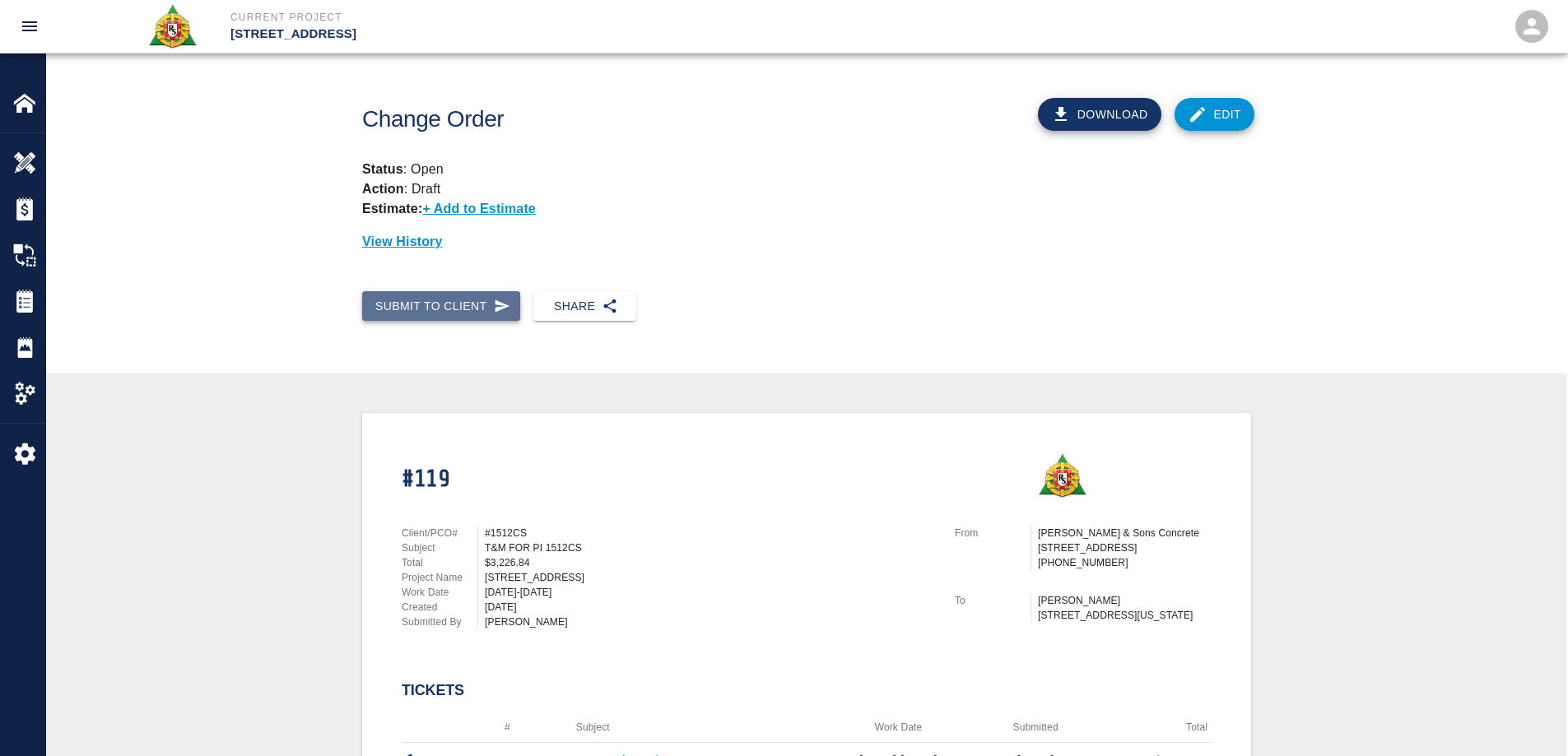
click at [464, 310] on button "Submit to Client" at bounding box center [441, 306] width 158 height 31
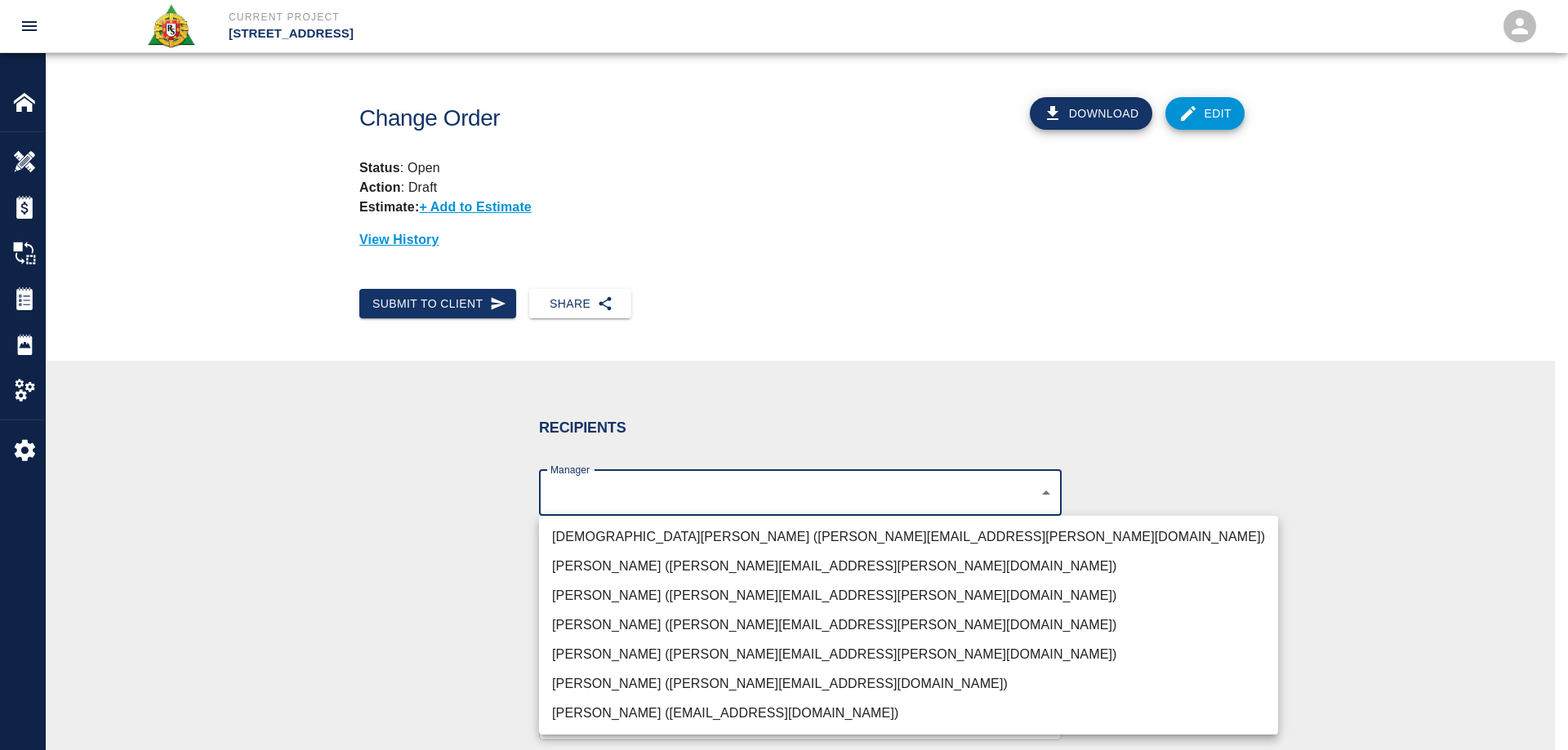
click at [824, 492] on body "Current Project 270 Park Ave Home 270 Park Ave Overview Estimates Change Orders…" at bounding box center [784, 375] width 1568 height 750
click at [606, 681] on li "Brian Daly (brian.daly1@aecom.com)" at bounding box center [908, 684] width 739 height 30
type input "85da188b-cc1c-4675-87f9-ec2c37837295"
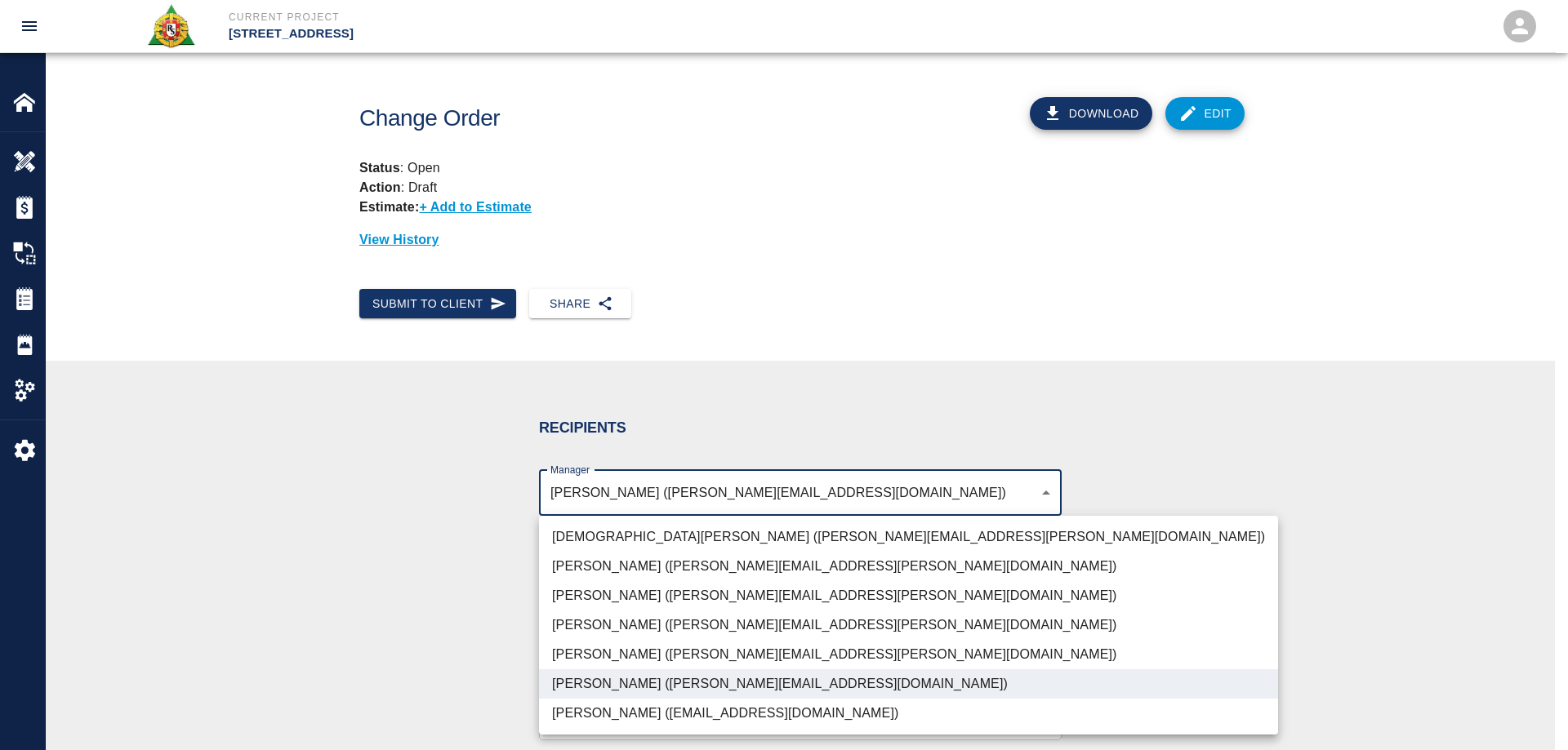
click at [1162, 590] on div at bounding box center [784, 375] width 1568 height 750
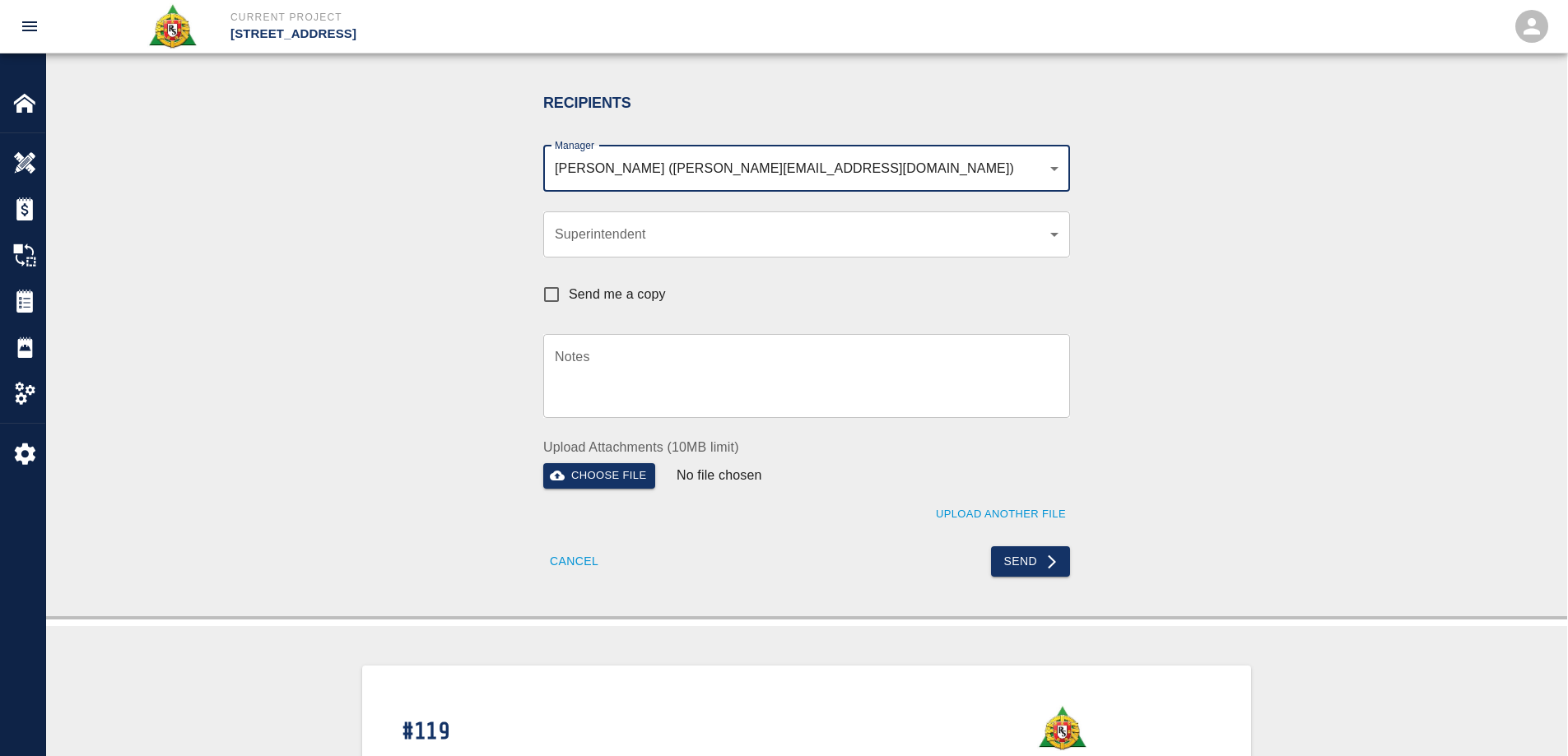
scroll to position [411, 0]
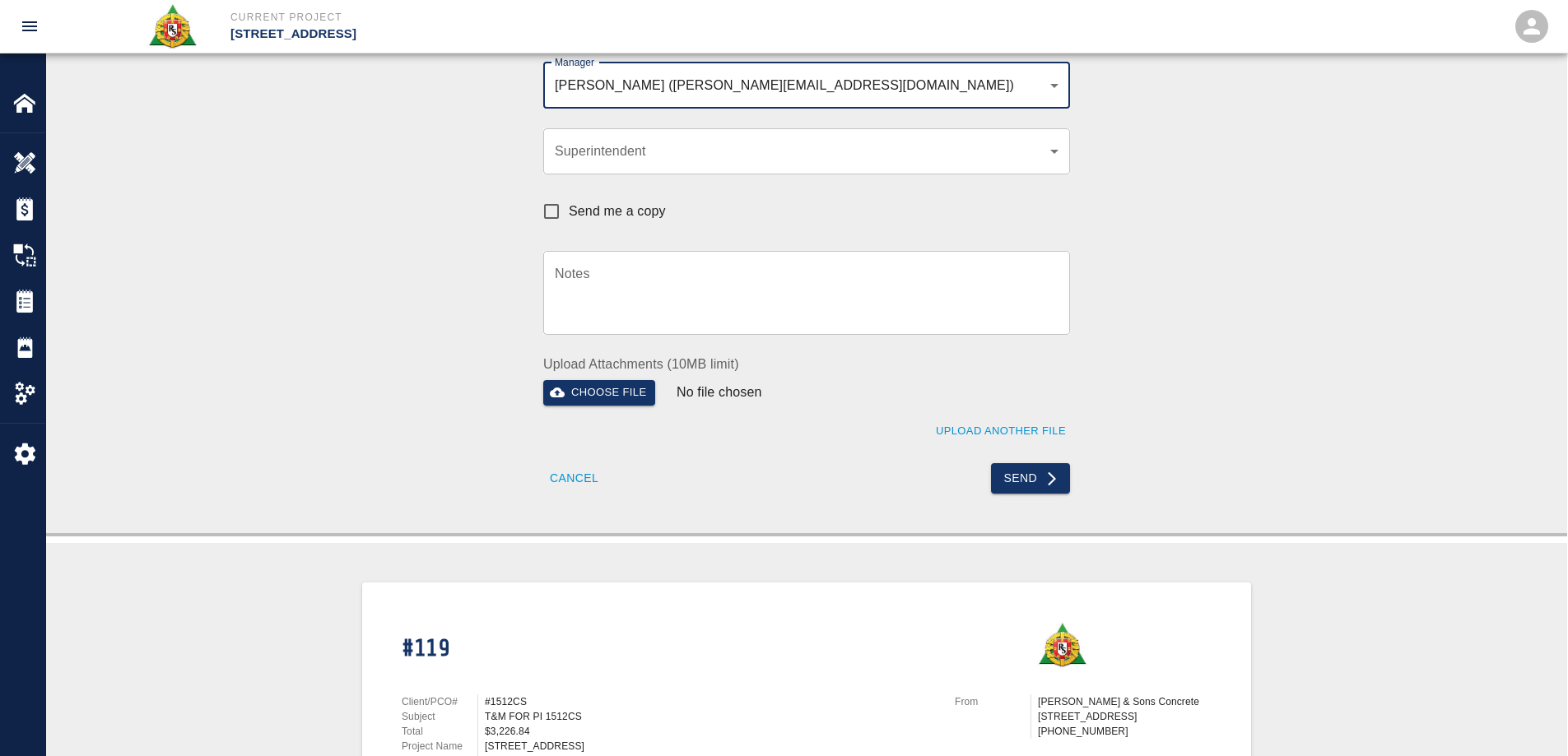
click at [1026, 490] on button "Send" at bounding box center [1031, 479] width 80 height 31
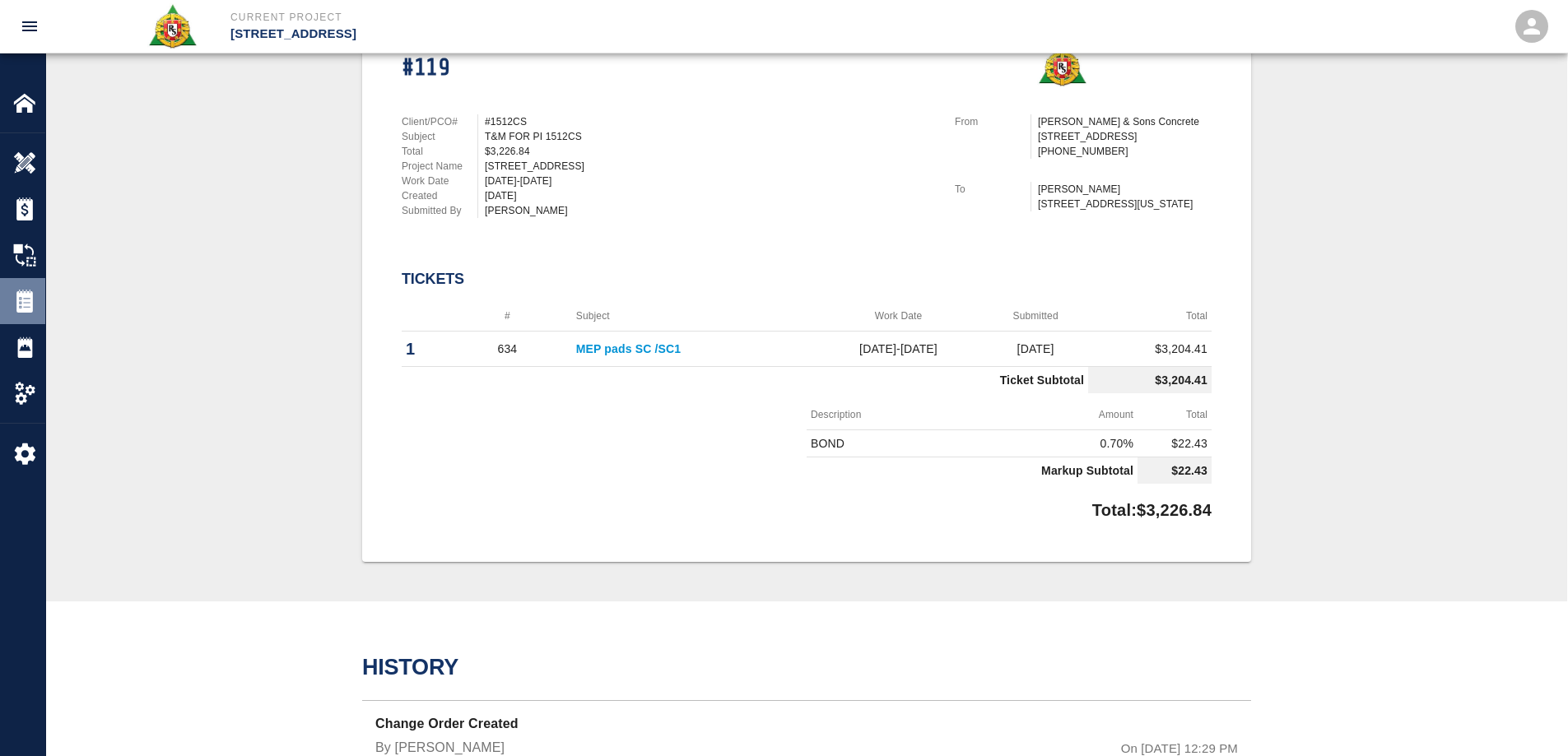
click at [32, 312] on img at bounding box center [24, 301] width 23 height 23
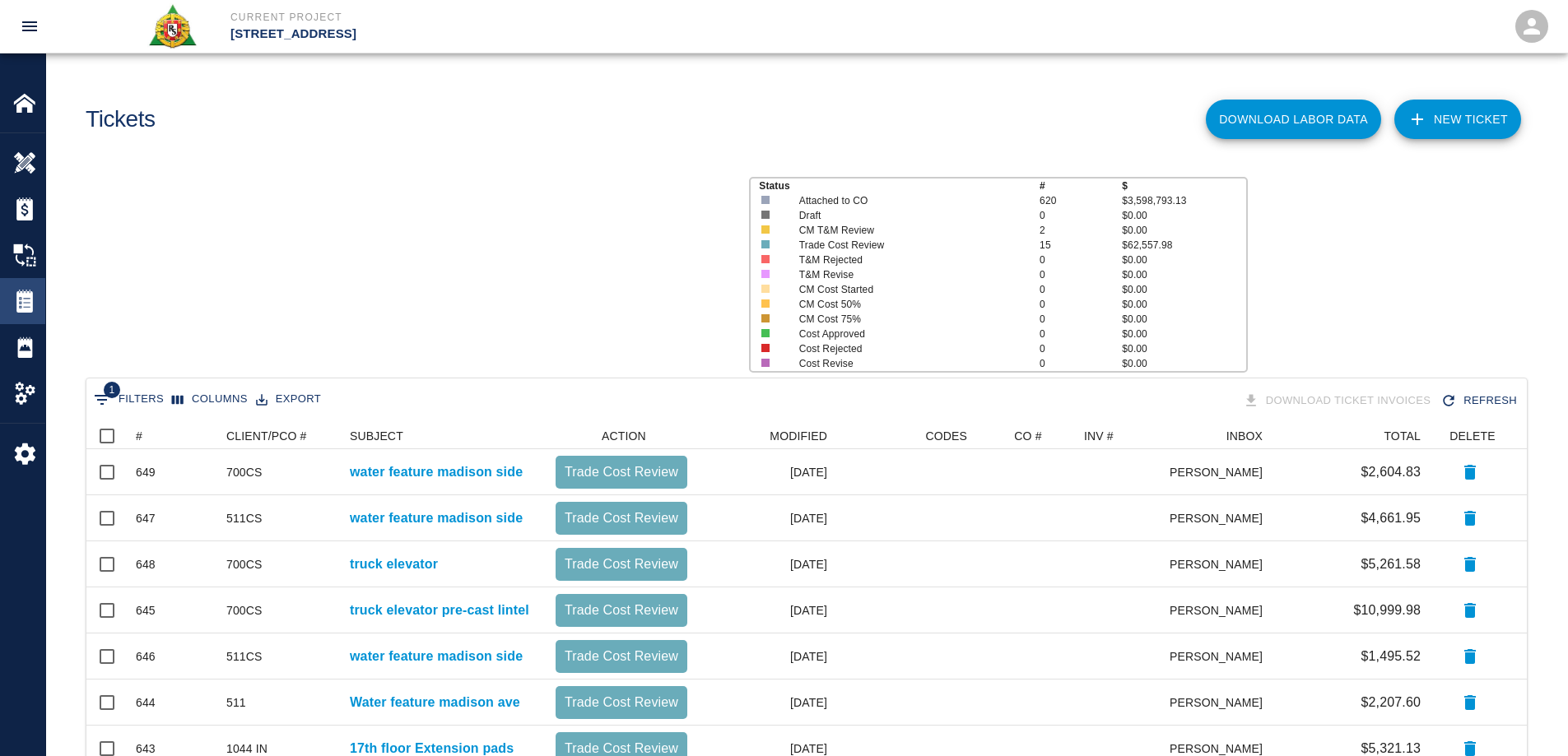
scroll to position [797, 1428]
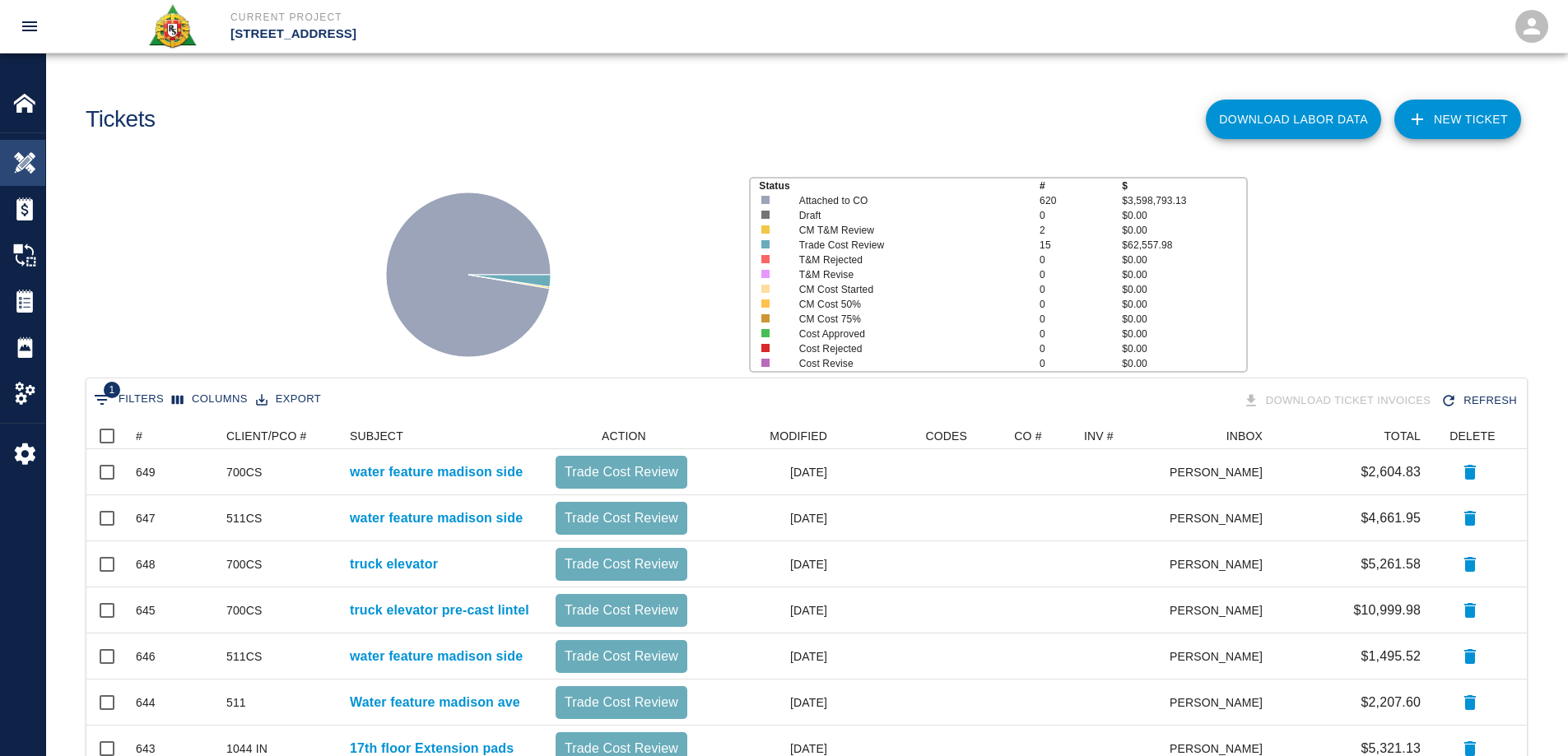
click at [26, 168] on img at bounding box center [24, 163] width 23 height 23
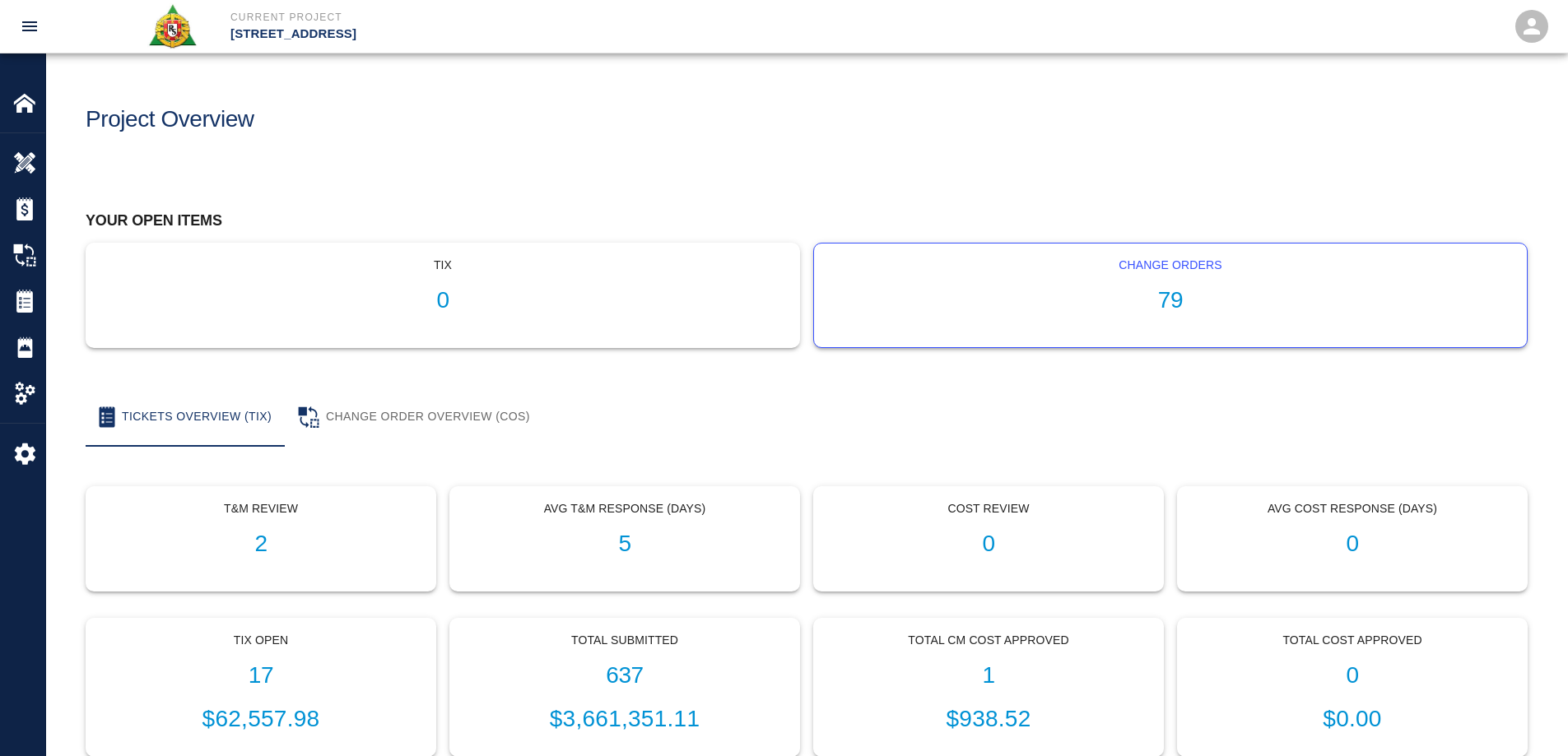
click at [1188, 302] on h1 "79" at bounding box center [1171, 301] width 687 height 27
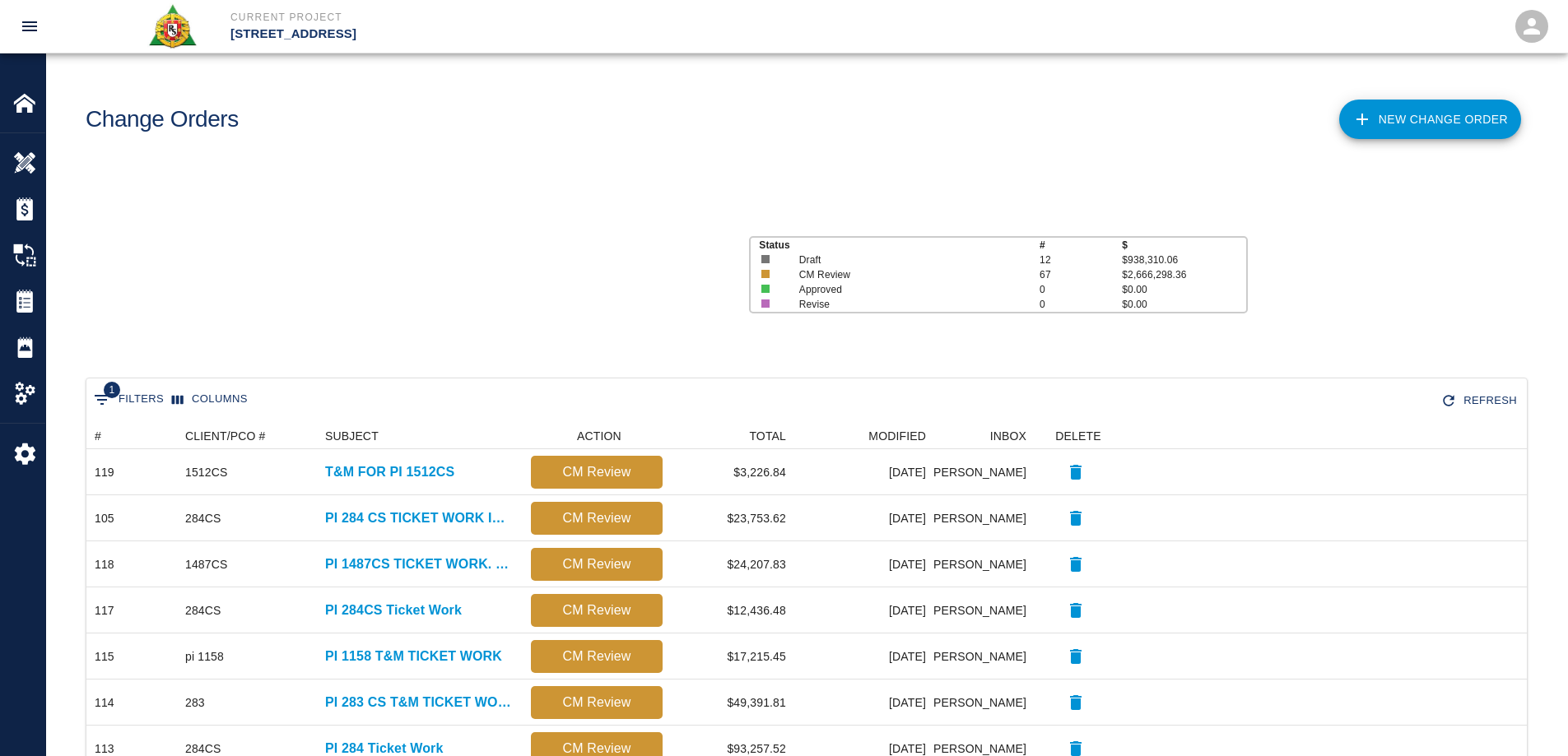
scroll to position [936, 1428]
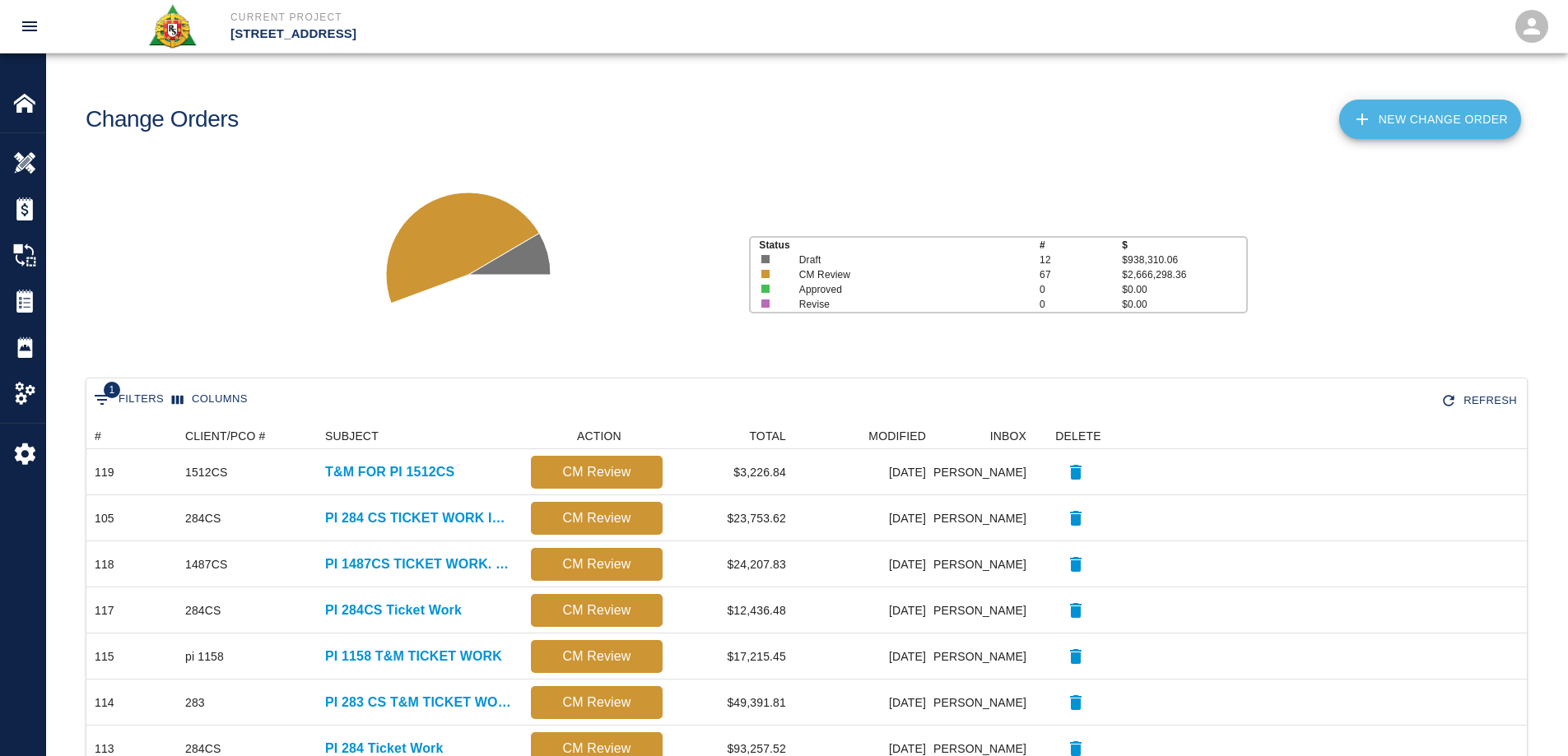
click at [1404, 114] on link "New Change Order" at bounding box center [1430, 119] width 182 height 39
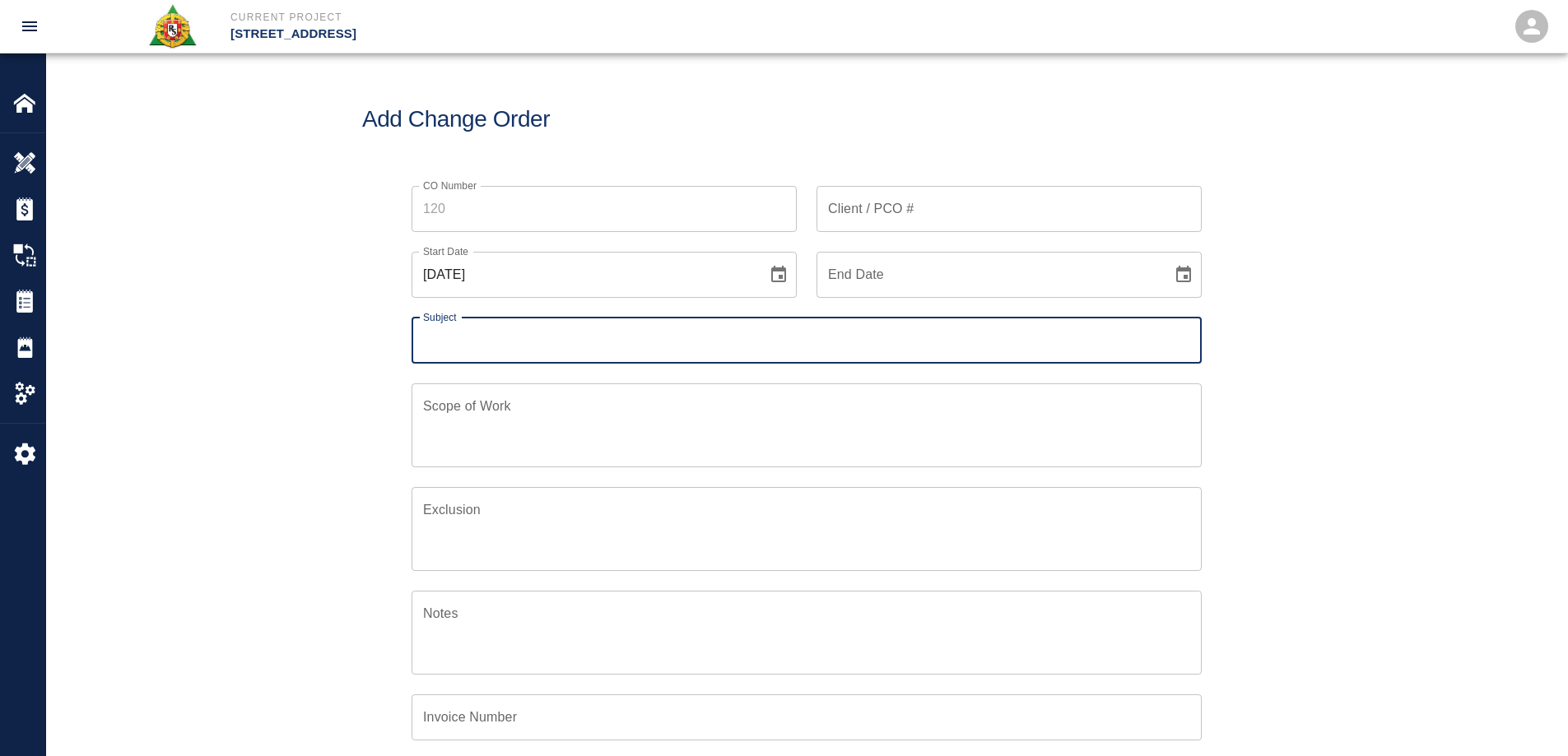
scroll to position [382, 796]
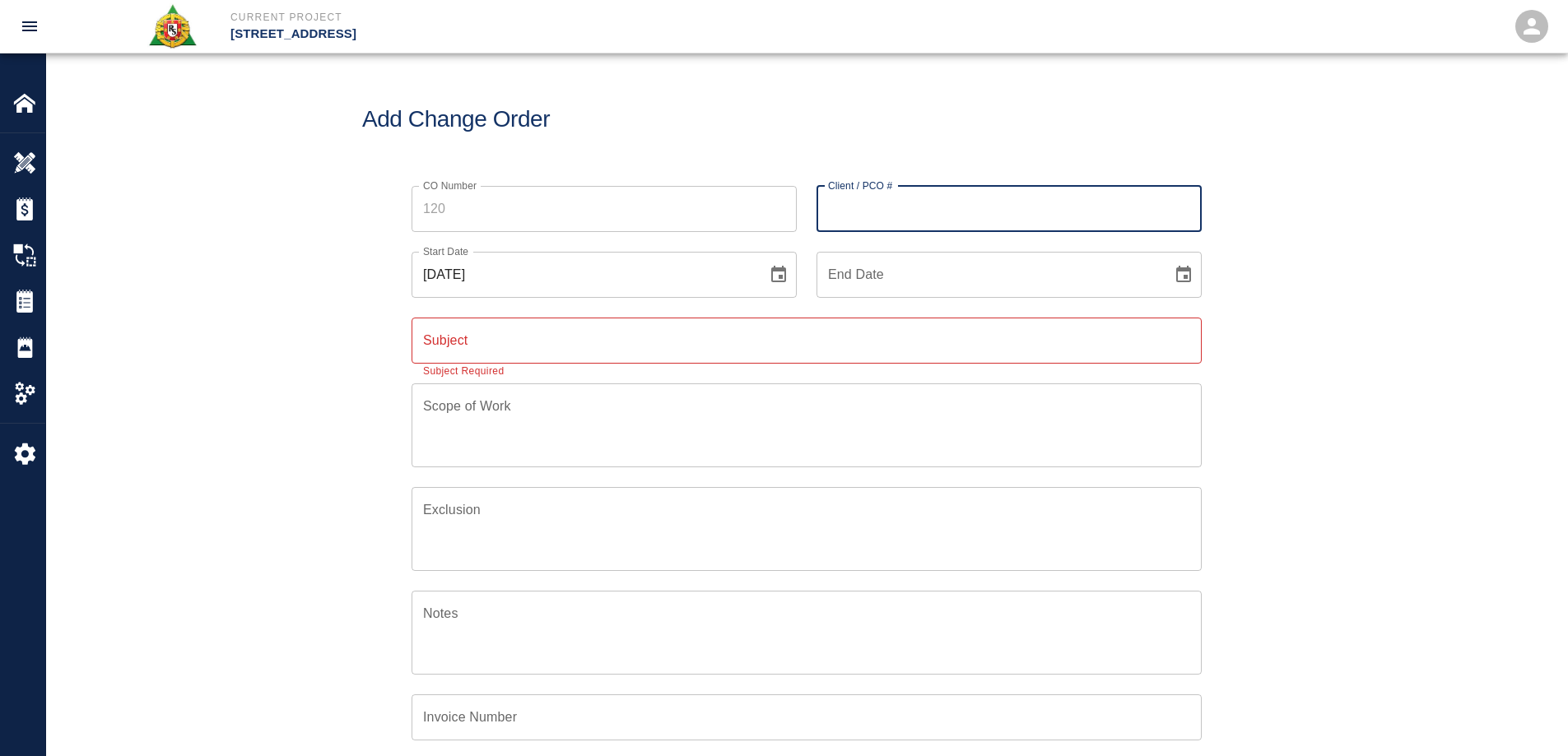
click at [951, 210] on input "Client / PCO #" at bounding box center [1008, 209] width 385 height 46
type input "283CS"
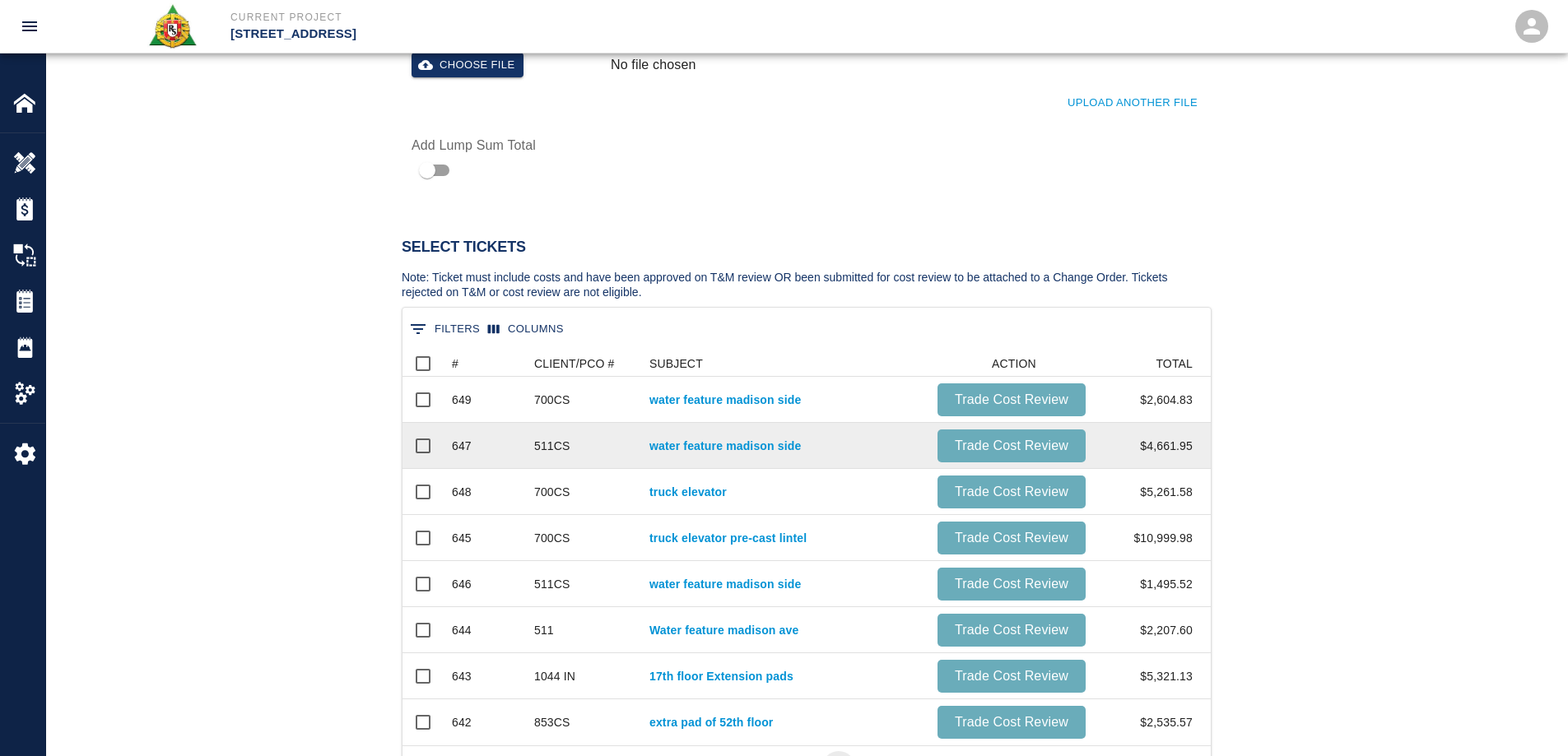
scroll to position [905, 0]
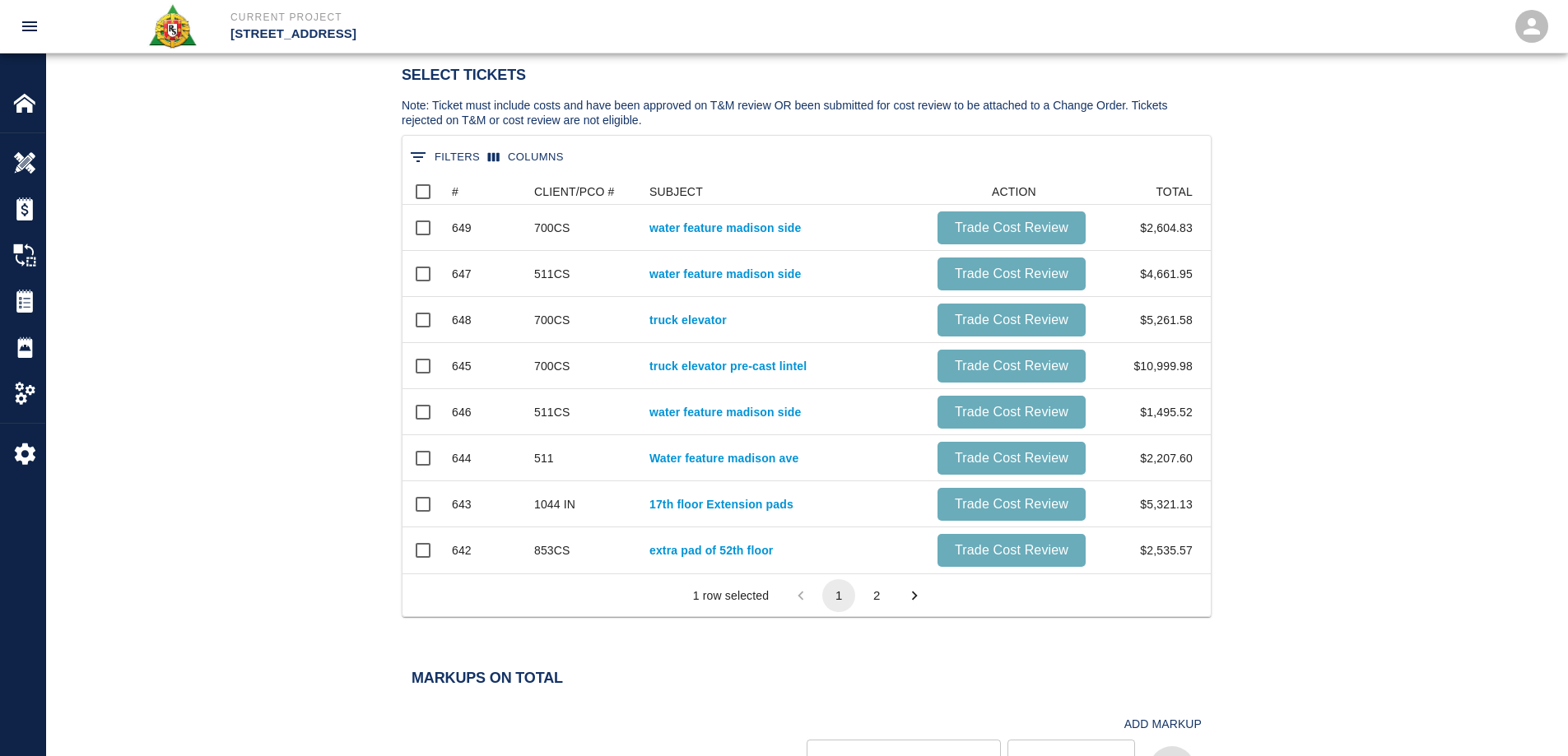
click at [882, 596] on button "2" at bounding box center [876, 595] width 33 height 33
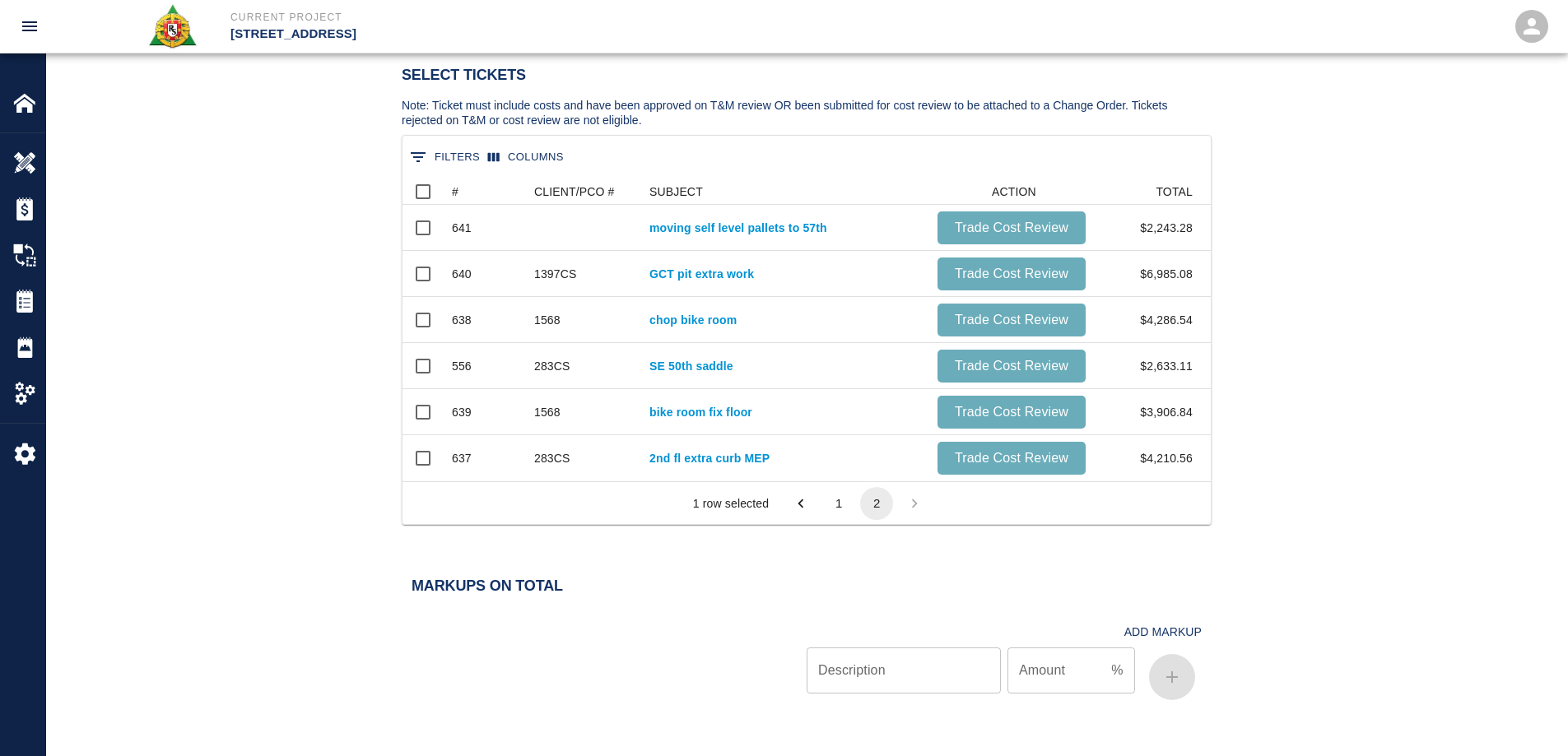
scroll to position [290, 796]
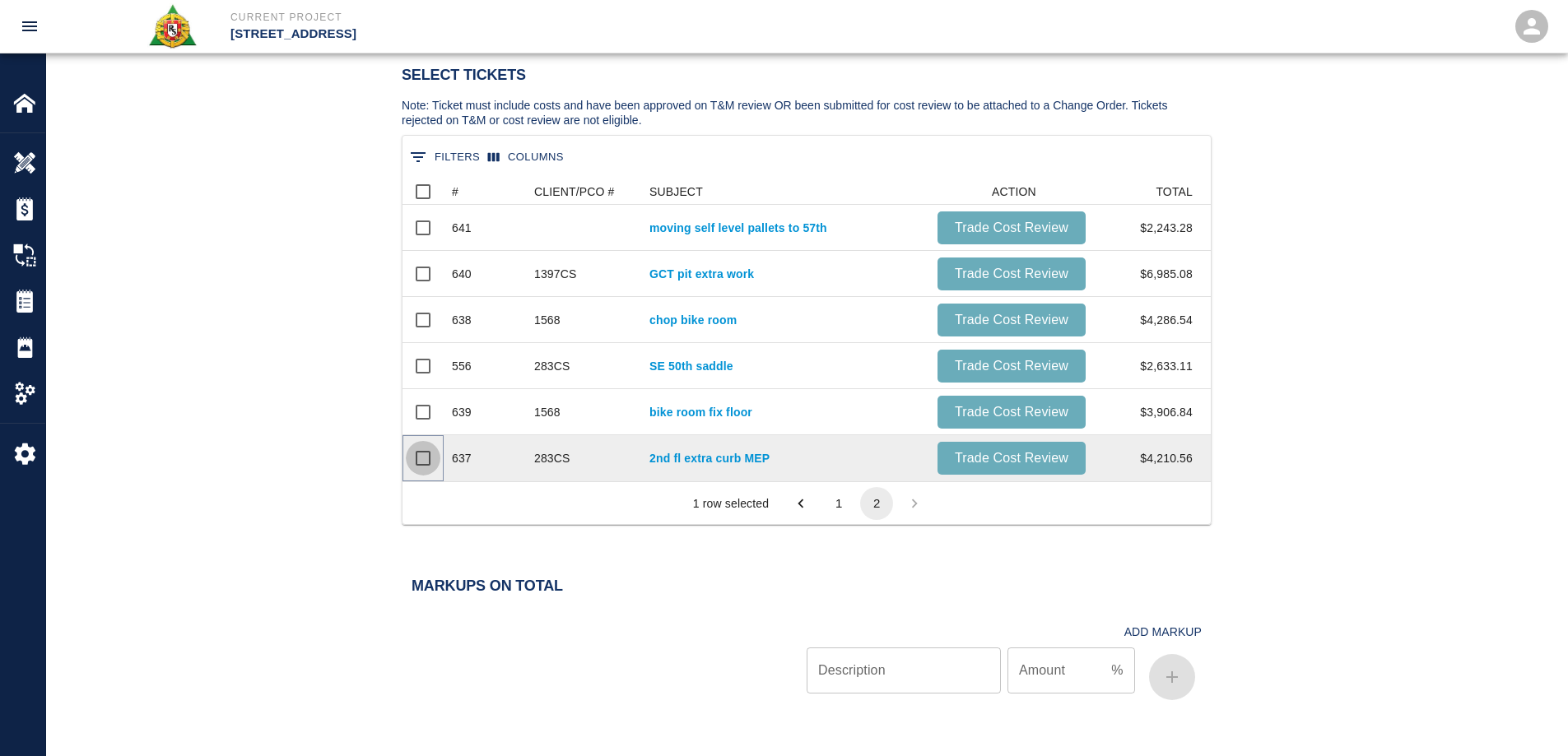
click at [422, 464] on input "Select row" at bounding box center [423, 458] width 35 height 35
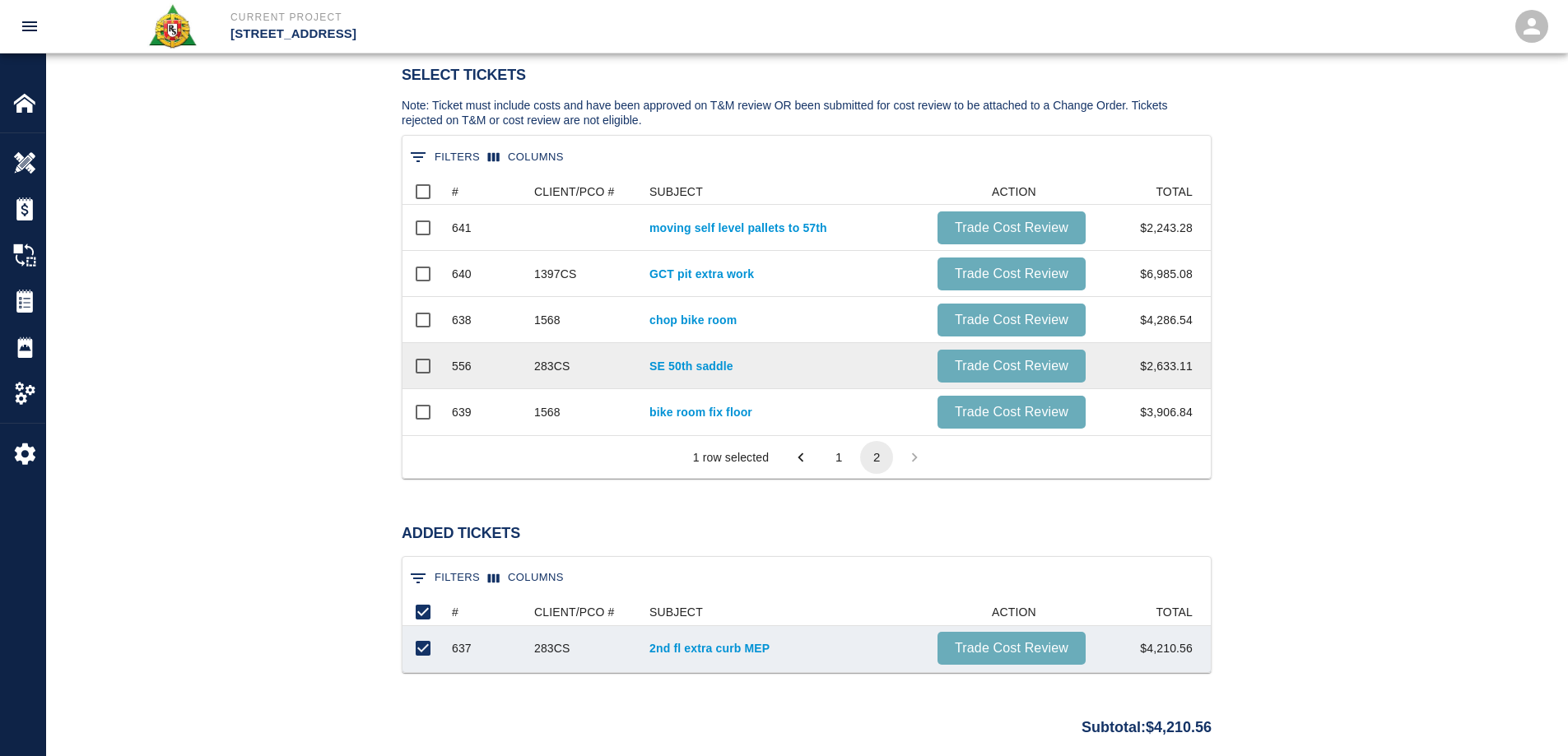
scroll to position [60, 796]
click at [429, 359] on input "Select row" at bounding box center [423, 365] width 35 height 35
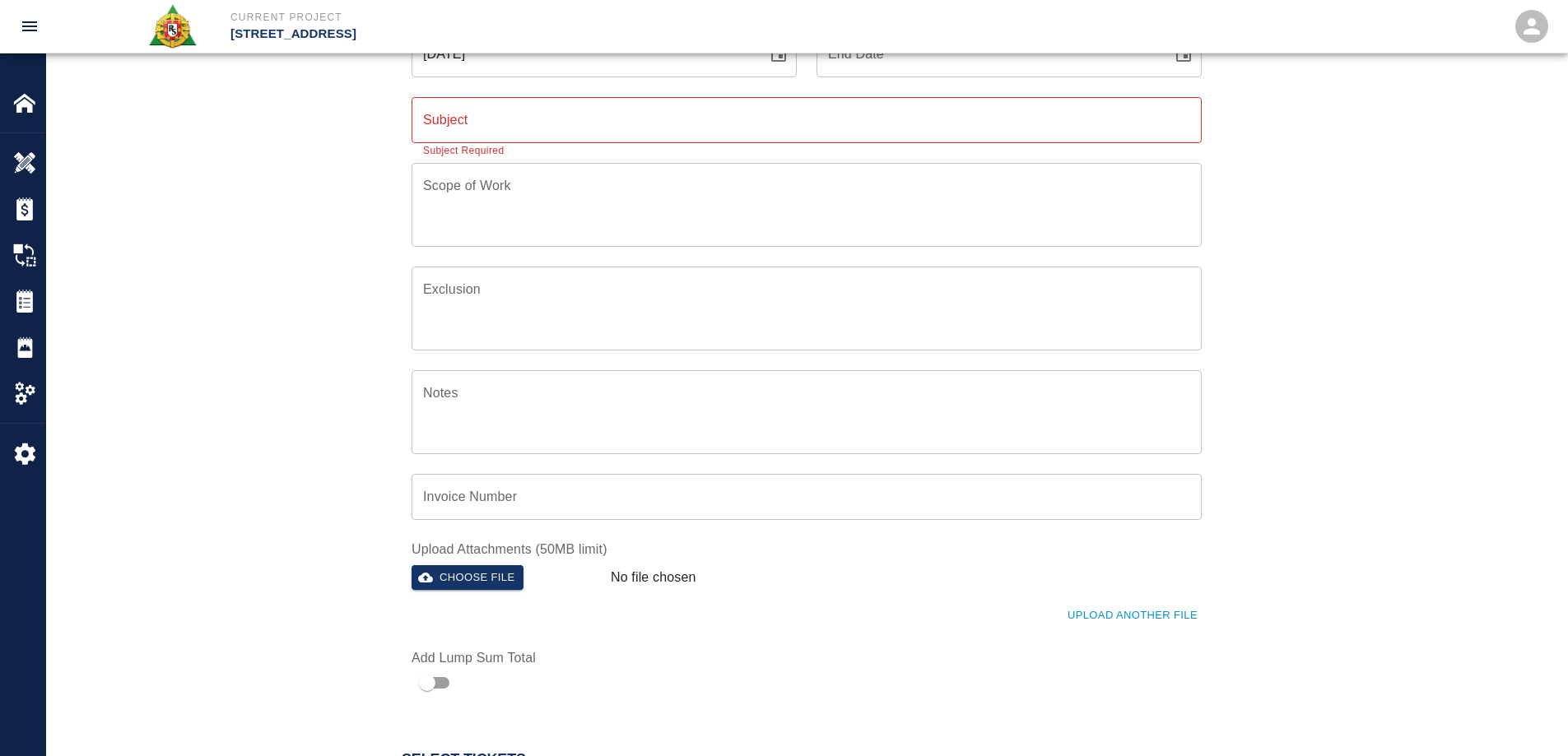
scroll to position [0, 0]
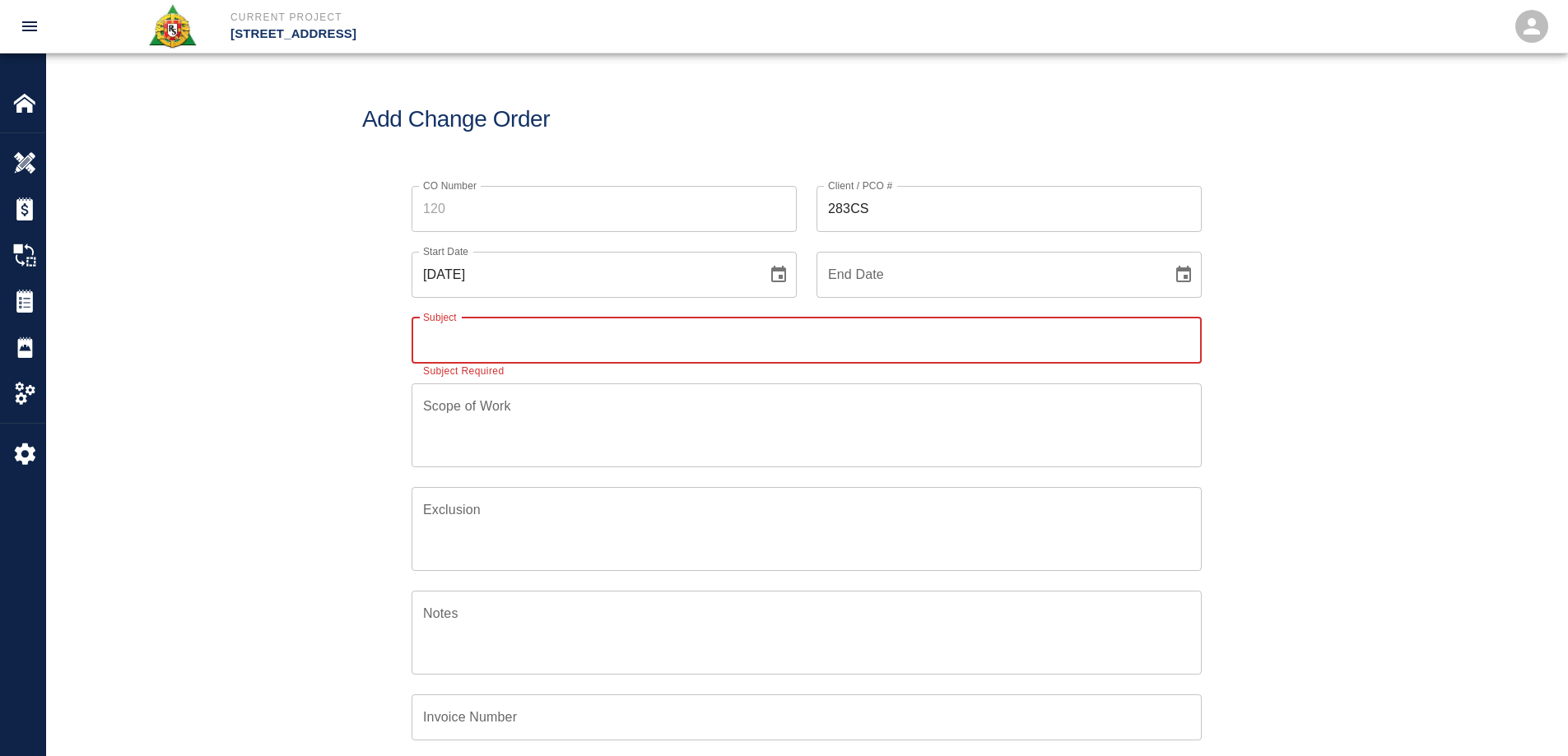
click at [516, 335] on input "Subject" at bounding box center [806, 340] width 790 height 46
type input "p"
type input "PI 283CS"
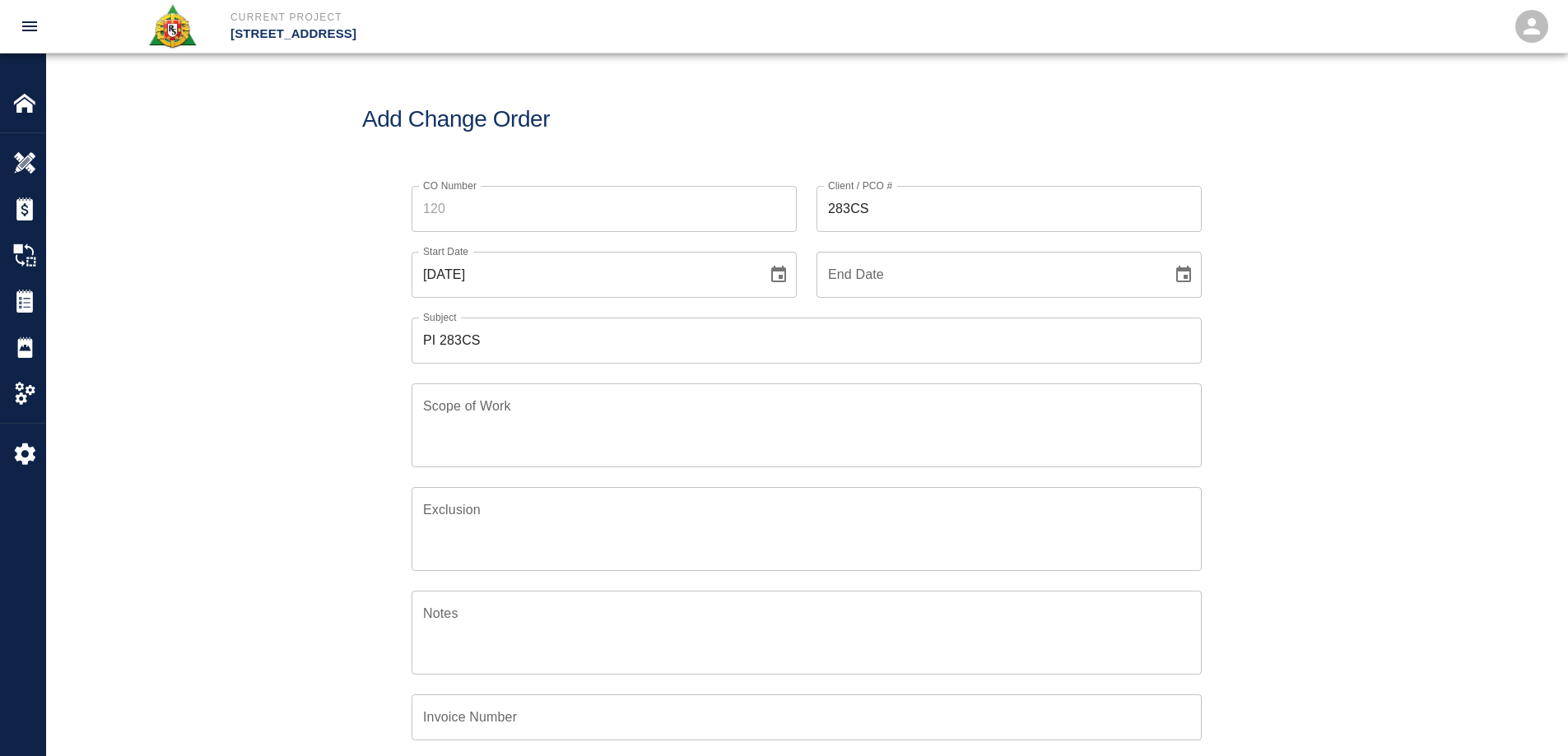
click at [1445, 416] on div "CO Number CO Number Client / PCO # 283CS Client / PCO # Start Date 09/02/2025 S…" at bounding box center [806, 542] width 1521 height 754
click at [783, 274] on icon "Choose date, selected date is Sep 2, 2025" at bounding box center [779, 274] width 15 height 17
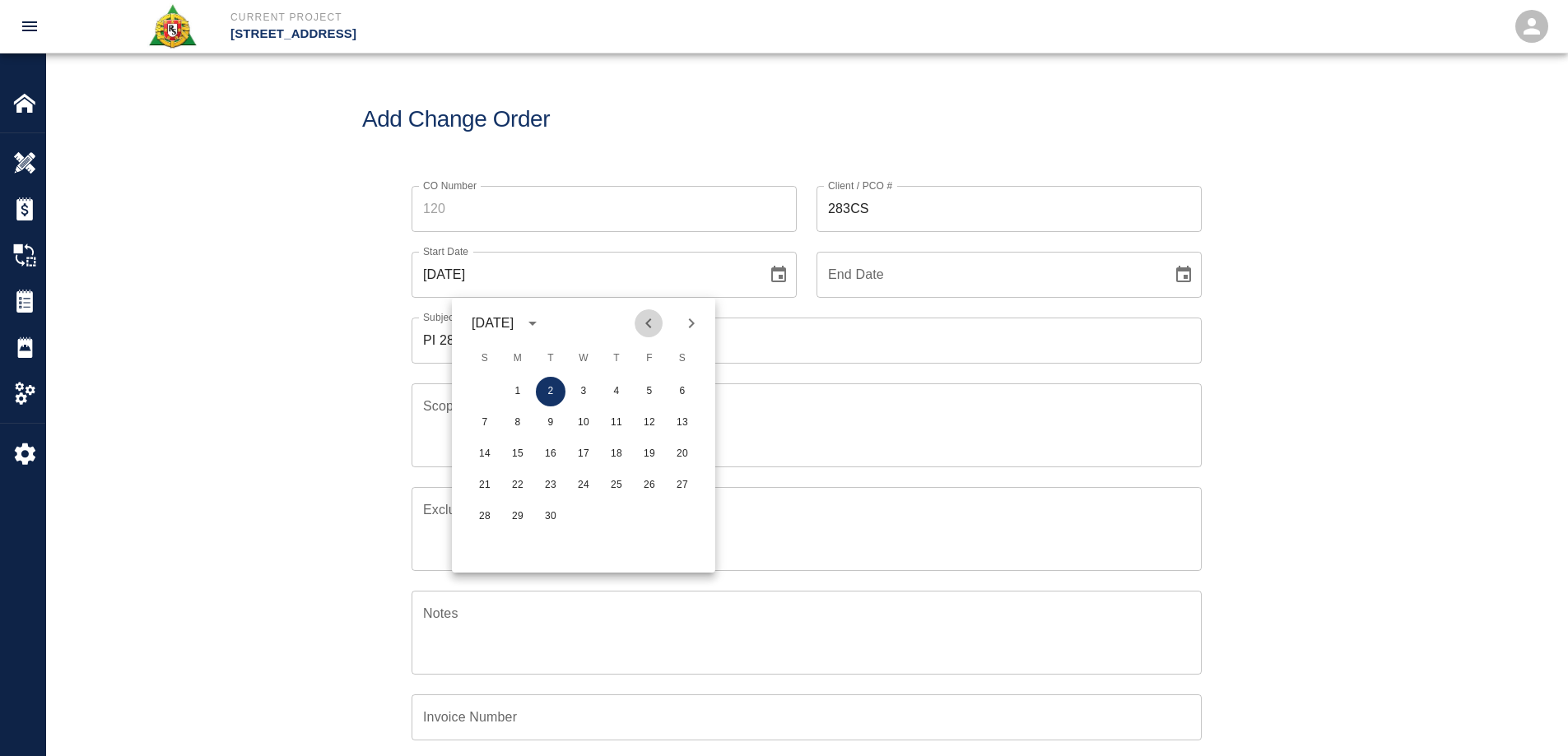
click at [653, 321] on icon "Previous month" at bounding box center [649, 323] width 20 height 20
click at [1357, 395] on div "CO Number CO Number Client / PCO # 283CS Client / PCO # Start Date 09/02/2025 S…" at bounding box center [806, 542] width 1521 height 754
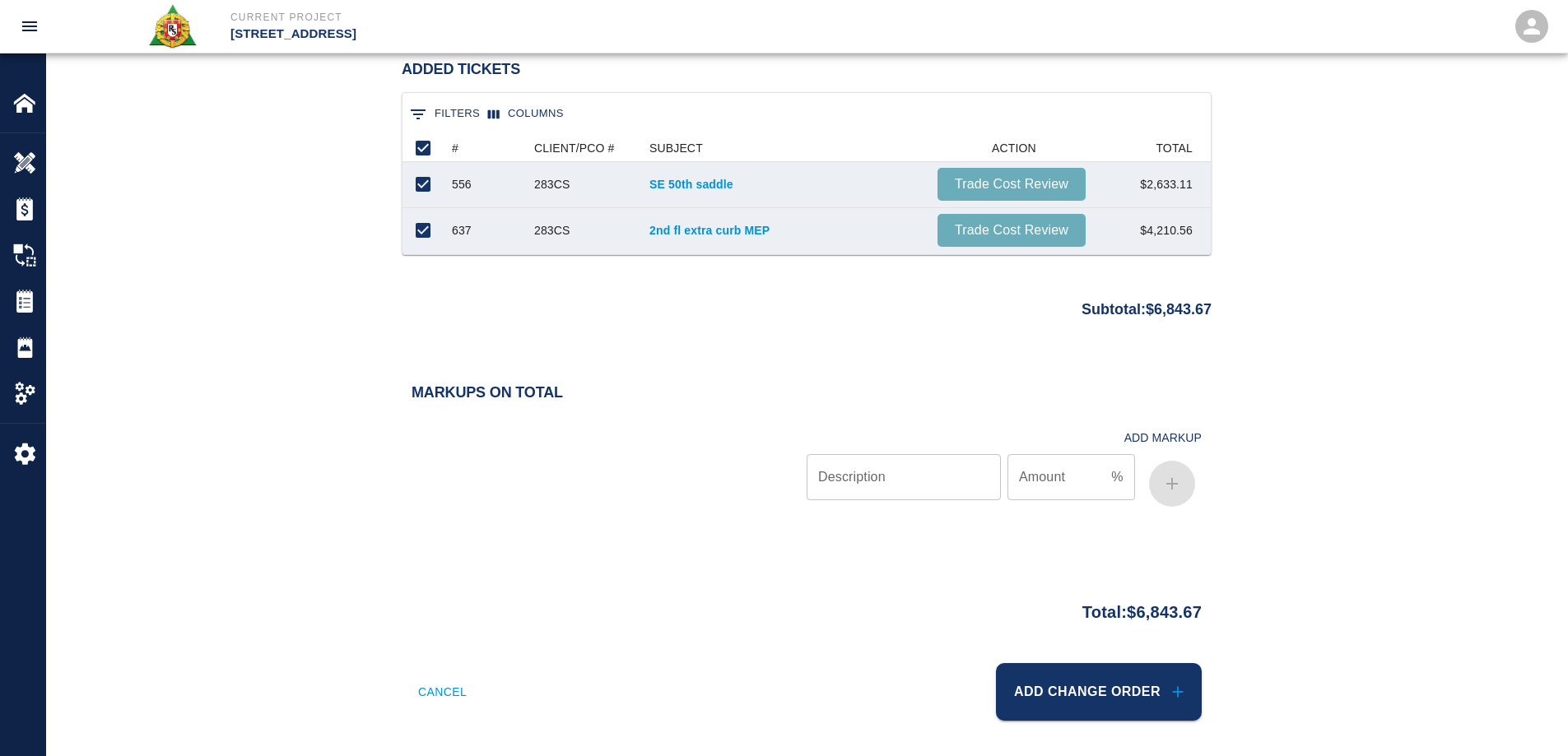
scroll to position [1327, 0]
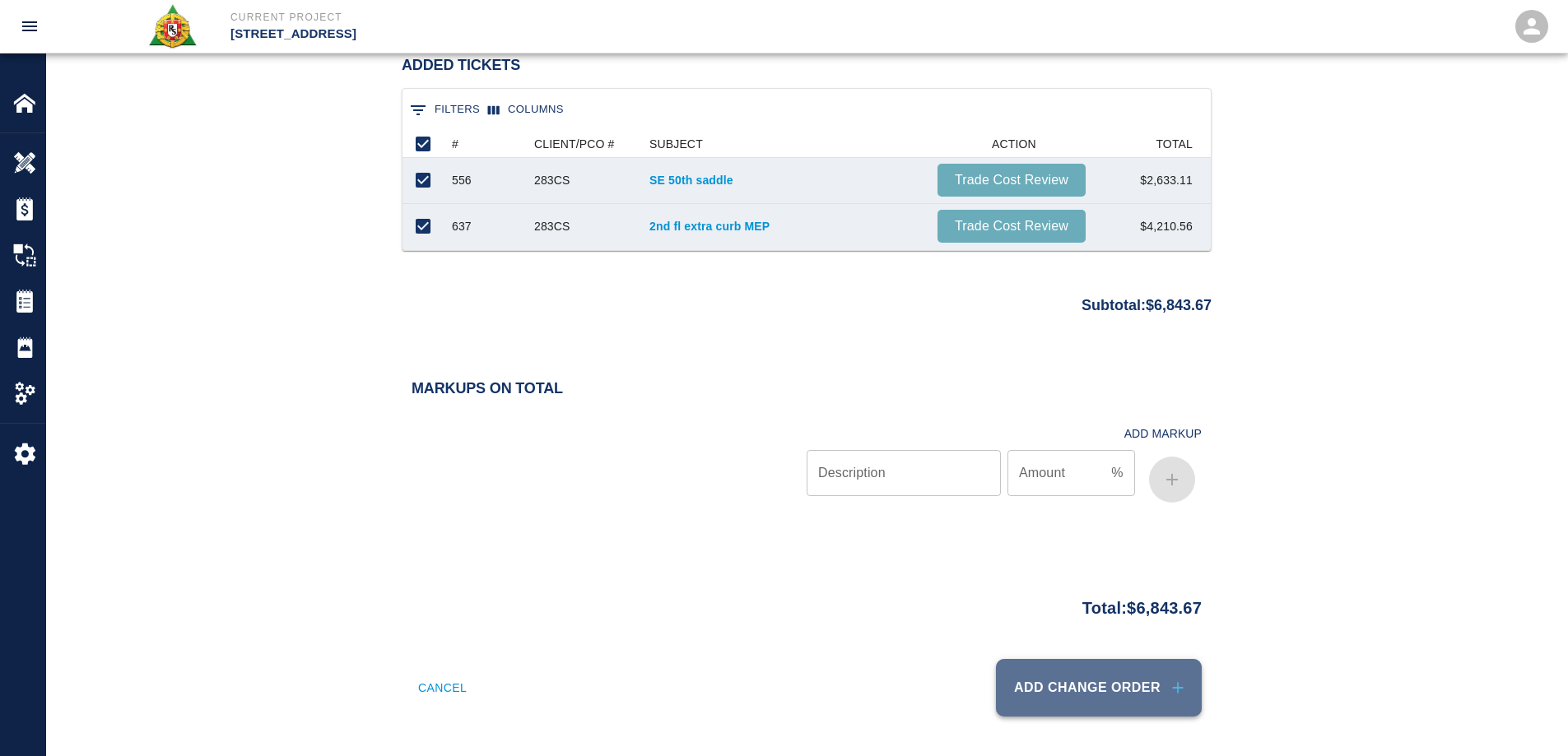
click at [1098, 700] on button "Add Change Order" at bounding box center [1099, 688] width 206 height 57
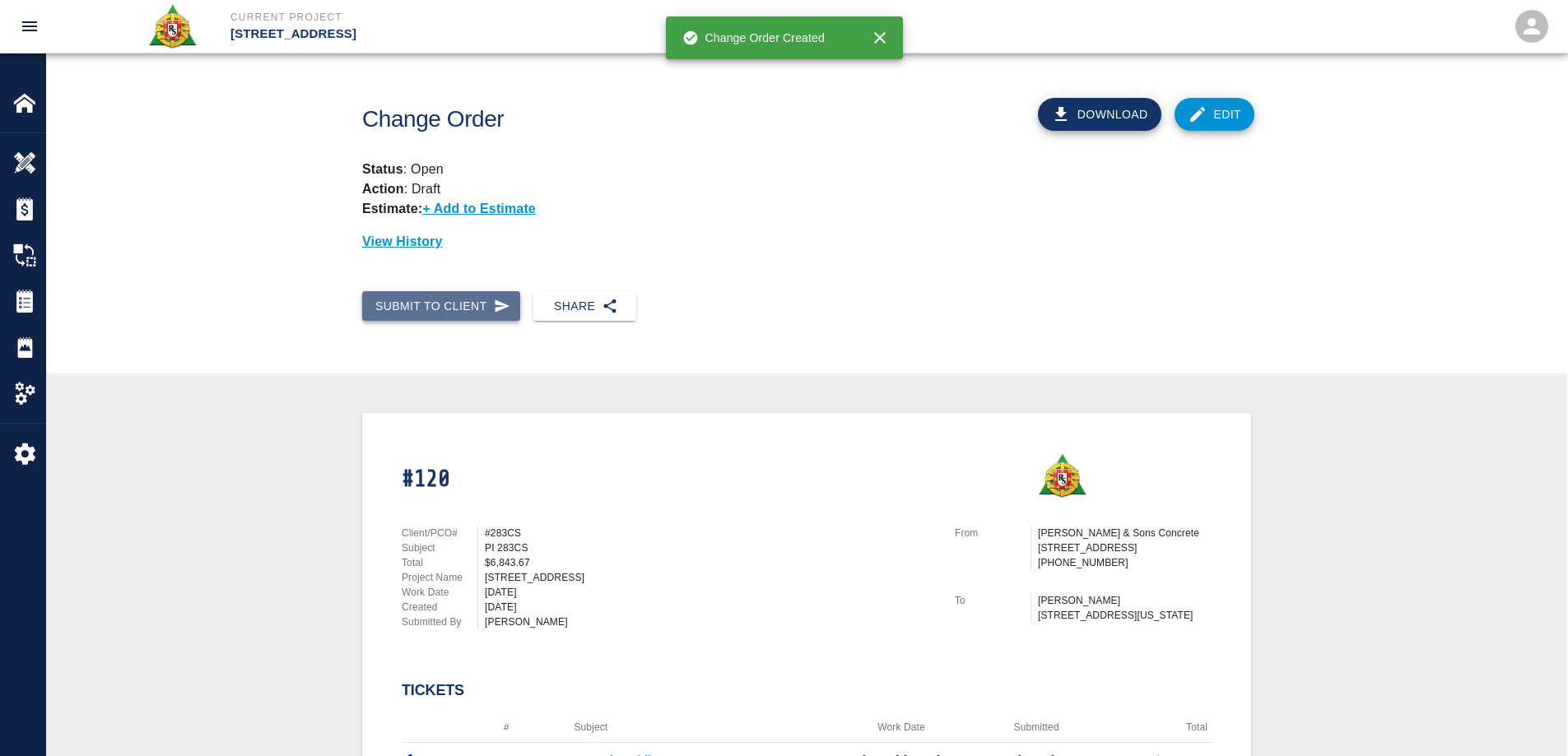
click at [437, 313] on button "Submit to Client" at bounding box center [441, 306] width 158 height 31
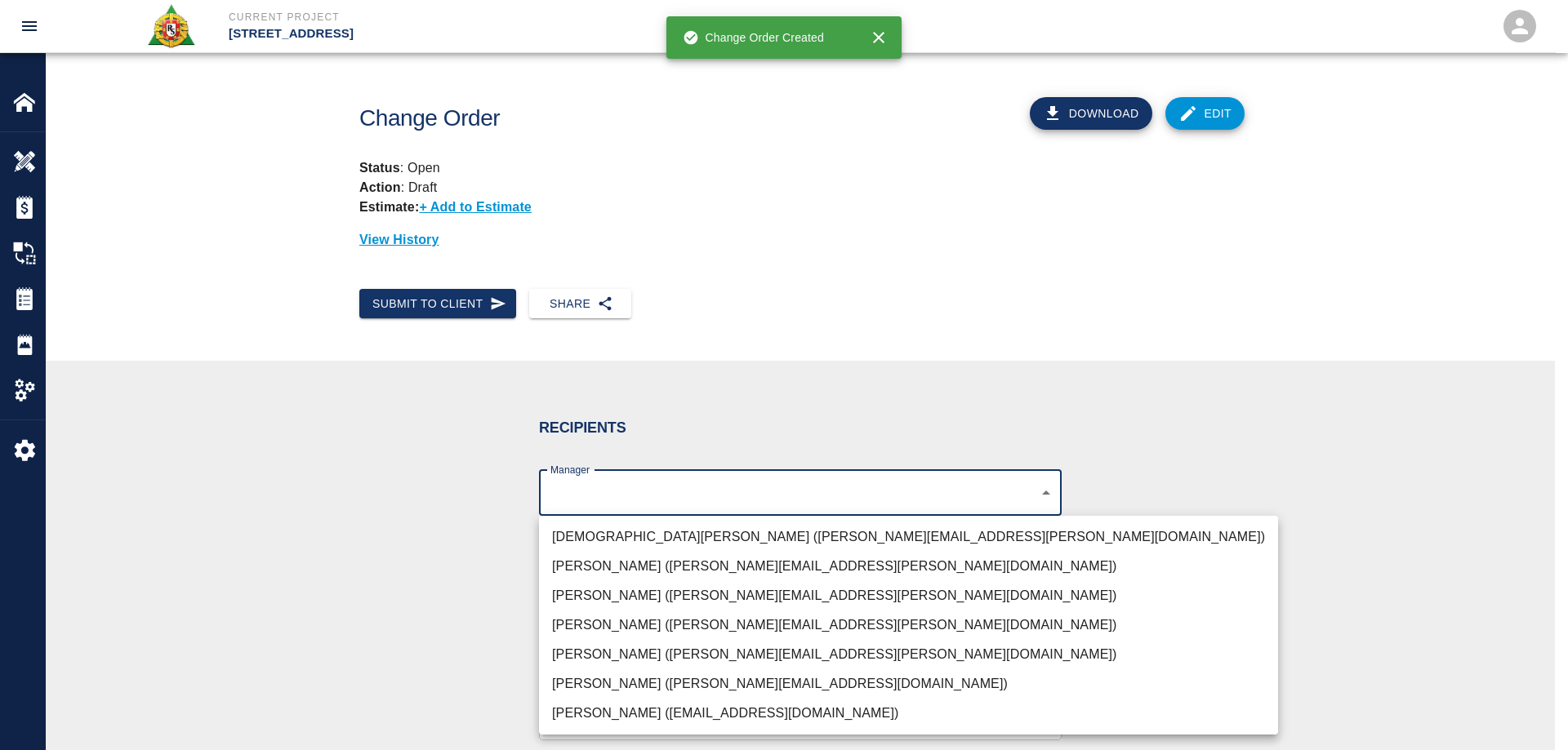
click at [621, 493] on body "Current Project 270 Park Ave Home 270 Park Ave Overview Estimates Change Orders…" at bounding box center [784, 375] width 1568 height 750
drag, startPoint x: 607, startPoint y: 680, endPoint x: 573, endPoint y: 680, distance: 34.0
click at [604, 680] on li "Brian Daly (brian.daly1@aecom.com)" at bounding box center [908, 684] width 739 height 30
type input "85da188b-cc1c-4675-87f9-ec2c37837295"
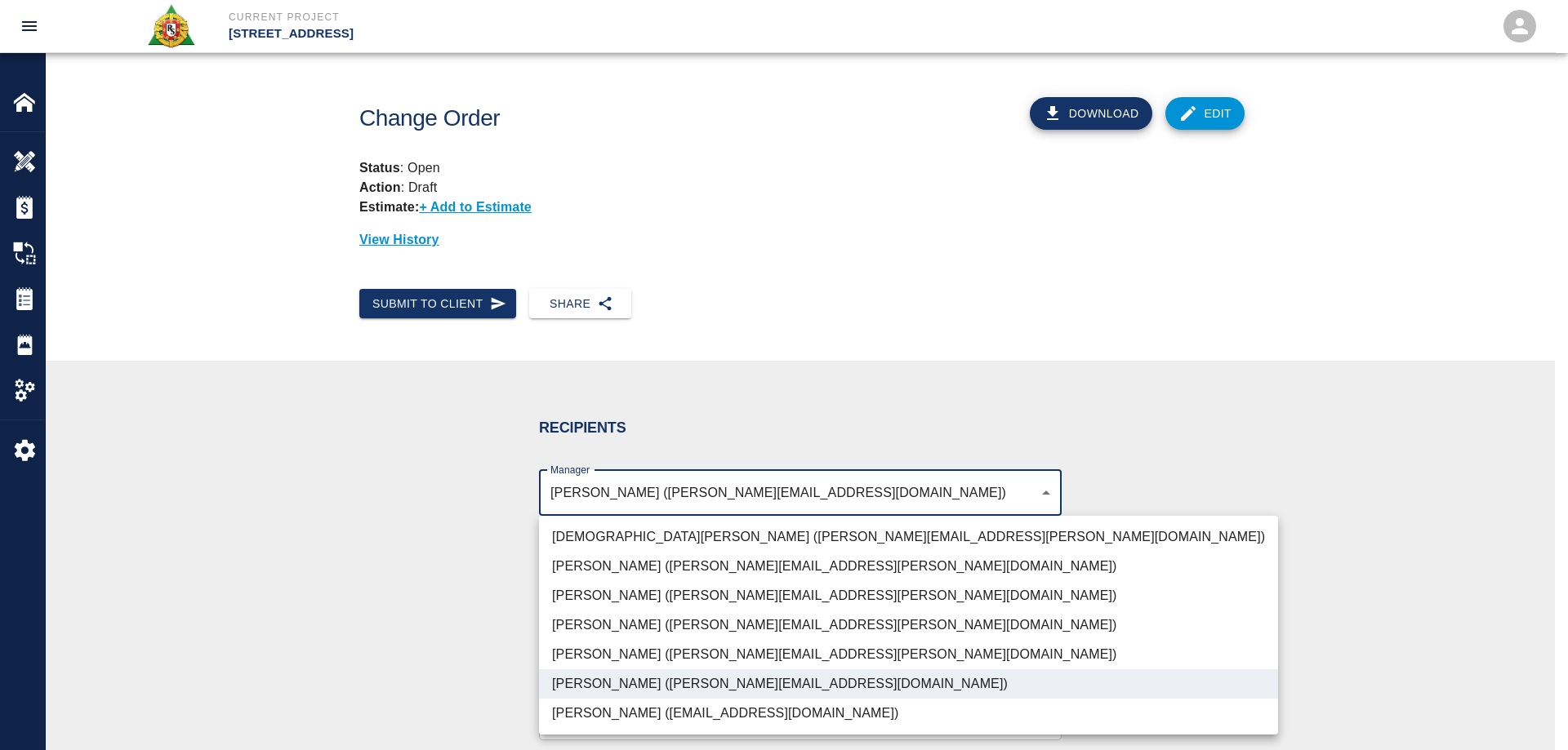
drag, startPoint x: 325, startPoint y: 651, endPoint x: 350, endPoint y: 635, distance: 29.7
click at [325, 651] on div at bounding box center [784, 375] width 1568 height 750
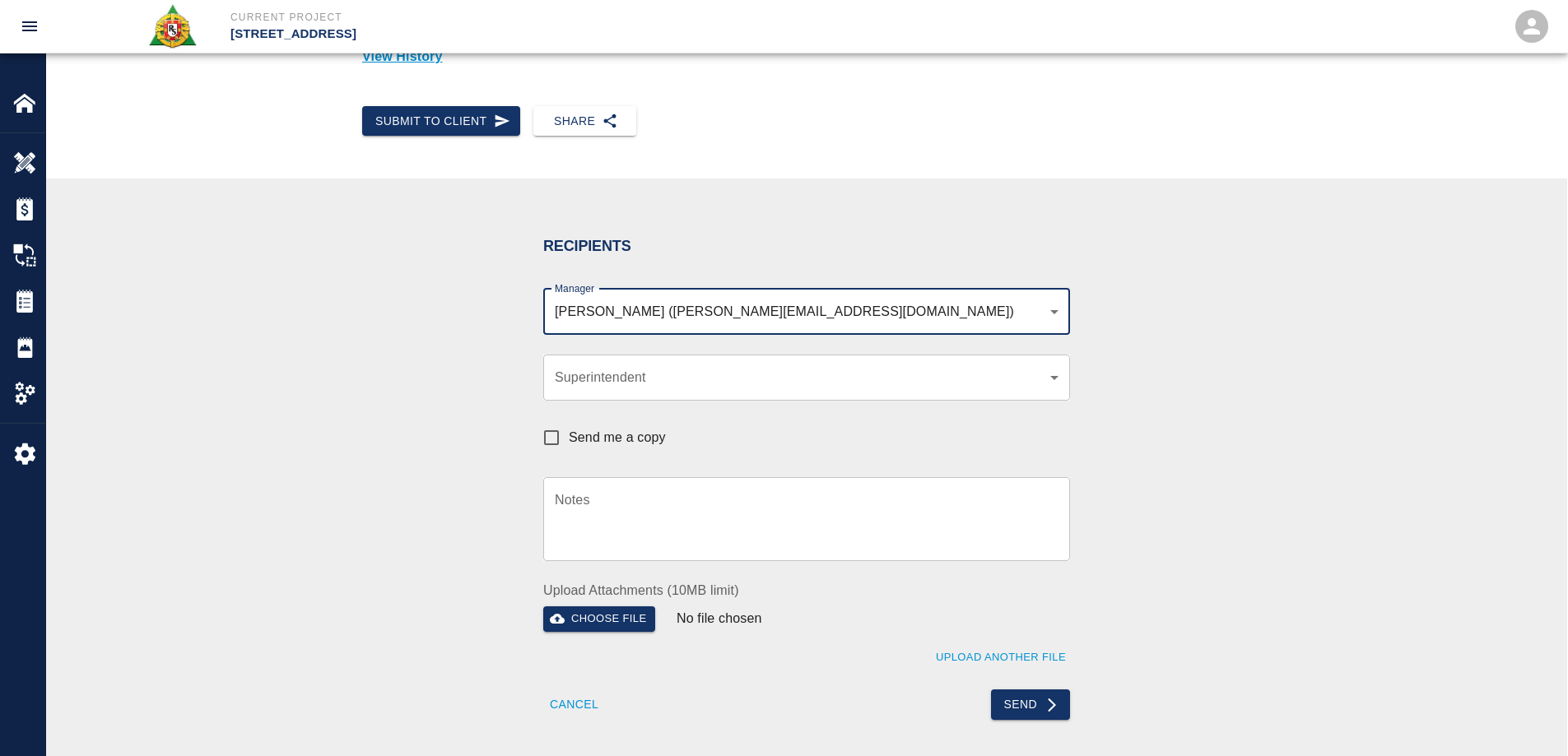
scroll to position [494, 0]
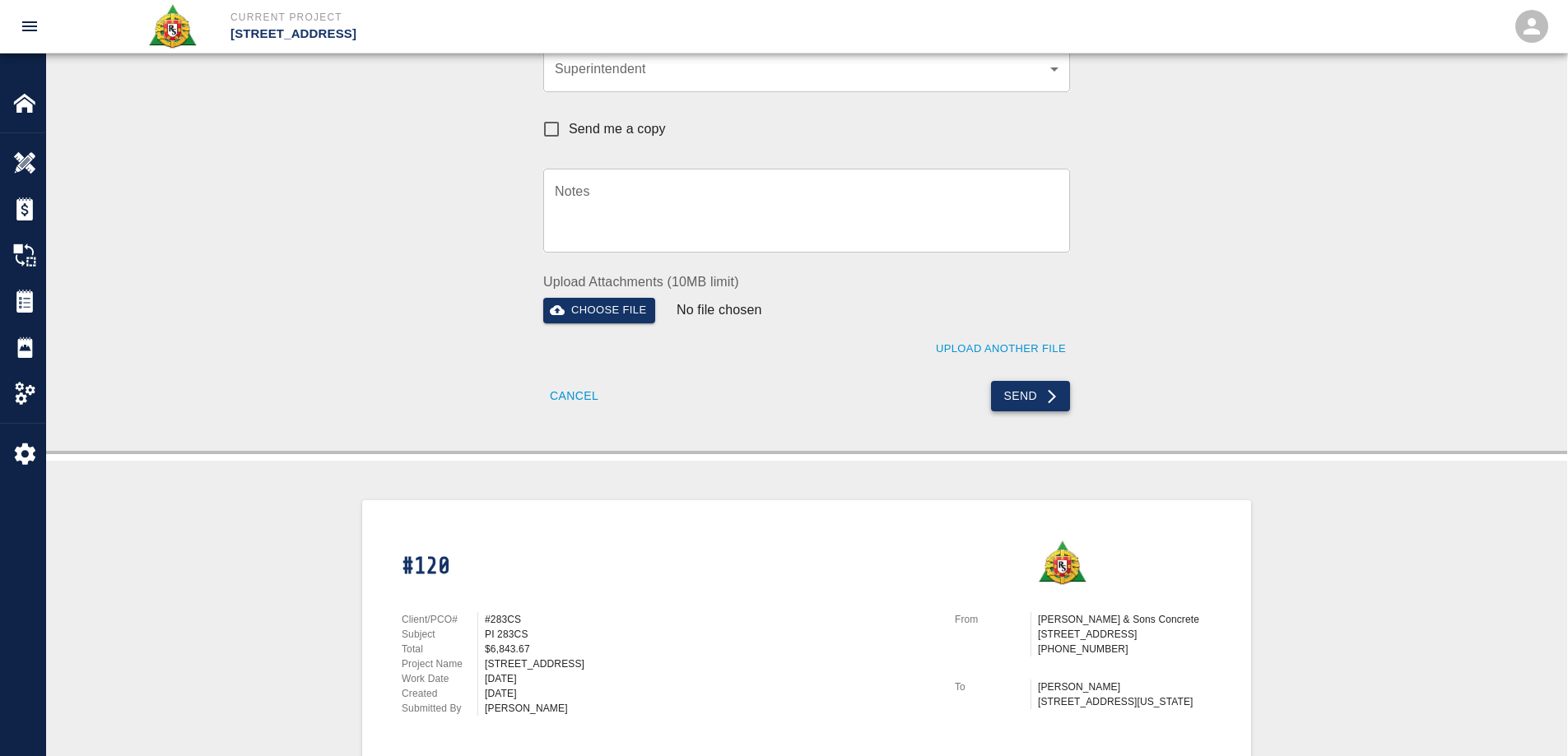
click at [1048, 393] on icon "submit" at bounding box center [1053, 397] width 17 height 17
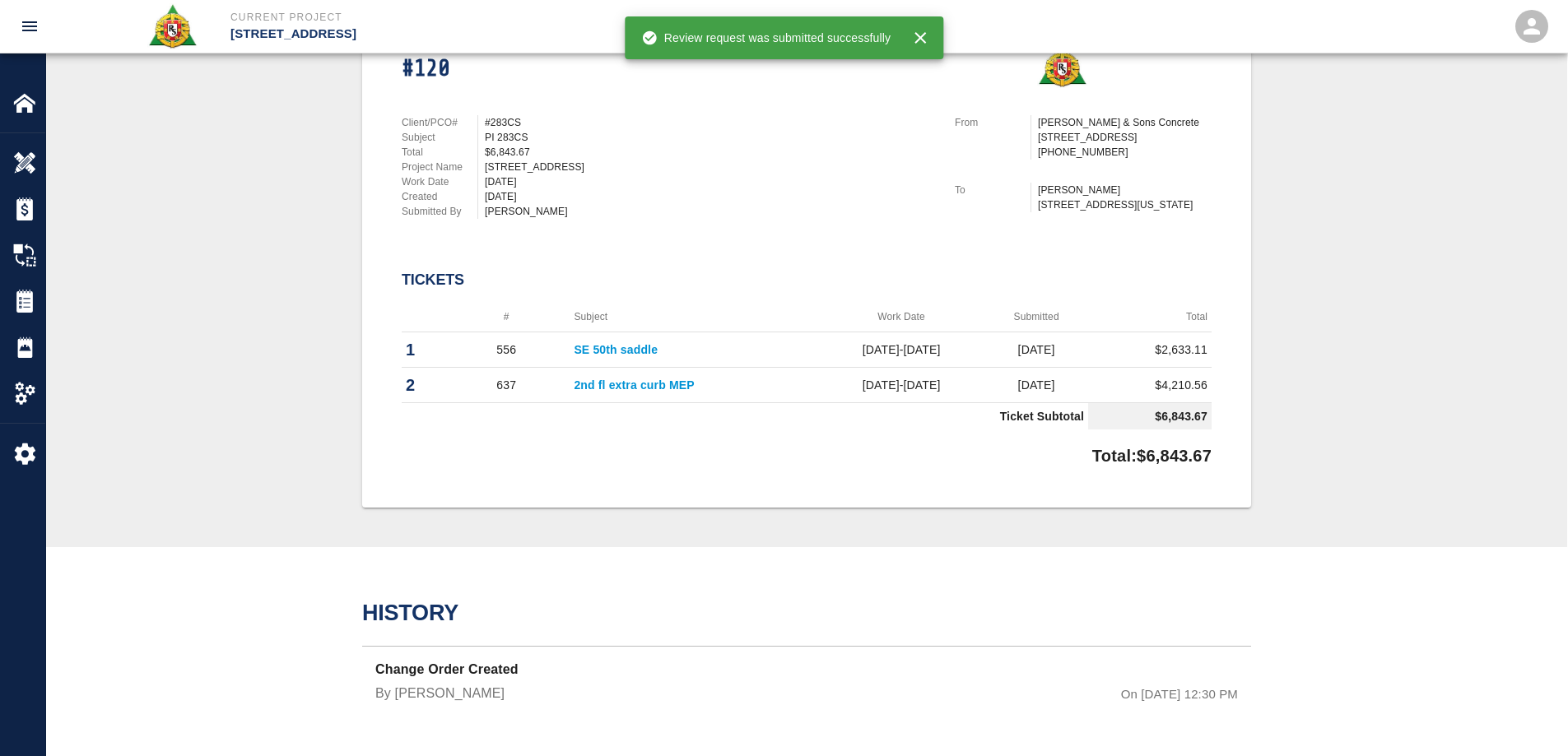
scroll to position [410, 0]
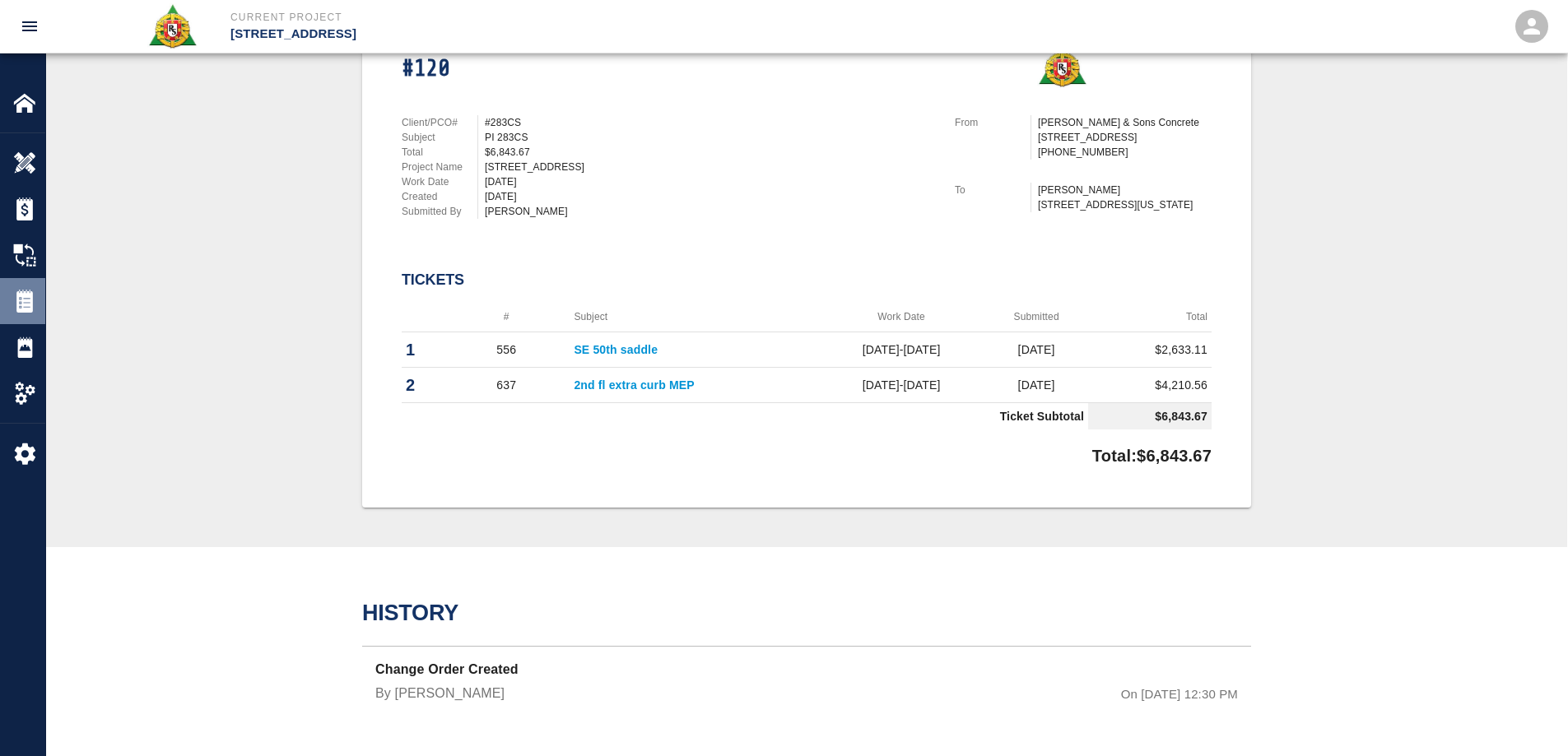
click at [35, 304] on img at bounding box center [24, 301] width 23 height 23
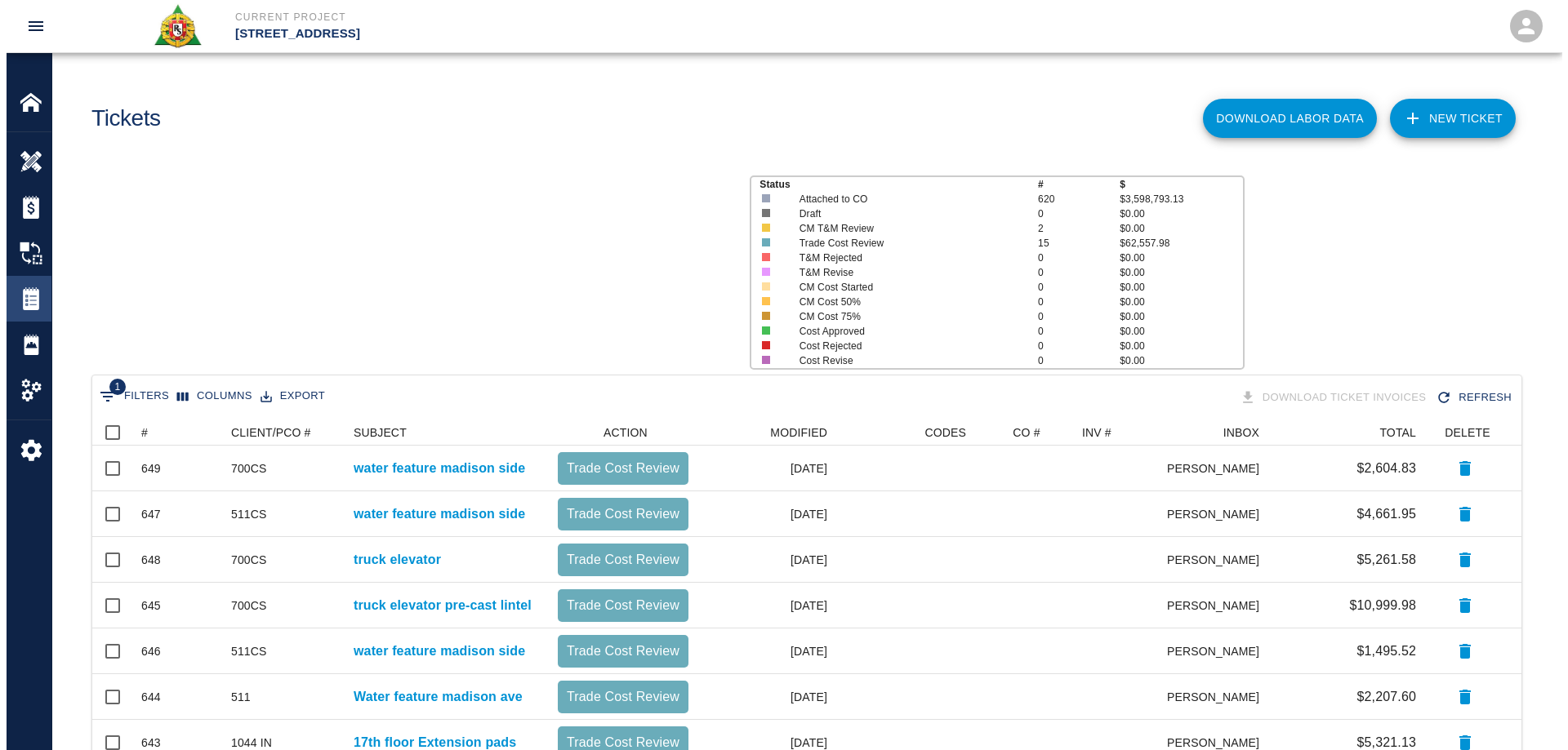
scroll to position [791, 1416]
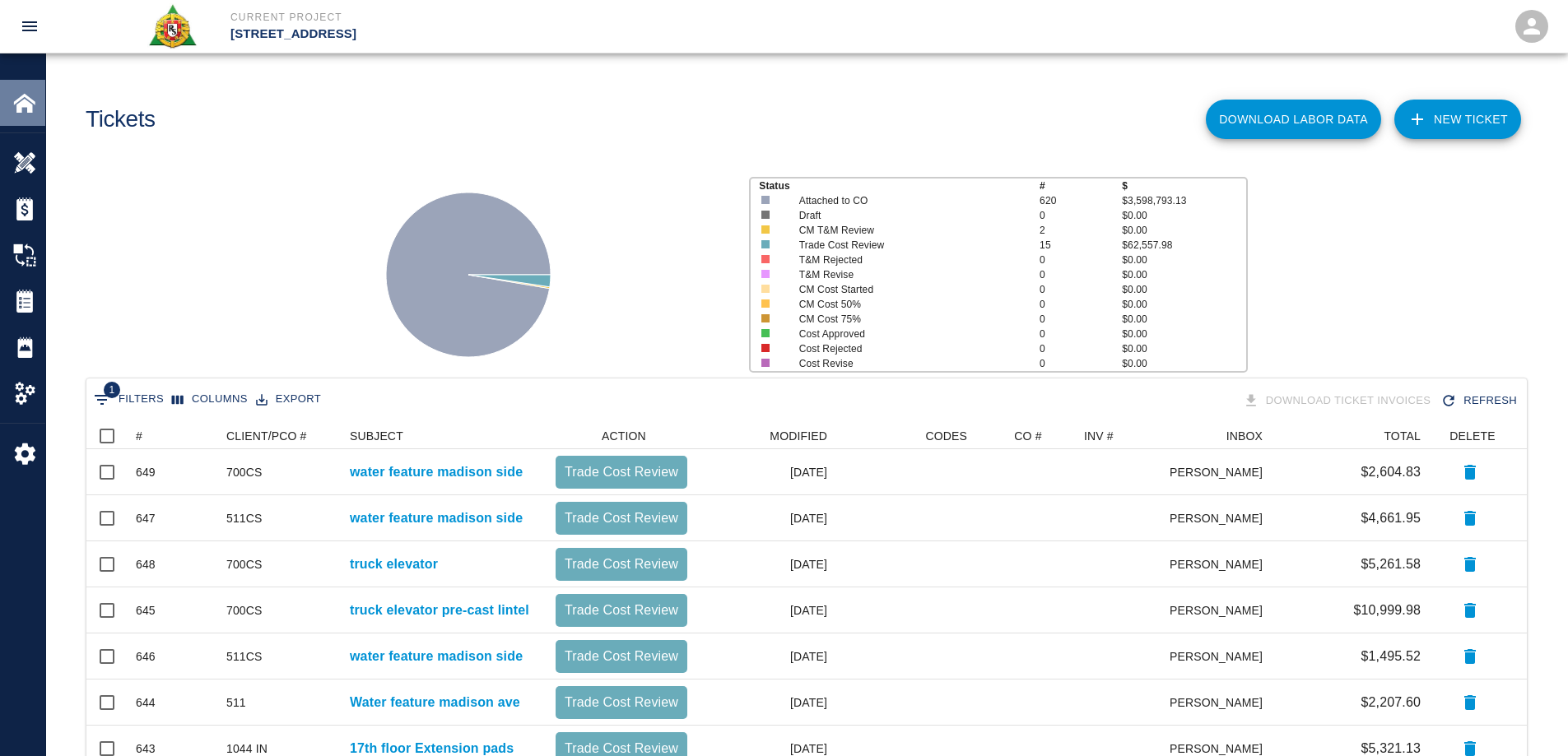
click at [17, 94] on img at bounding box center [24, 103] width 23 height 23
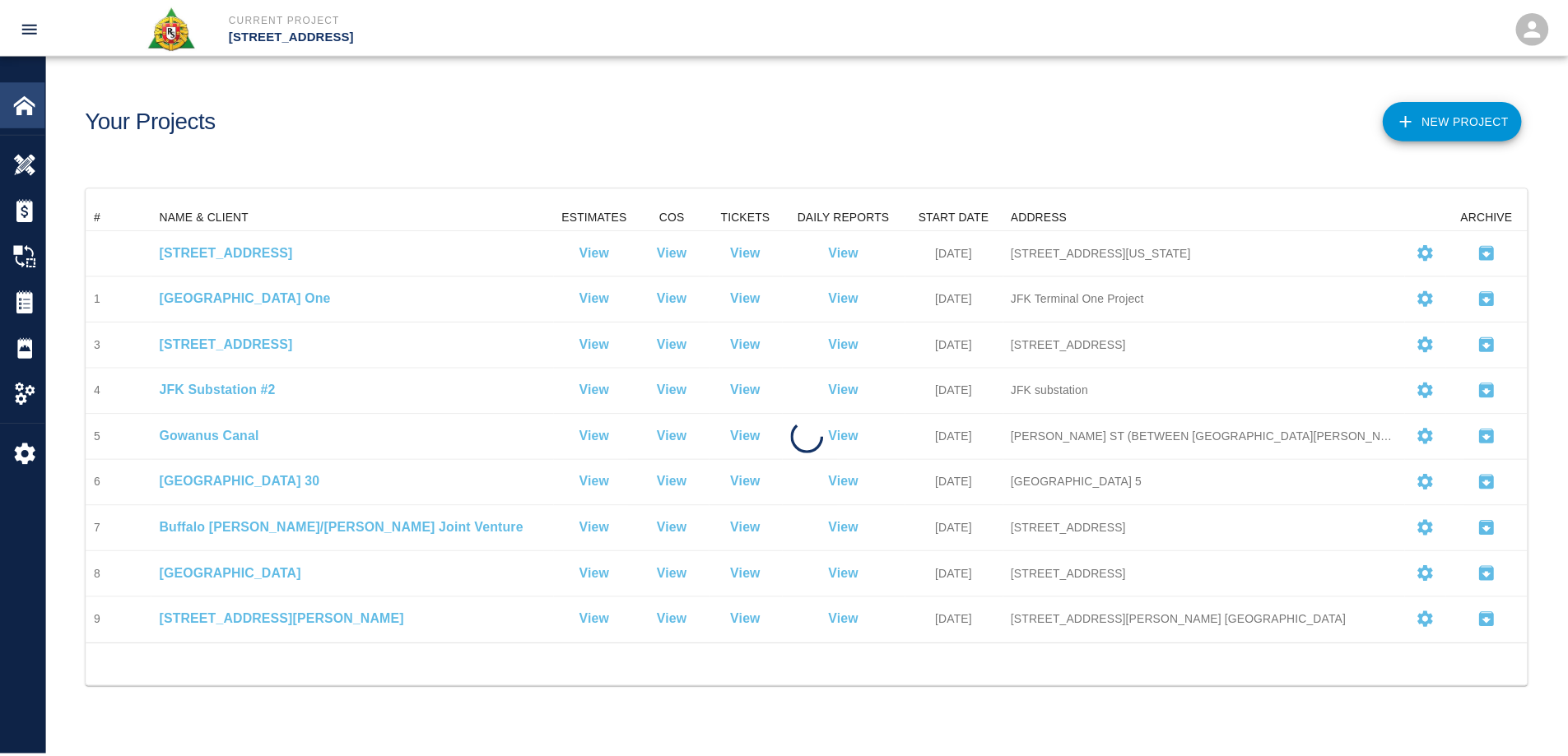
scroll to position [429, 1441]
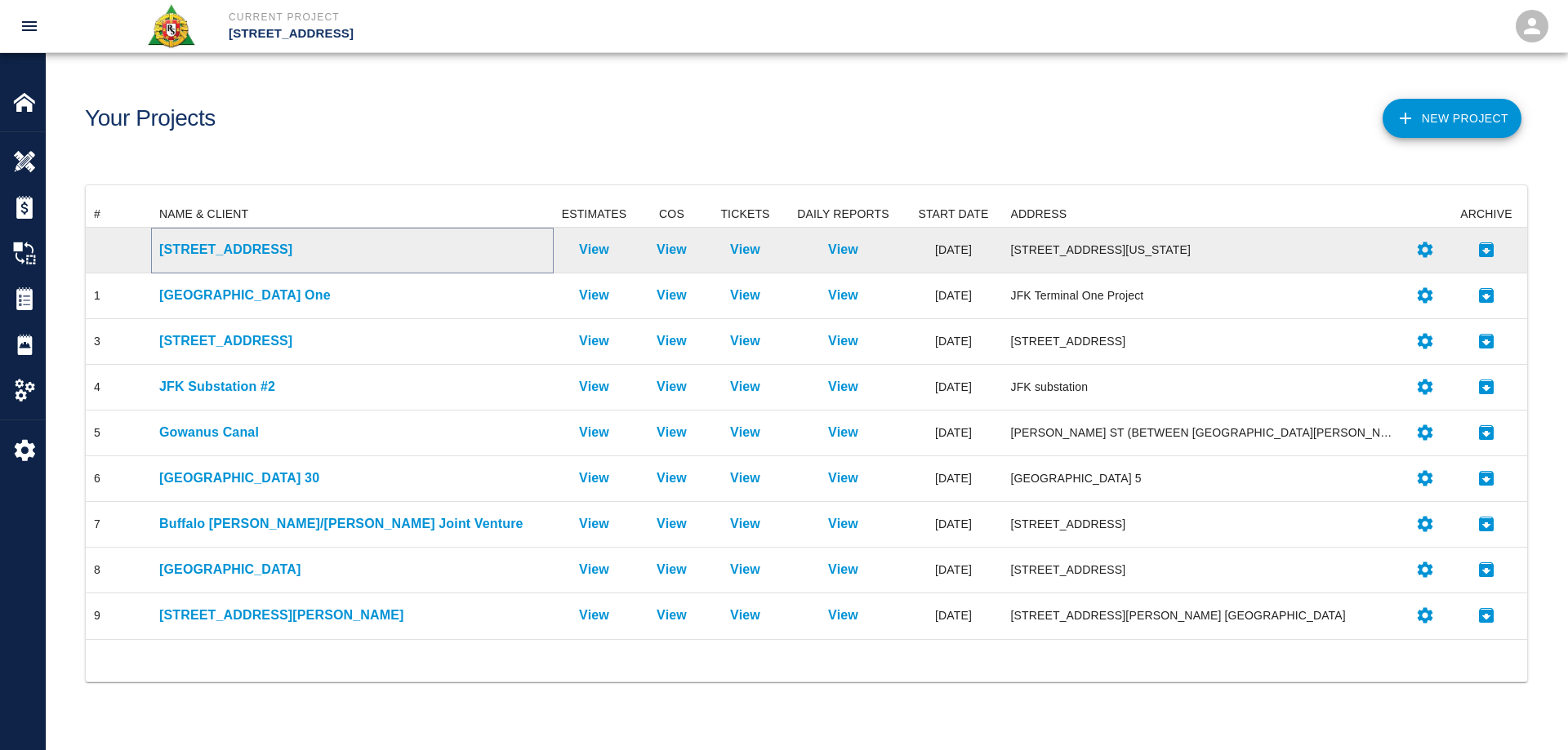
click at [232, 258] on p "[STREET_ADDRESS]" at bounding box center [352, 249] width 387 height 20
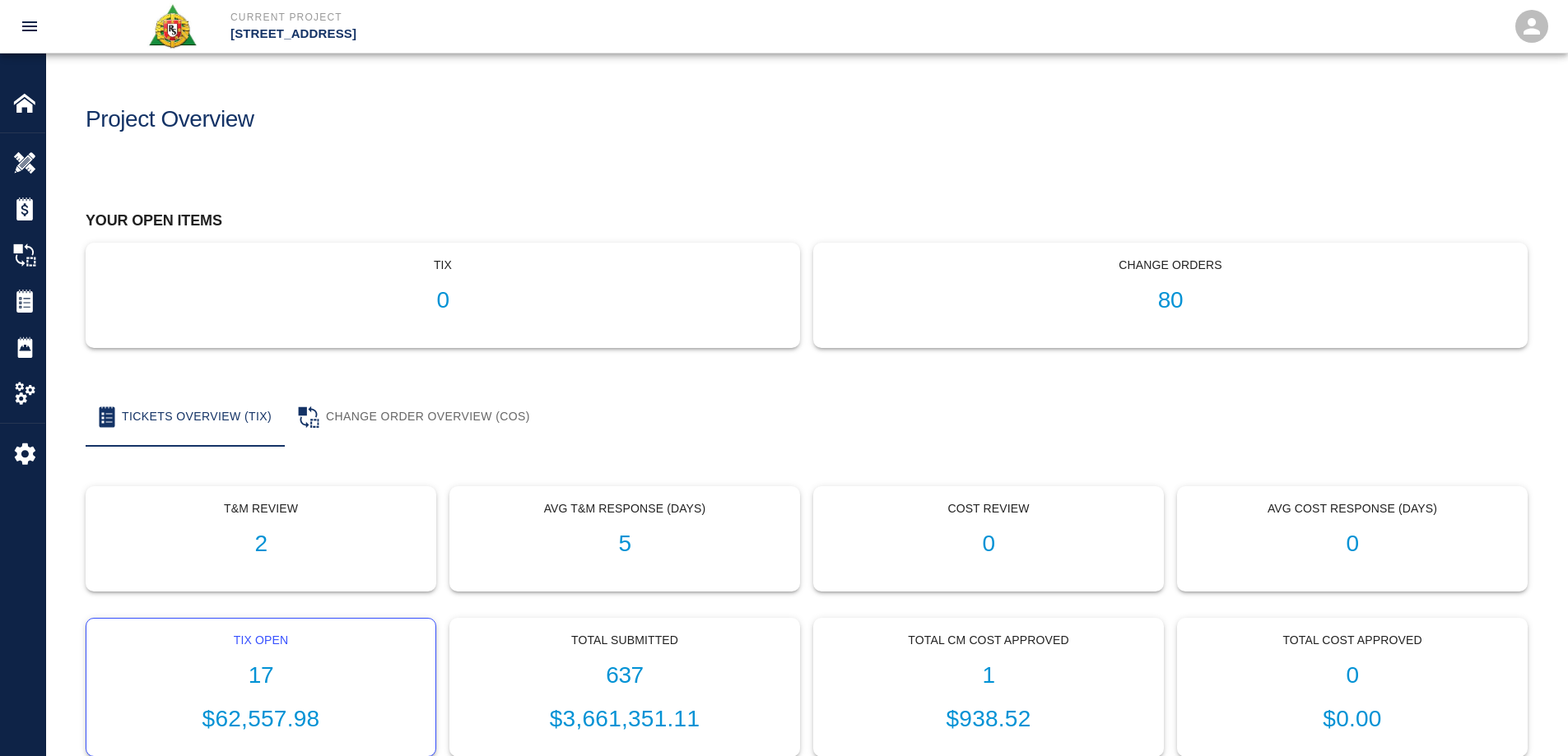
click at [270, 667] on h1 "17" at bounding box center [261, 675] width 322 height 27
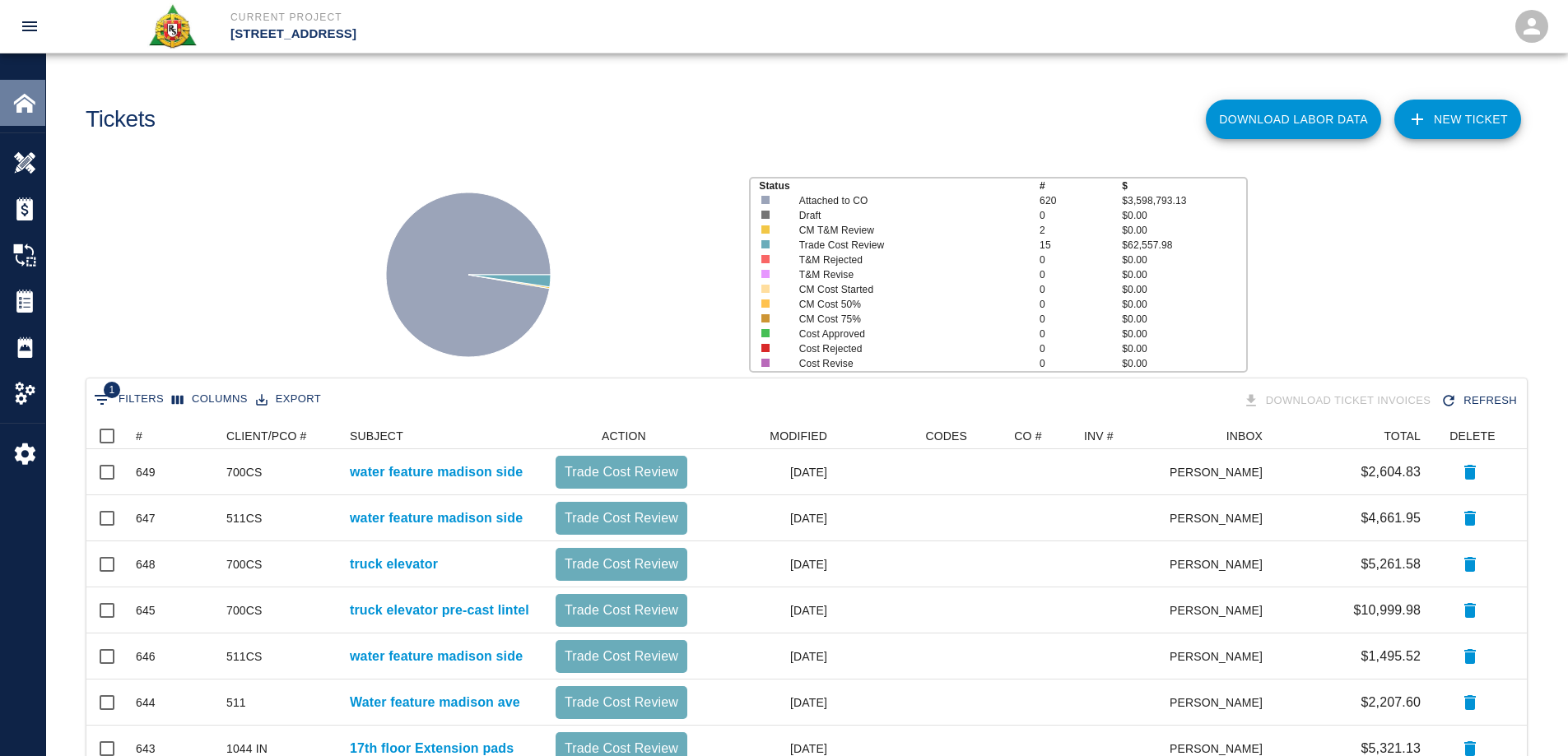
click at [32, 102] on img at bounding box center [24, 103] width 23 height 23
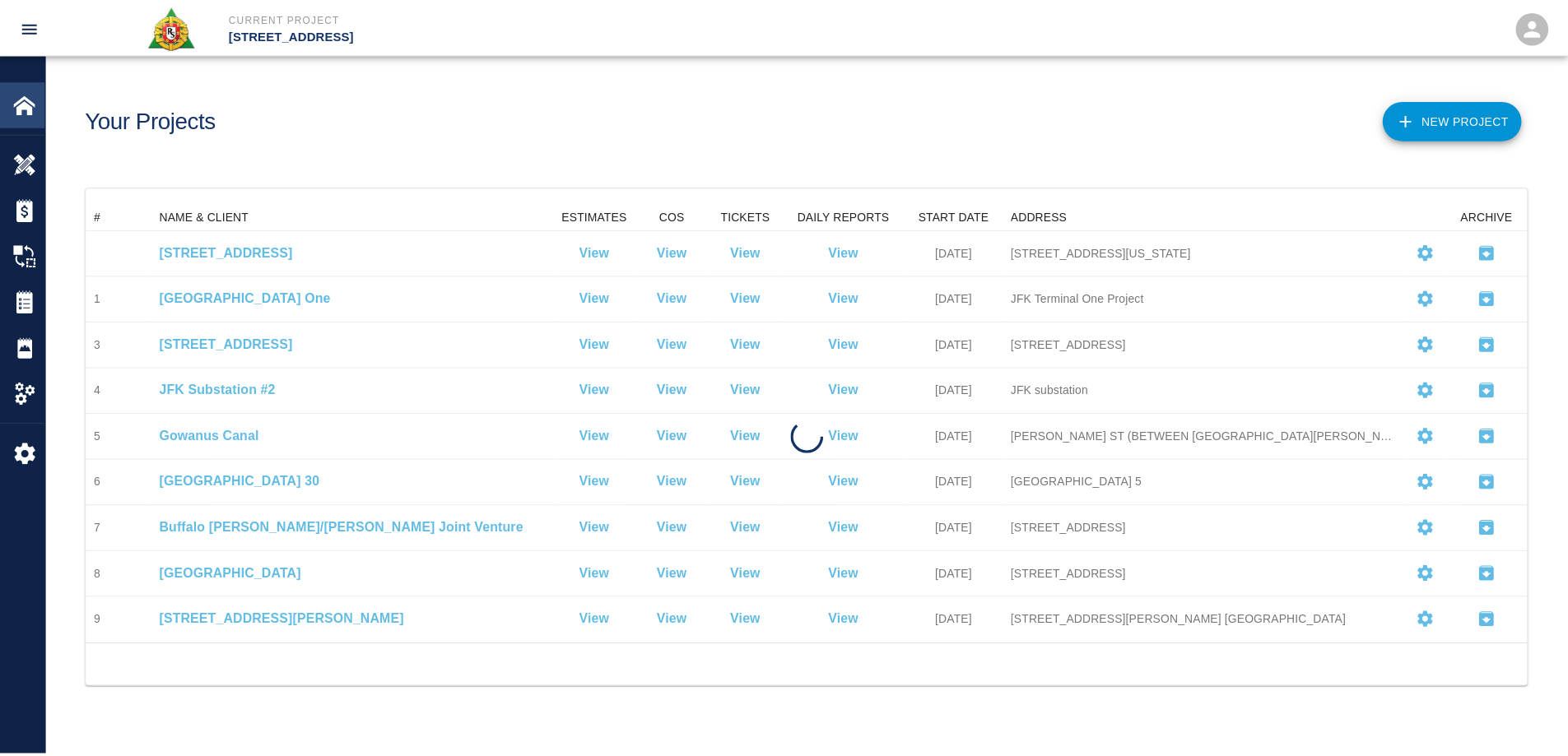
scroll to position [429, 1441]
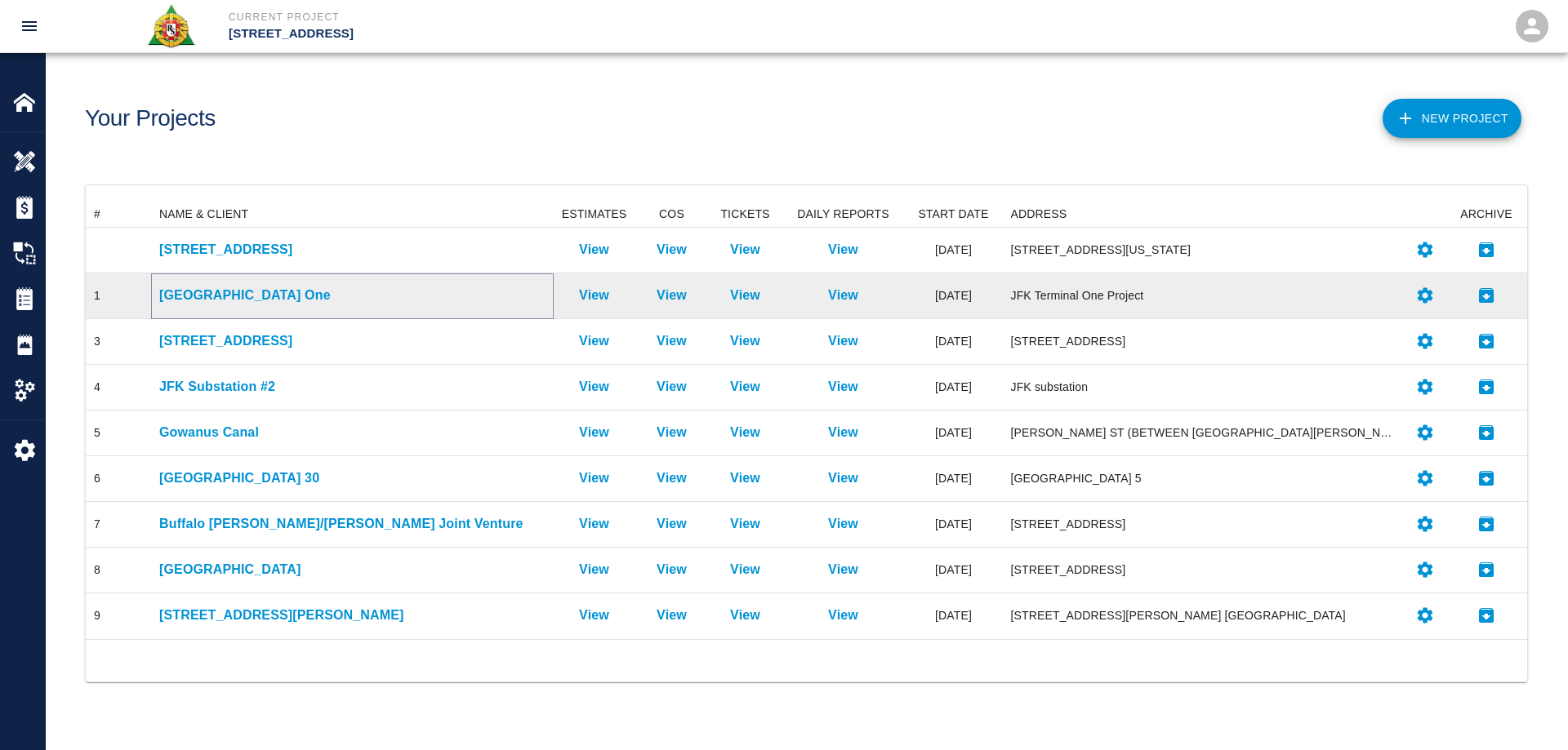
click at [212, 288] on p "JFK Terminal One" at bounding box center [352, 295] width 387 height 20
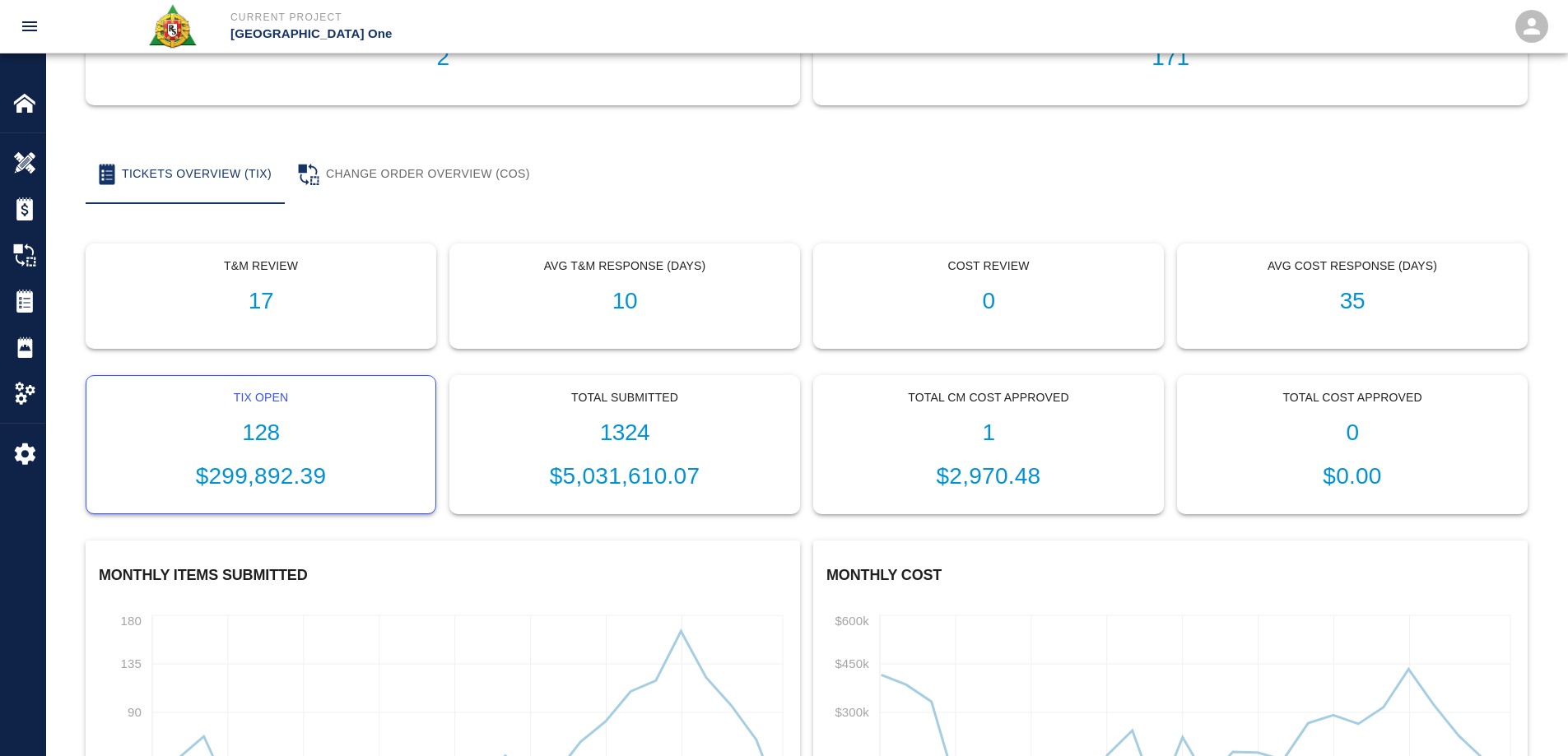
scroll to position [247, 0]
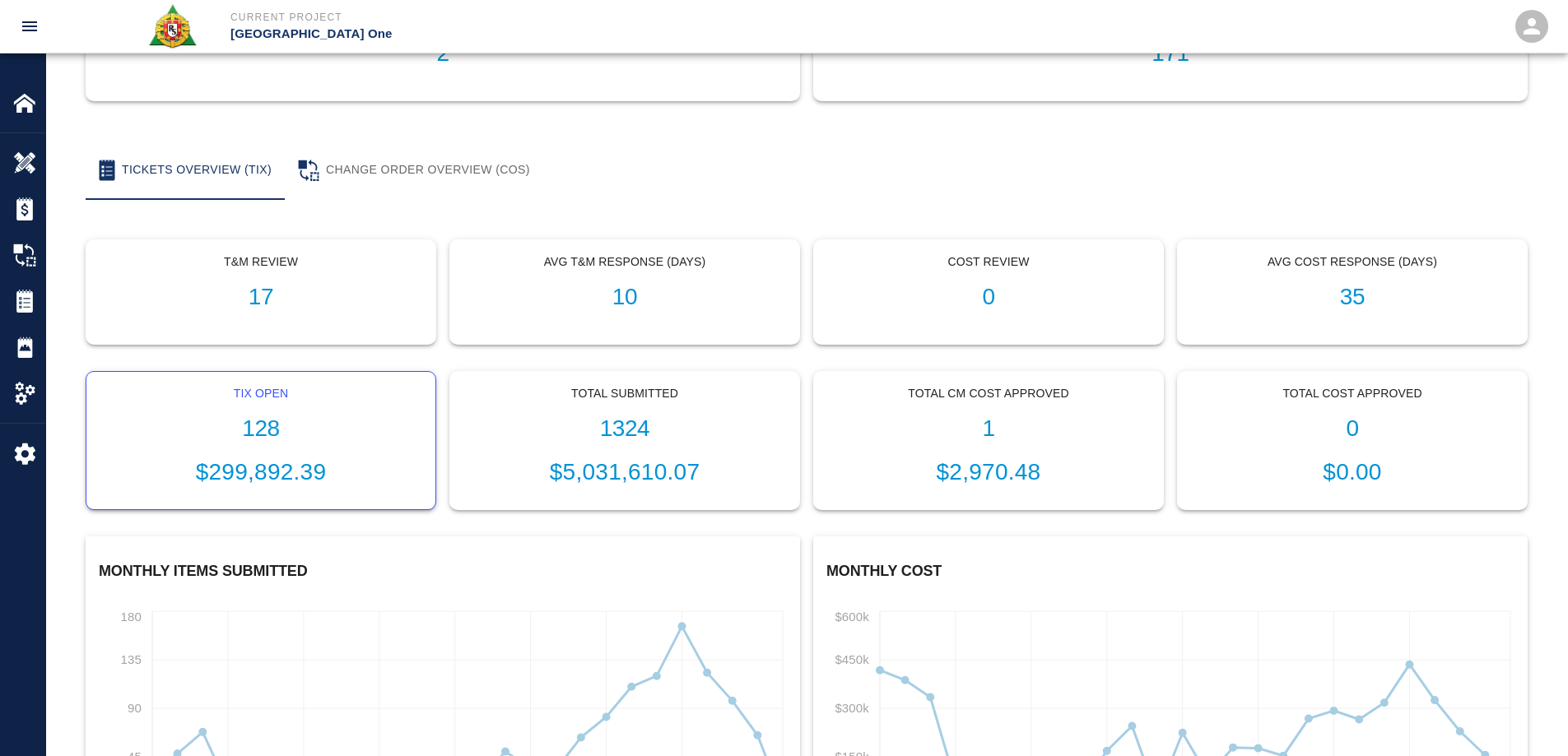
click at [273, 409] on div "Tix Open 128 $299,892.39" at bounding box center [261, 441] width 349 height 139
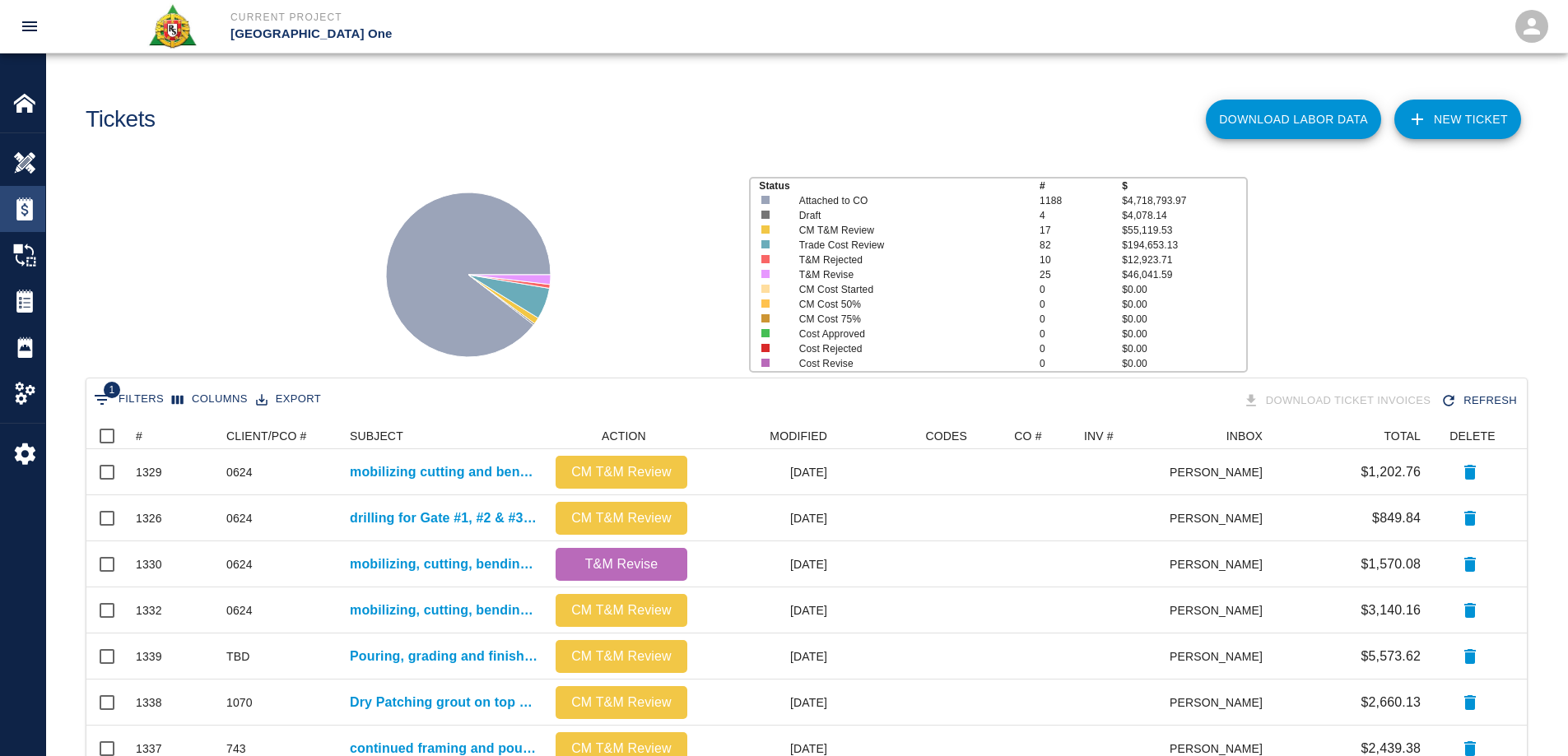
click at [11, 209] on div "Estimates" at bounding box center [22, 209] width 45 height 46
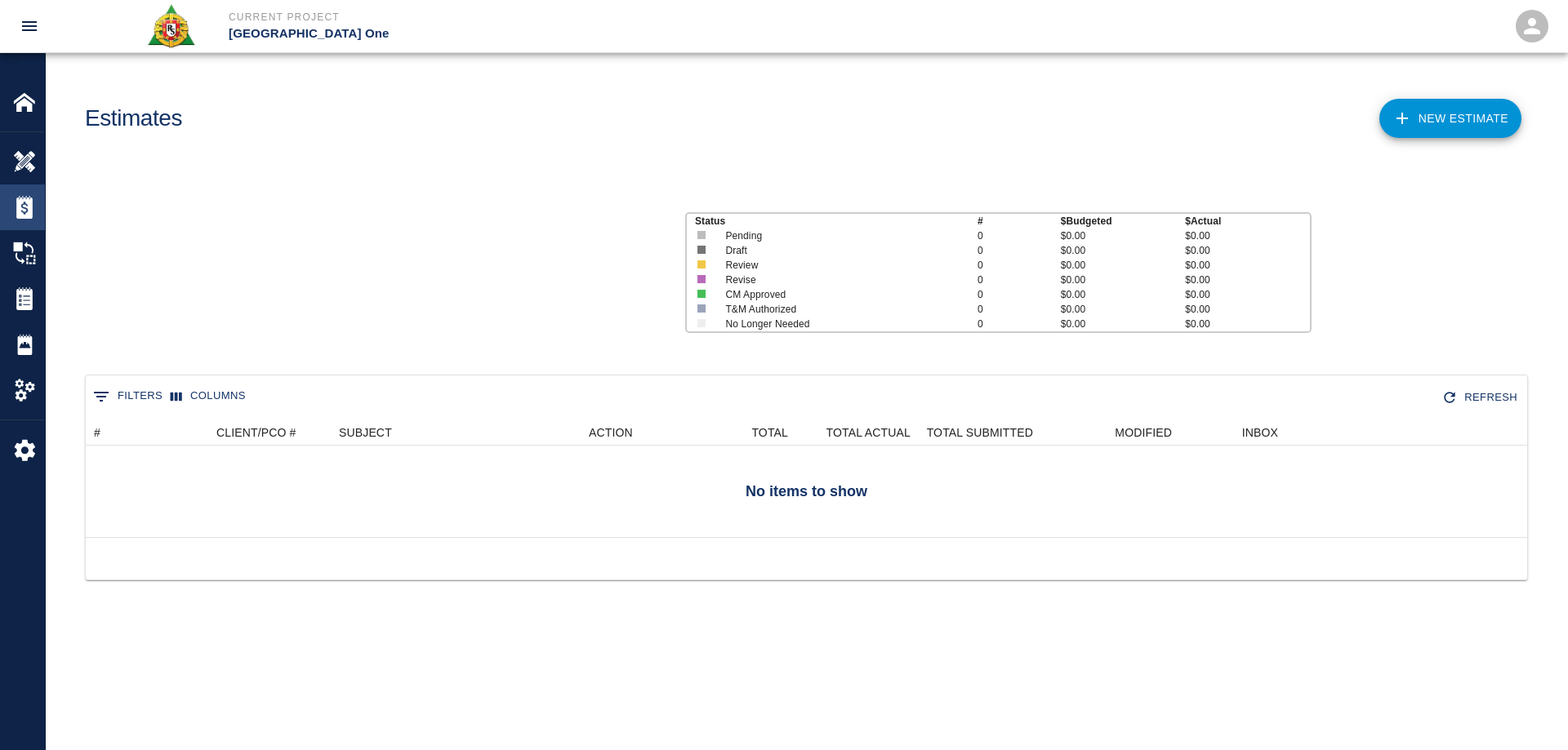
scroll to position [105, 1429]
click at [37, 109] on div at bounding box center [35, 102] width 46 height 23
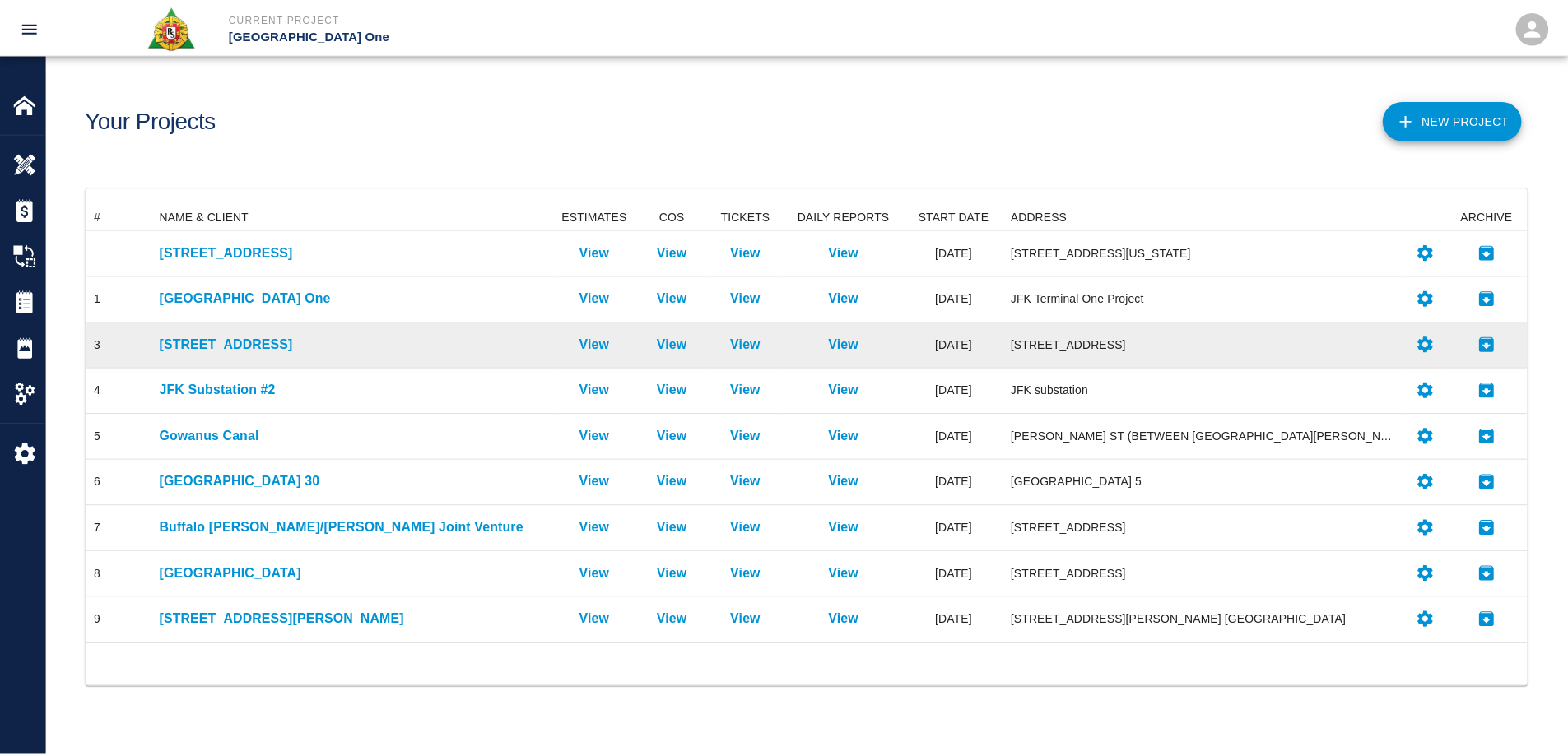
scroll to position [429, 1441]
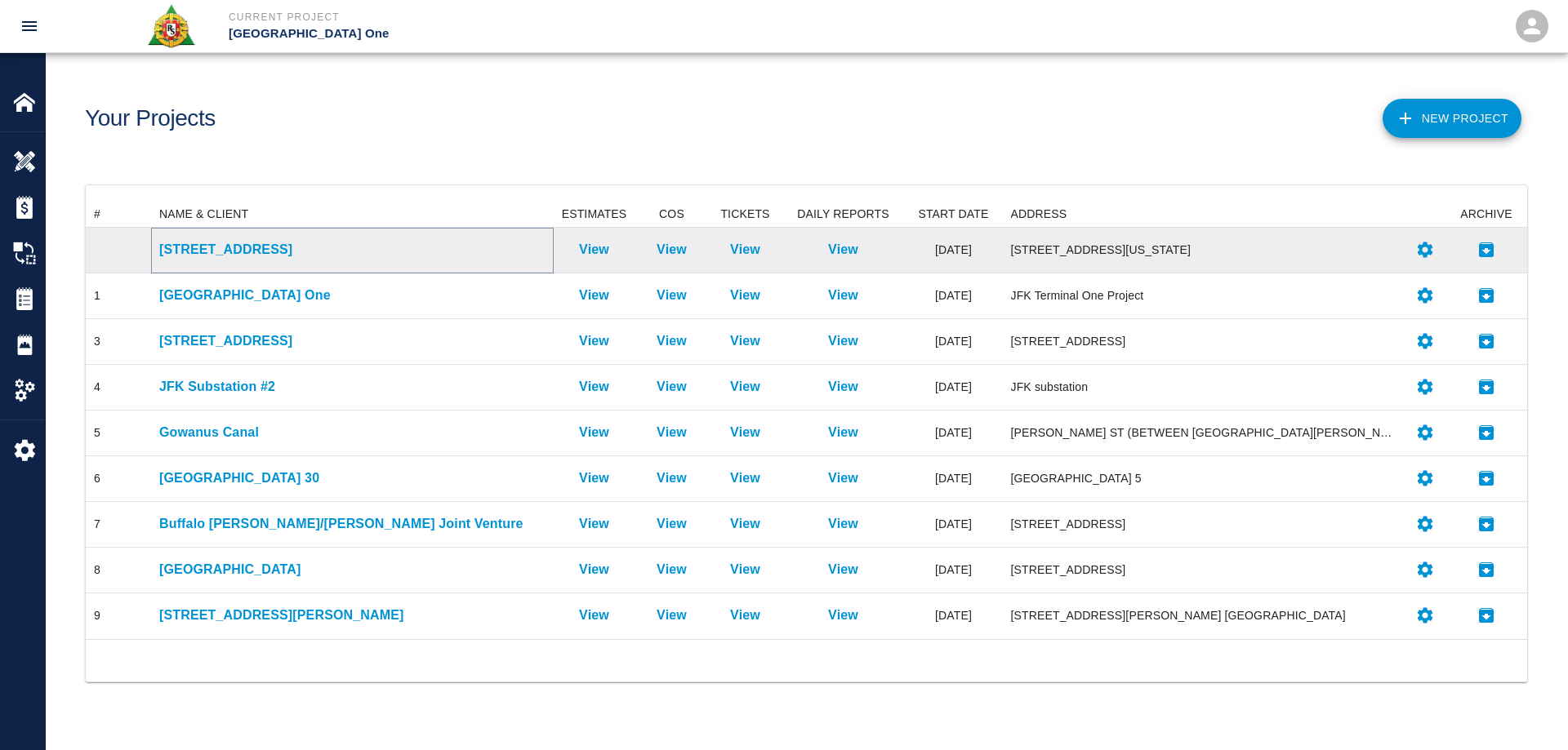
click at [215, 256] on p "[STREET_ADDRESS]" at bounding box center [352, 249] width 387 height 20
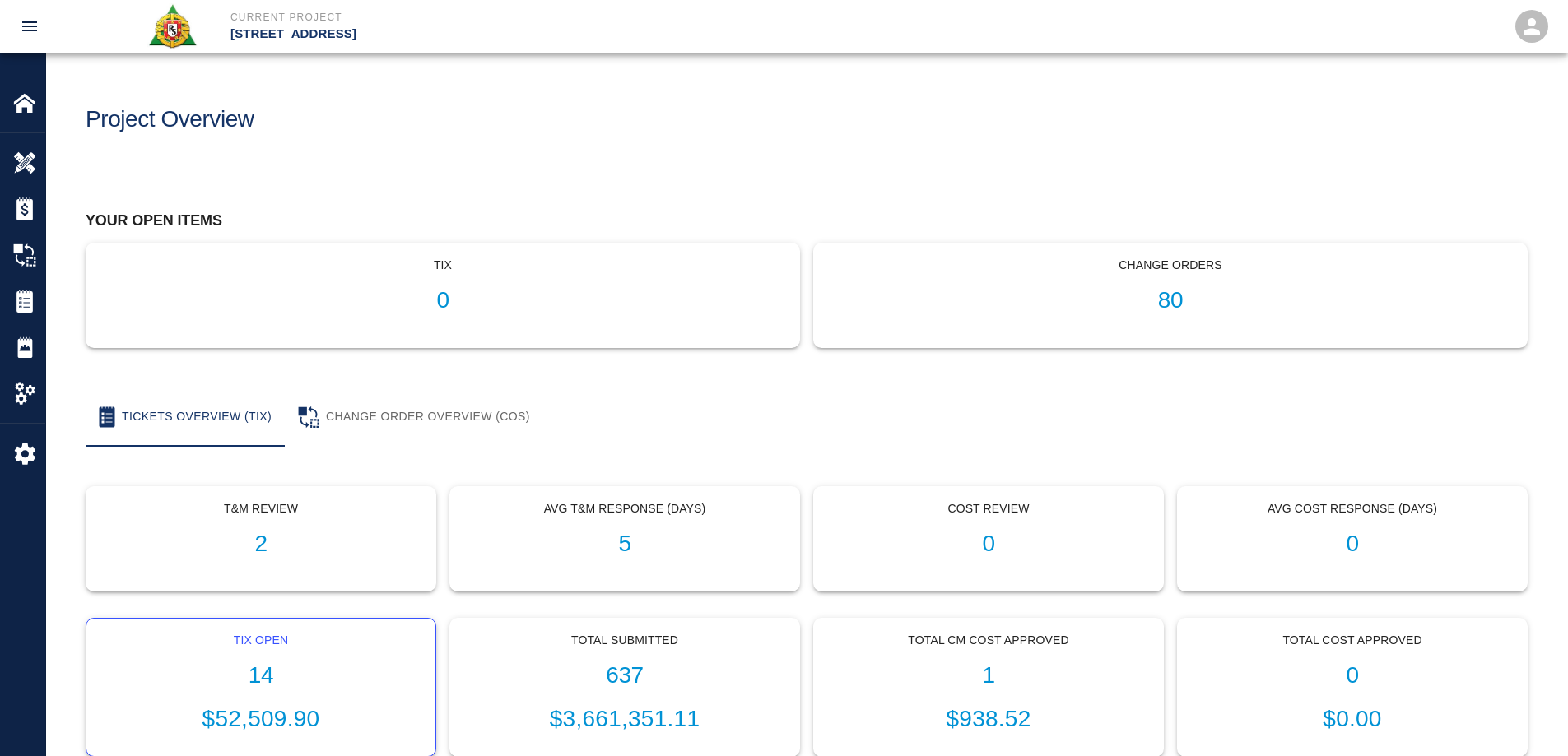
click at [276, 689] on h1 "14" at bounding box center [261, 675] width 322 height 27
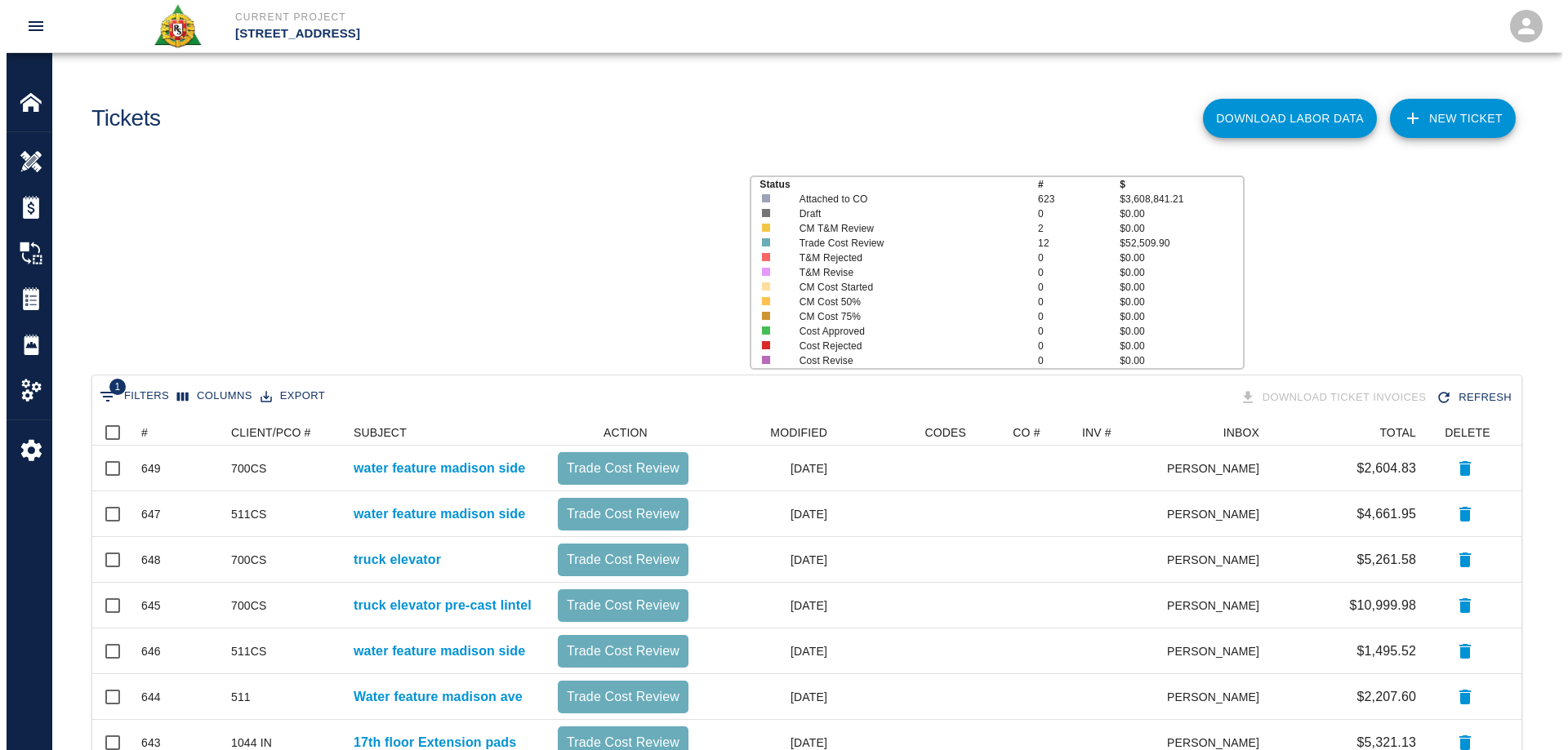
scroll to position [654, 1416]
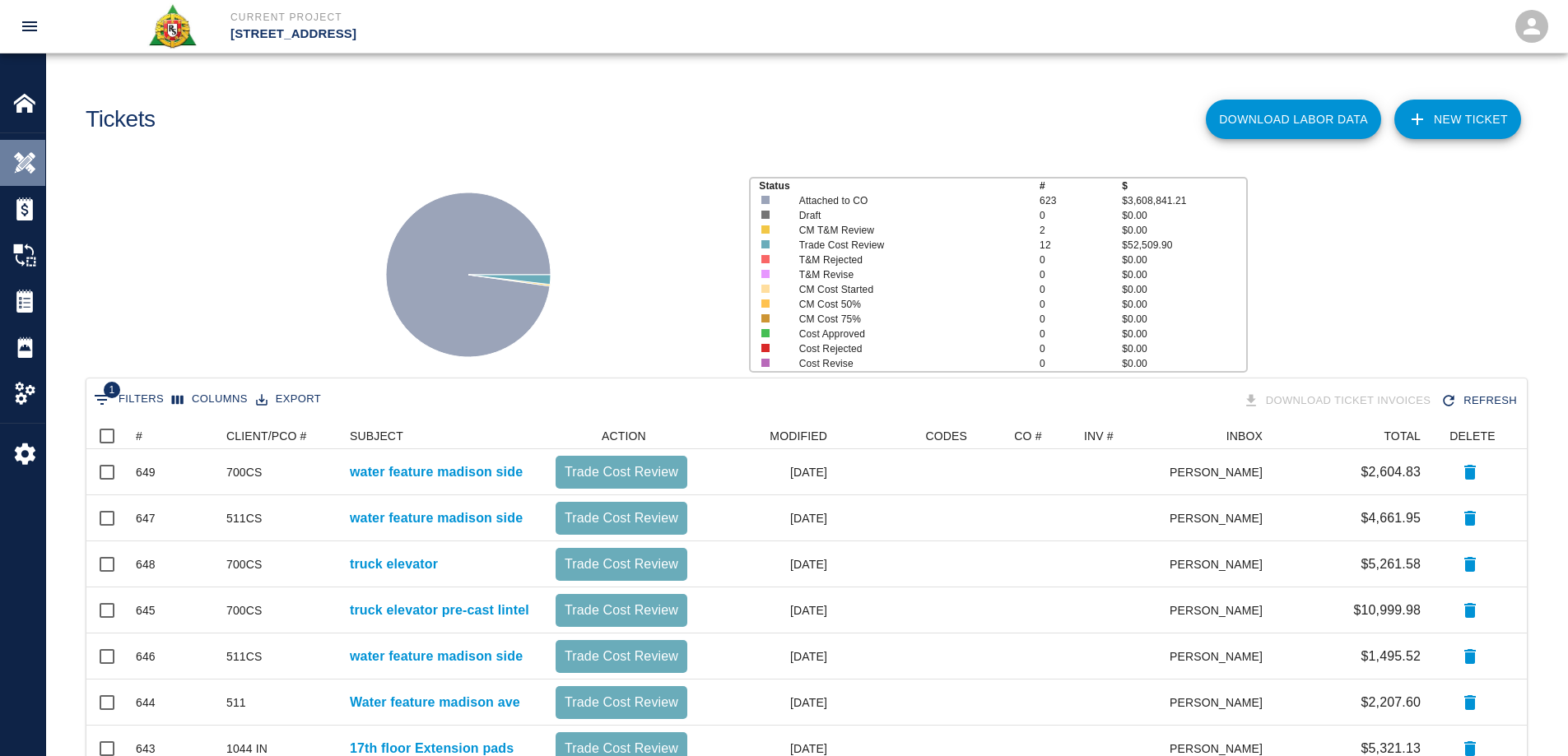
click at [20, 156] on img at bounding box center [24, 163] width 23 height 23
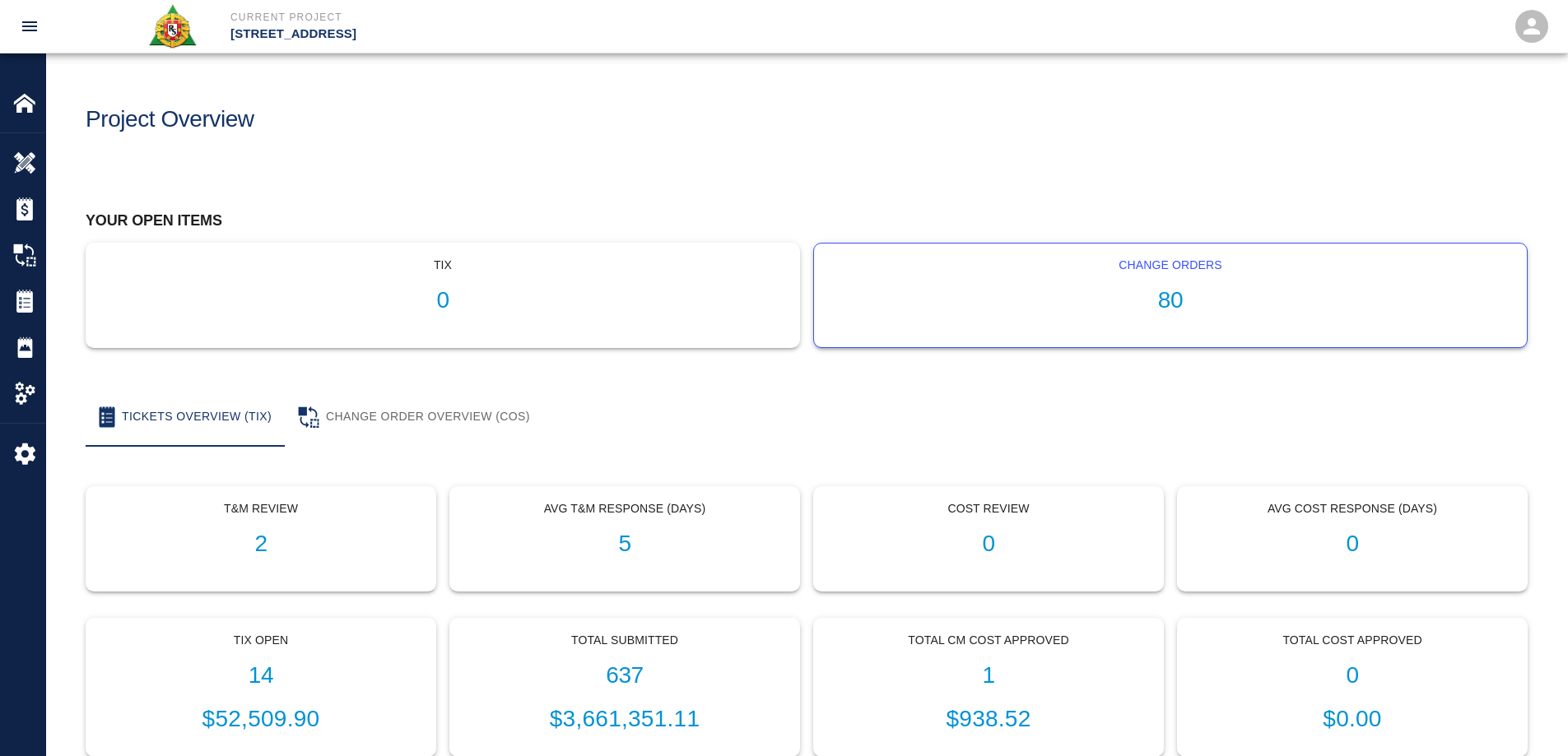
click at [1178, 292] on h1 "80" at bounding box center [1171, 301] width 687 height 27
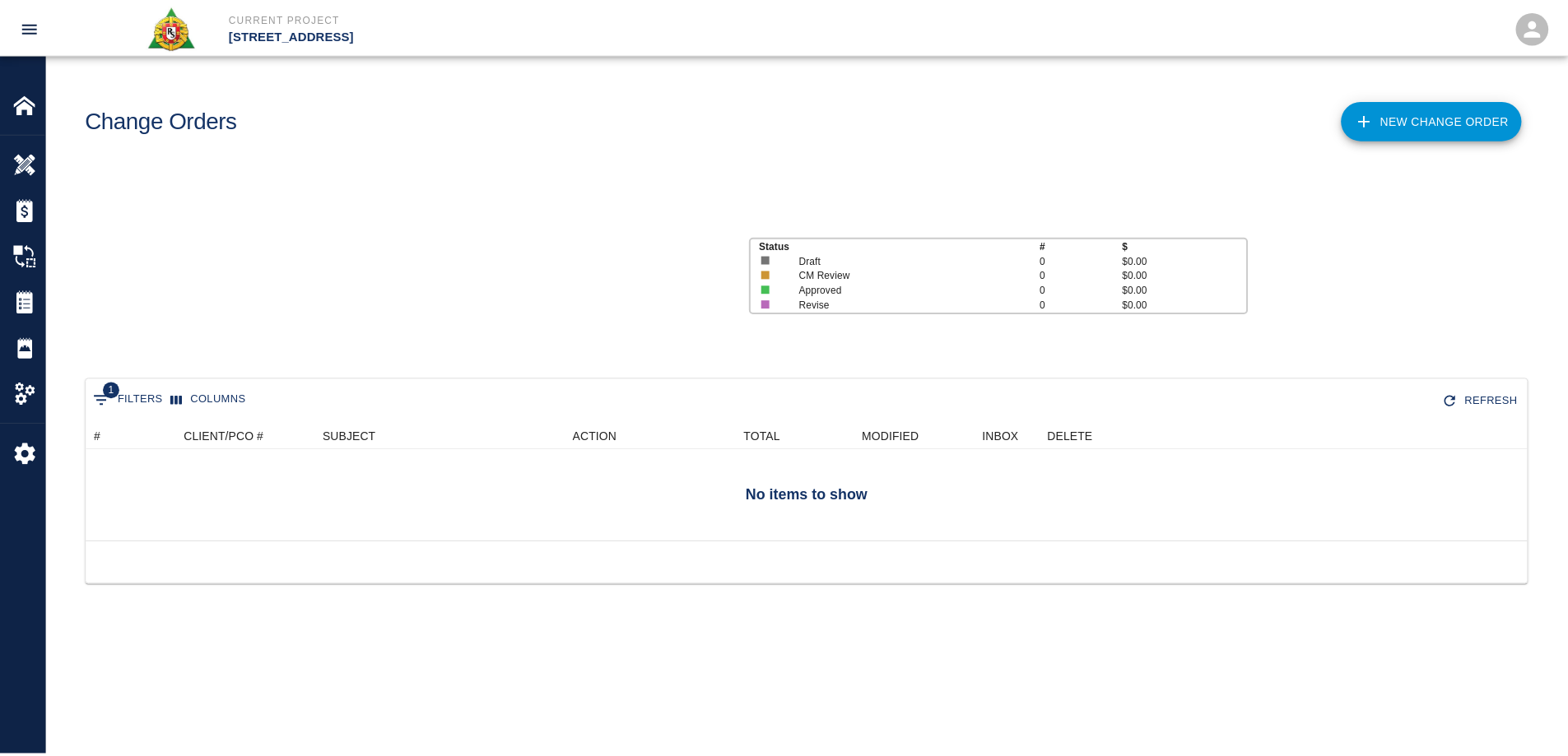
scroll to position [936, 1428]
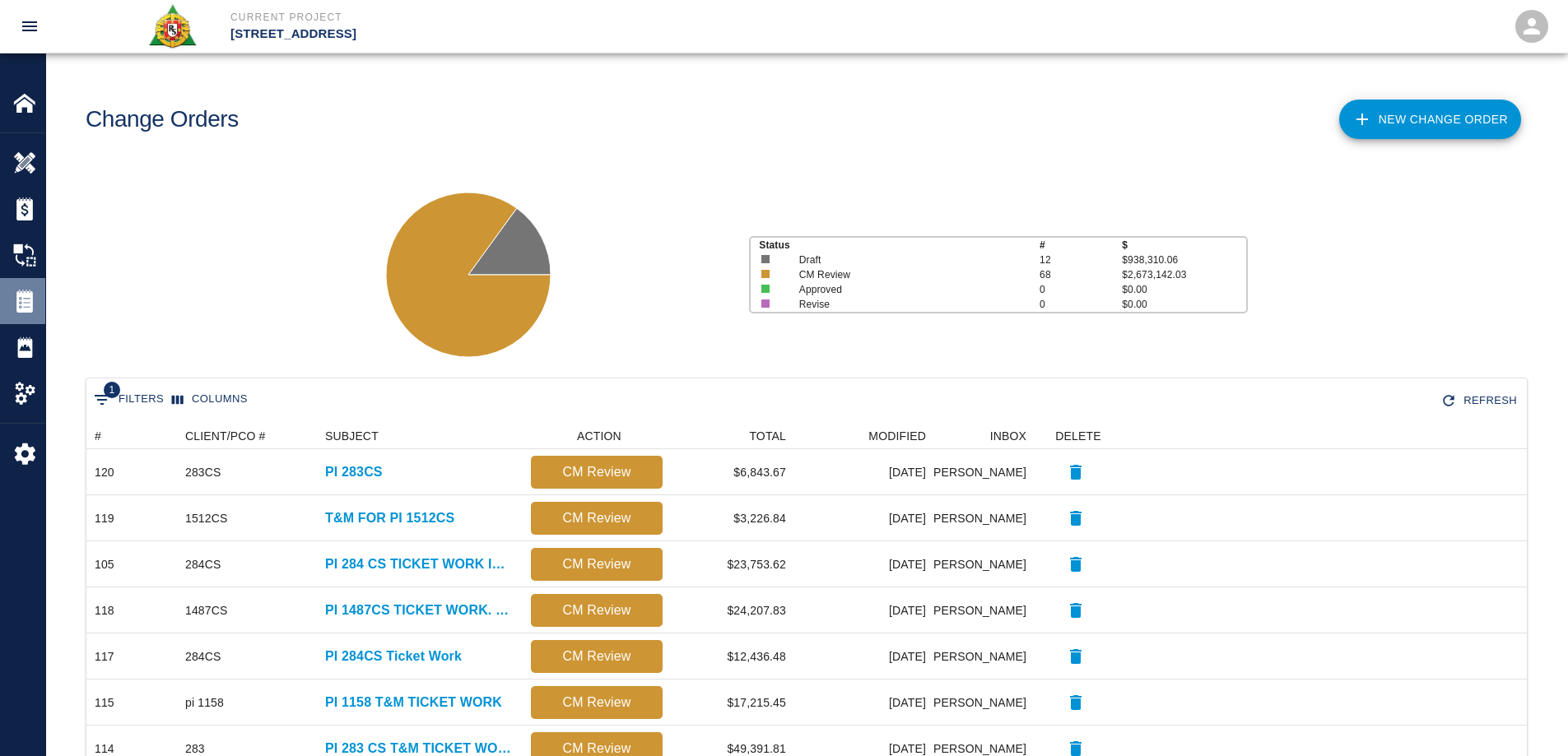
click at [27, 298] on img at bounding box center [24, 301] width 23 height 23
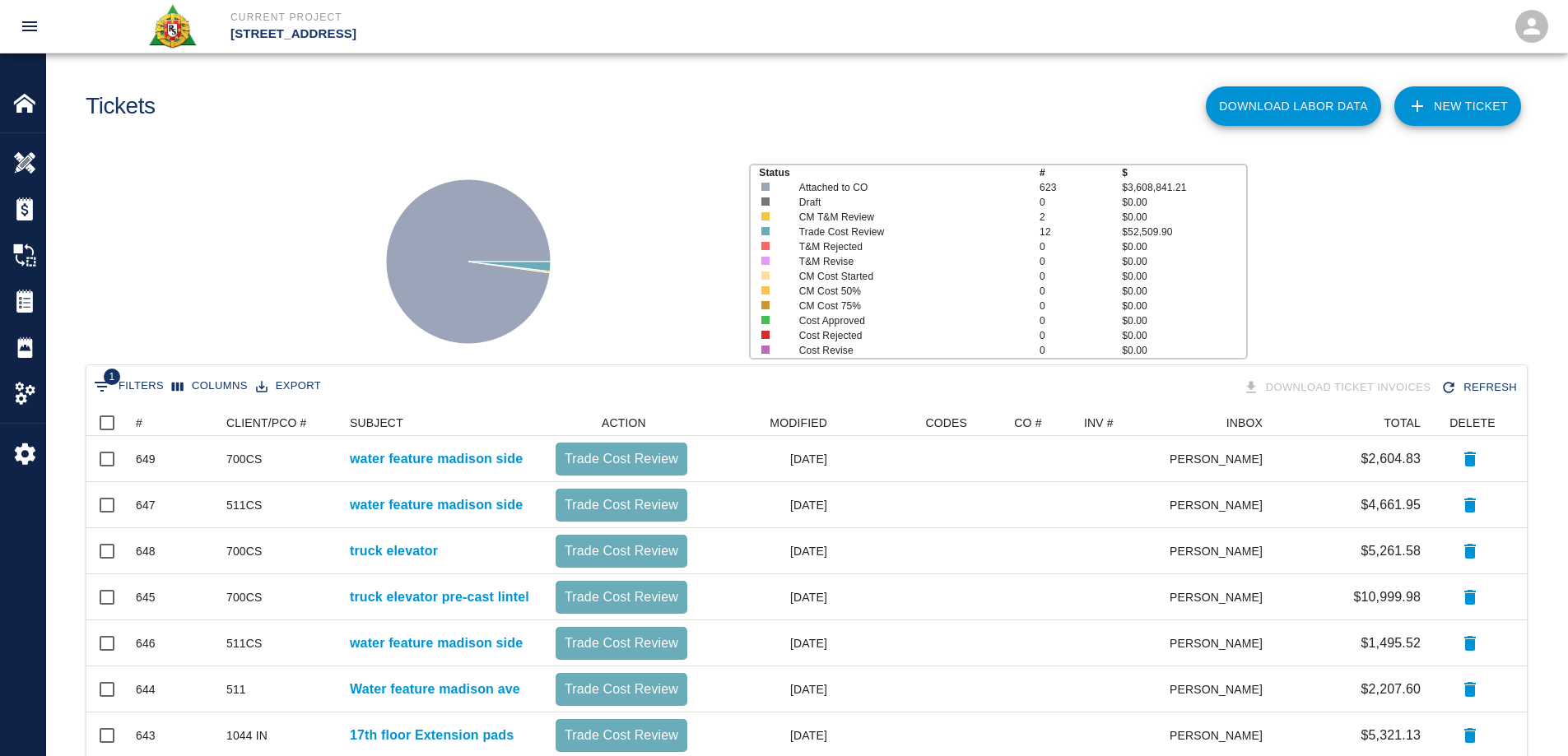
scroll to position [10, 0]
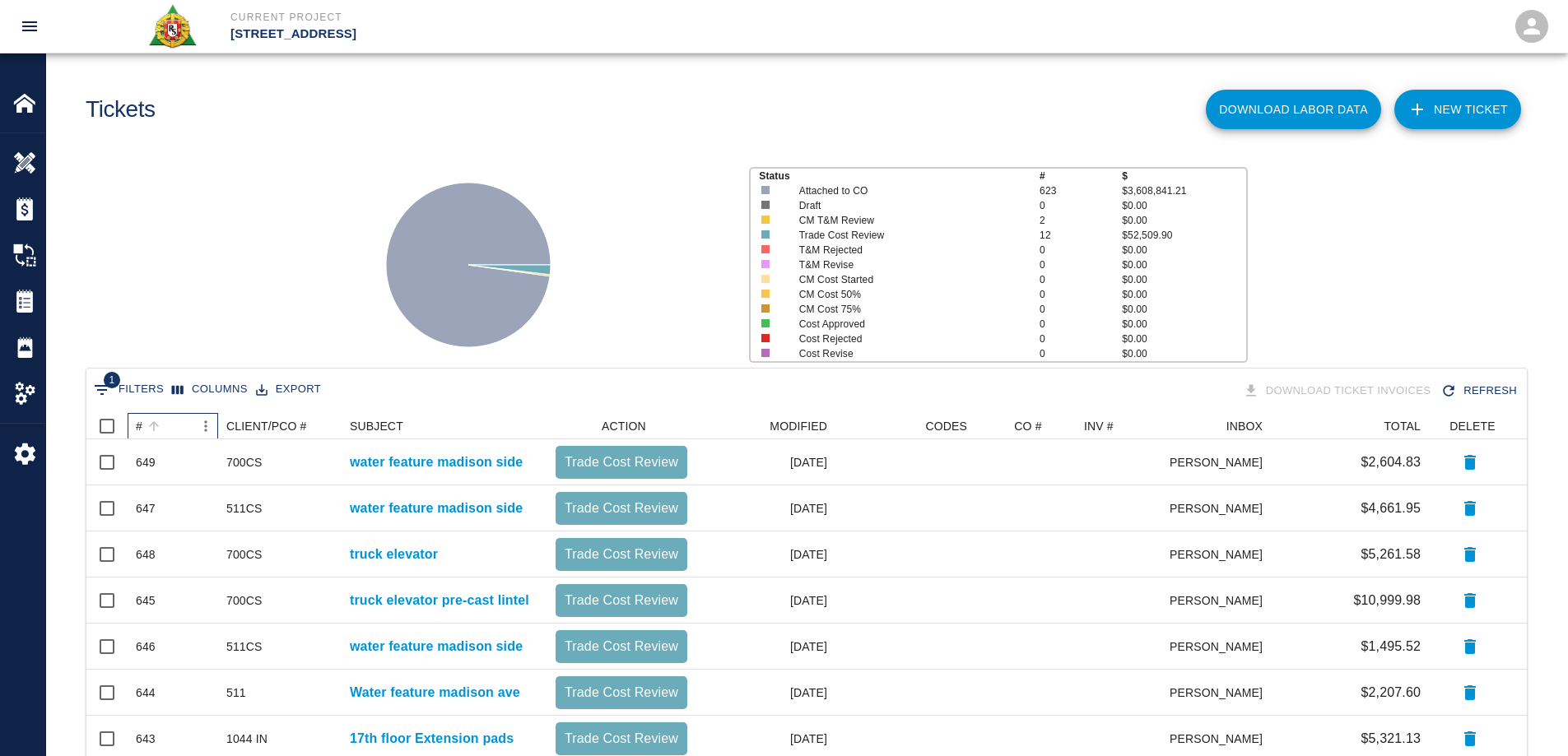
click at [142, 420] on div "#" at bounding box center [154, 426] width 23 height 23
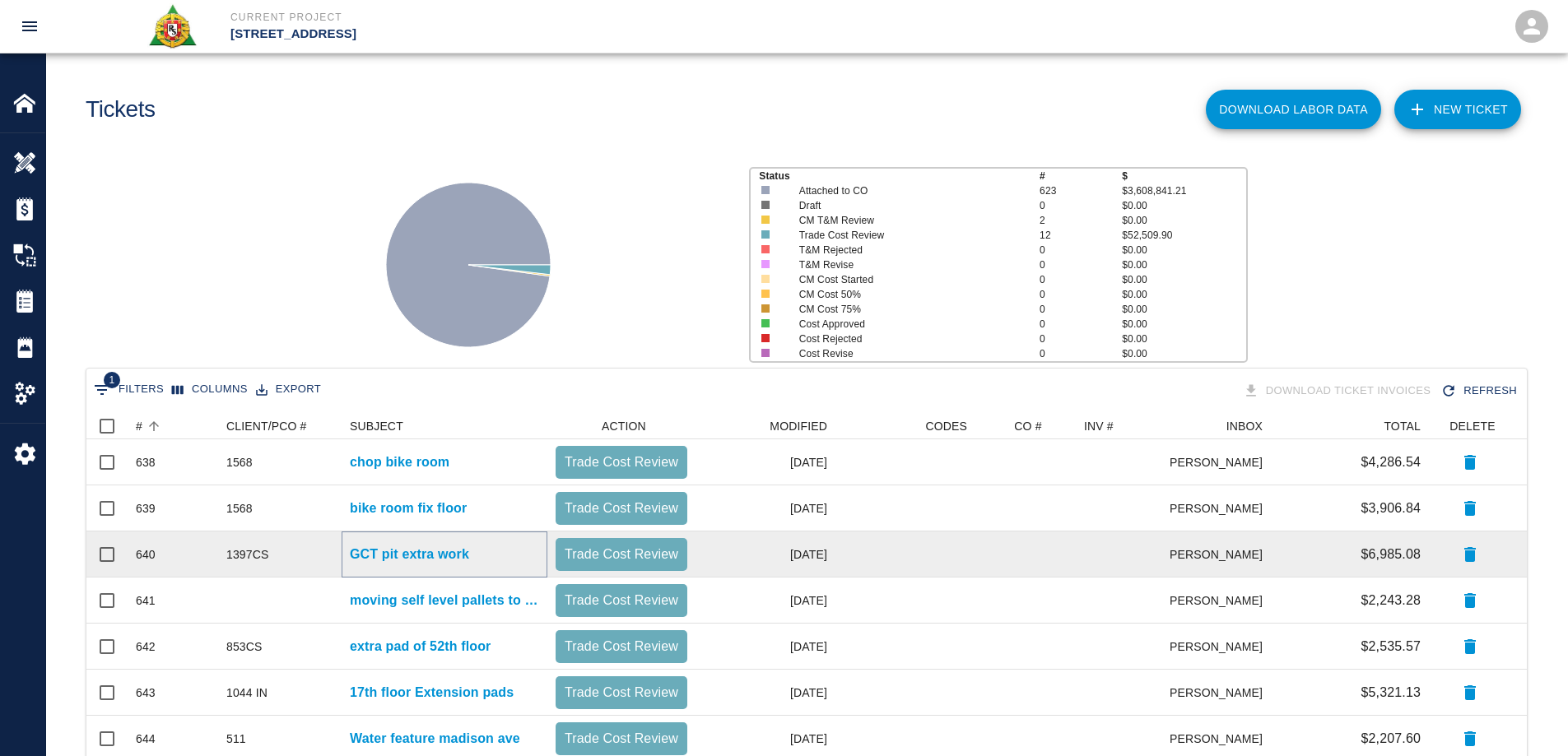
click at [405, 559] on p "GCT pit extra work" at bounding box center [409, 555] width 119 height 20
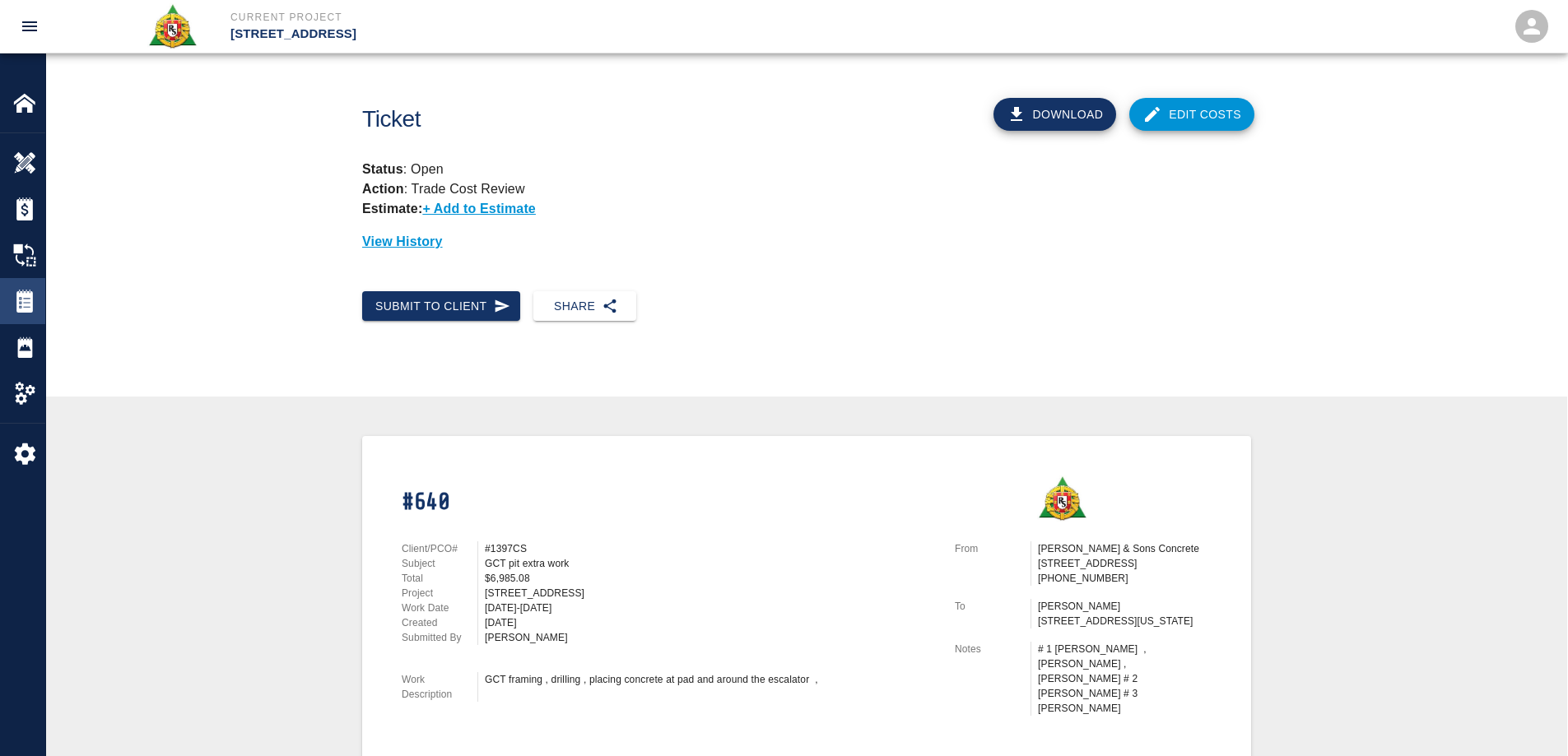
click at [32, 302] on img at bounding box center [24, 301] width 23 height 23
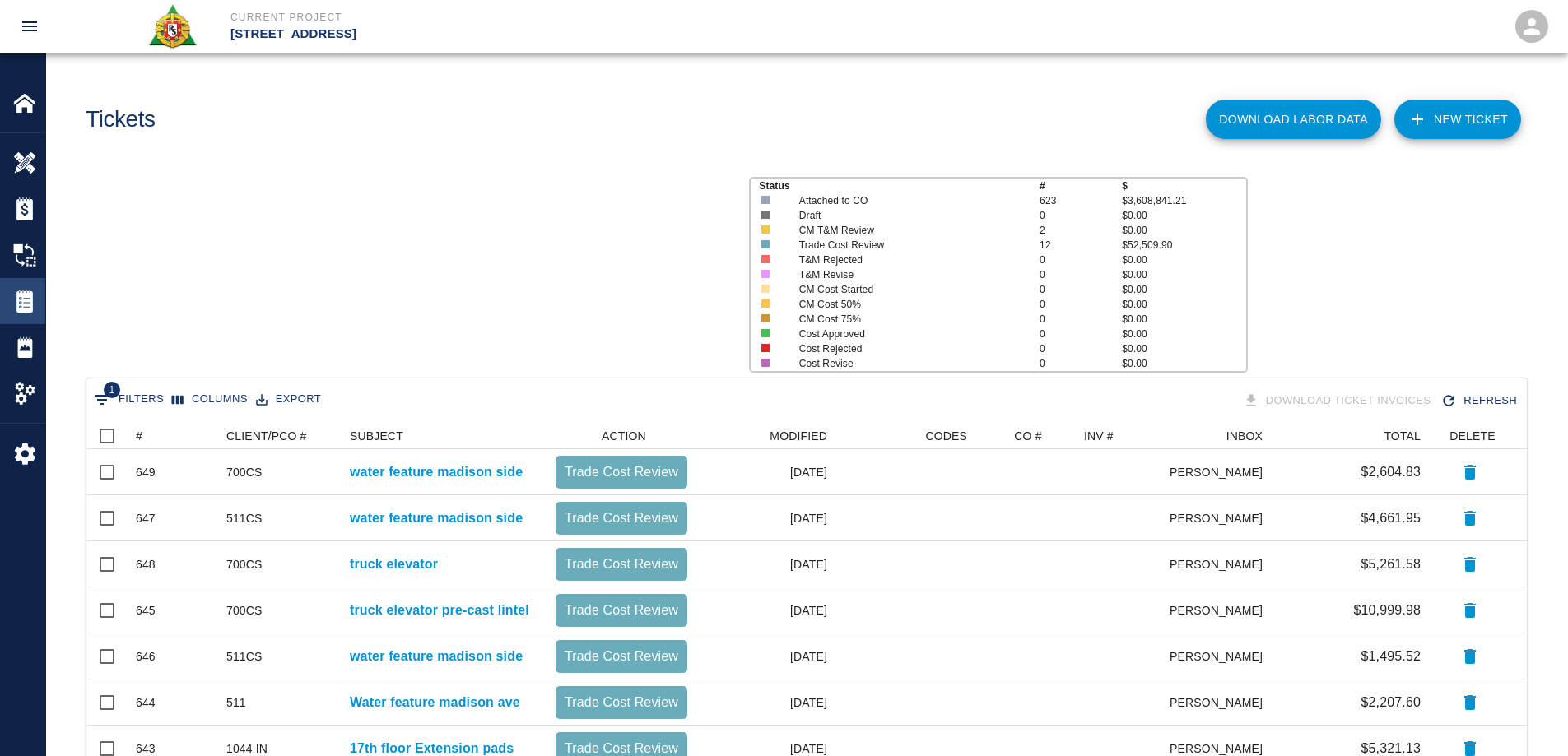
scroll to position [660, 1428]
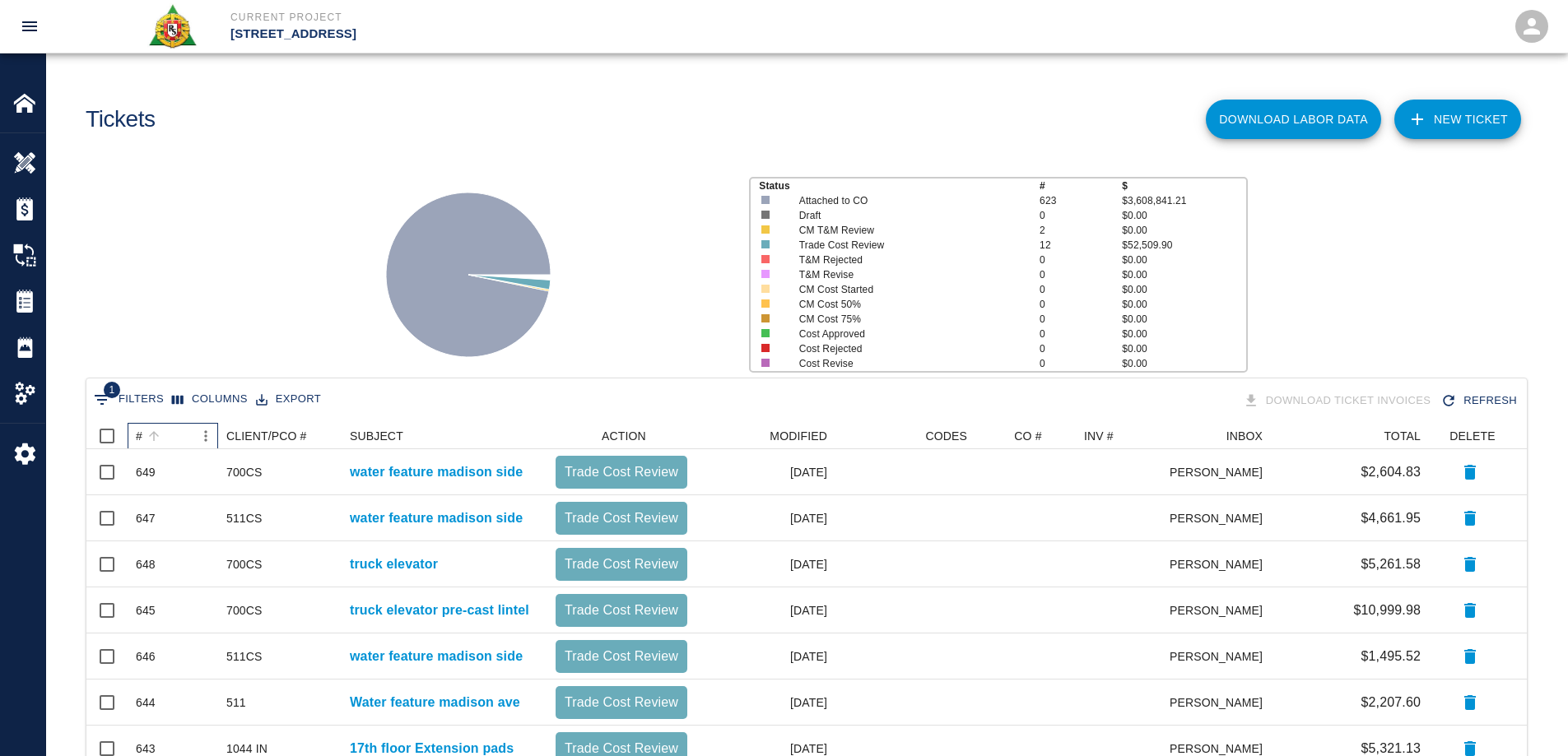
click at [142, 428] on div "#" at bounding box center [154, 436] width 23 height 23
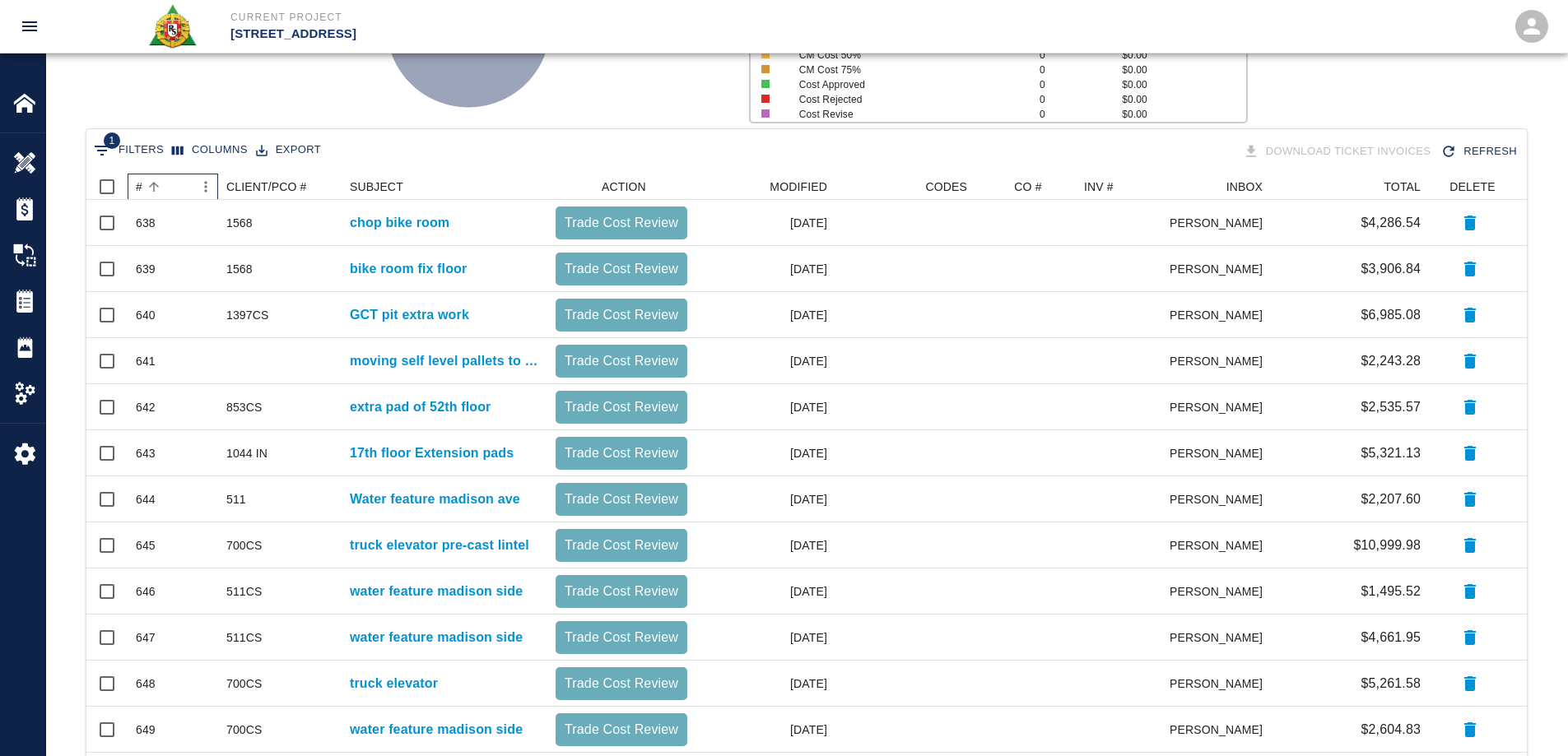
scroll to position [165, 0]
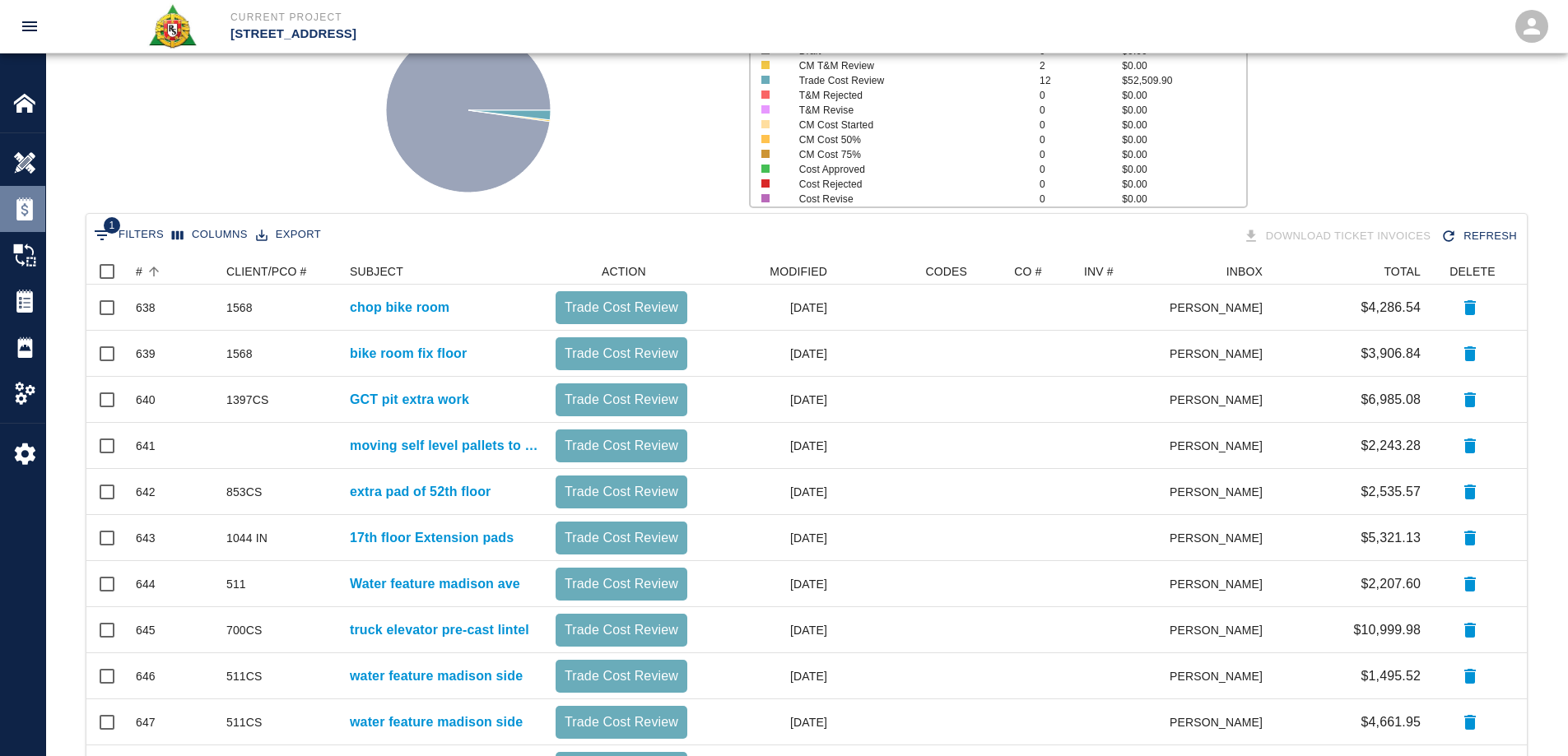
click at [21, 200] on img at bounding box center [24, 209] width 23 height 23
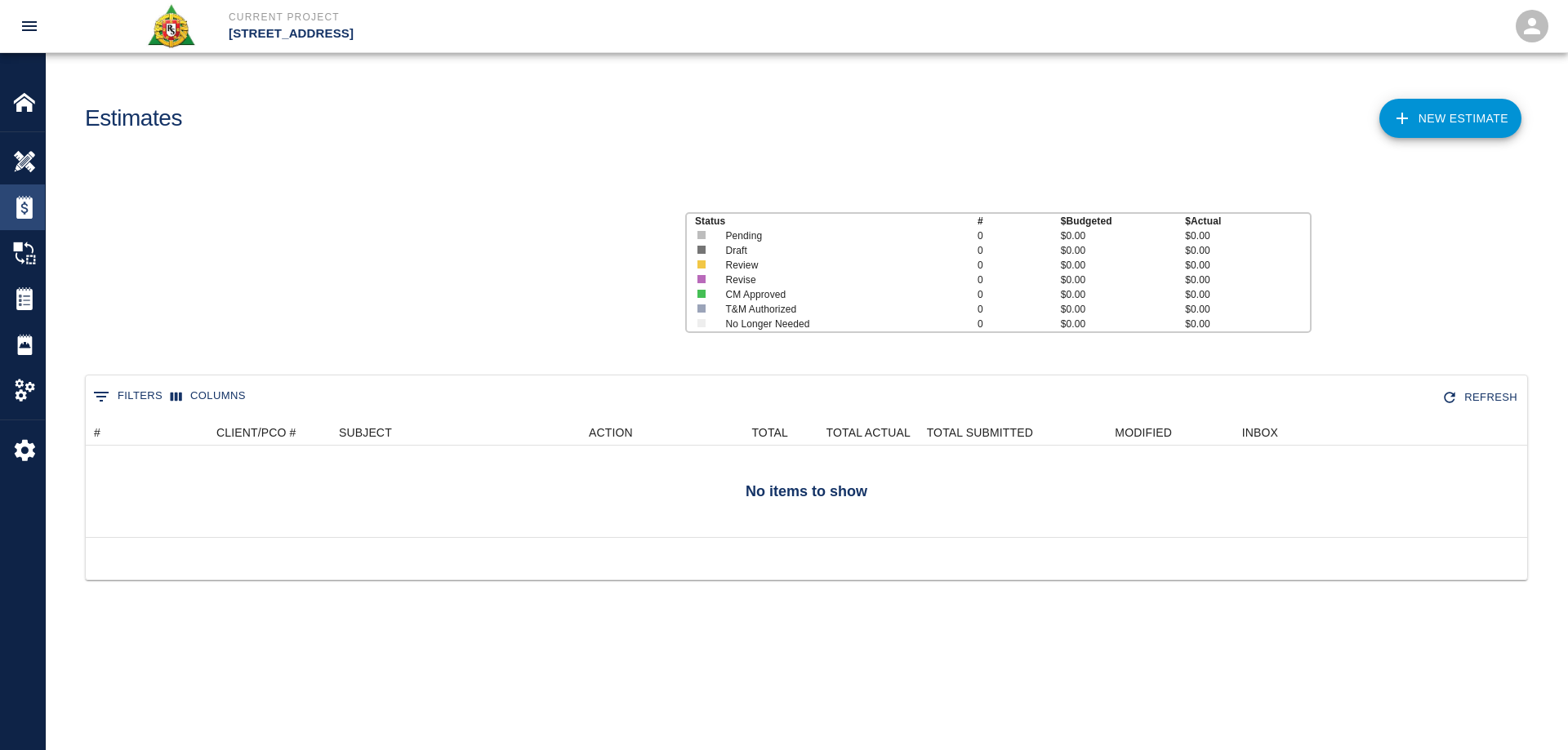
scroll to position [105, 1429]
click at [33, 143] on div "Overview" at bounding box center [22, 161] width 45 height 46
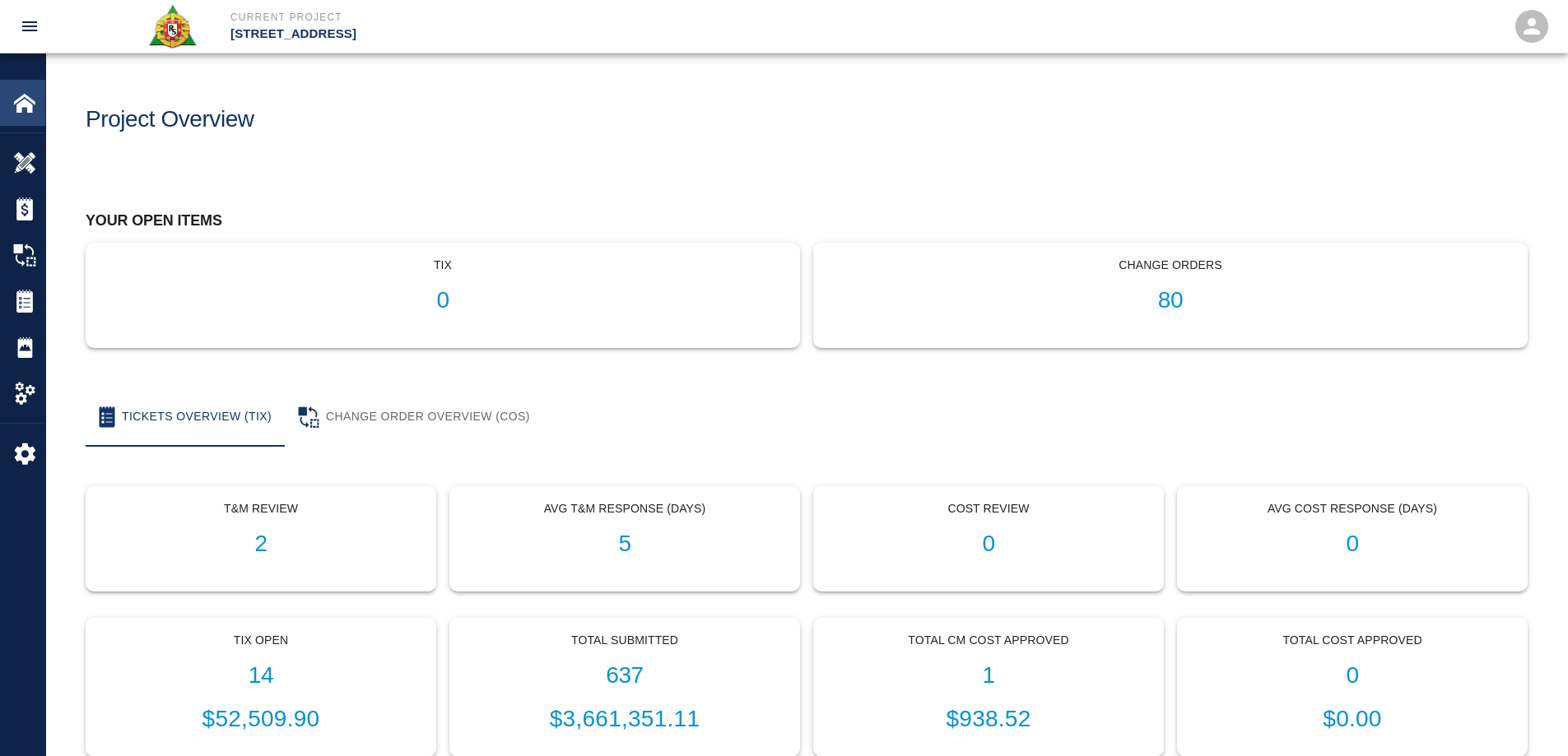
click at [34, 109] on img at bounding box center [24, 103] width 23 height 23
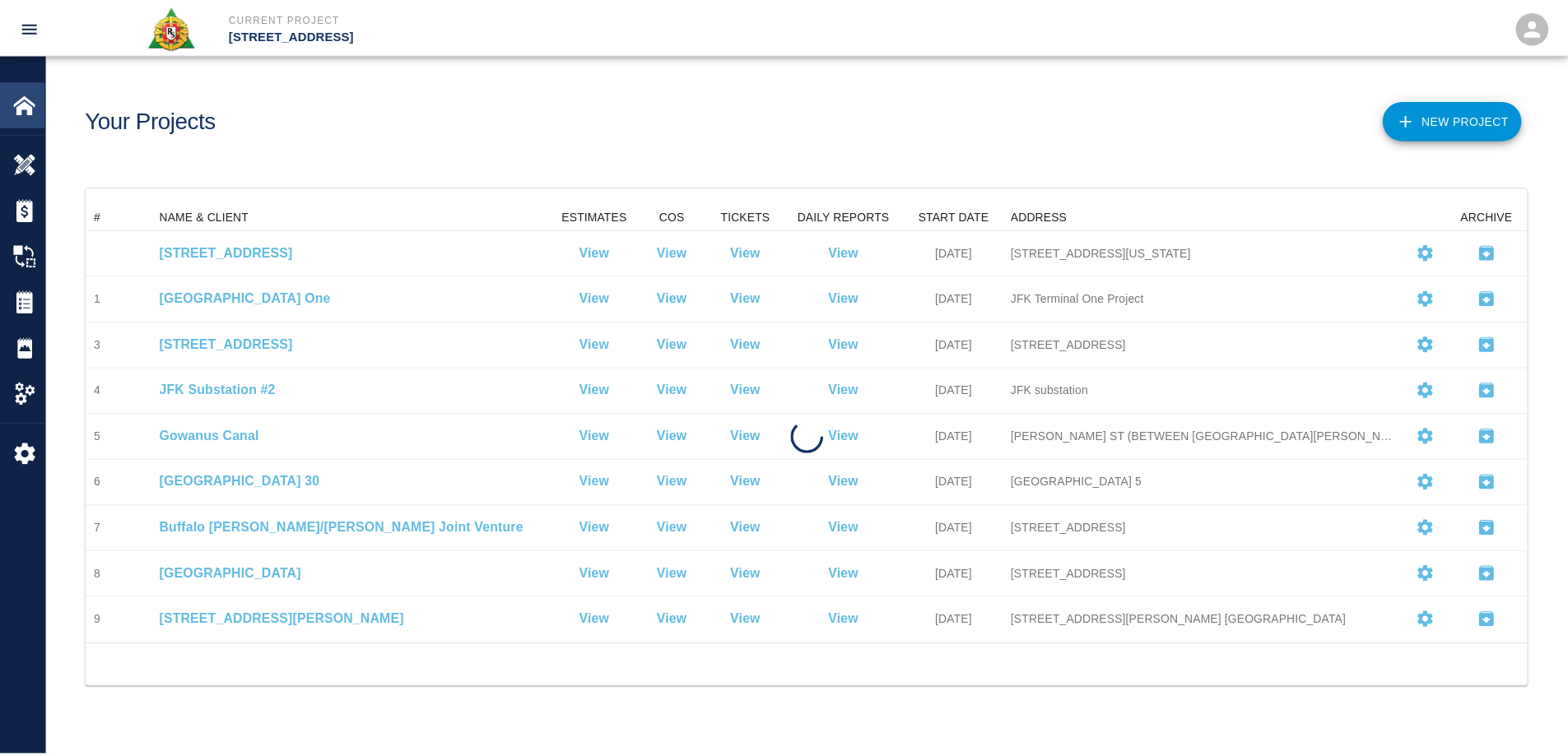
scroll to position [429, 1441]
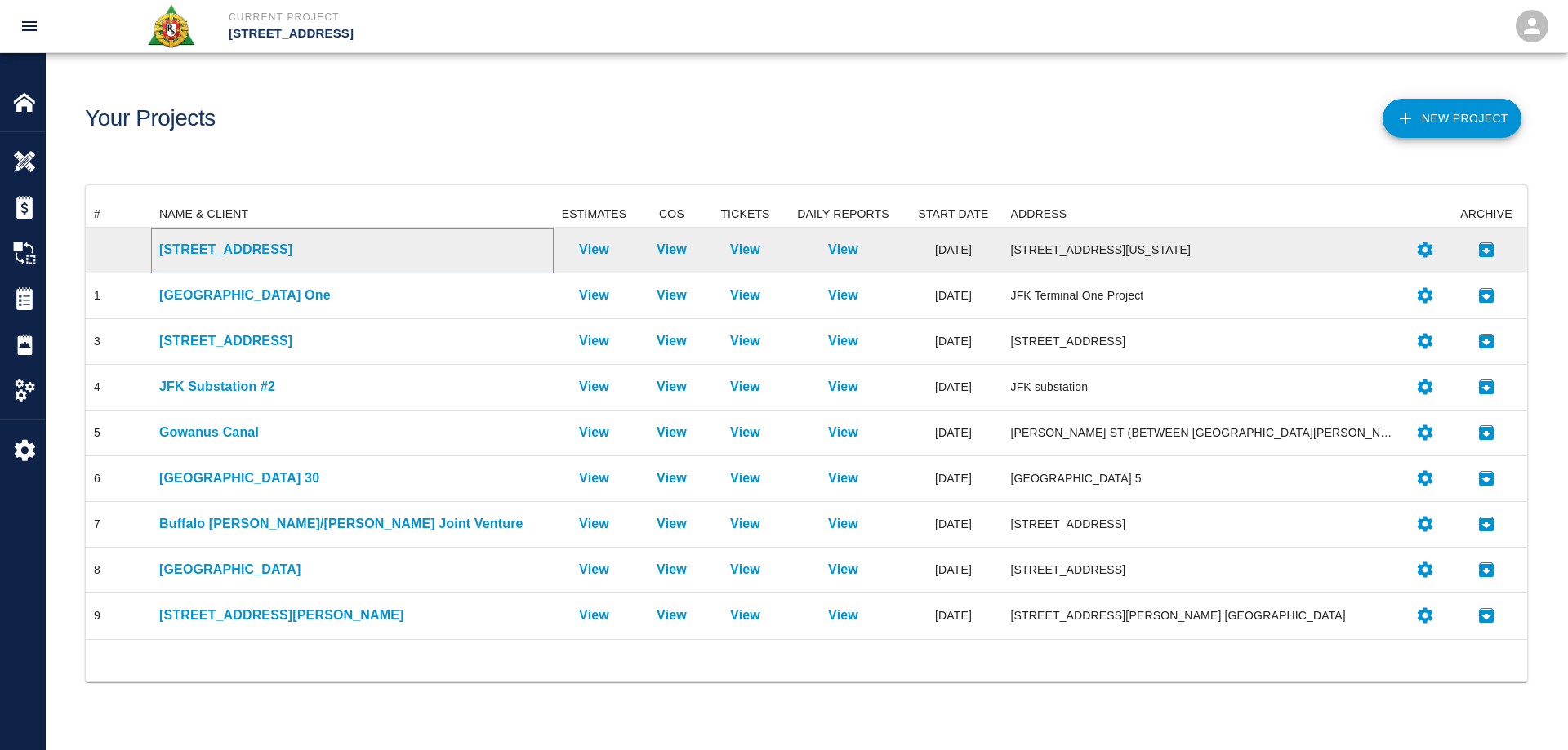
click at [191, 243] on p "[STREET_ADDRESS]" at bounding box center [352, 249] width 387 height 20
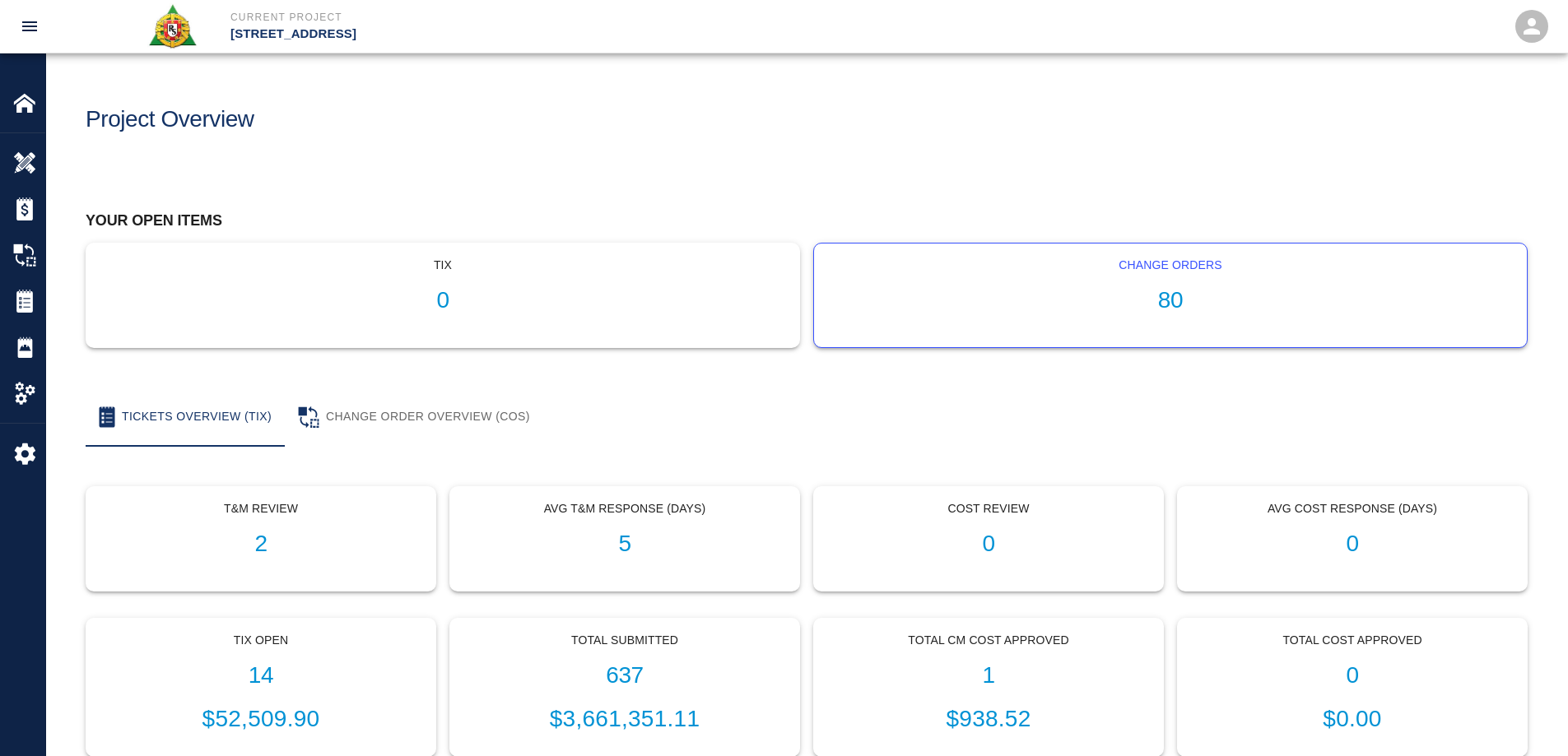
click at [1194, 297] on h1 "80" at bounding box center [1171, 301] width 687 height 27
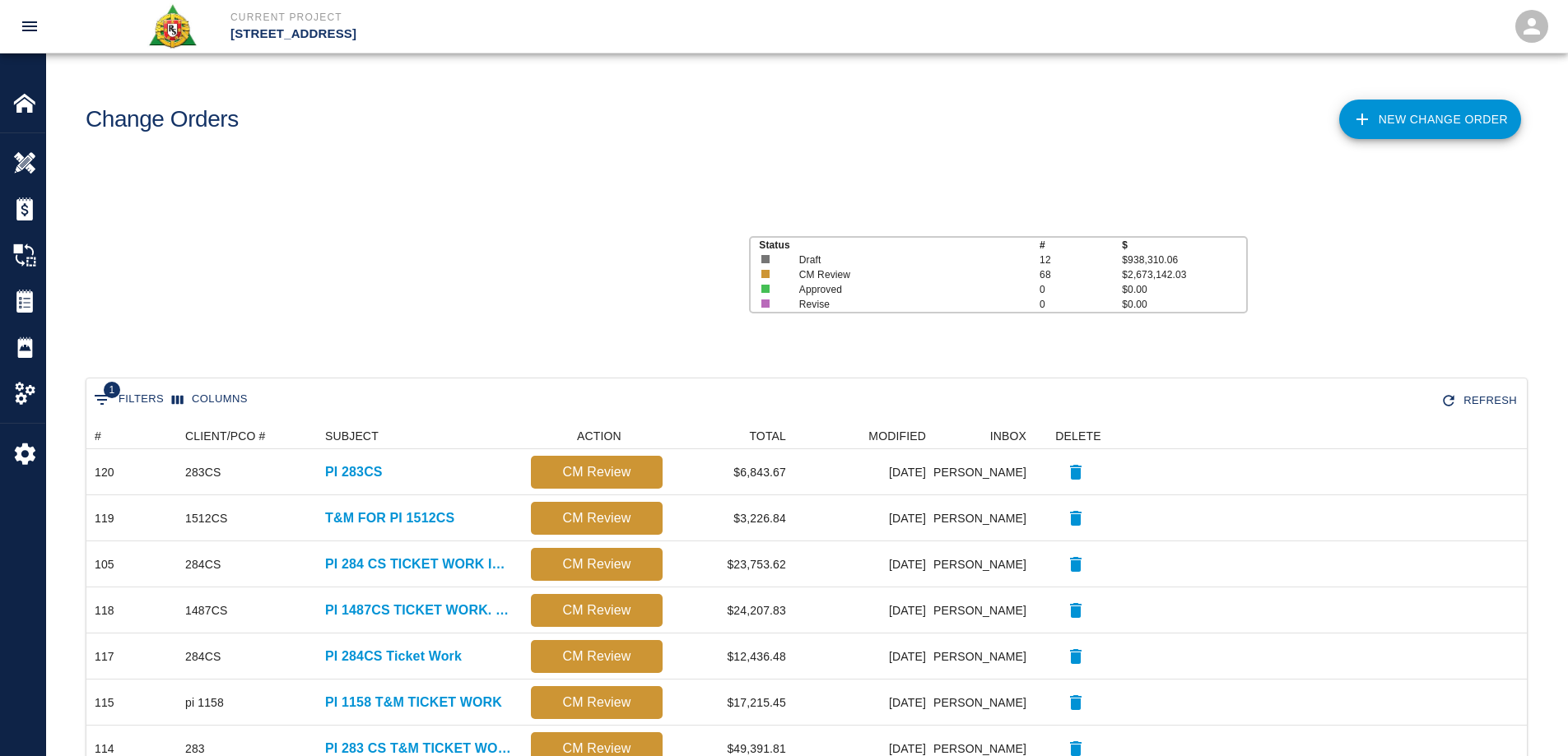
scroll to position [936, 1428]
click at [1399, 118] on link "New Change Order" at bounding box center [1430, 119] width 182 height 39
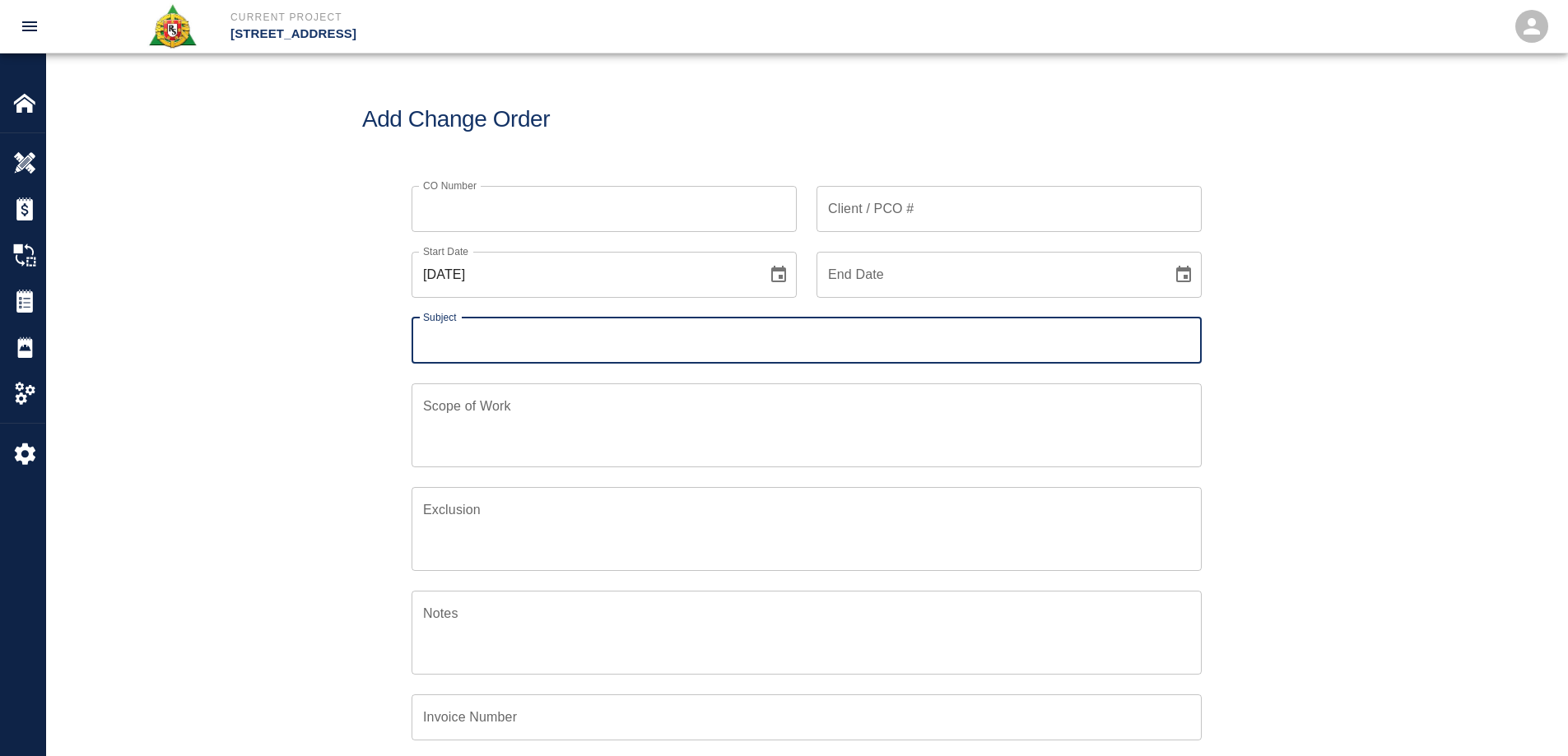
scroll to position [382, 796]
click at [891, 214] on input "Client / PCO #" at bounding box center [1008, 209] width 385 height 46
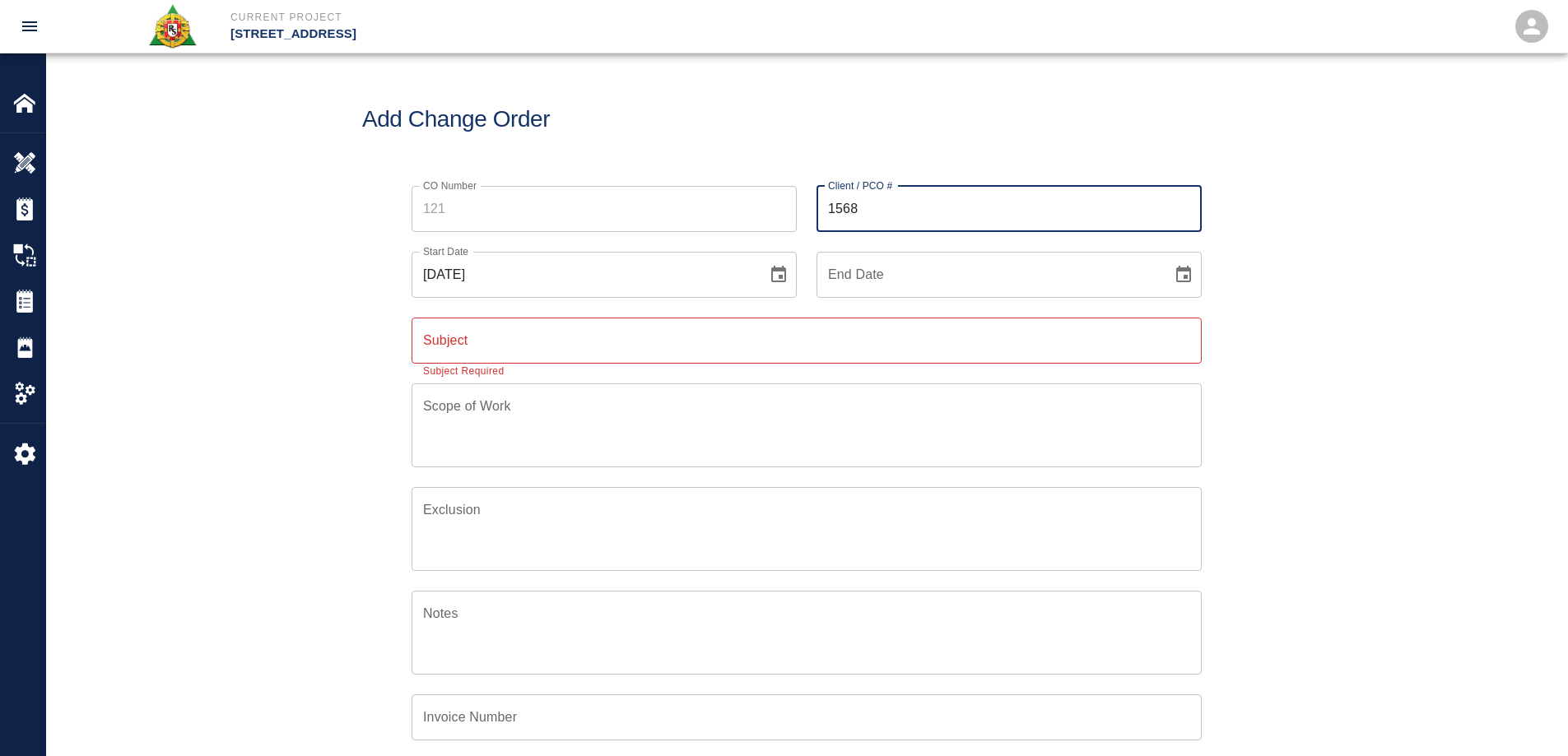
type input "1568"
click at [1342, 229] on div "CO Number CO Number Client / PCO # 1568 Client / PCO # Start Date 09/02/2025 St…" at bounding box center [806, 542] width 1521 height 754
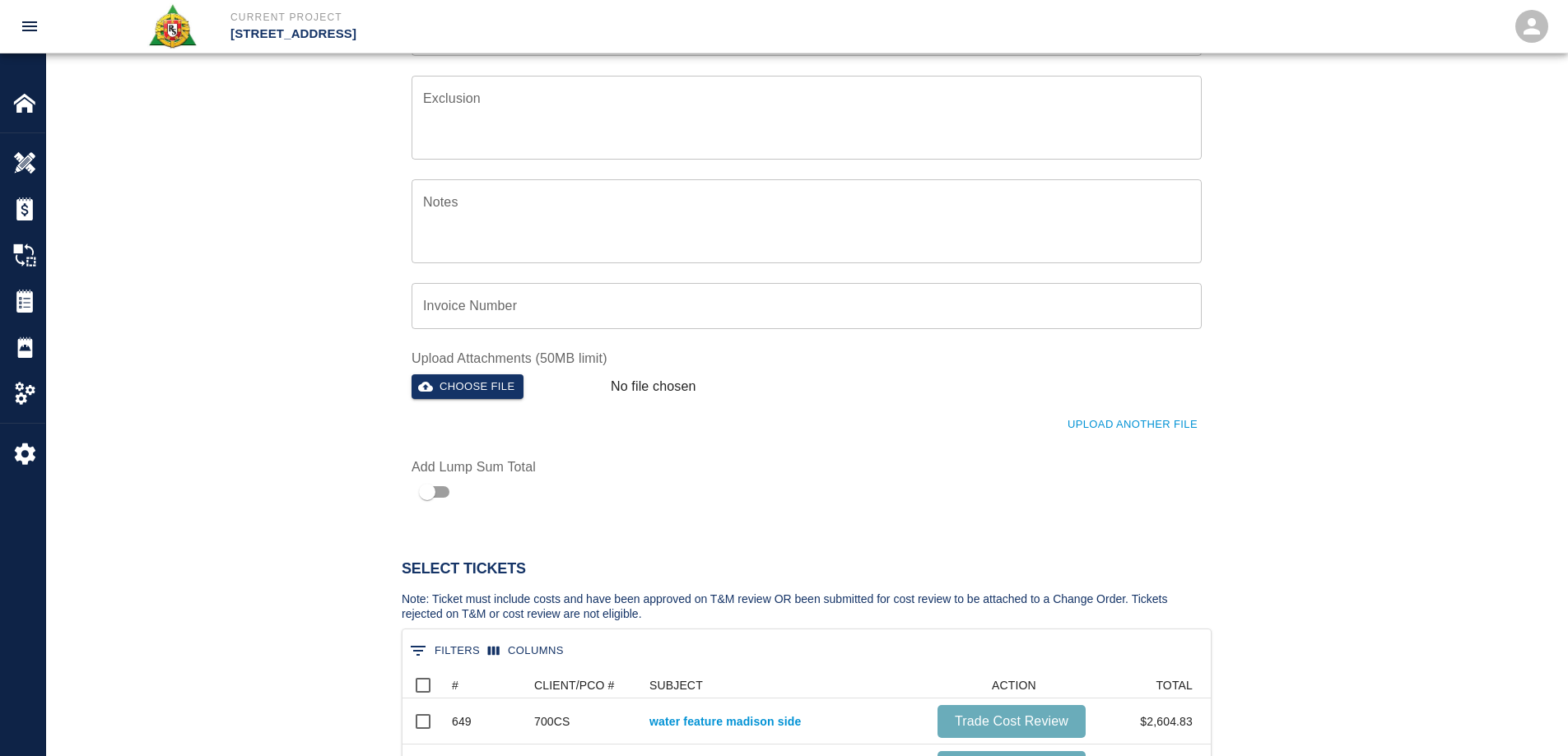
scroll to position [823, 0]
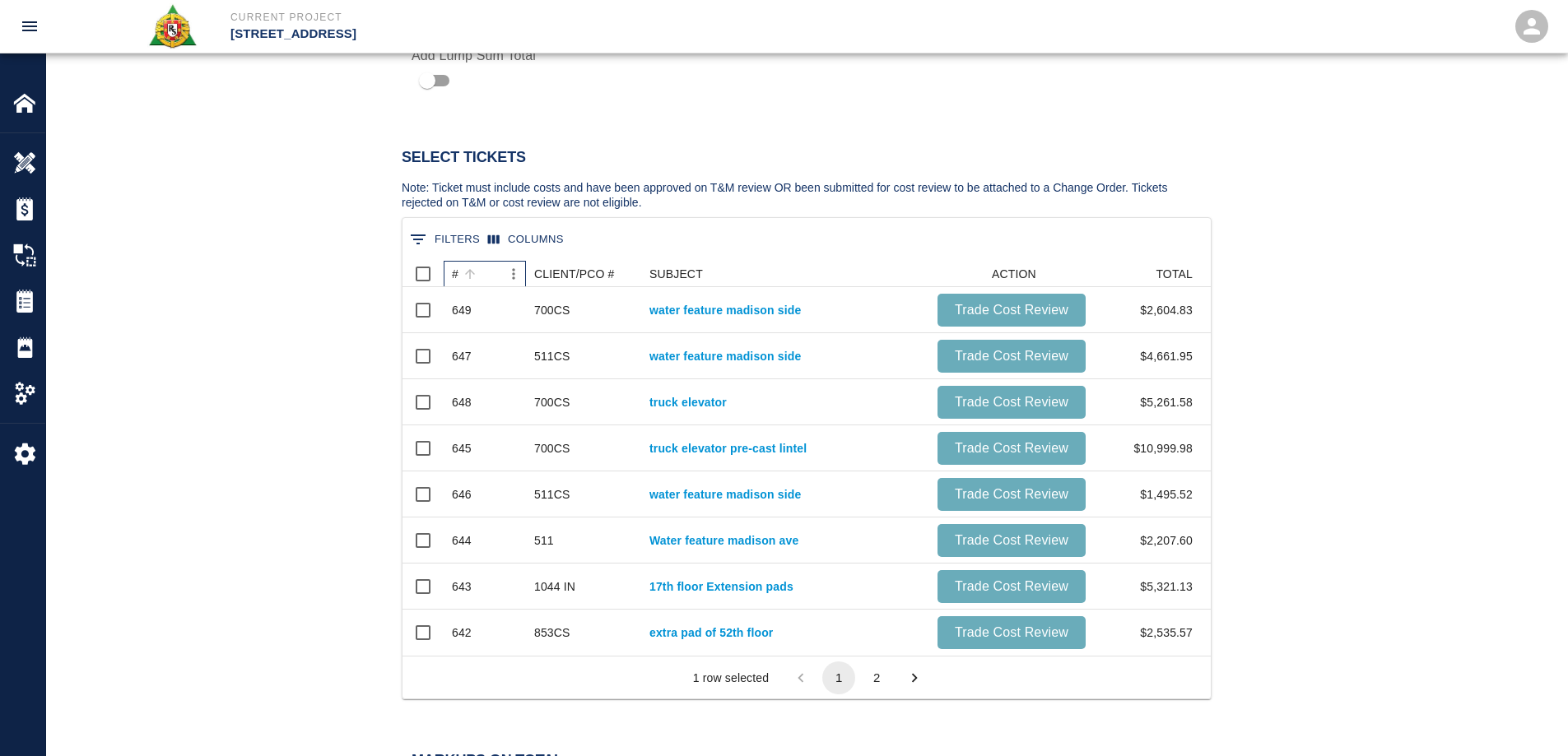
click at [455, 272] on div "#" at bounding box center [455, 274] width 7 height 26
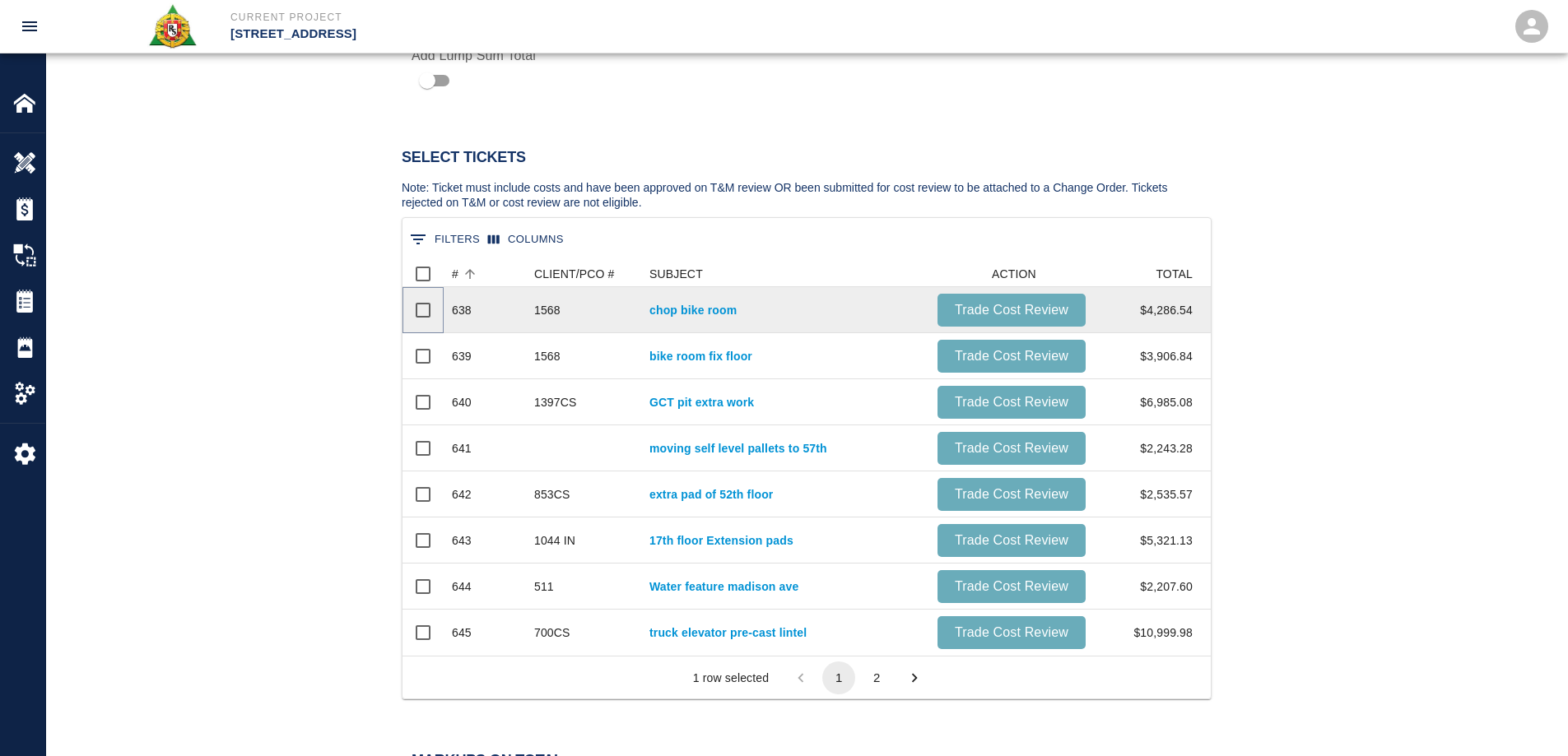
click at [419, 307] on input "Select row" at bounding box center [423, 310] width 35 height 35
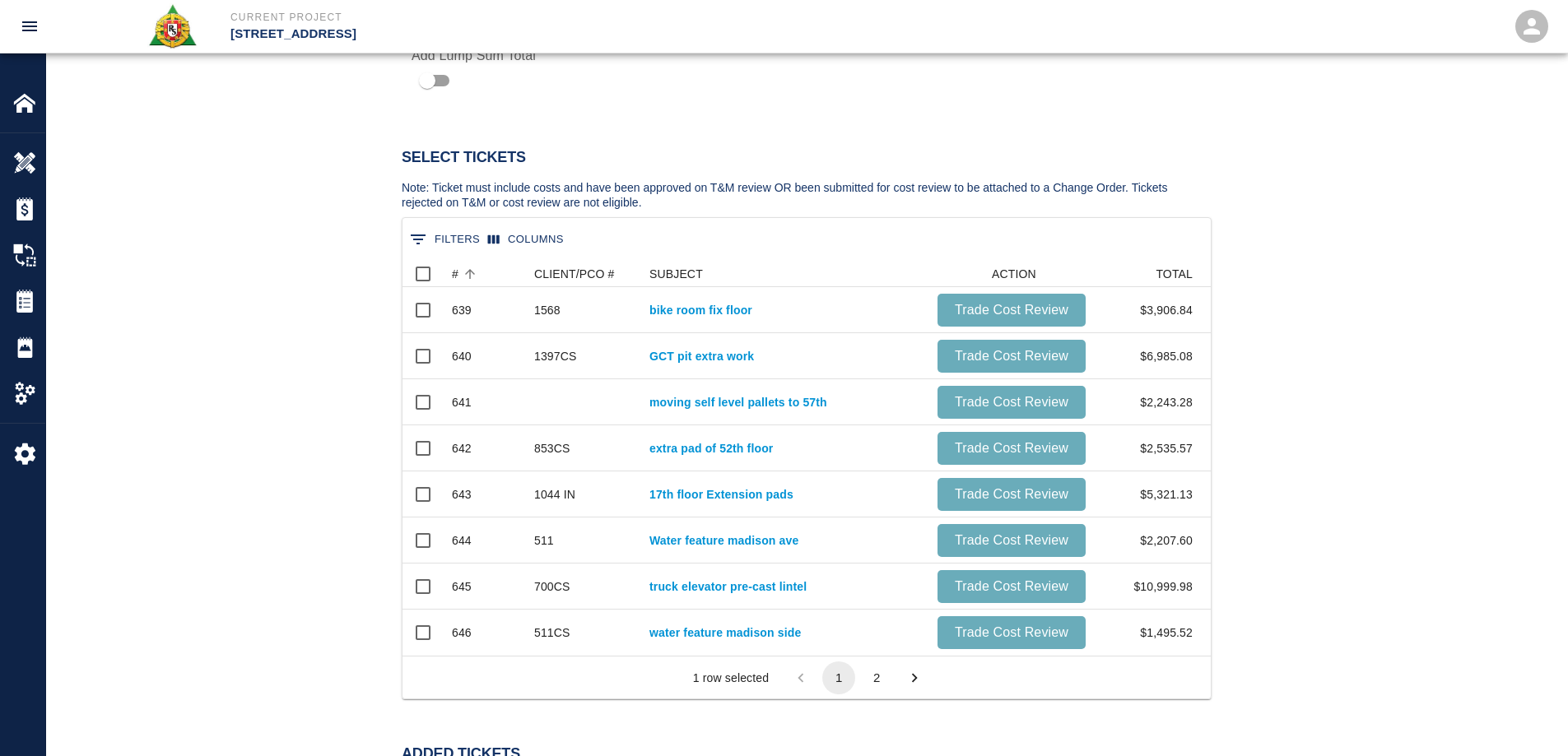
scroll to position [60, 796]
click at [419, 307] on input "Select row" at bounding box center [423, 310] width 35 height 35
click at [874, 680] on button "2" at bounding box center [876, 677] width 33 height 33
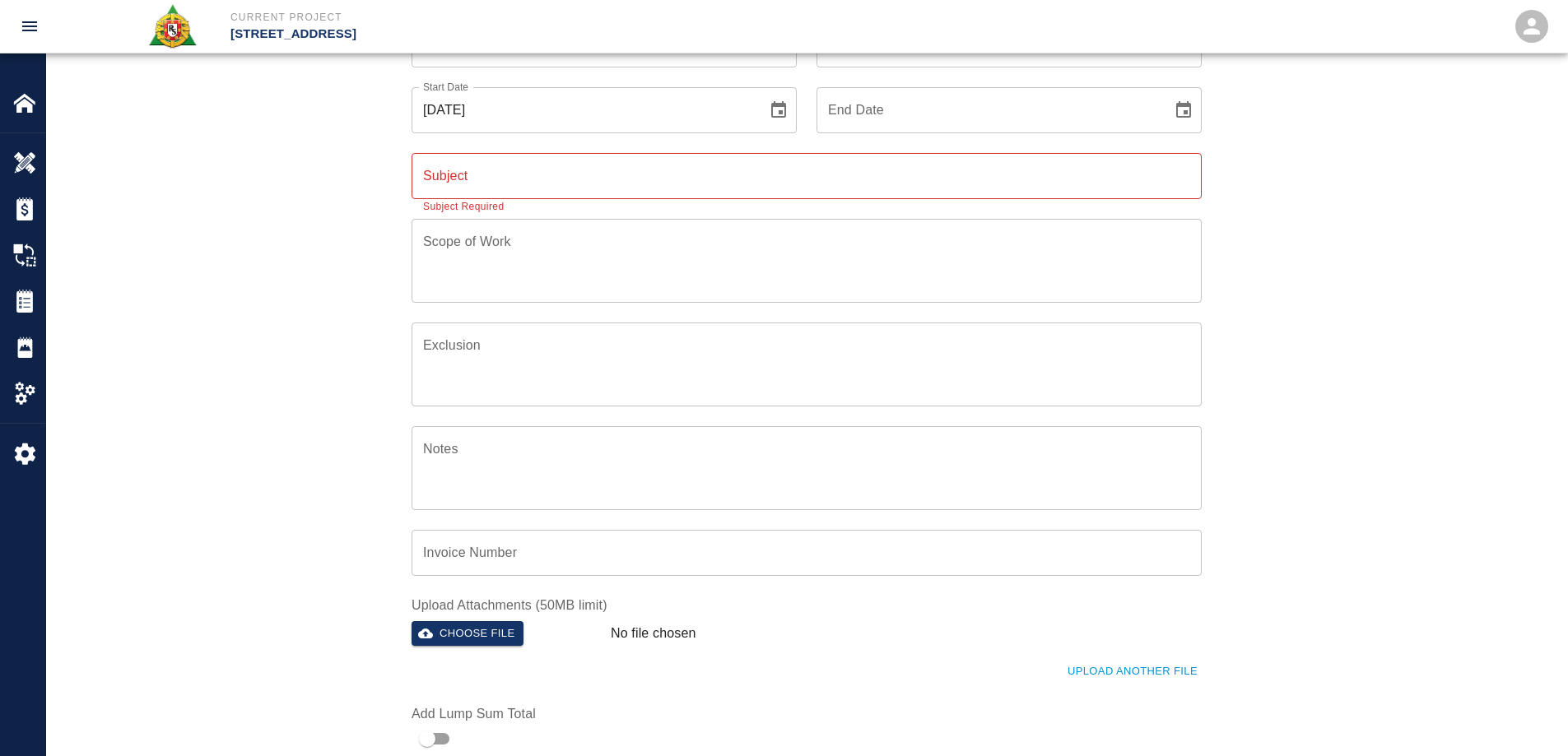
scroll to position [0, 0]
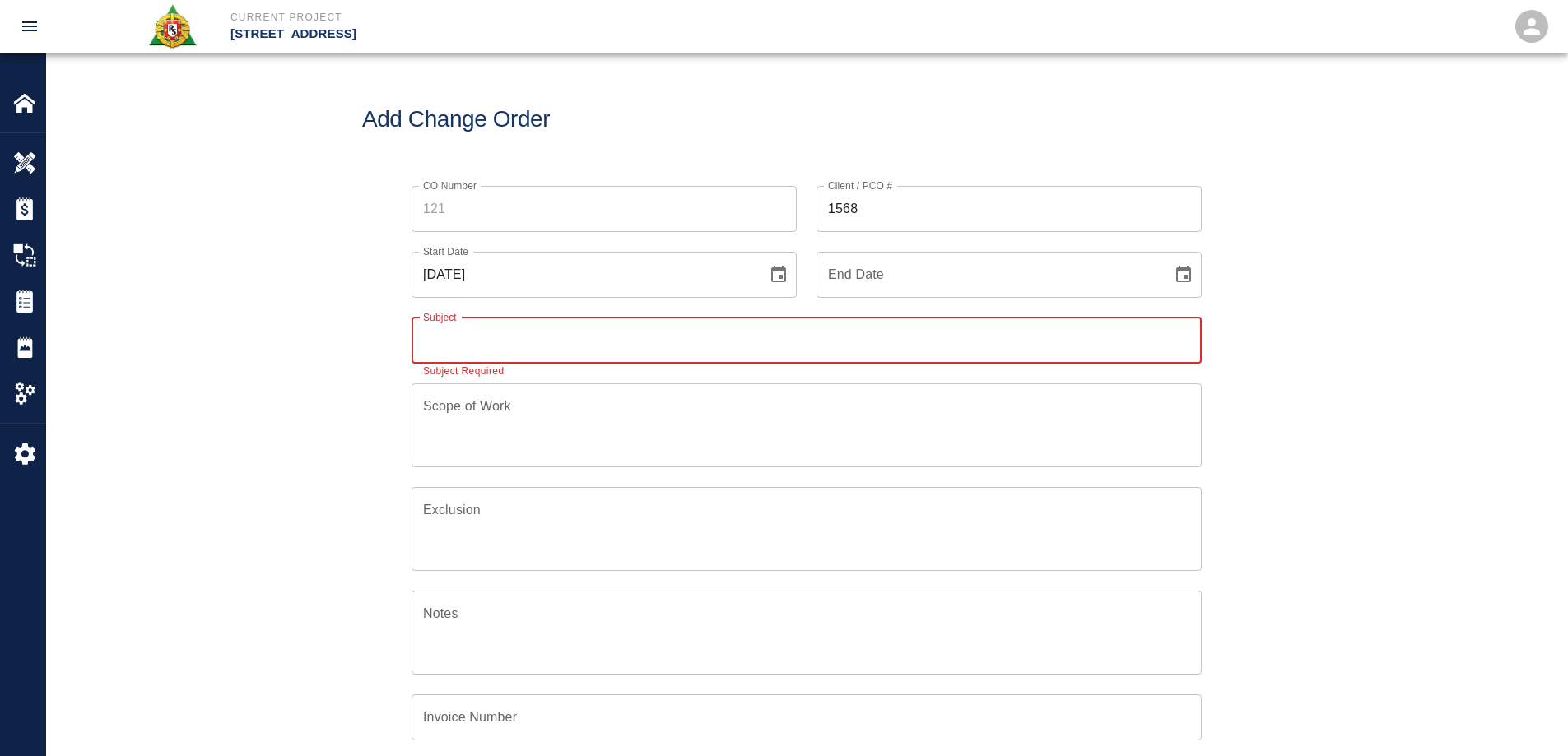
click at [518, 340] on input "Subject" at bounding box center [806, 340] width 790 height 46
type input "p"
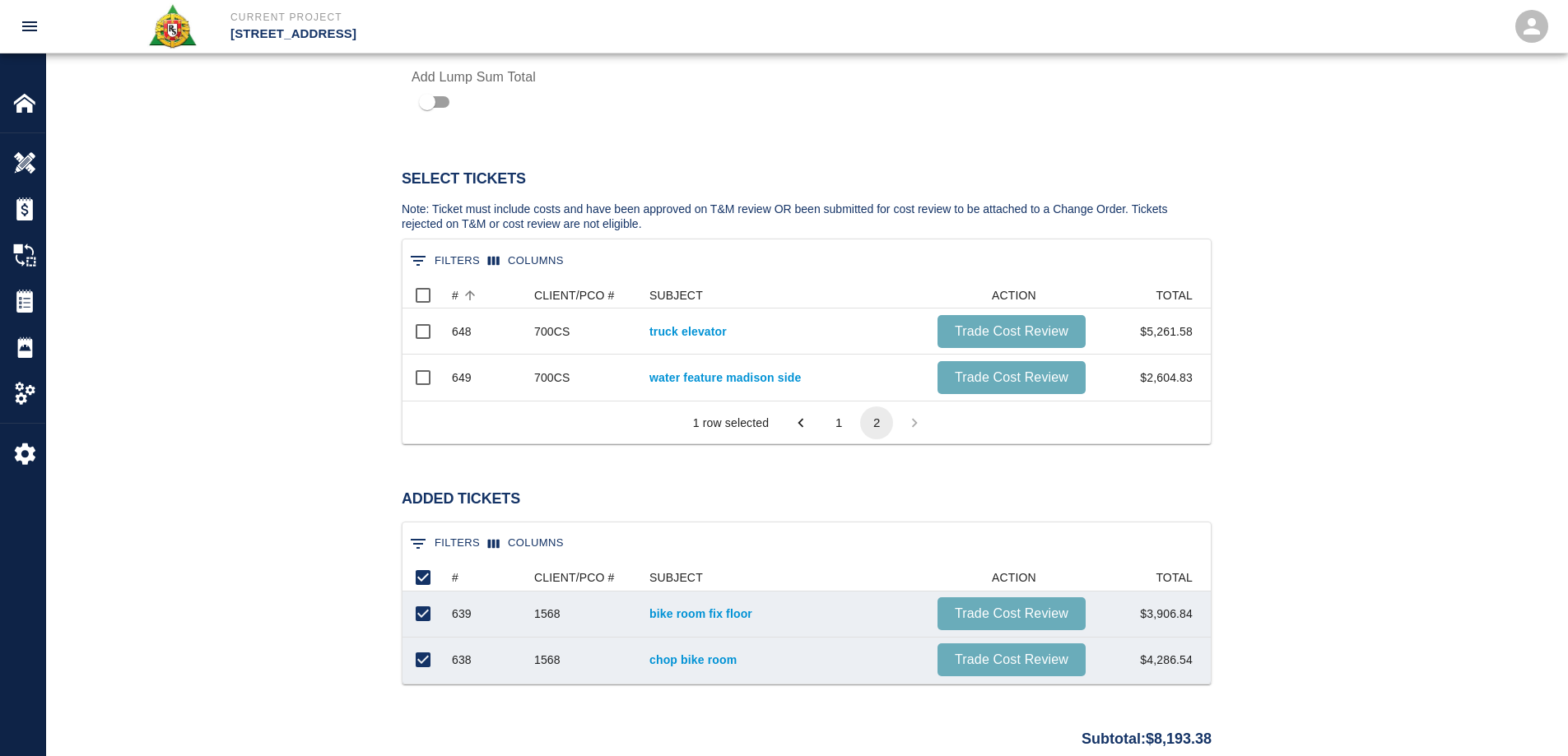
scroll to position [823, 0]
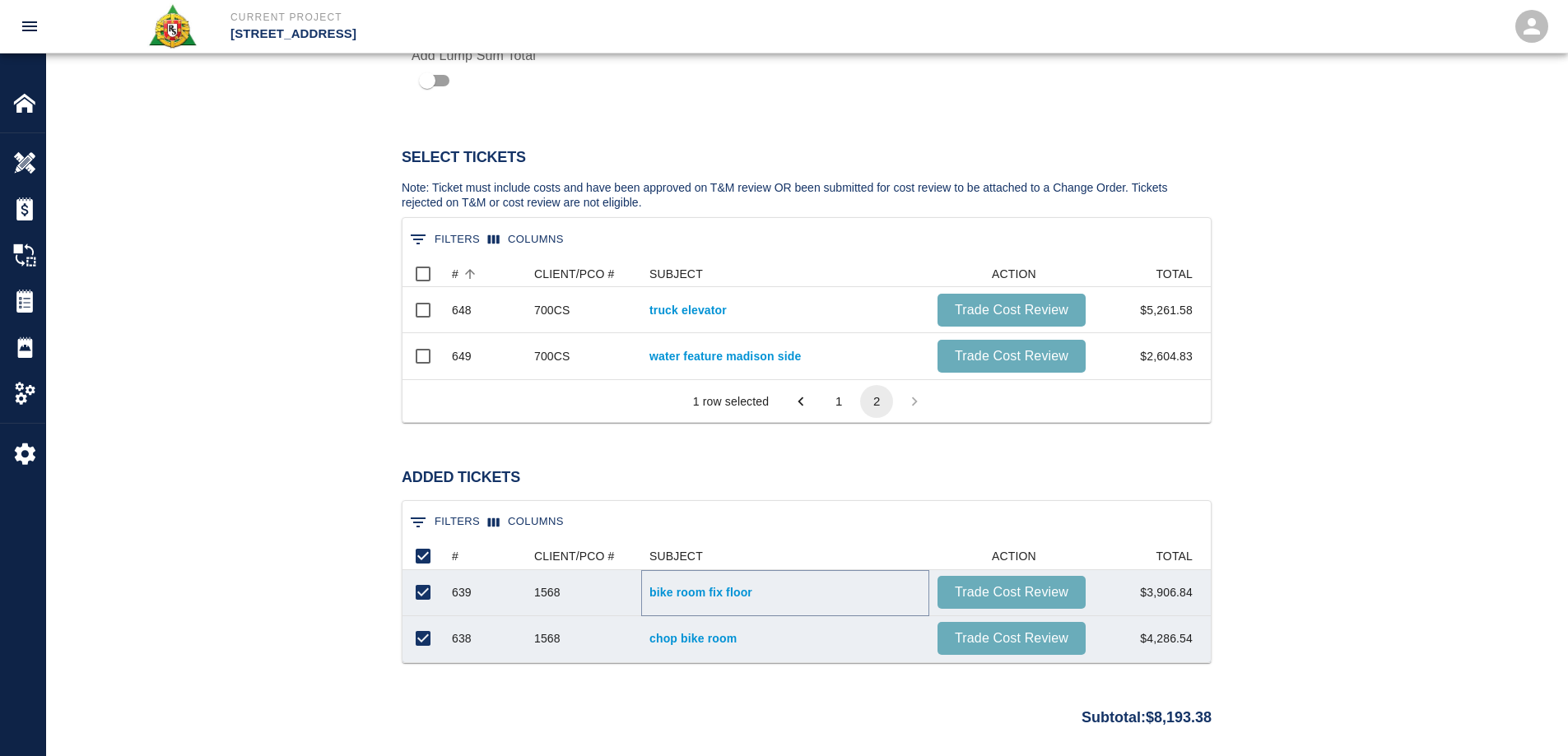
click at [681, 595] on link "bike room fix floor" at bounding box center [785, 593] width 272 height 17
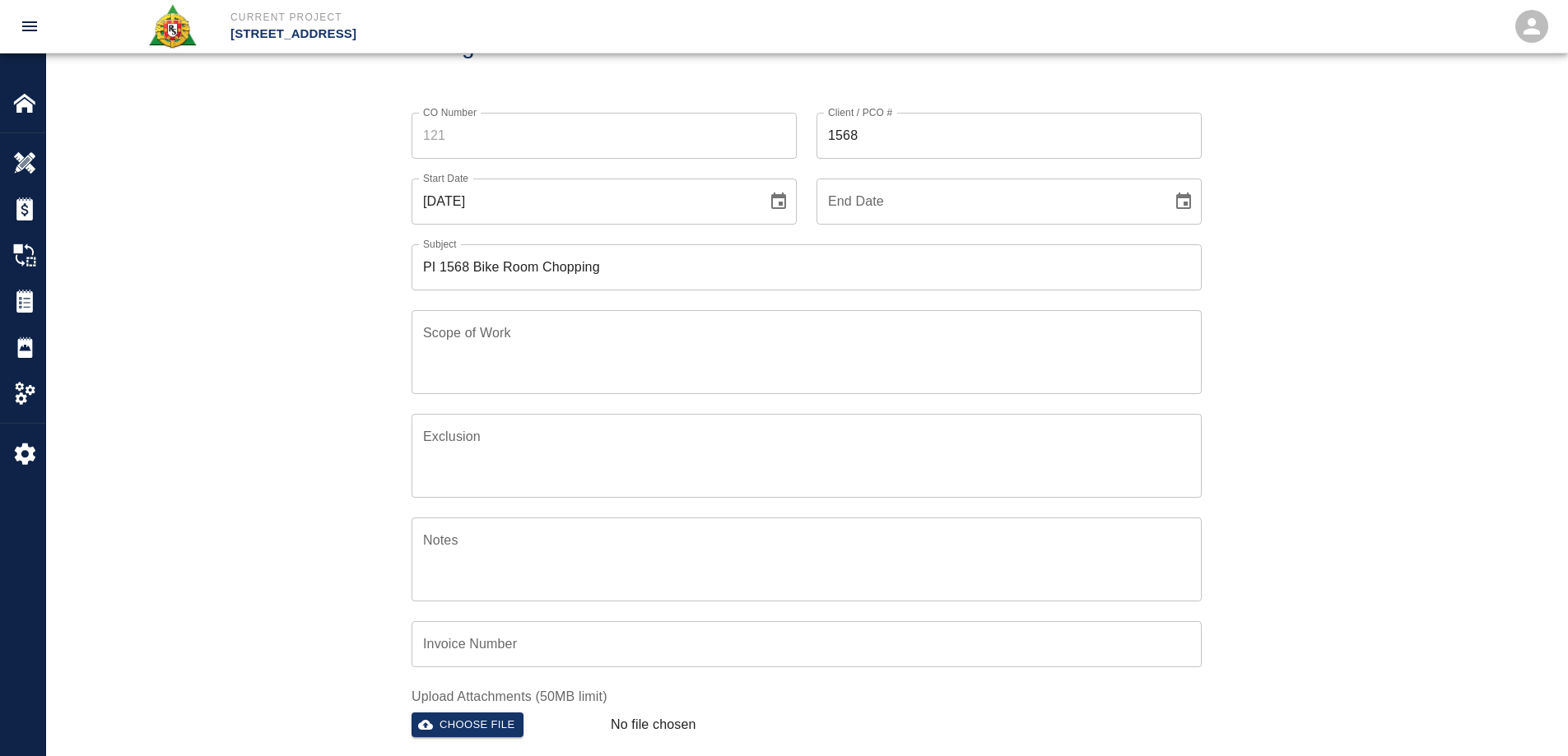
scroll to position [0, 0]
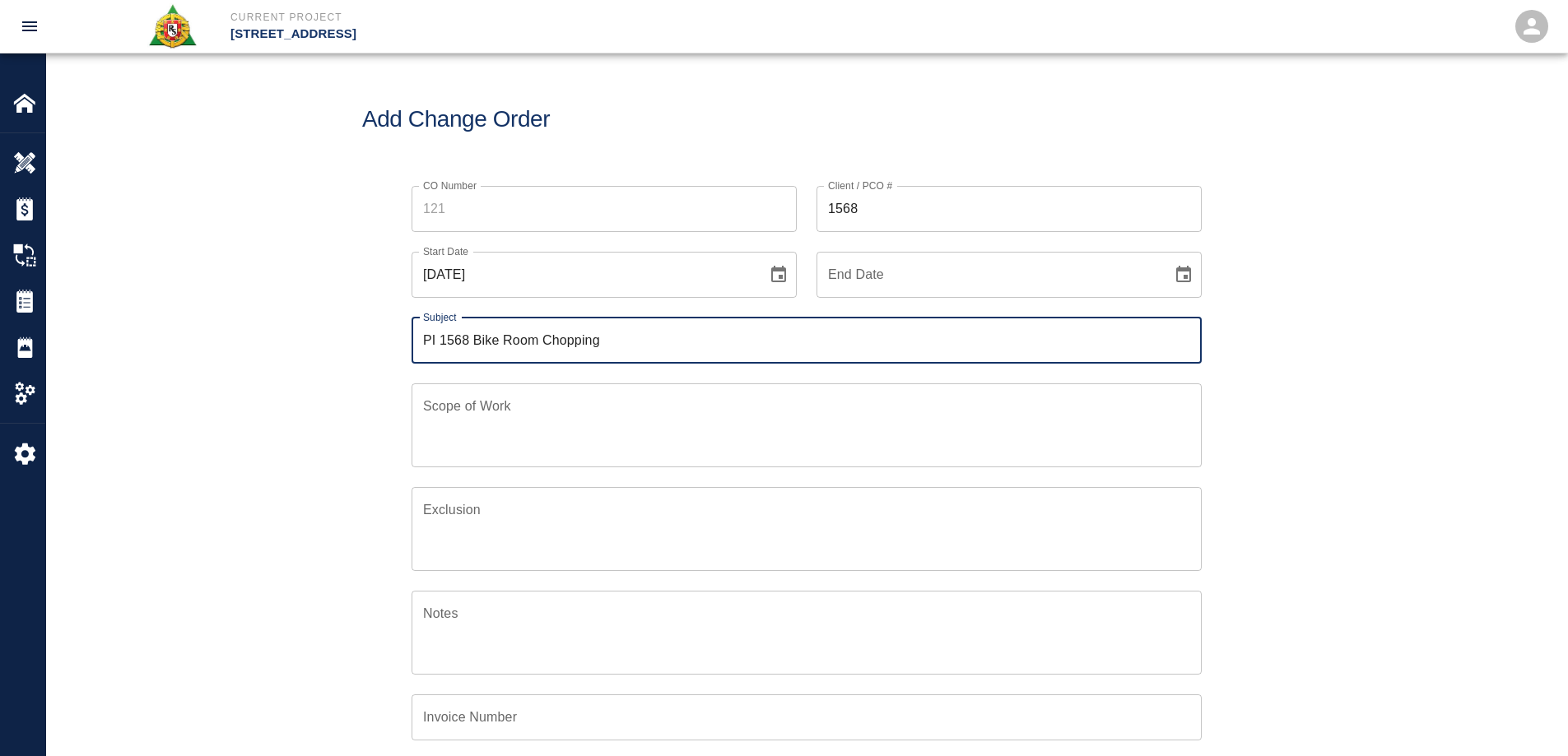
click at [621, 339] on input "PI 1568 Bike Room Chopping" at bounding box center [806, 340] width 790 height 46
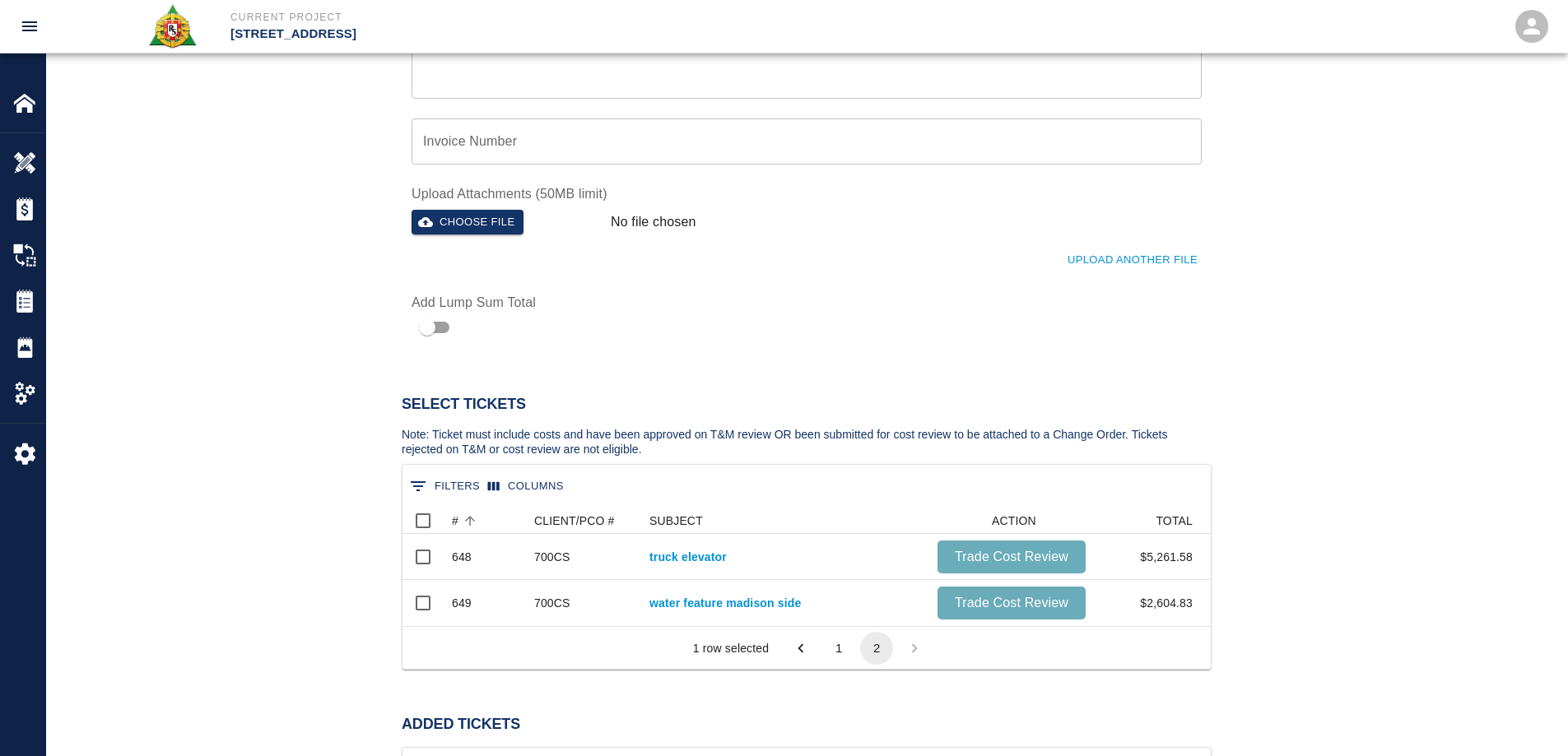
scroll to position [1070, 0]
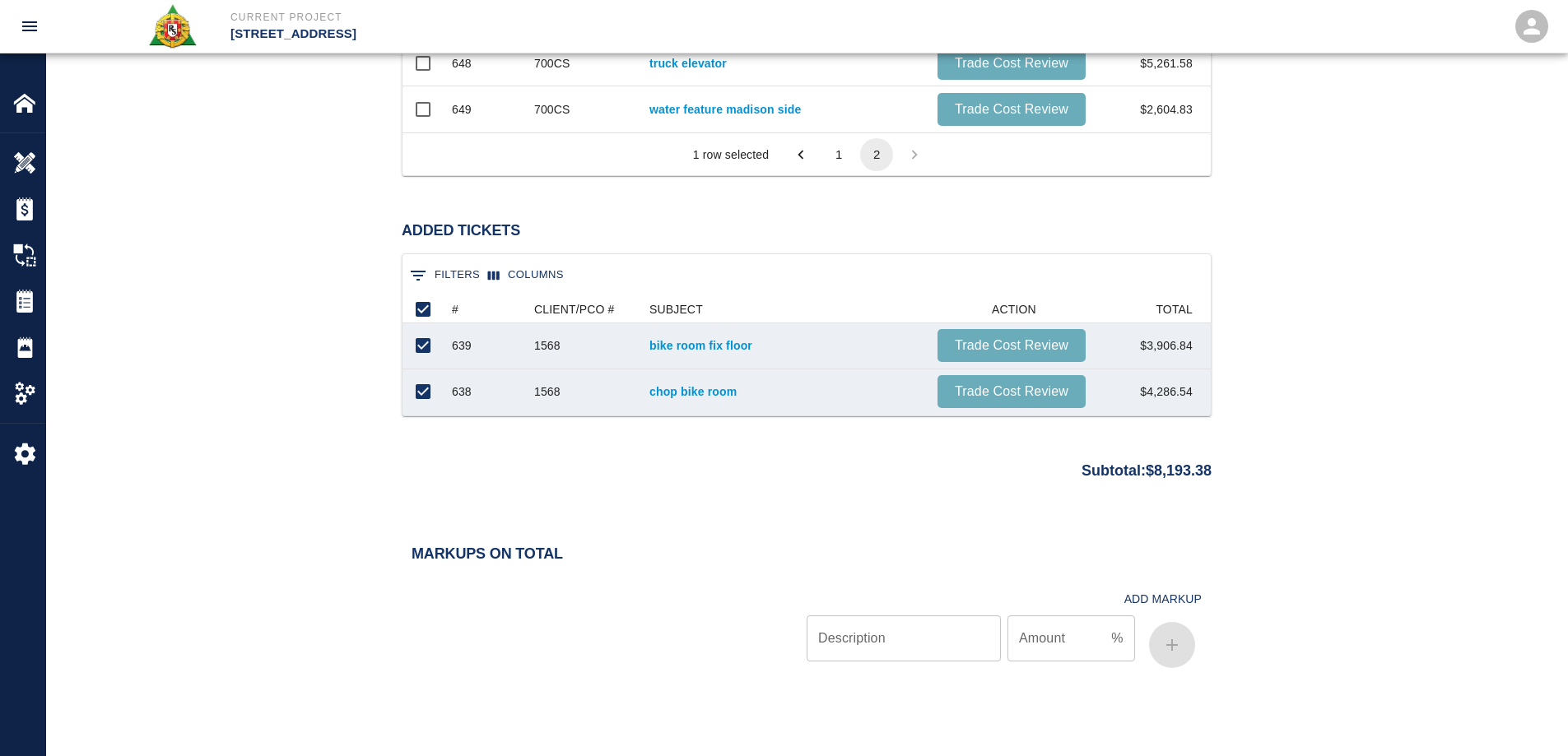
type input "PI 1568 Bike Room Chopping and Self Level Work"
click at [892, 649] on input "Description" at bounding box center [903, 638] width 194 height 46
type input "bond"
type input "7"
type input ".70"
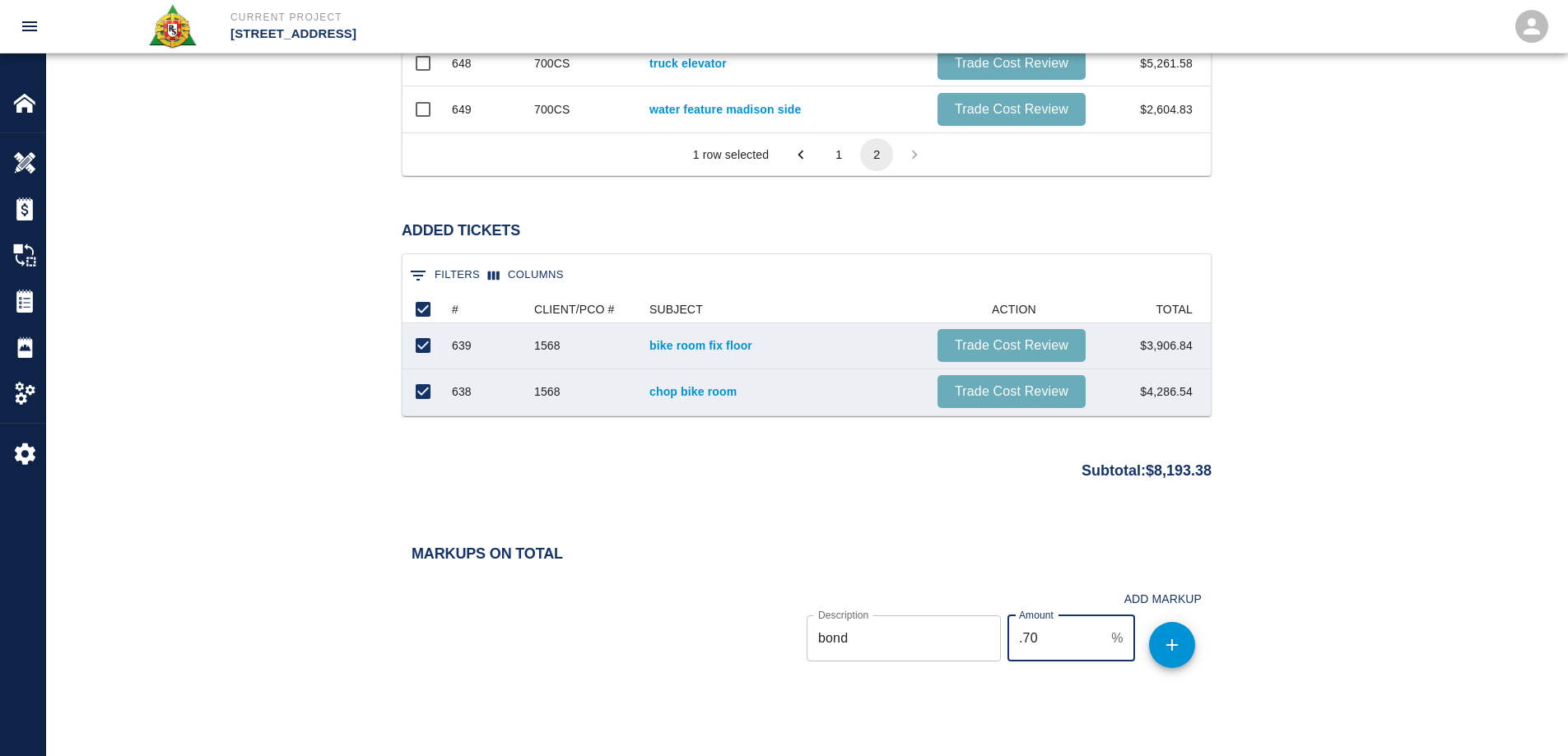
click at [1175, 640] on icon "button" at bounding box center [1172, 645] width 20 height 20
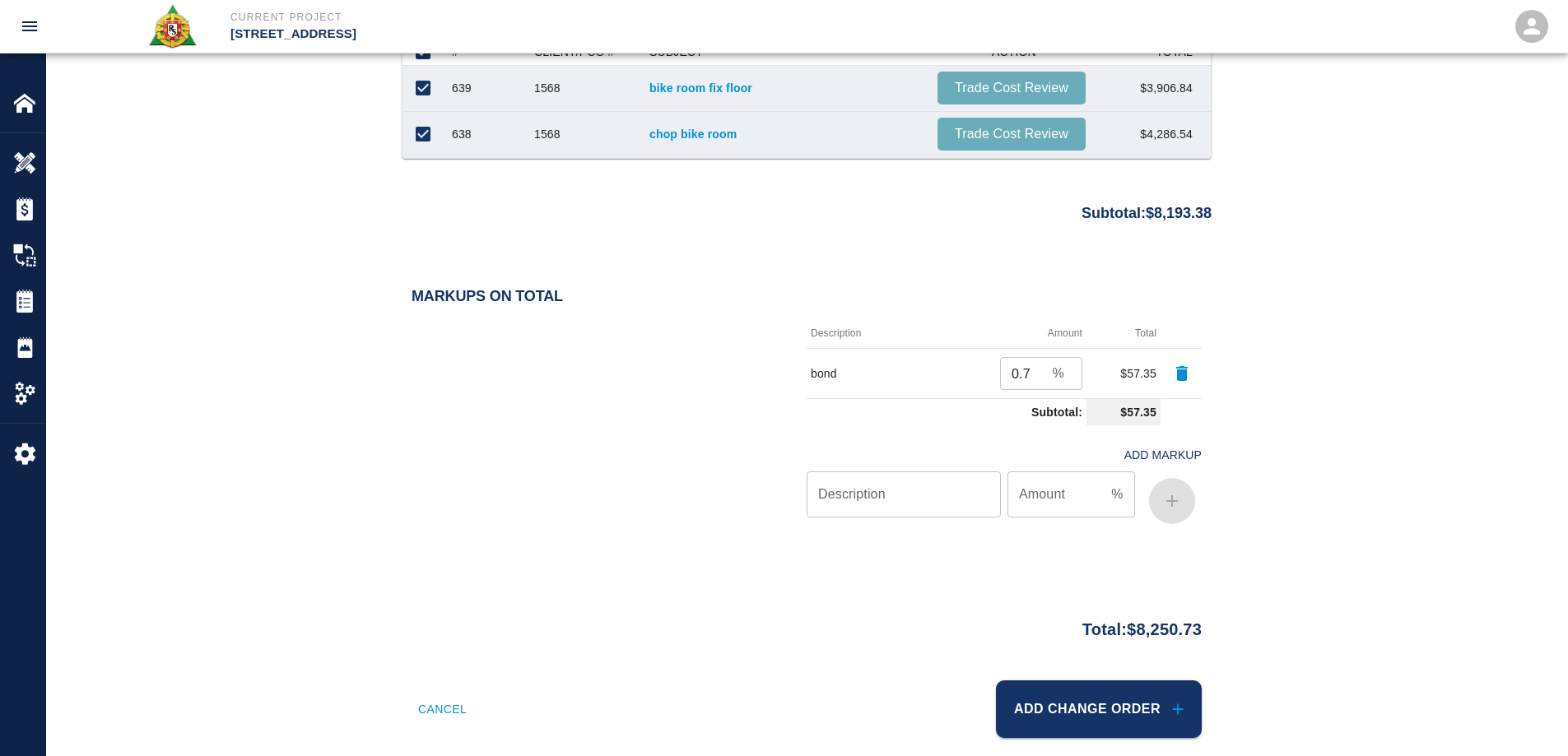
scroll to position [1349, 0]
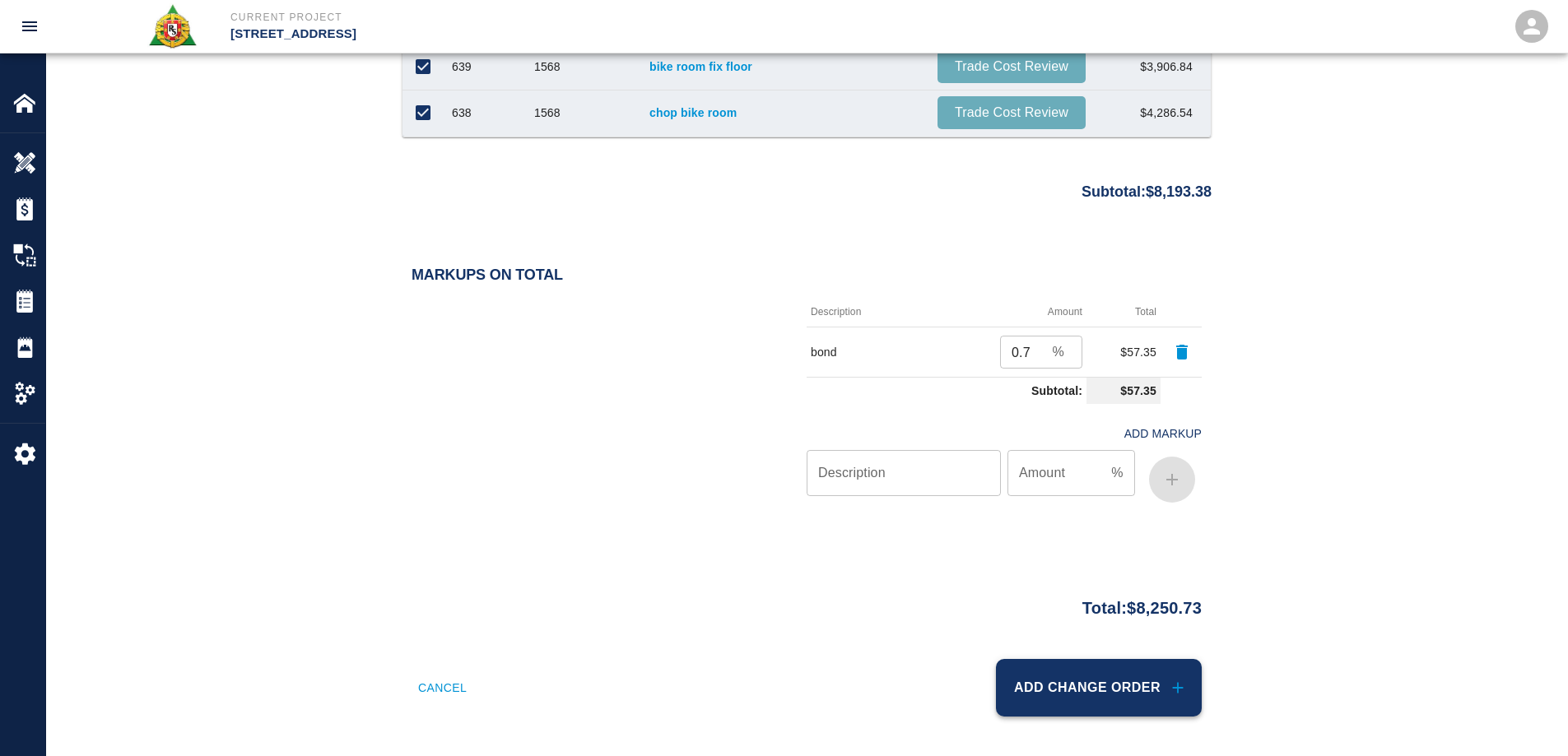
click at [1129, 692] on button "Add Change Order" at bounding box center [1099, 688] width 206 height 57
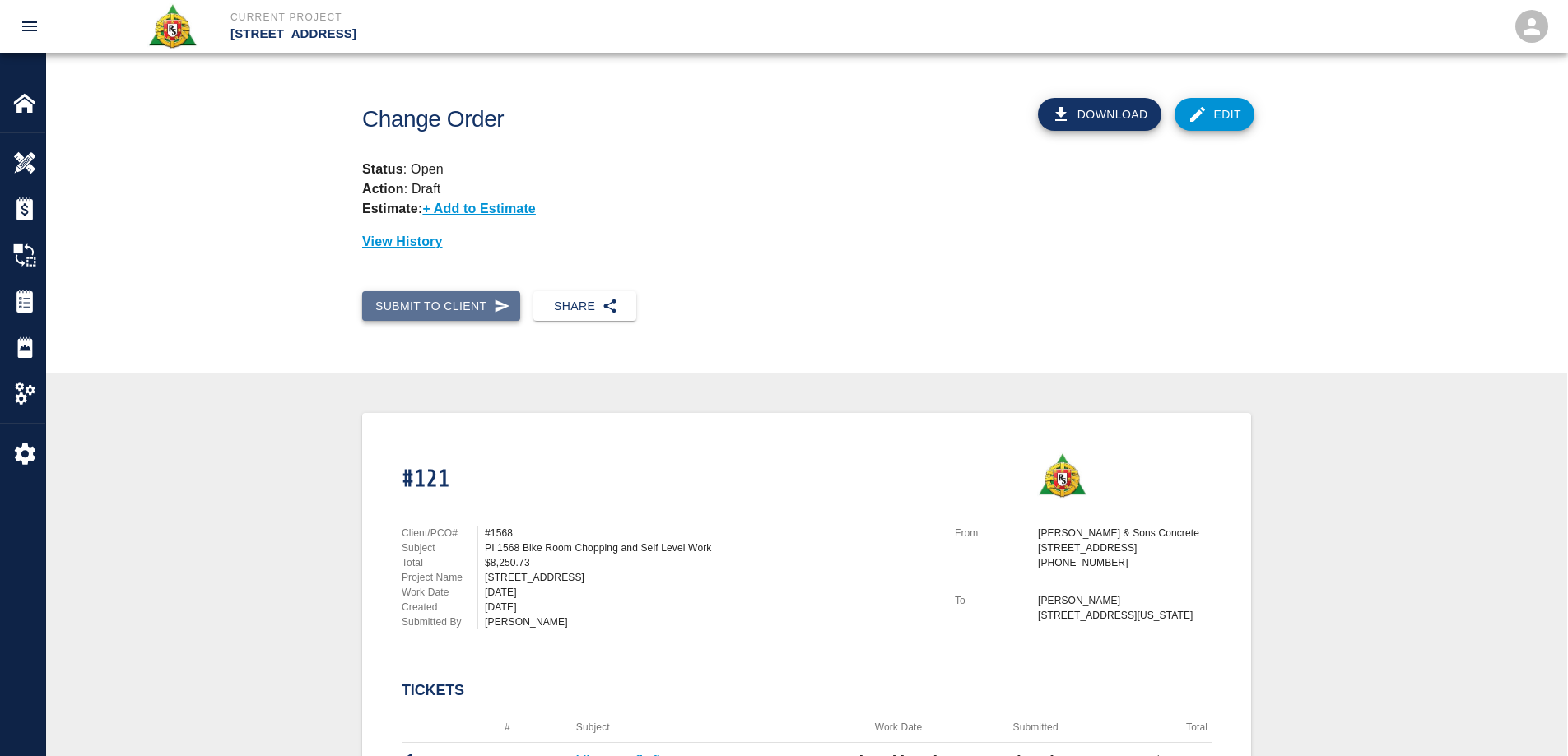
click at [414, 309] on button "Submit to Client" at bounding box center [441, 306] width 158 height 31
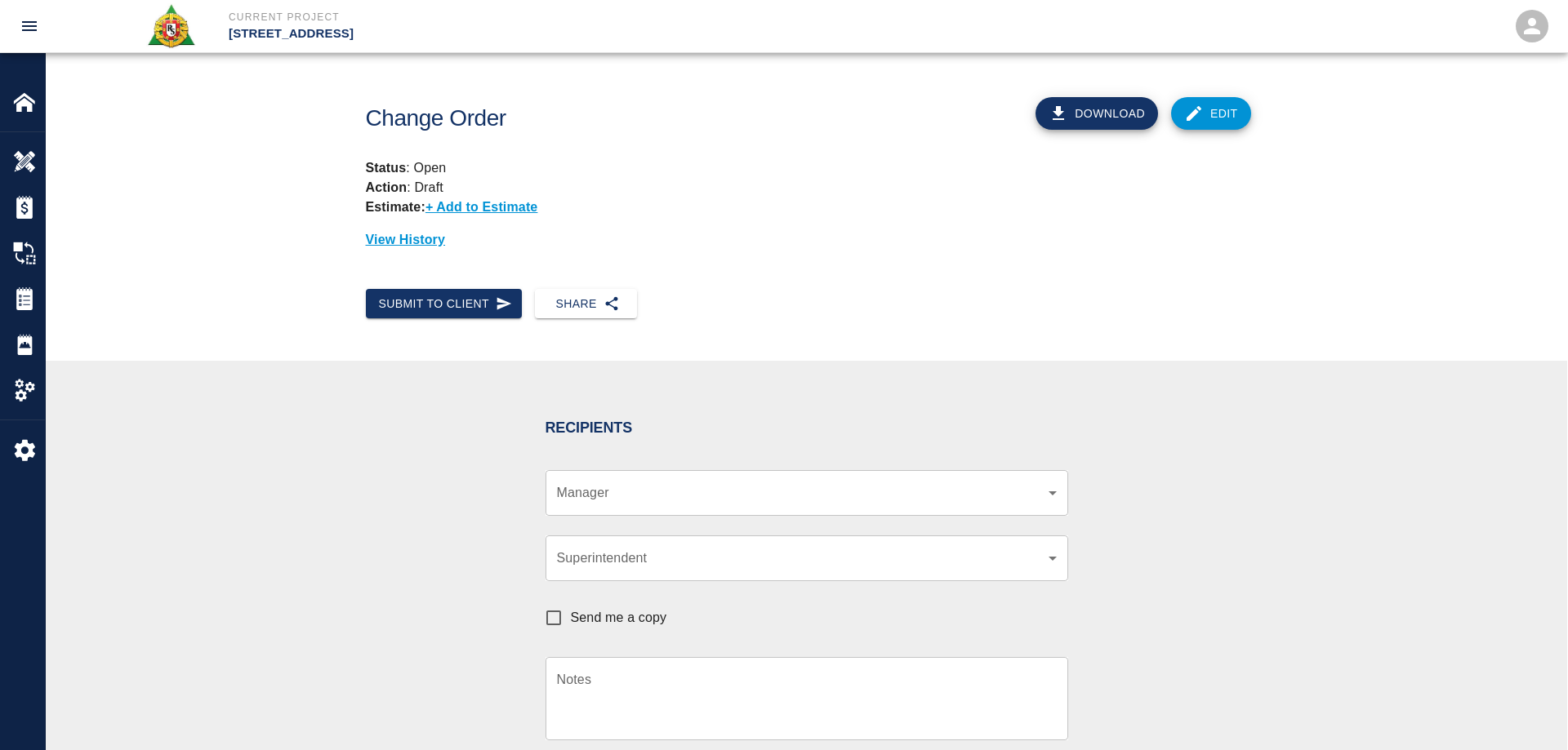
click at [638, 502] on body "Current Project 270 Park Ave Home 270 Park Ave Overview Estimates Change Orders…" at bounding box center [784, 375] width 1568 height 750
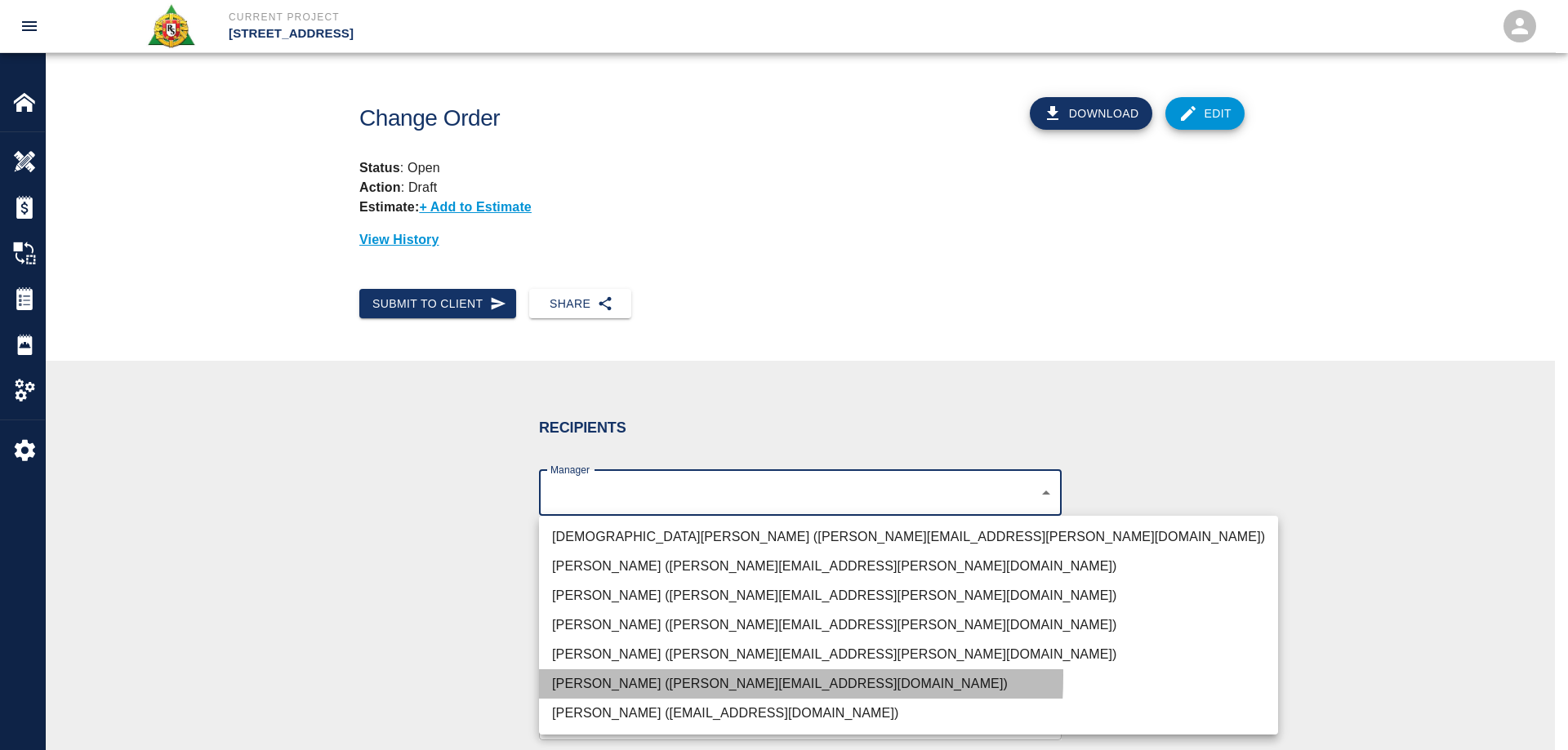
click at [620, 675] on li "Brian Daly (brian.daly1@aecom.com)" at bounding box center [908, 684] width 739 height 30
type input "85da188b-cc1c-4675-87f9-ec2c37837295"
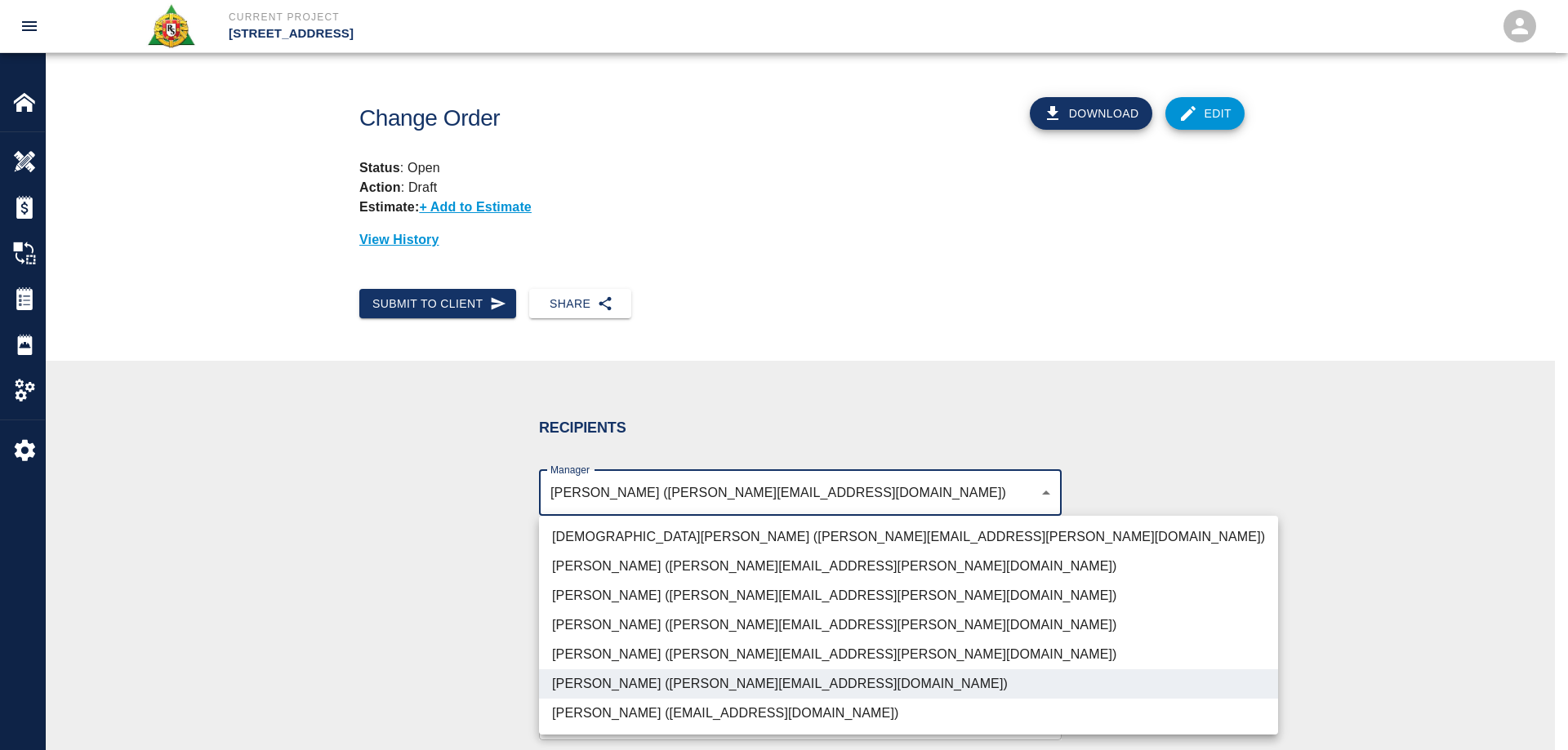
click at [384, 654] on div at bounding box center [784, 375] width 1568 height 750
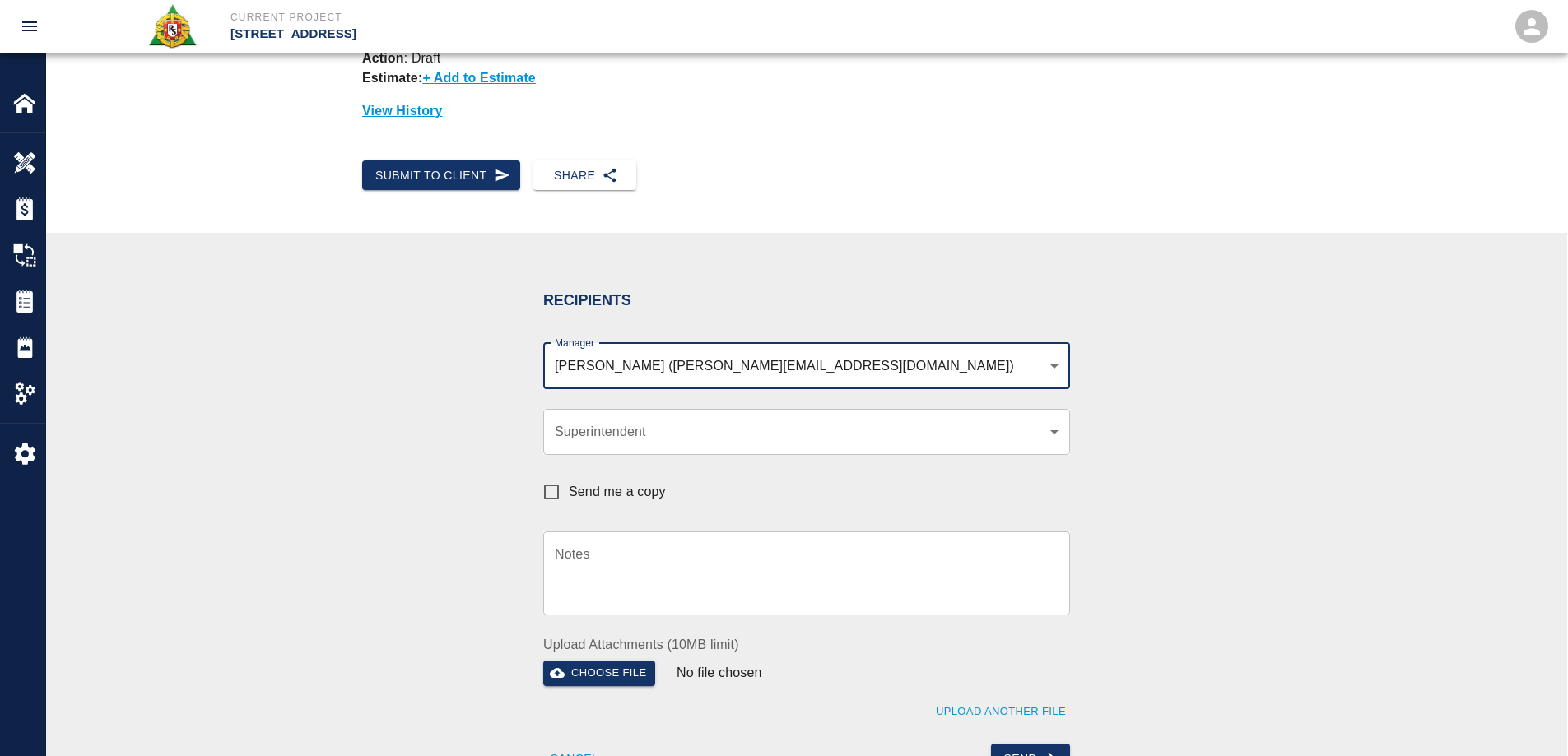
scroll to position [329, 0]
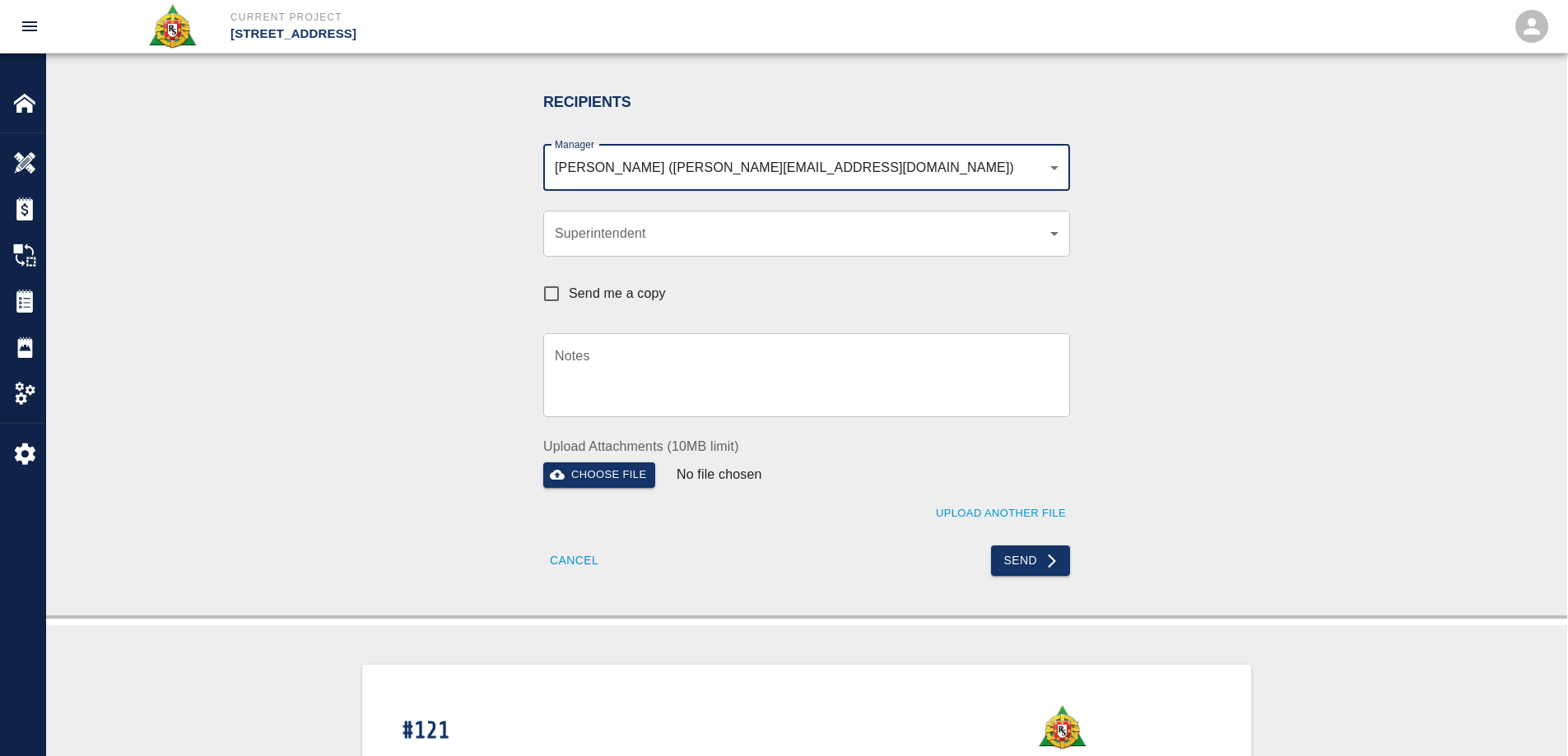
click at [579, 358] on textarea "Notes" at bounding box center [807, 375] width 504 height 57
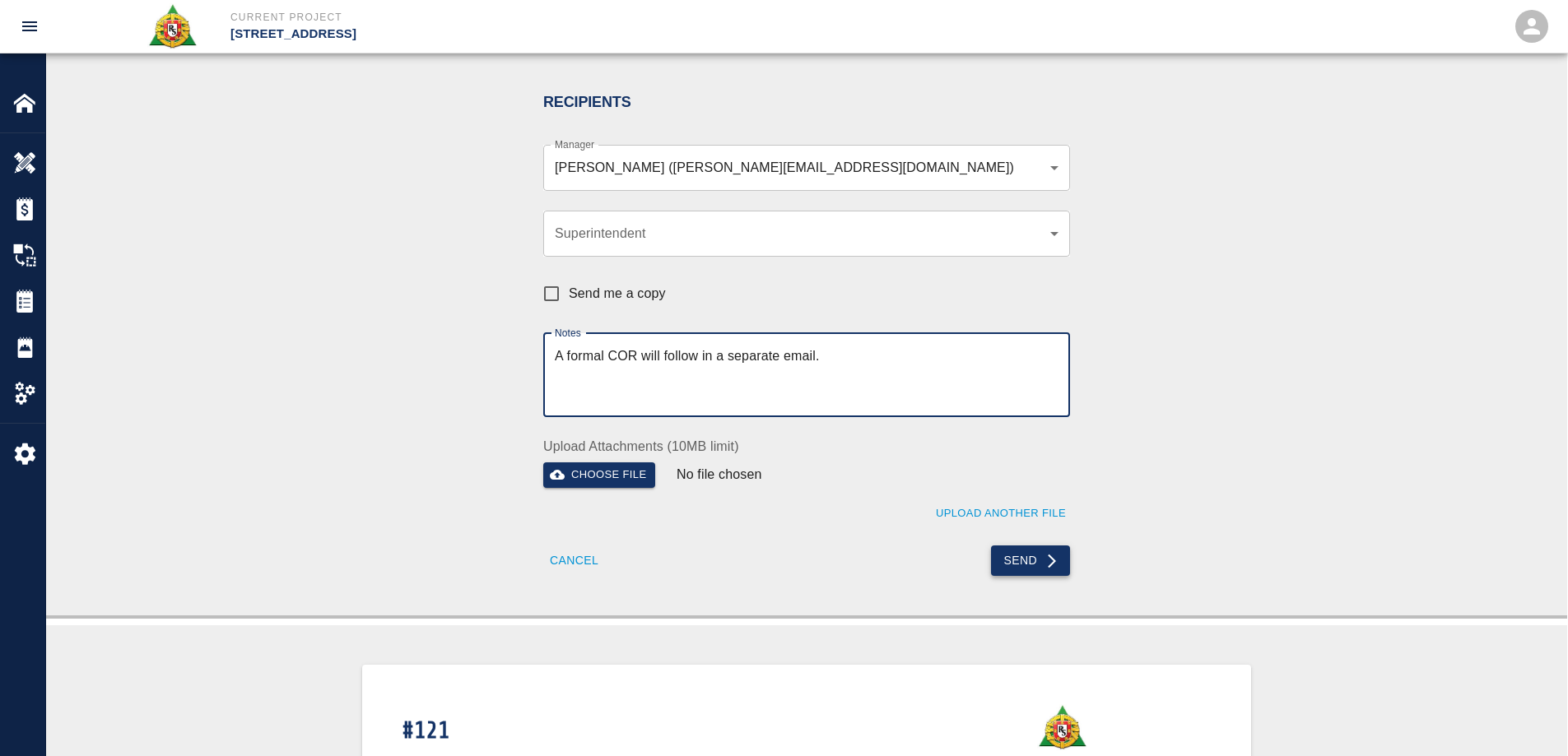
type textarea "A formal COR will follow in a separate email."
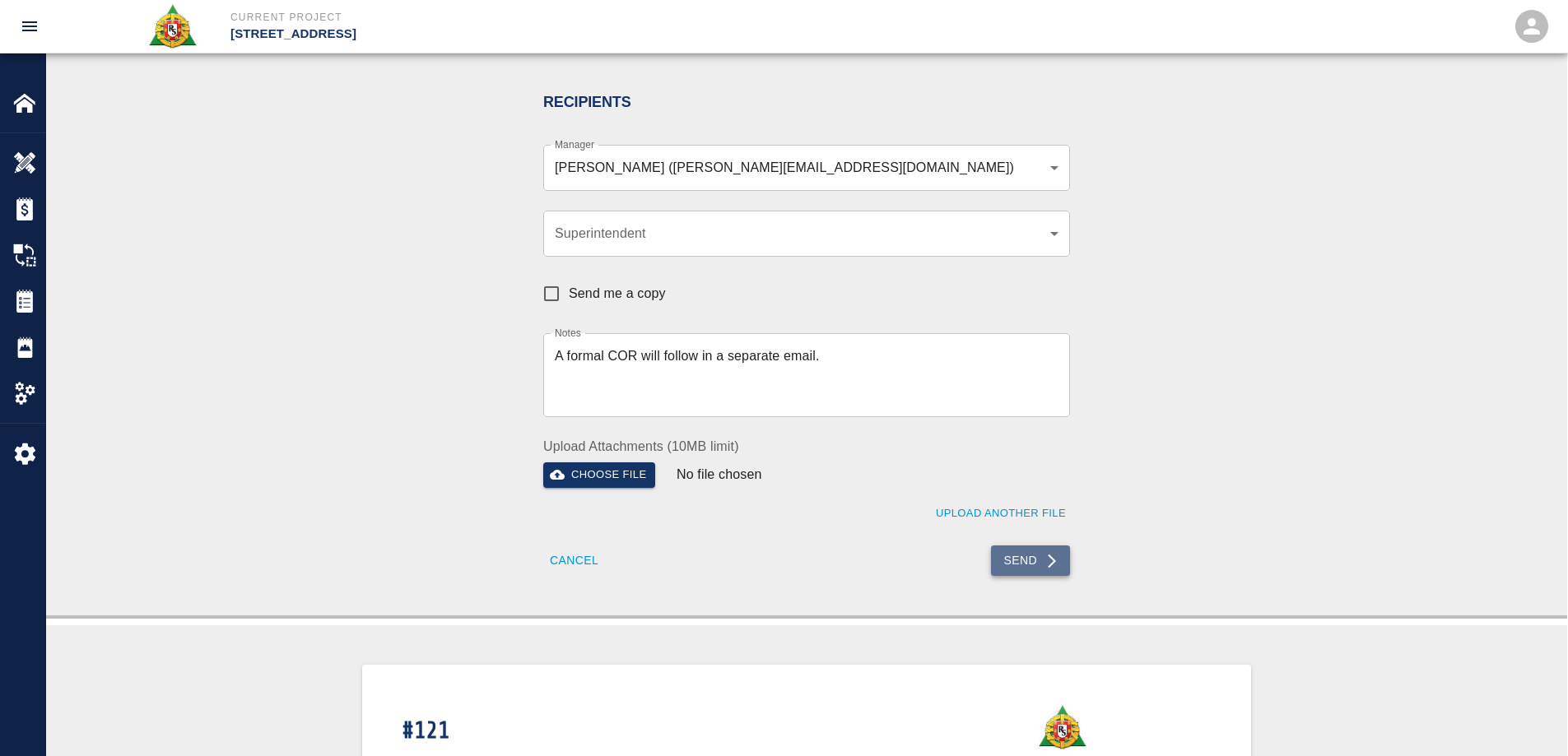
click at [1044, 557] on icon "submit" at bounding box center [1053, 561] width 17 height 17
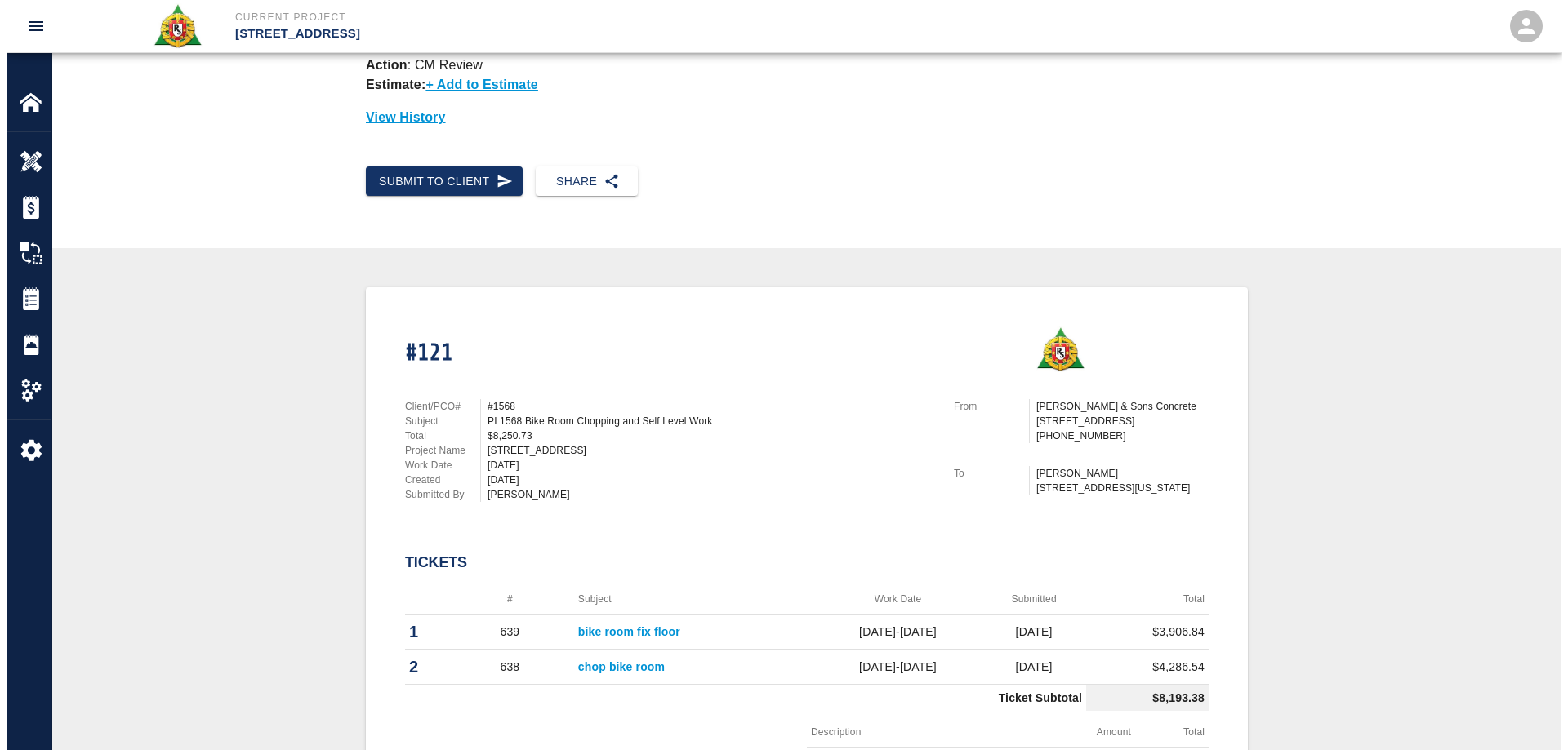
scroll to position [0, 0]
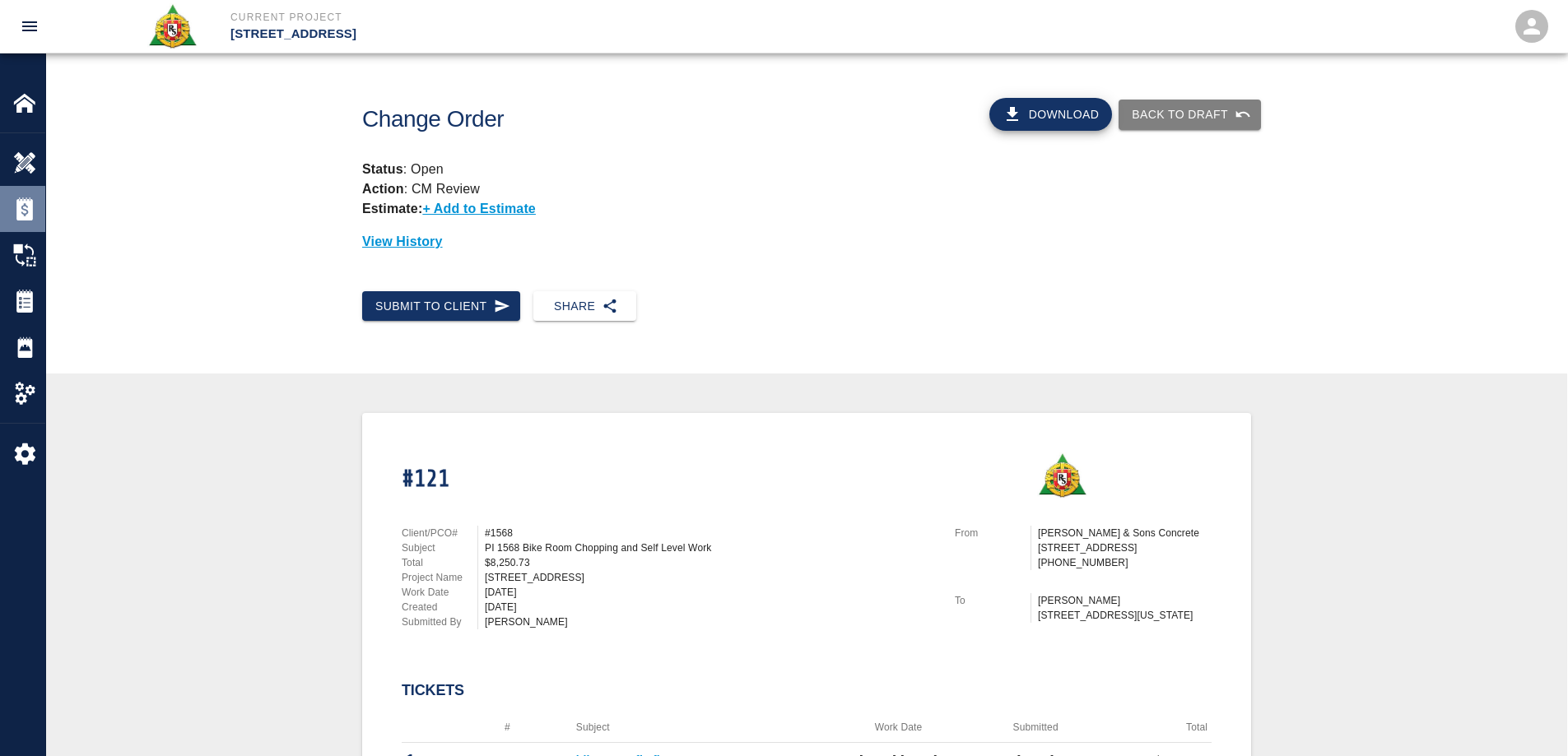
click at [35, 203] on img at bounding box center [24, 209] width 23 height 23
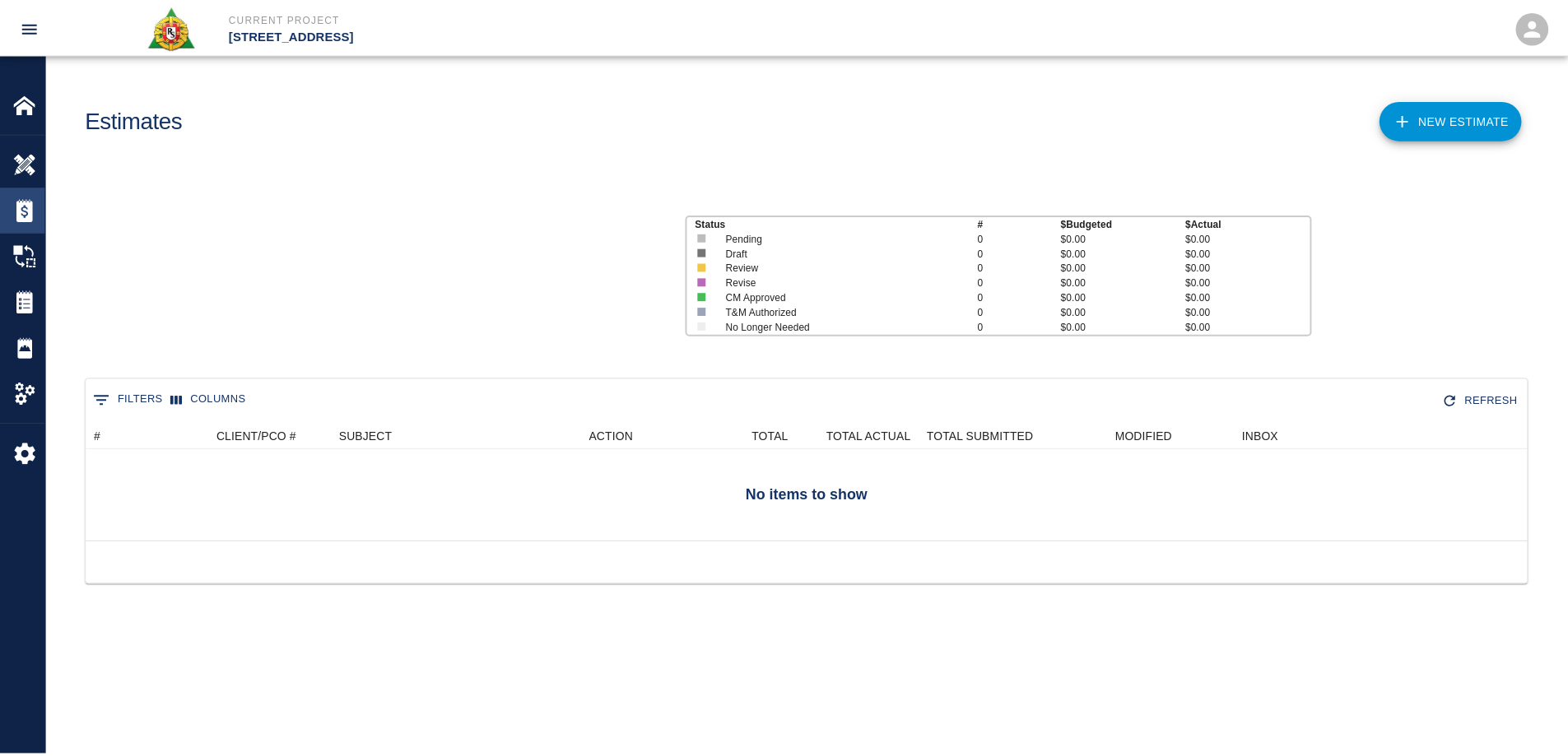
scroll to position [106, 1441]
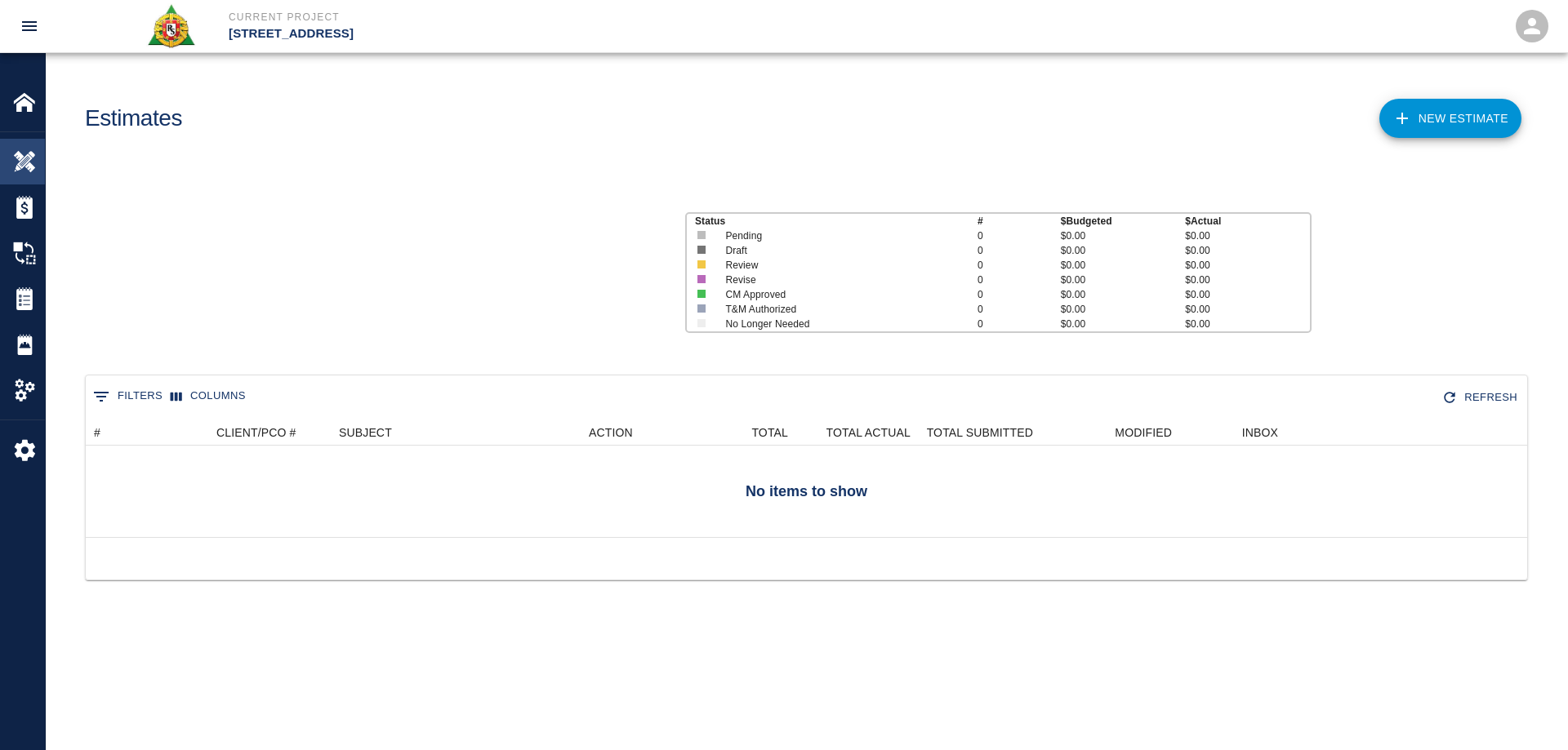
click at [28, 166] on img at bounding box center [24, 162] width 23 height 23
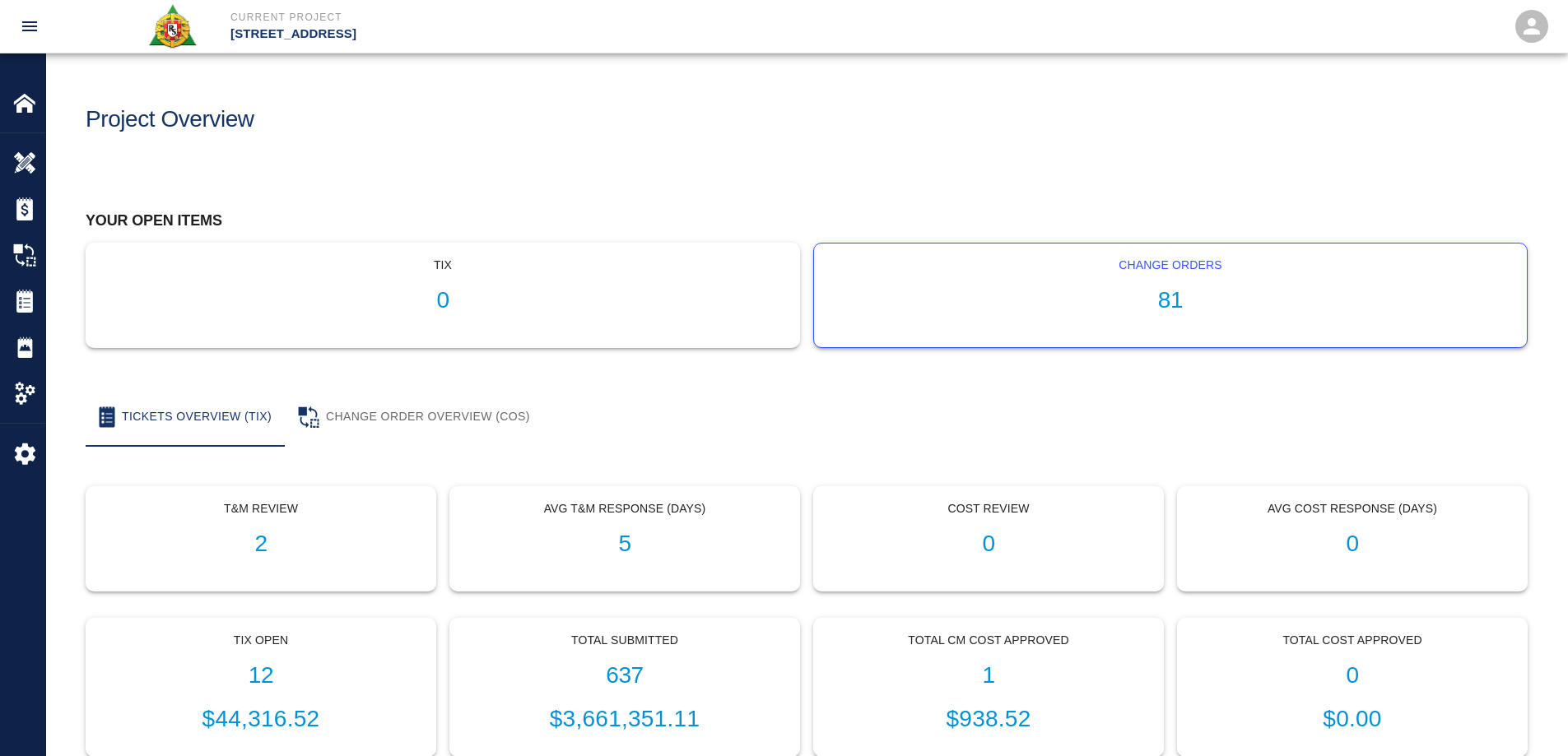
click at [1175, 293] on h1 "81" at bounding box center [1171, 301] width 687 height 27
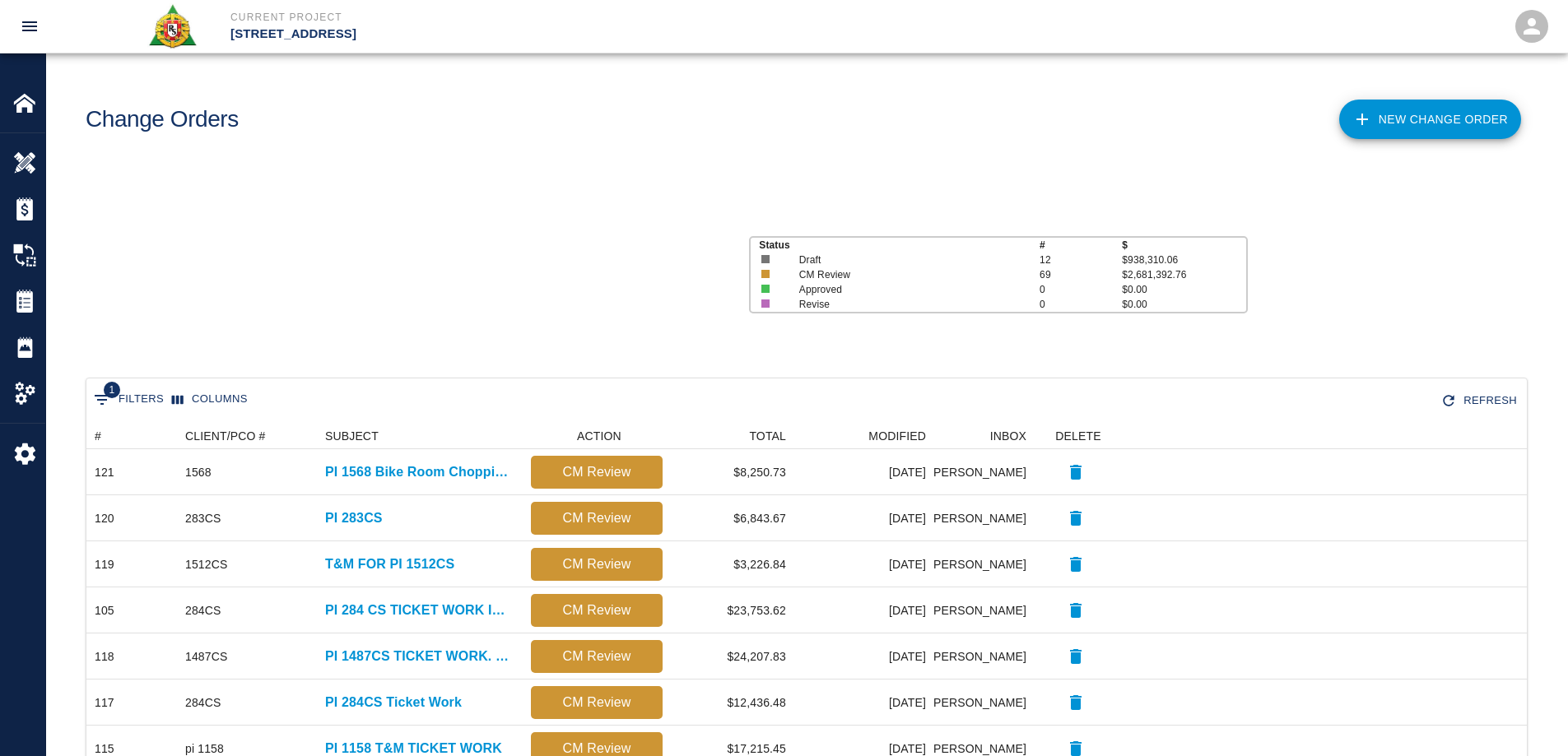
scroll to position [936, 1428]
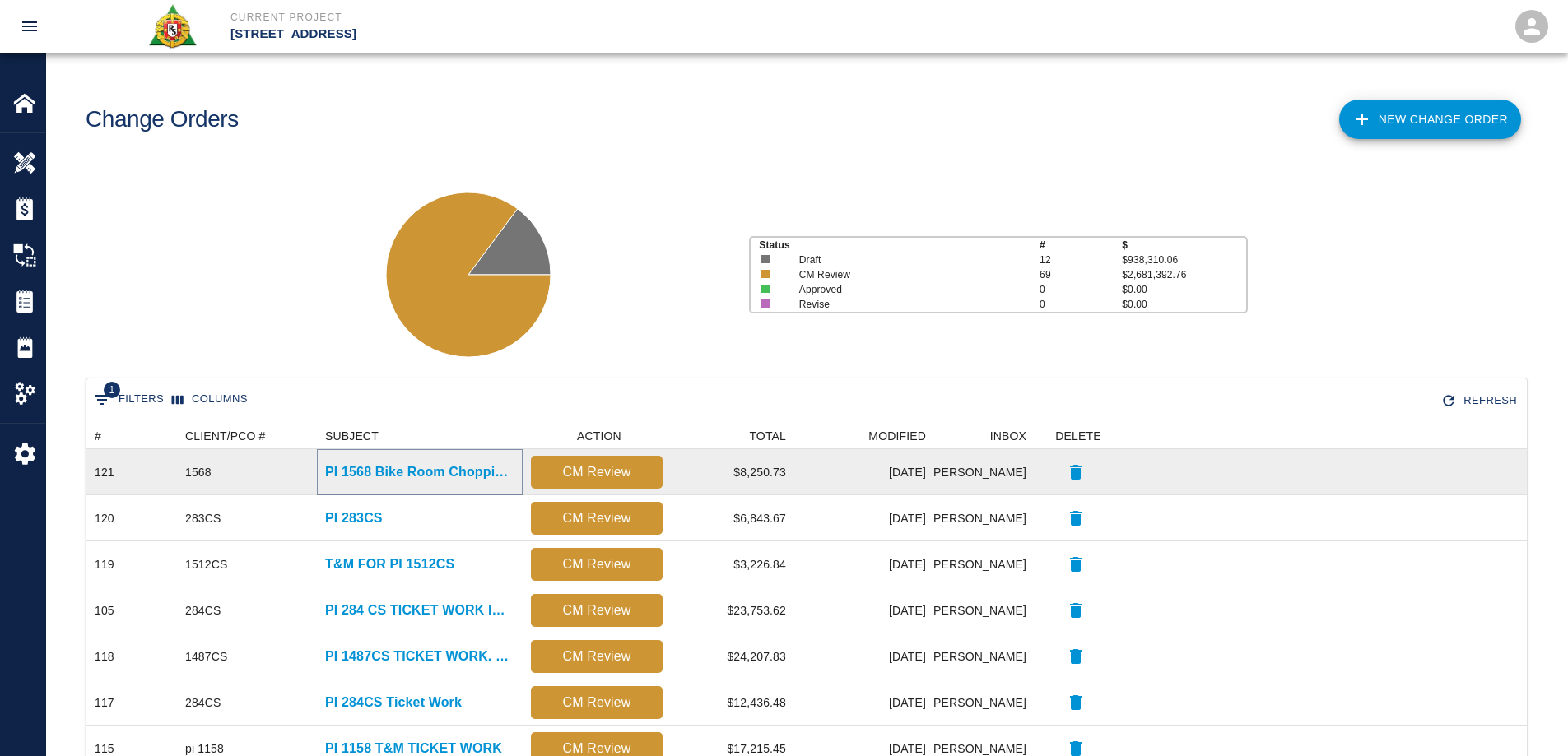
click at [408, 468] on p "PI 1568 Bike Room Chopping and Self Level Work" at bounding box center [420, 472] width 189 height 20
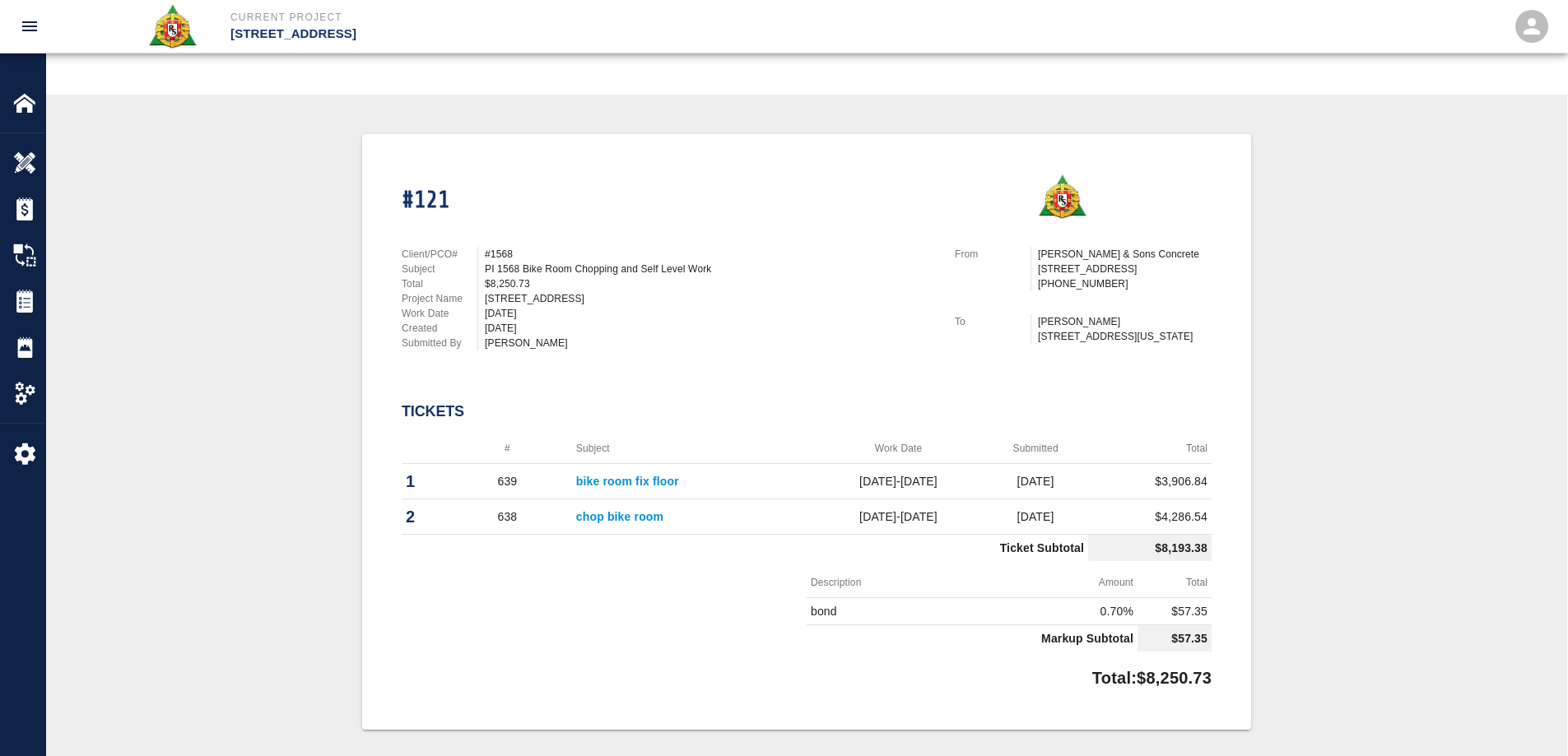
scroll to position [23, 0]
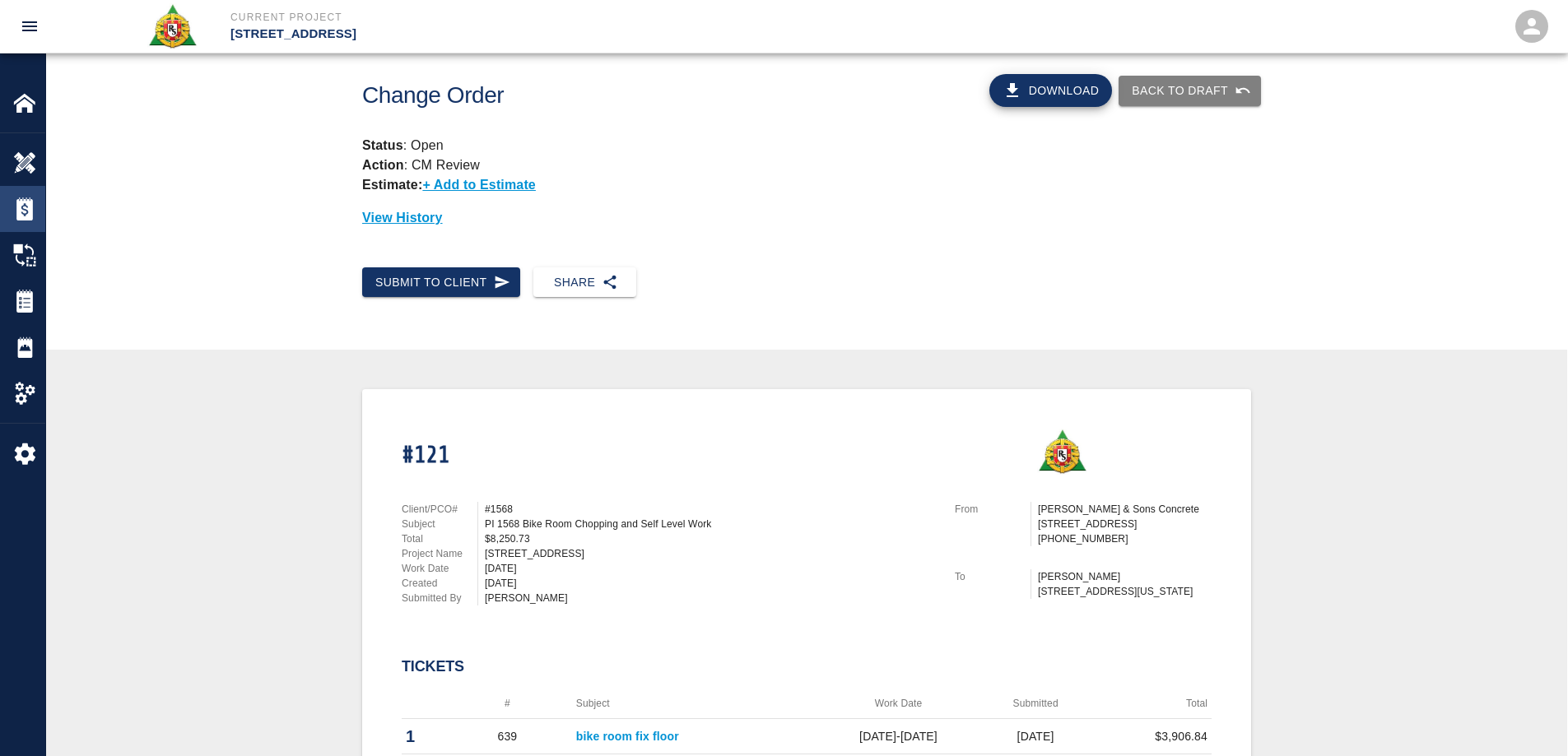
click at [17, 214] on img at bounding box center [24, 209] width 23 height 23
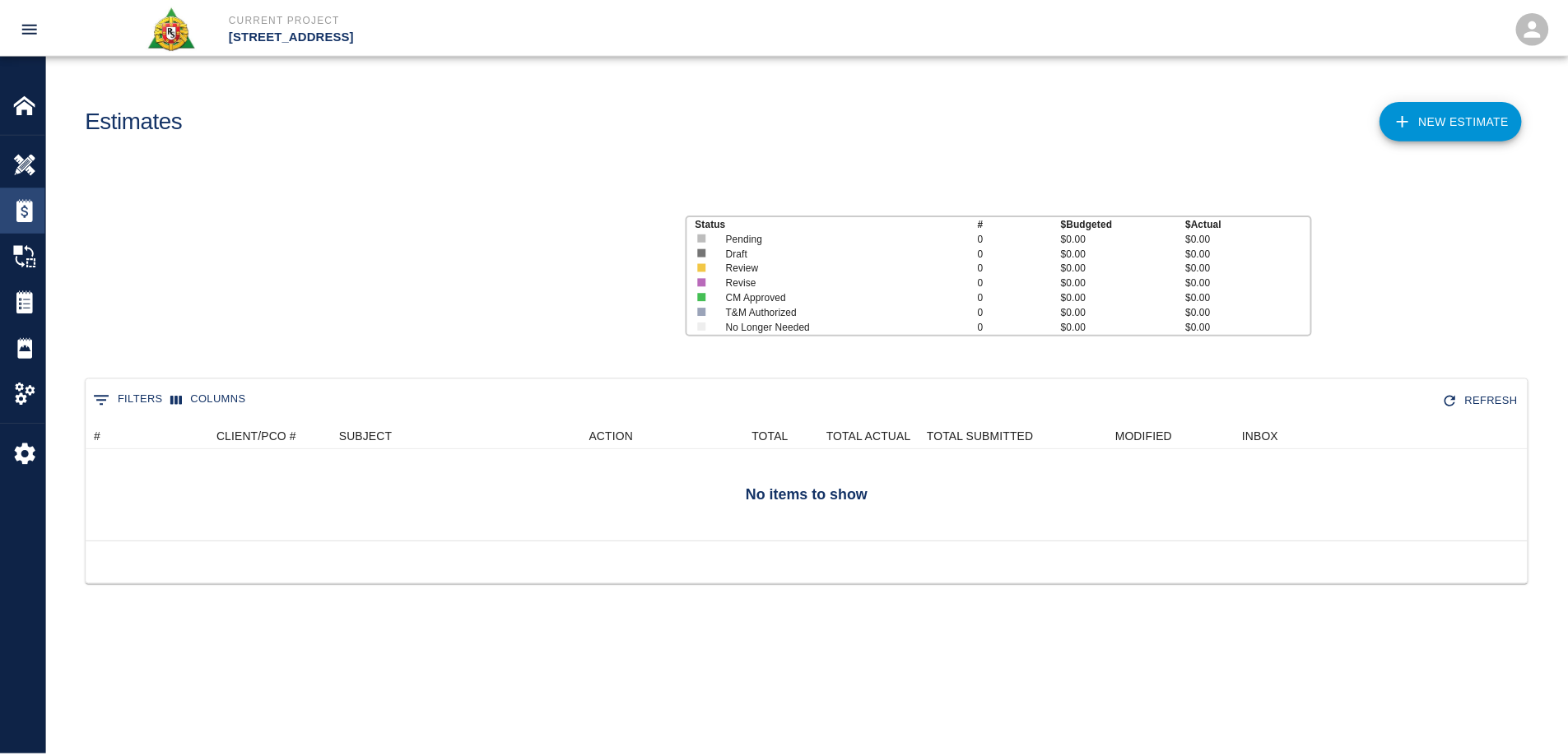
scroll to position [106, 1441]
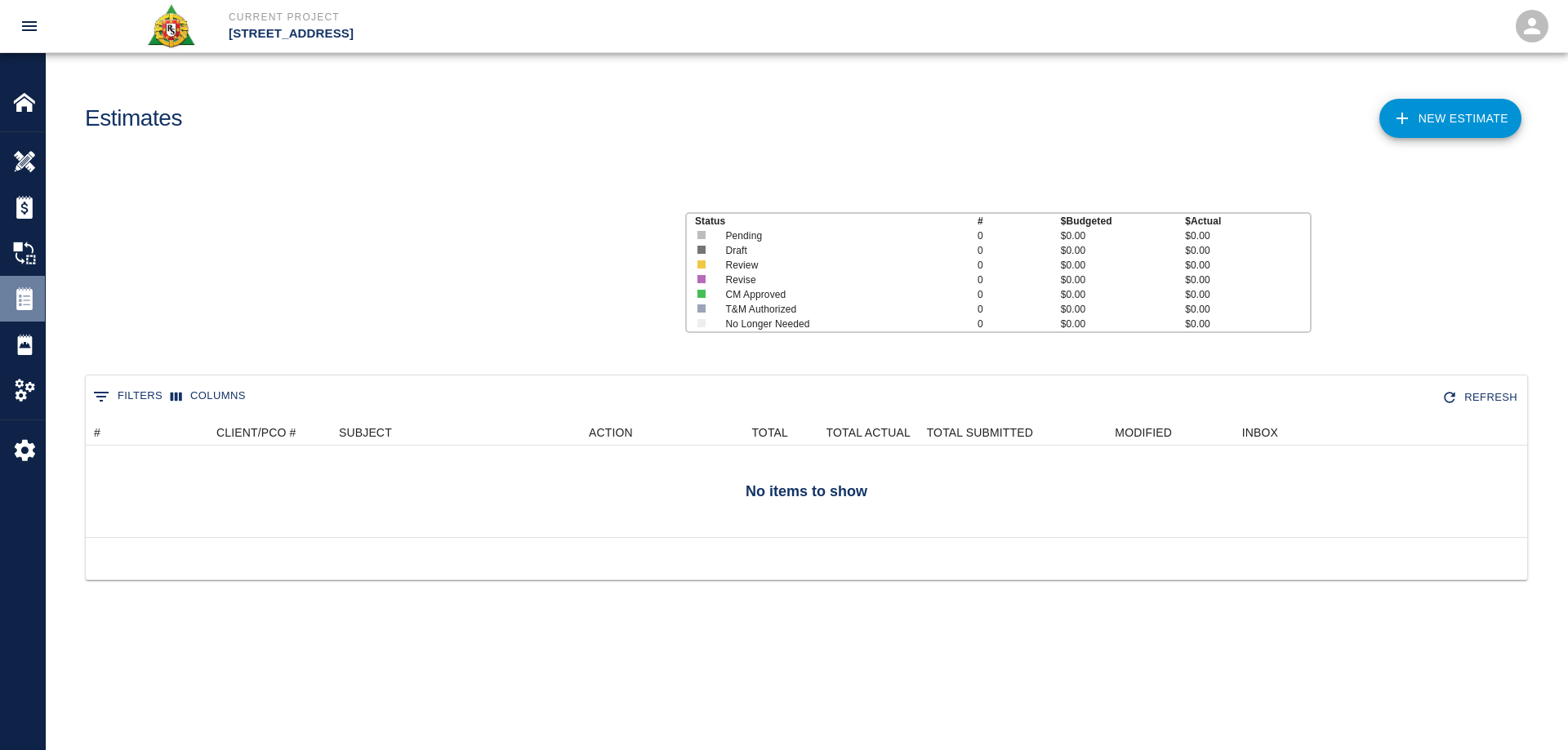
click at [28, 301] on img at bounding box center [24, 298] width 23 height 23
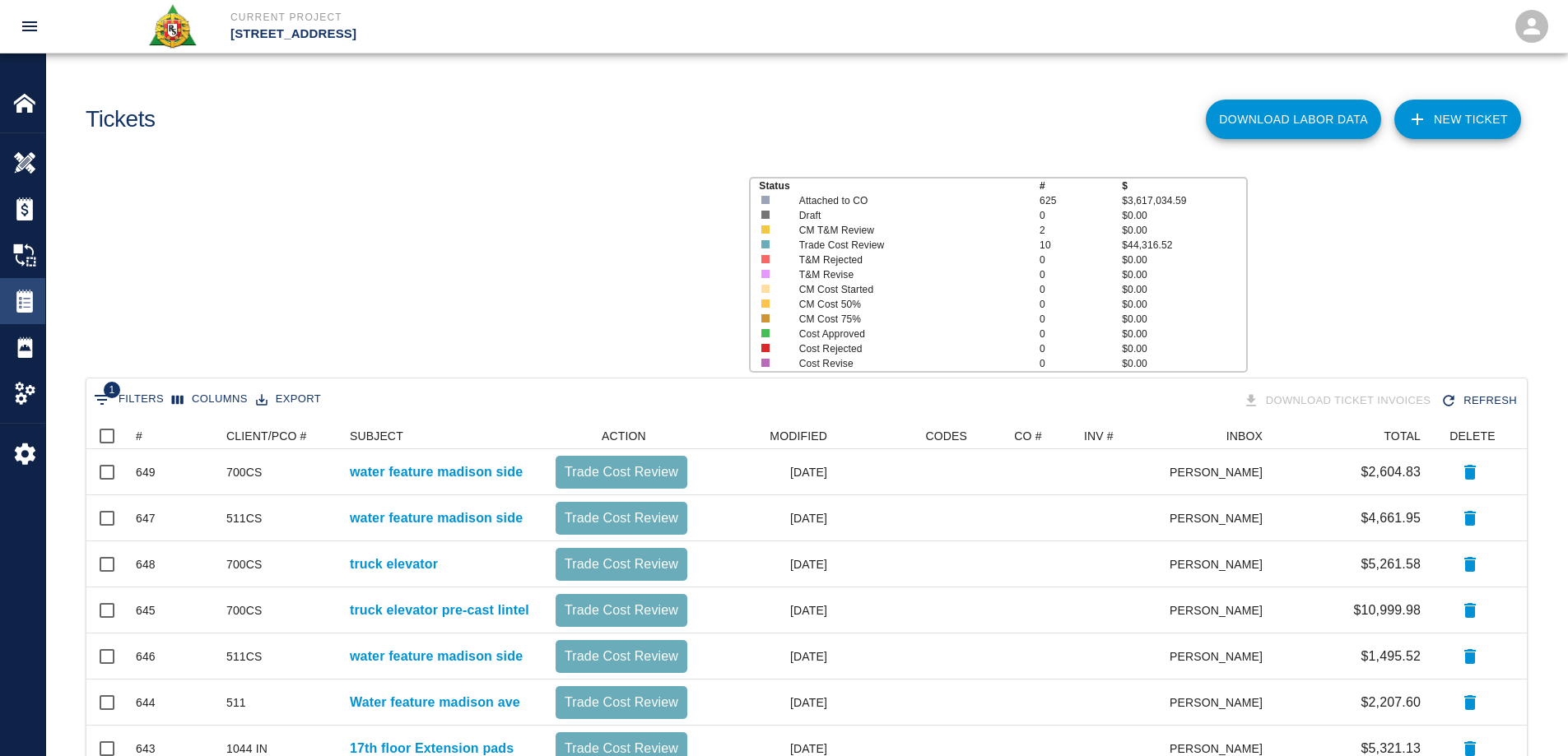
scroll to position [567, 1428]
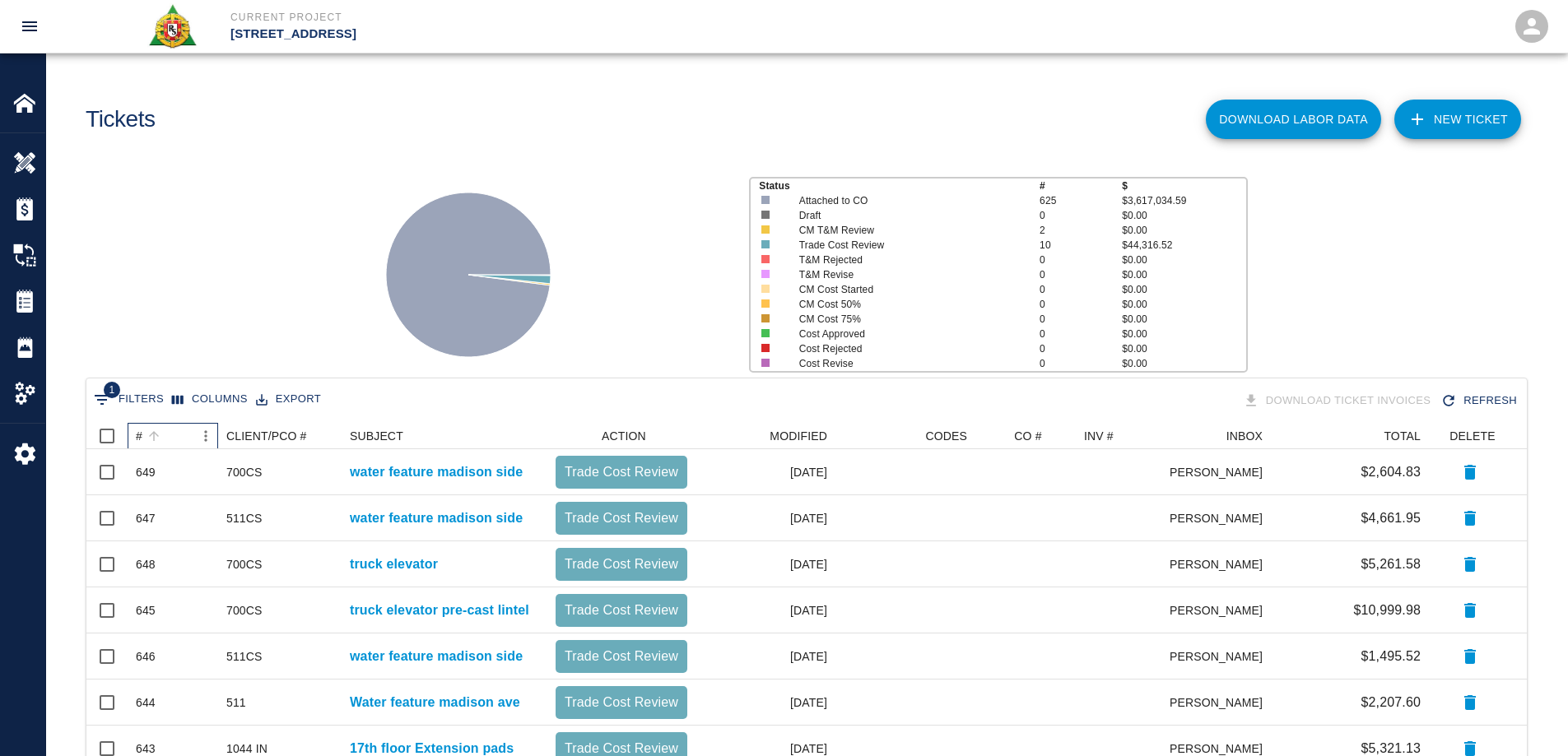
click at [141, 435] on div "#" at bounding box center [139, 437] width 7 height 26
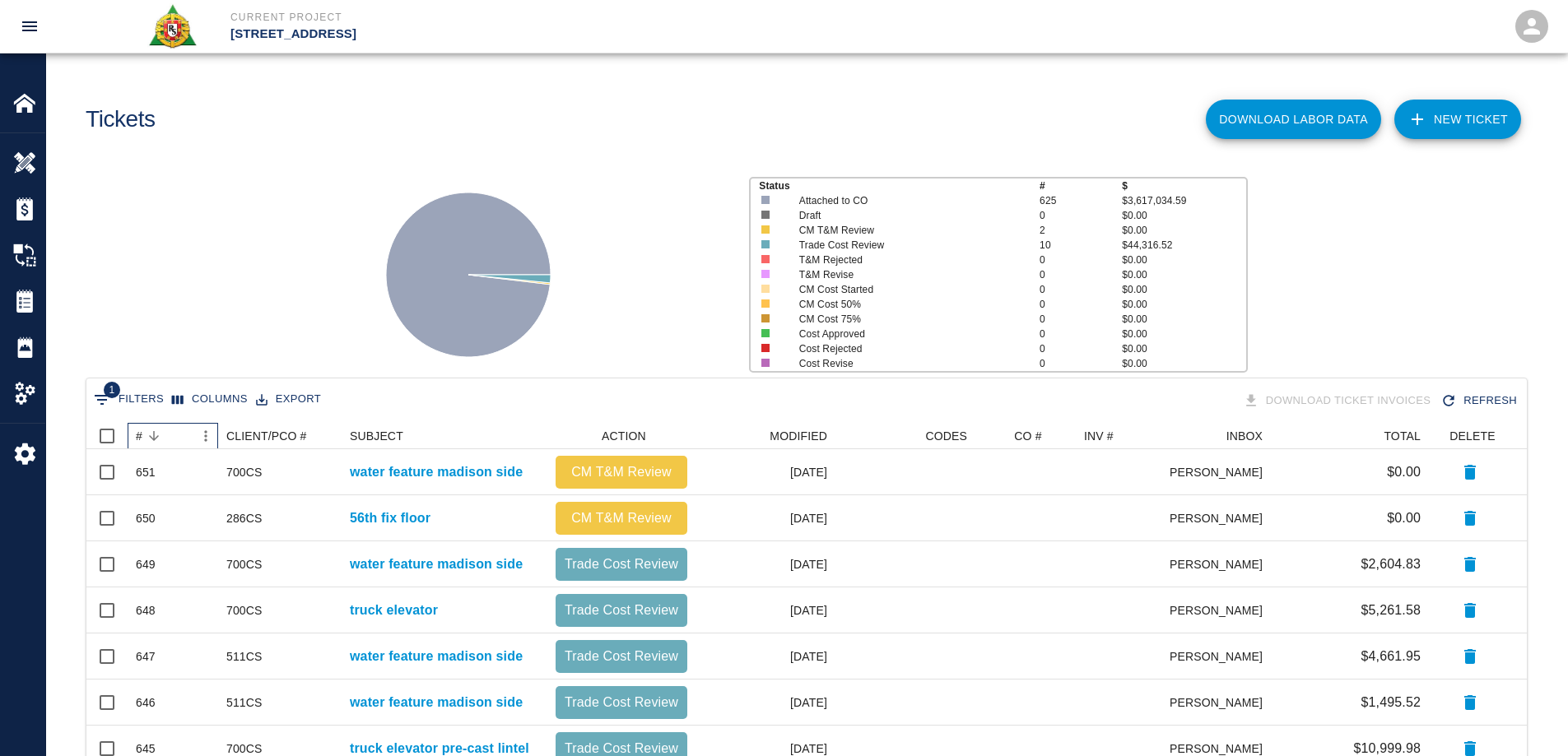
click at [141, 435] on div "#" at bounding box center [139, 437] width 7 height 26
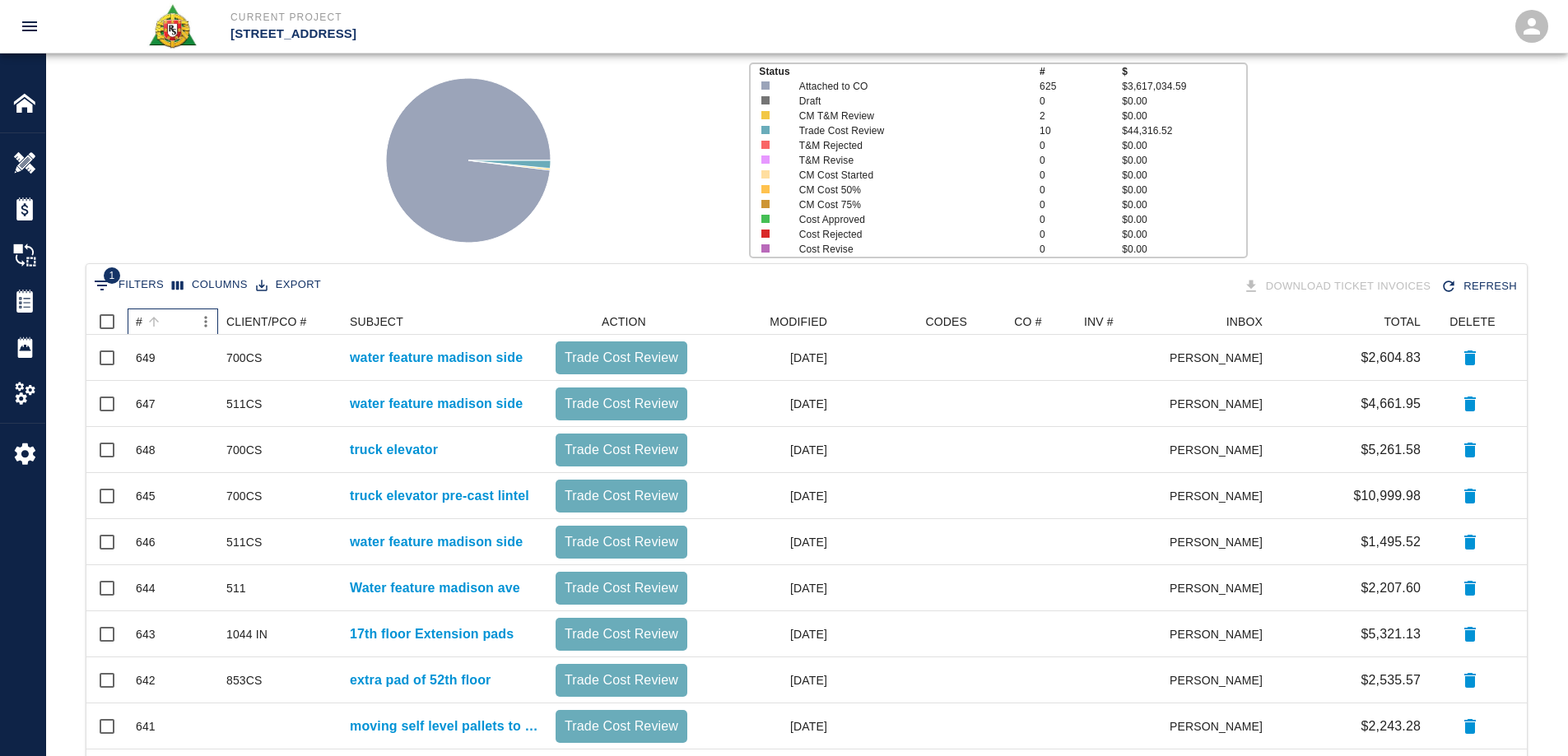
scroll to position [0, 0]
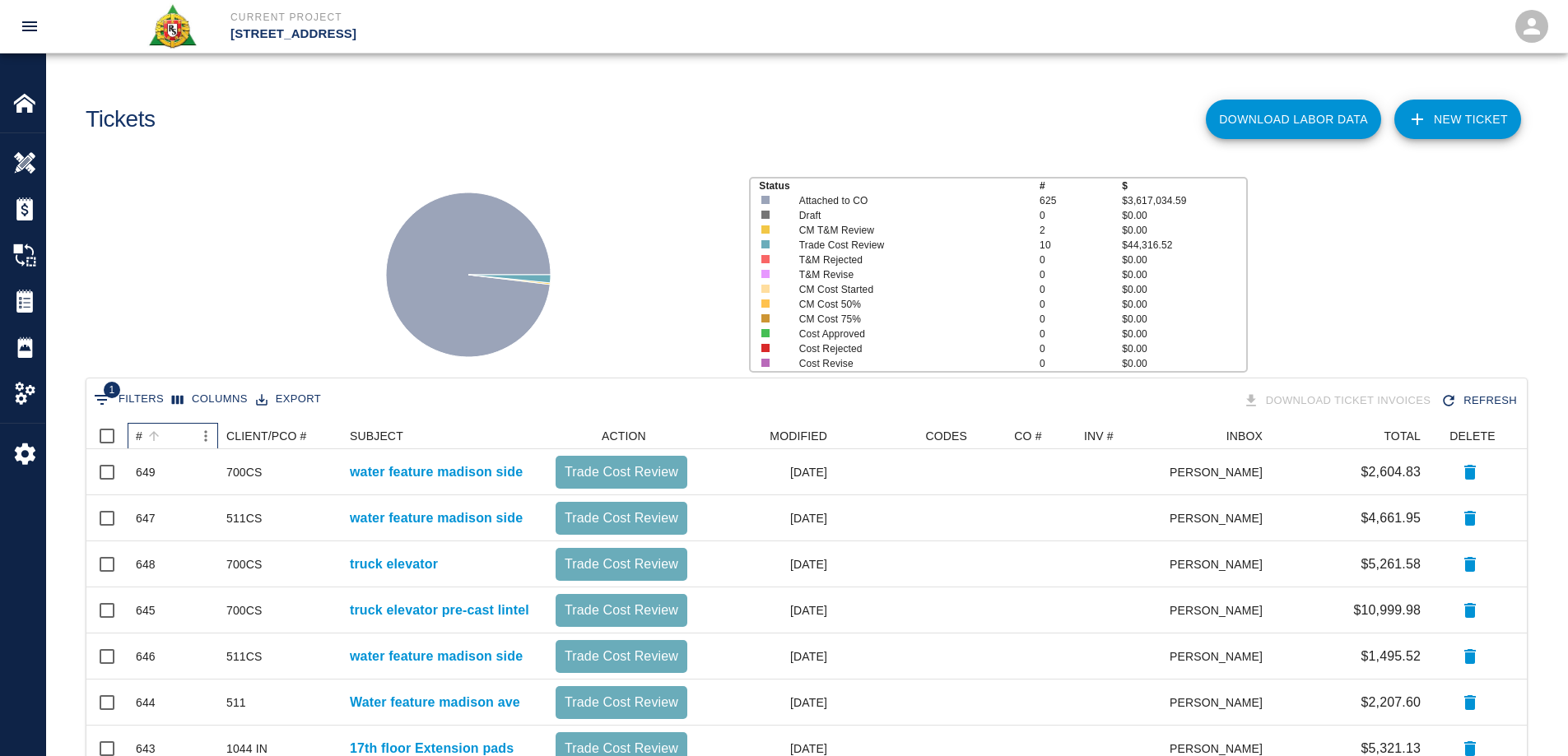
click at [141, 437] on div "#" at bounding box center [139, 437] width 7 height 26
click at [31, 168] on img at bounding box center [24, 163] width 23 height 23
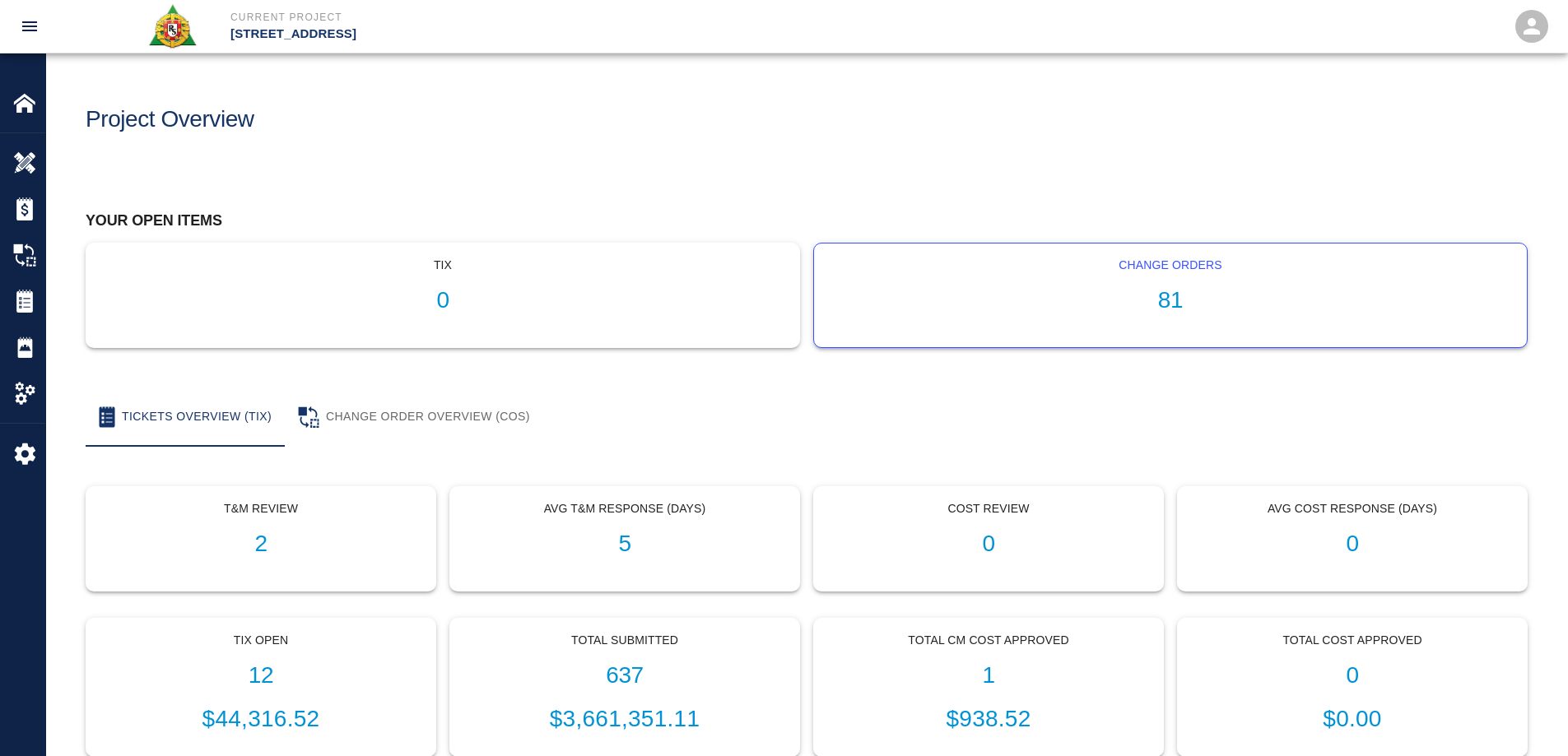
click at [1166, 303] on h1 "81" at bounding box center [1171, 301] width 687 height 27
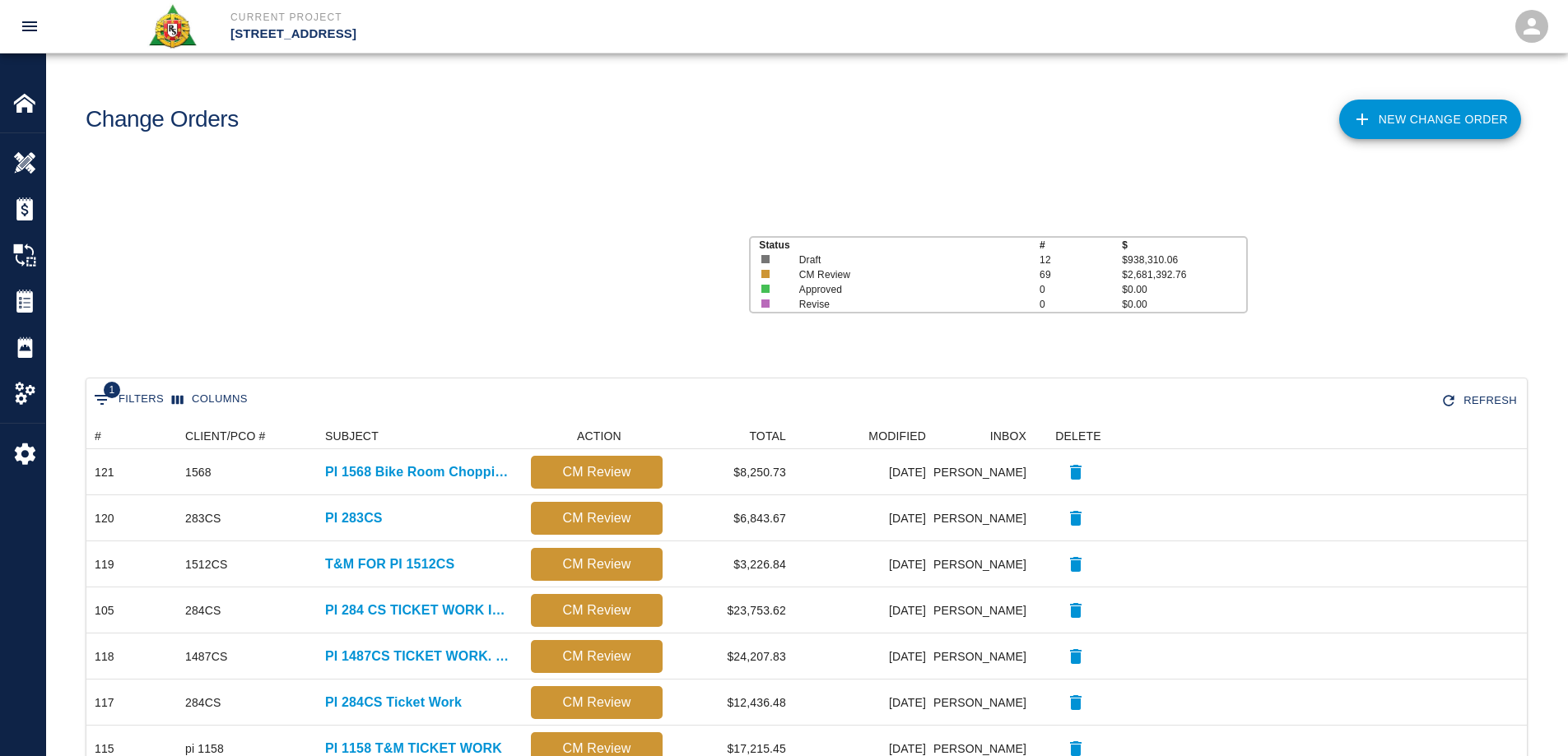
scroll to position [936, 1428]
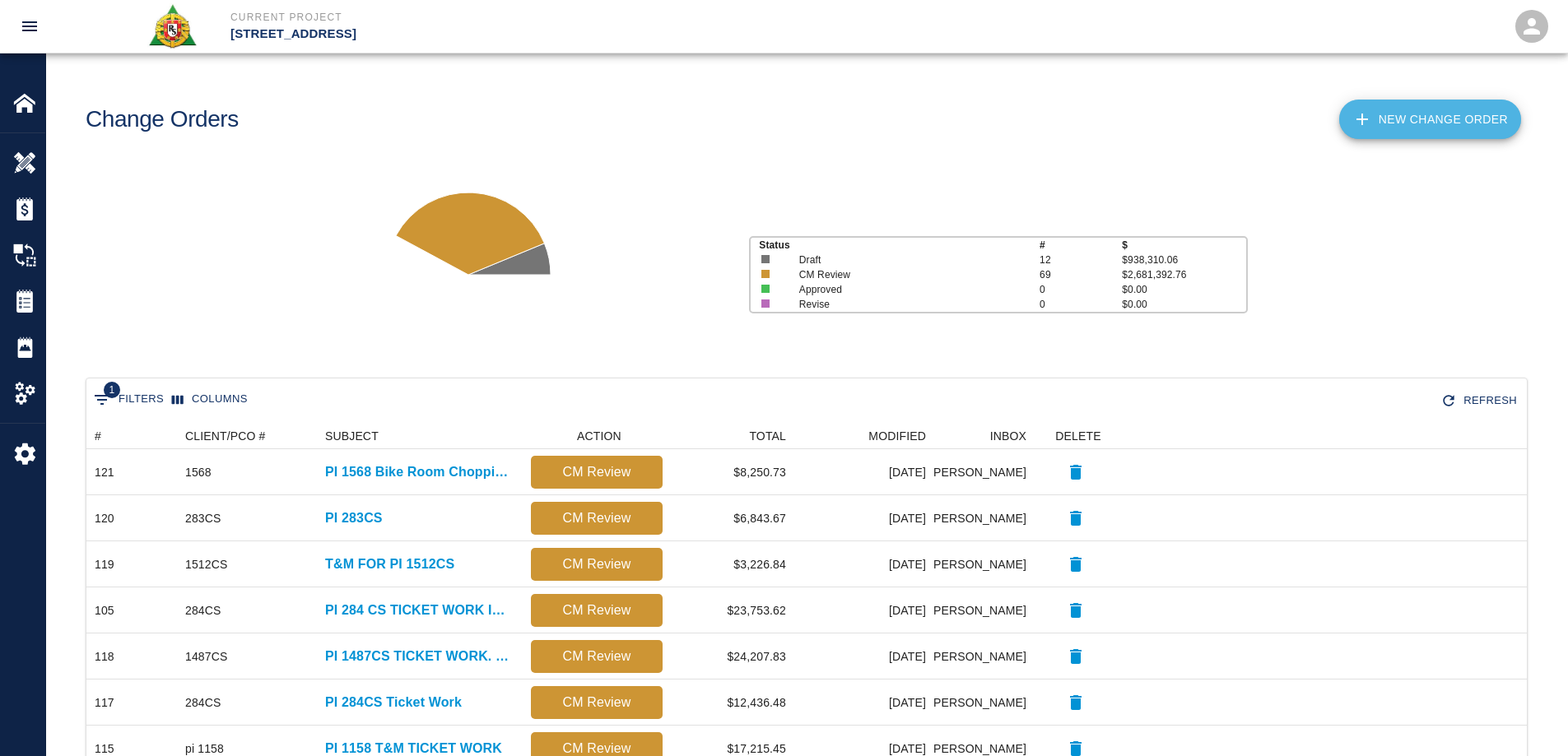
click at [1414, 118] on link "New Change Order" at bounding box center [1430, 119] width 182 height 39
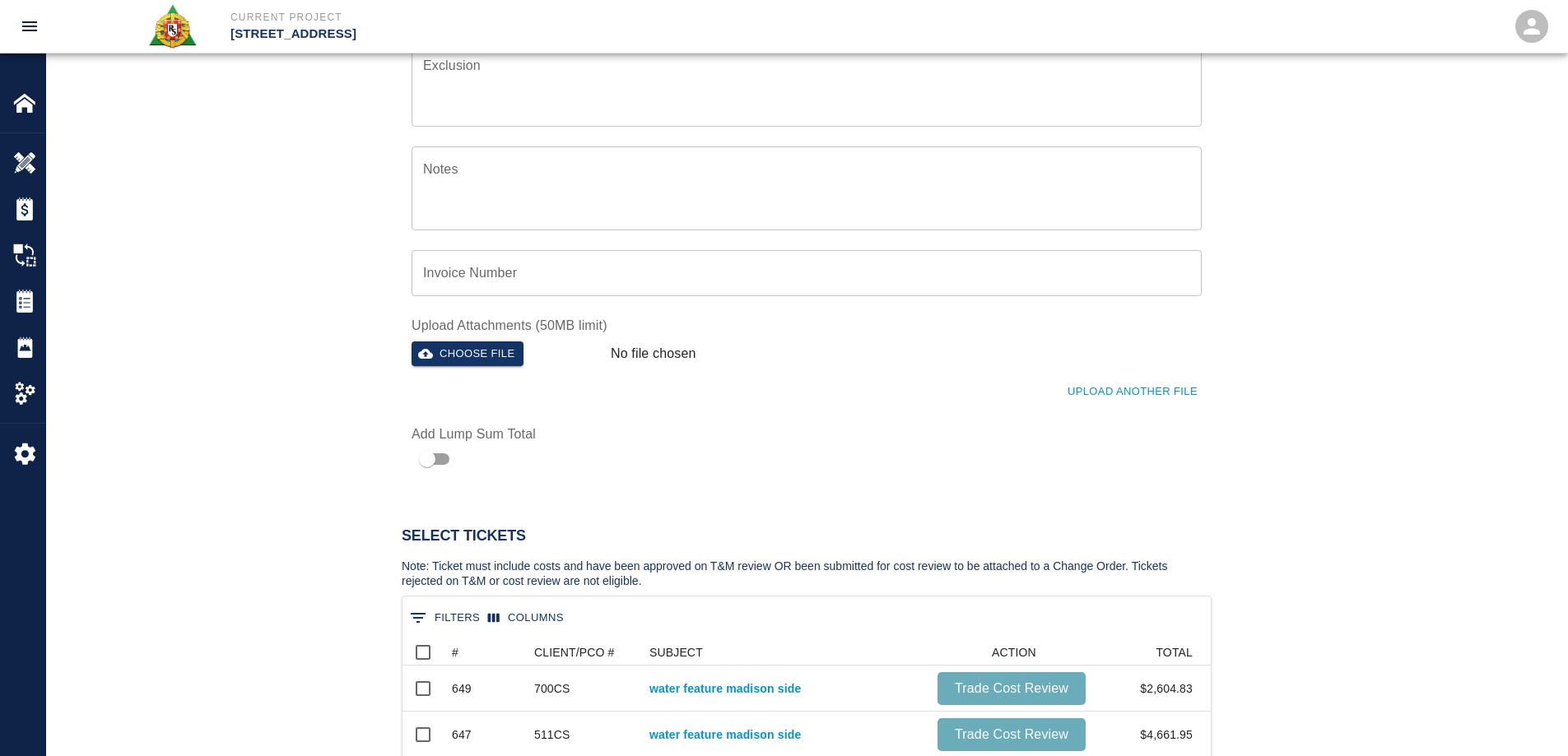
scroll to position [494, 0]
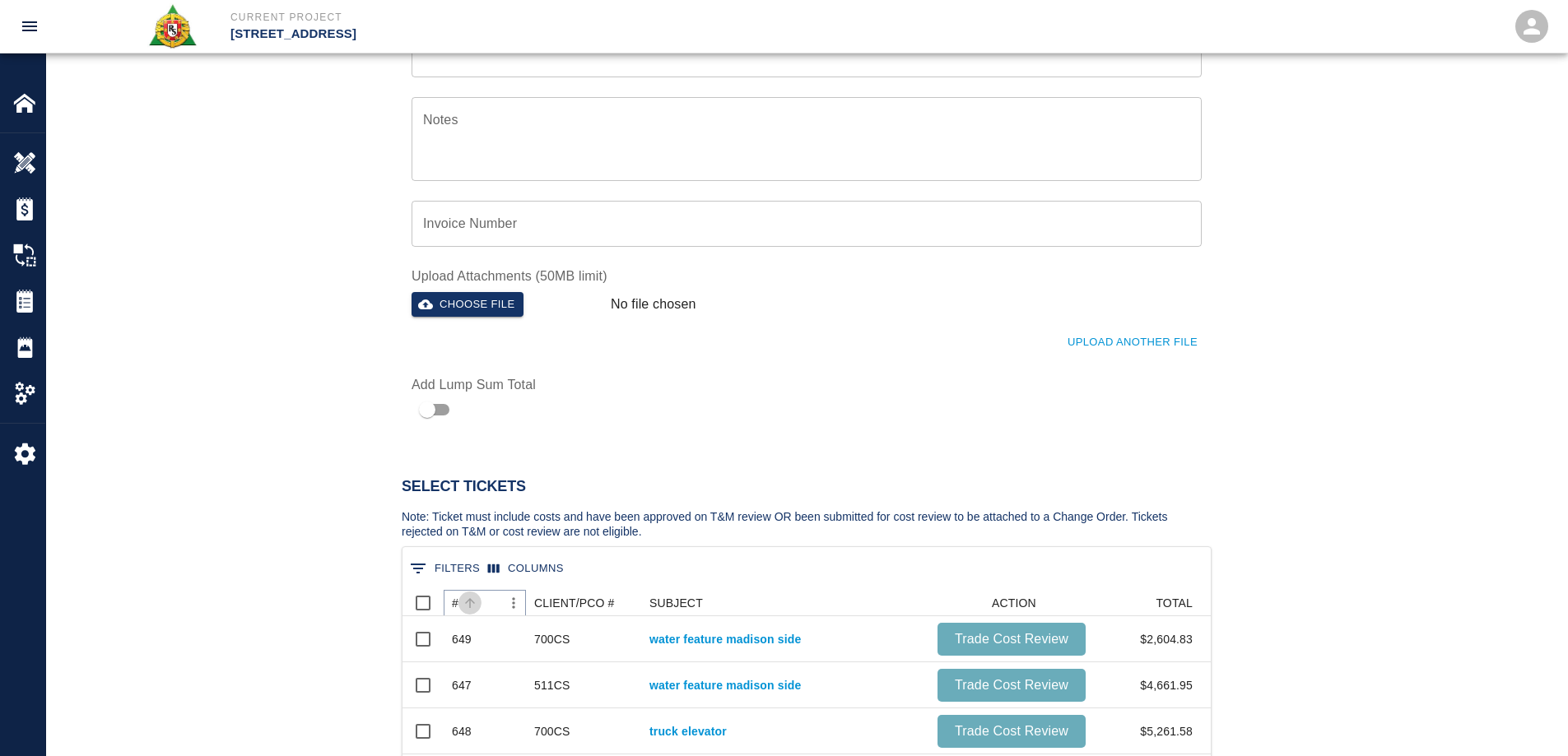
click at [460, 600] on button "Sort" at bounding box center [470, 603] width 23 height 23
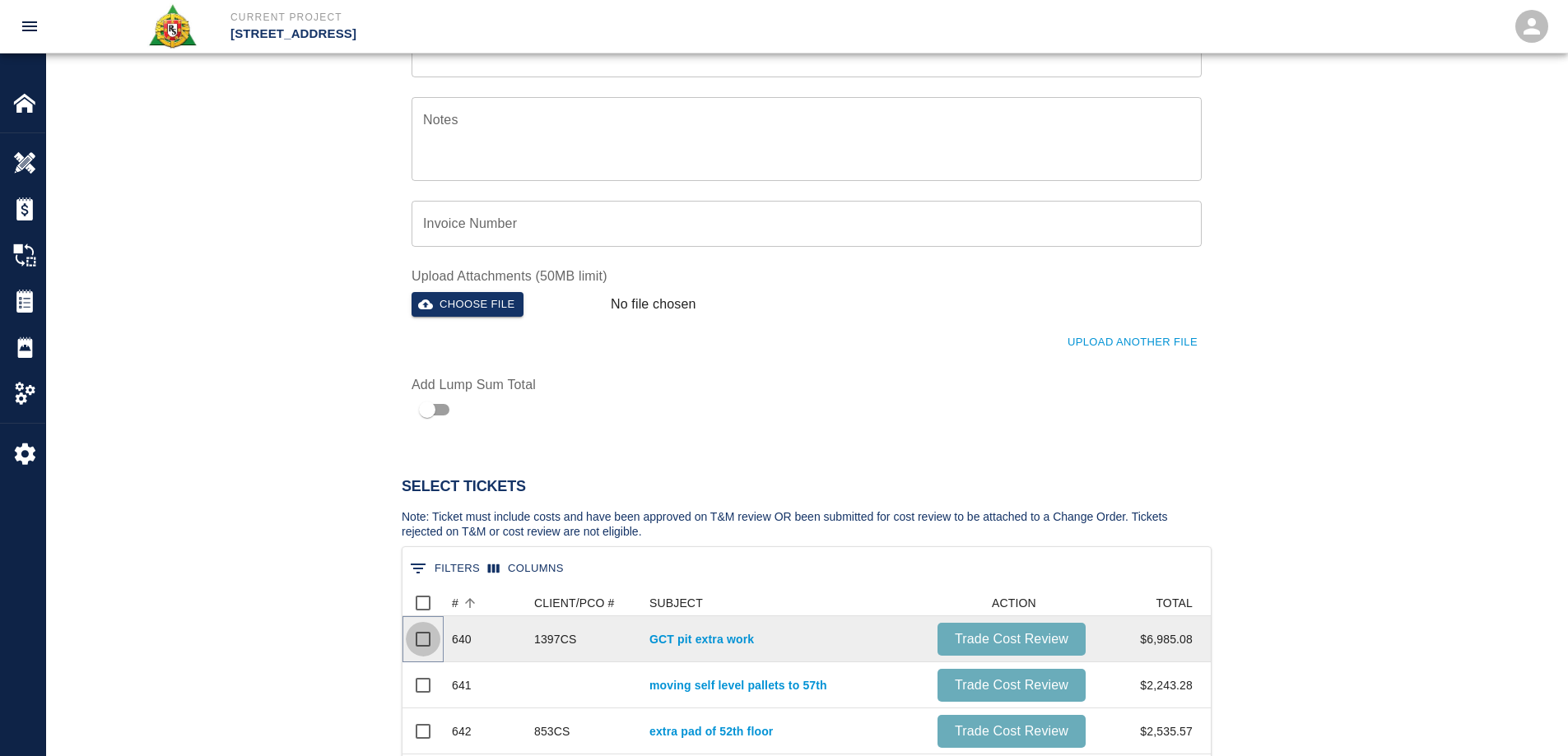
click at [426, 633] on input "Select row" at bounding box center [423, 639] width 35 height 35
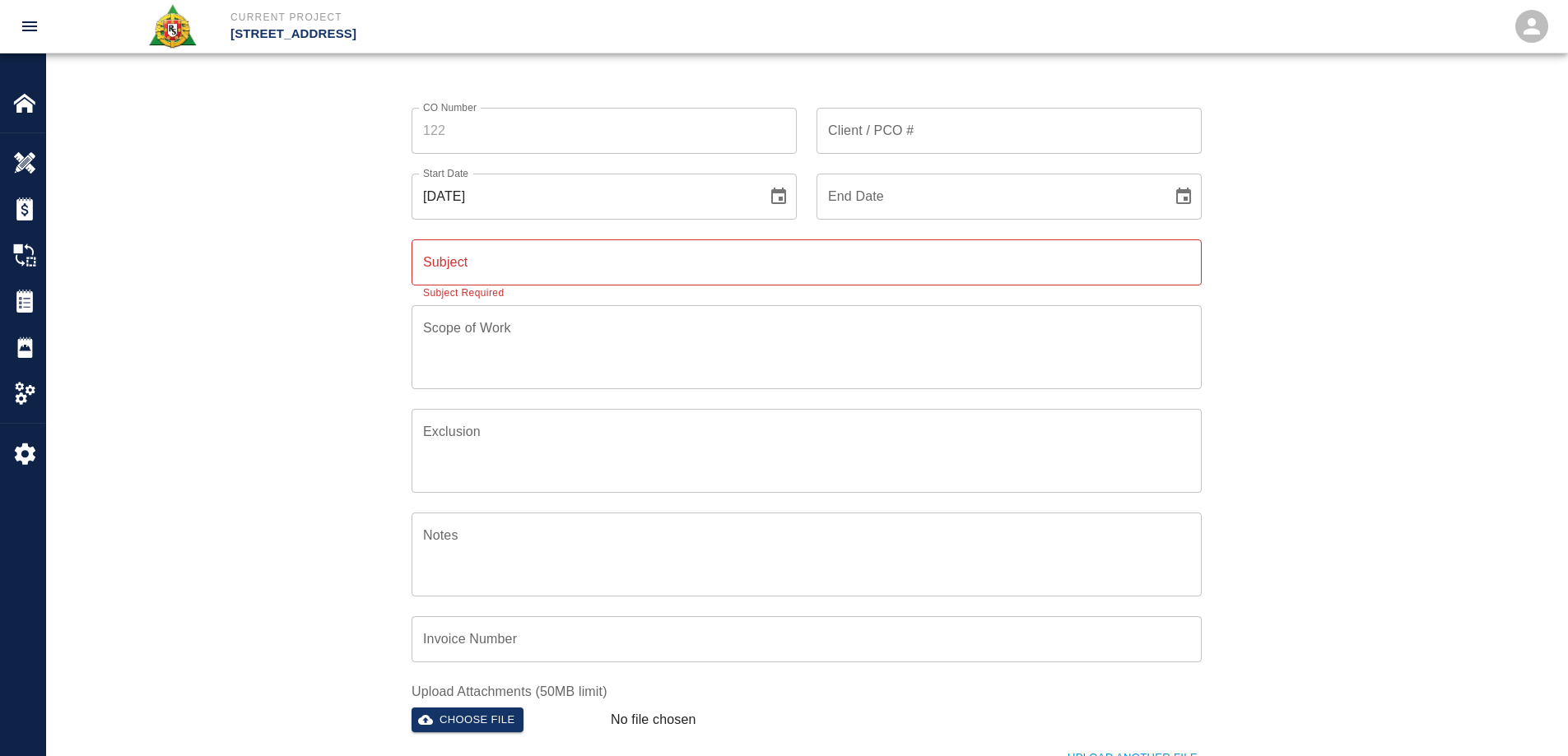
scroll to position [0, 0]
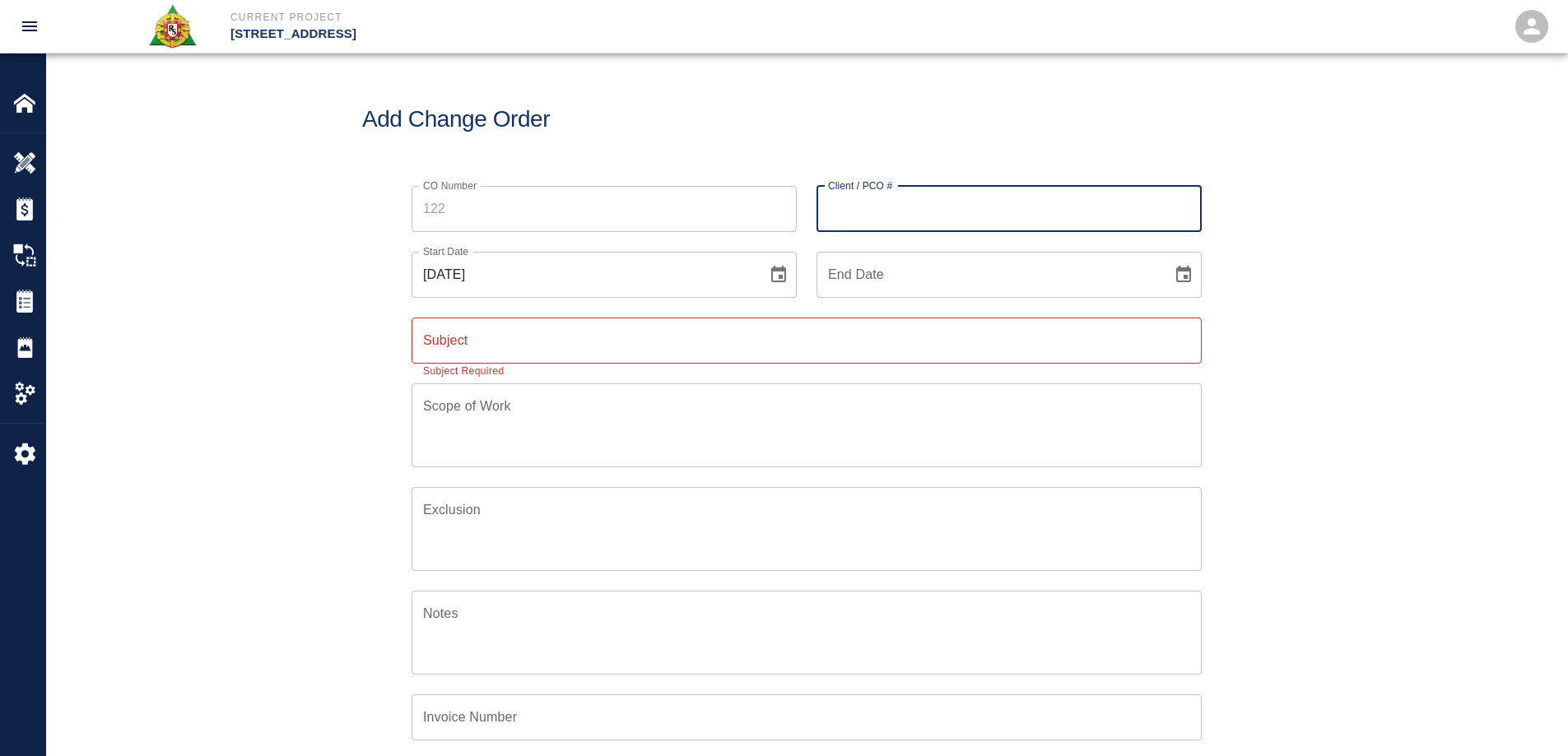
click at [982, 190] on input "Client / PCO #" at bounding box center [1008, 209] width 385 height 46
type input "1397"
click at [549, 354] on input "Subject" at bounding box center [806, 340] width 790 height 46
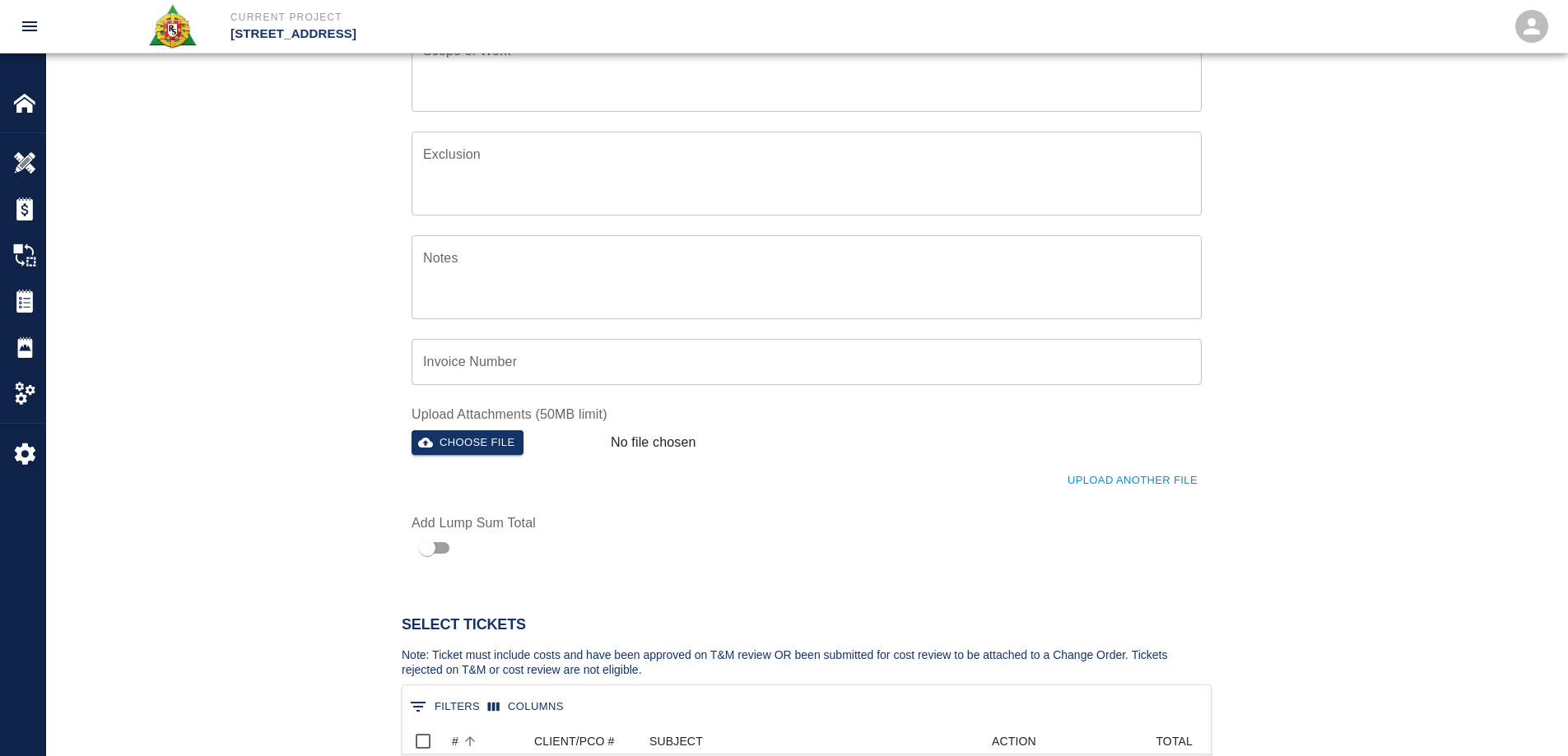
scroll to position [165, 0]
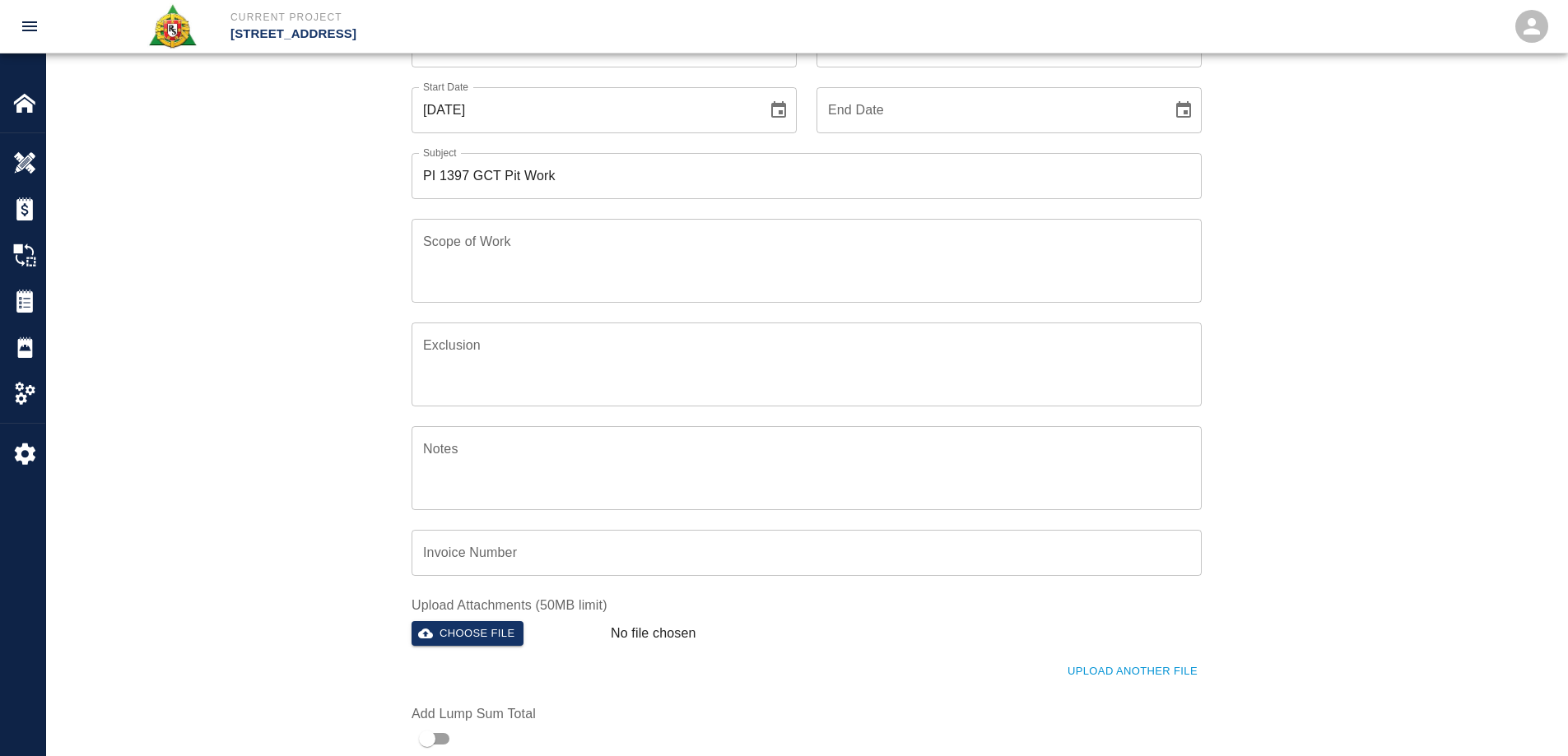
drag, startPoint x: 247, startPoint y: 468, endPoint x: 265, endPoint y: 457, distance: 21.1
click at [249, 468] on div "CO Number CO Number Client / PCO # 1397 Client / PCO # Start Date 09/02/2025 St…" at bounding box center [806, 378] width 1521 height 754
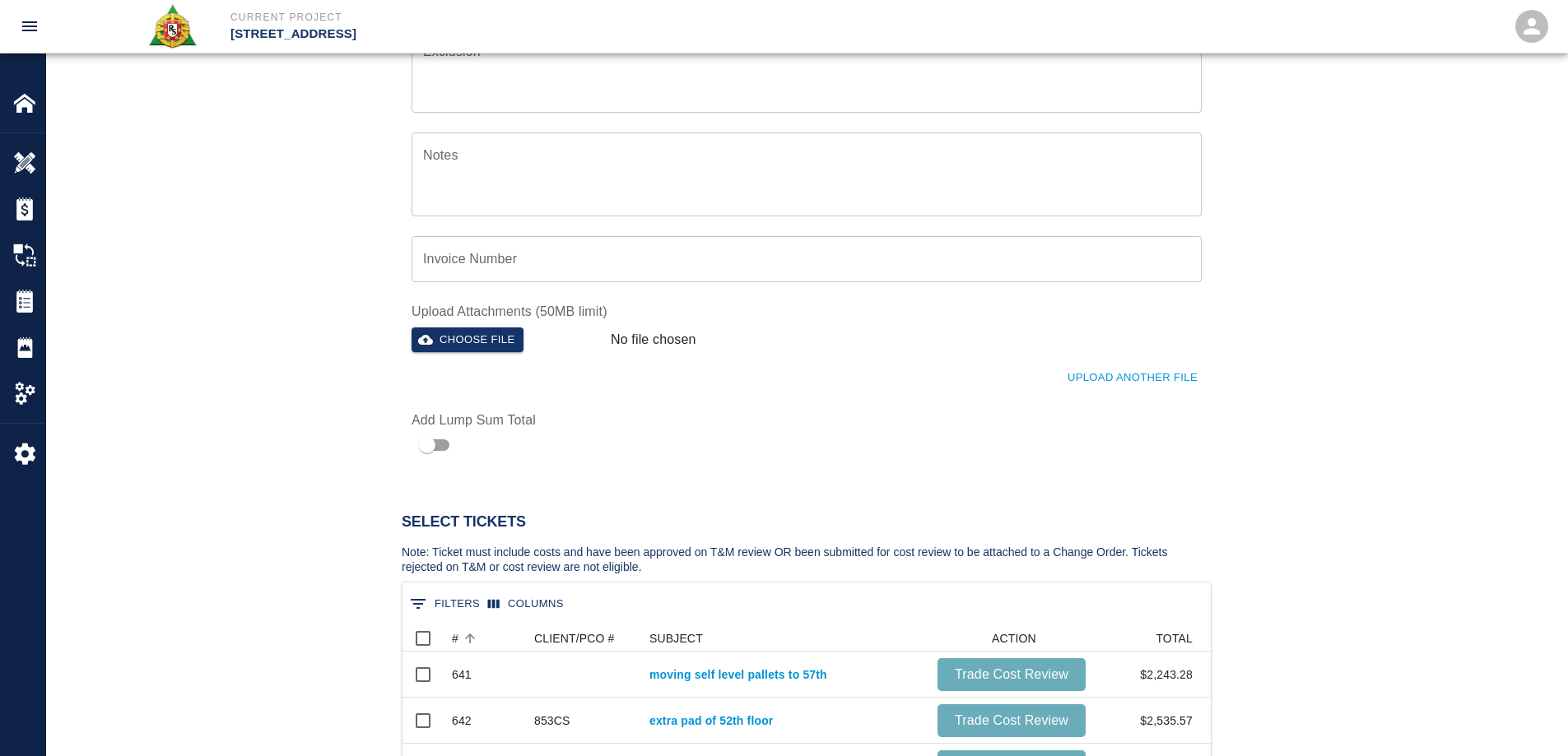
scroll to position [247, 0]
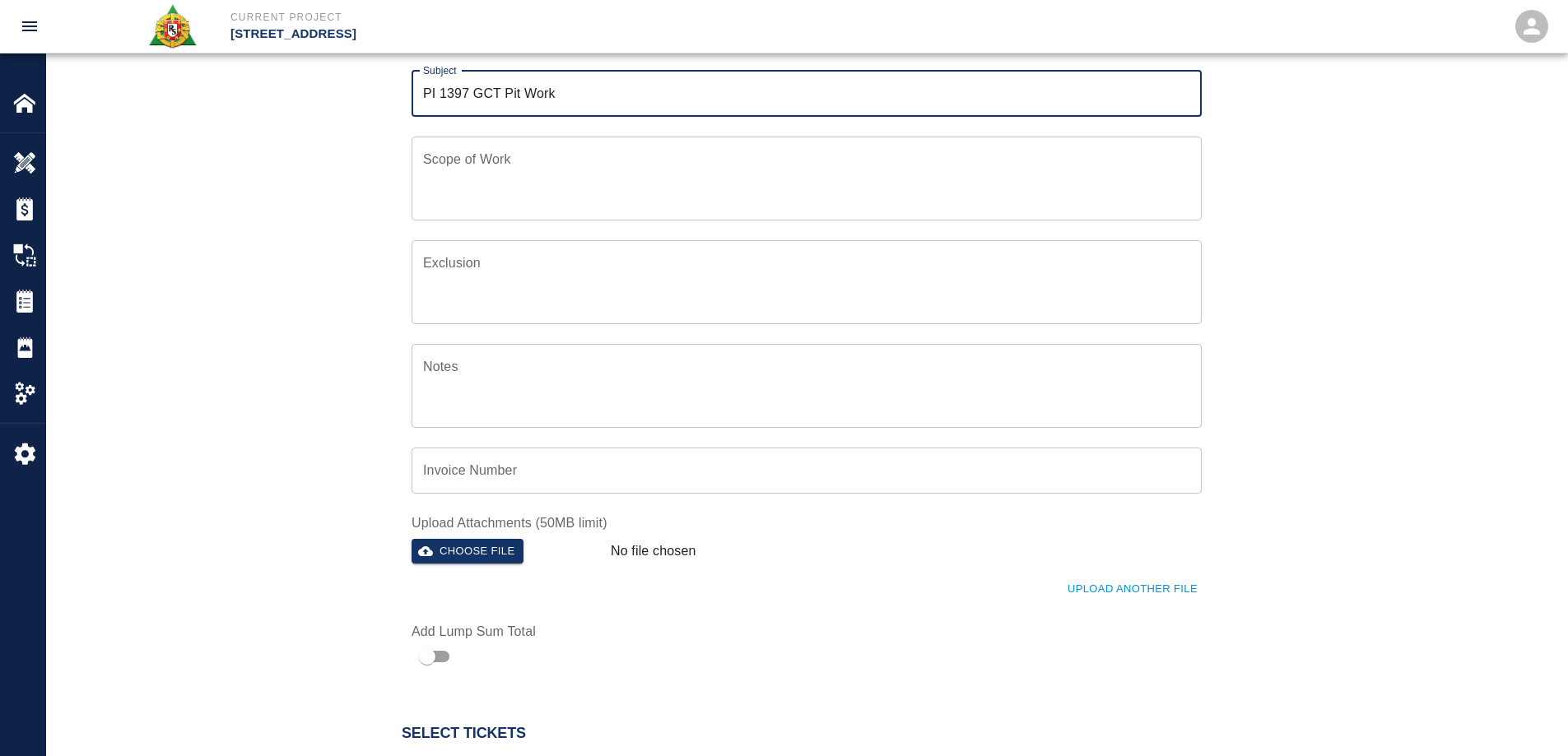
click at [425, 88] on input "PI 1397 GCT Pit Work" at bounding box center [806, 94] width 790 height 46
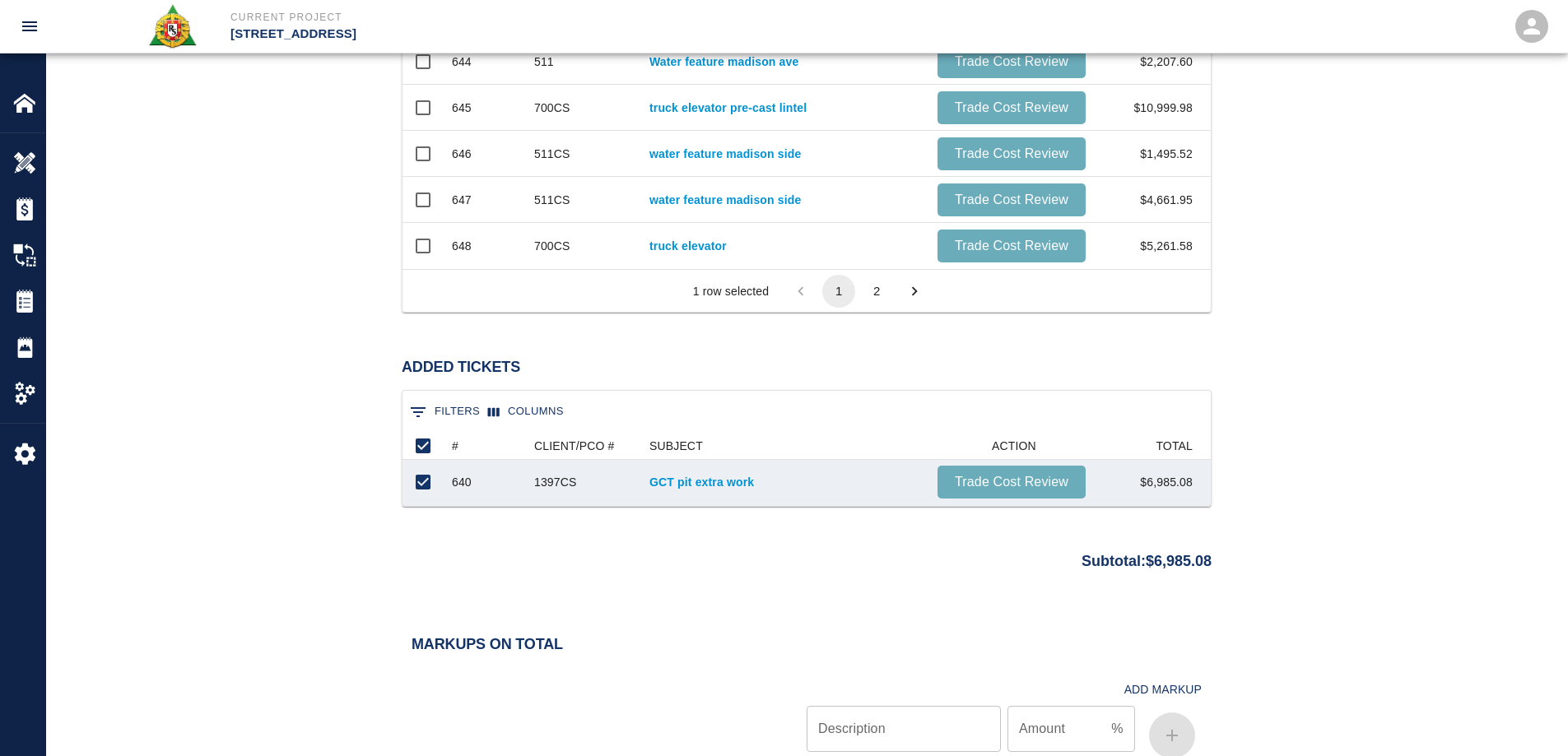
scroll to position [1317, 0]
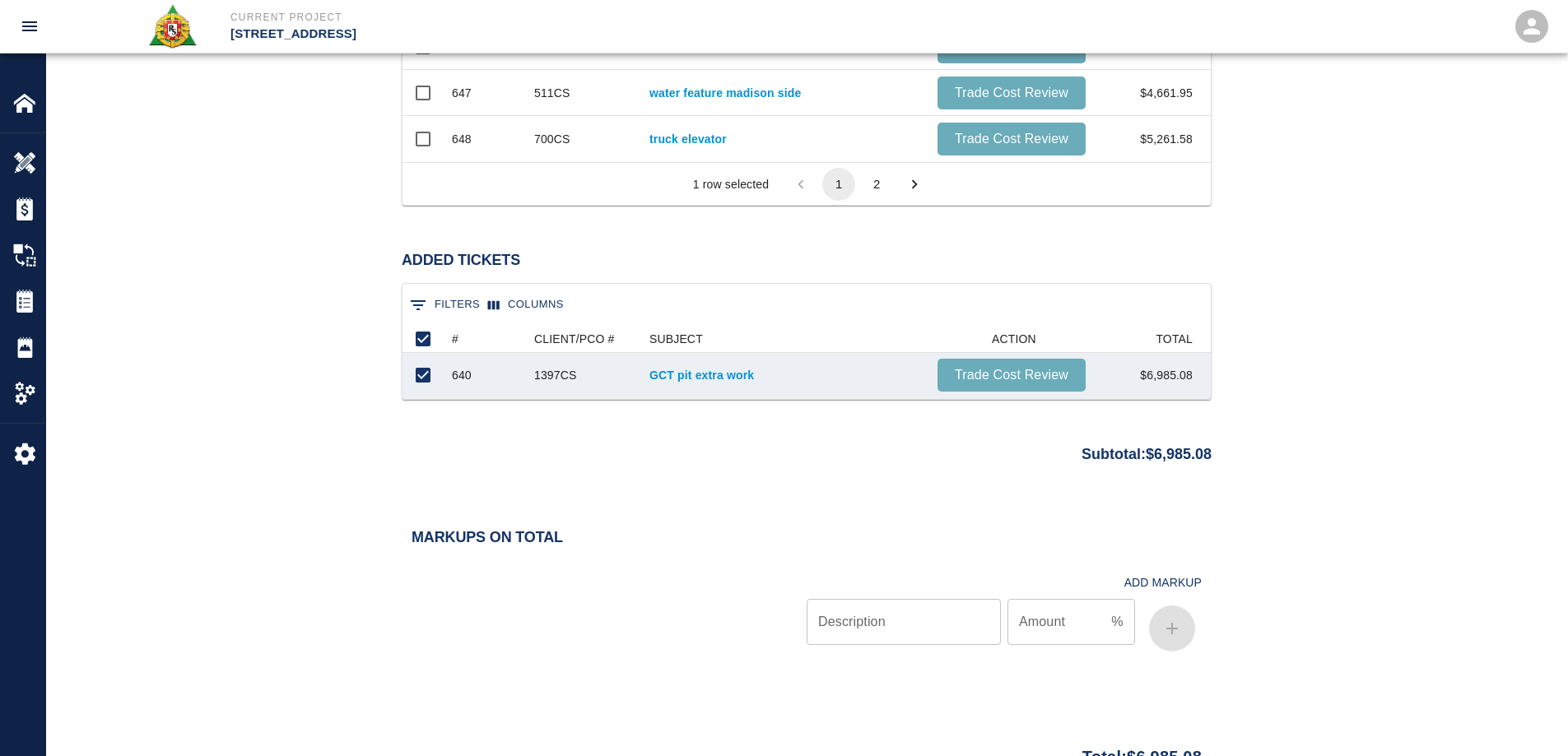
type input "T&M for PI 1397 GCT Pit Work"
click at [930, 606] on input "Description" at bounding box center [903, 622] width 194 height 46
type input "bond"
type input ".70"
click at [1174, 622] on icon "button" at bounding box center [1172, 629] width 20 height 20
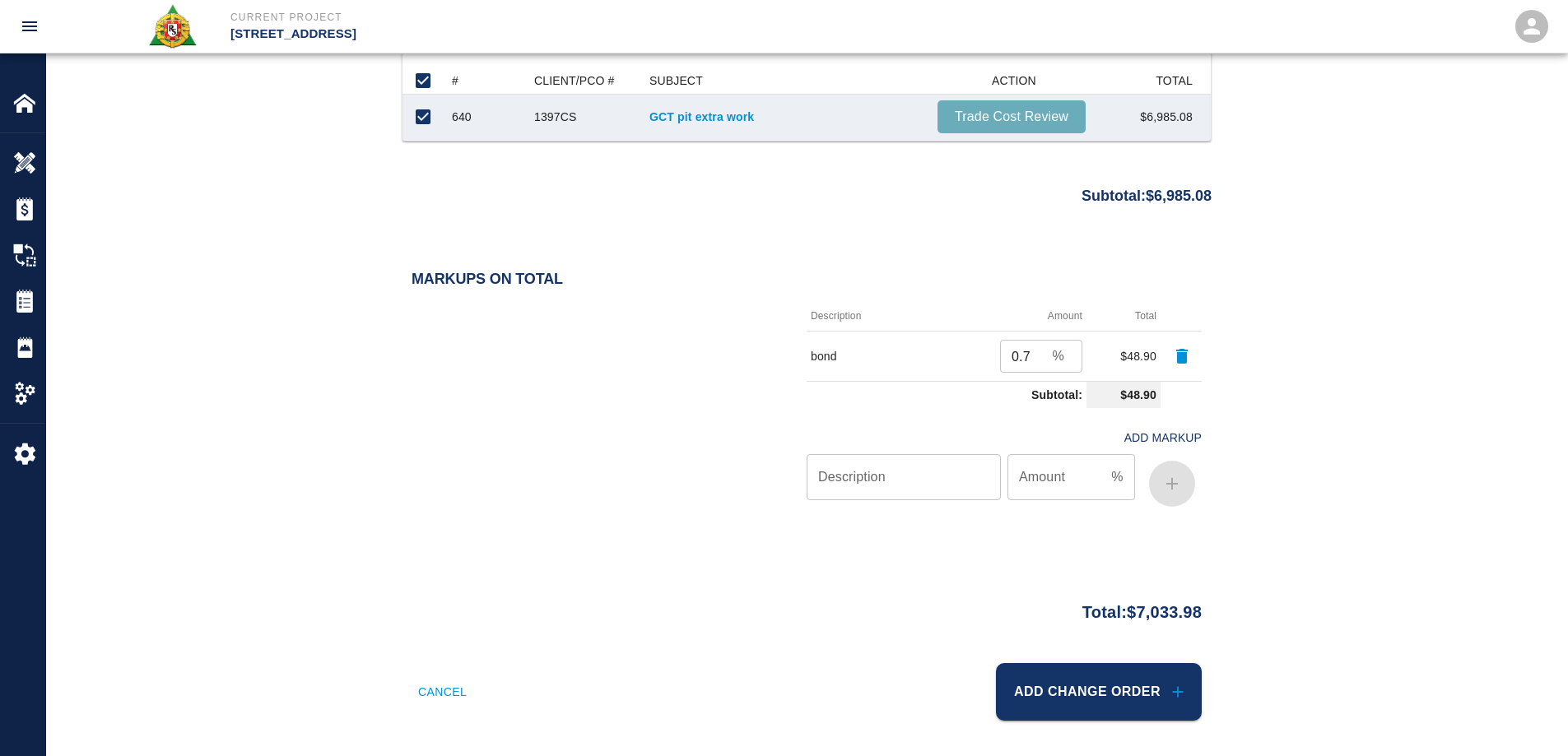
scroll to position [1579, 0]
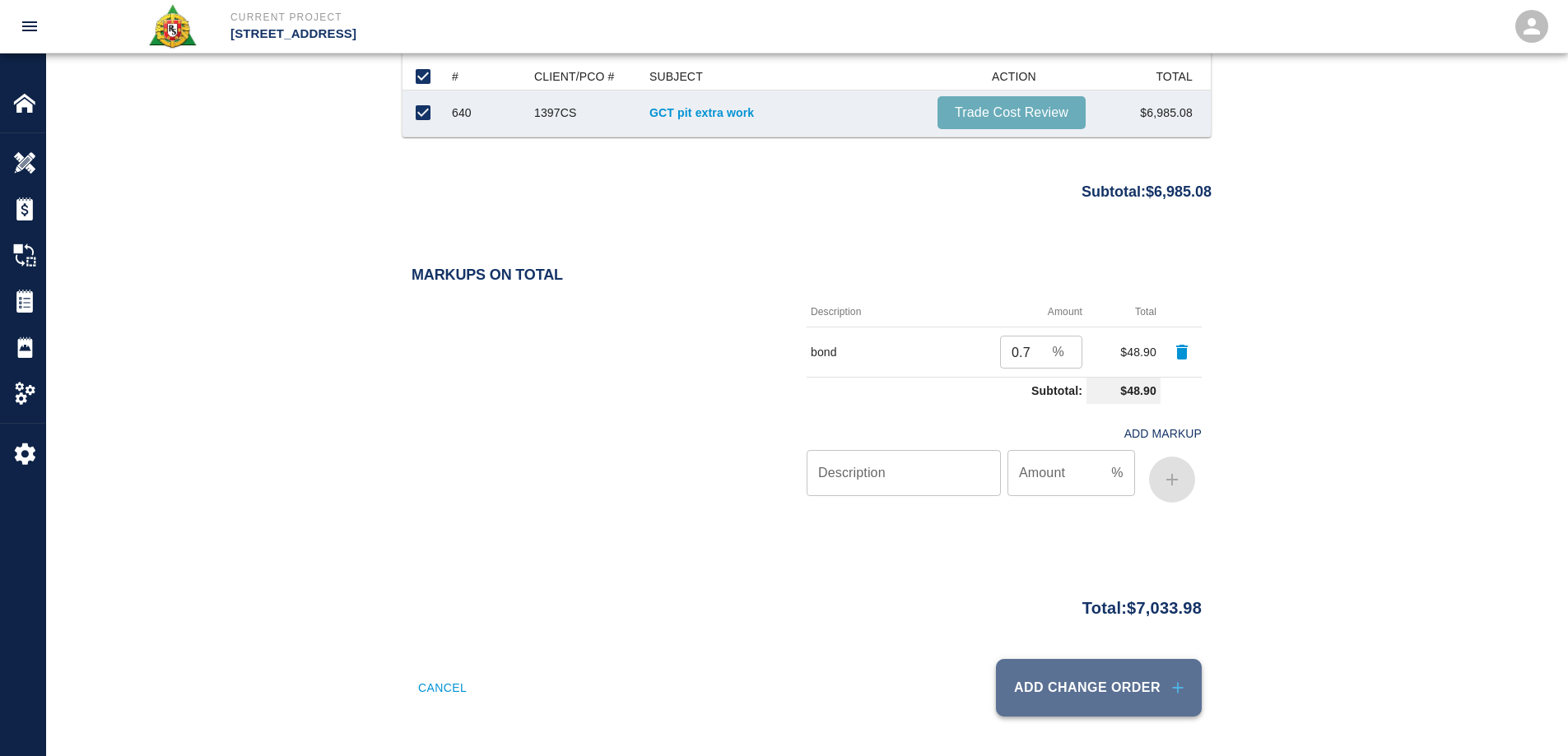
click at [1174, 681] on icon "submit" at bounding box center [1177, 688] width 18 height 18
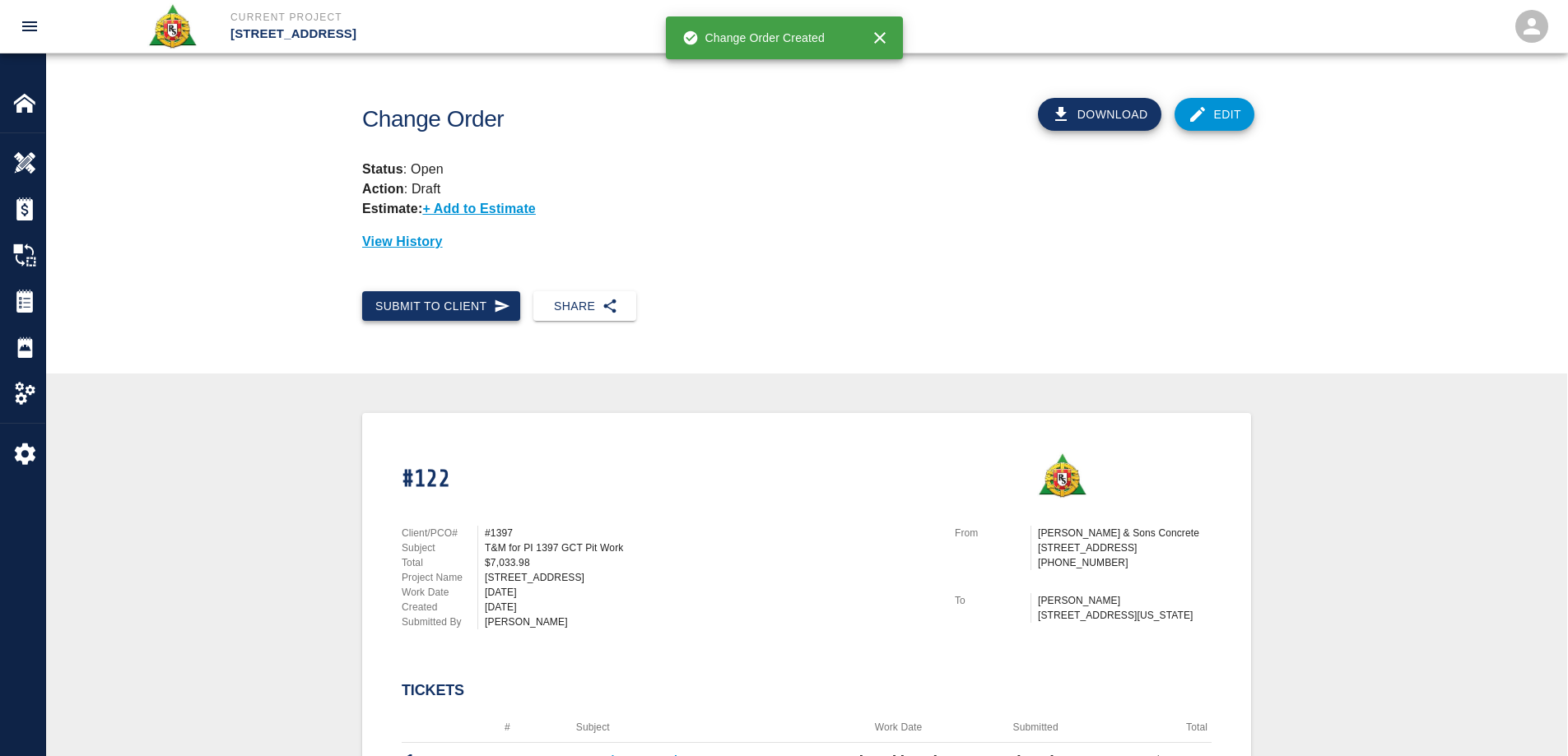
click at [467, 295] on button "Submit to Client" at bounding box center [441, 306] width 158 height 31
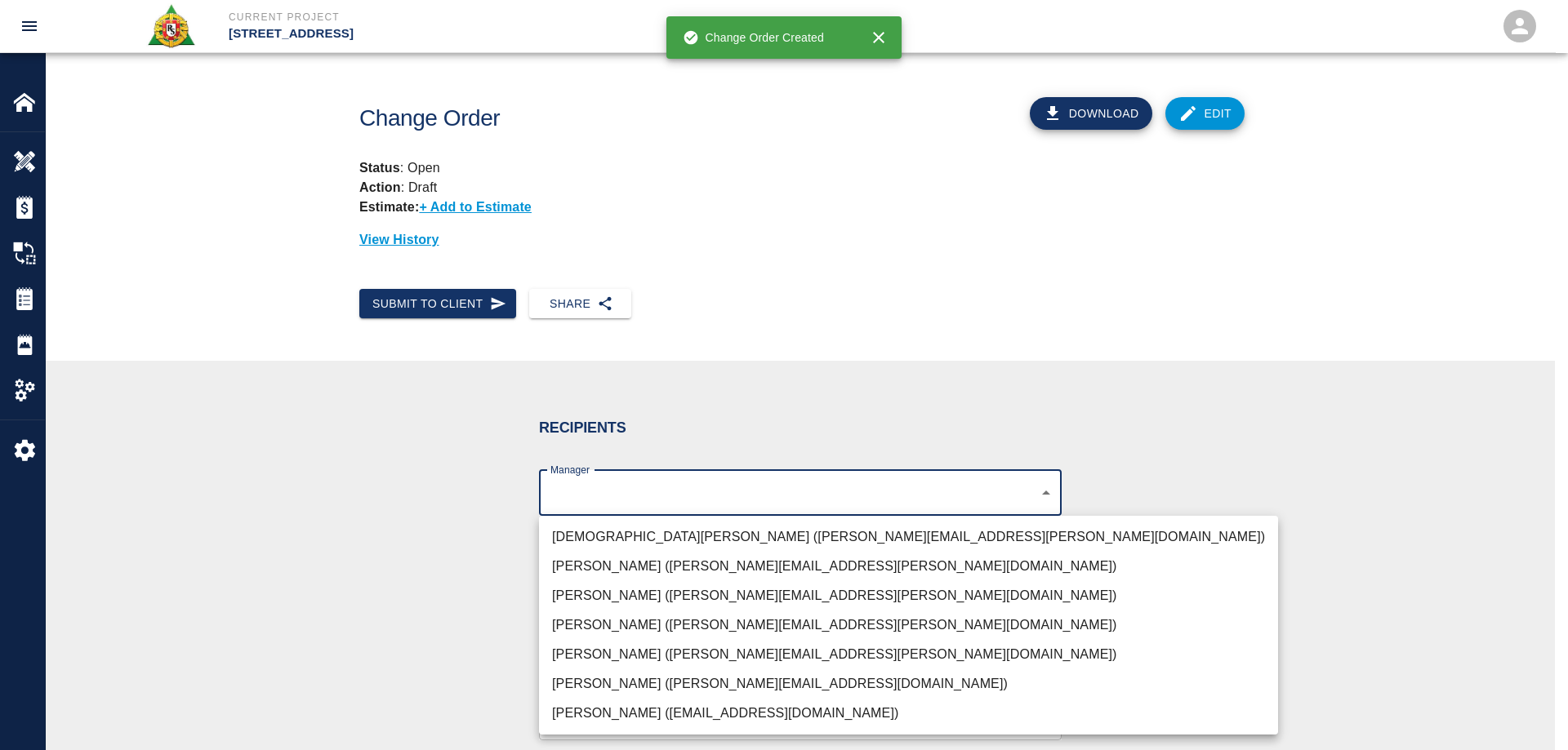
click at [614, 485] on body "Current Project 270 Park Ave Home 270 Park Ave Overview Estimates Change Orders…" at bounding box center [784, 375] width 1568 height 750
click at [634, 687] on li "Brian Daly (brian.daly1@aecom.com)" at bounding box center [908, 684] width 739 height 30
type input "85da188b-cc1c-4675-87f9-ec2c37837295"
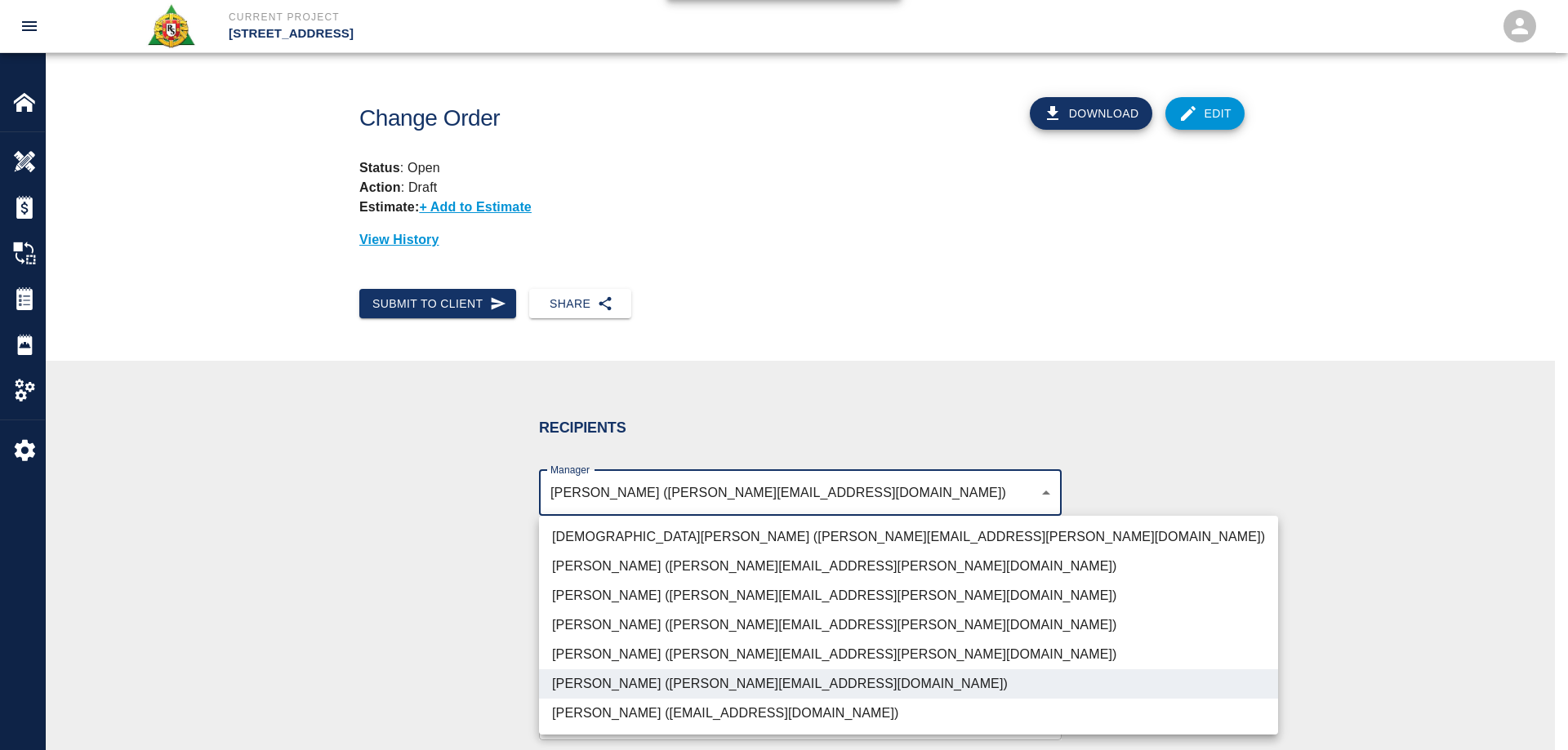
click at [399, 649] on div at bounding box center [784, 375] width 1568 height 750
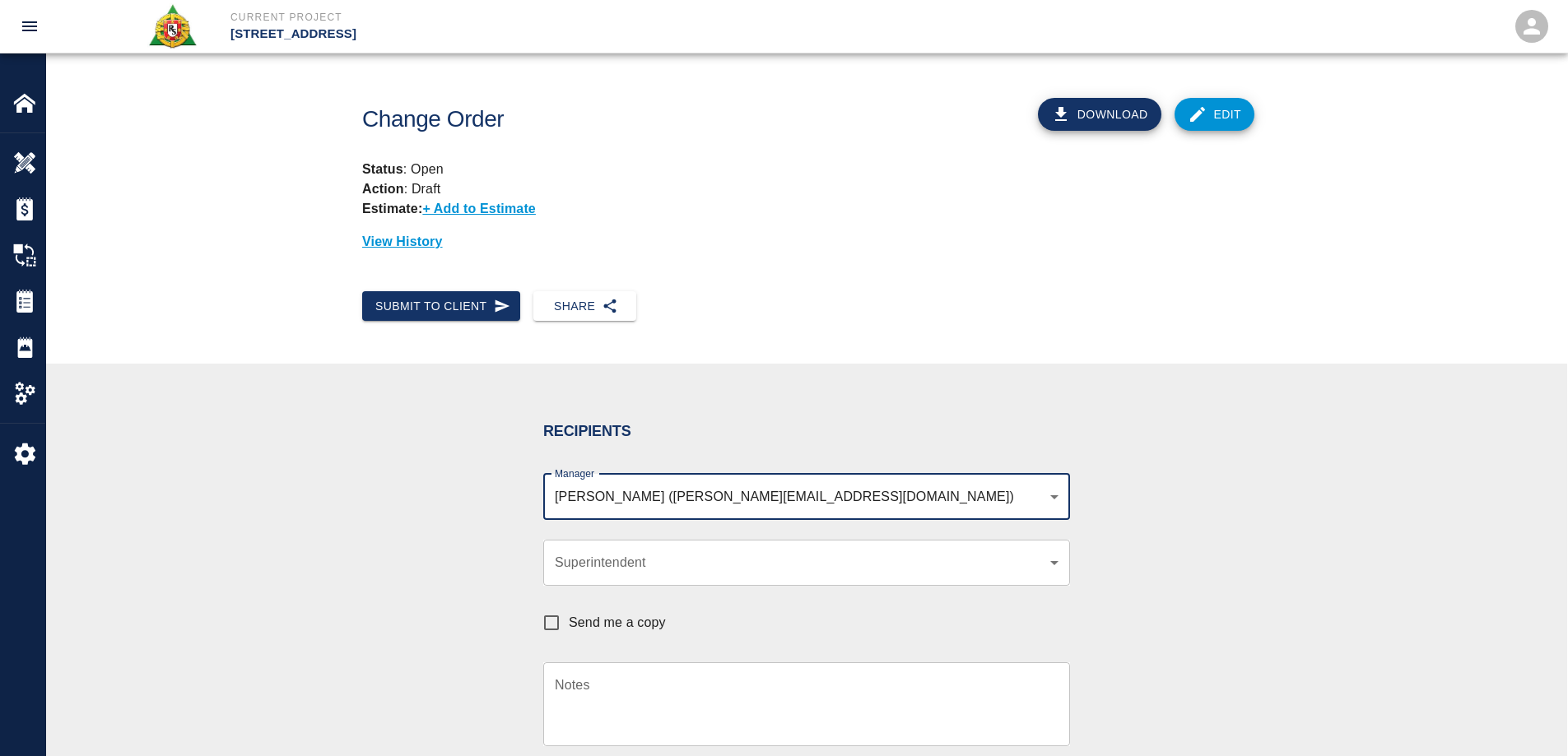
click at [604, 571] on body "Current Project 270 Park Ave Home 270 Park Ave Overview Estimates Change Orders…" at bounding box center [784, 378] width 1568 height 756
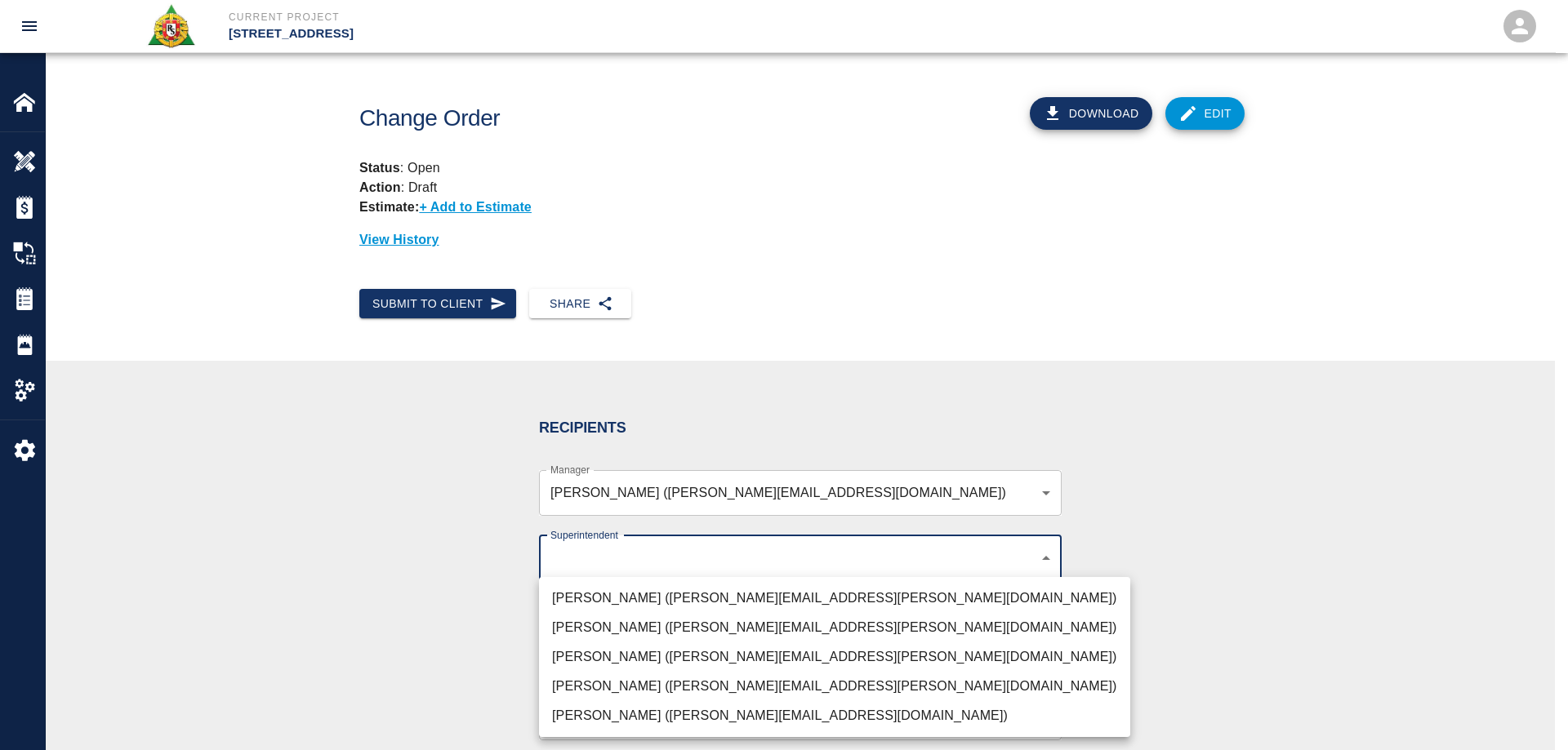
click at [407, 599] on div at bounding box center [784, 375] width 1568 height 750
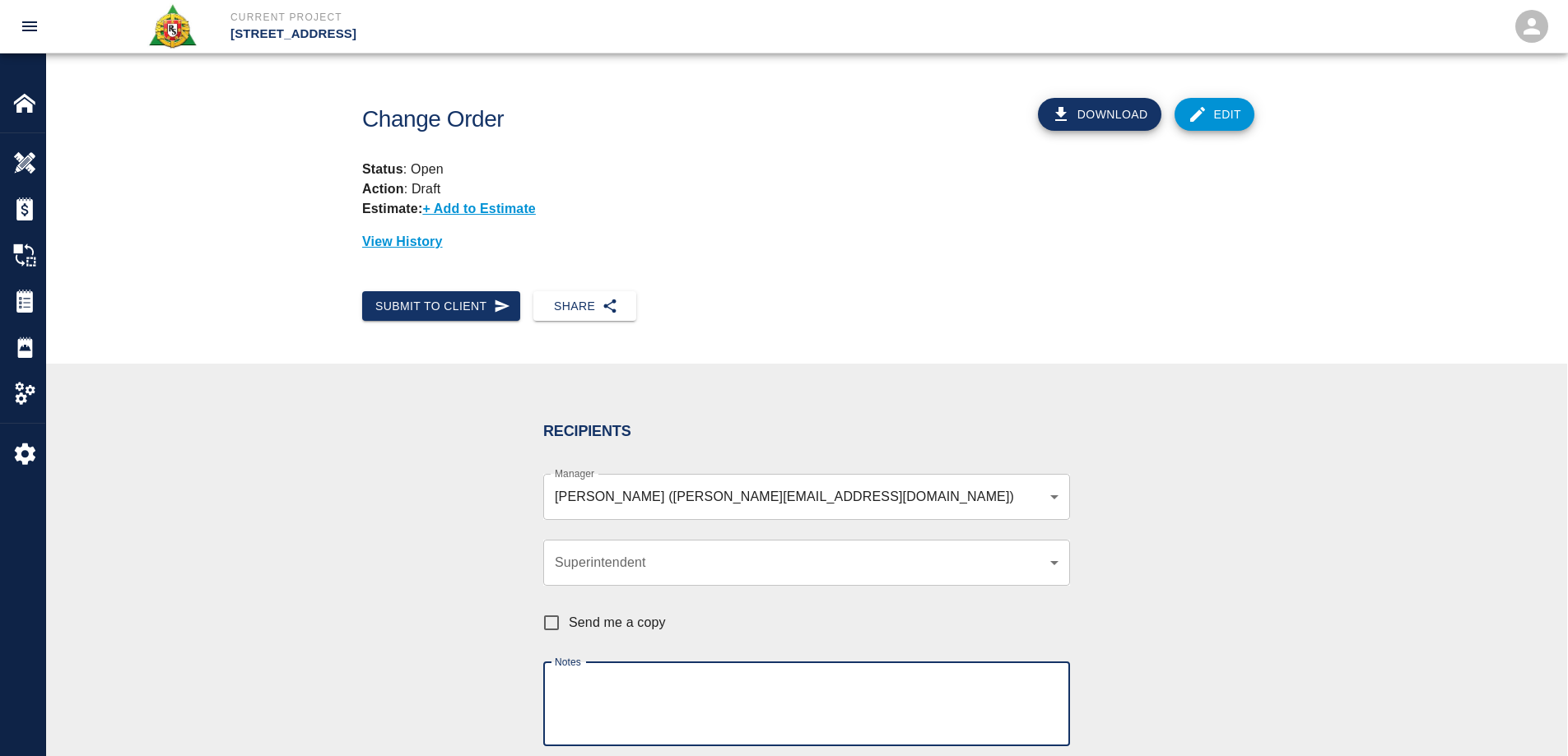
click at [573, 693] on textarea "Notes" at bounding box center [807, 704] width 504 height 57
click at [559, 687] on textarea "A formal COR will follow. Thanks Mark" at bounding box center [807, 704] width 504 height 57
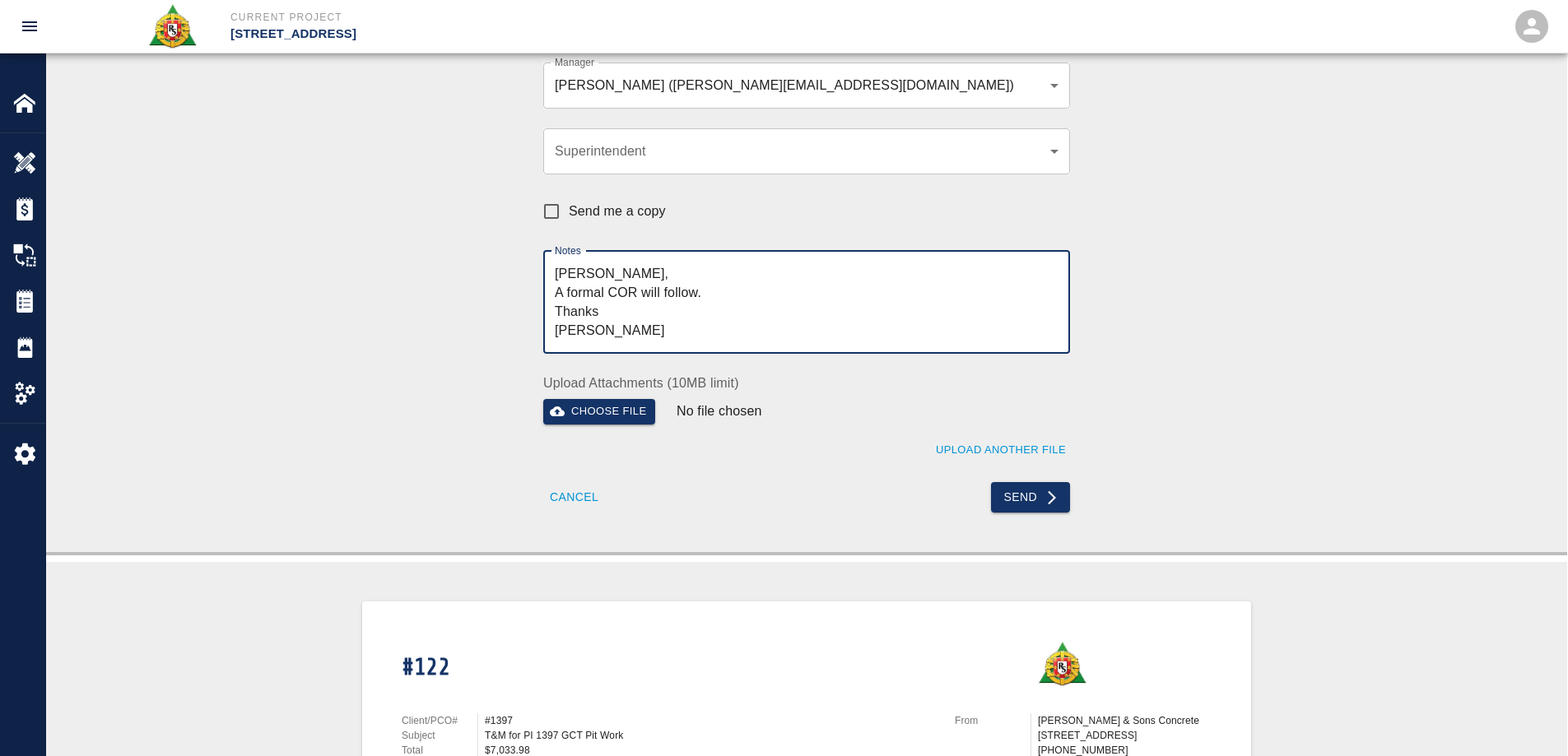
type textarea "Brian, A formal COR will follow. Thanks Mark"
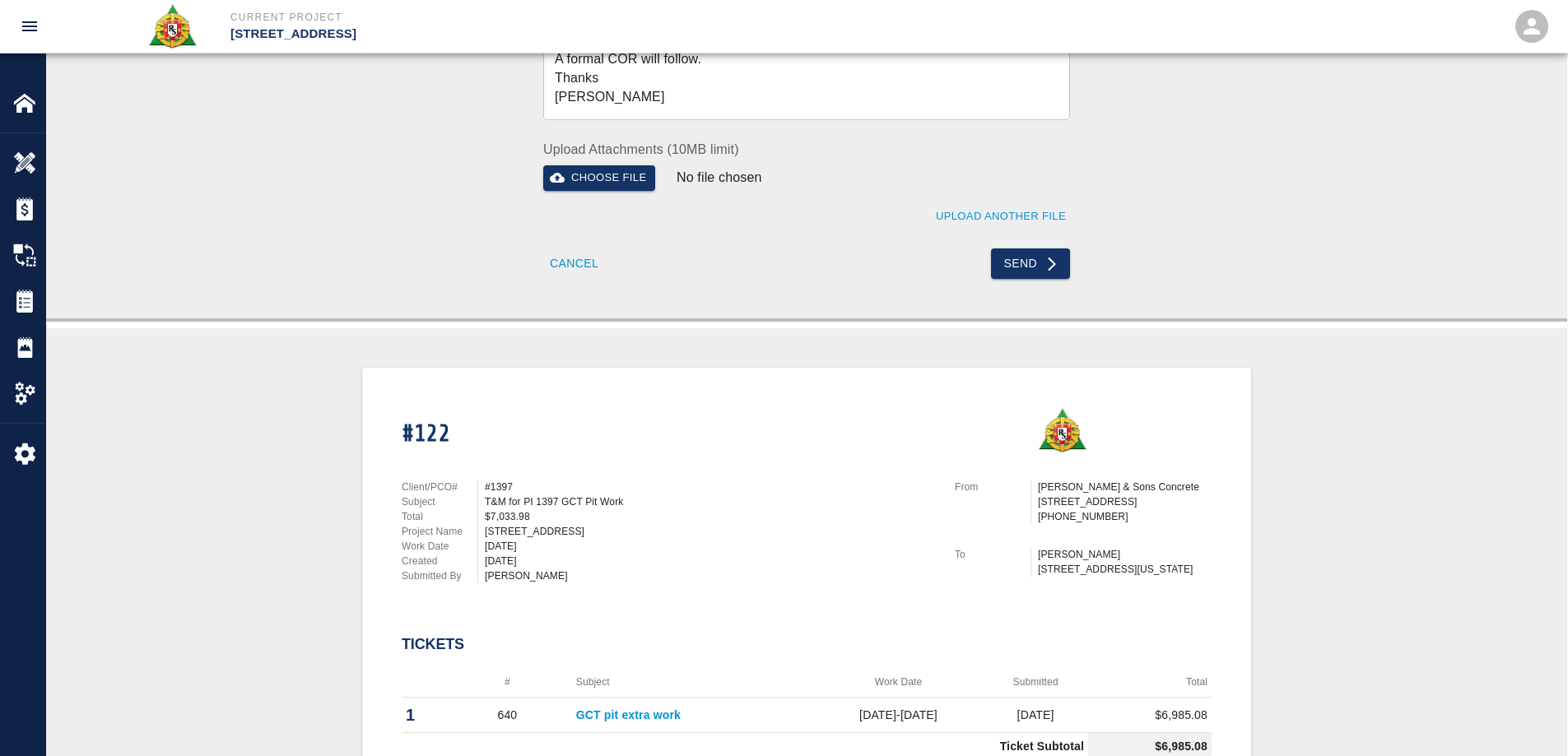
scroll to position [490, 0]
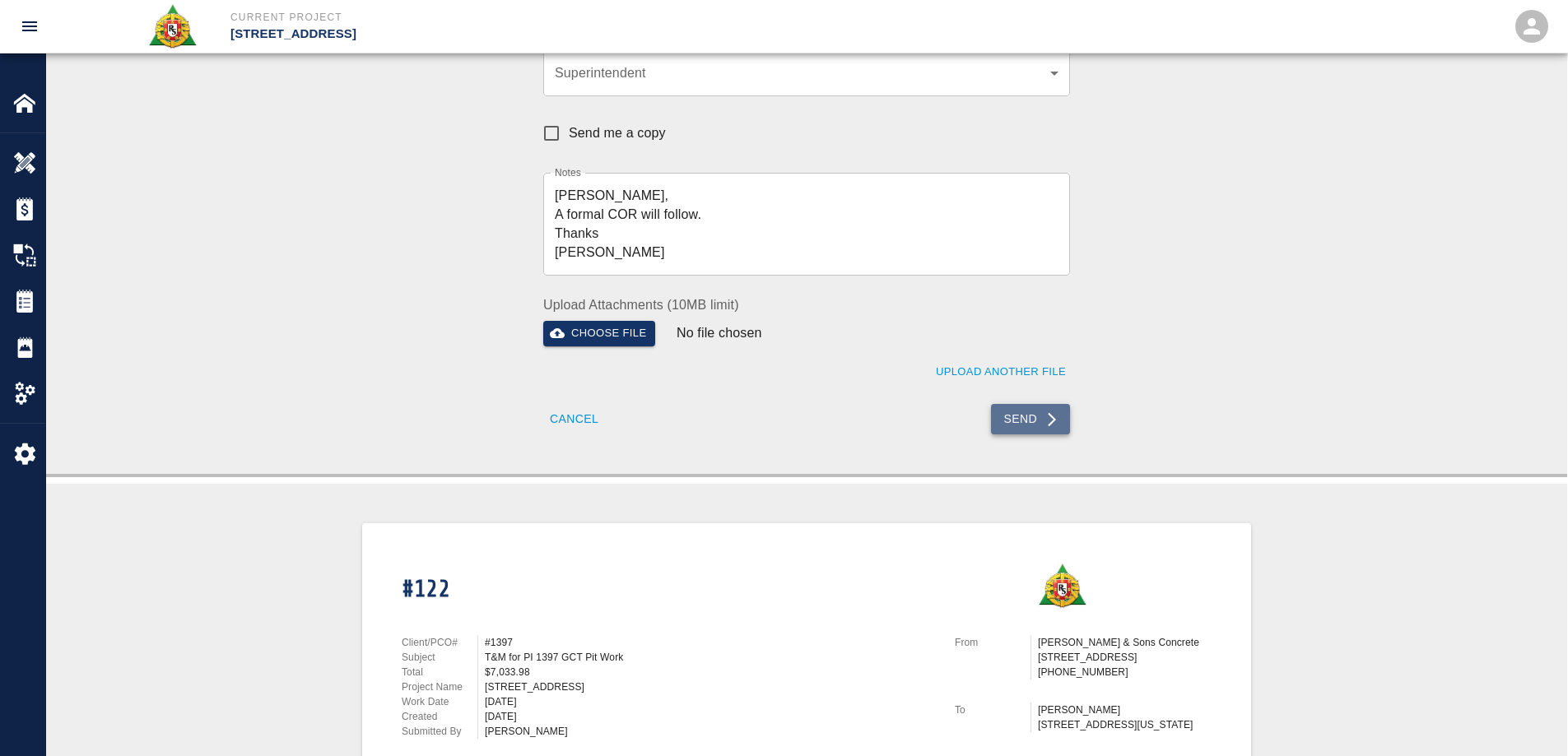
click at [1034, 424] on button "Send" at bounding box center [1031, 419] width 80 height 31
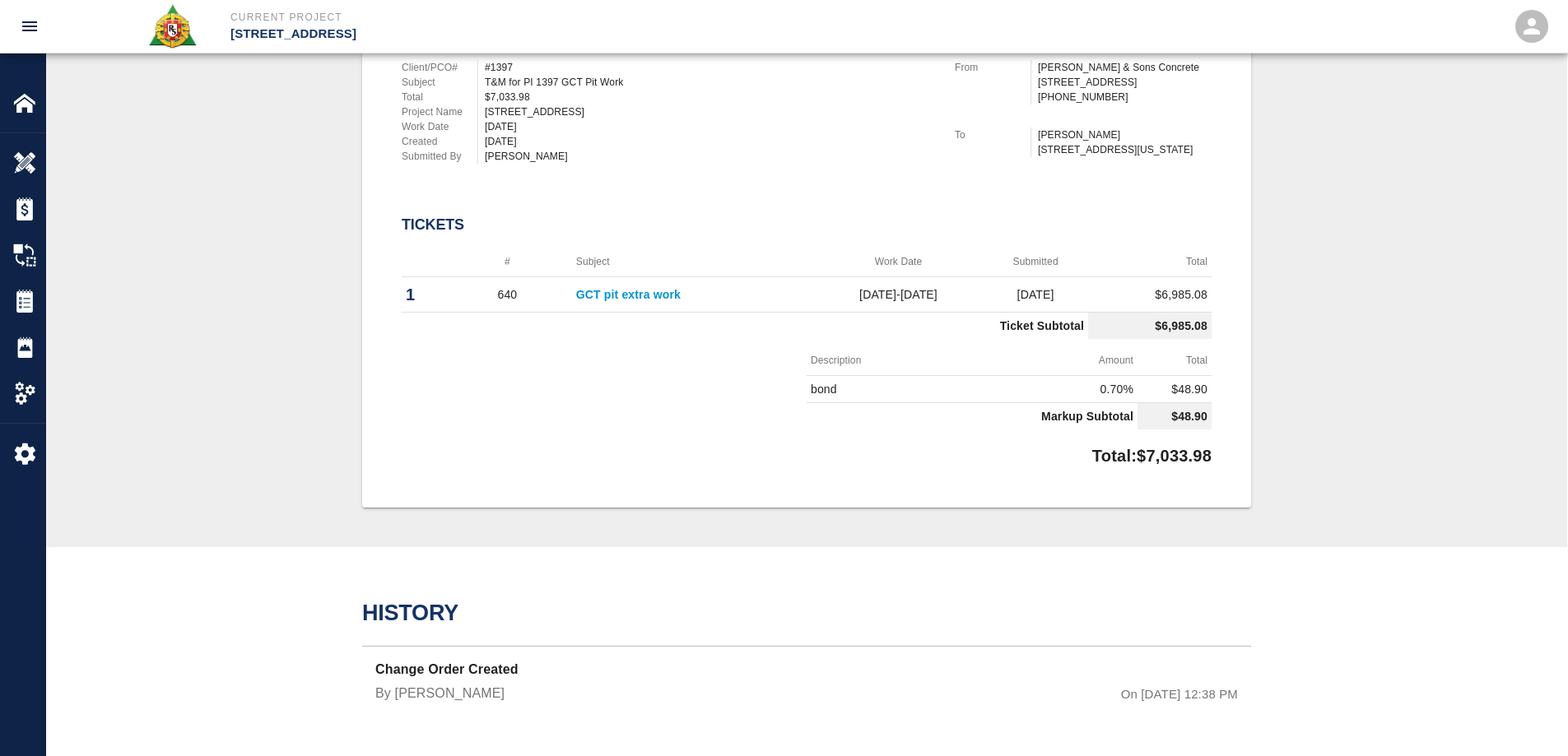
scroll to position [0, 0]
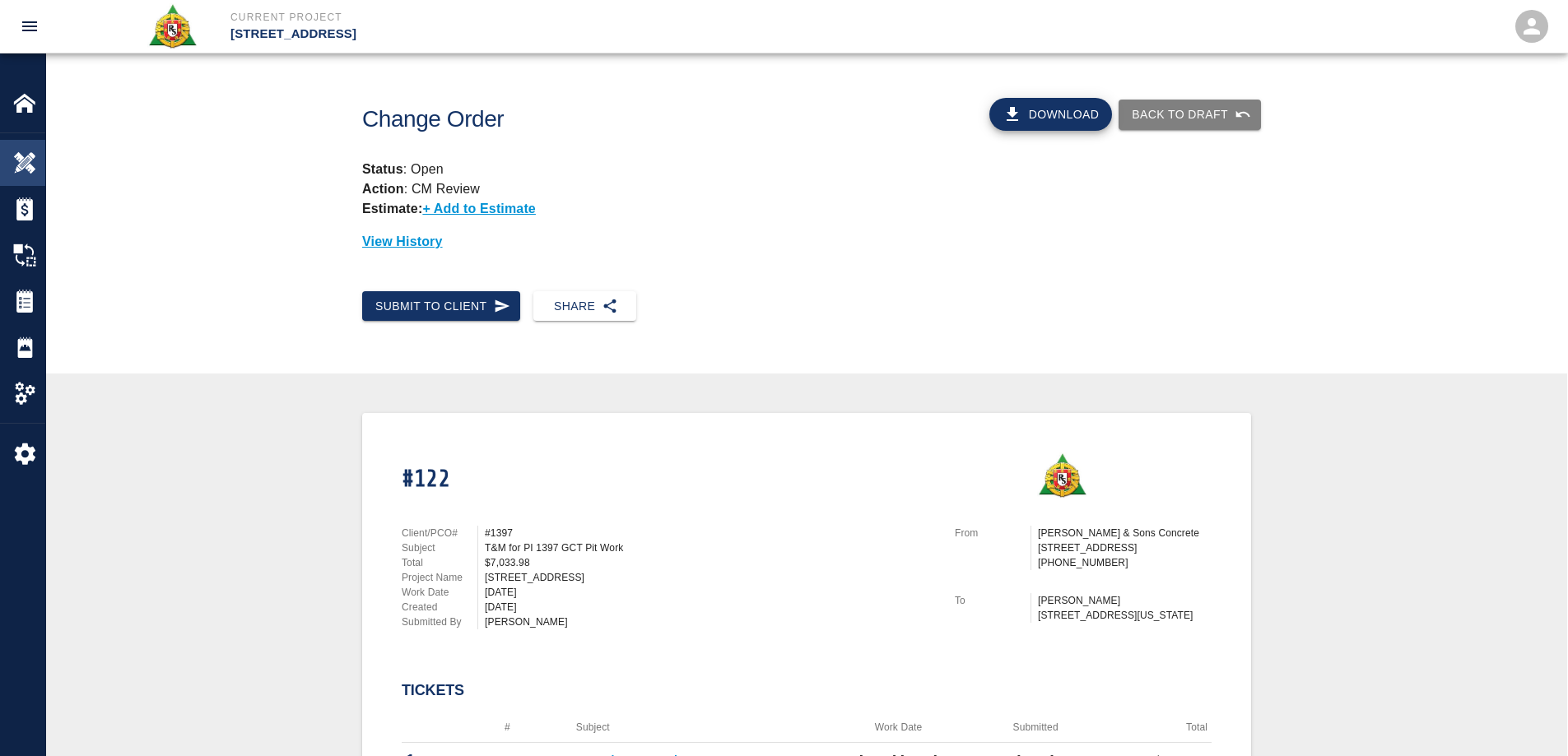
click at [41, 158] on div at bounding box center [36, 163] width 46 height 23
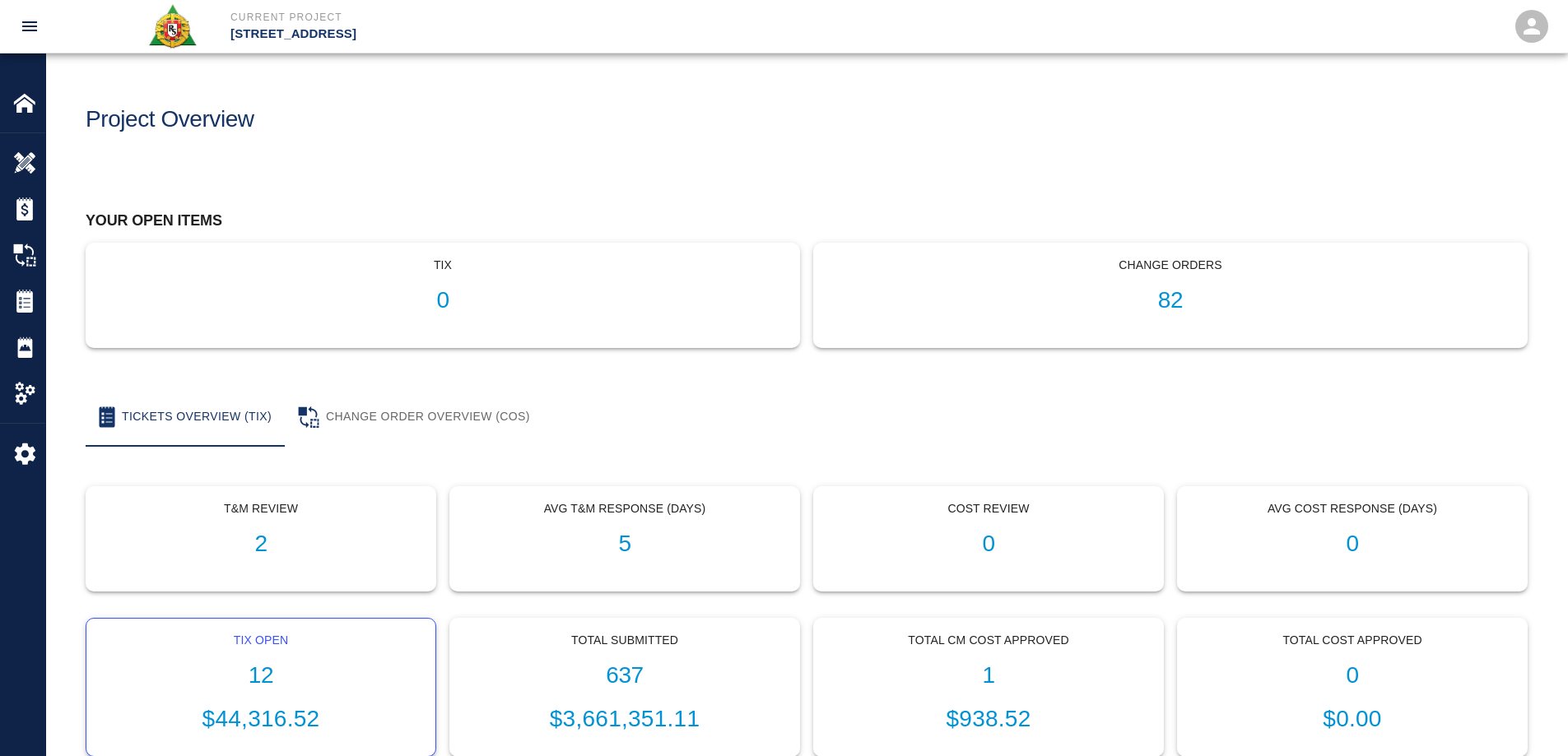
click at [267, 671] on h1 "12" at bounding box center [261, 675] width 322 height 27
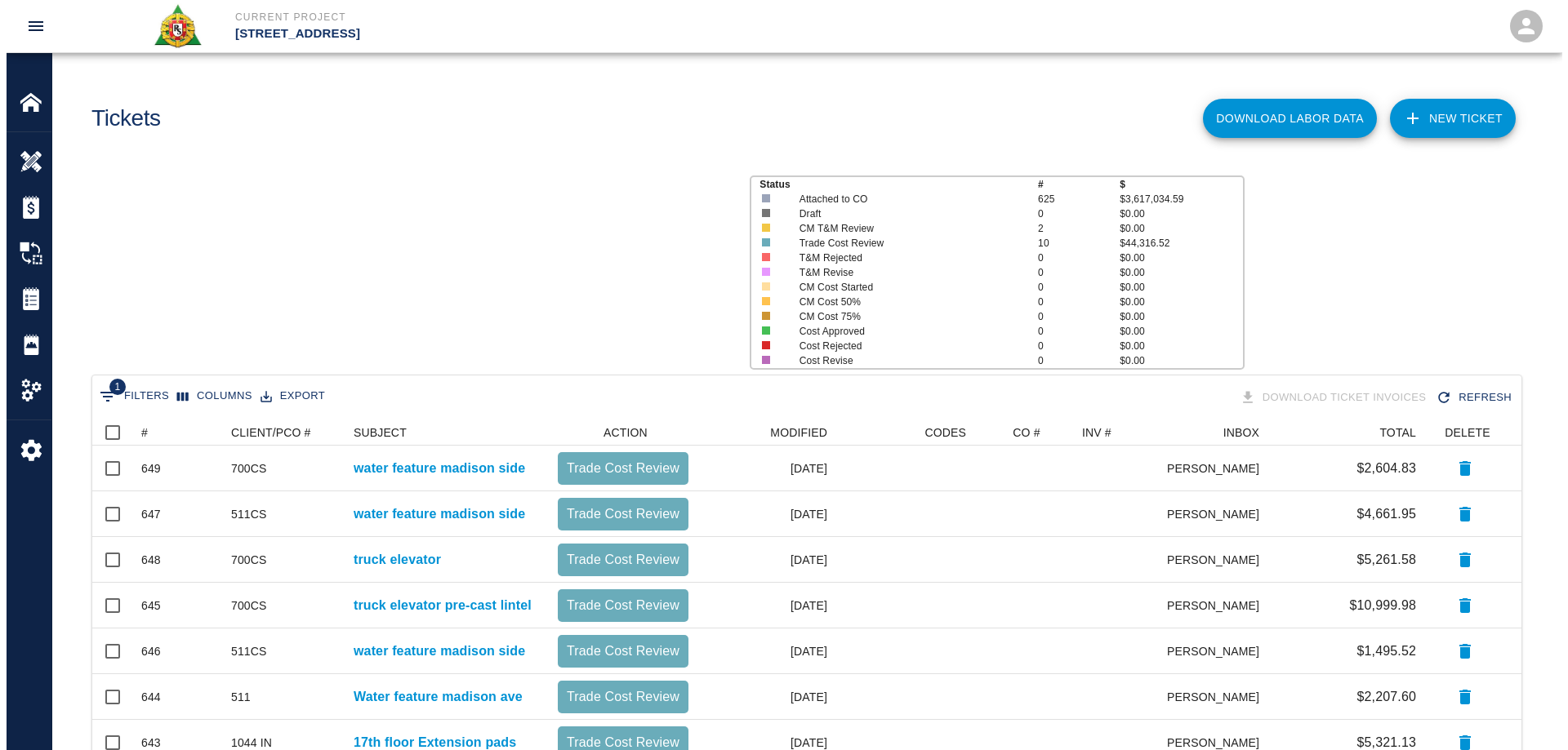
scroll to position [562, 1416]
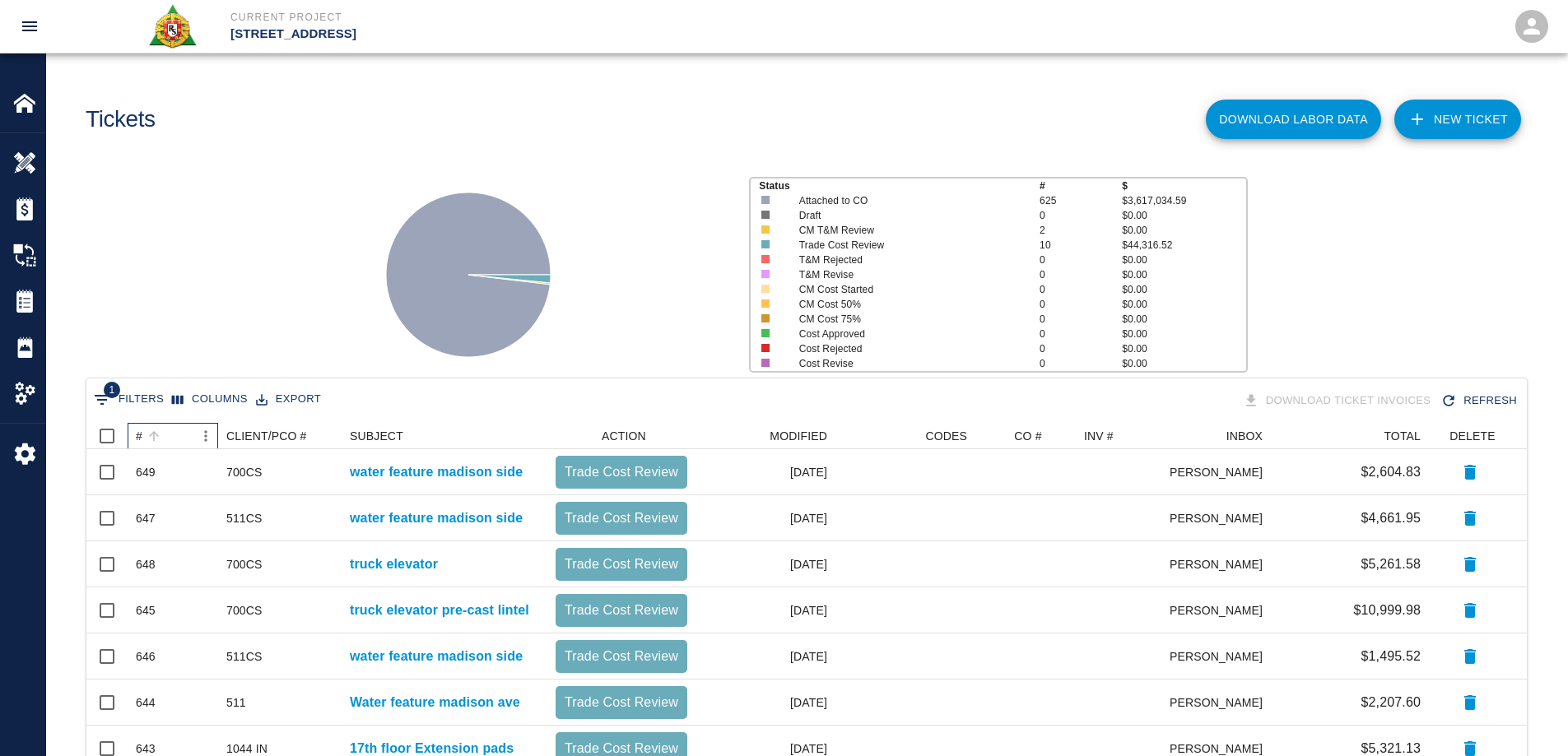
click at [138, 430] on div "#" at bounding box center [139, 437] width 7 height 26
click at [32, 99] on img at bounding box center [24, 103] width 23 height 23
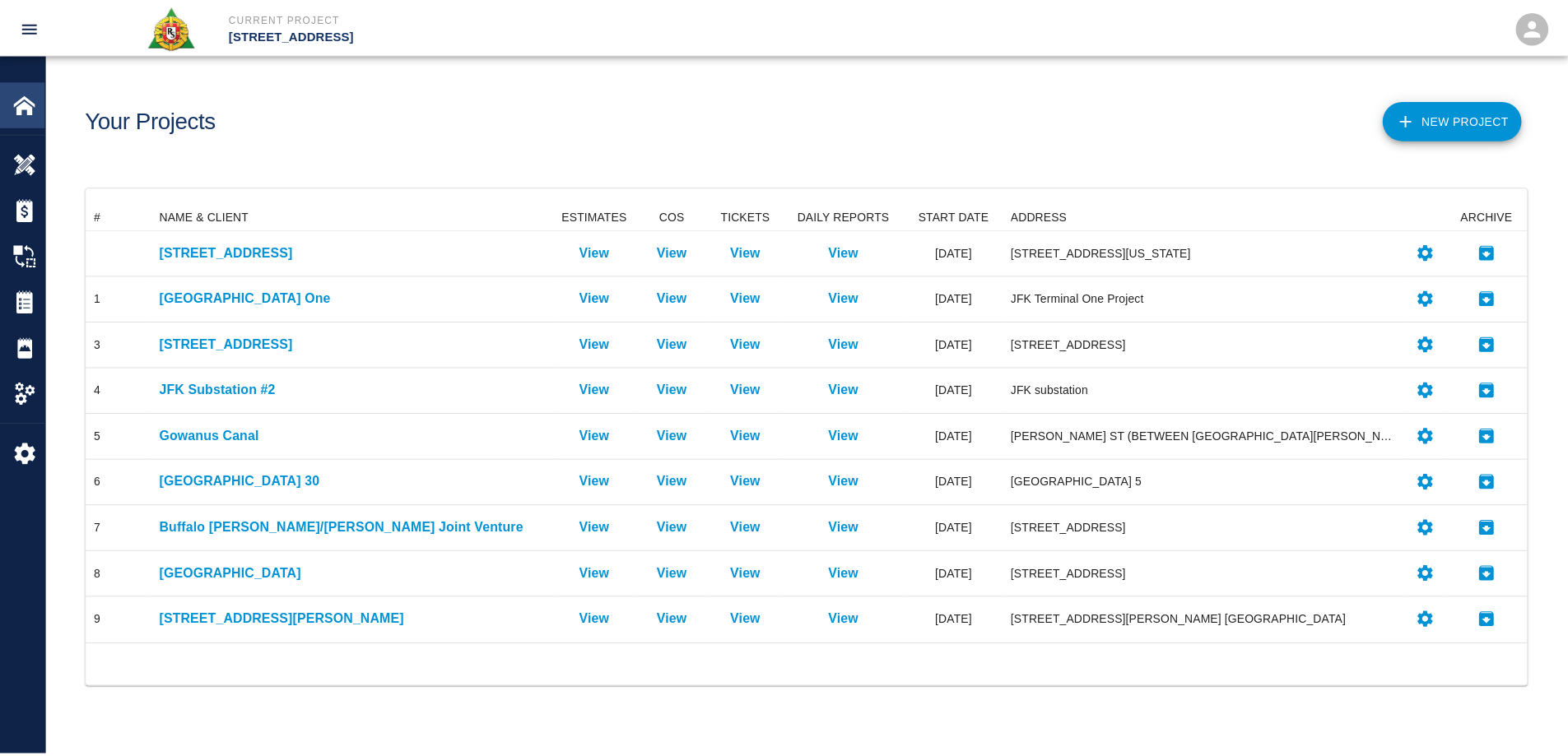
scroll to position [429, 1441]
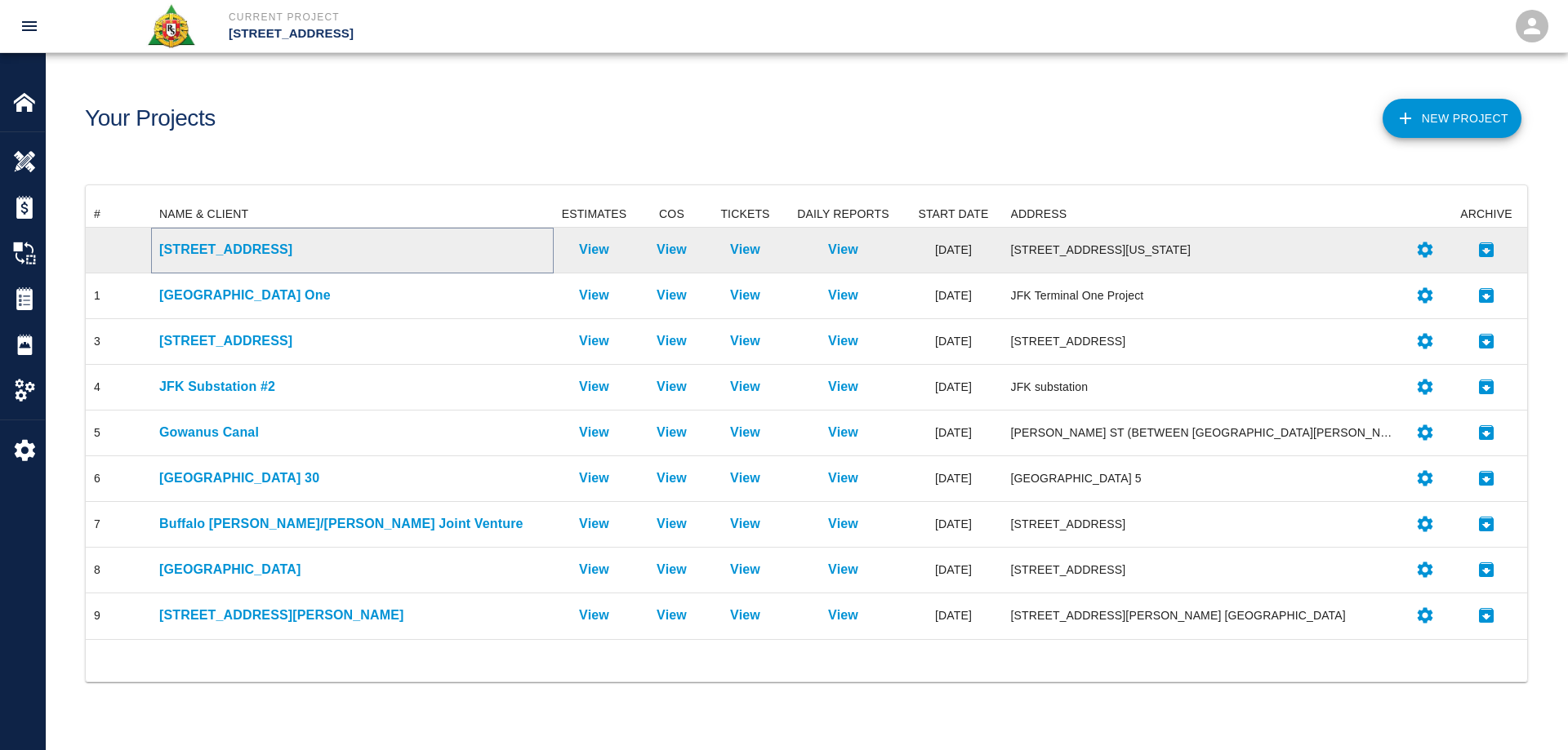
click at [204, 251] on p "[STREET_ADDRESS]" at bounding box center [352, 249] width 387 height 20
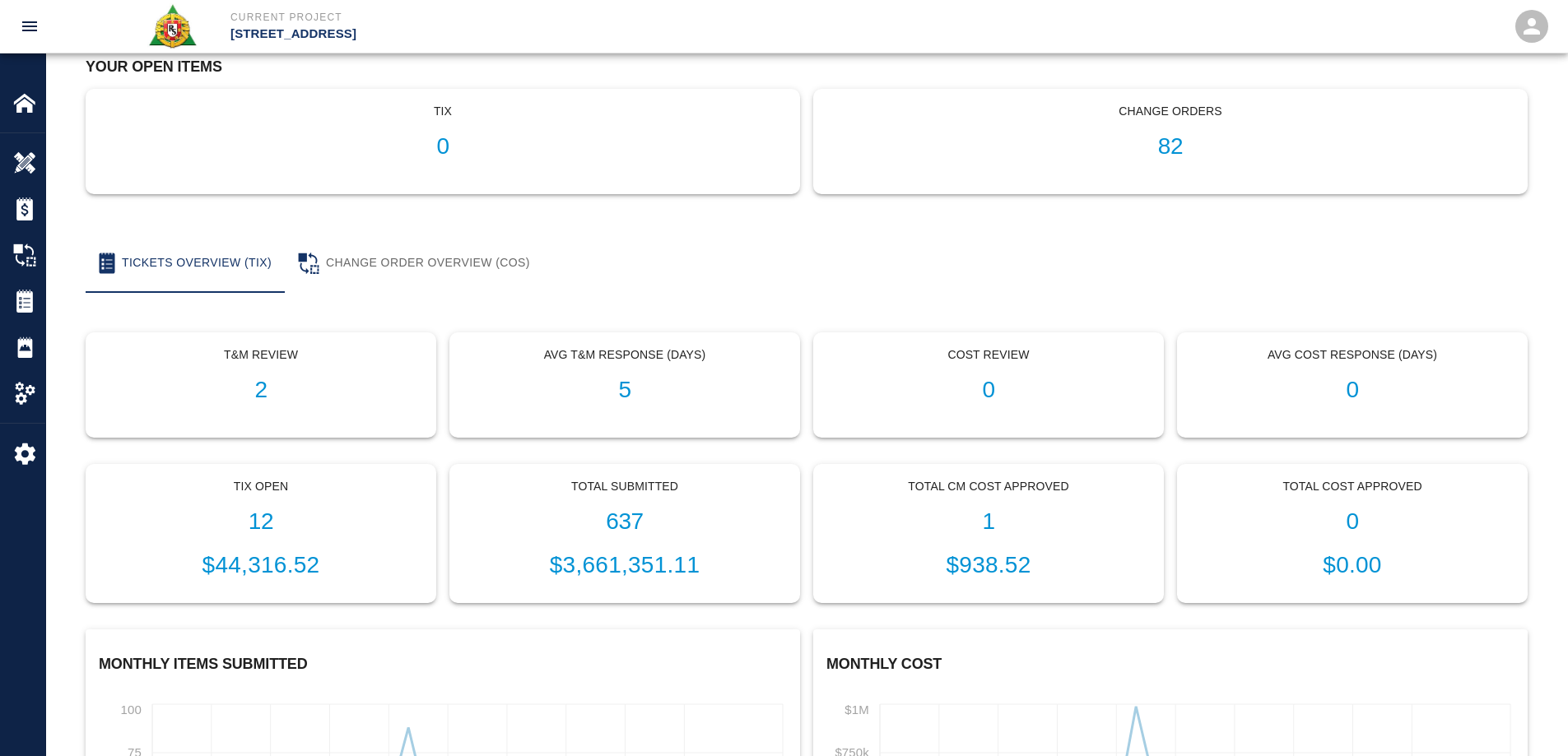
scroll to position [165, 0]
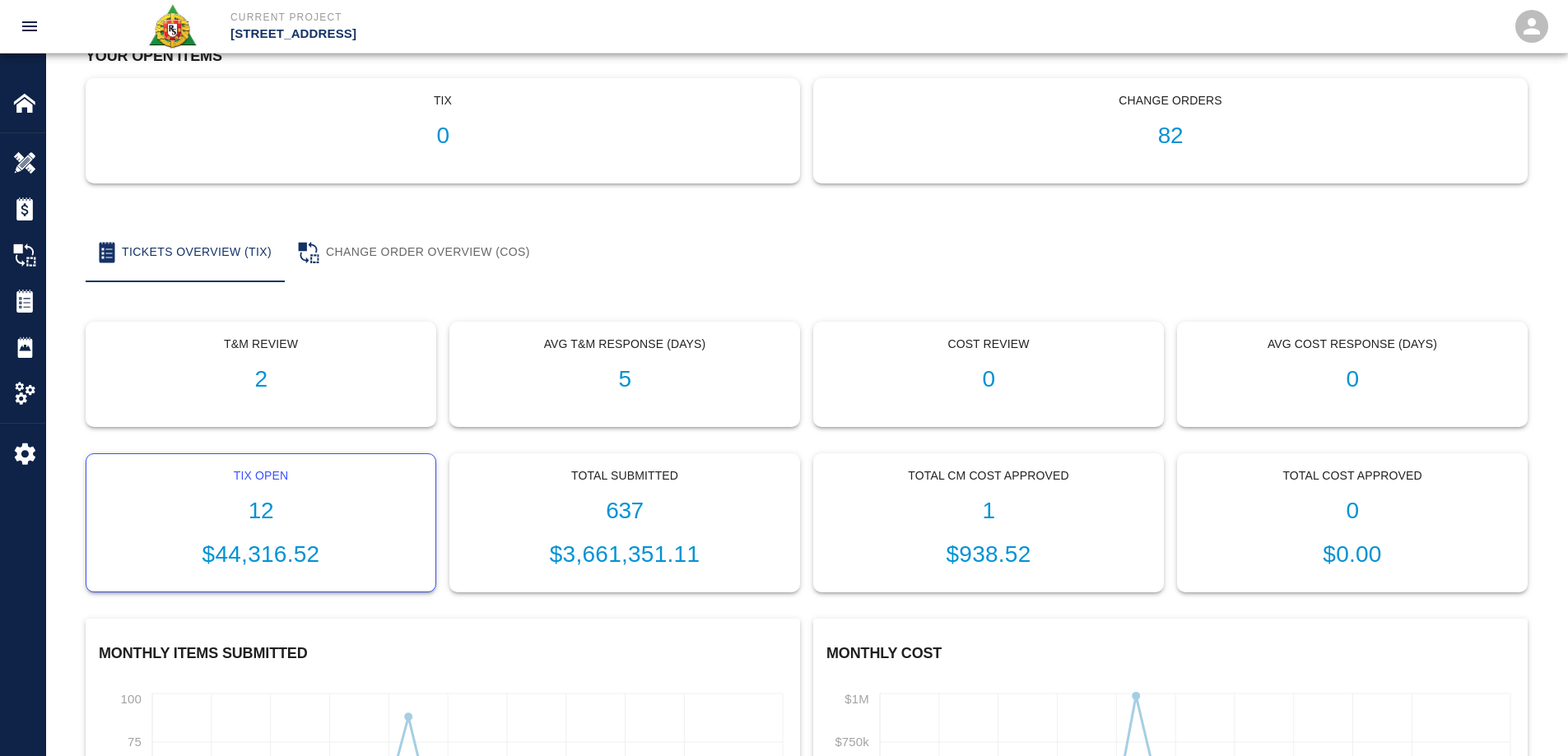
click at [291, 557] on p "$44,316.52" at bounding box center [261, 555] width 322 height 35
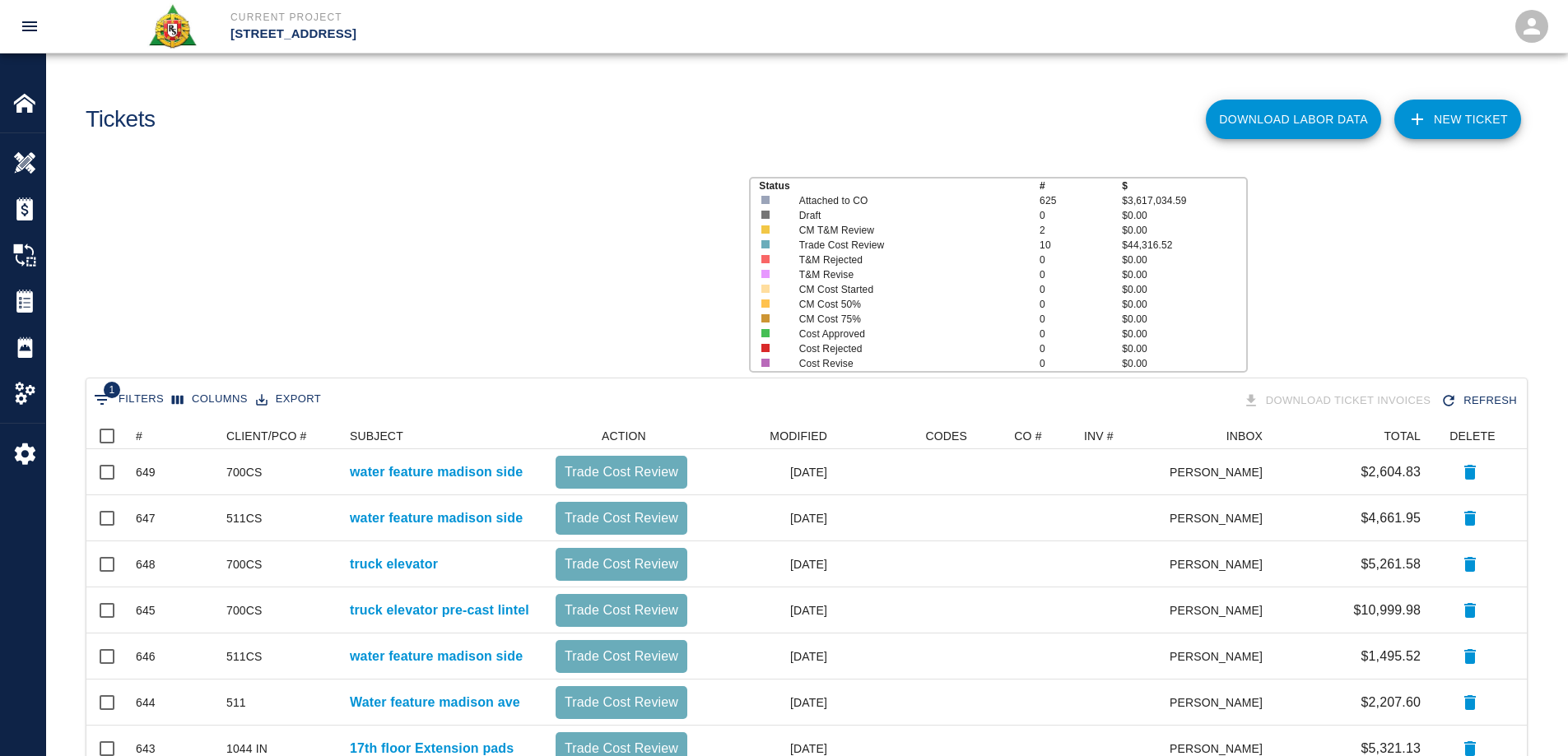
scroll to position [567, 1428]
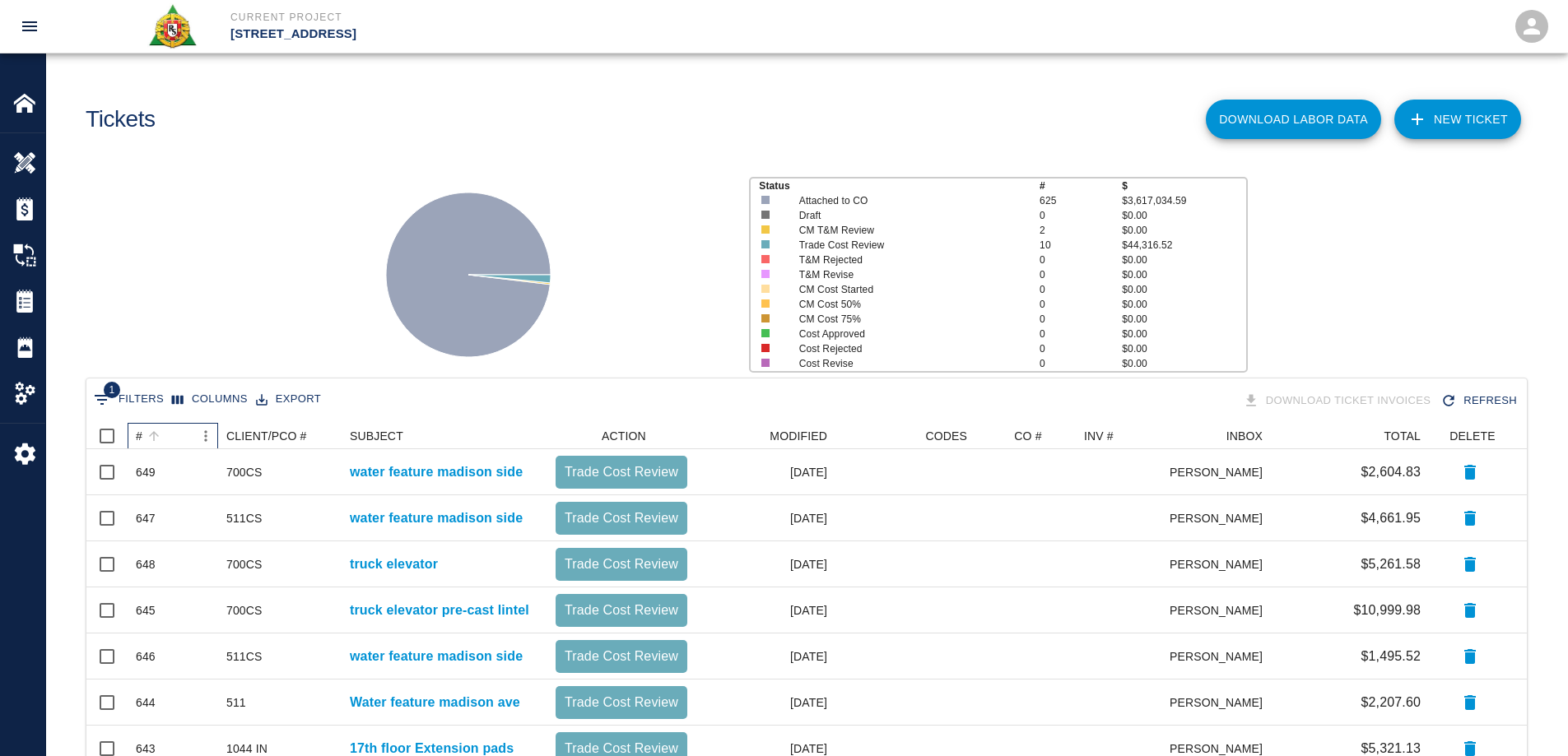
click at [138, 435] on div "#" at bounding box center [139, 437] width 7 height 26
click at [14, 153] on img at bounding box center [24, 163] width 23 height 23
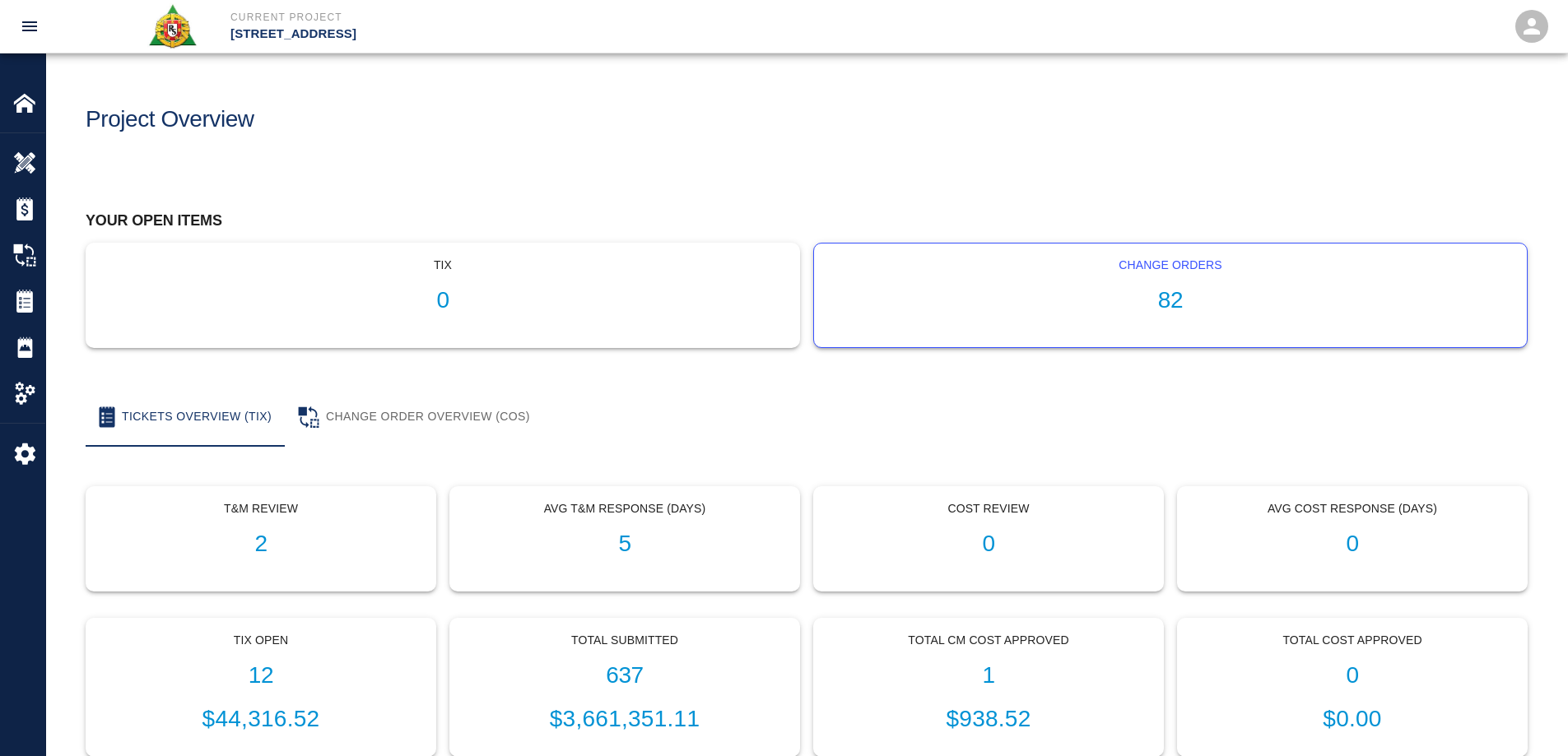
click at [1182, 312] on h1 "82" at bounding box center [1171, 301] width 687 height 27
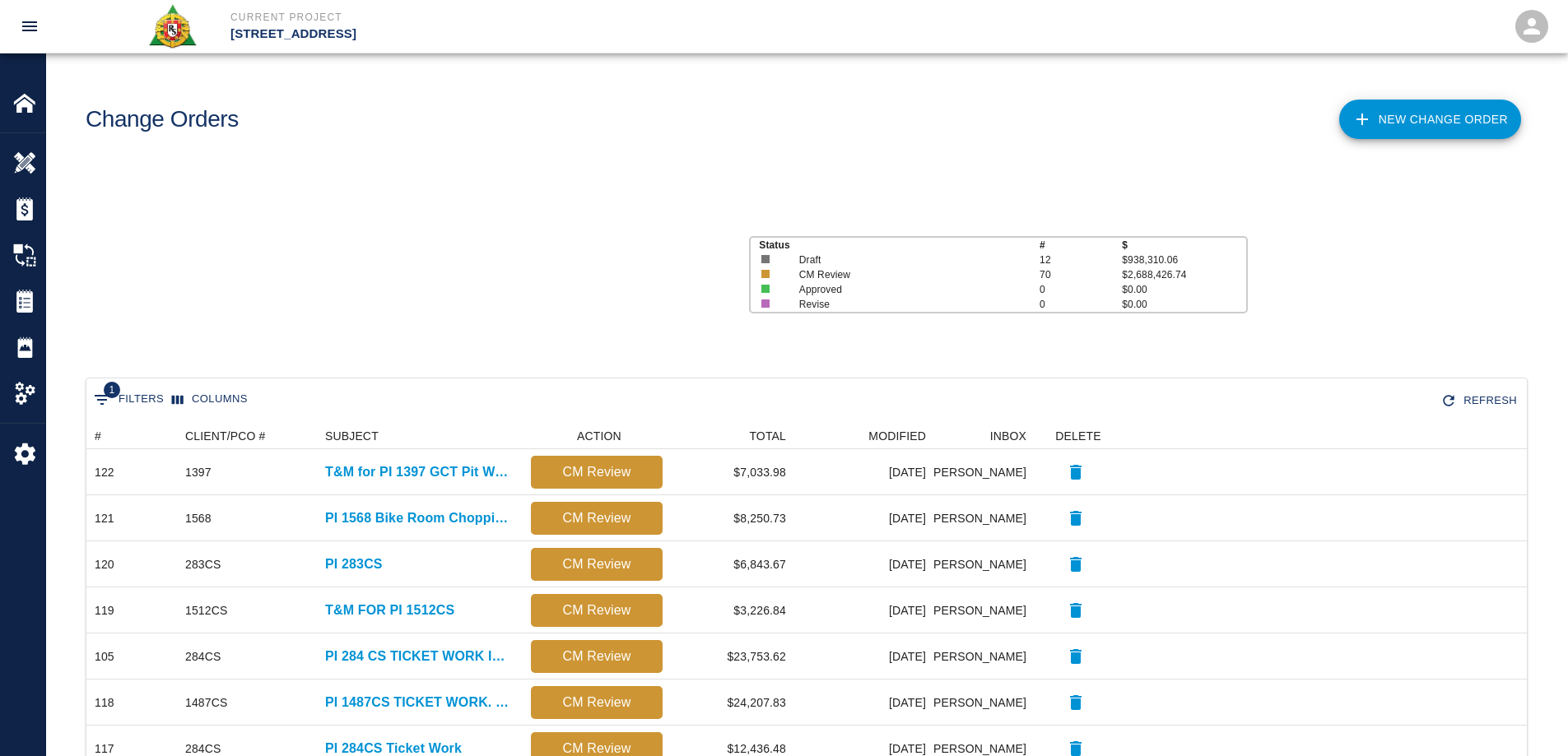
scroll to position [936, 1428]
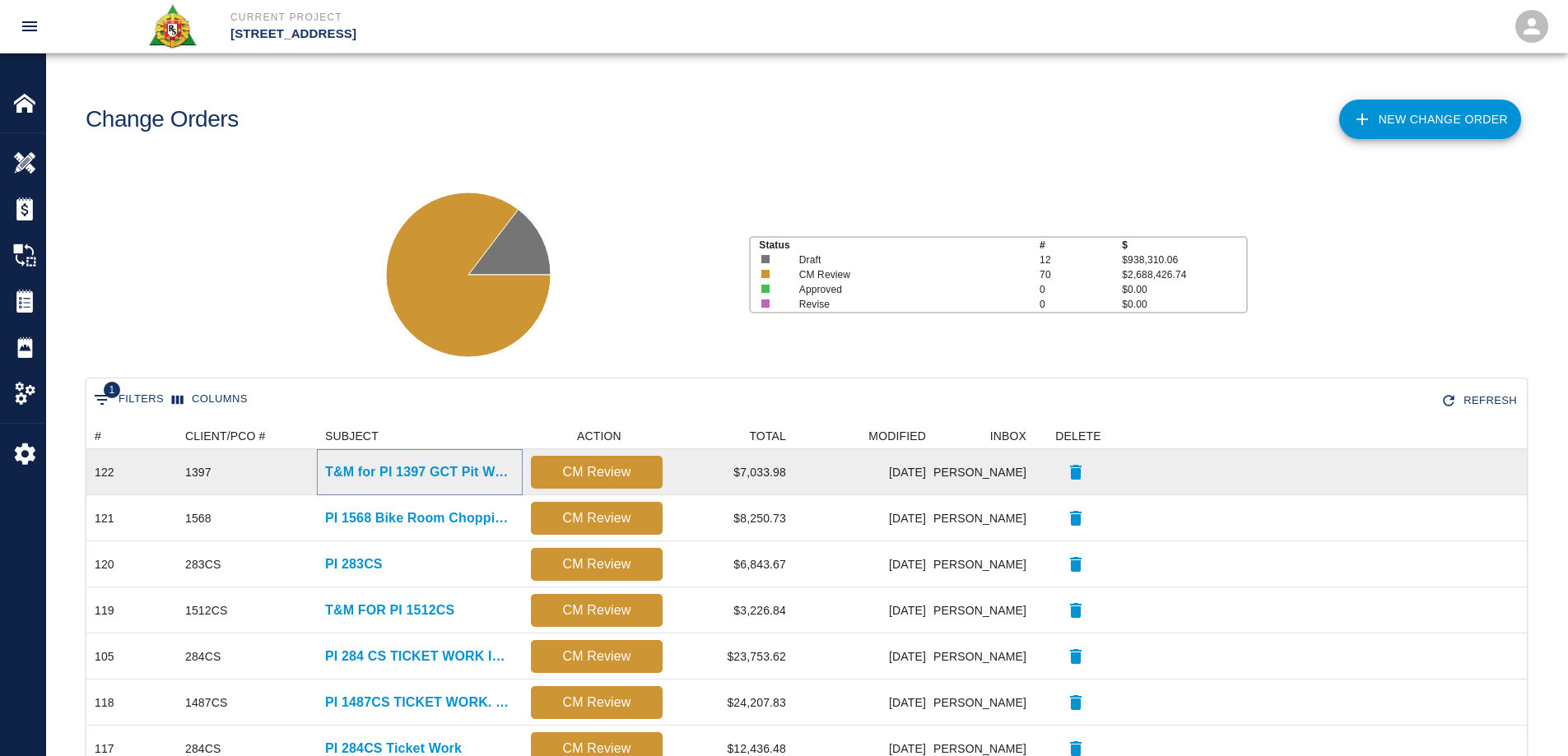
click at [408, 468] on p "T&M for PI 1397 GCT Pit Work" at bounding box center [420, 472] width 189 height 20
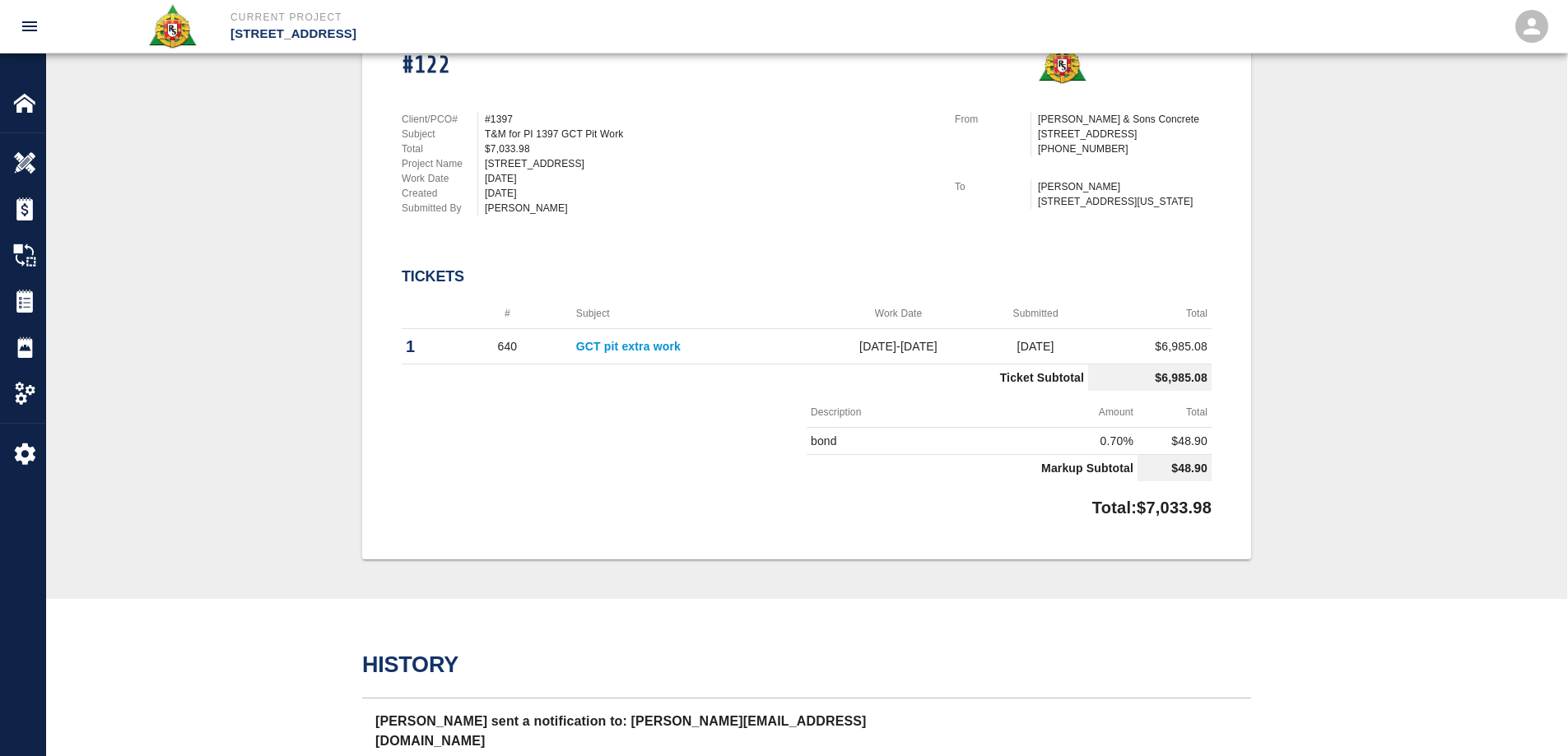
scroll to position [82, 0]
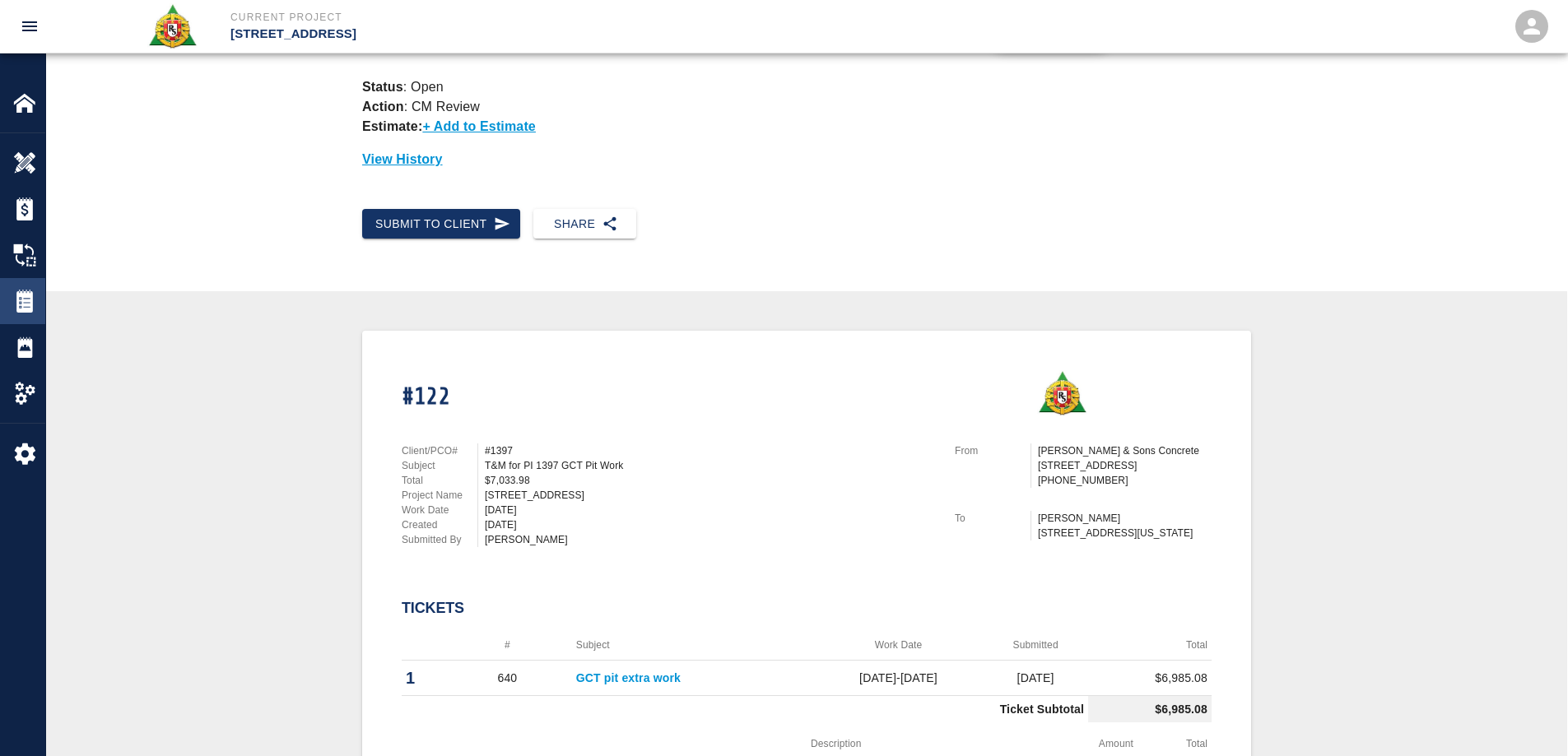
click at [24, 300] on img at bounding box center [24, 301] width 23 height 23
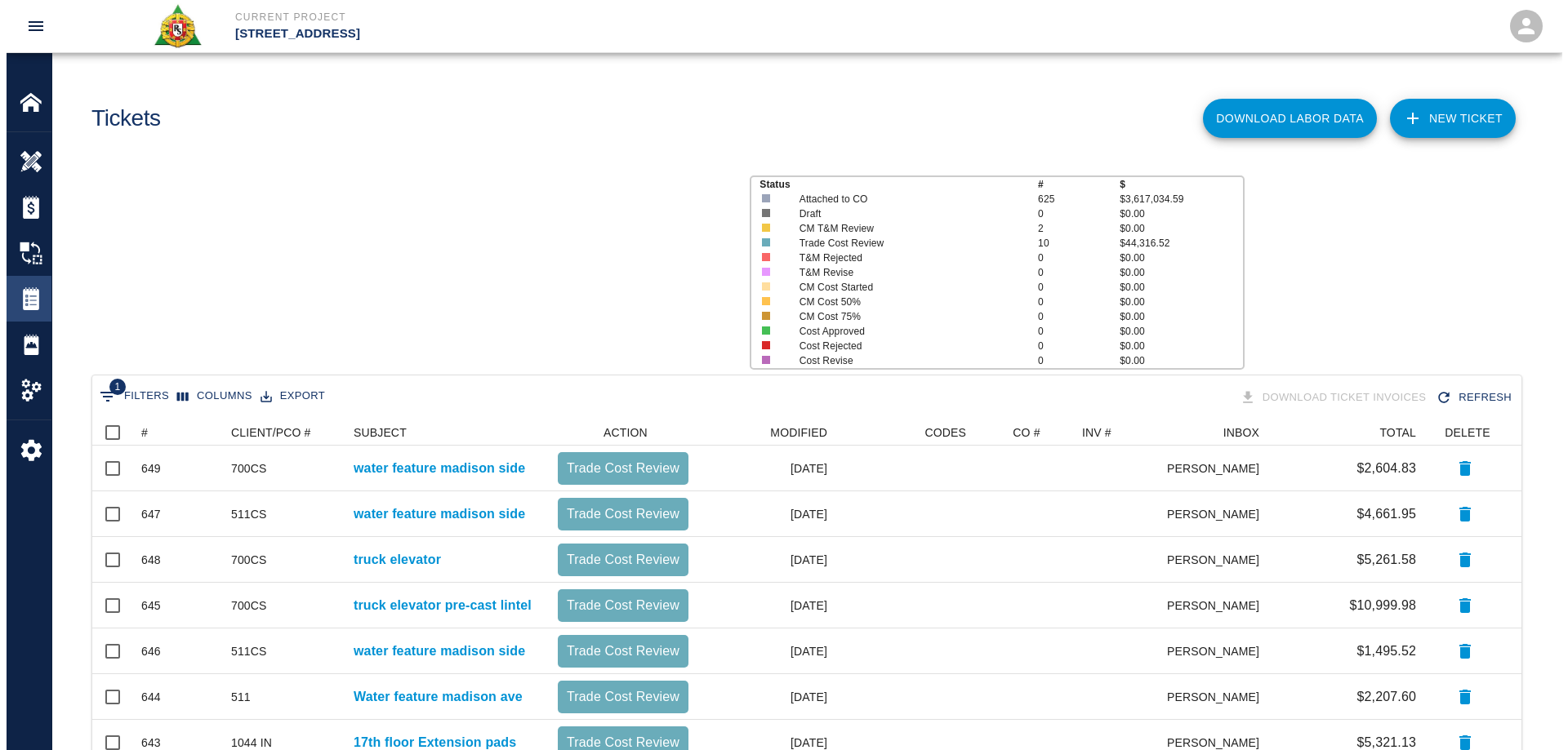
scroll to position [562, 1416]
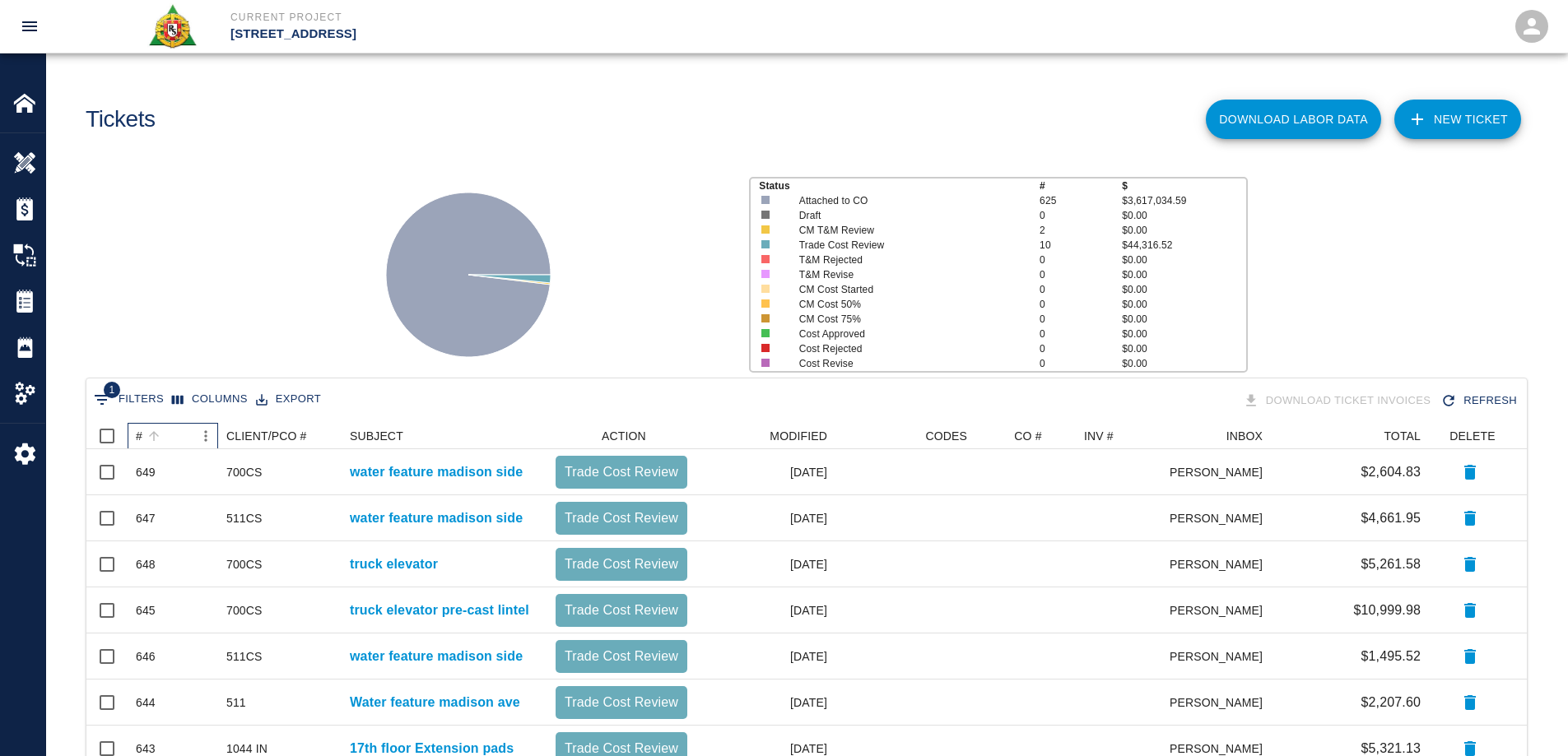
click at [142, 434] on div "#" at bounding box center [154, 436] width 23 height 23
click at [26, 107] on img at bounding box center [24, 103] width 23 height 23
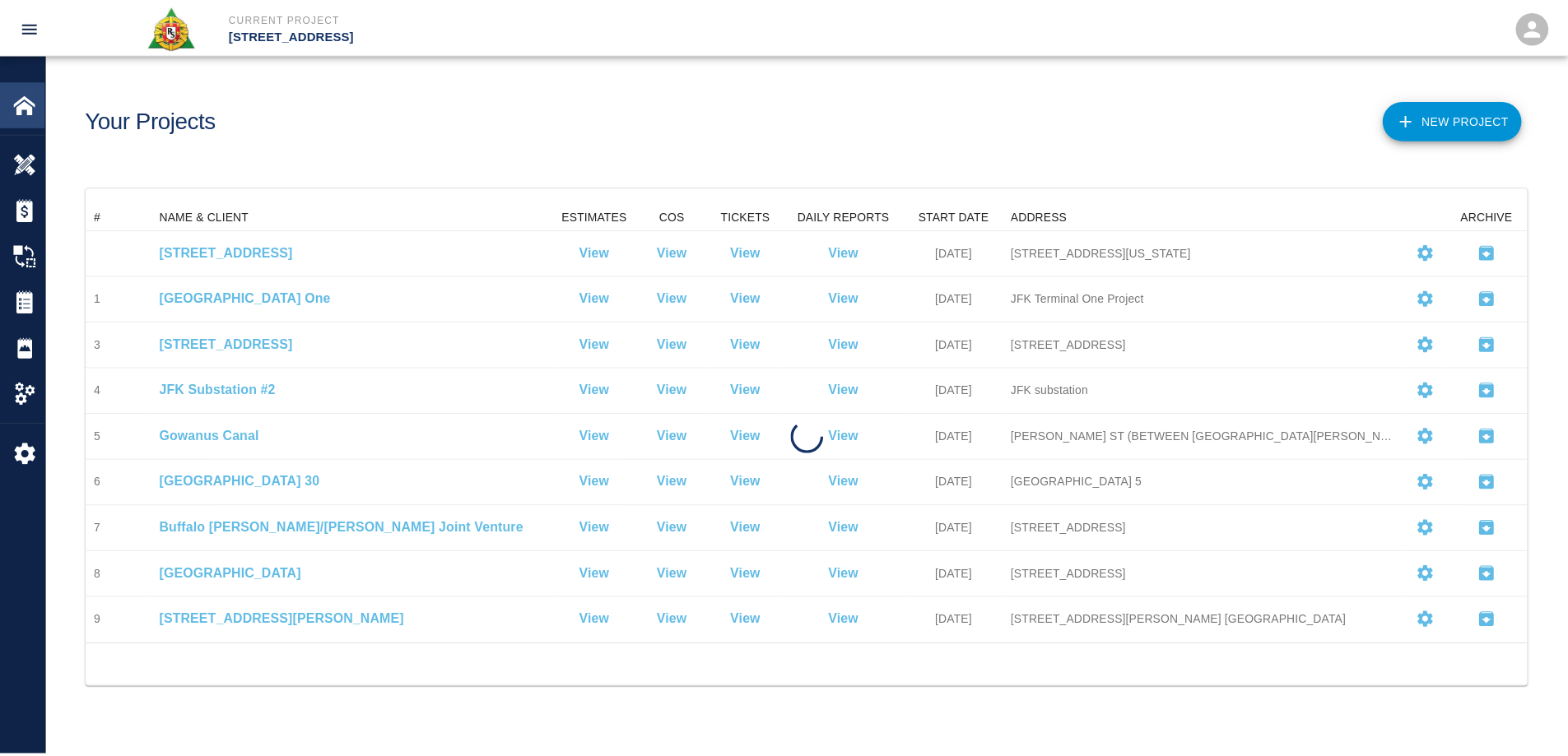
scroll to position [429, 1441]
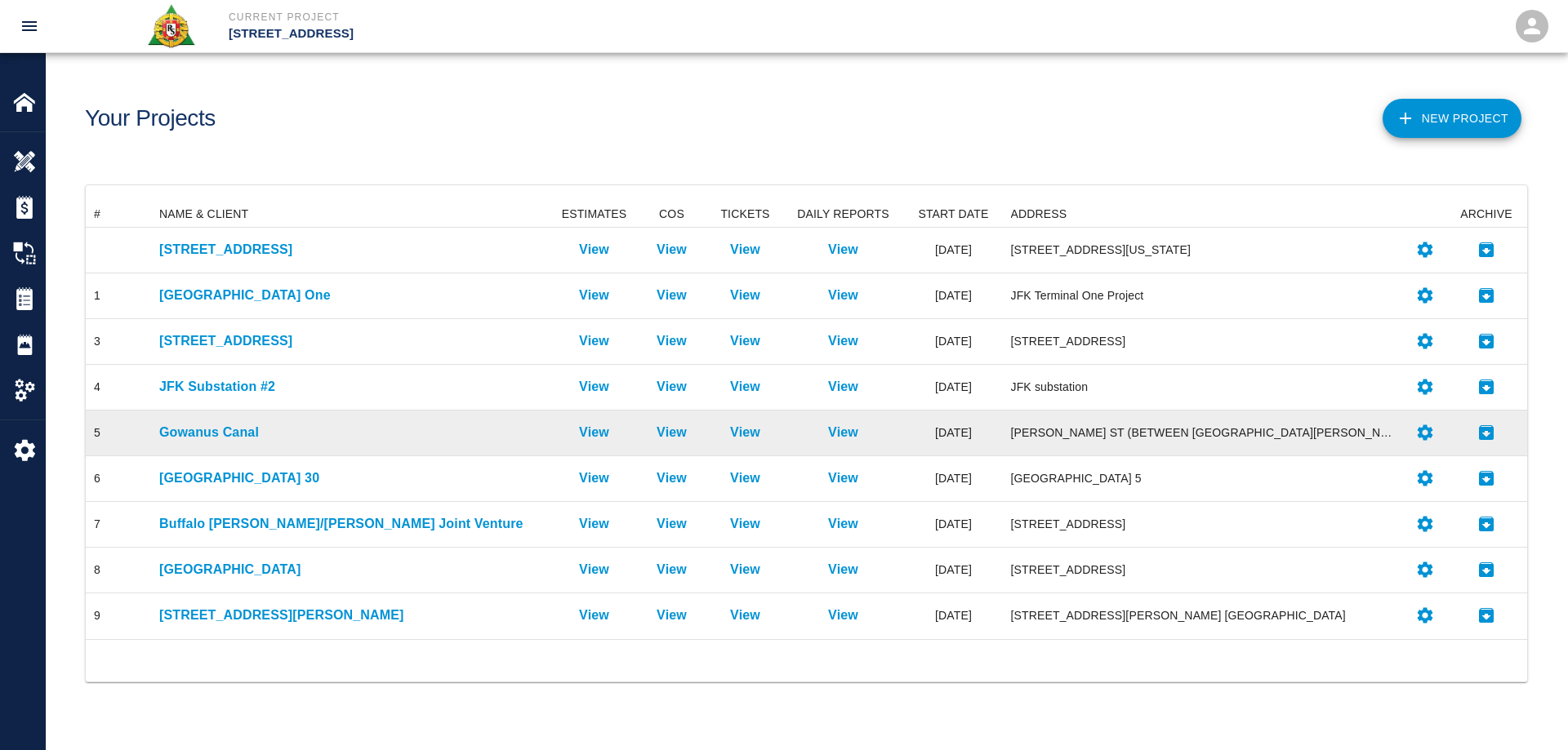
click at [220, 445] on div "Gowanus Canal" at bounding box center [352, 433] width 402 height 46
click at [221, 436] on p "Gowanus Canal" at bounding box center [352, 432] width 387 height 20
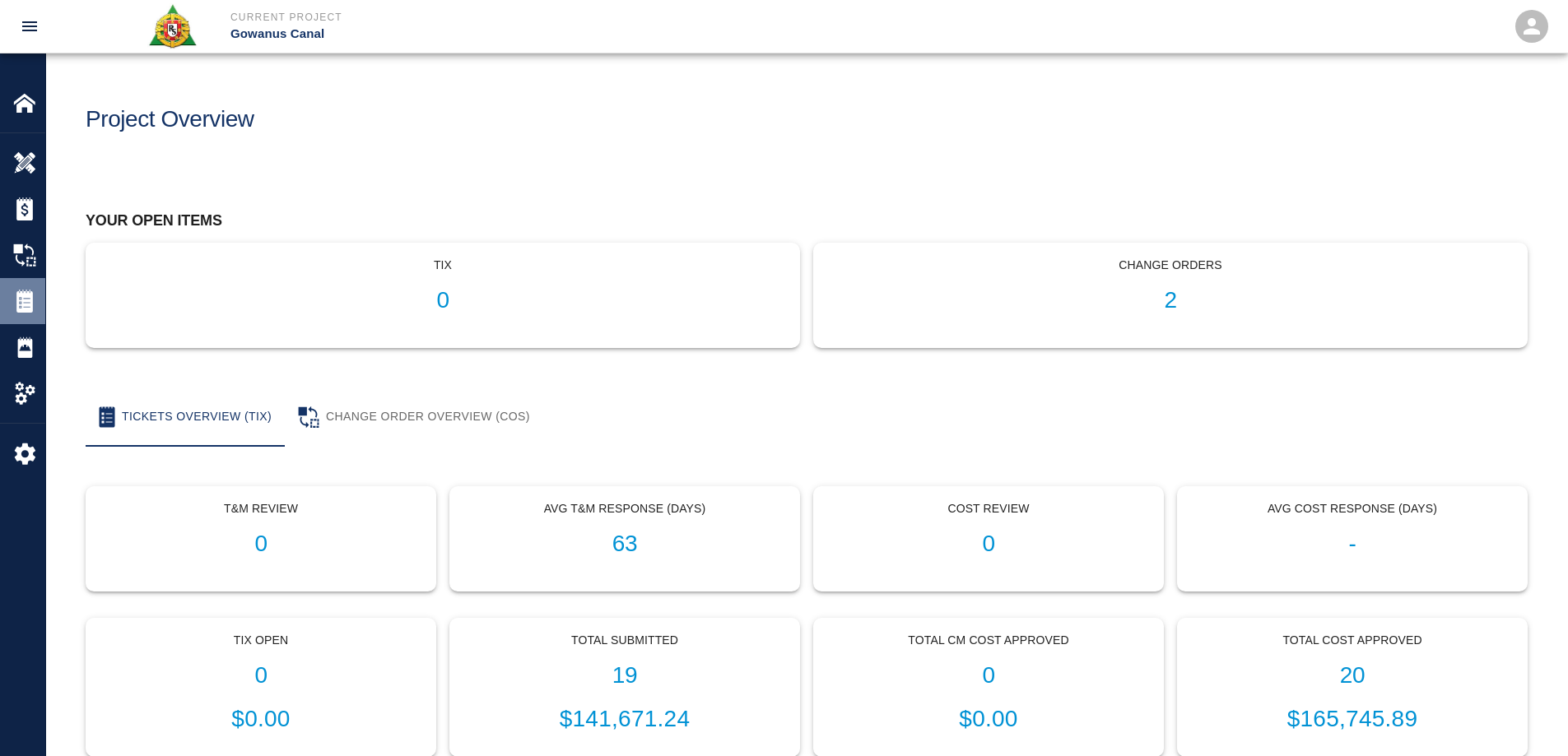
click at [37, 302] on div at bounding box center [36, 301] width 46 height 23
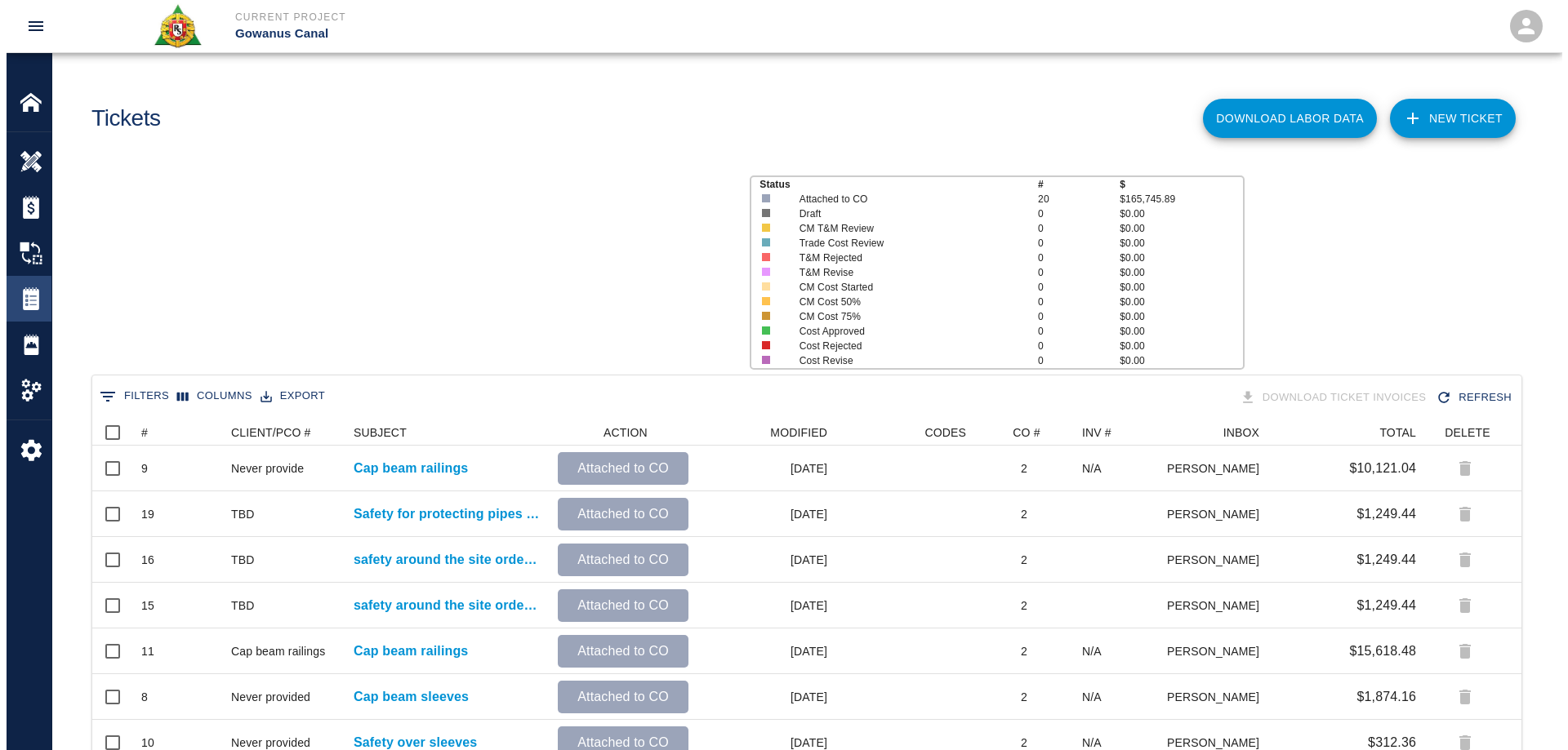
scroll to position [928, 1416]
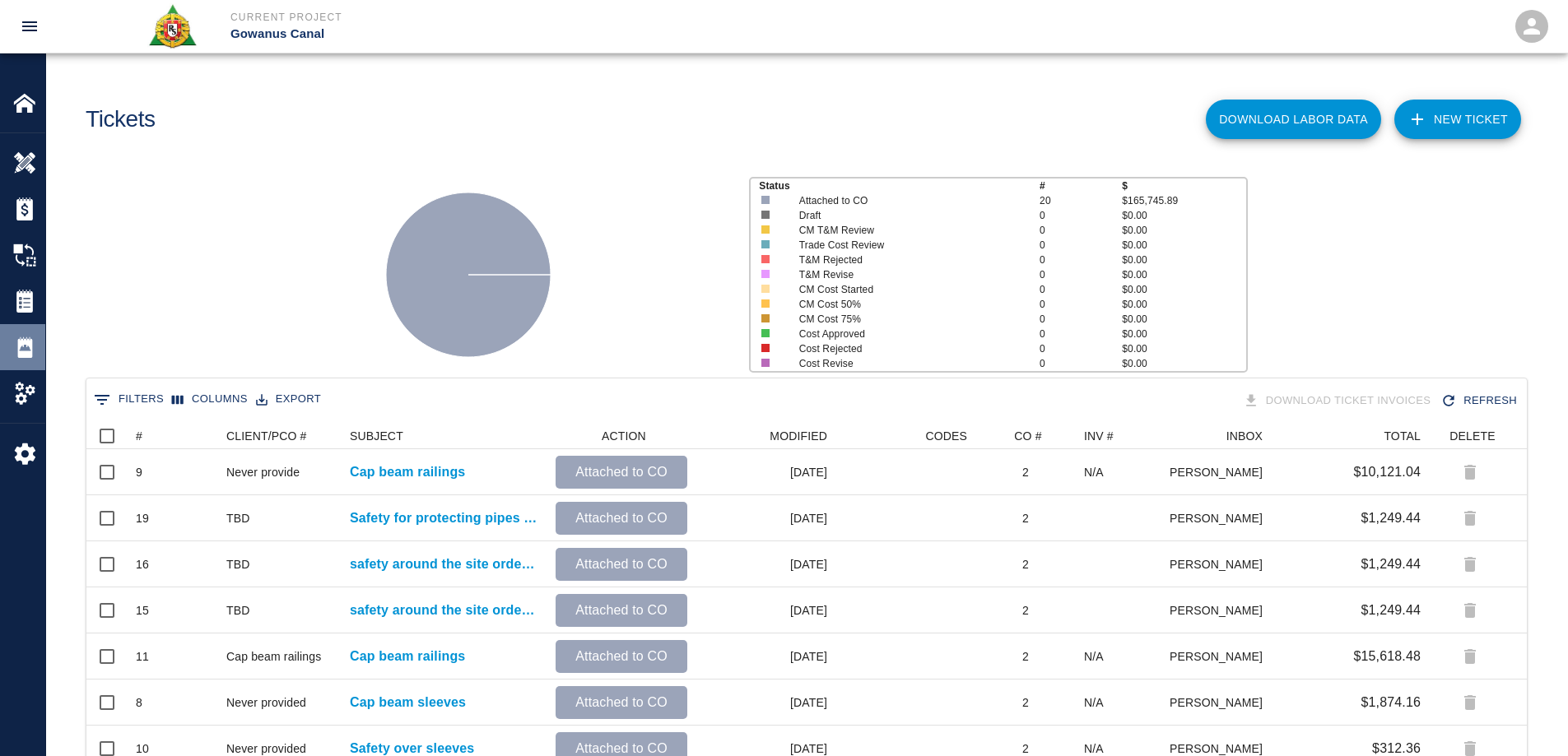
click at [36, 359] on div "Daily Reports" at bounding box center [22, 347] width 45 height 46
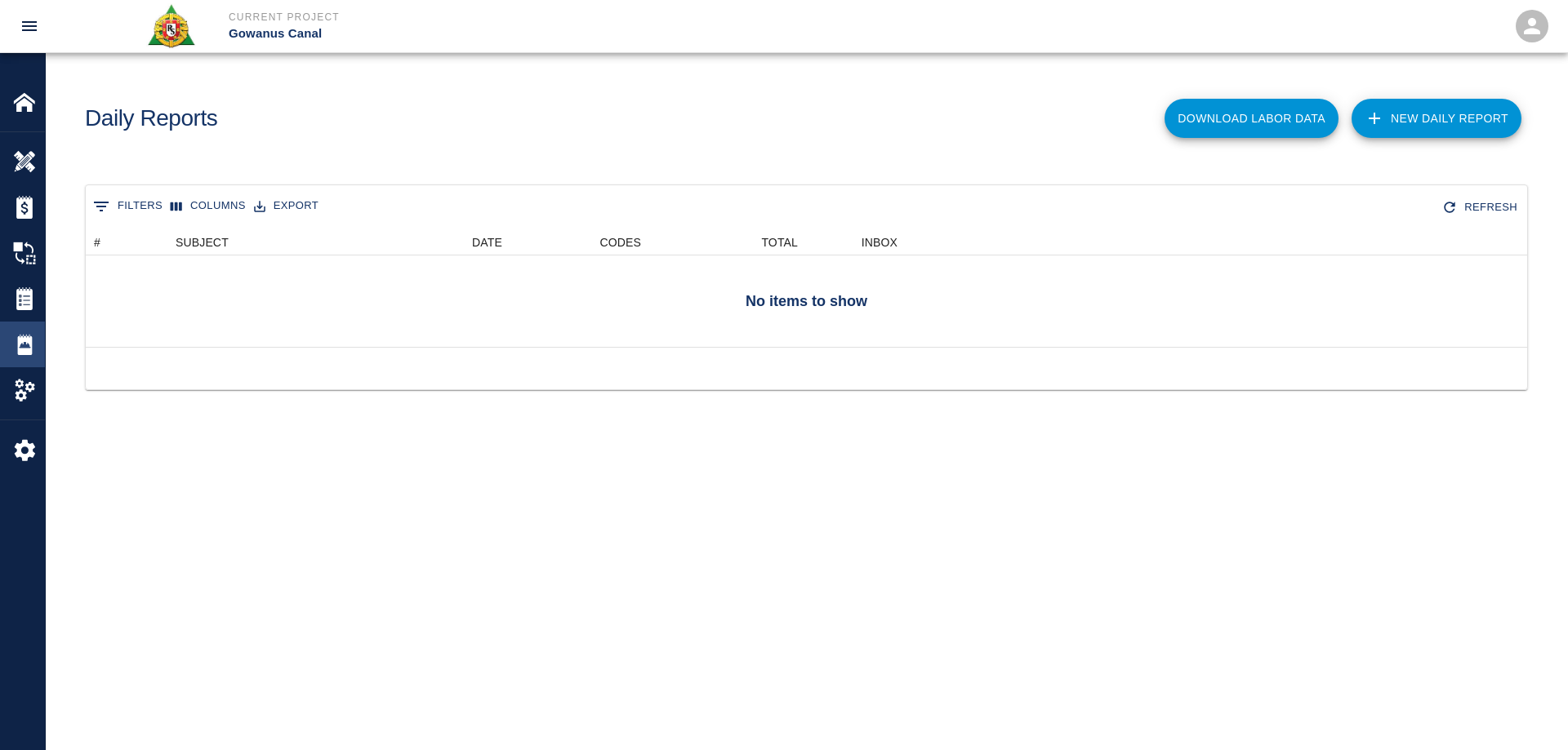
scroll to position [105, 1429]
click at [33, 138] on ul "Gowanus Canal Overview Estimates Change Orders Tickets Daily Reports Project Se…" at bounding box center [22, 275] width 45 height 287
click at [32, 105] on img at bounding box center [24, 102] width 23 height 23
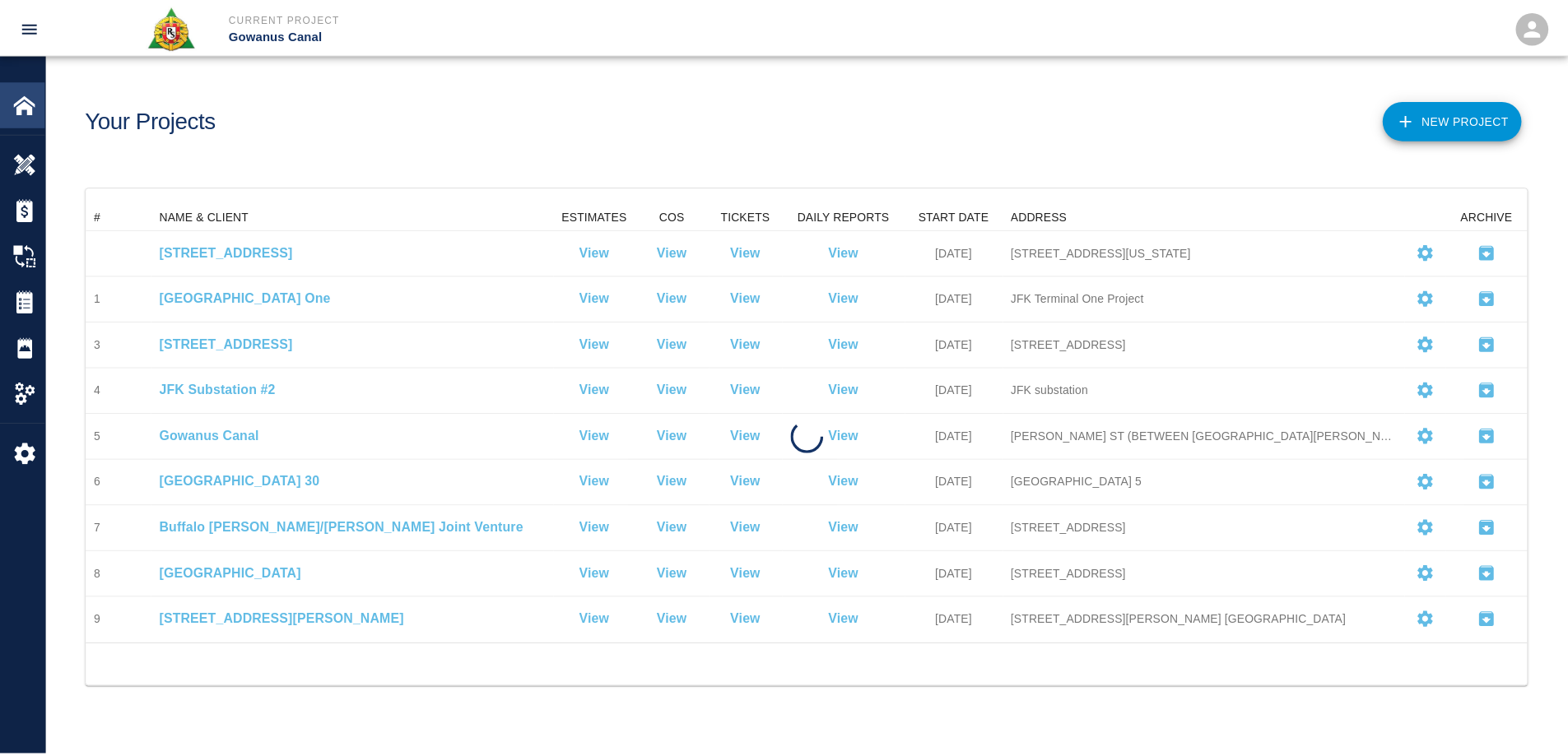
scroll to position [429, 1441]
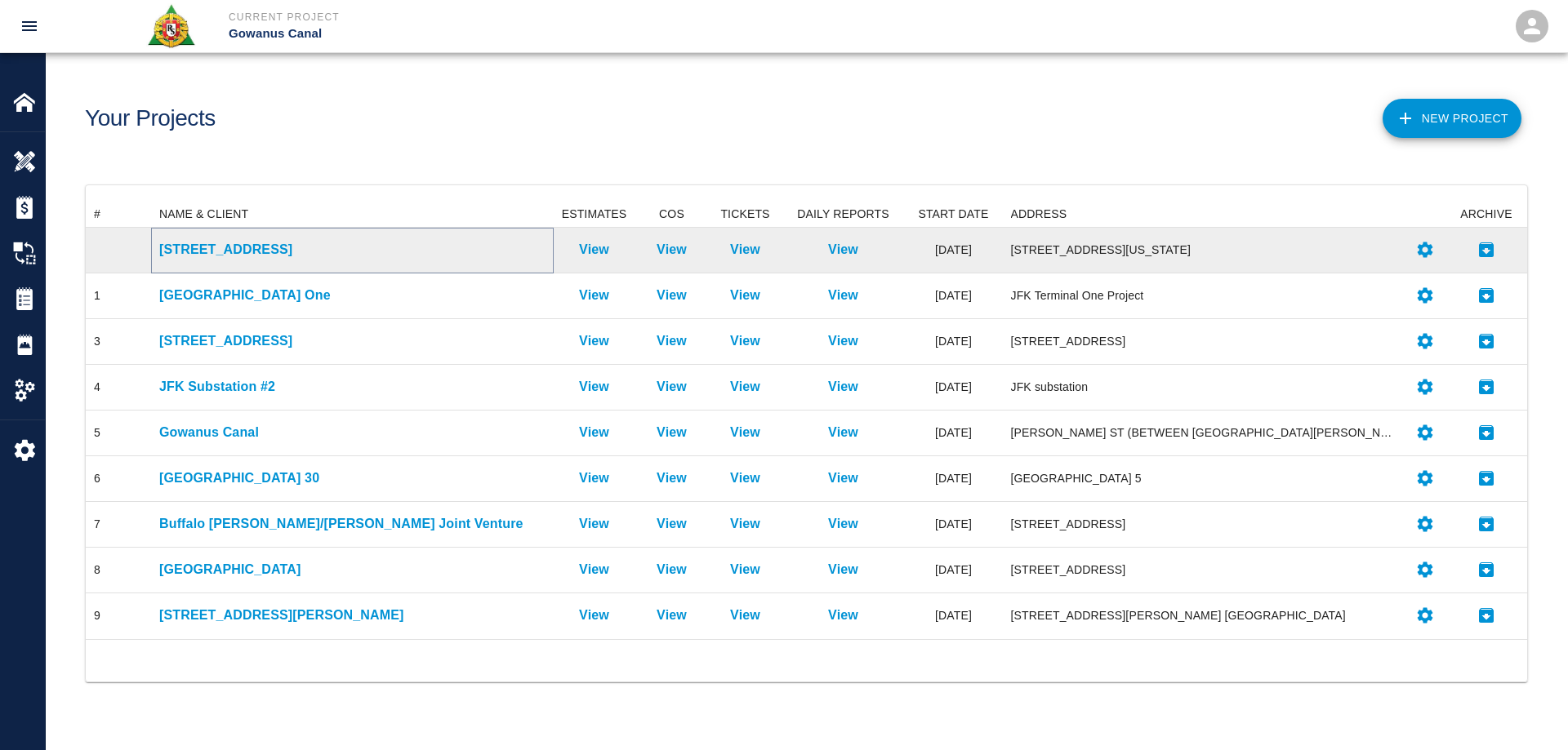
click at [230, 245] on p "[STREET_ADDRESS]" at bounding box center [352, 249] width 387 height 20
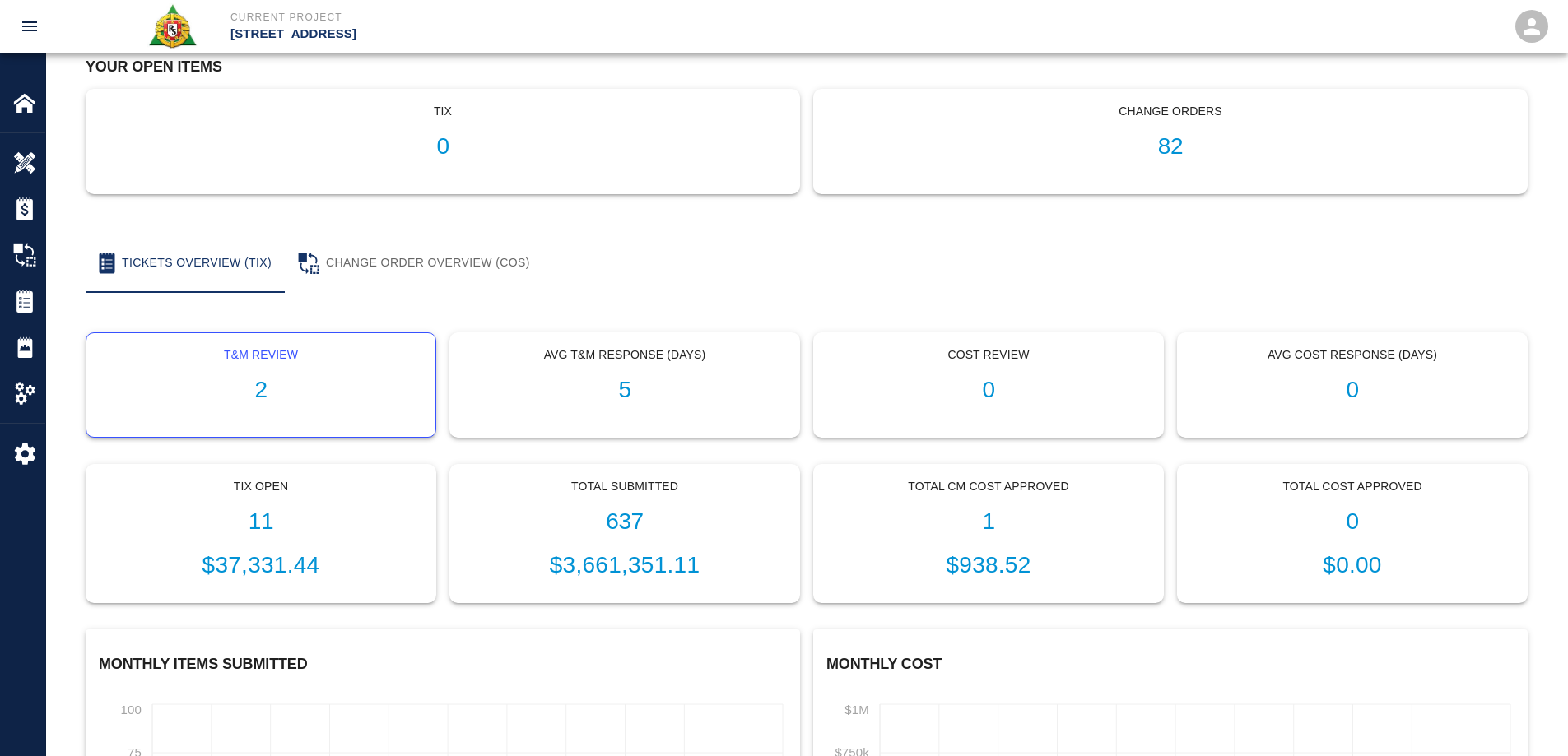
scroll to position [165, 0]
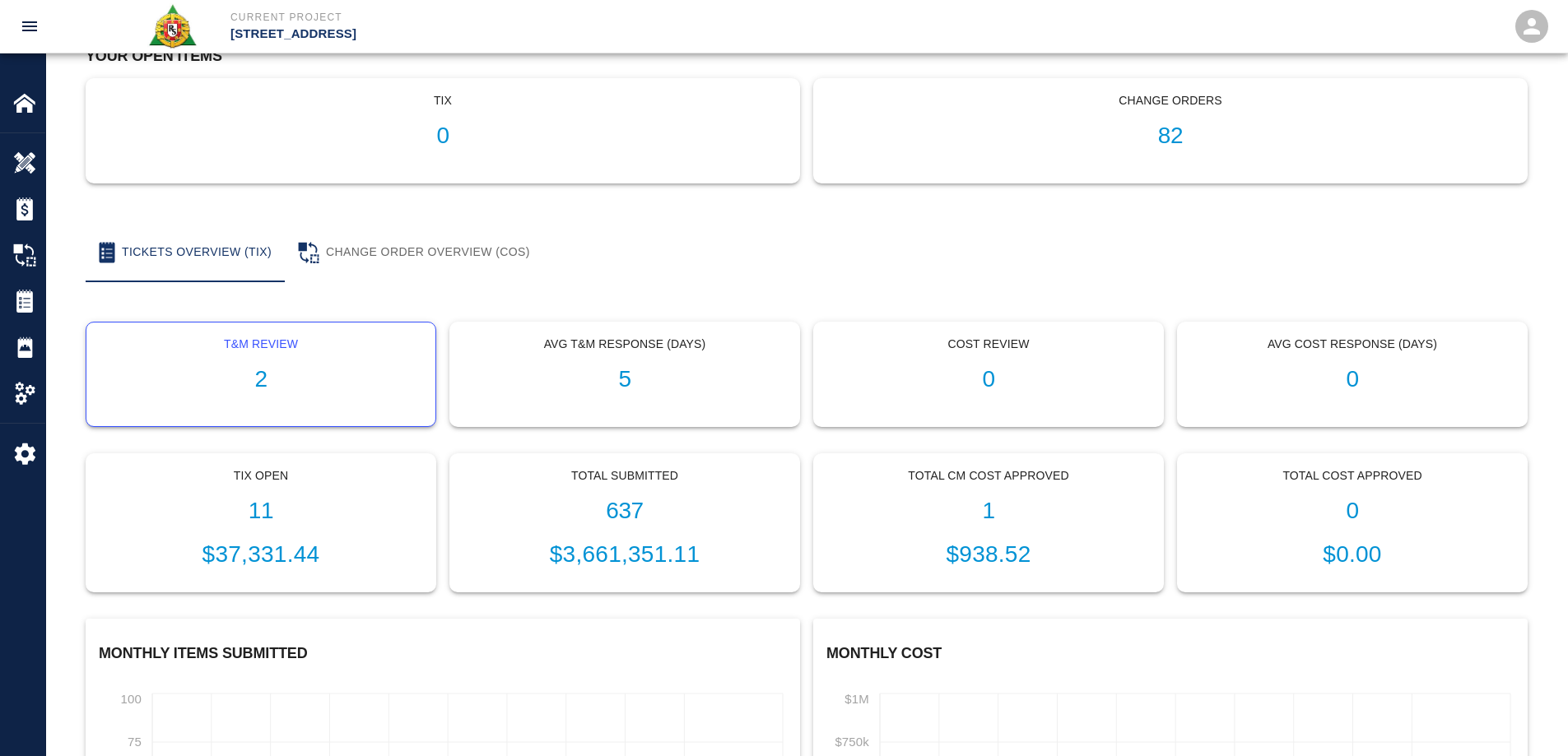
click at [276, 556] on p "$37,331.44" at bounding box center [261, 555] width 322 height 35
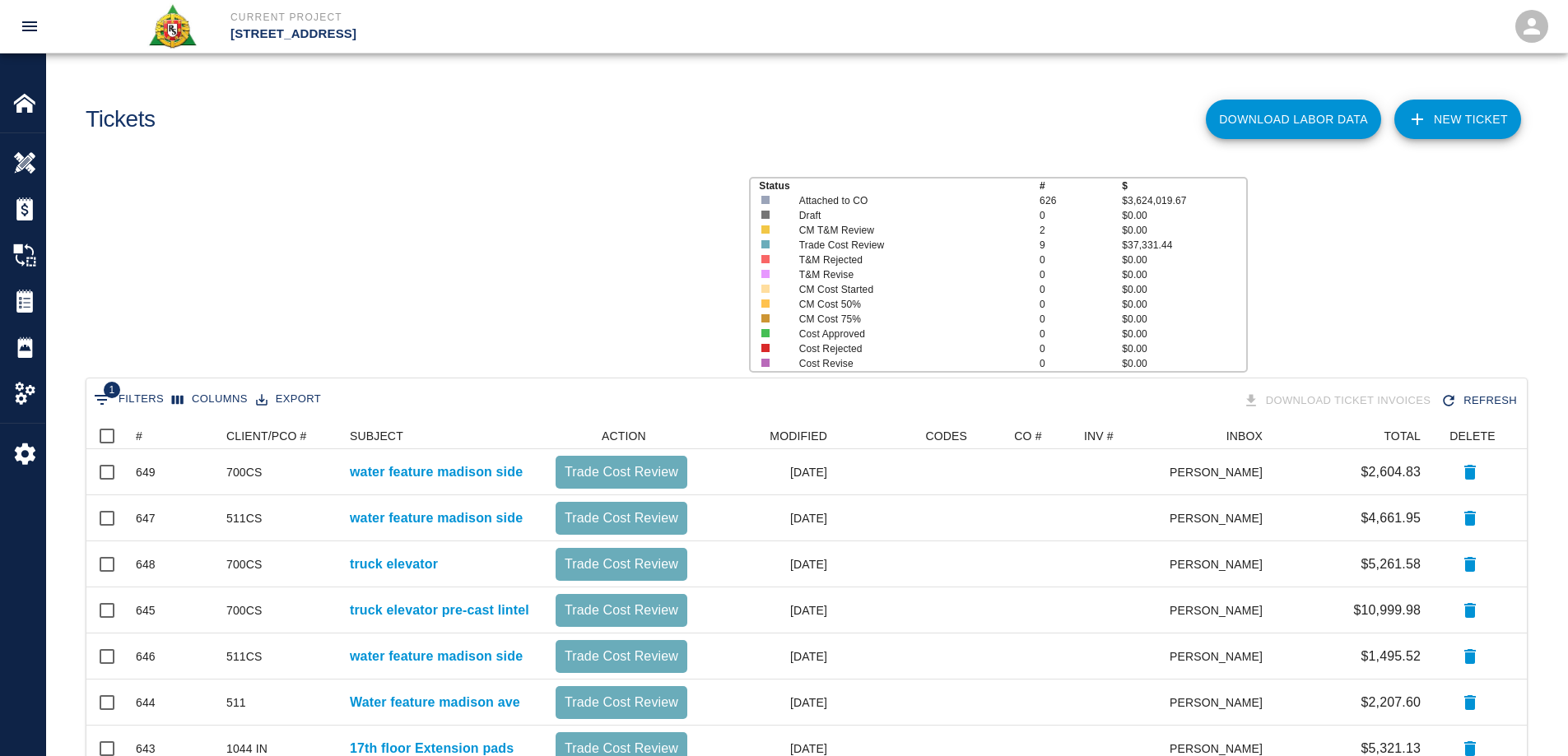
scroll to position [521, 1428]
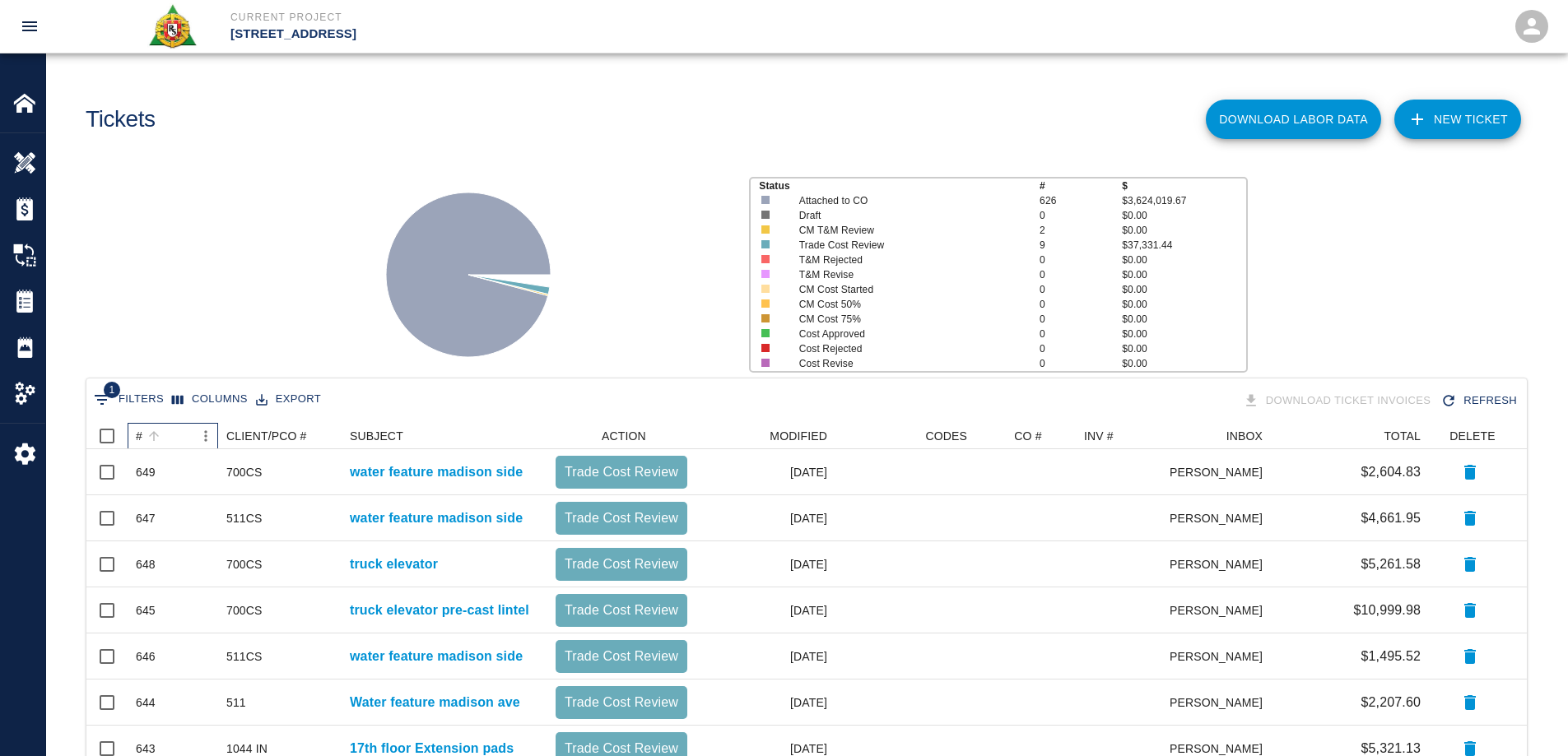
click at [138, 439] on div "#" at bounding box center [139, 437] width 7 height 26
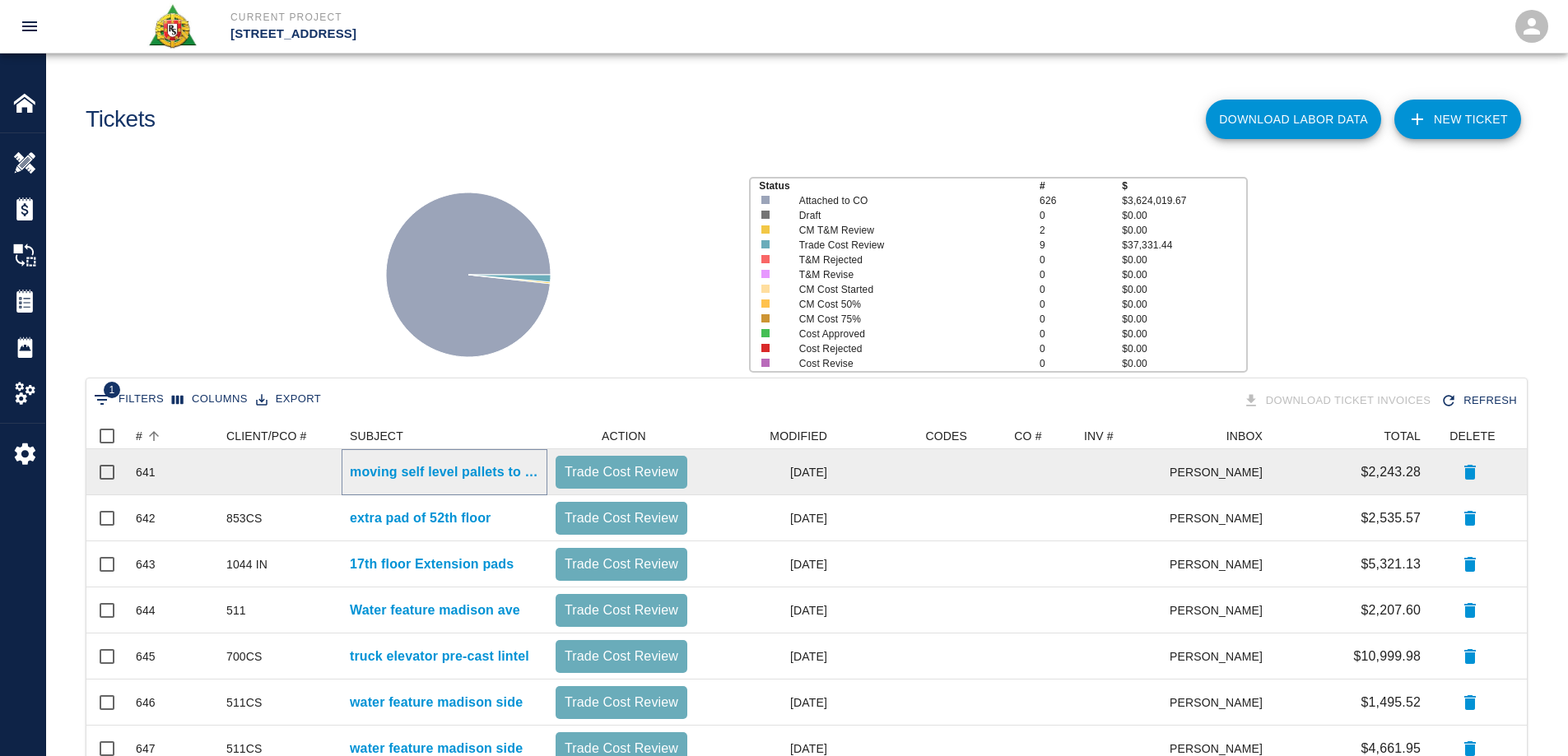
click at [406, 472] on p "moving self level pallets to 57th" at bounding box center [444, 472] width 189 height 20
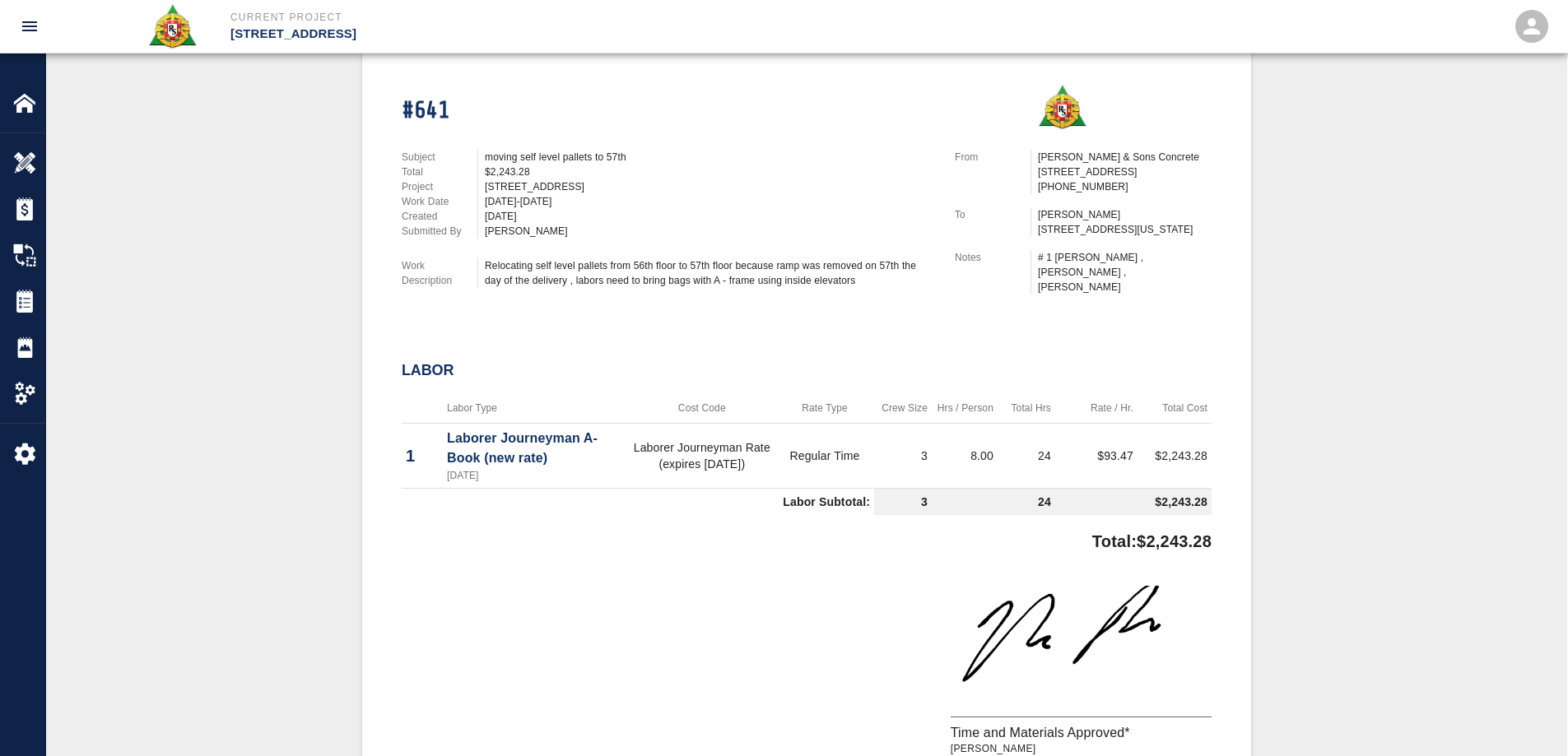
scroll to position [411, 0]
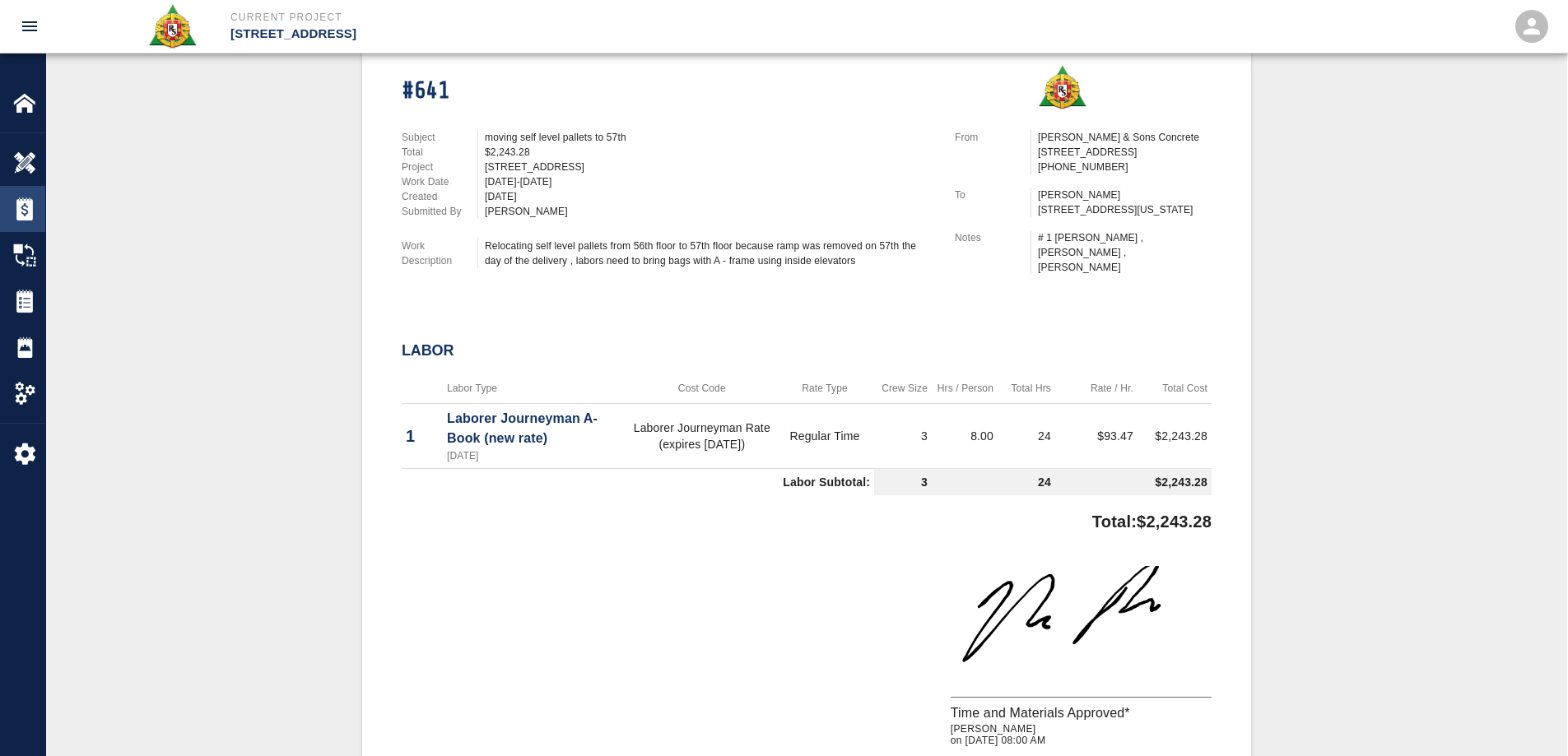
click at [23, 207] on img at bounding box center [24, 209] width 23 height 23
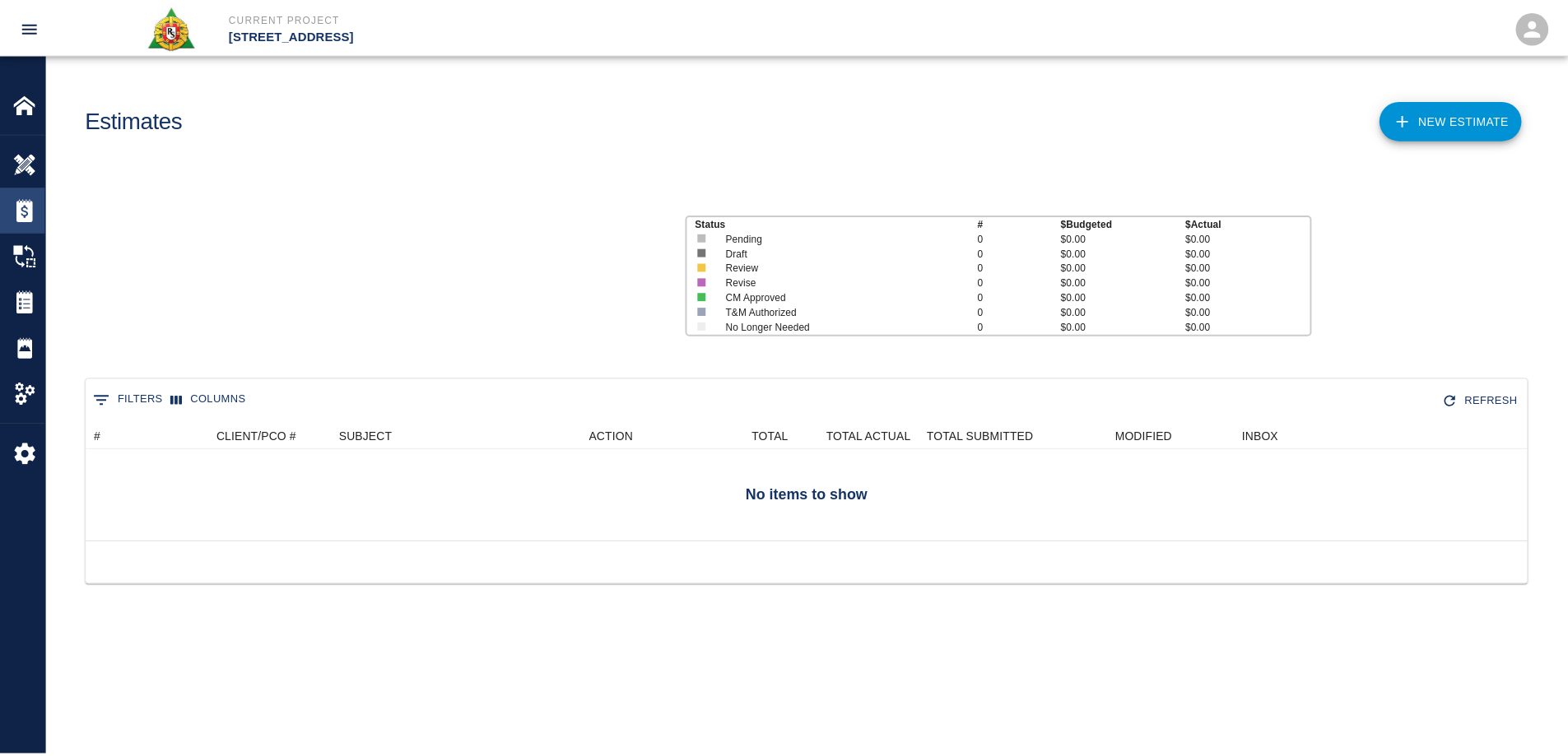
scroll to position [106, 1441]
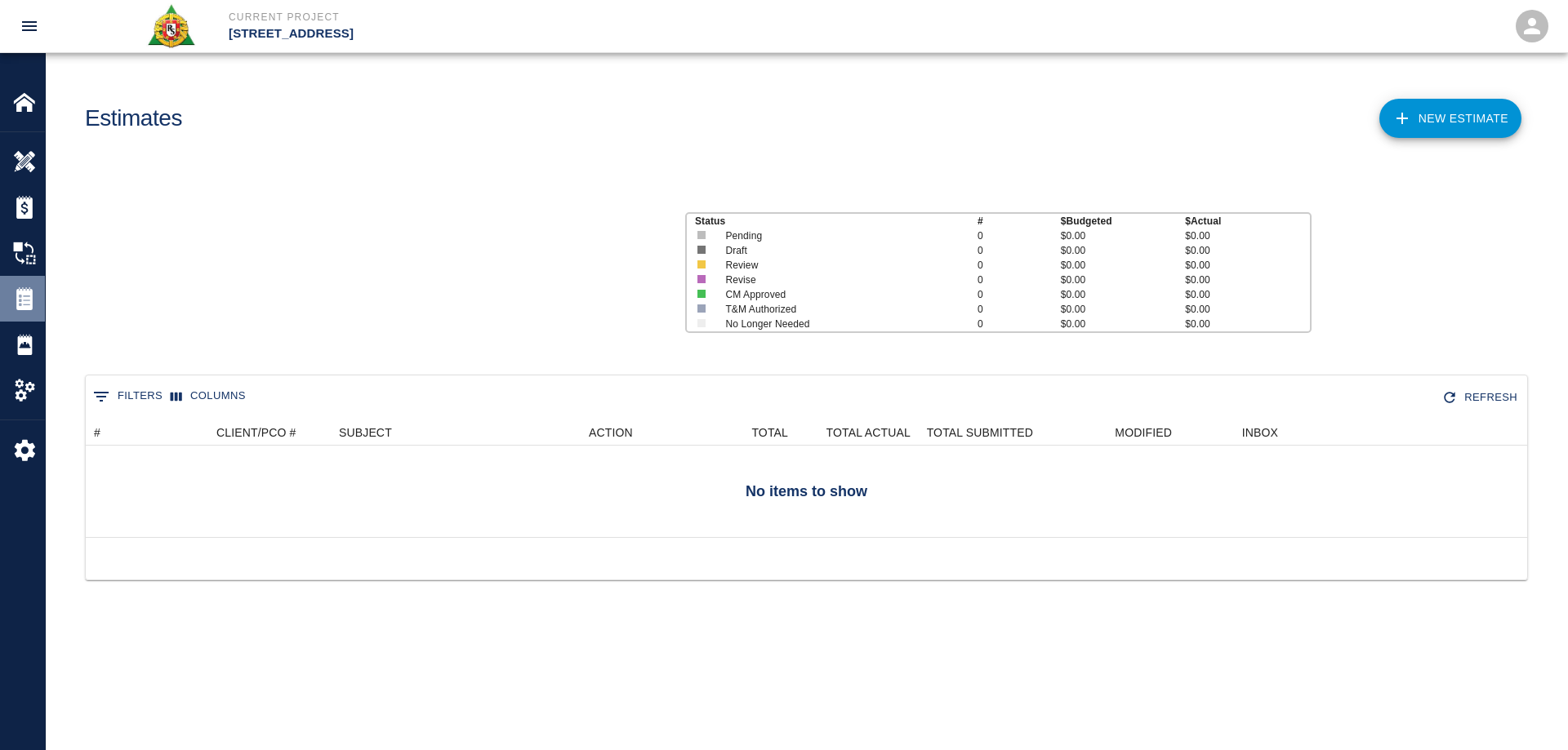
click at [26, 294] on img at bounding box center [24, 298] width 23 height 23
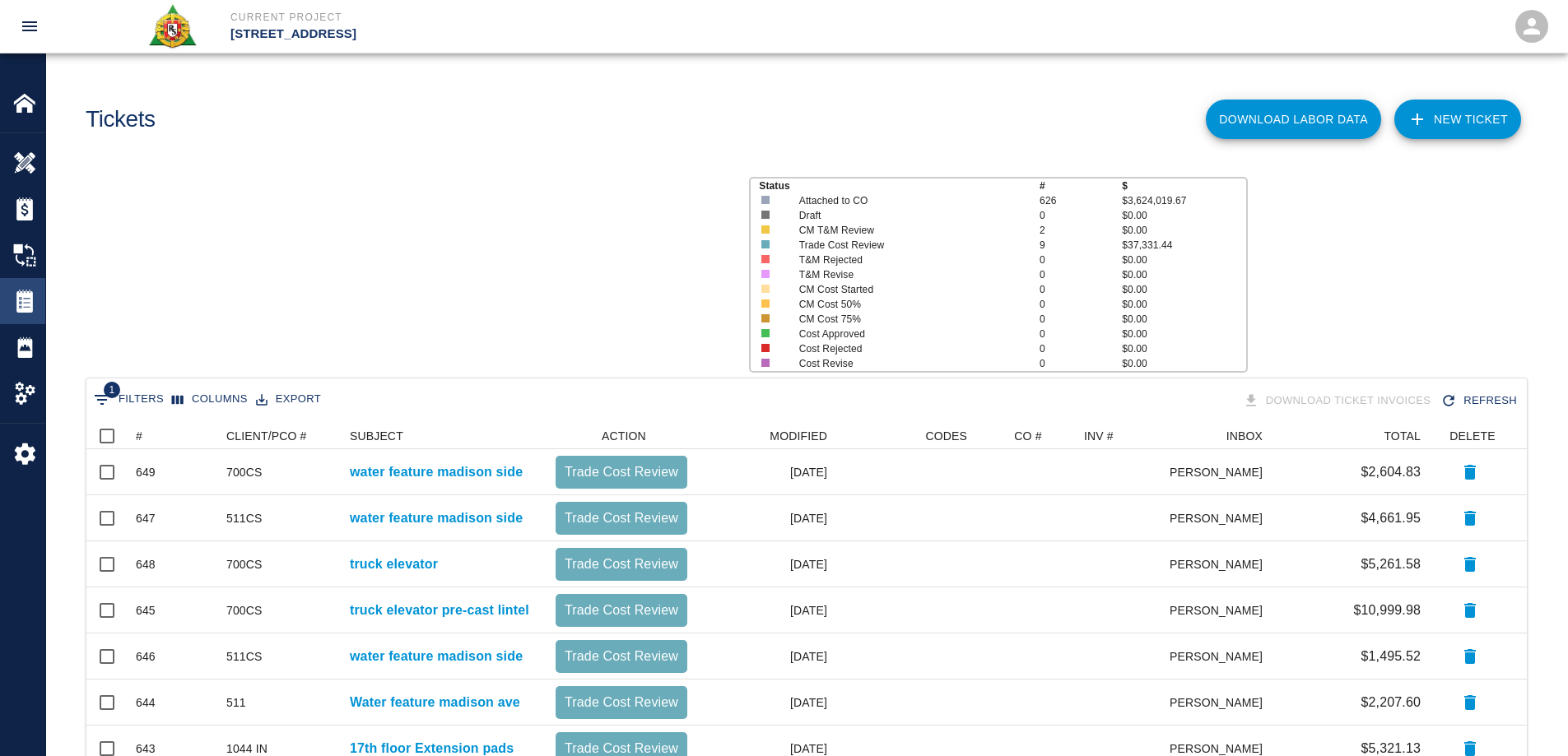
scroll to position [521, 1428]
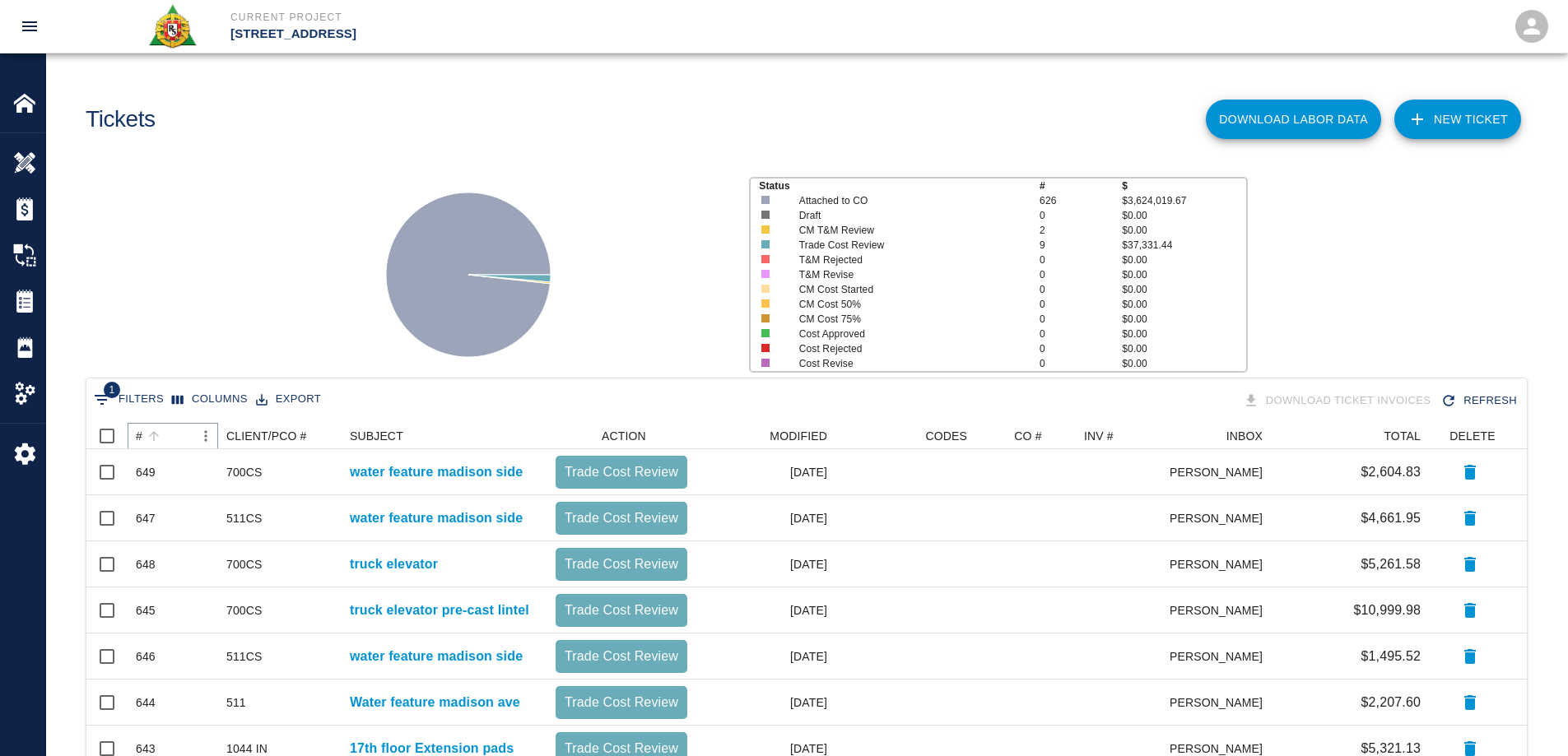
click at [142, 431] on button "Sort" at bounding box center [154, 436] width 23 height 23
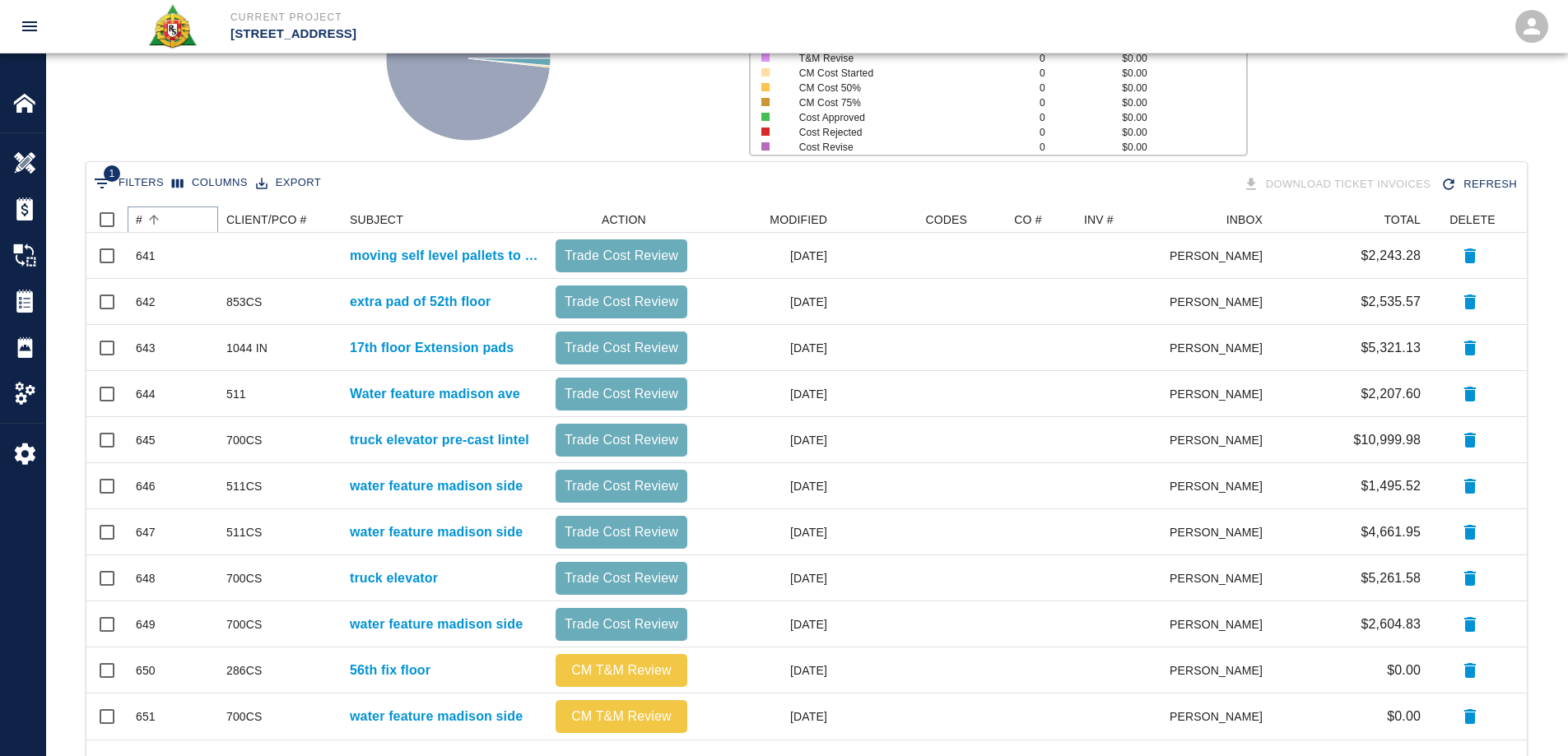
scroll to position [283, 0]
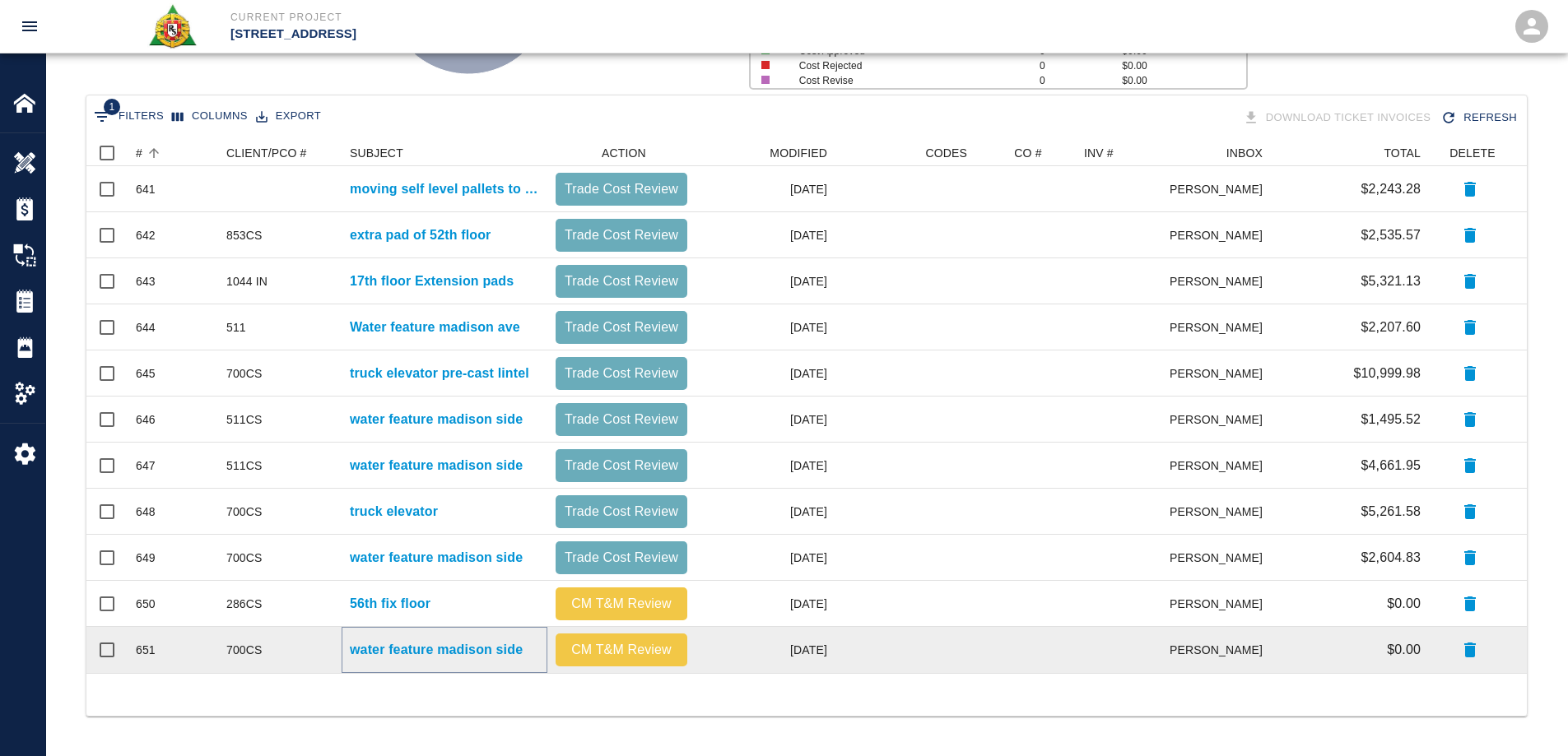
click at [473, 650] on p "water feature madison side" at bounding box center [436, 649] width 172 height 20
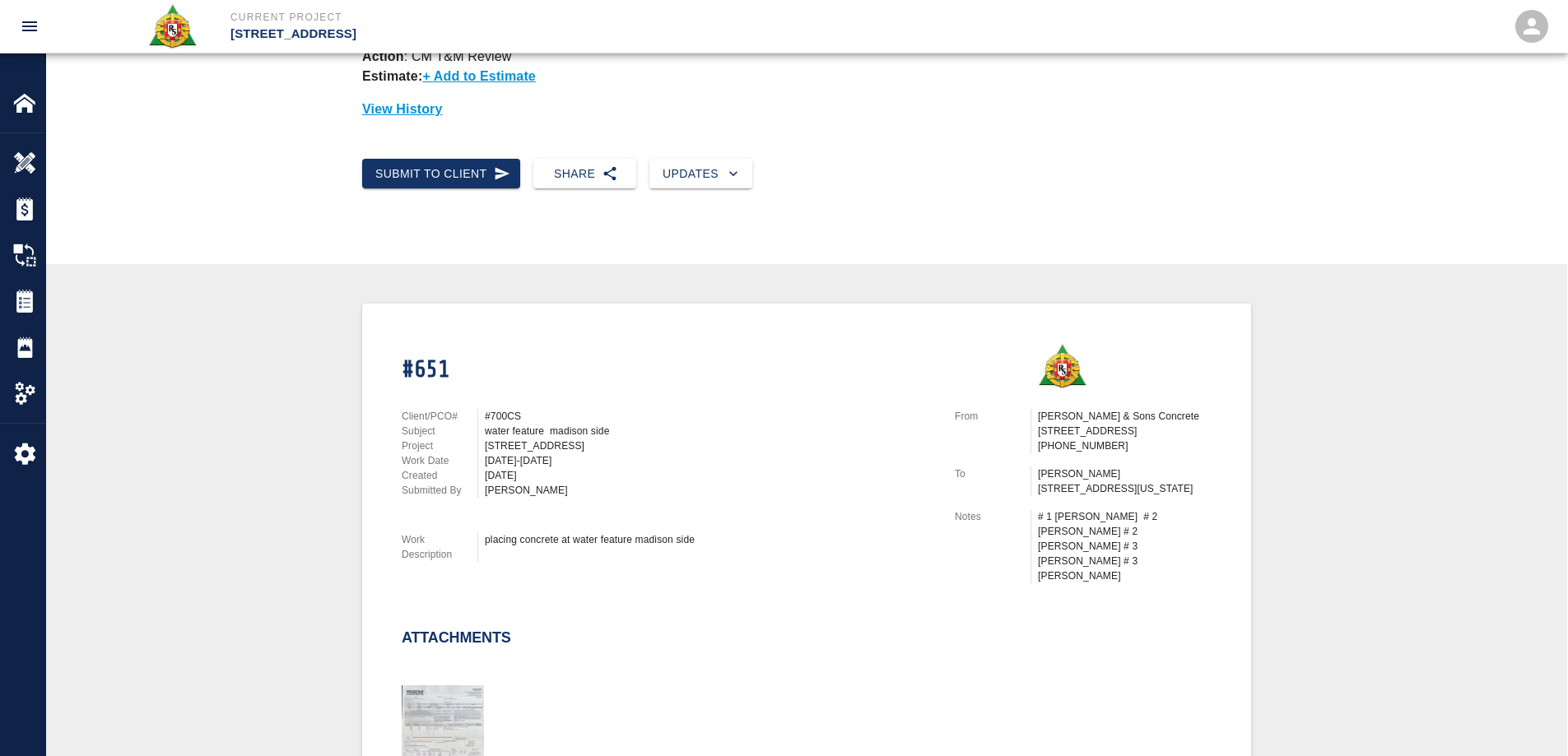
scroll to position [165, 0]
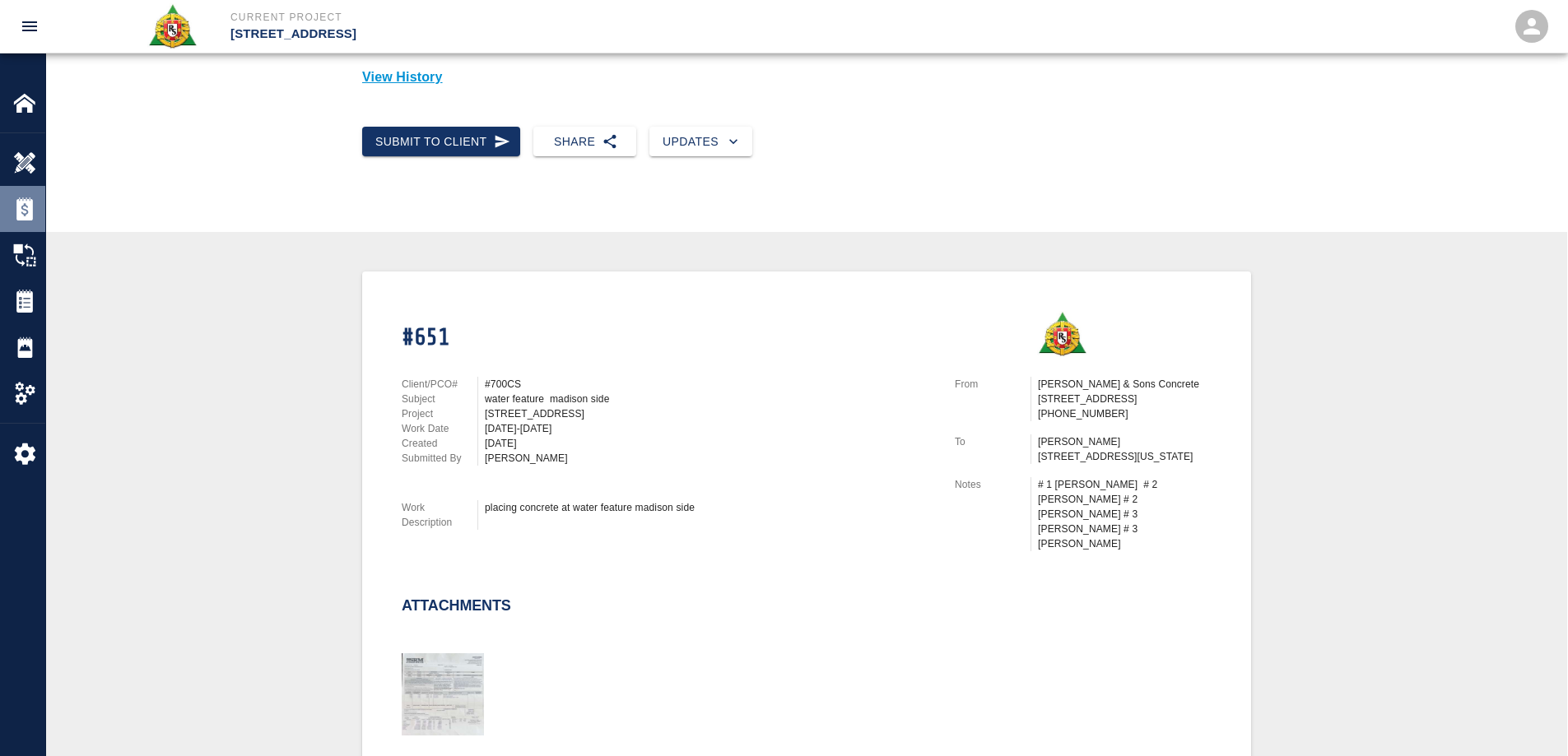
click at [13, 218] on img at bounding box center [24, 209] width 23 height 23
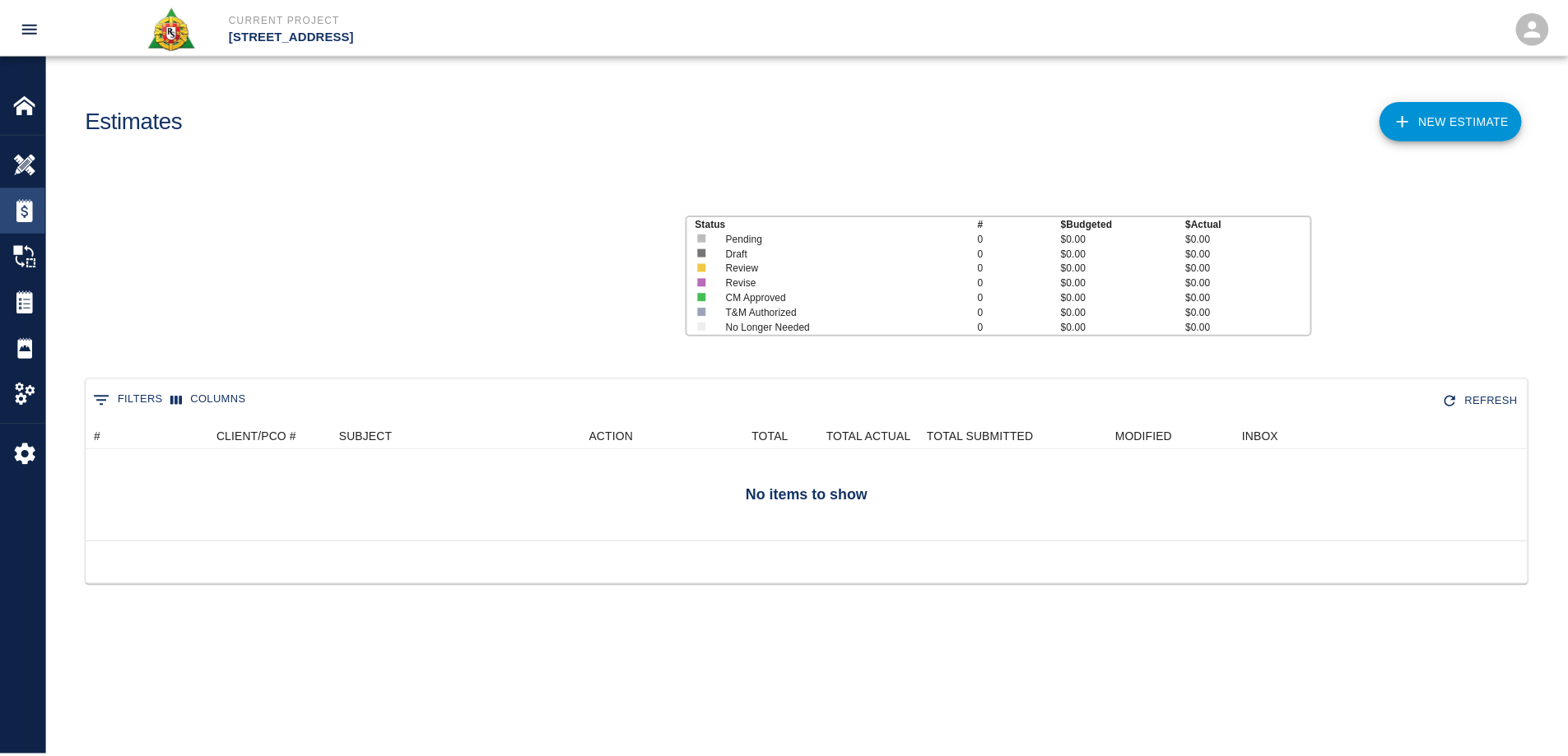
scroll to position [106, 1441]
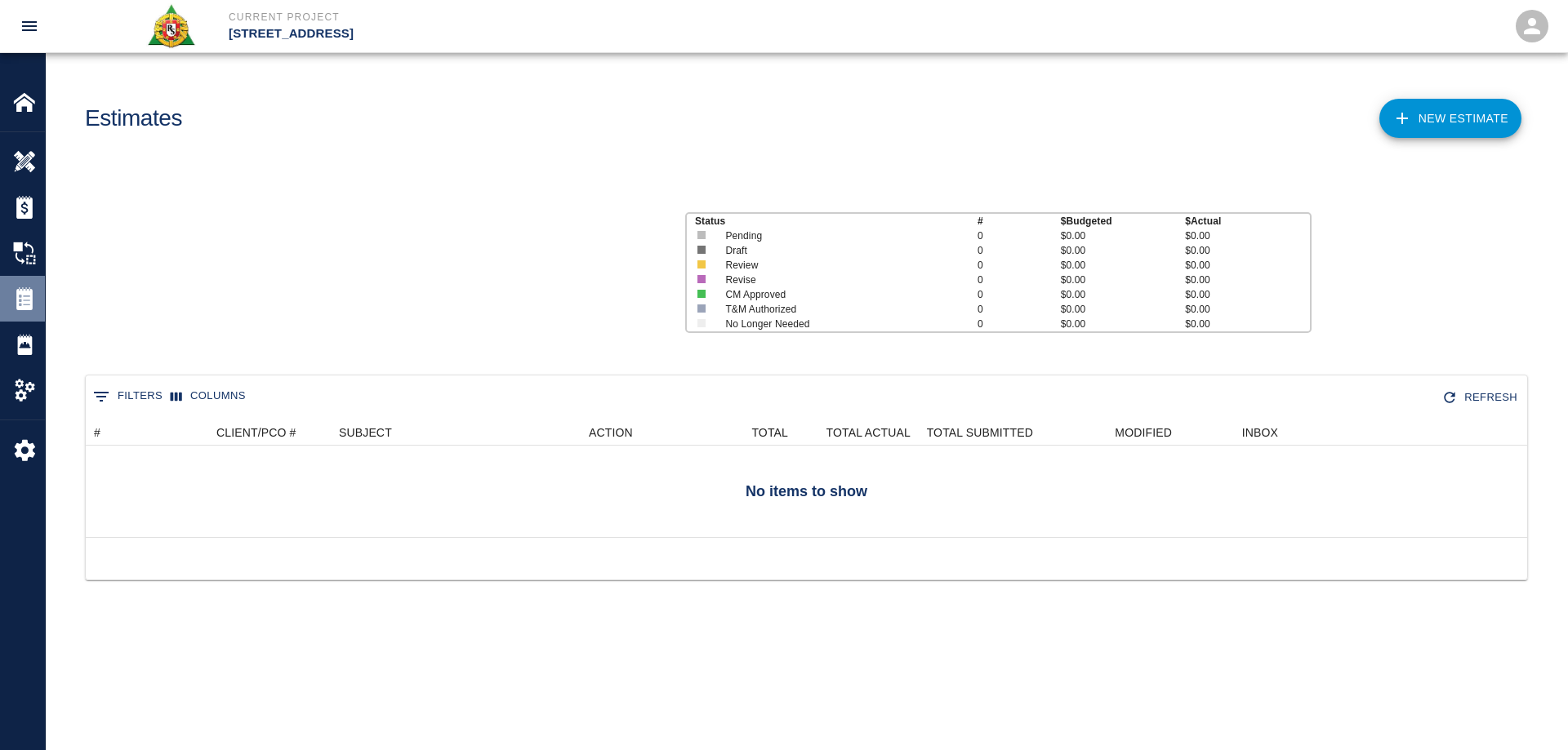
click at [30, 296] on img at bounding box center [24, 298] width 23 height 23
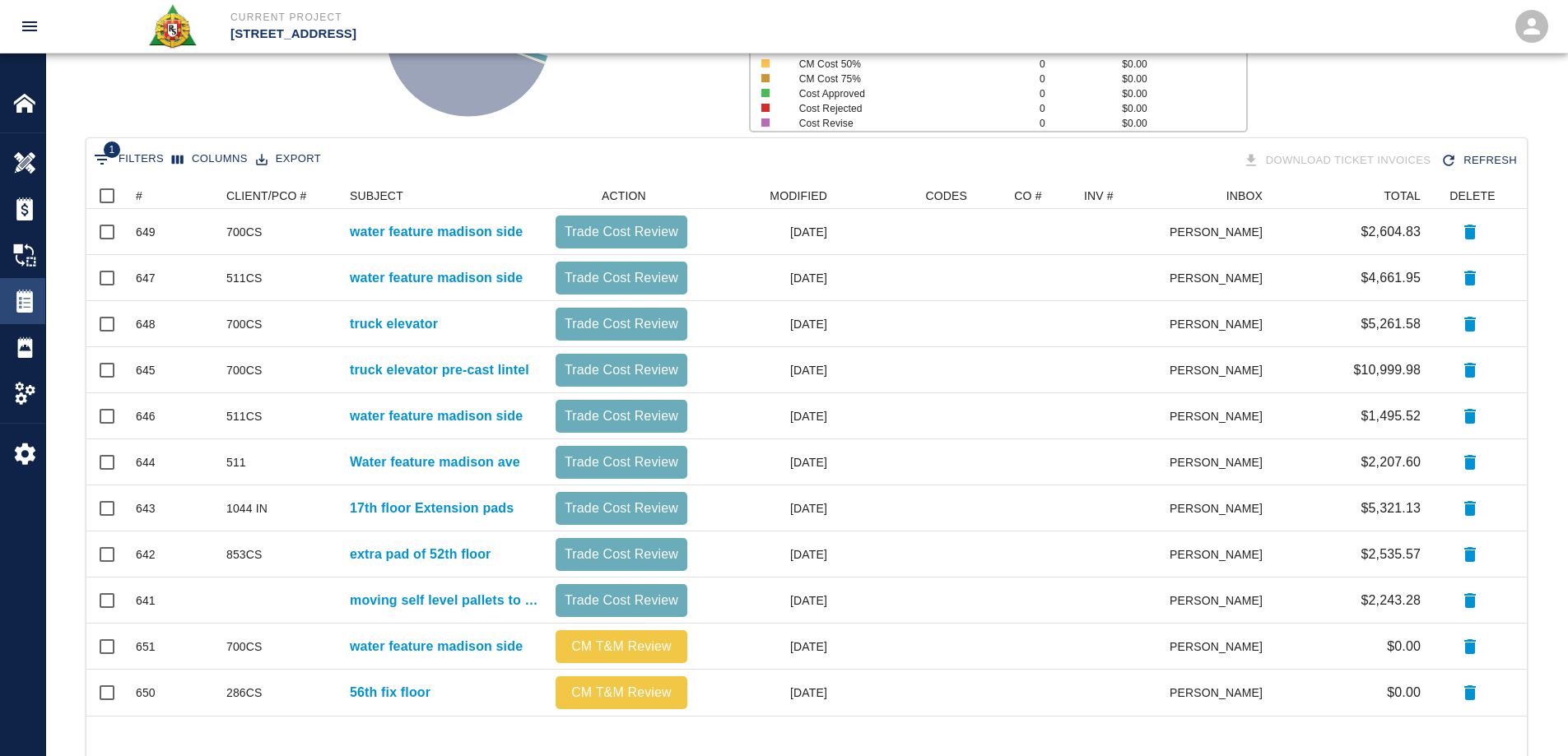
scroll to position [247, 0]
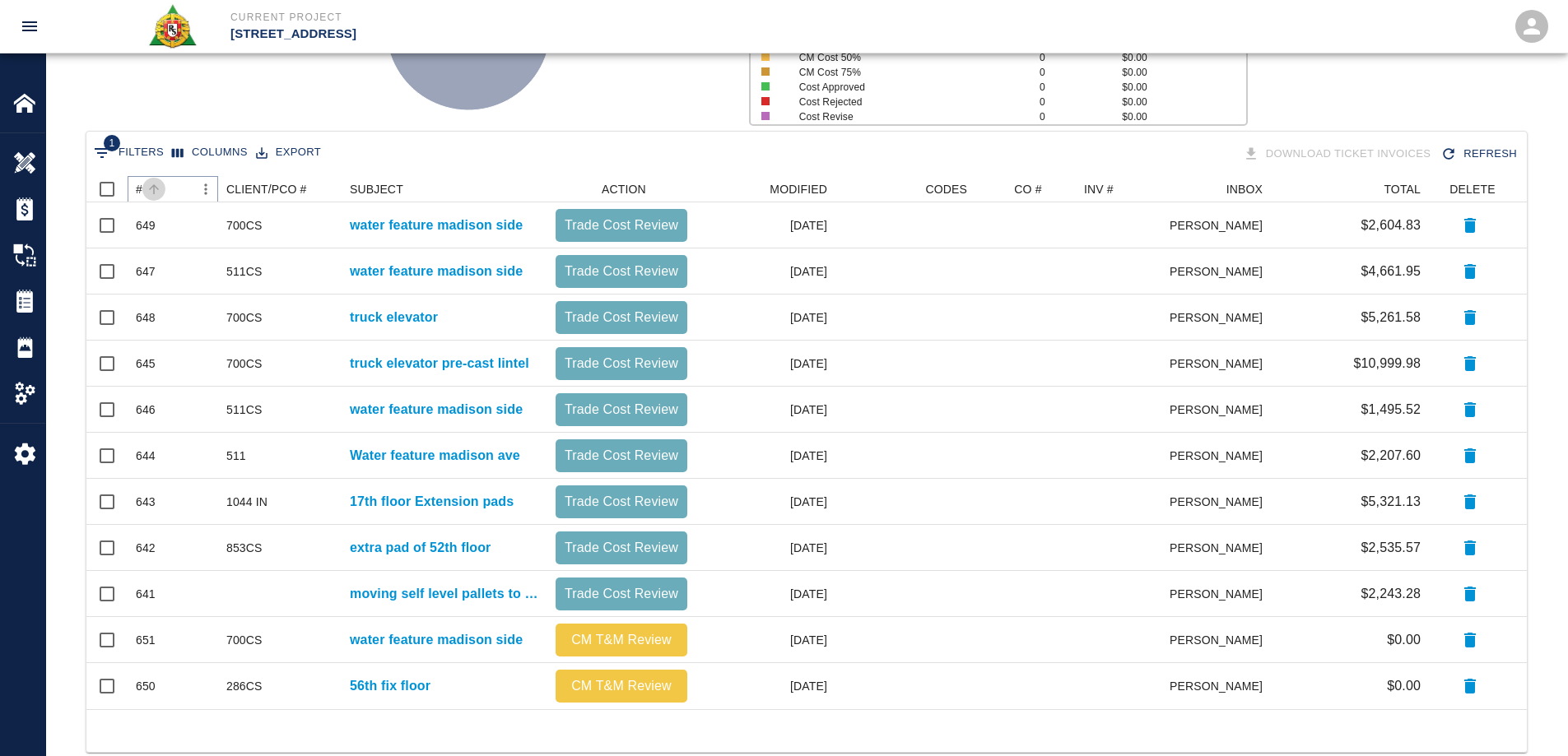
click at [144, 191] on button "Sort" at bounding box center [154, 189] width 23 height 23
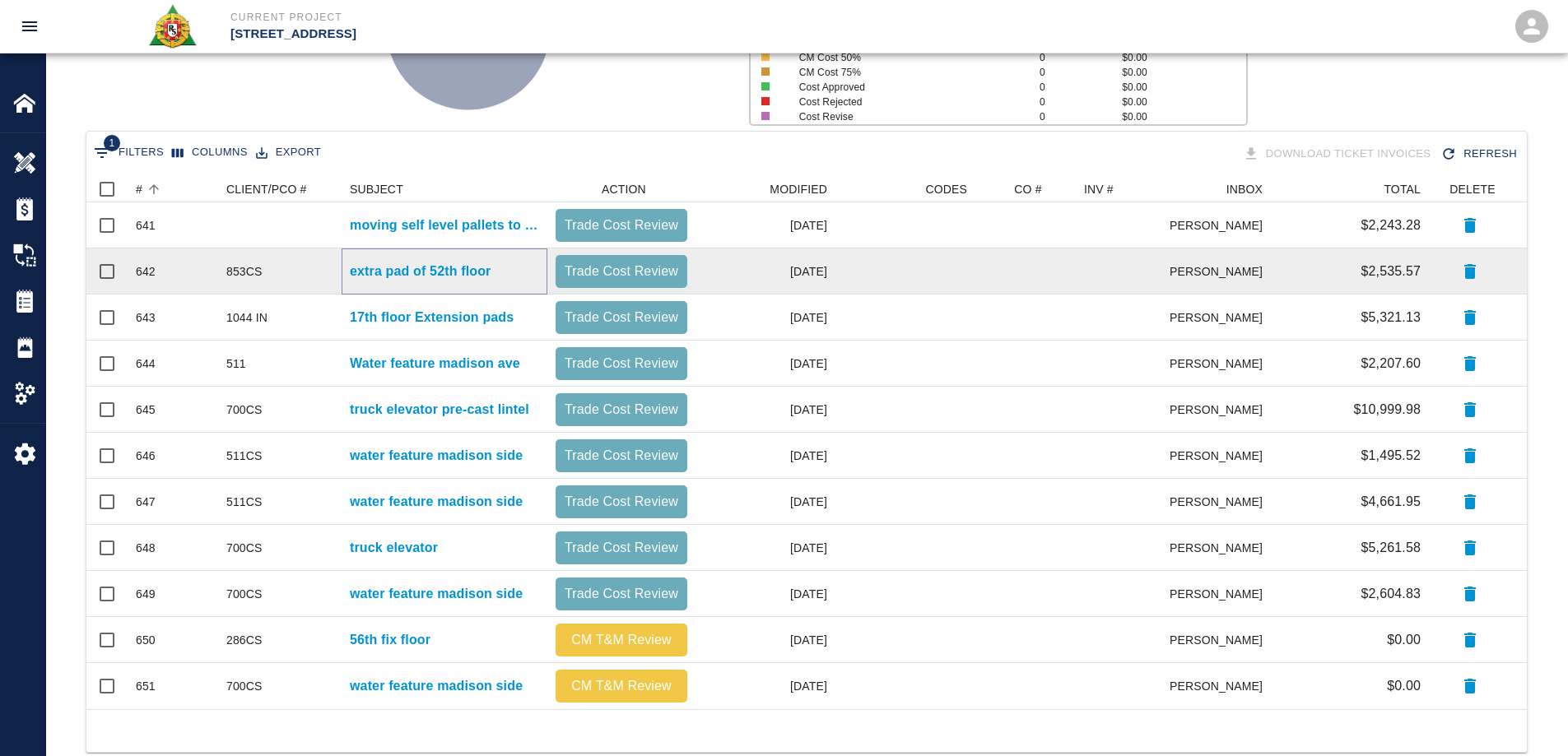
click at [448, 263] on p "extra pad of 52th floor" at bounding box center [420, 271] width 141 height 20
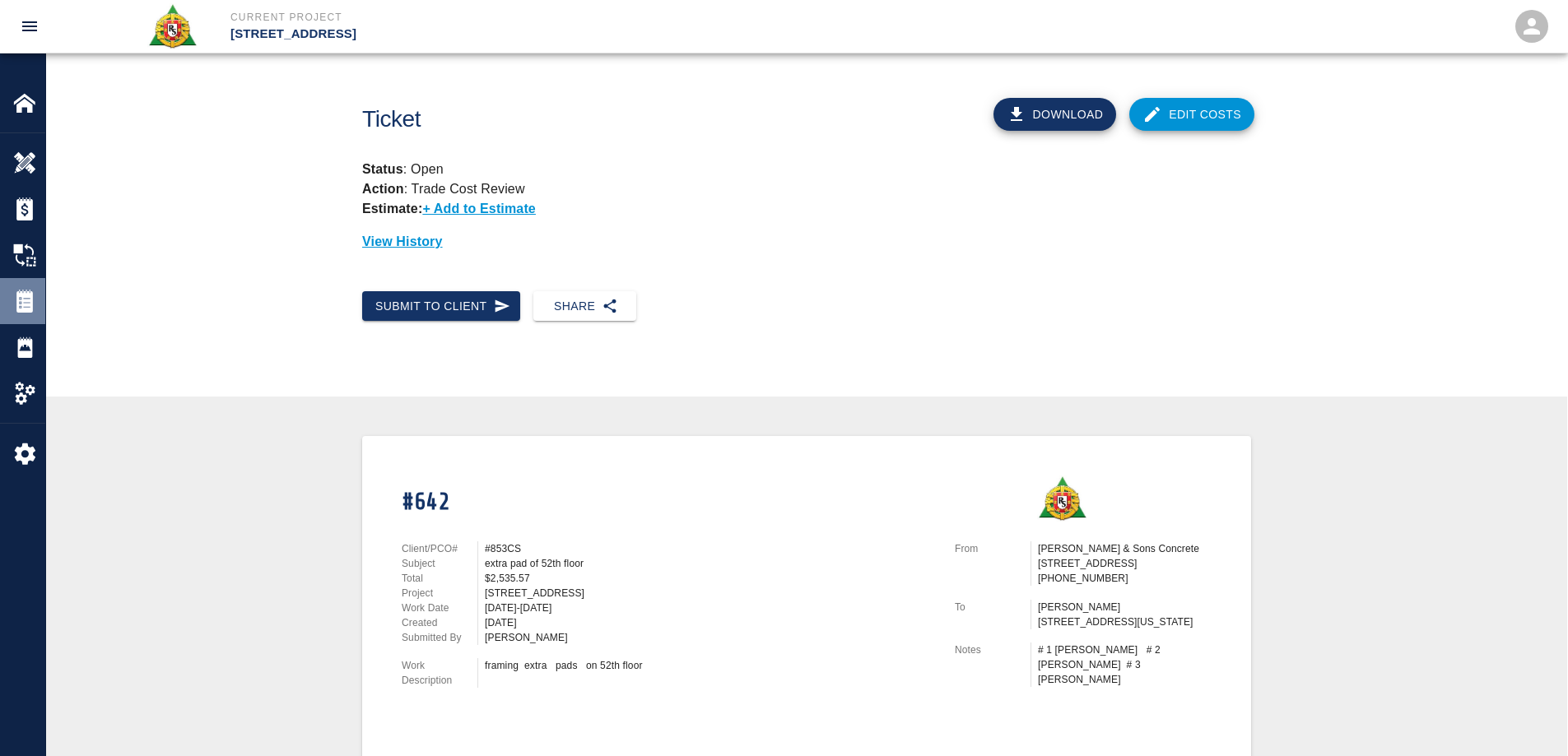
click at [31, 294] on img at bounding box center [24, 301] width 23 height 23
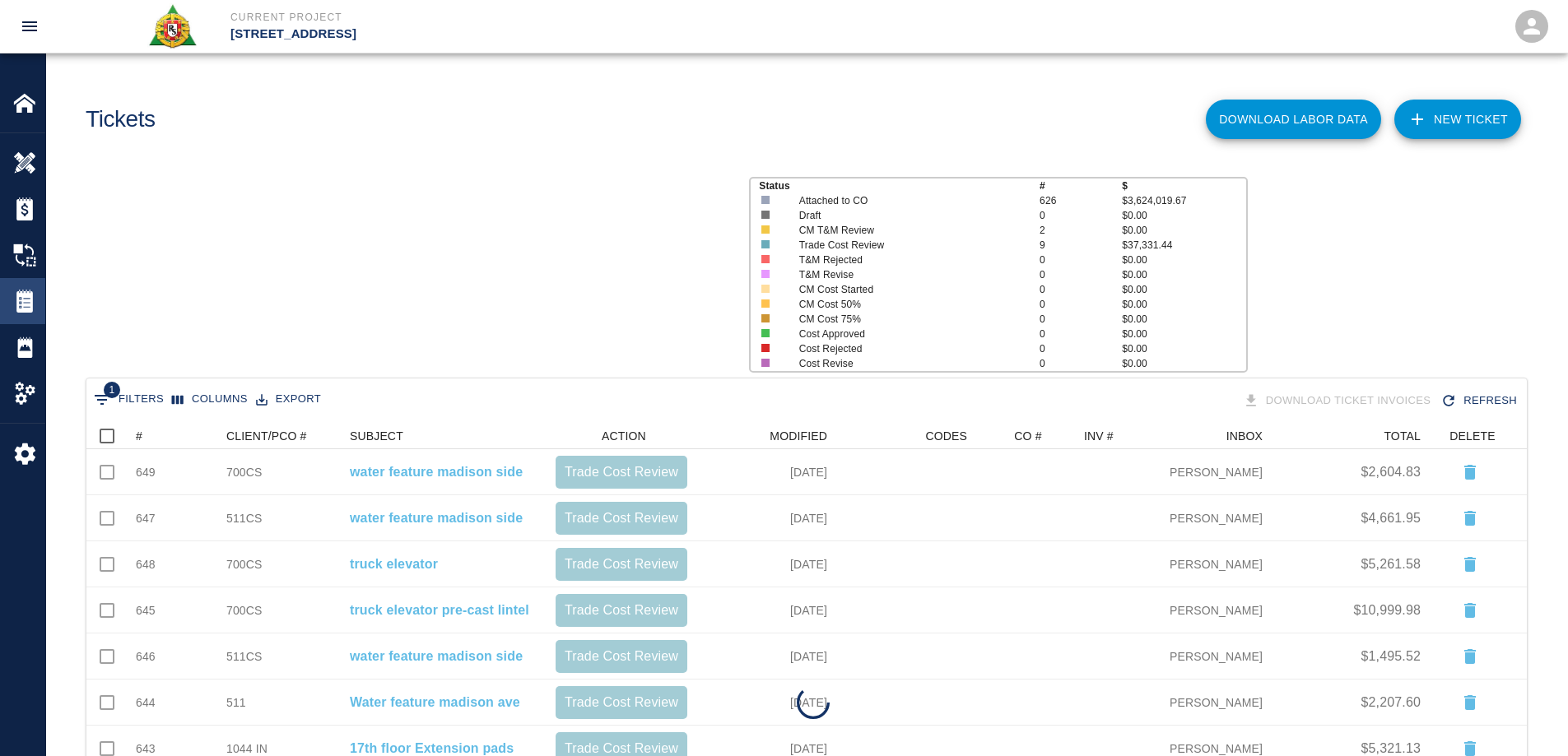
scroll to position [521, 1428]
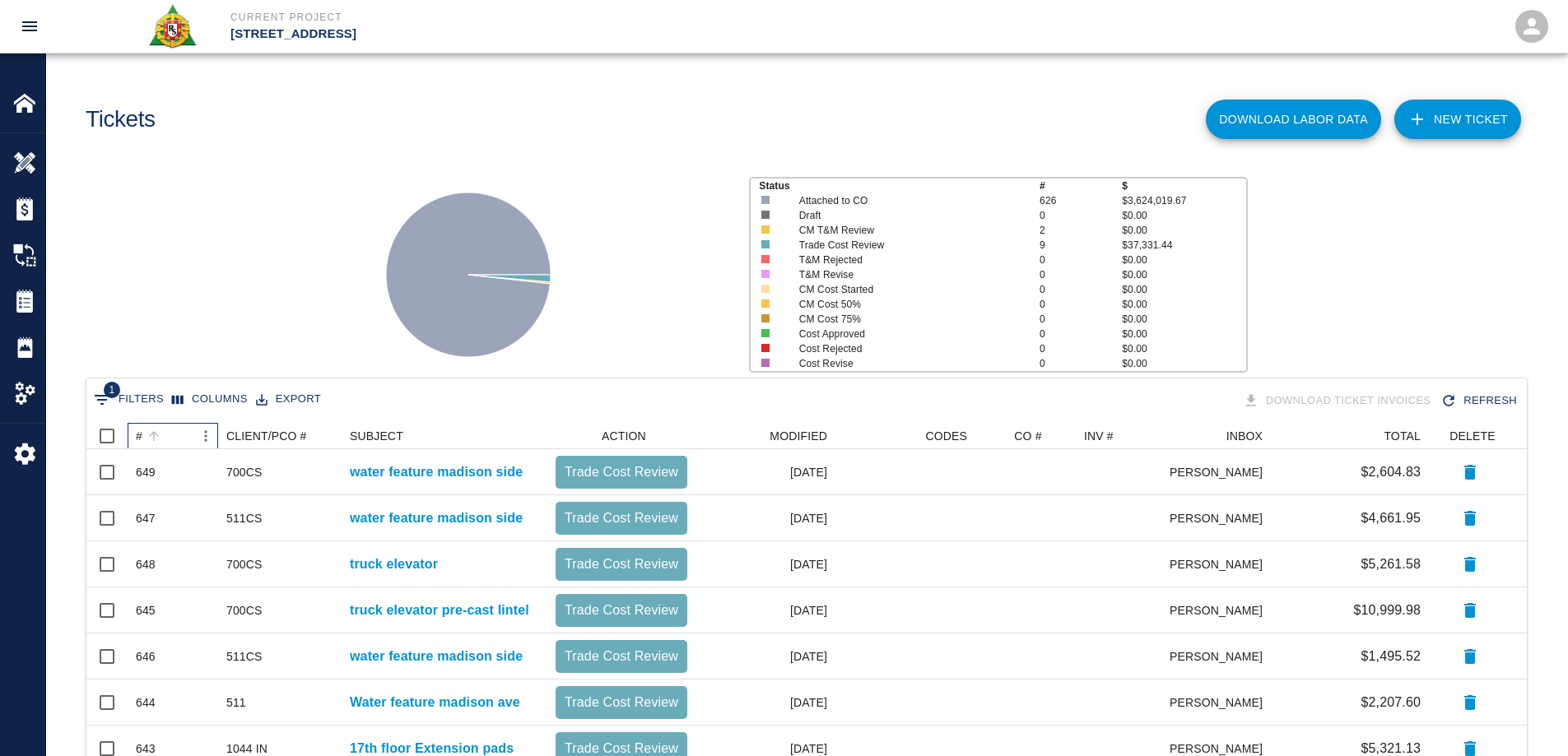
click at [142, 437] on div "#" at bounding box center [154, 436] width 23 height 23
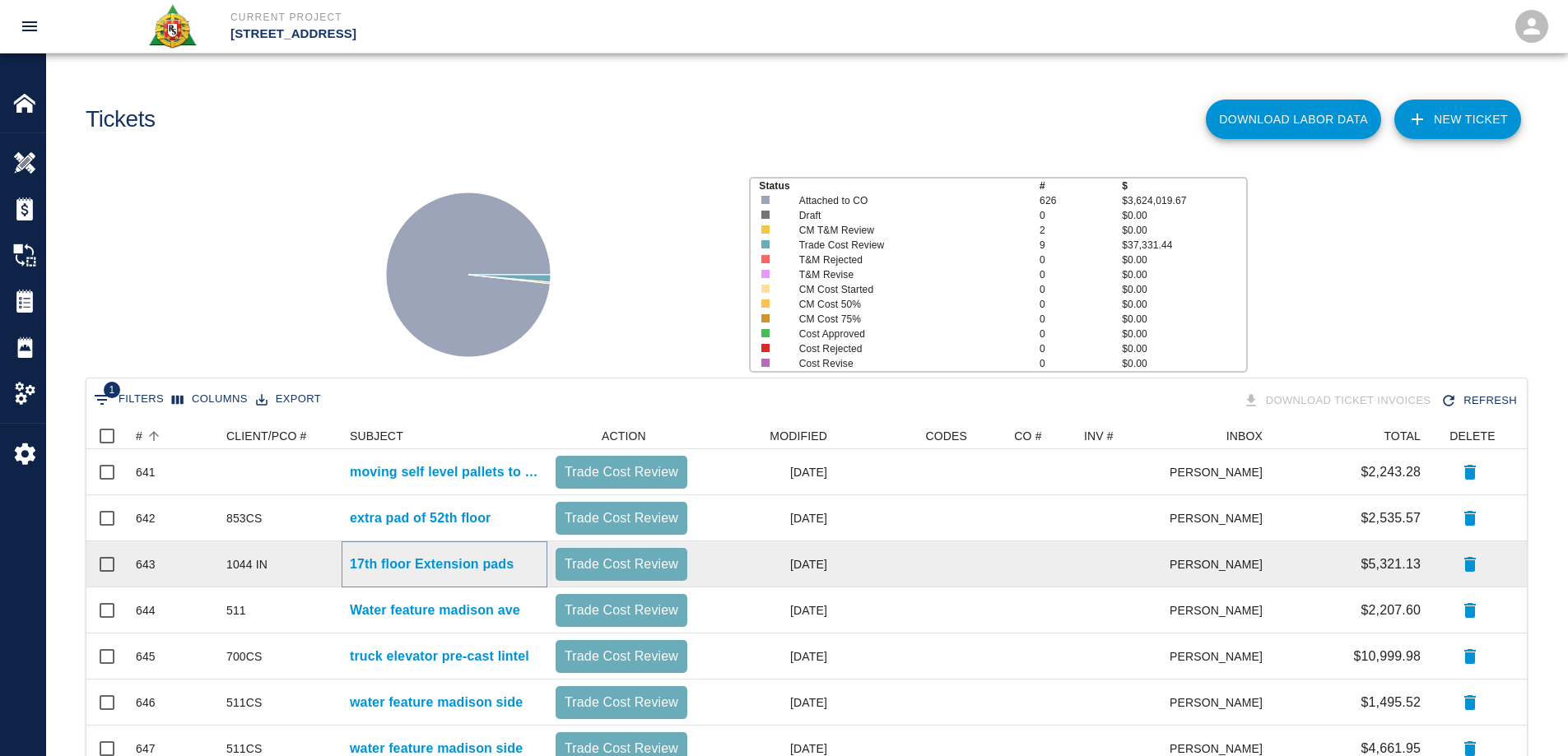
click at [412, 558] on p "17th floor Extension pads" at bounding box center [431, 564] width 164 height 20
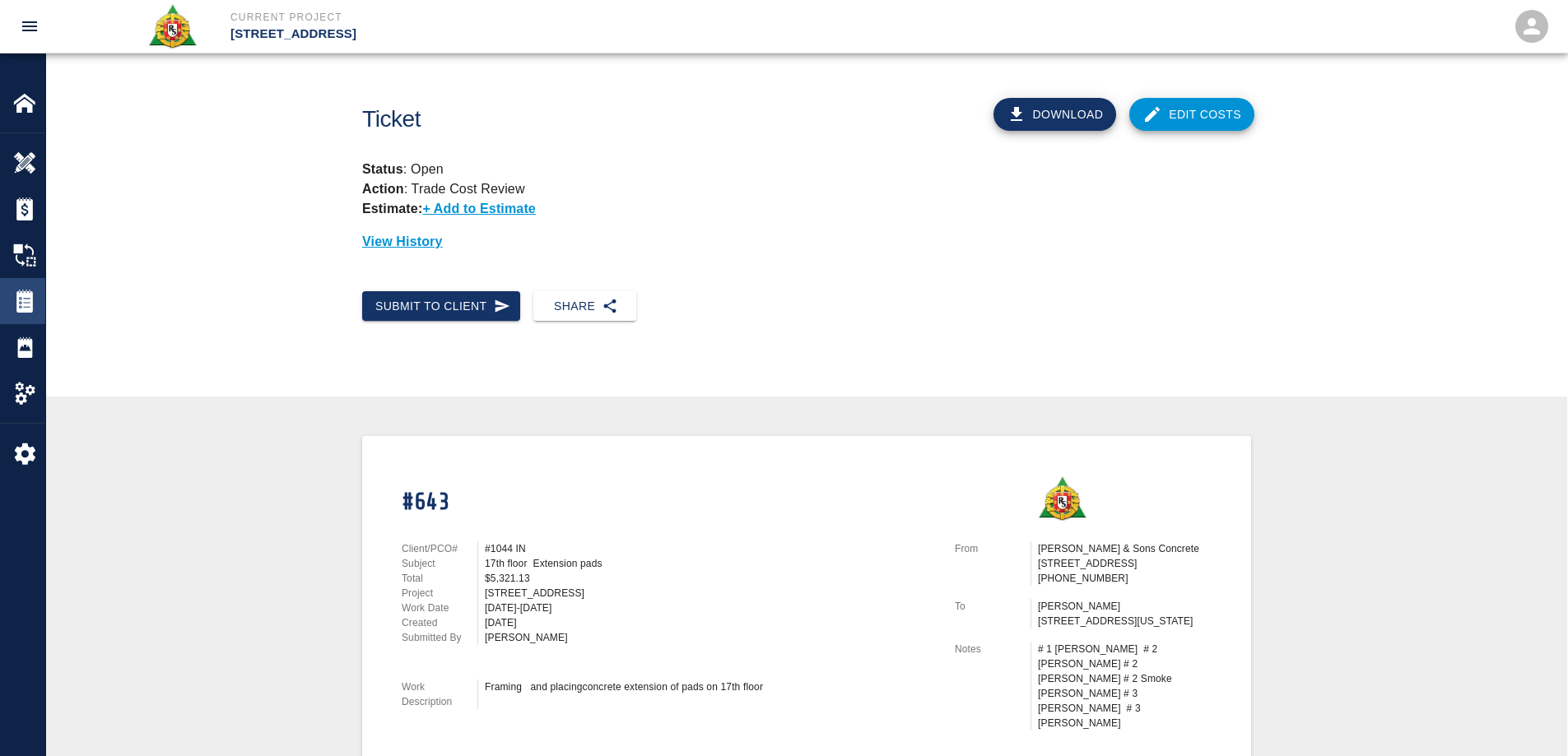
click at [21, 302] on img at bounding box center [24, 301] width 23 height 23
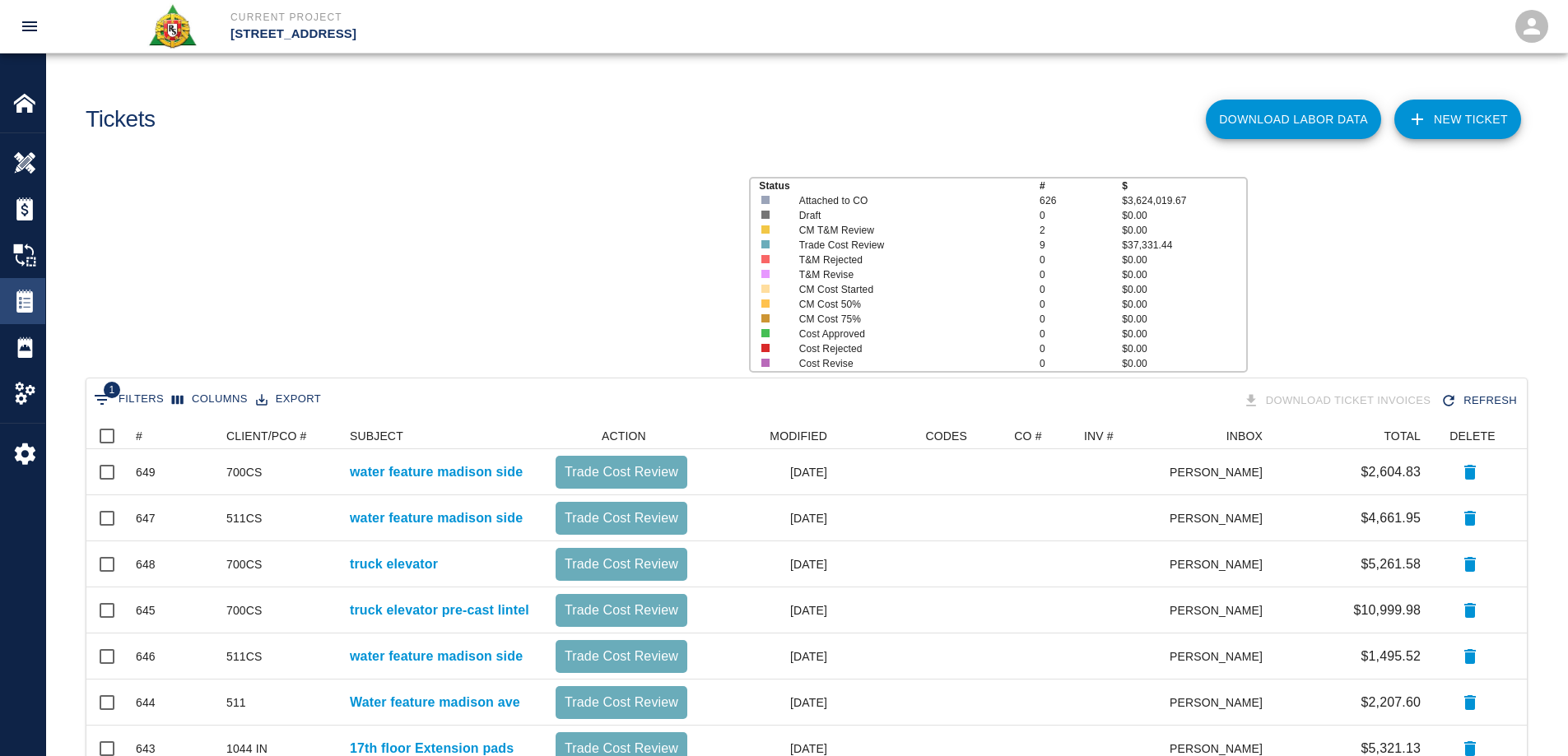
scroll to position [521, 1428]
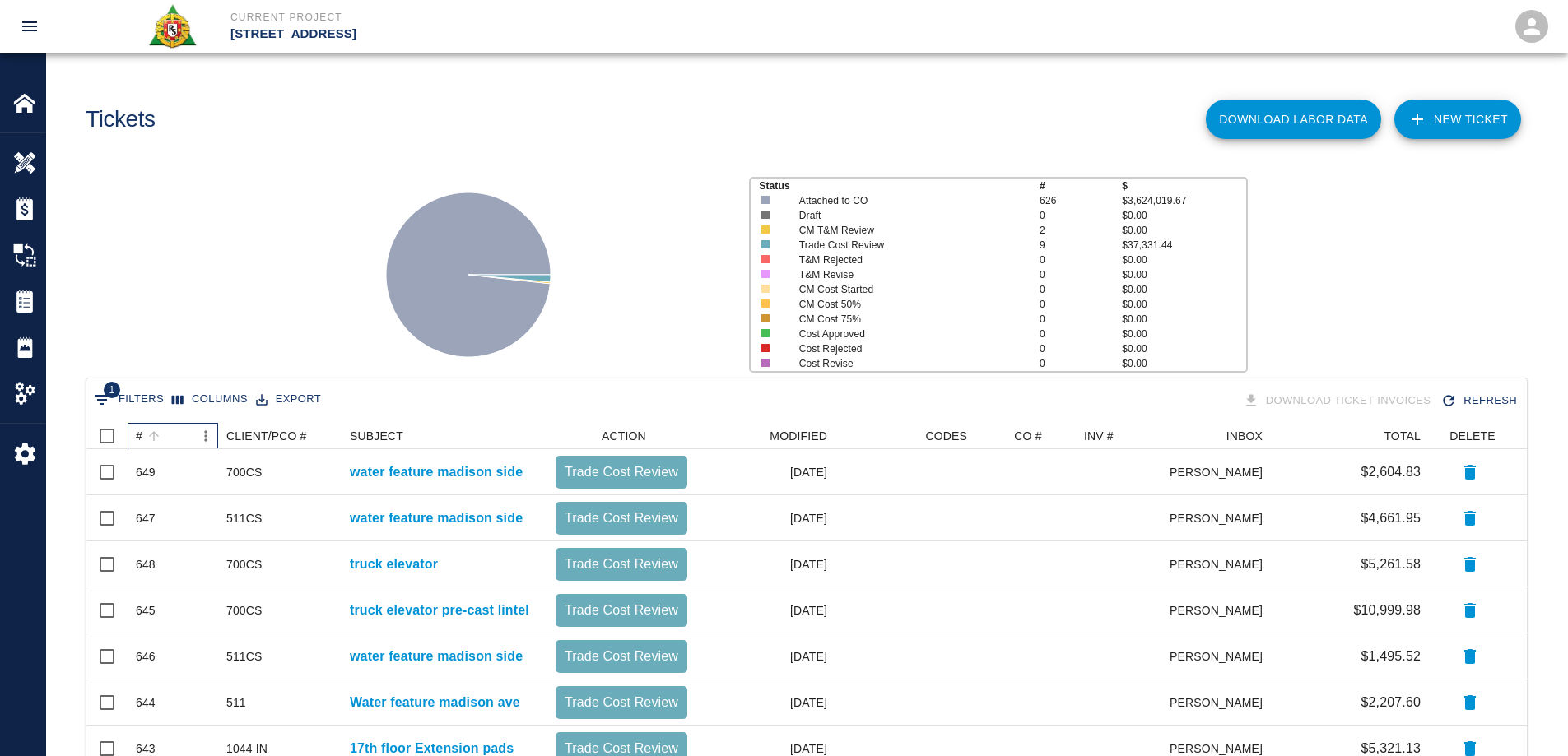
click at [139, 437] on div "#" at bounding box center [139, 437] width 7 height 26
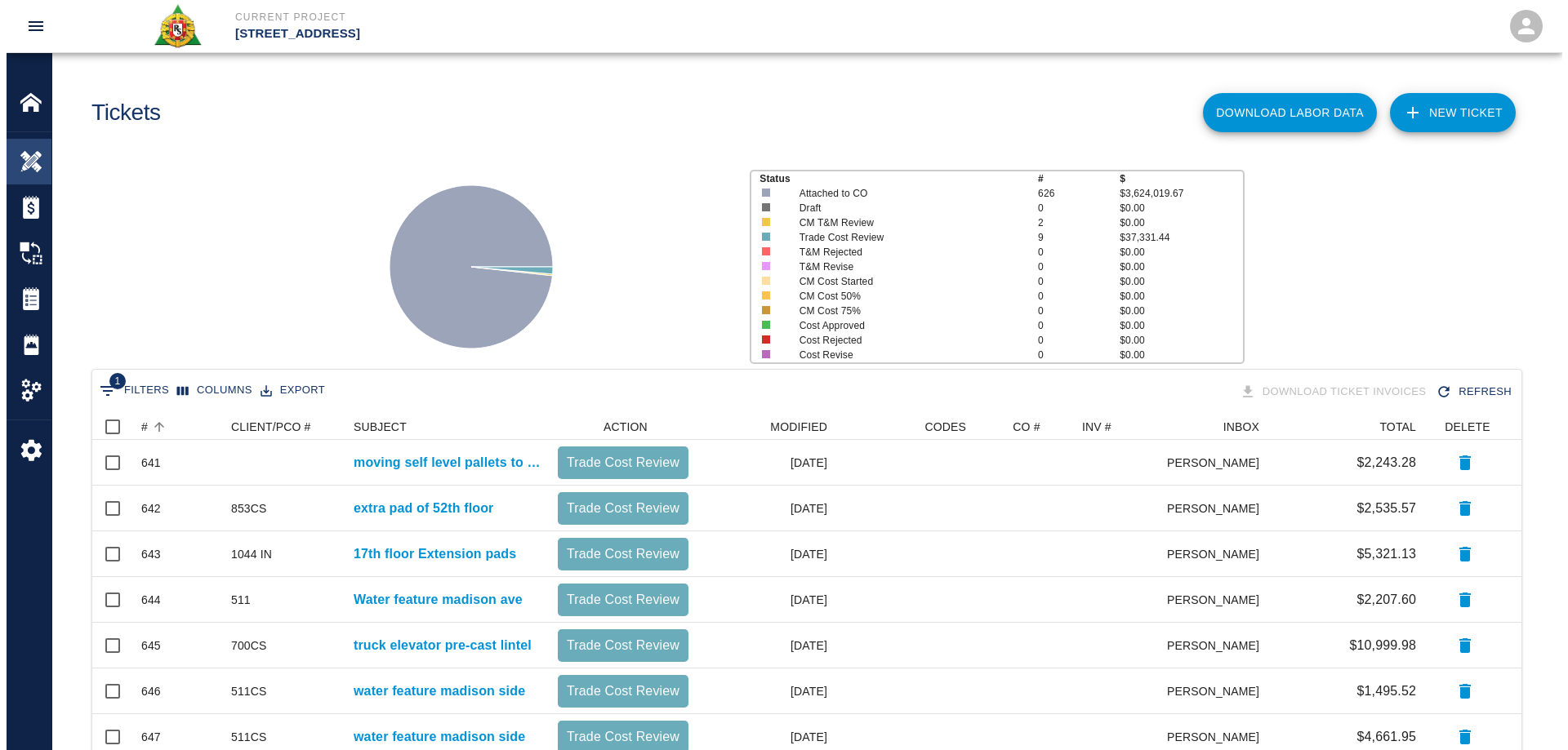
scroll to position [0, 0]
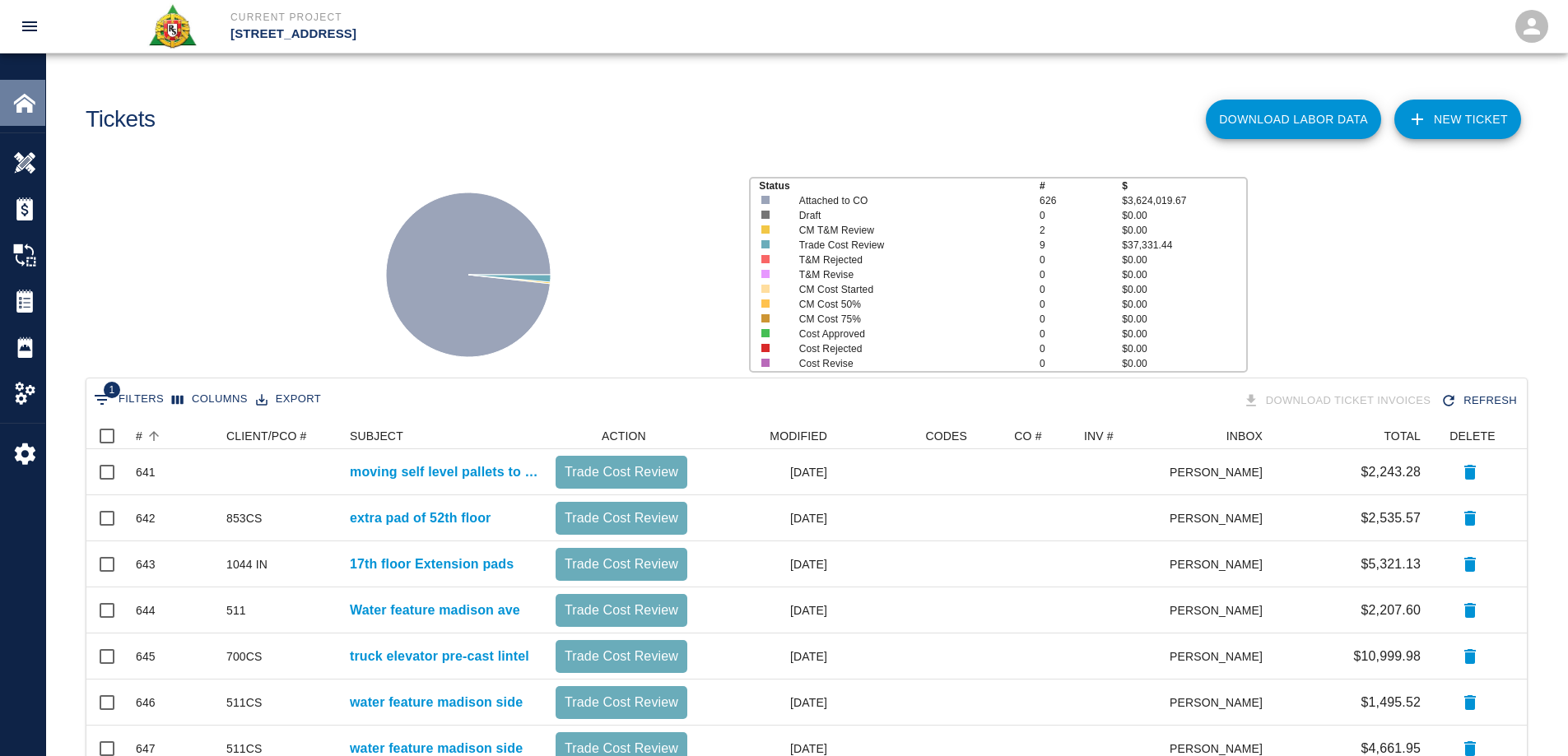
click at [27, 105] on img at bounding box center [24, 103] width 23 height 23
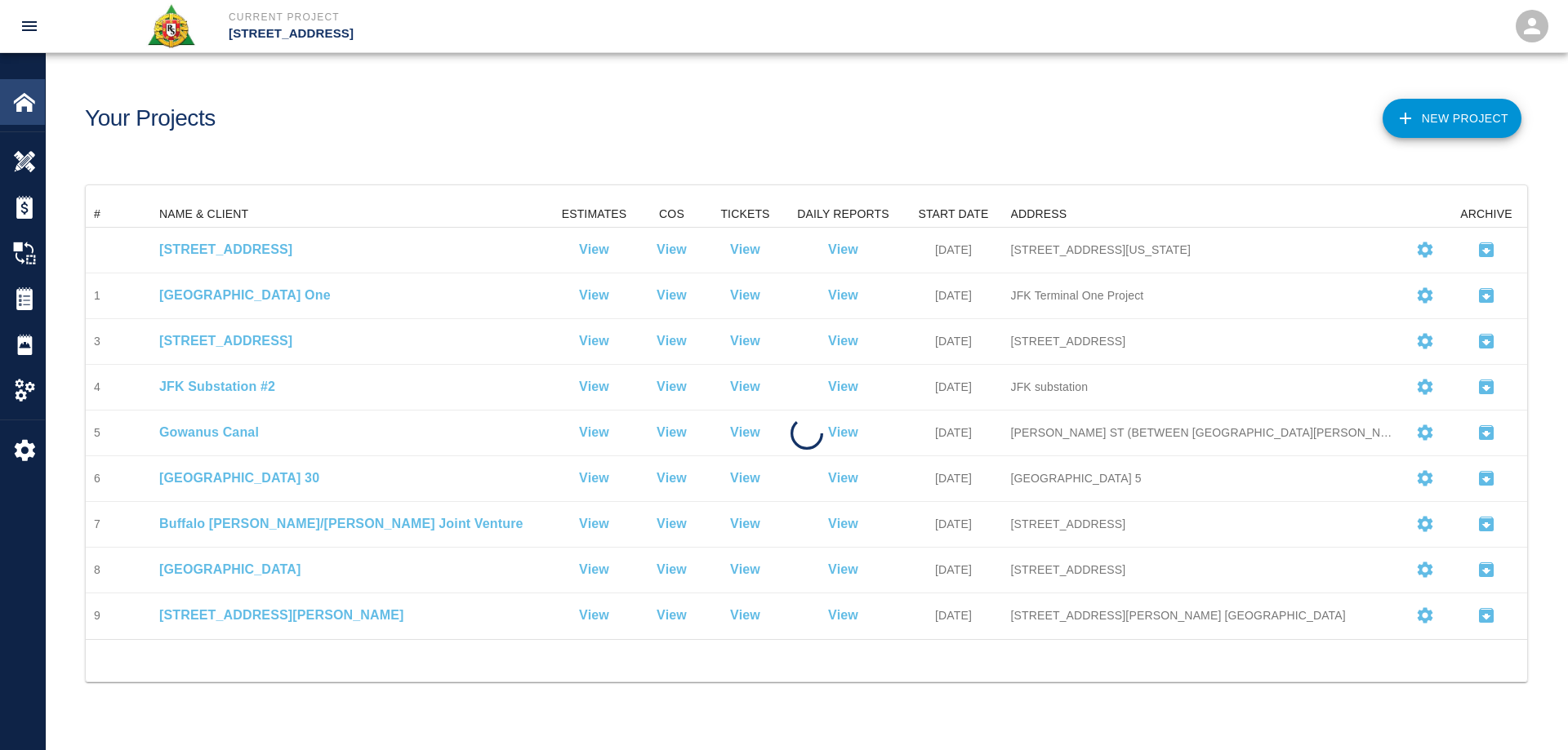
scroll to position [426, 1429]
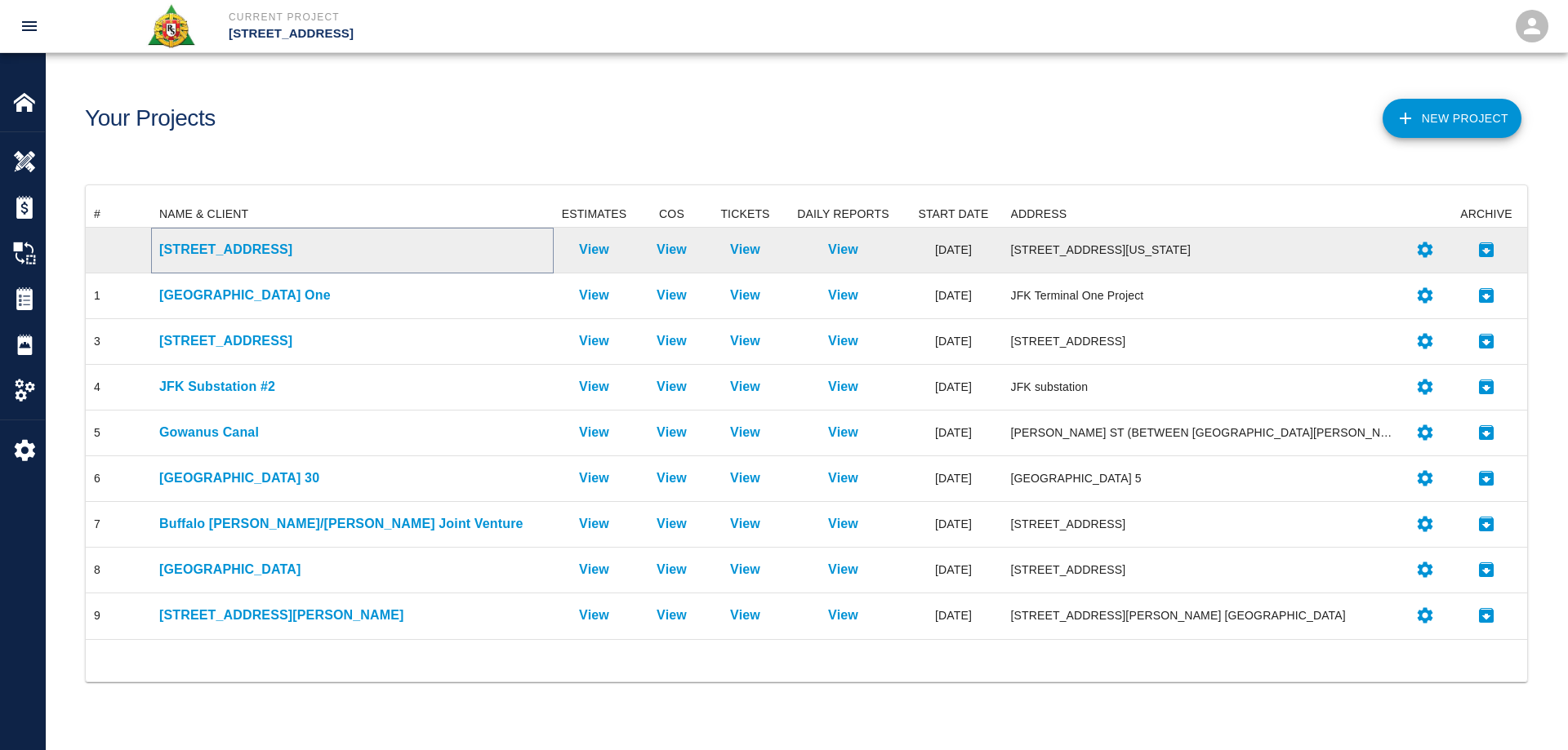
click at [218, 249] on p "[STREET_ADDRESS]" at bounding box center [352, 249] width 387 height 20
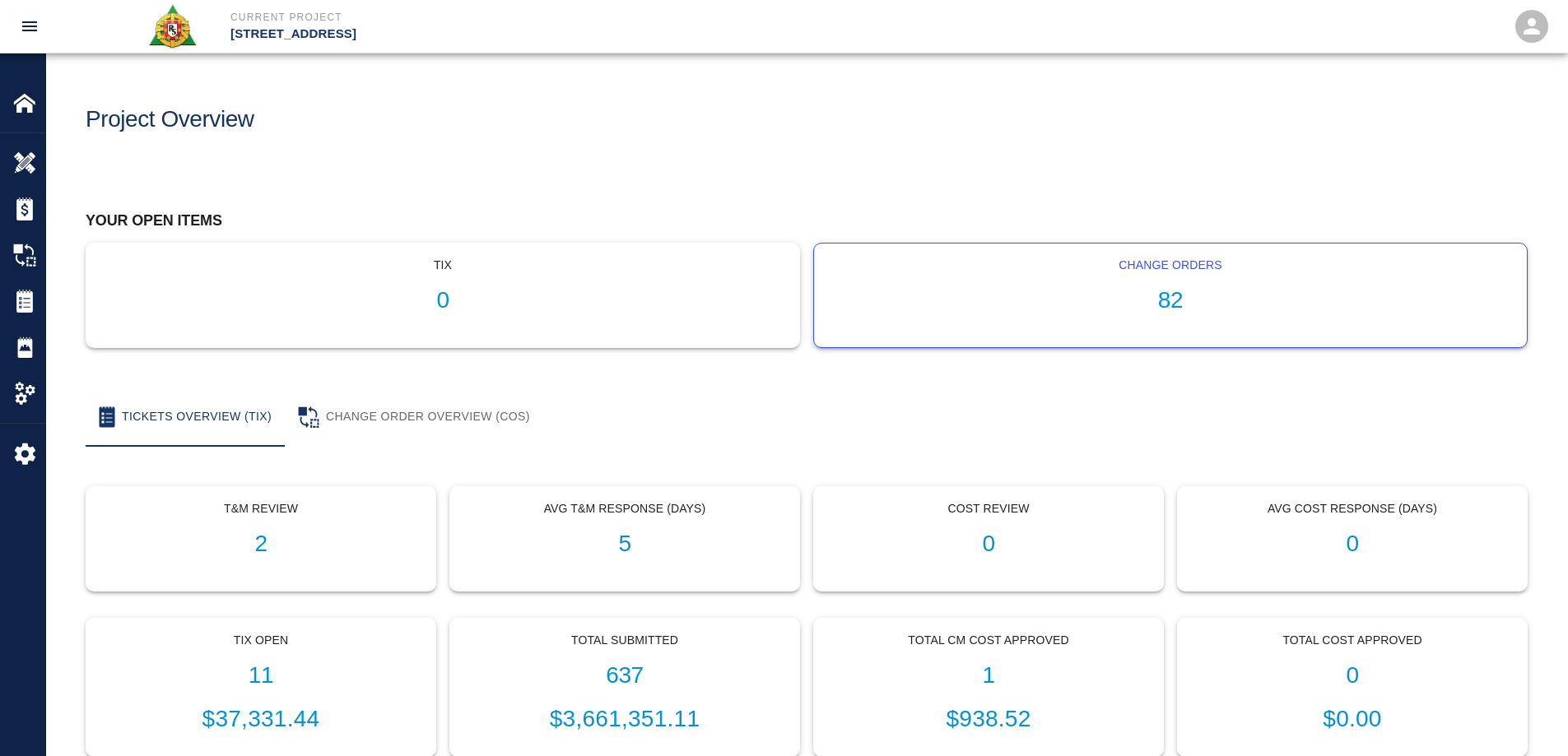
click at [1181, 303] on h1 "82" at bounding box center [1171, 301] width 687 height 27
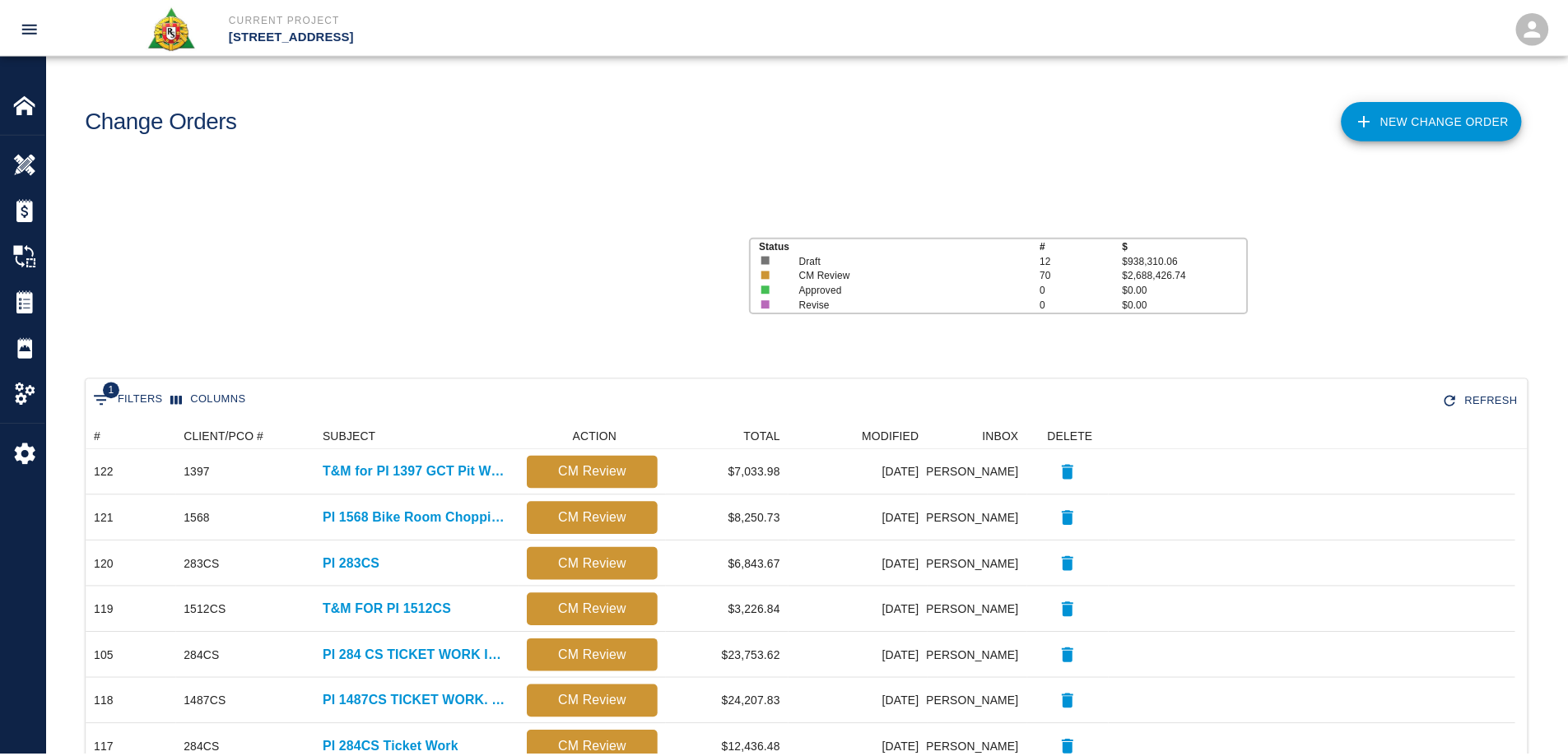
scroll to position [13, 13]
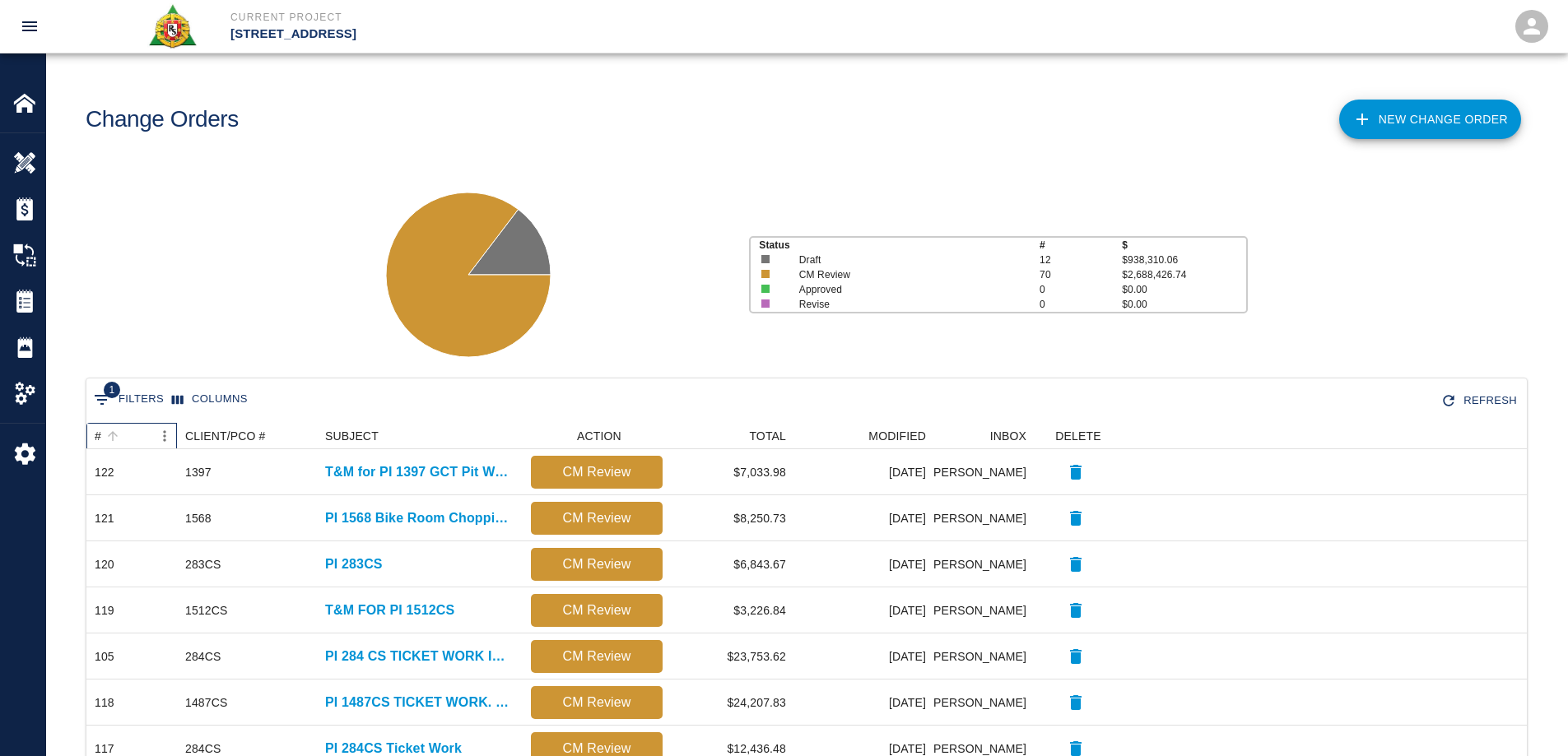
click at [97, 437] on div "#" at bounding box center [97, 437] width 7 height 26
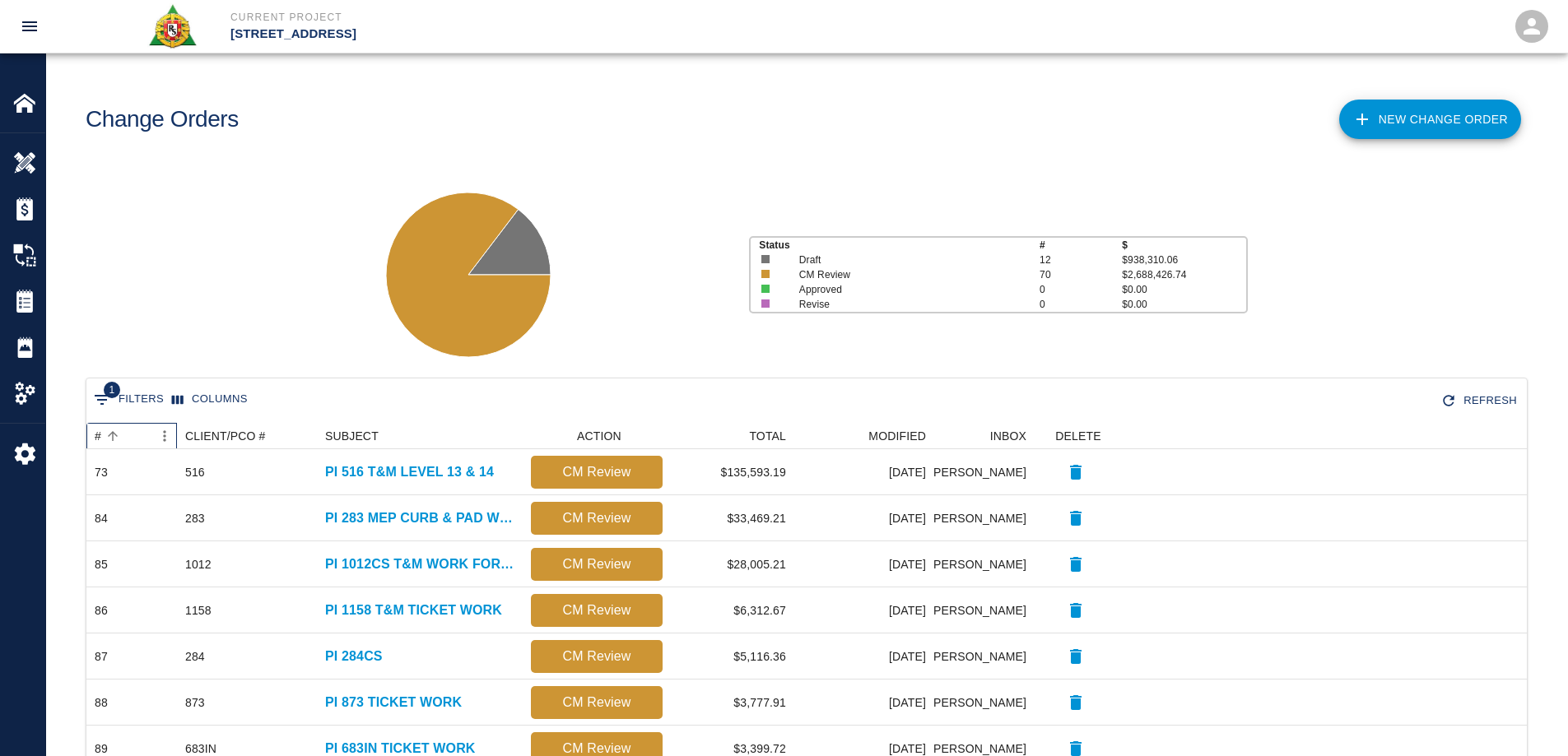
click at [97, 437] on div "#" at bounding box center [97, 437] width 7 height 26
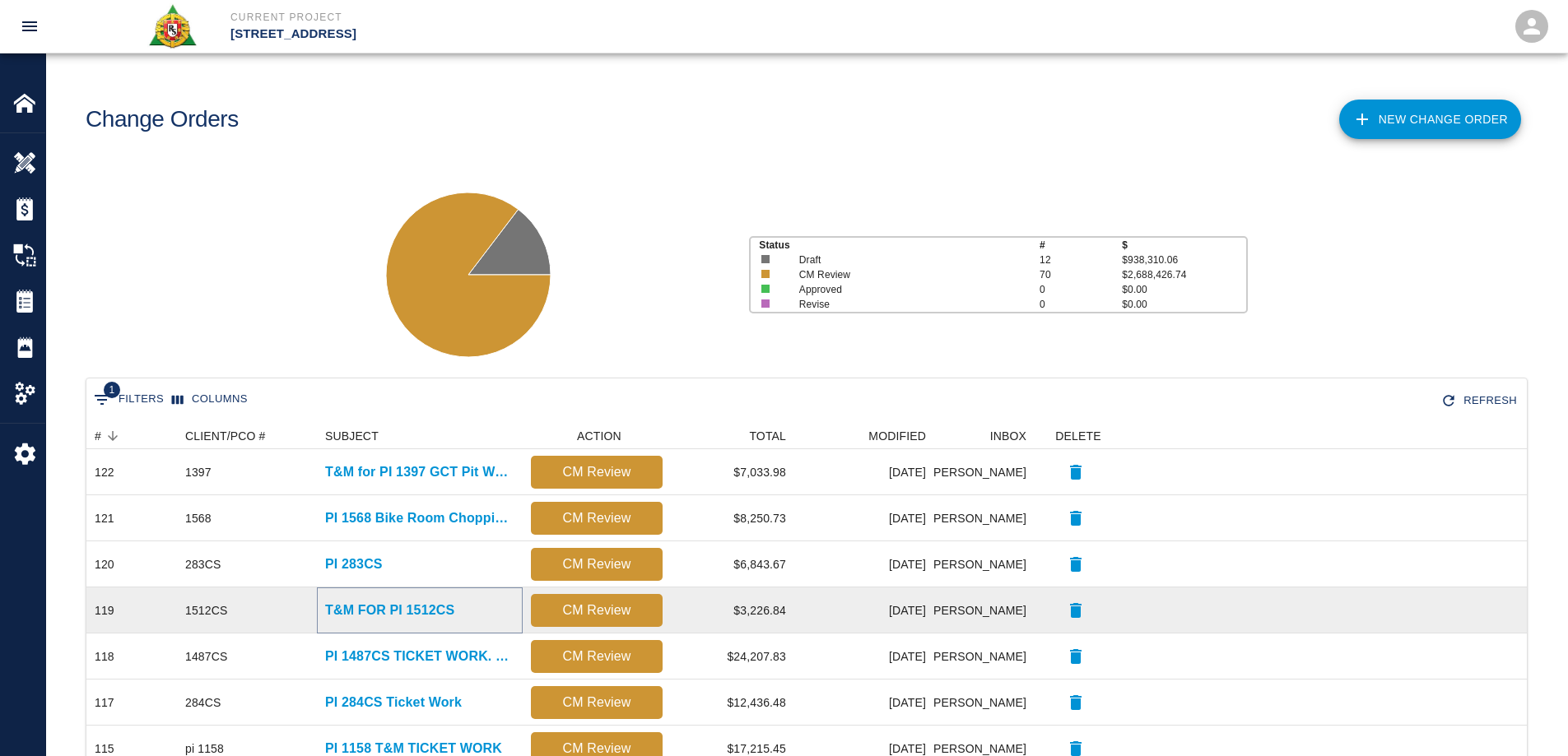
click at [391, 606] on p "T&M FOR PI 1512CS" at bounding box center [390, 610] width 129 height 20
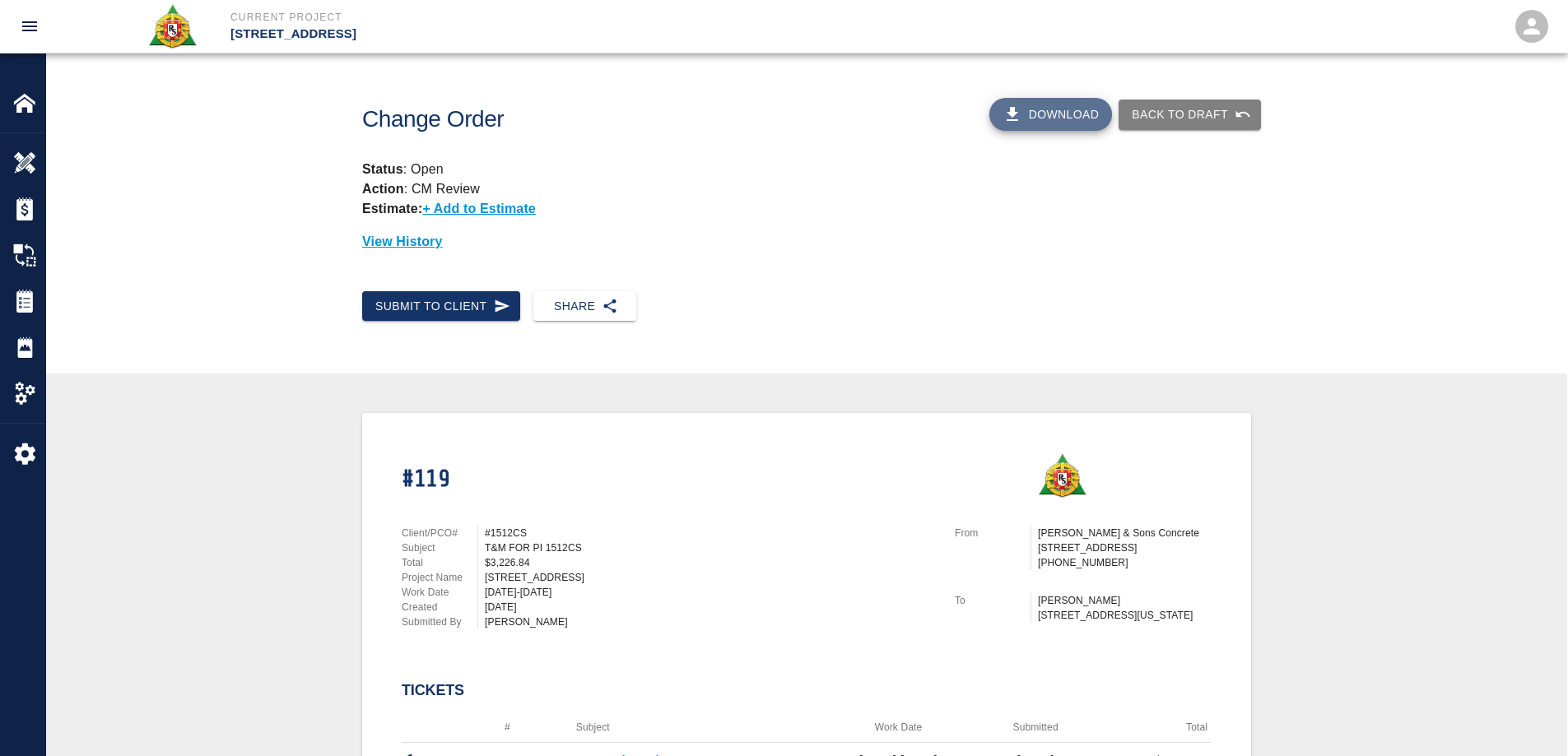
click at [1052, 114] on button "Download" at bounding box center [1052, 114] width 124 height 33
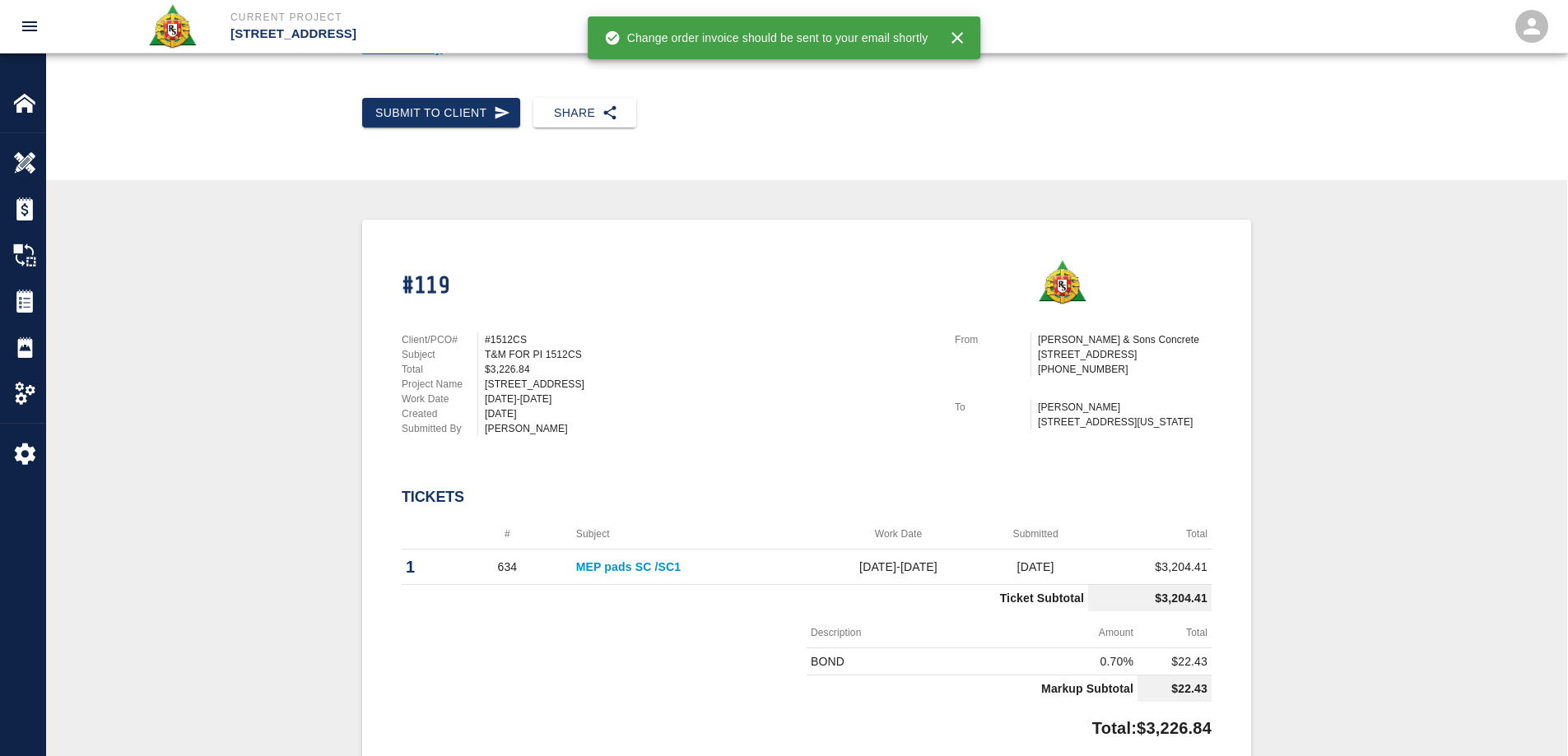
scroll to position [247, 0]
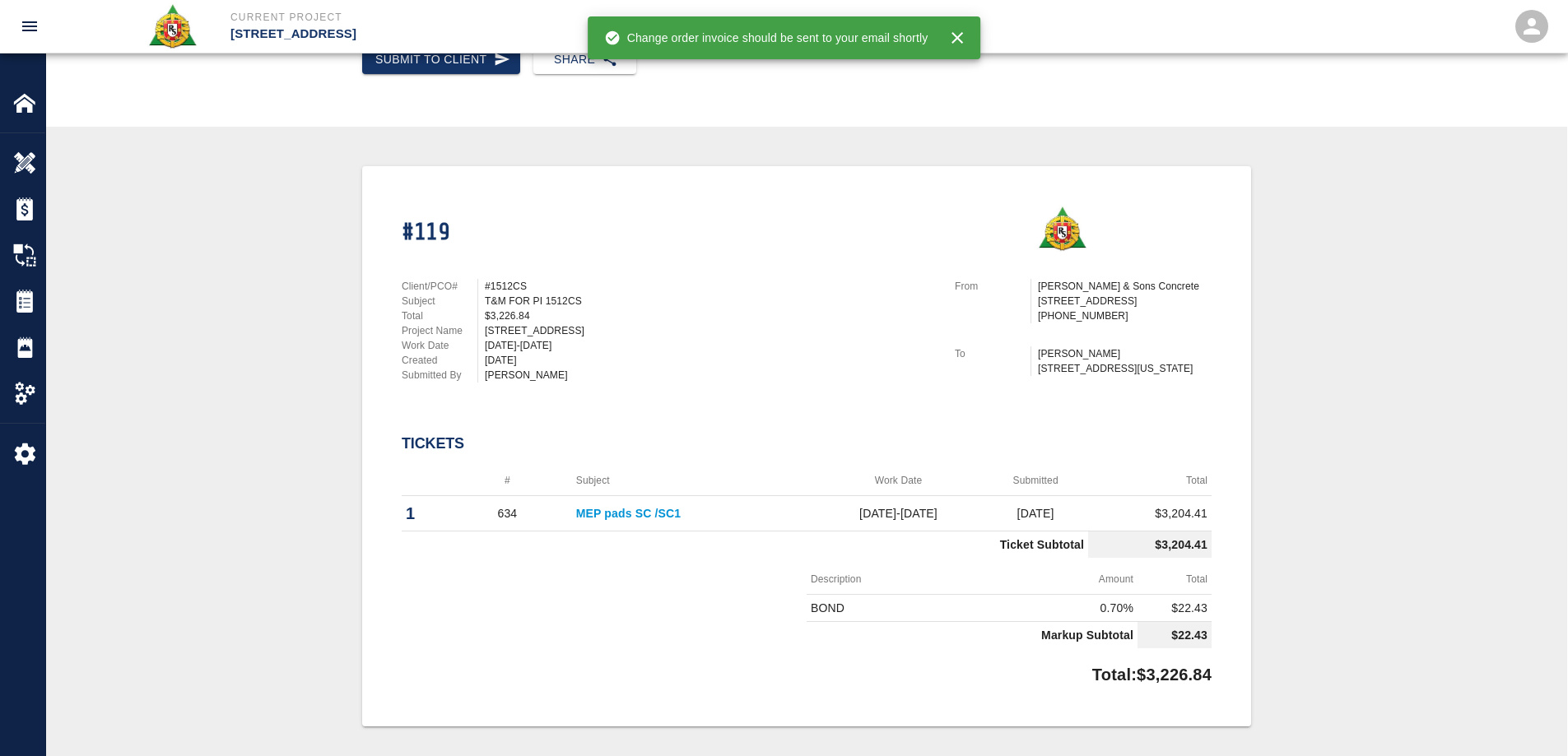
click at [626, 515] on link "MEP pads SC /SC1" at bounding box center [629, 513] width 105 height 13
click at [32, 98] on img at bounding box center [24, 103] width 23 height 23
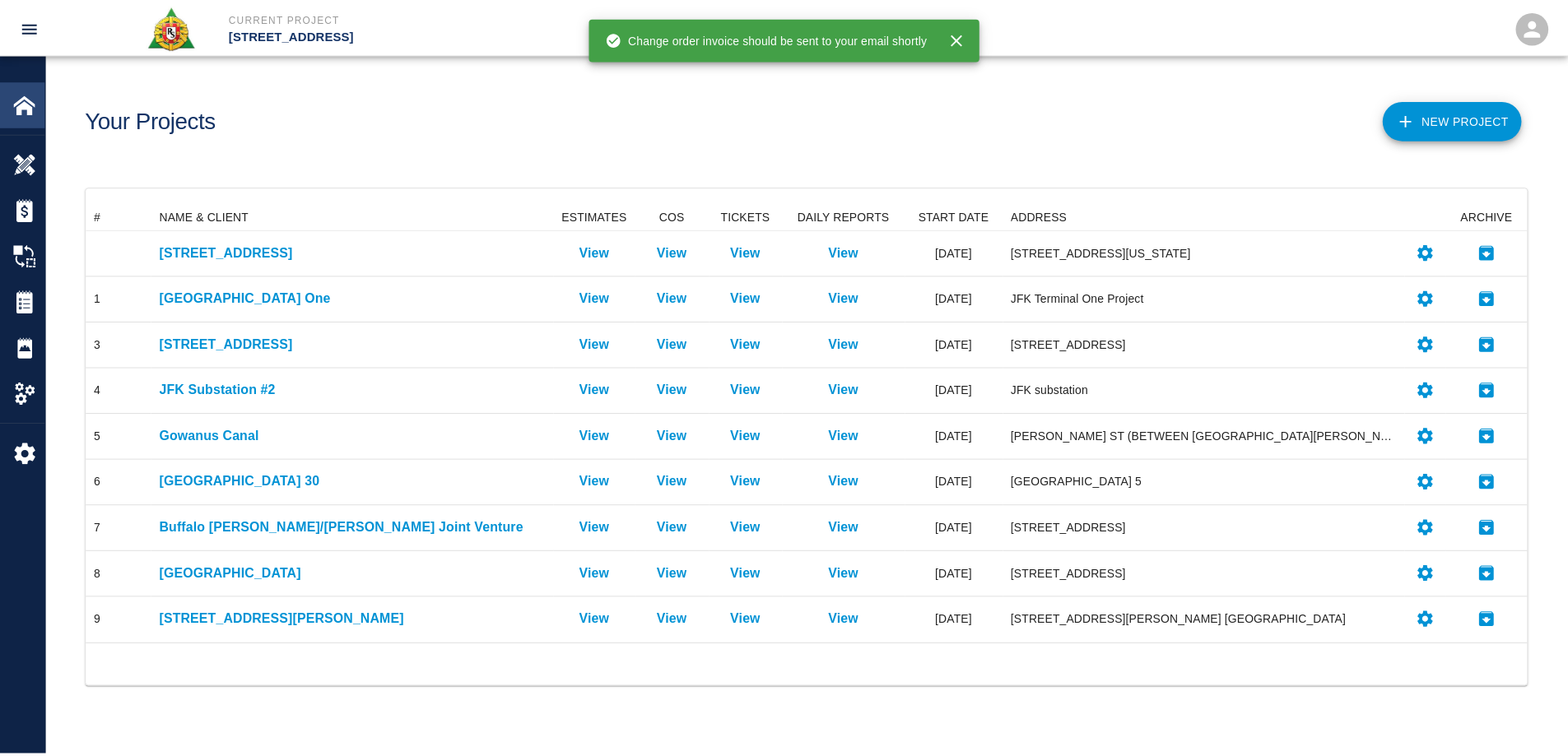
scroll to position [429, 1441]
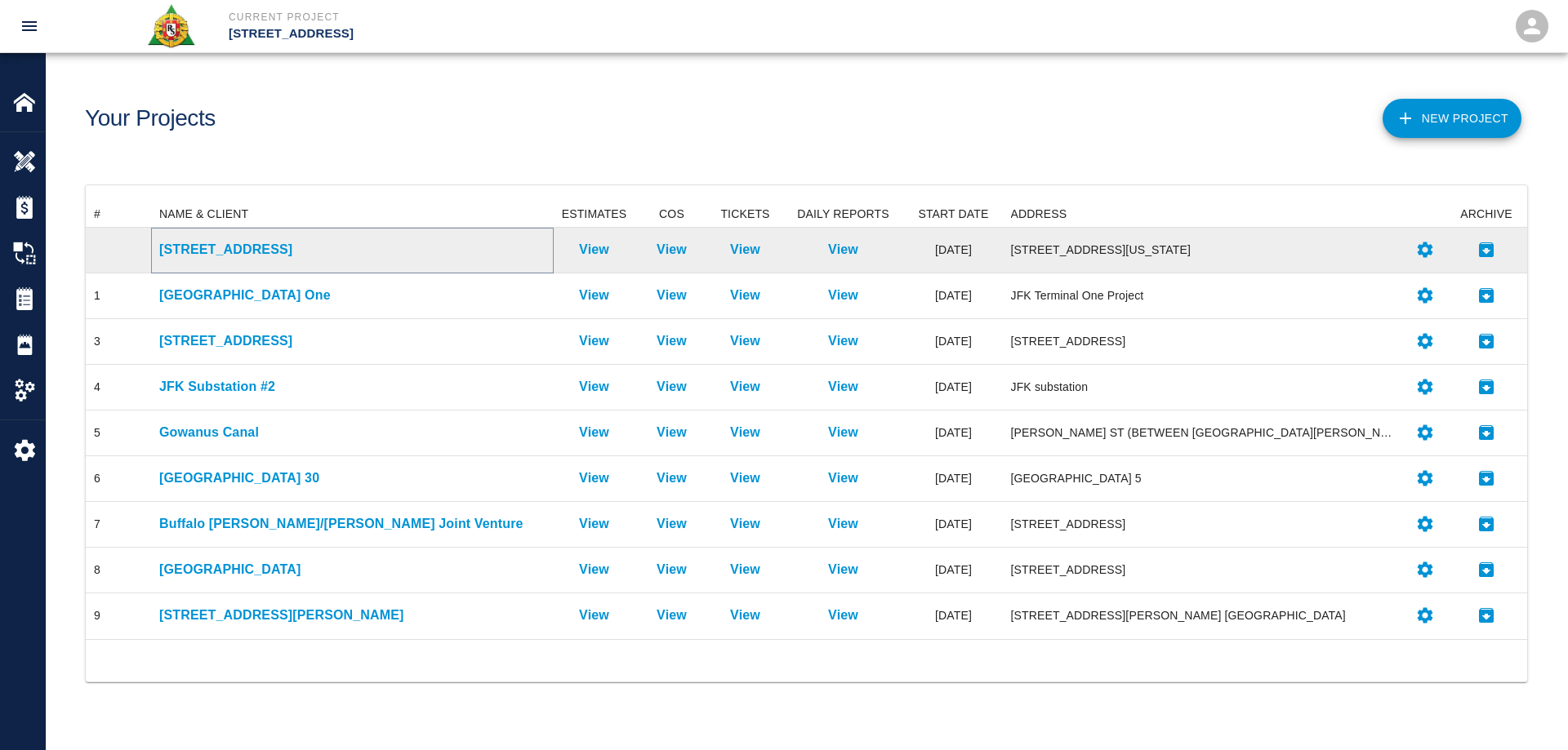
click at [229, 245] on p "[STREET_ADDRESS]" at bounding box center [352, 249] width 387 height 20
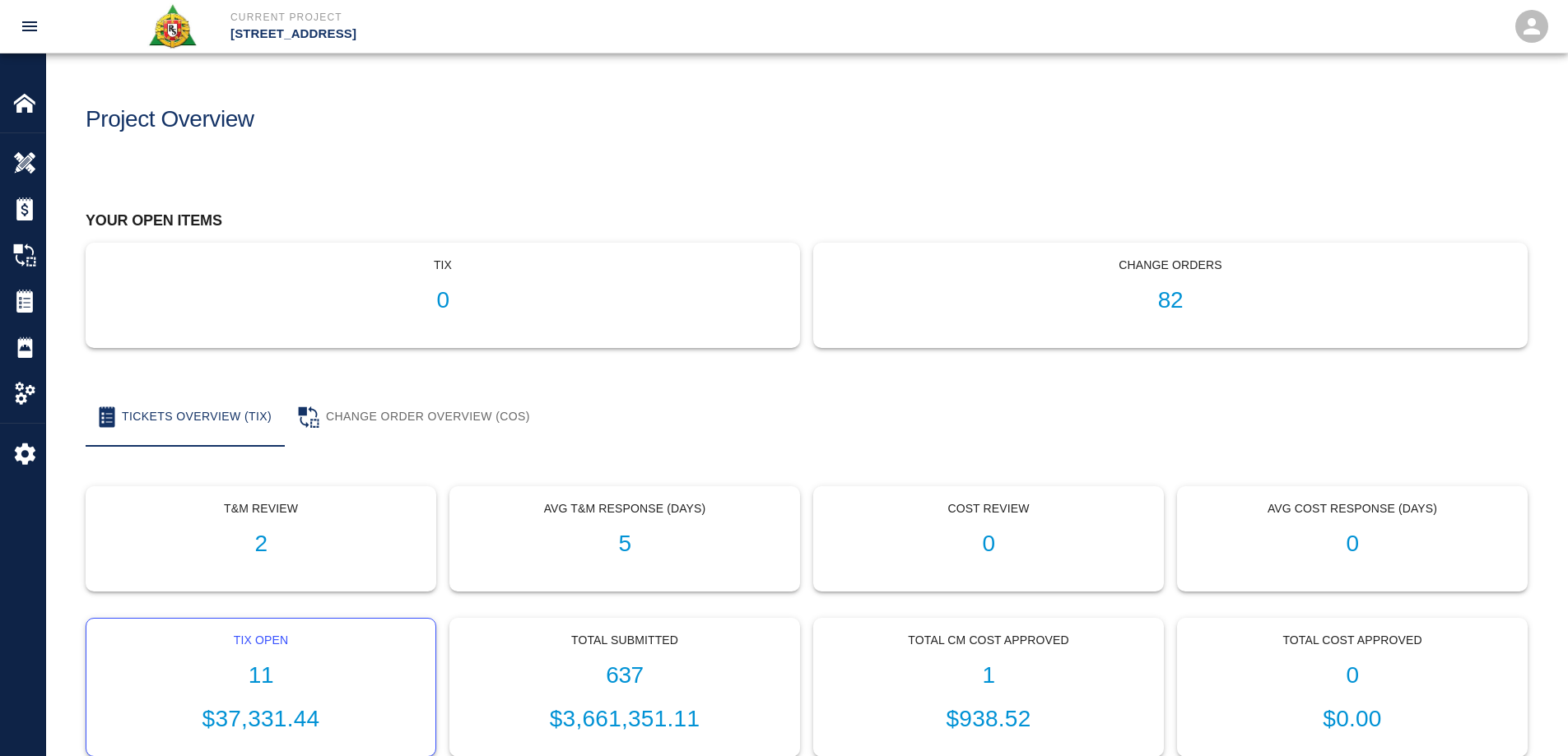
click at [267, 671] on h1 "11" at bounding box center [261, 675] width 322 height 27
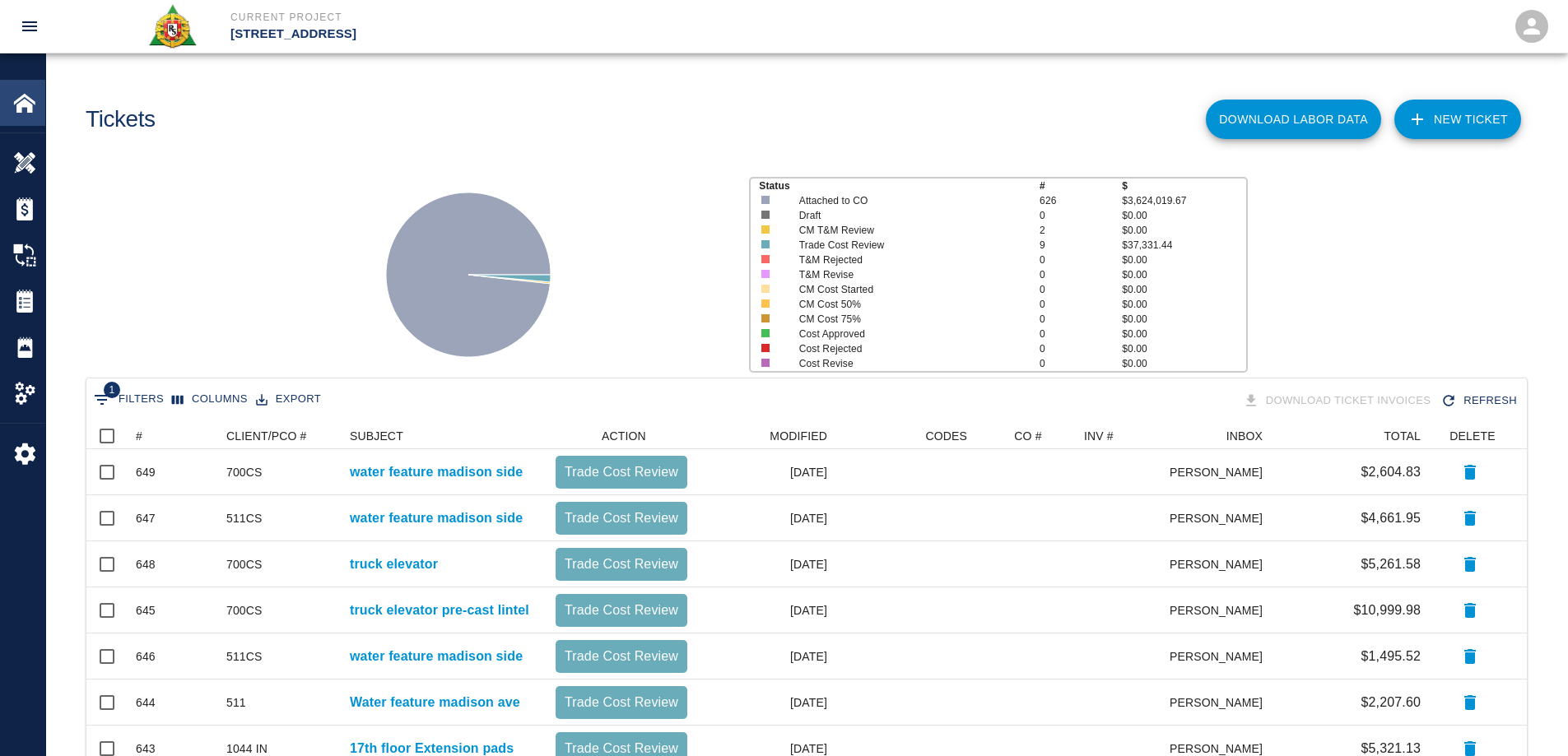
click at [34, 110] on img at bounding box center [24, 103] width 23 height 23
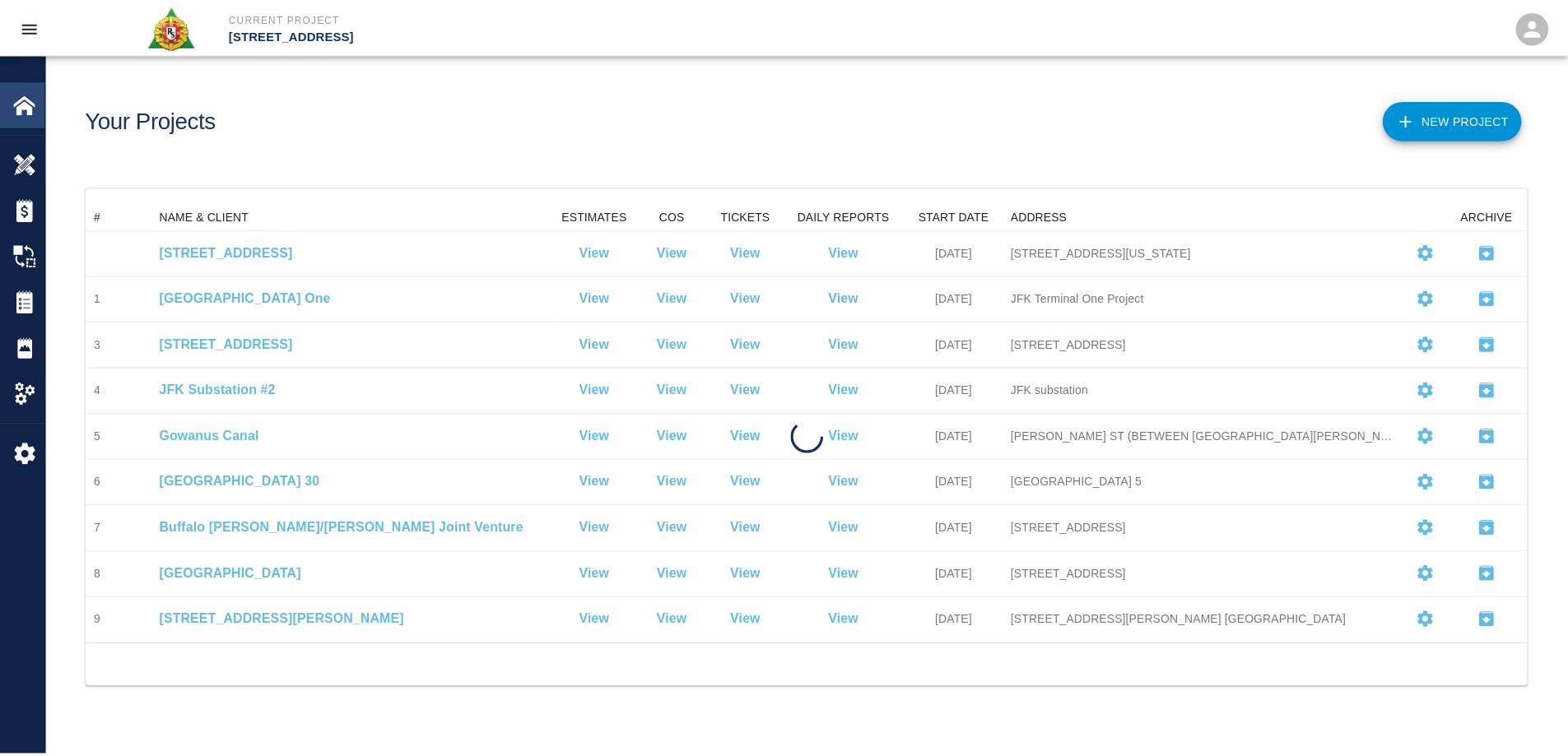
scroll to position [429, 1441]
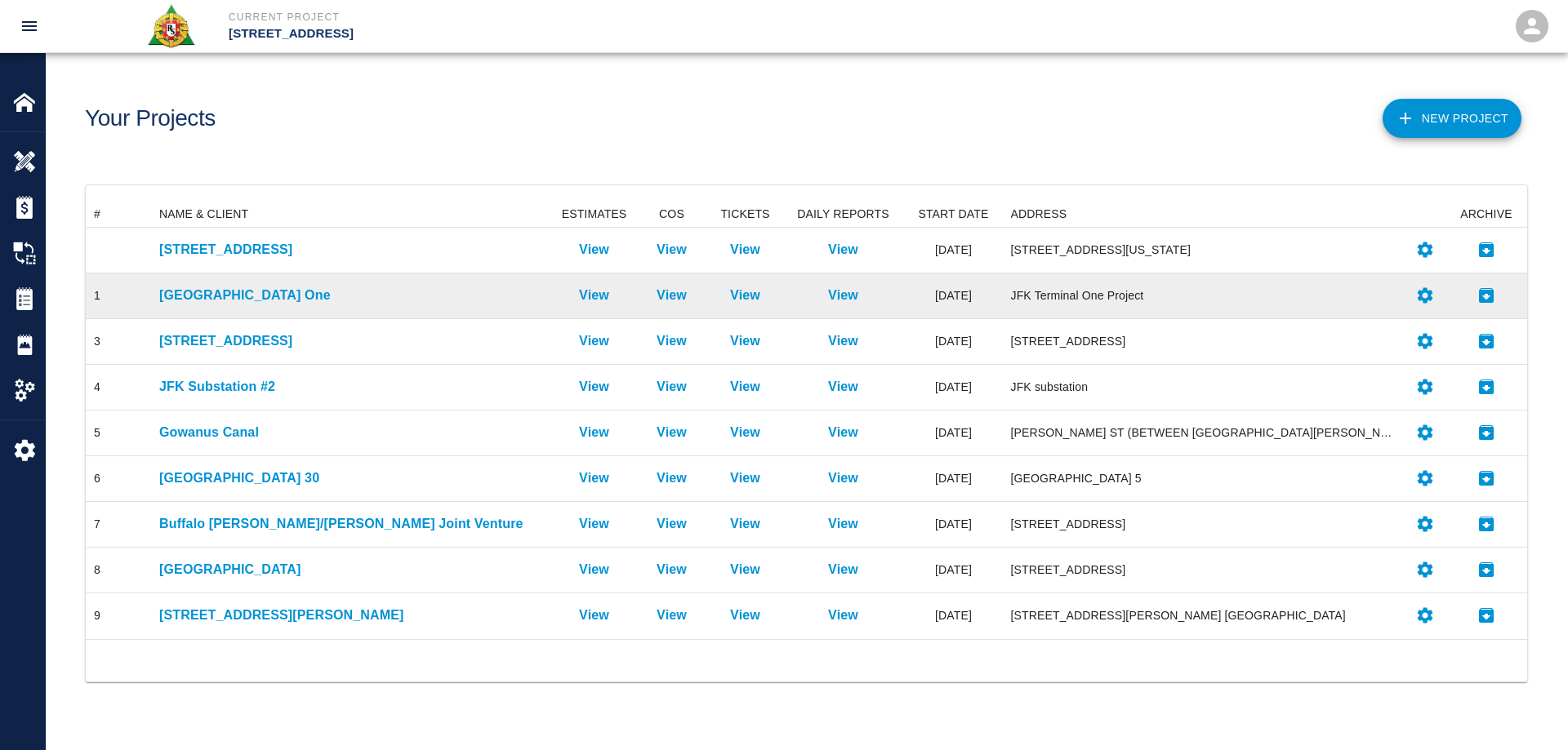
click at [197, 308] on div "JFK Terminal One" at bounding box center [352, 296] width 402 height 46
click at [220, 298] on p "JFK Terminal One" at bounding box center [352, 295] width 387 height 20
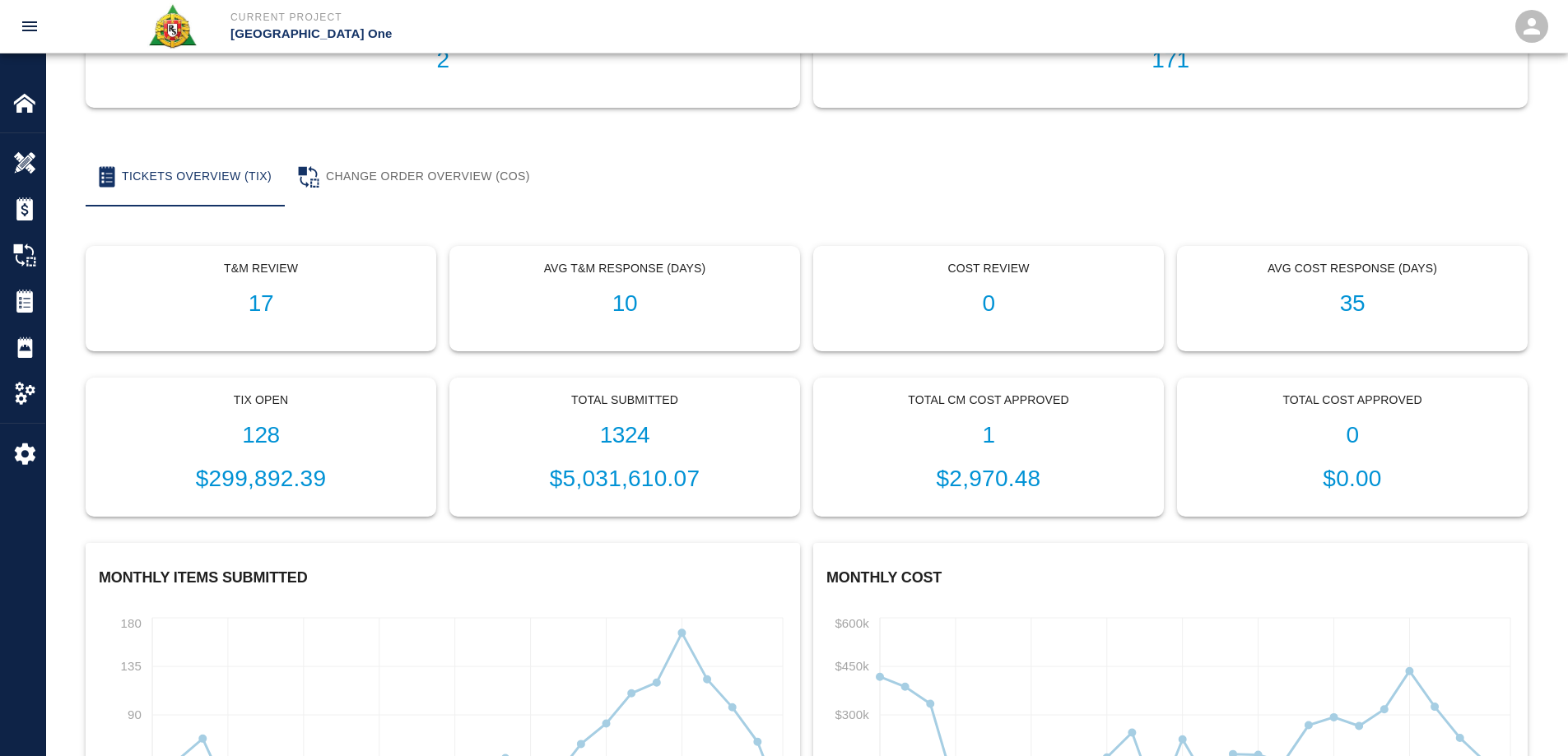
scroll to position [247, 0]
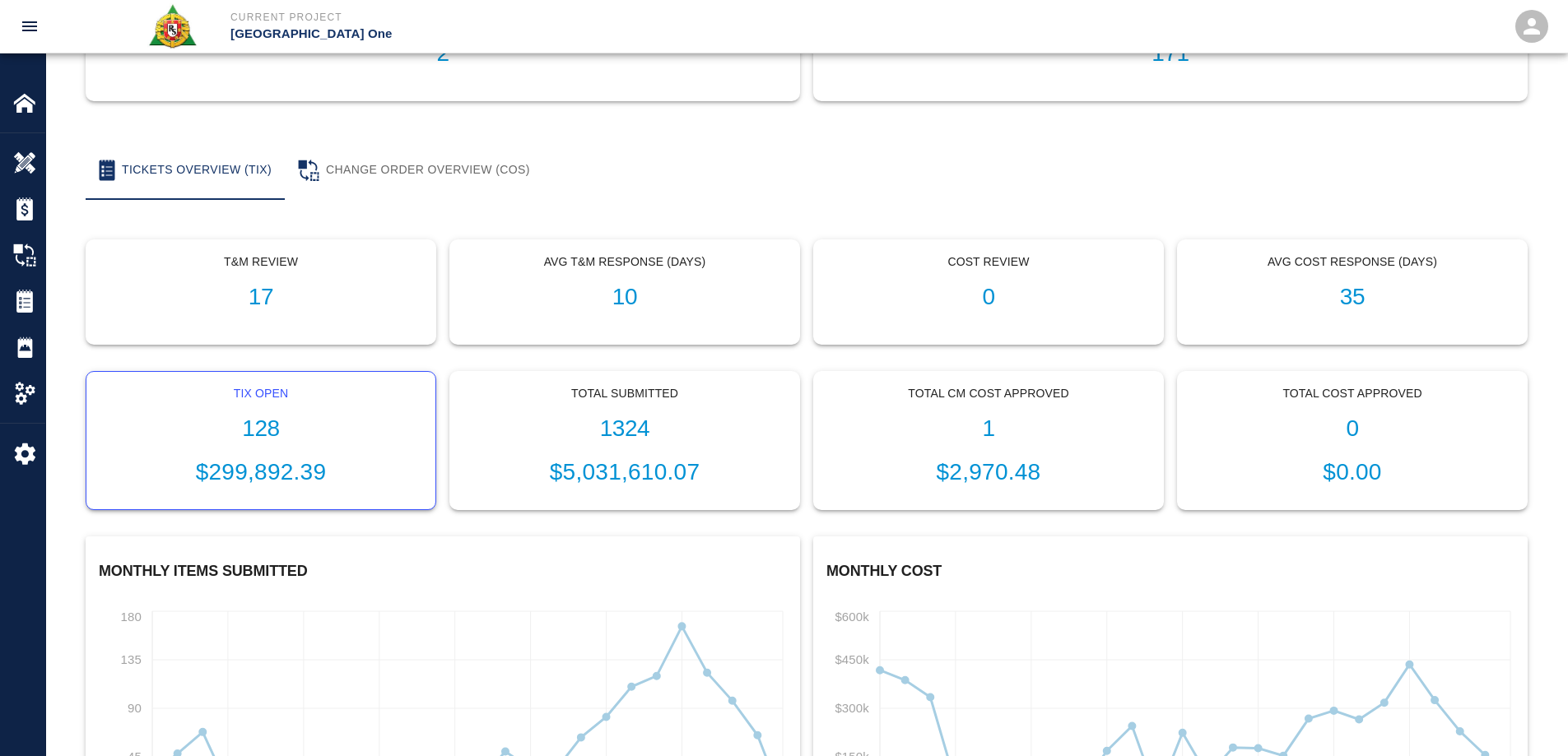
click at [272, 496] on div "Tix Open 128 $299,892.39" at bounding box center [261, 441] width 349 height 139
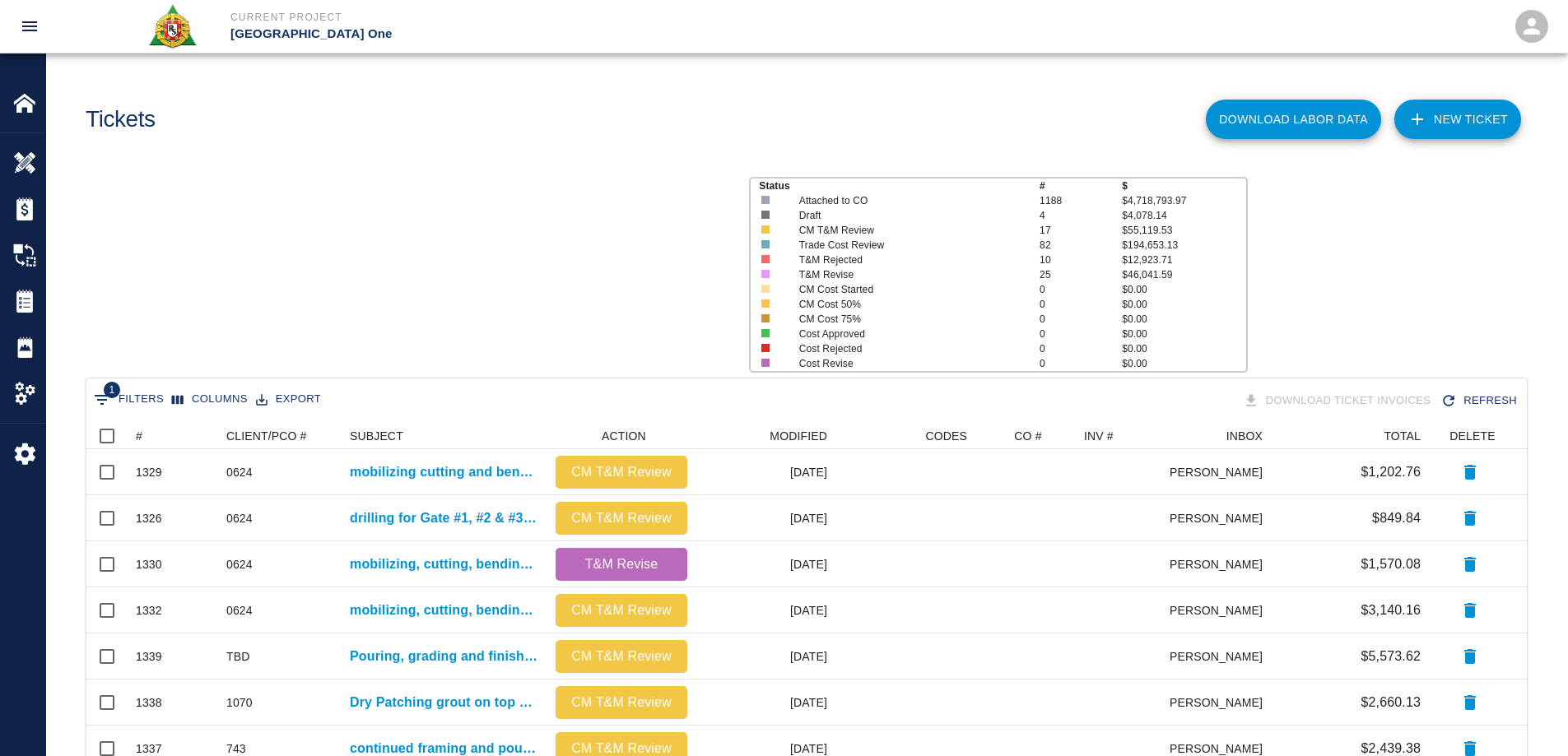
scroll to position [936, 1428]
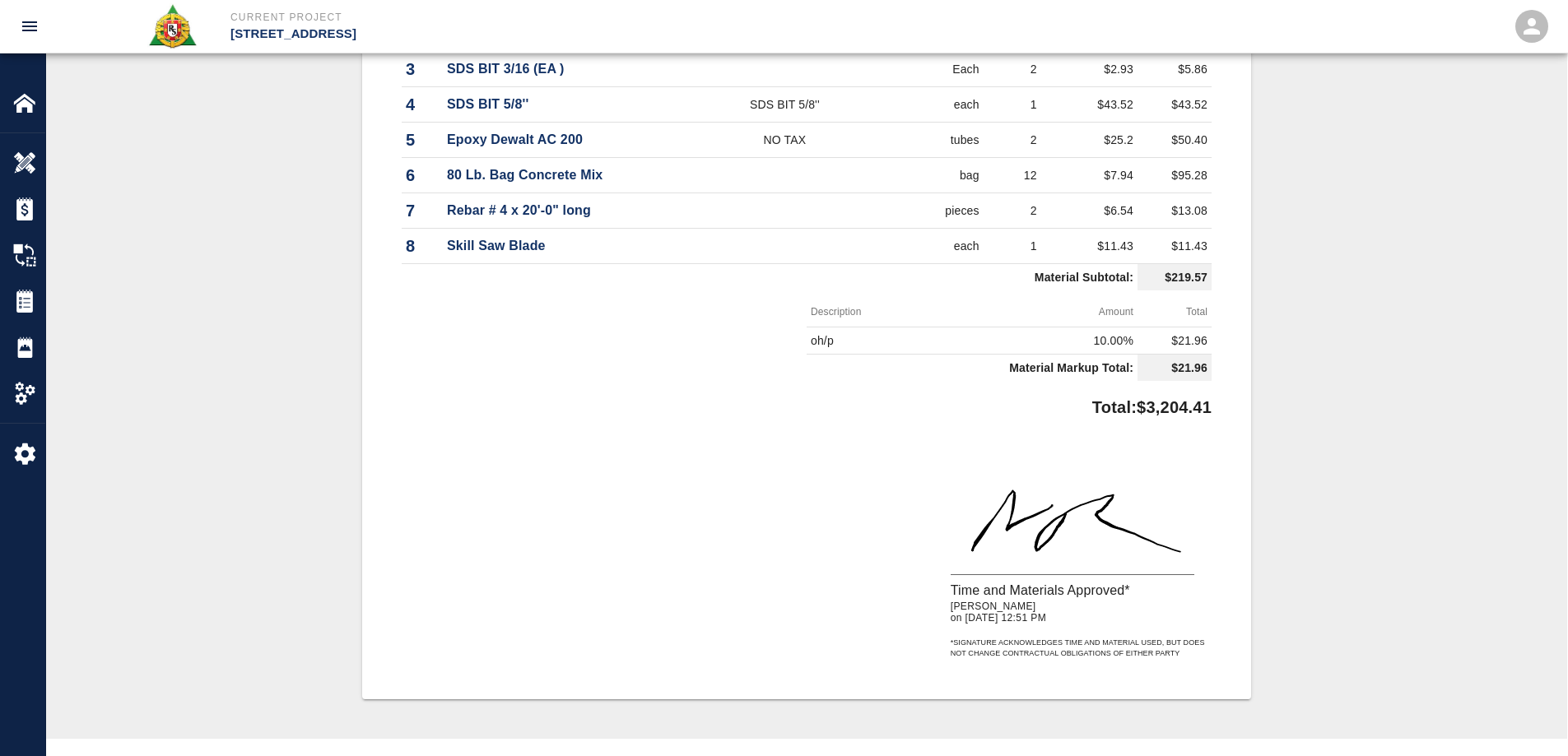
scroll to position [1235, 0]
